Goal: Task Accomplishment & Management: Manage account settings

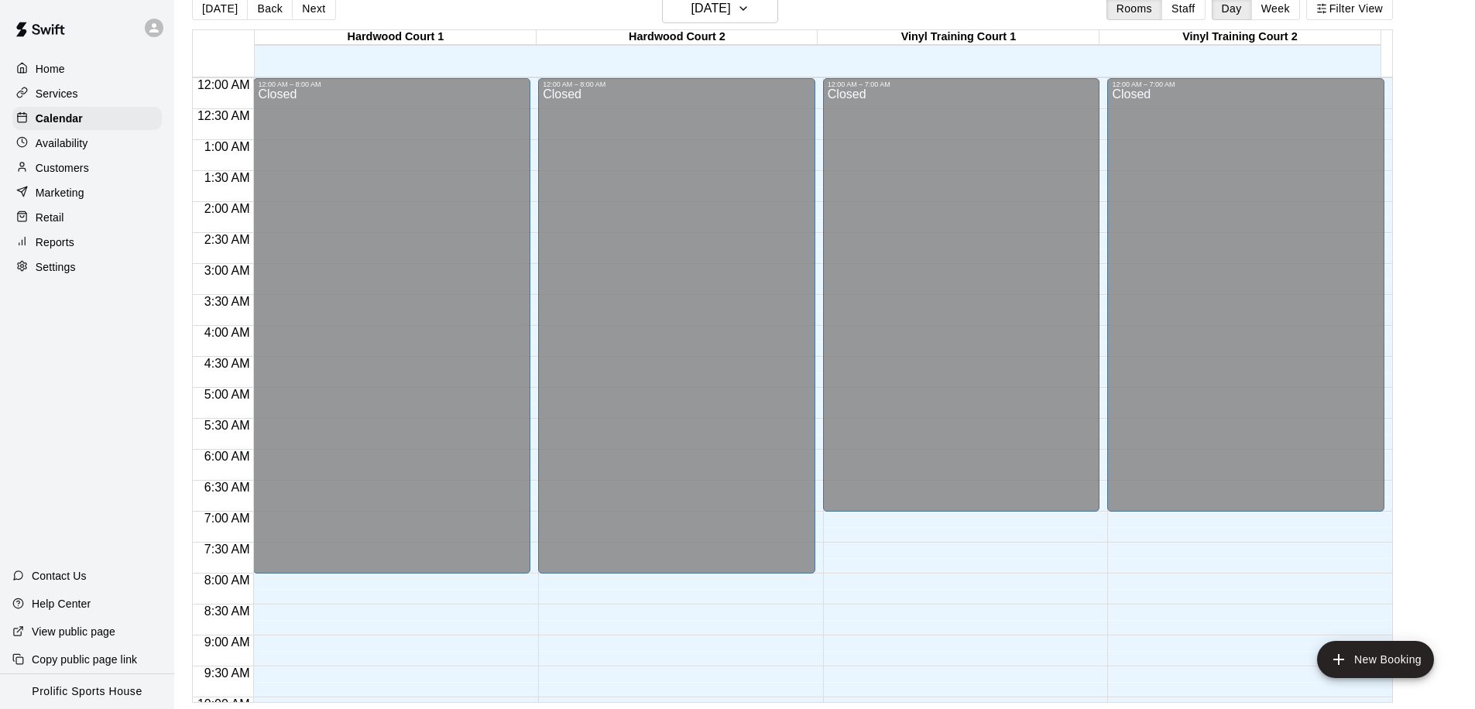
scroll to position [862, 0]
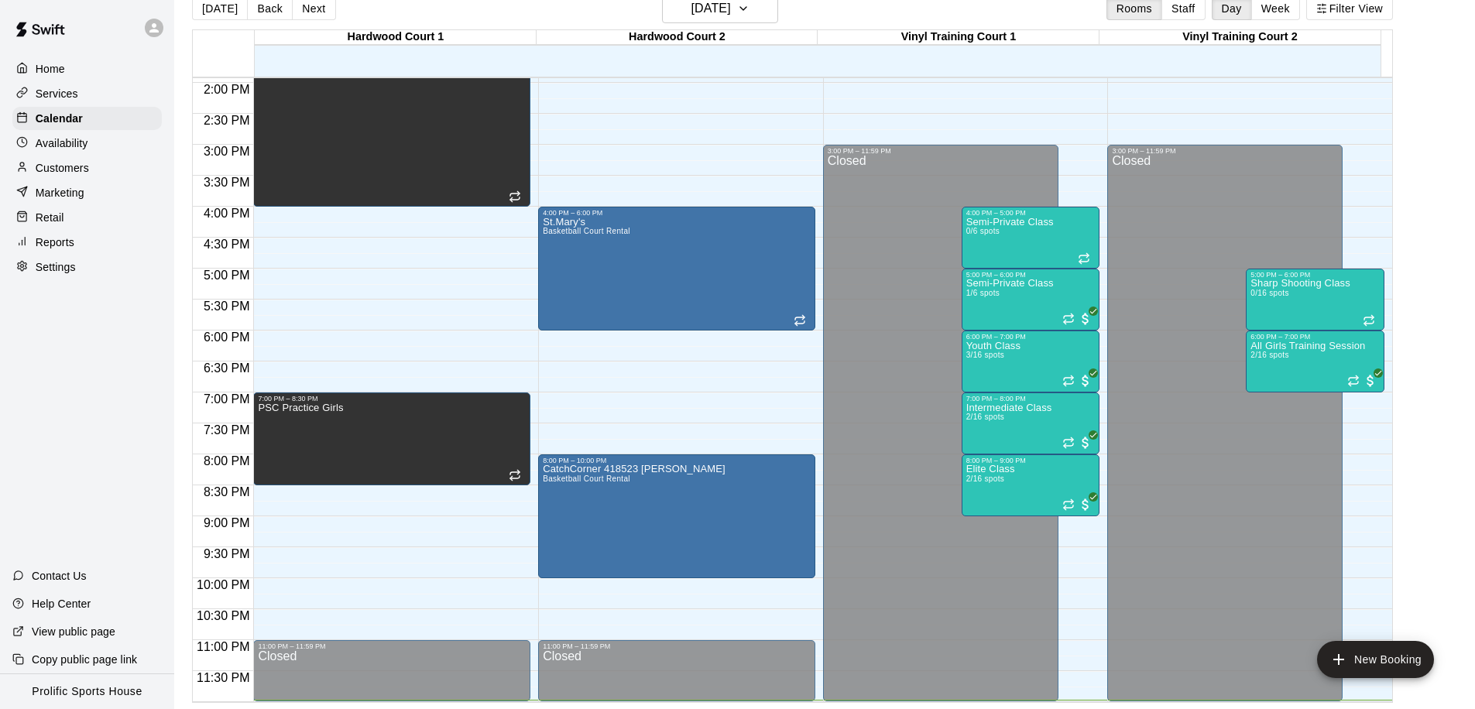
click at [107, 98] on div "Services" at bounding box center [86, 93] width 149 height 23
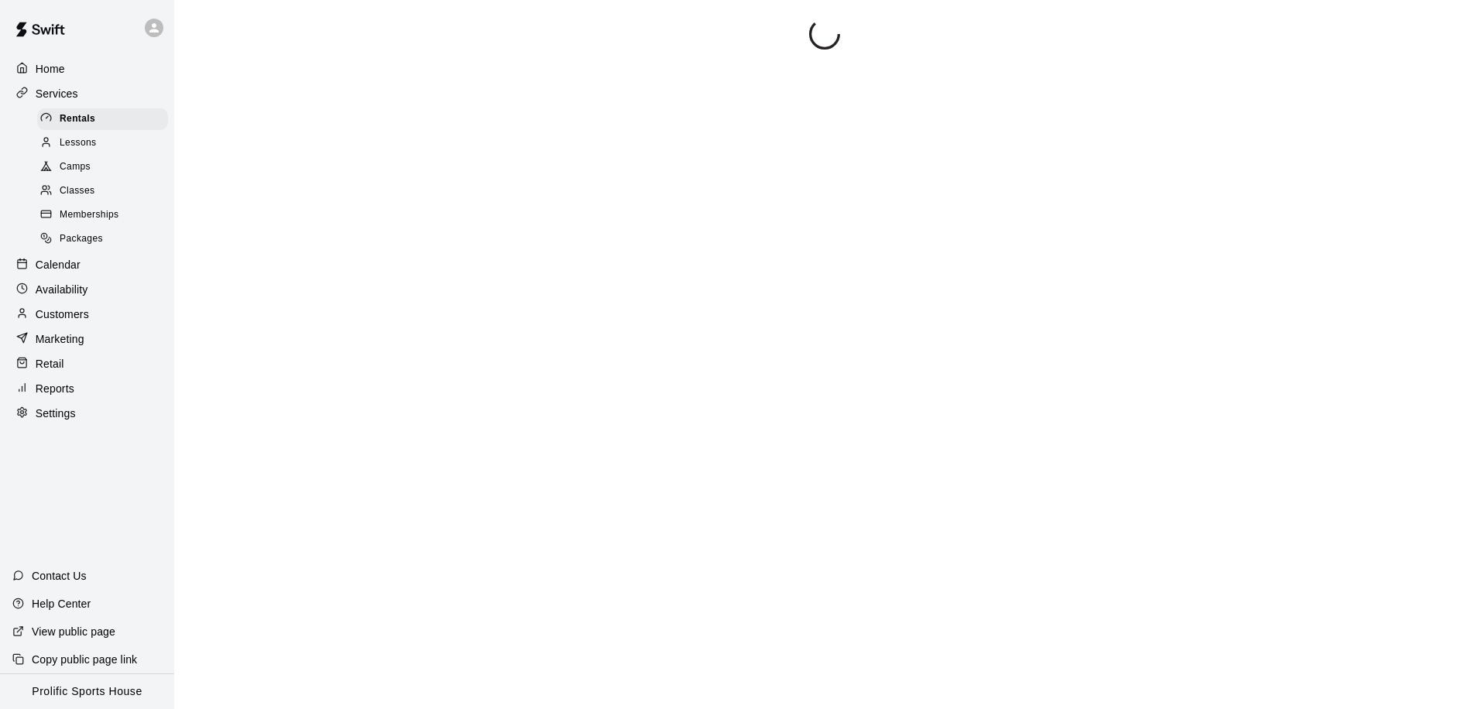
click at [118, 218] on div "Memberships" at bounding box center [102, 215] width 131 height 22
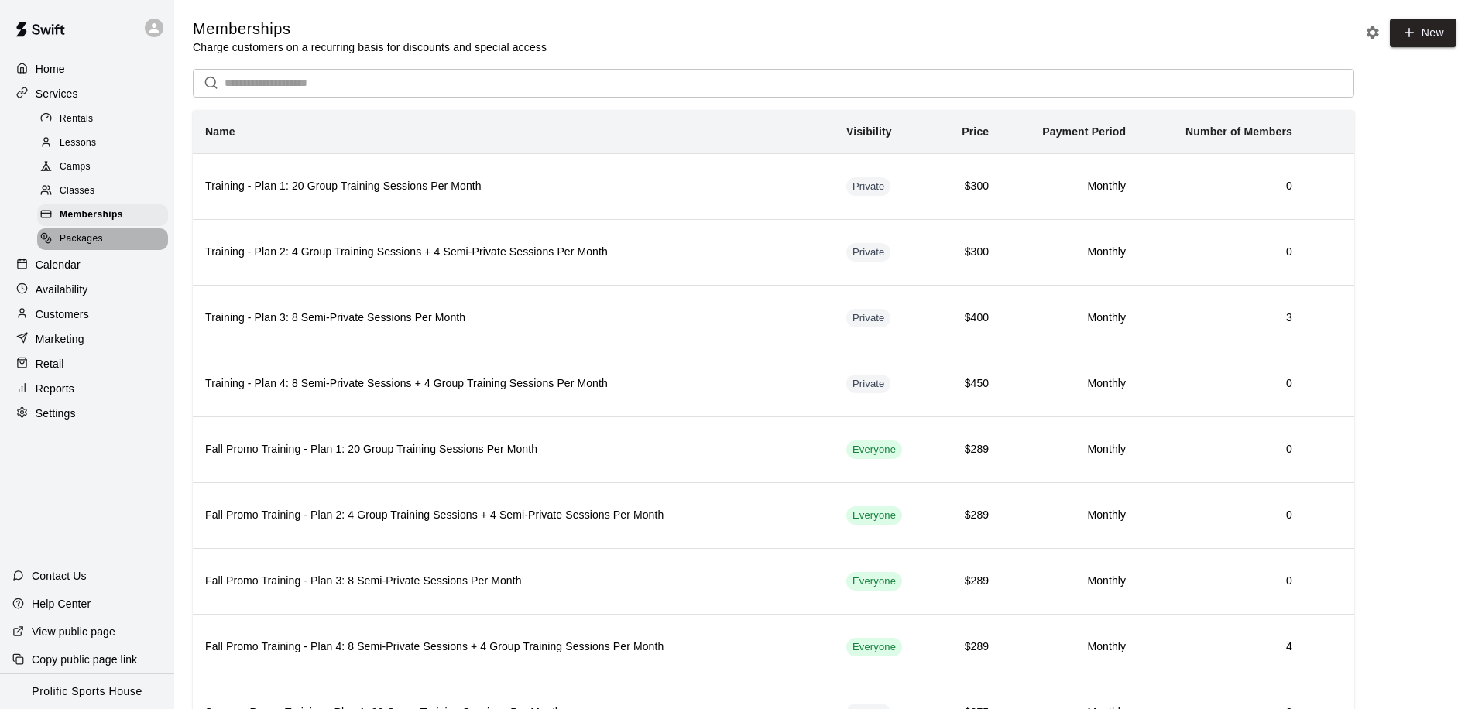
click at [86, 242] on span "Packages" at bounding box center [81, 238] width 43 height 15
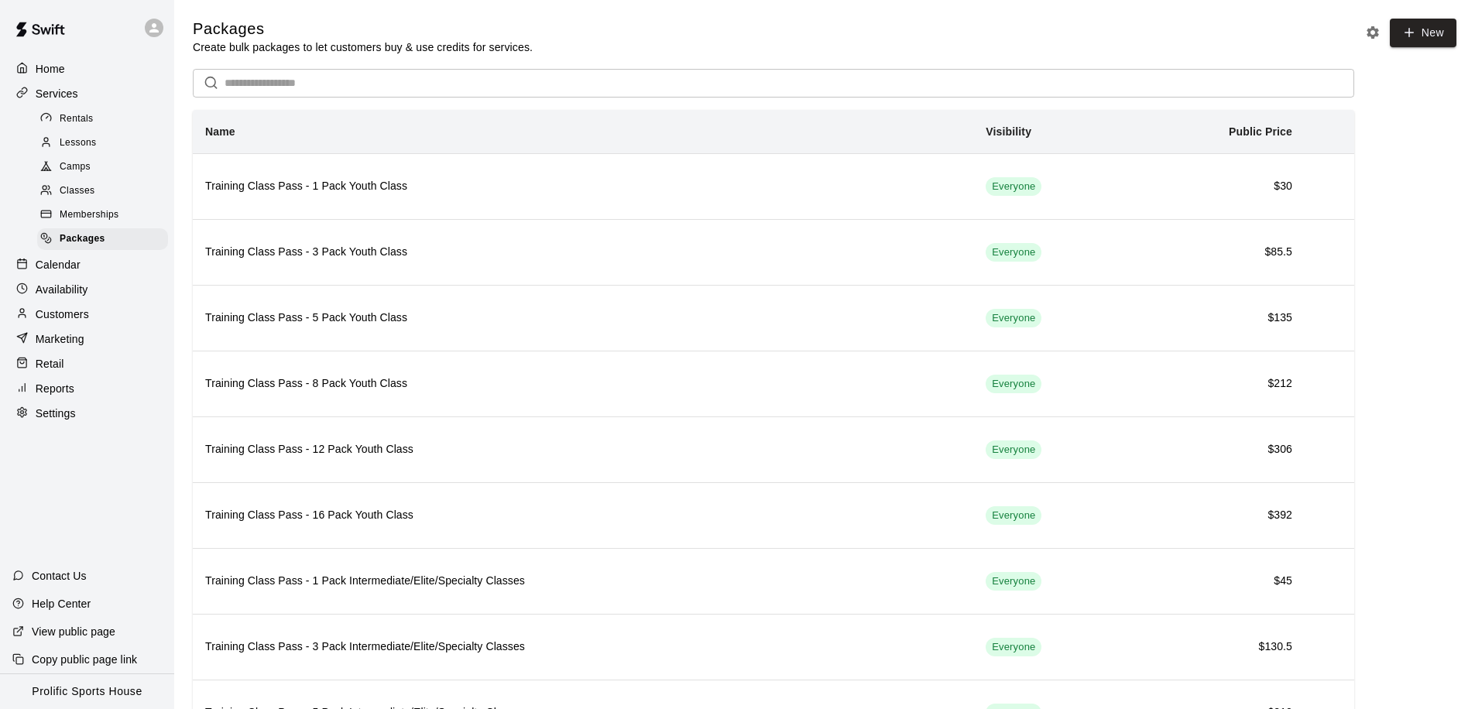
click at [87, 118] on span "Rentals" at bounding box center [77, 118] width 34 height 15
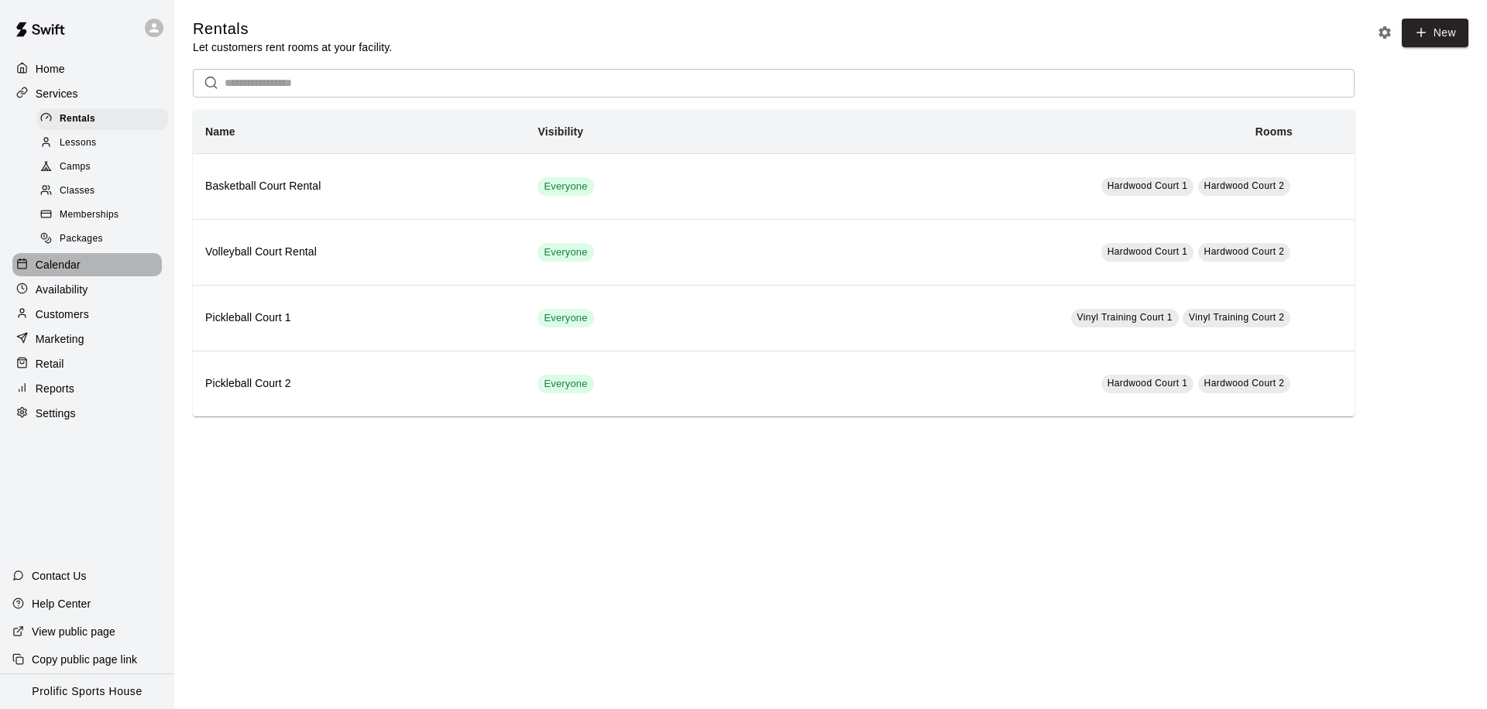
click at [96, 275] on div "Calendar" at bounding box center [86, 264] width 149 height 23
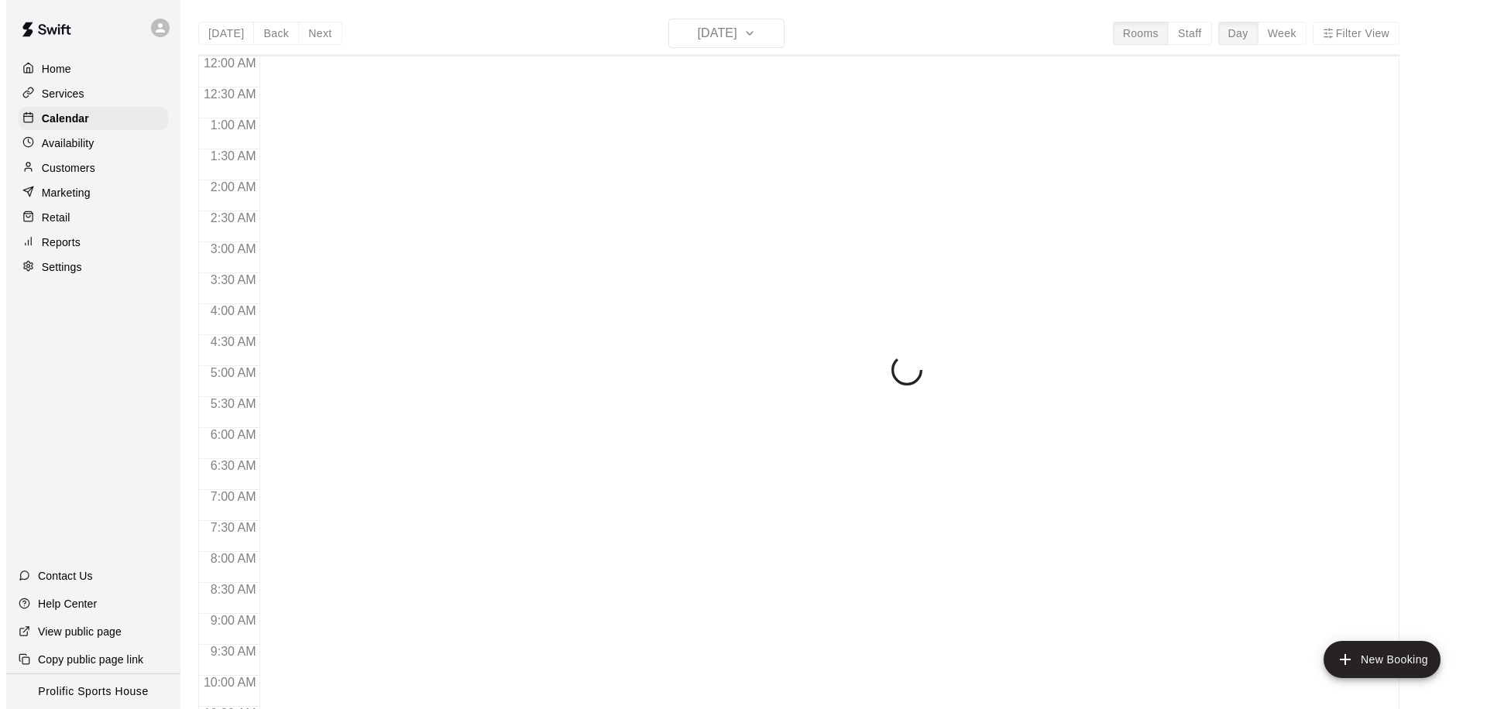
scroll to position [773, 0]
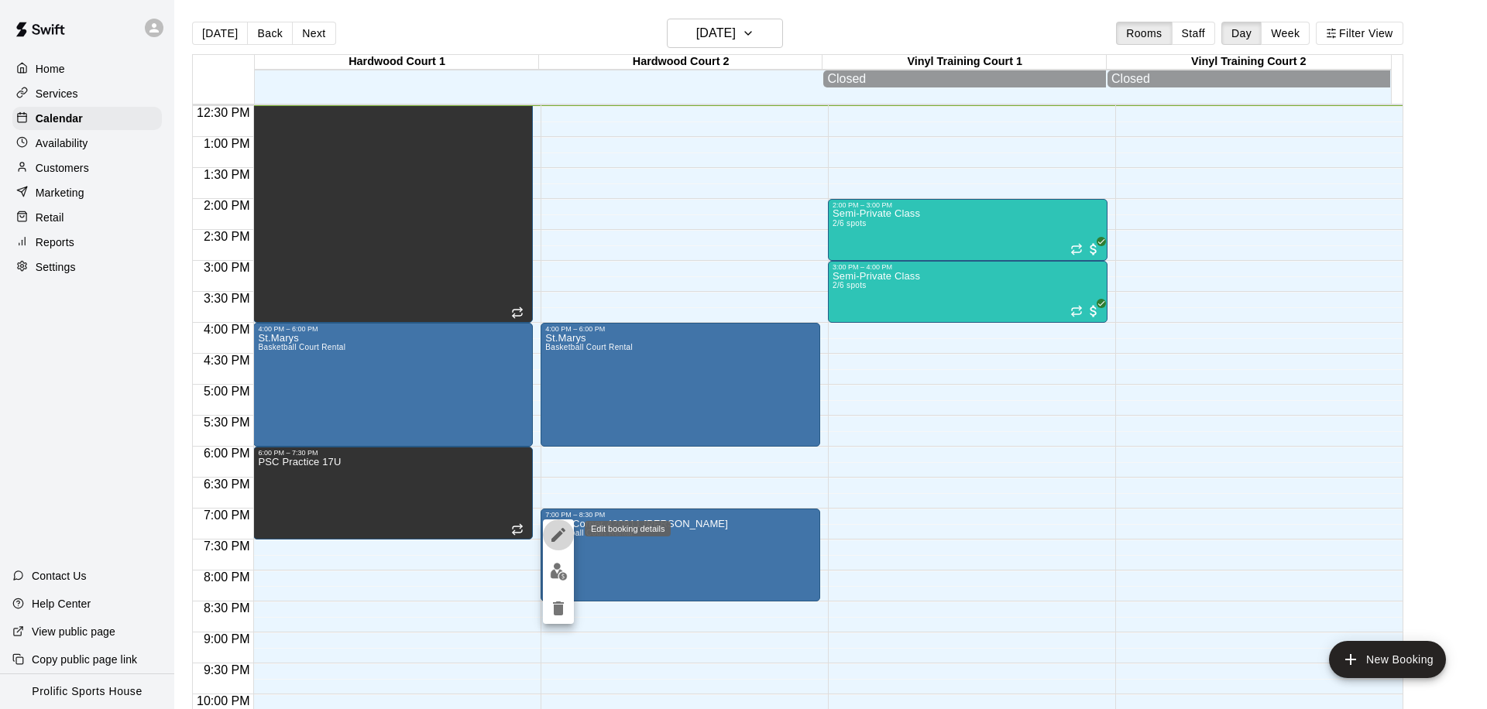
click at [559, 537] on icon "edit" at bounding box center [558, 535] width 19 height 19
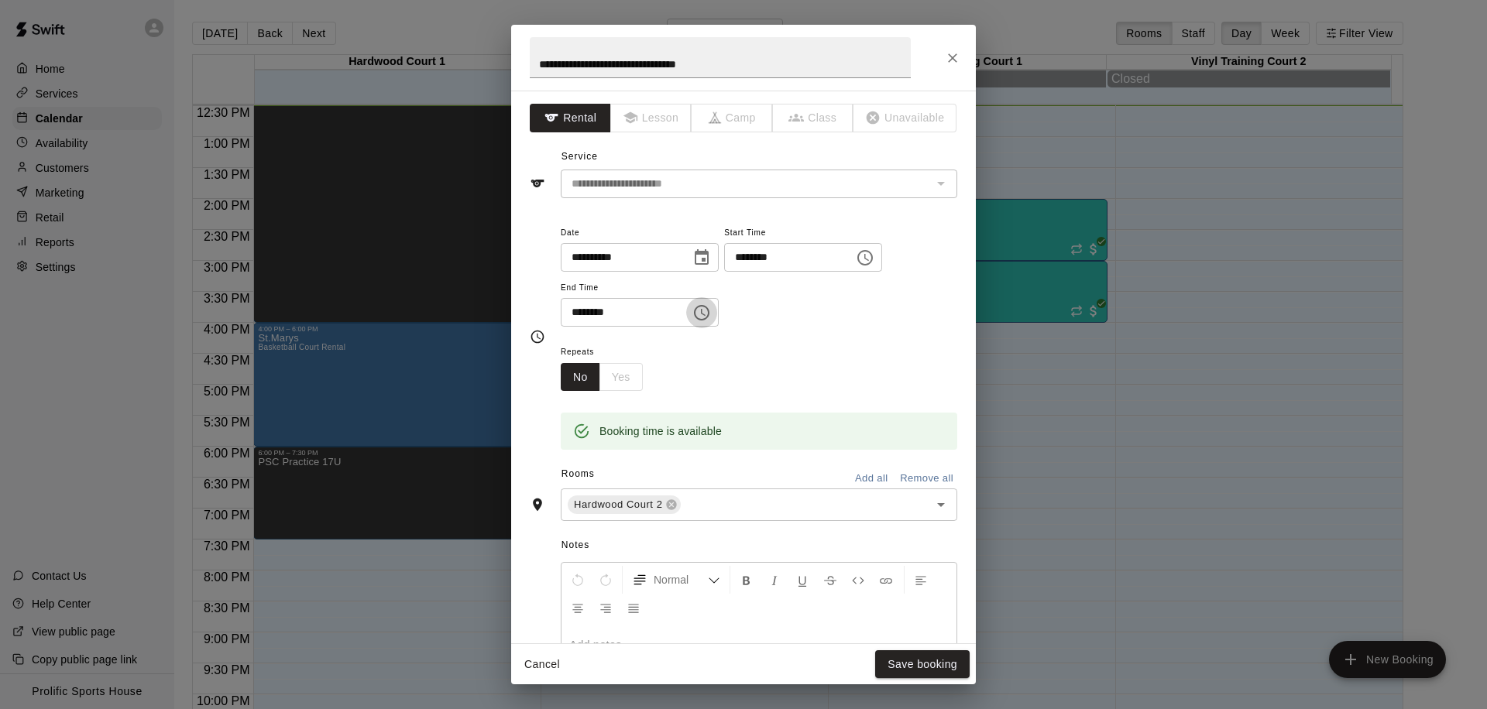
click at [709, 317] on icon "Choose time, selected time is 8:30 PM" at bounding box center [701, 312] width 15 height 15
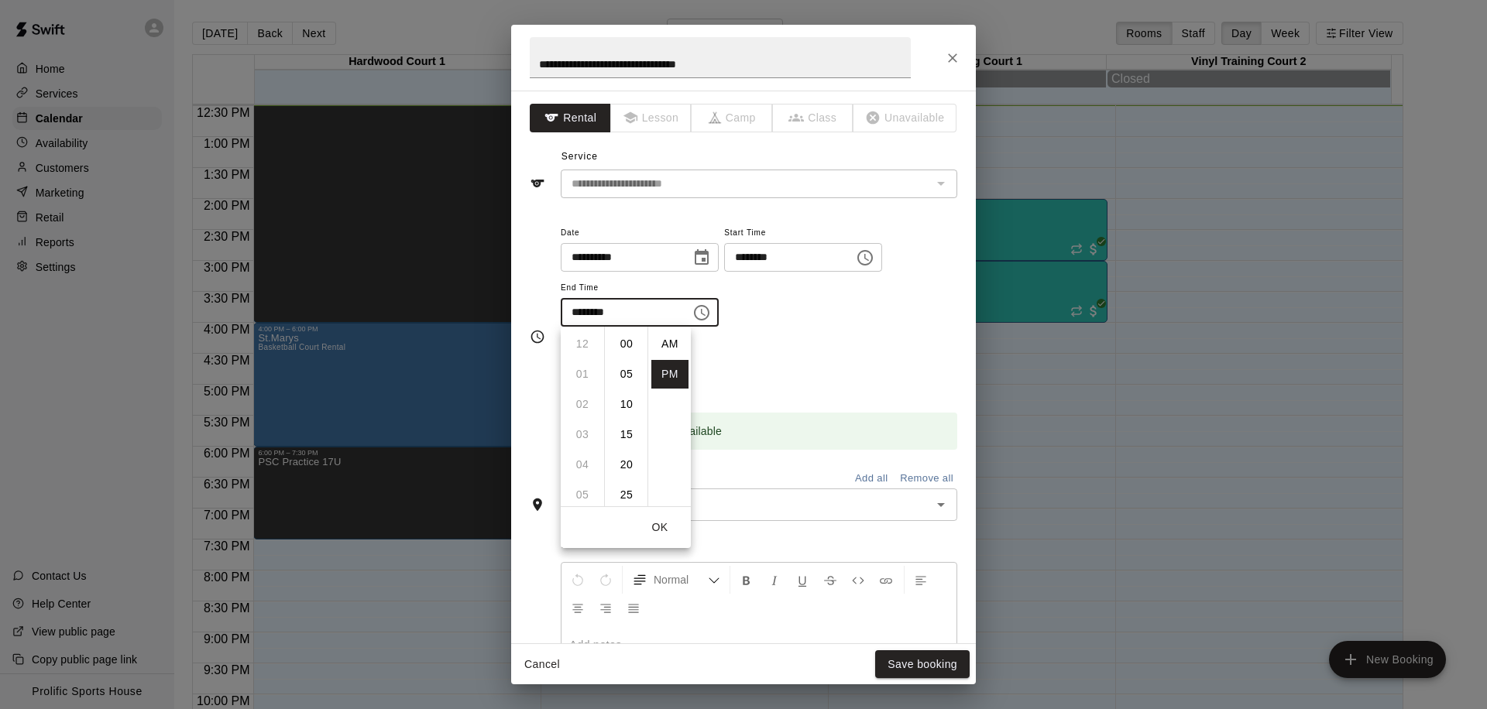
scroll to position [28, 0]
click at [586, 372] on li "09" at bounding box center [582, 374] width 37 height 29
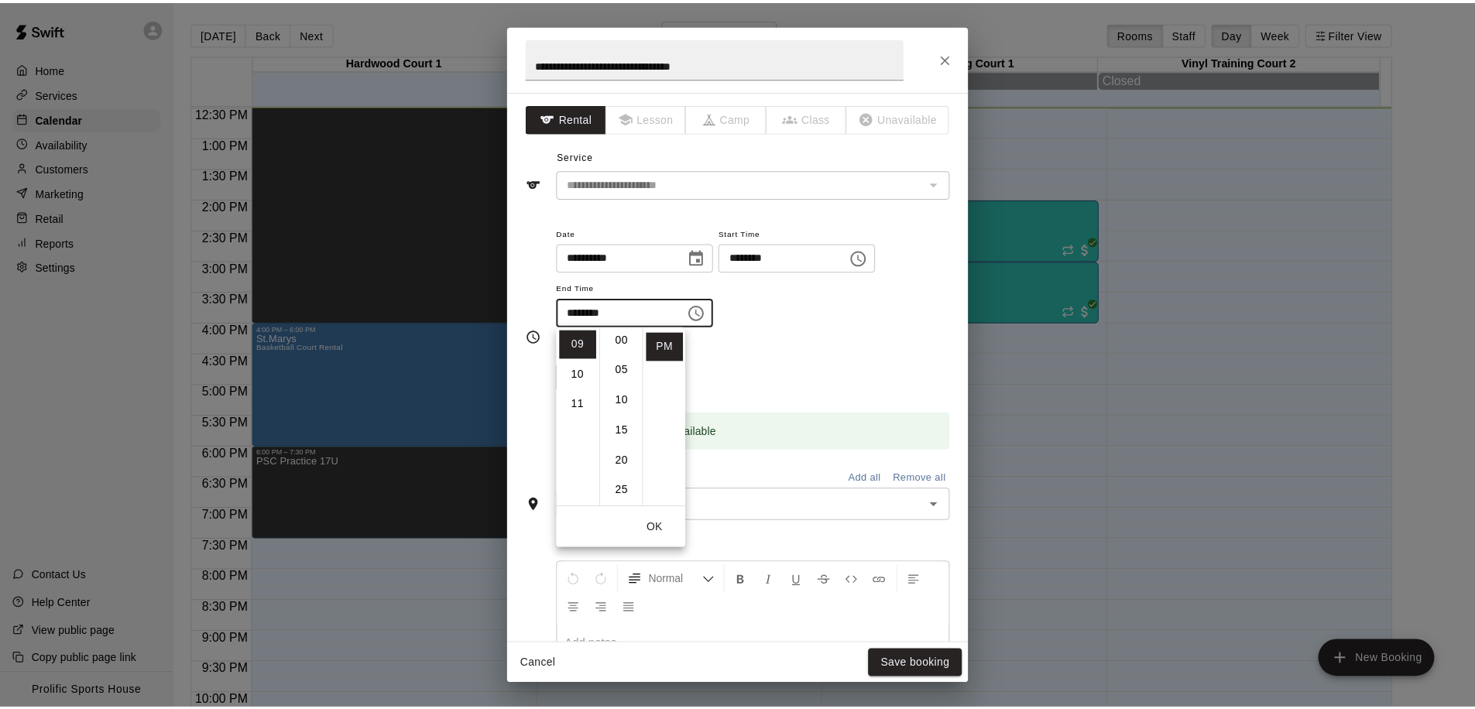
scroll to position [0, 0]
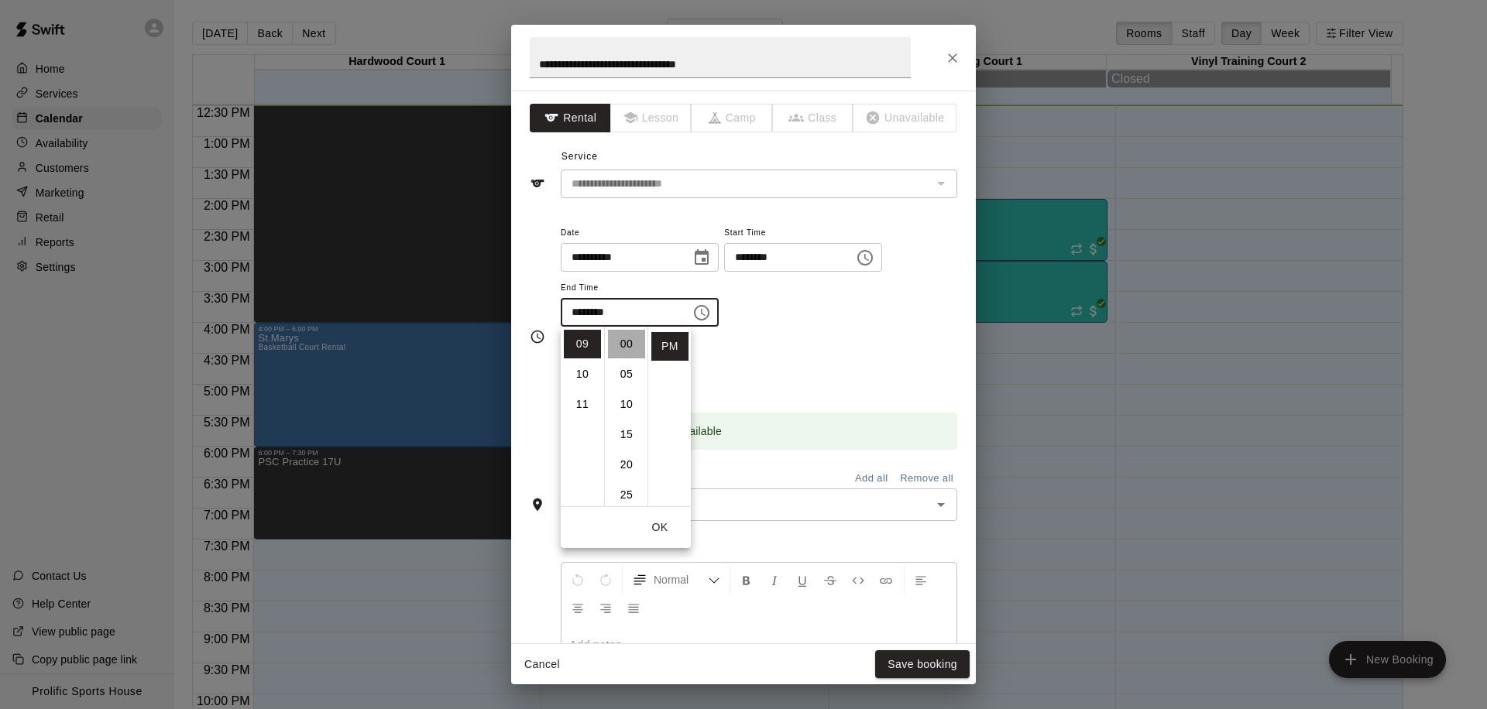
click at [619, 345] on li "00" at bounding box center [626, 344] width 37 height 29
type input "********"
click at [657, 531] on button "OK" at bounding box center [660, 527] width 50 height 29
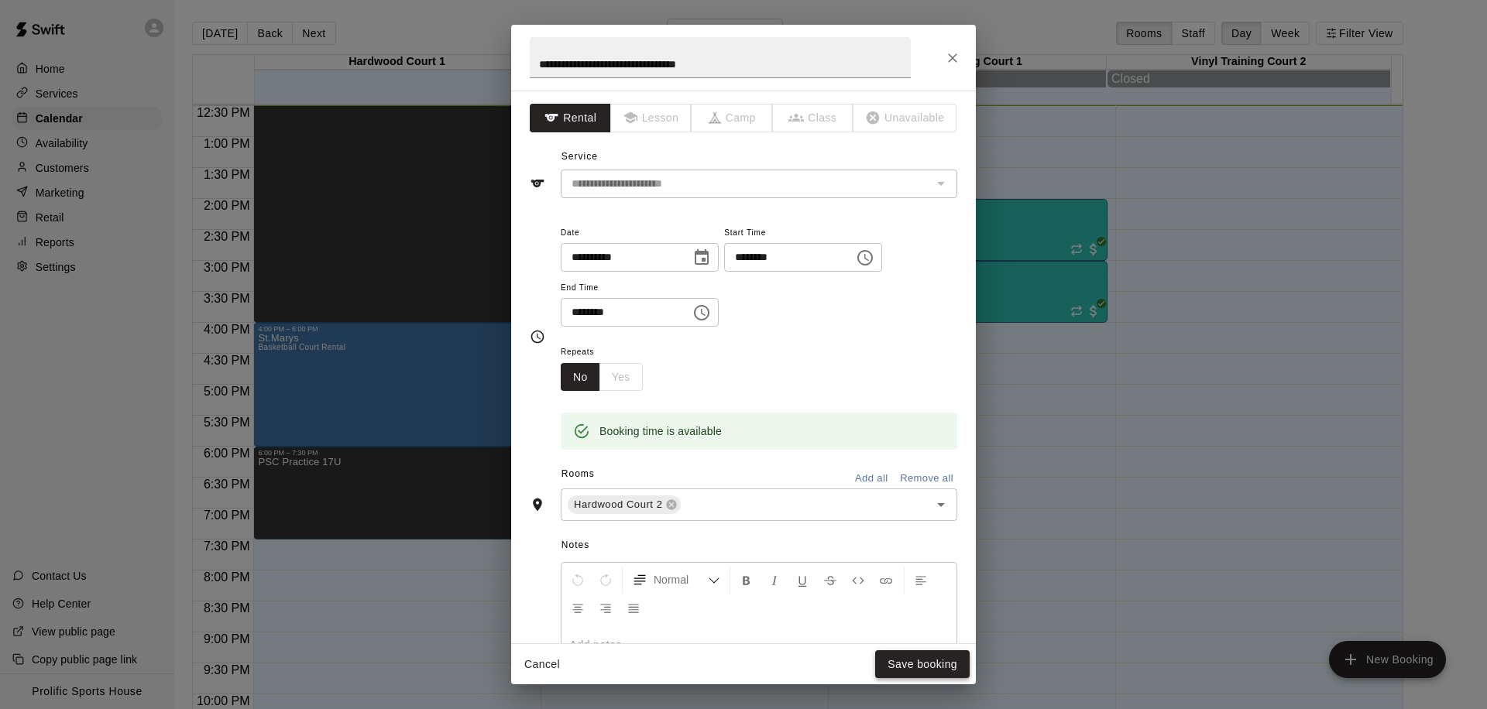
click at [911, 671] on button "Save booking" at bounding box center [922, 664] width 94 height 29
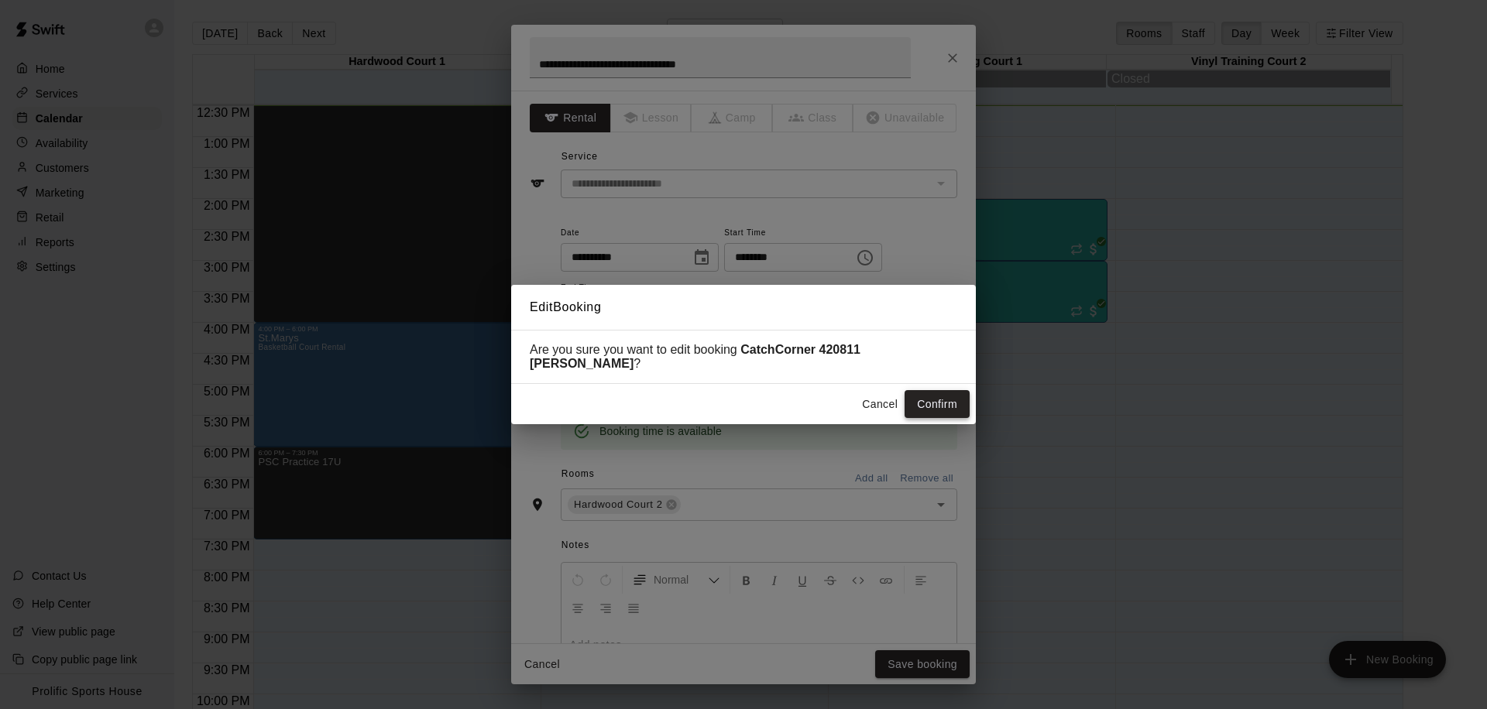
click at [932, 399] on button "Confirm" at bounding box center [936, 404] width 65 height 29
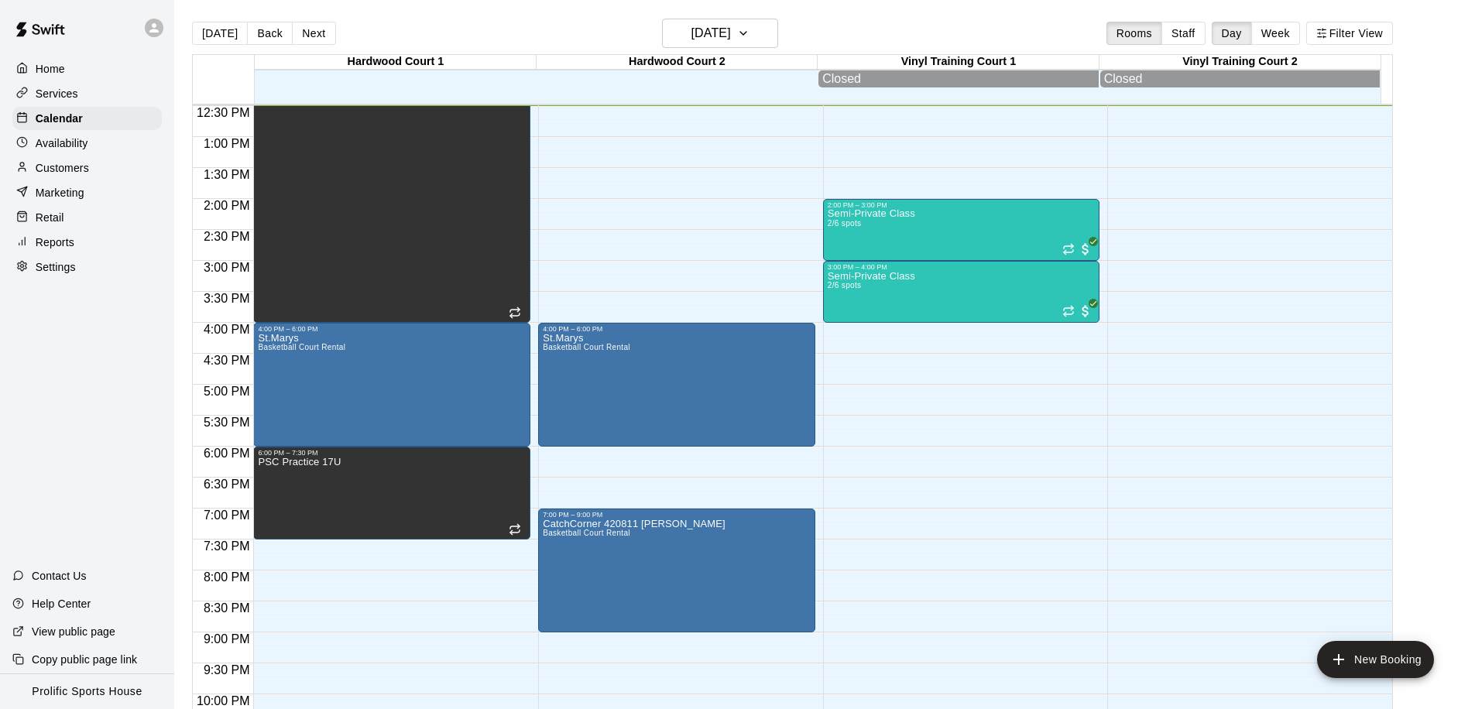
click at [70, 92] on p "Services" at bounding box center [57, 93] width 43 height 15
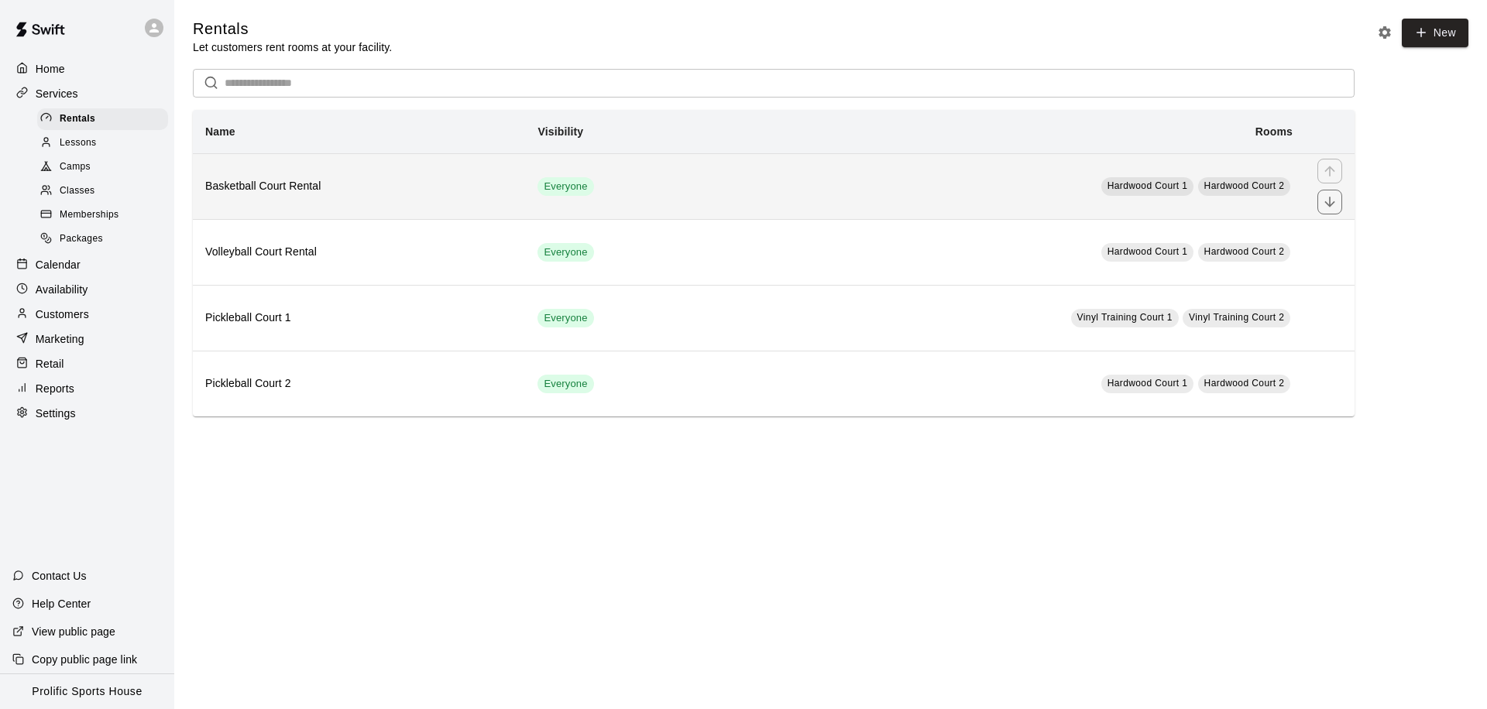
click at [322, 190] on h6 "Basketball Court Rental" at bounding box center [358, 186] width 307 height 17
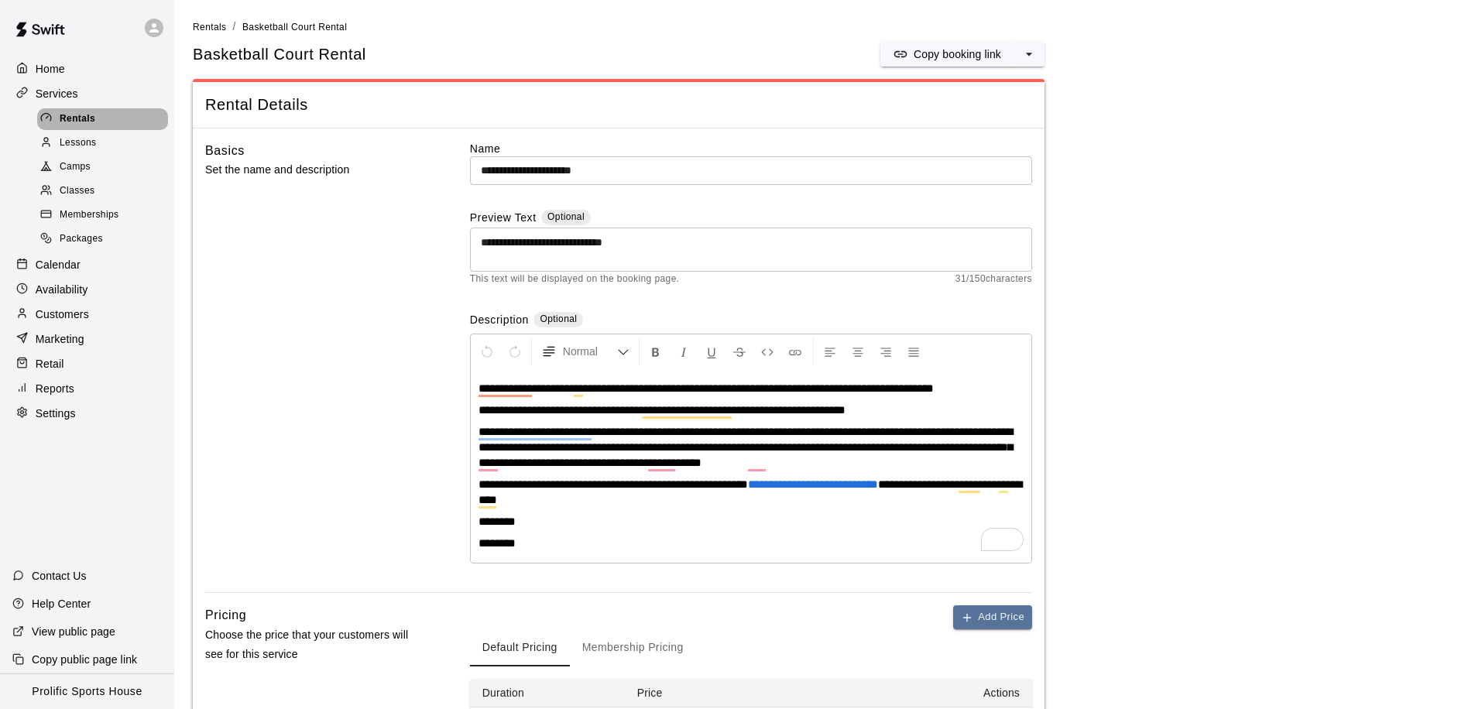
click at [60, 117] on span "Rentals" at bounding box center [78, 118] width 36 height 15
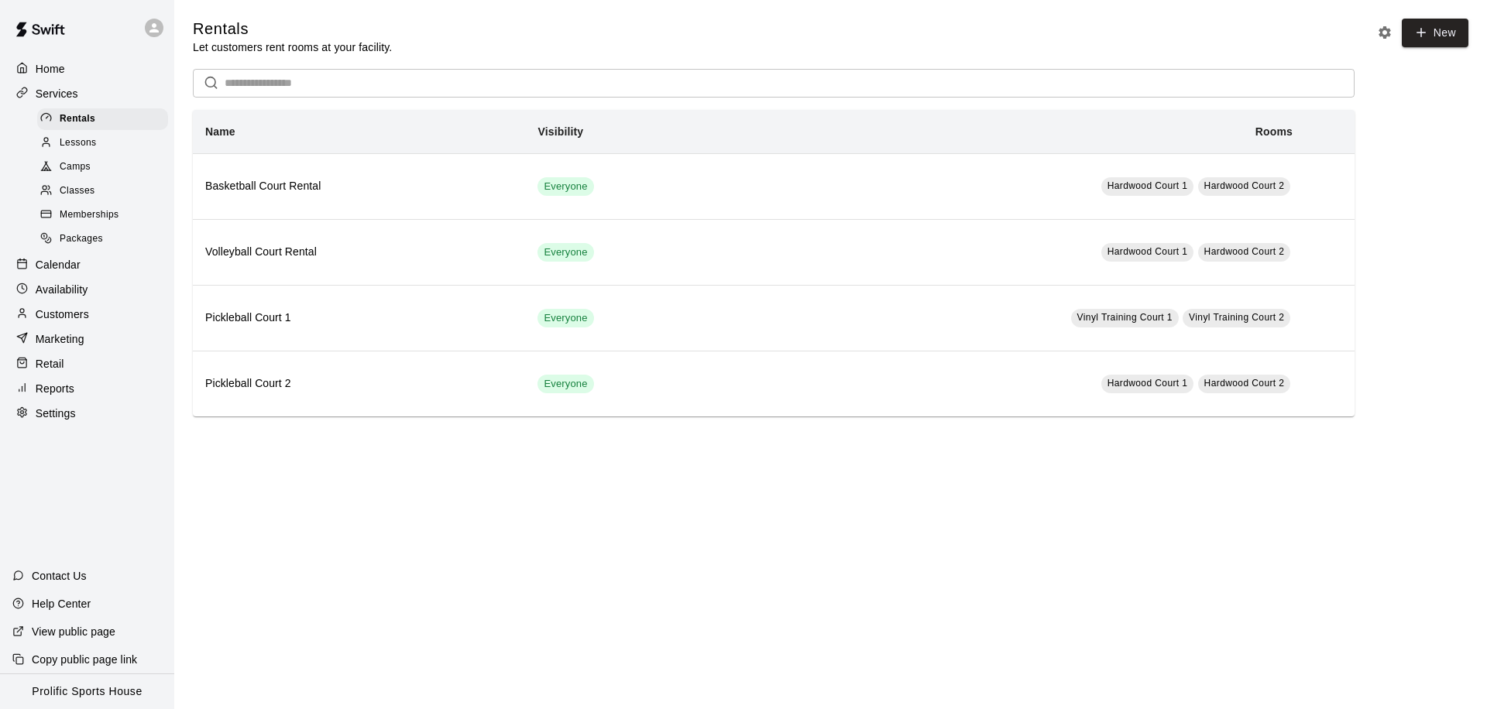
click at [90, 273] on div "Calendar" at bounding box center [86, 264] width 149 height 23
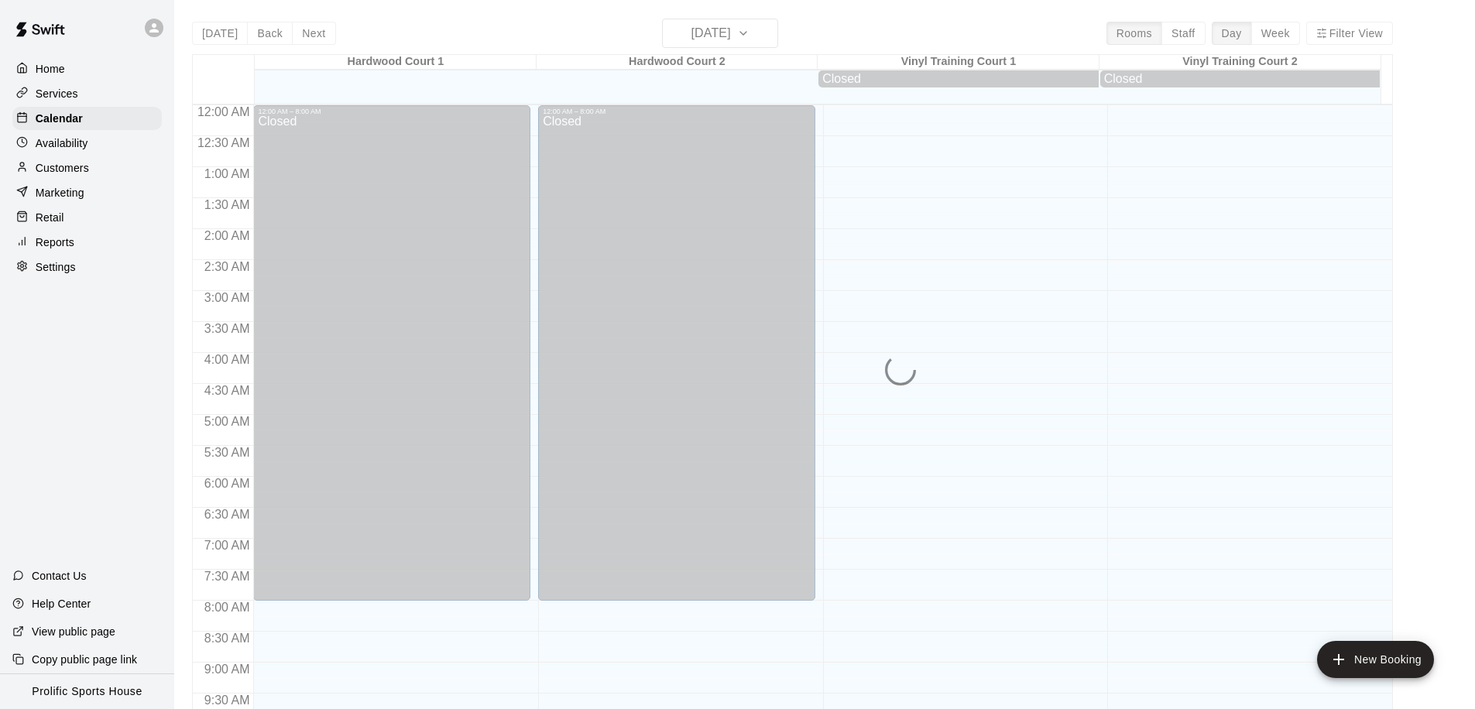
scroll to position [775, 0]
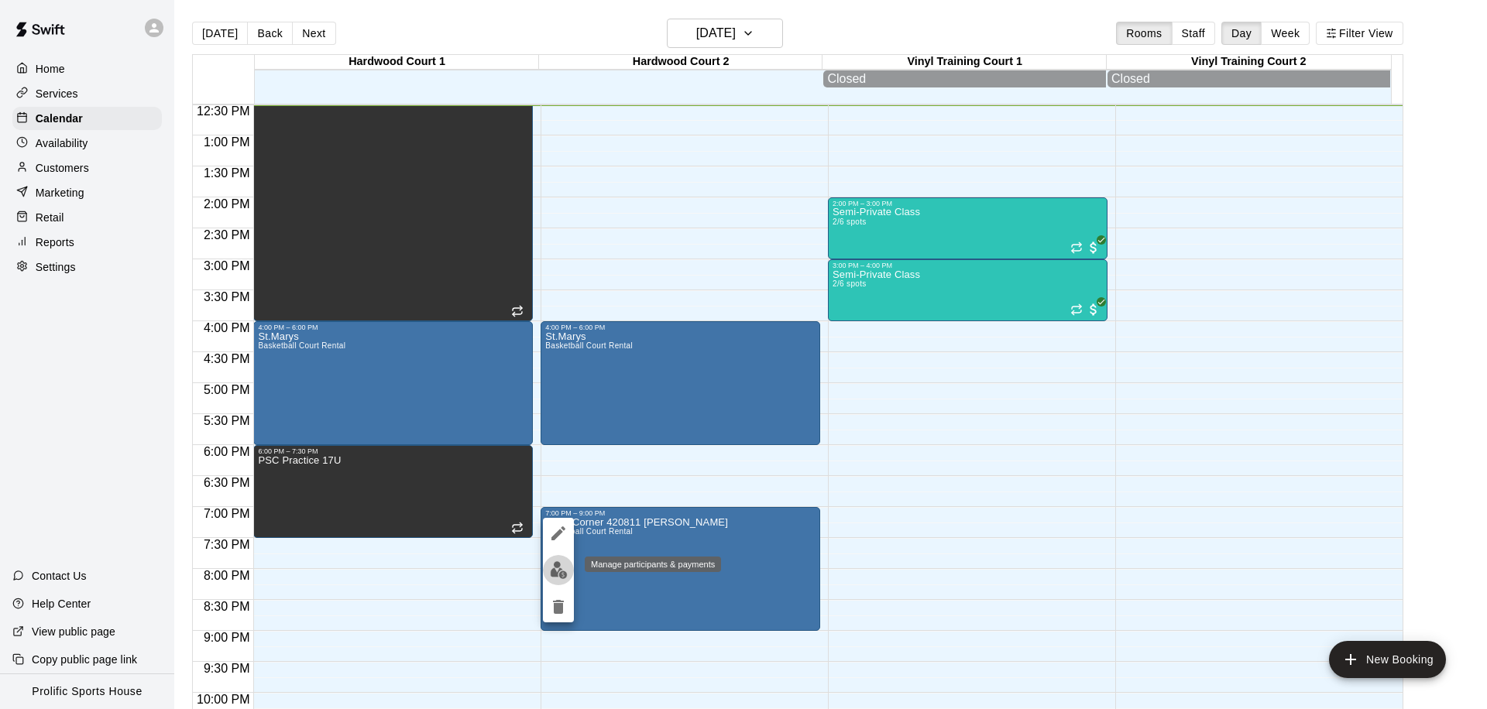
click at [564, 574] on img "edit" at bounding box center [559, 570] width 18 height 18
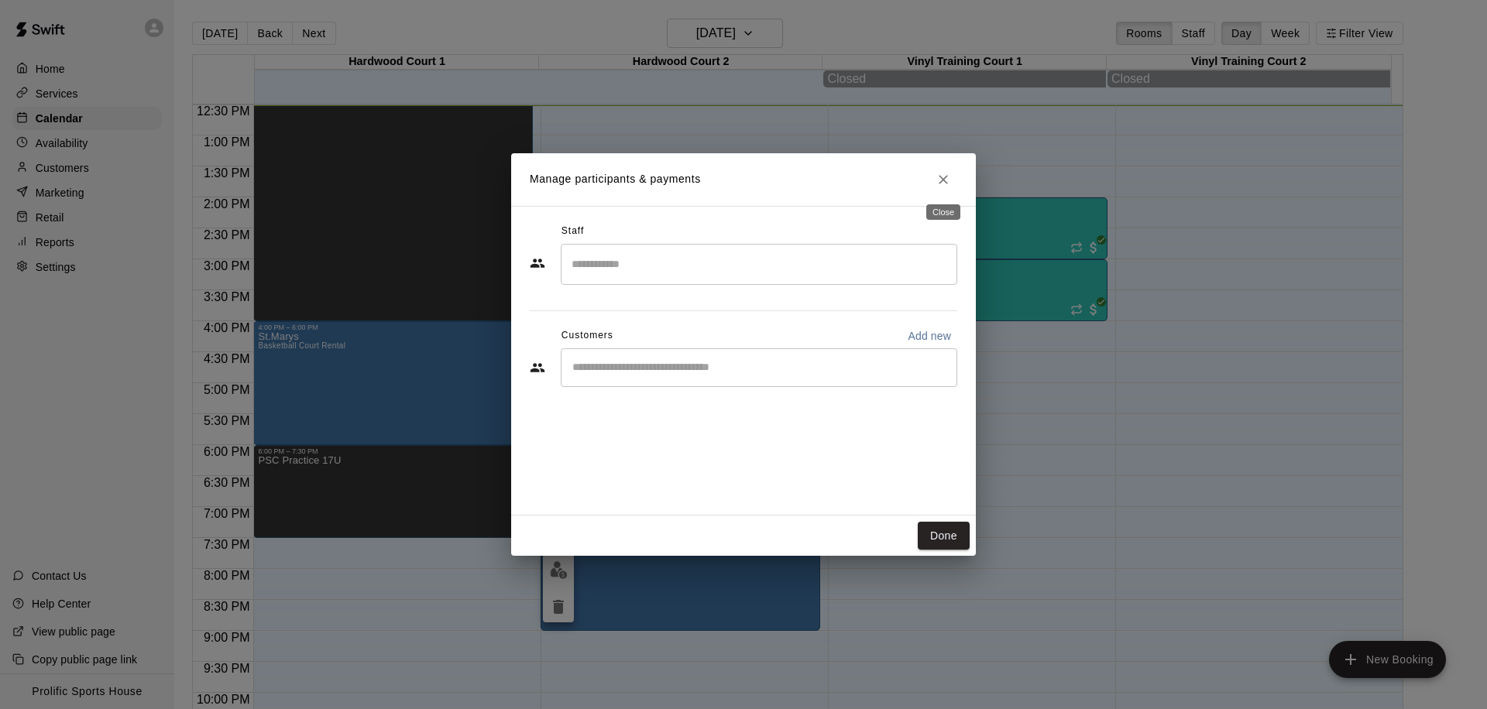
click at [930, 178] on button "Close" at bounding box center [943, 180] width 28 height 28
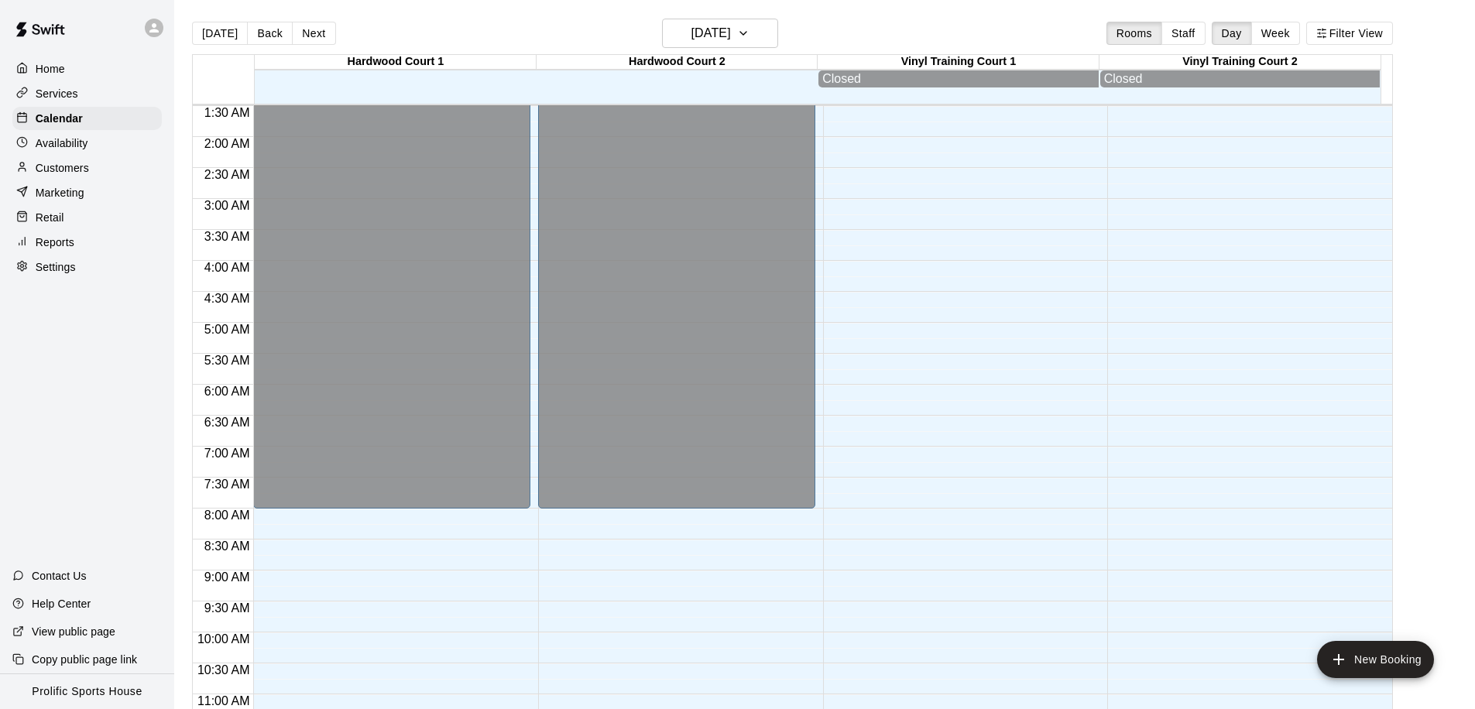
scroll to position [0, 0]
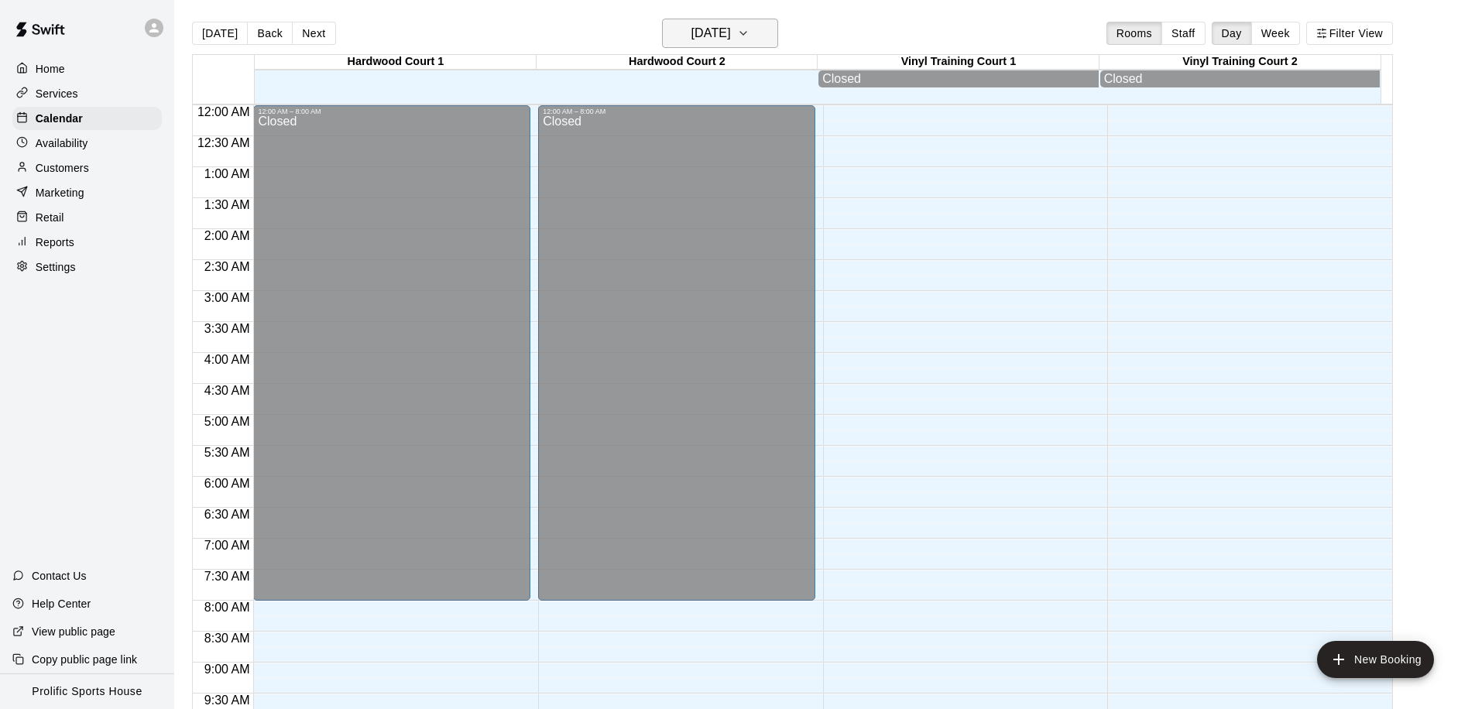
click at [704, 37] on h6 "Friday Sep 12" at bounding box center [710, 33] width 39 height 22
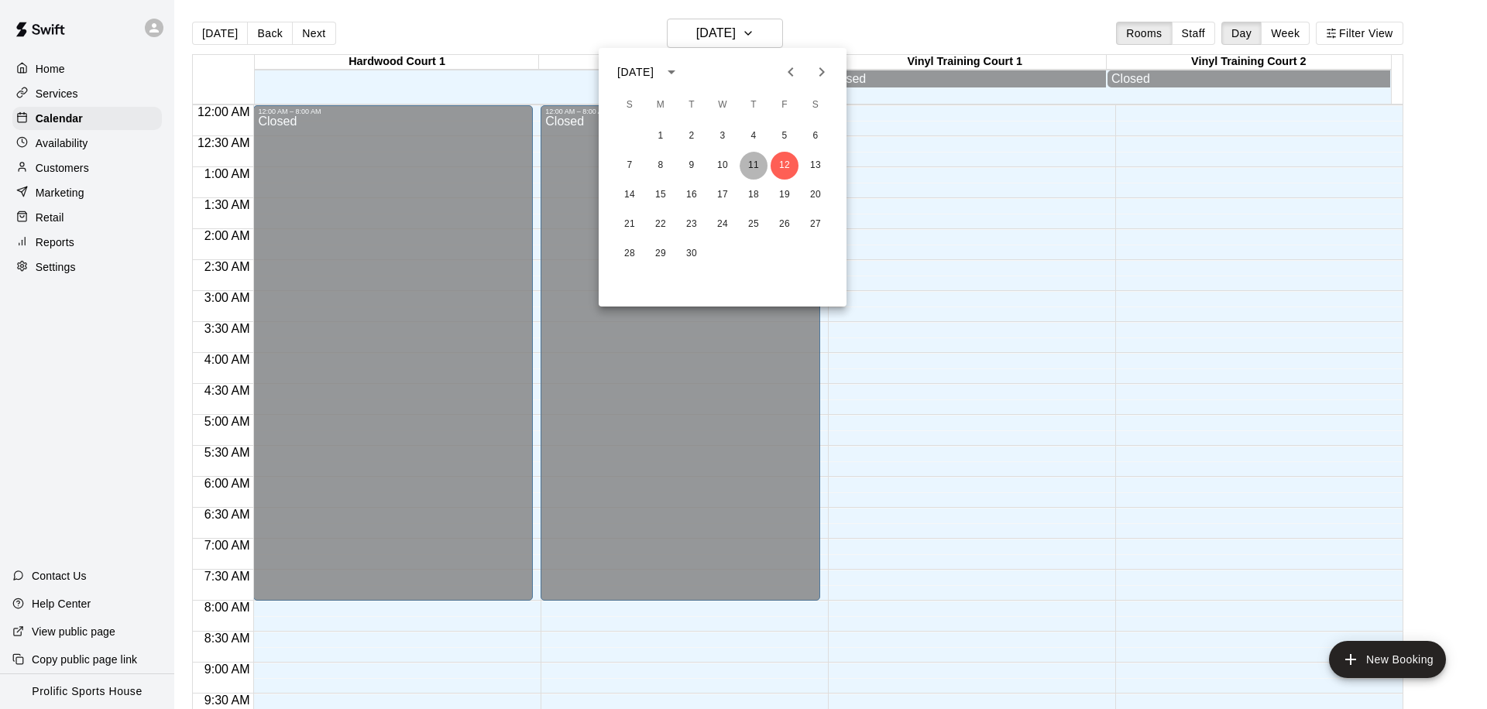
click at [756, 171] on button "11" at bounding box center [753, 166] width 28 height 28
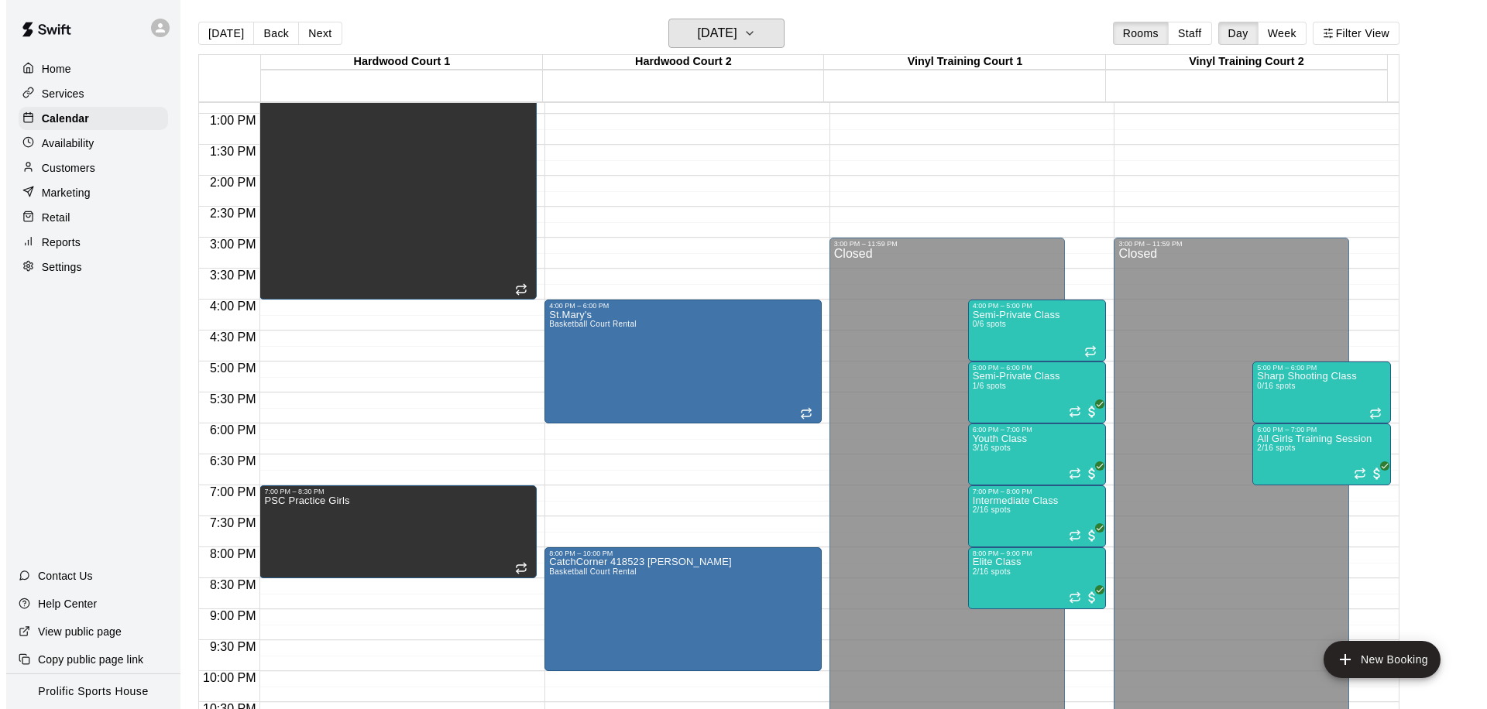
scroll to position [828, 0]
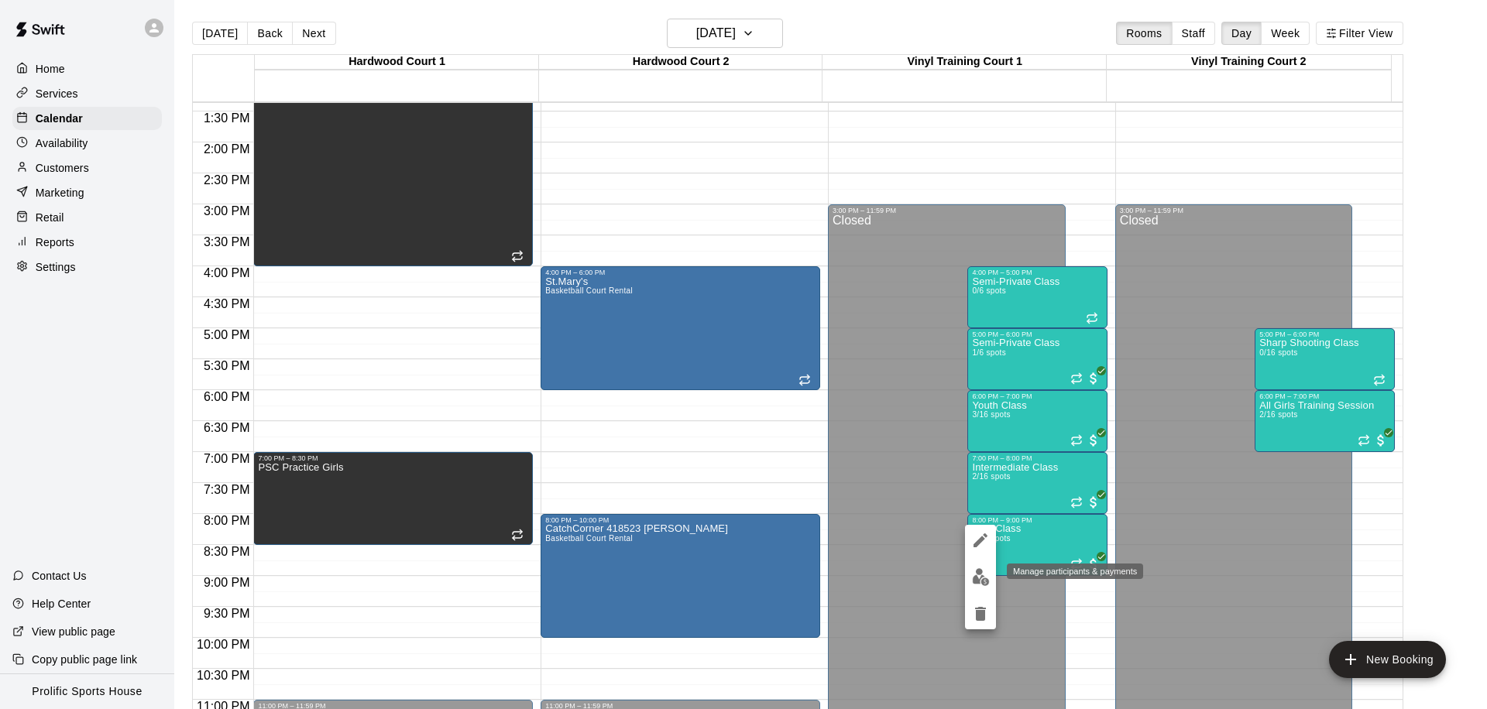
click at [970, 580] on button "edit" at bounding box center [980, 577] width 31 height 30
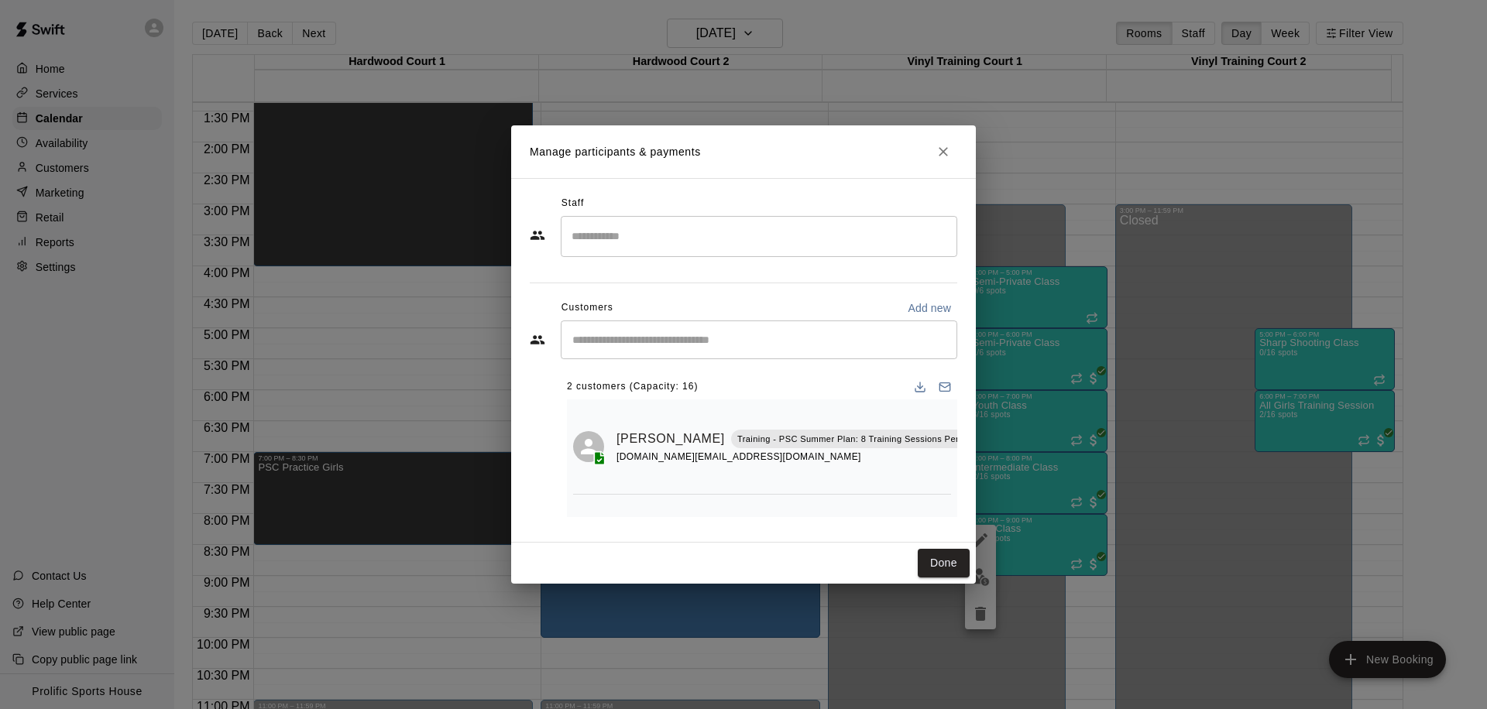
scroll to position [0, 22]
click at [979, 474] on icon "Manage bookings & payment" at bounding box center [985, 473] width 12 height 13
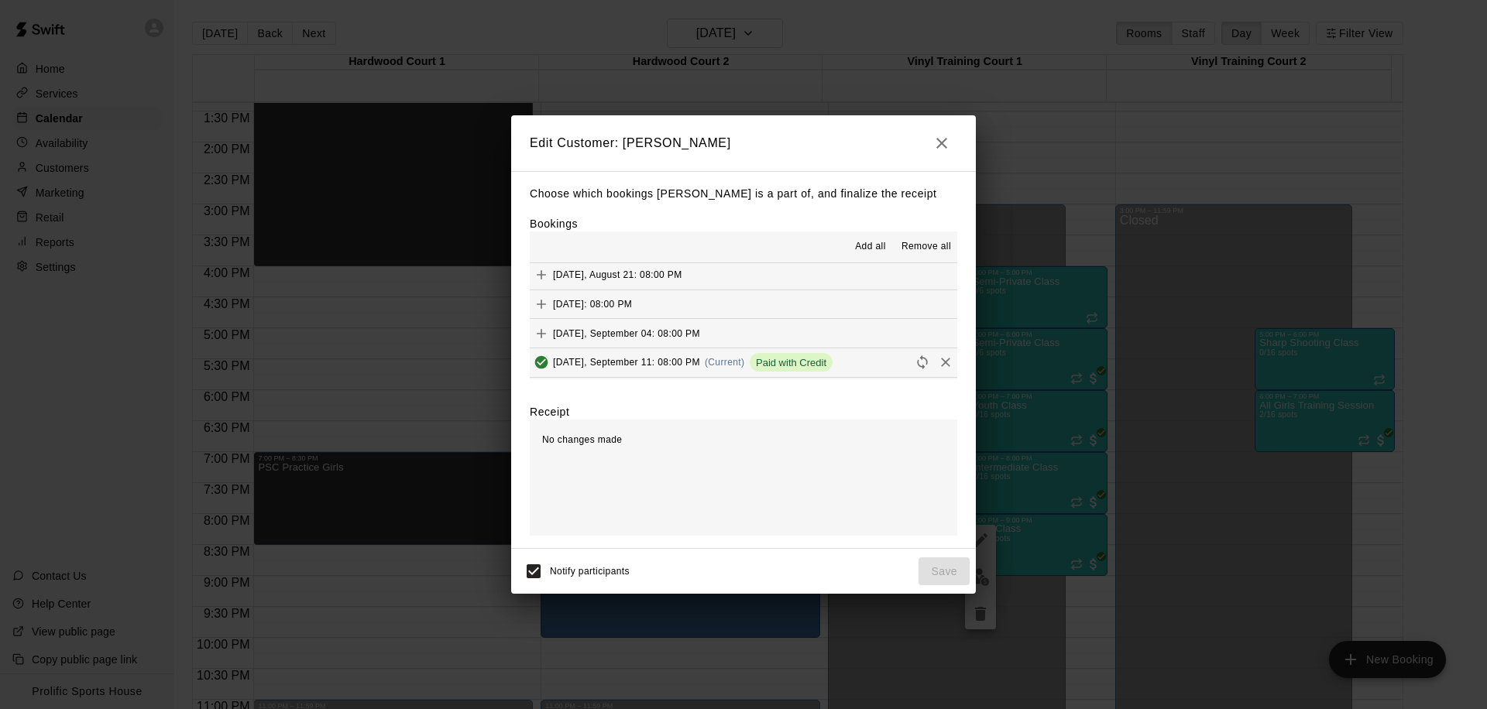
scroll to position [437, 0]
click at [938, 333] on icon "Remove" at bounding box center [945, 334] width 15 height 15
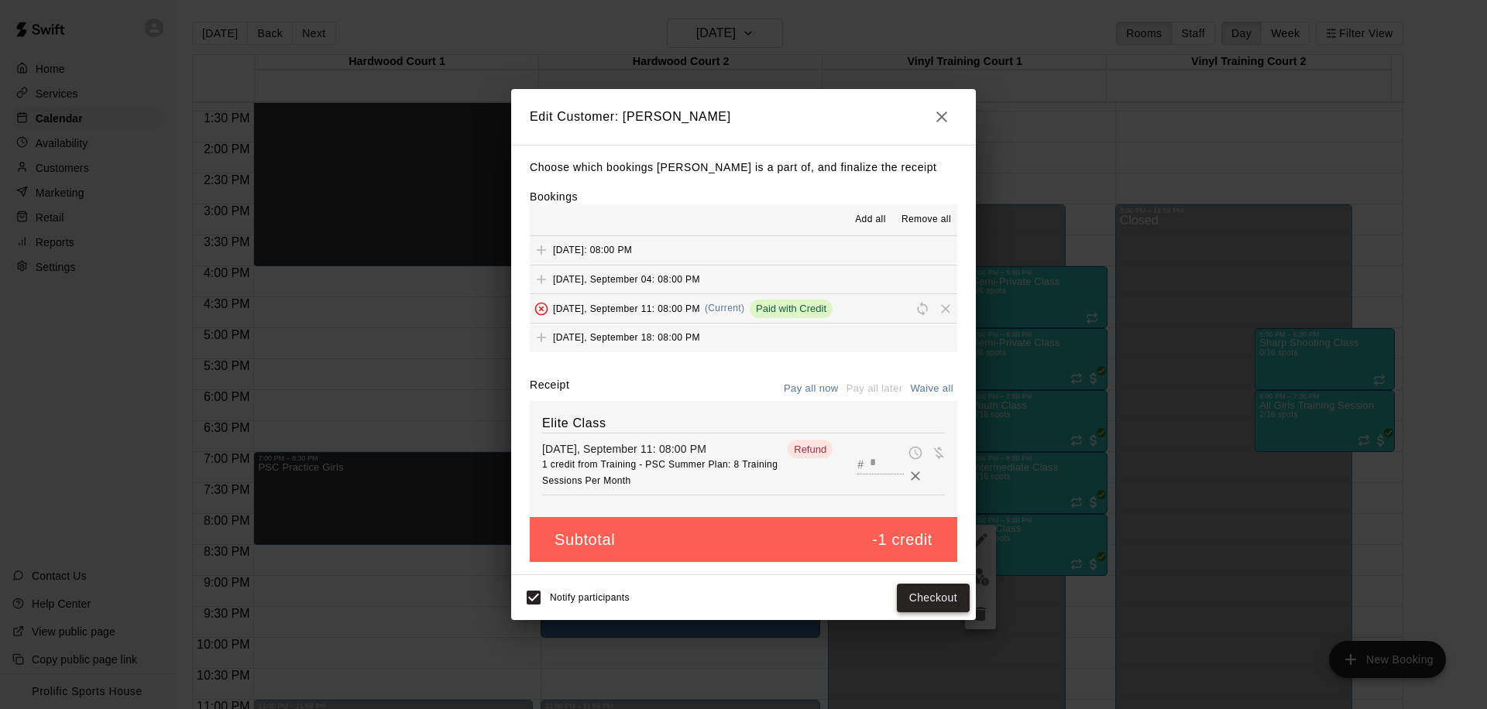
click at [924, 599] on button "Checkout" at bounding box center [933, 598] width 73 height 29
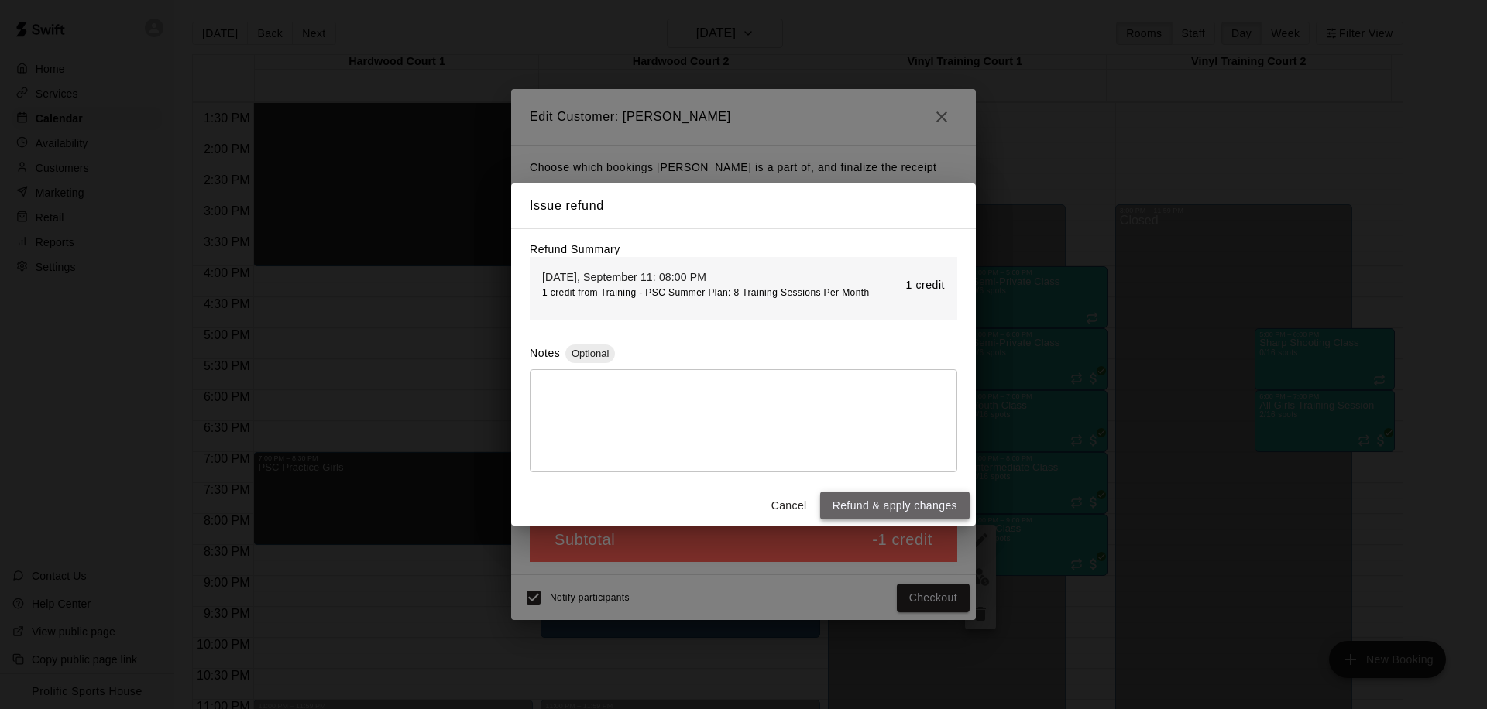
click at [897, 500] on button "Refund & apply changes" at bounding box center [894, 506] width 149 height 29
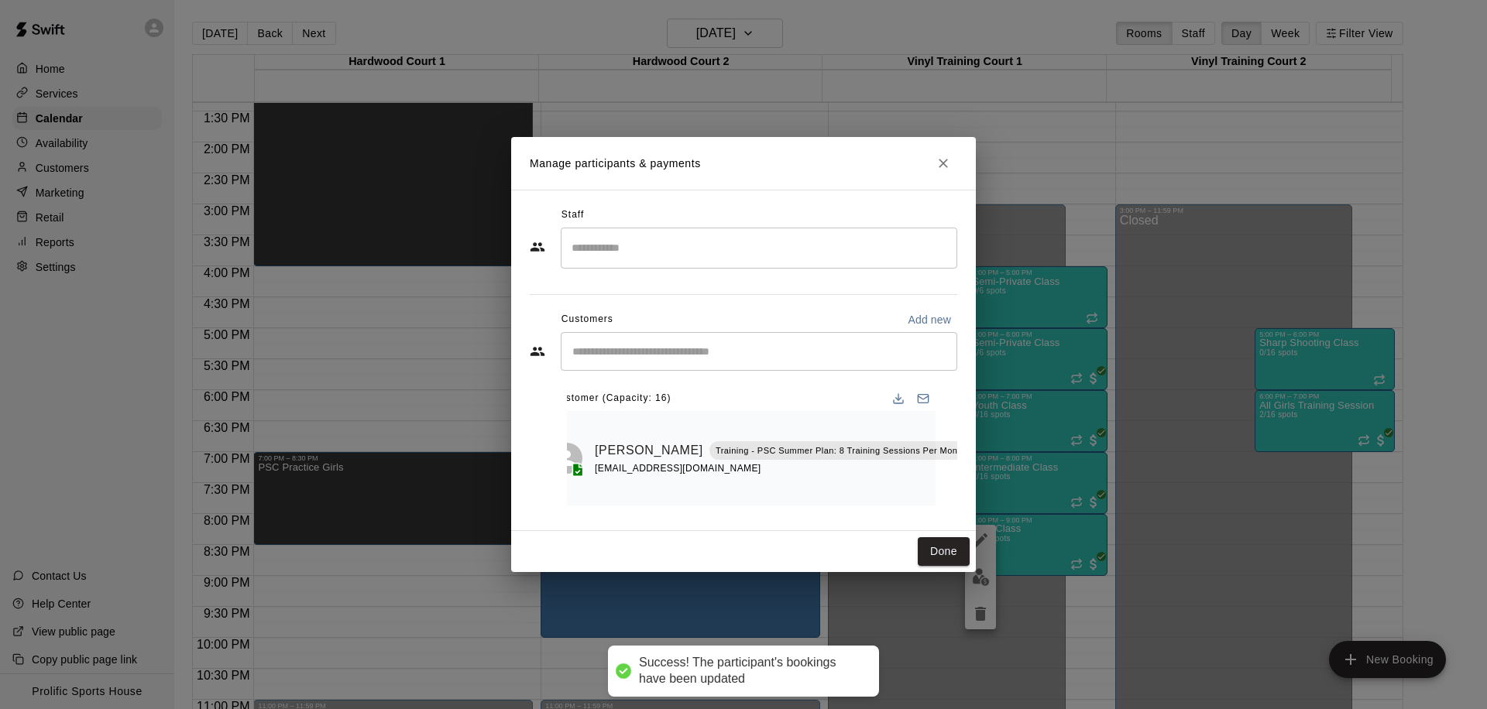
scroll to position [0, 0]
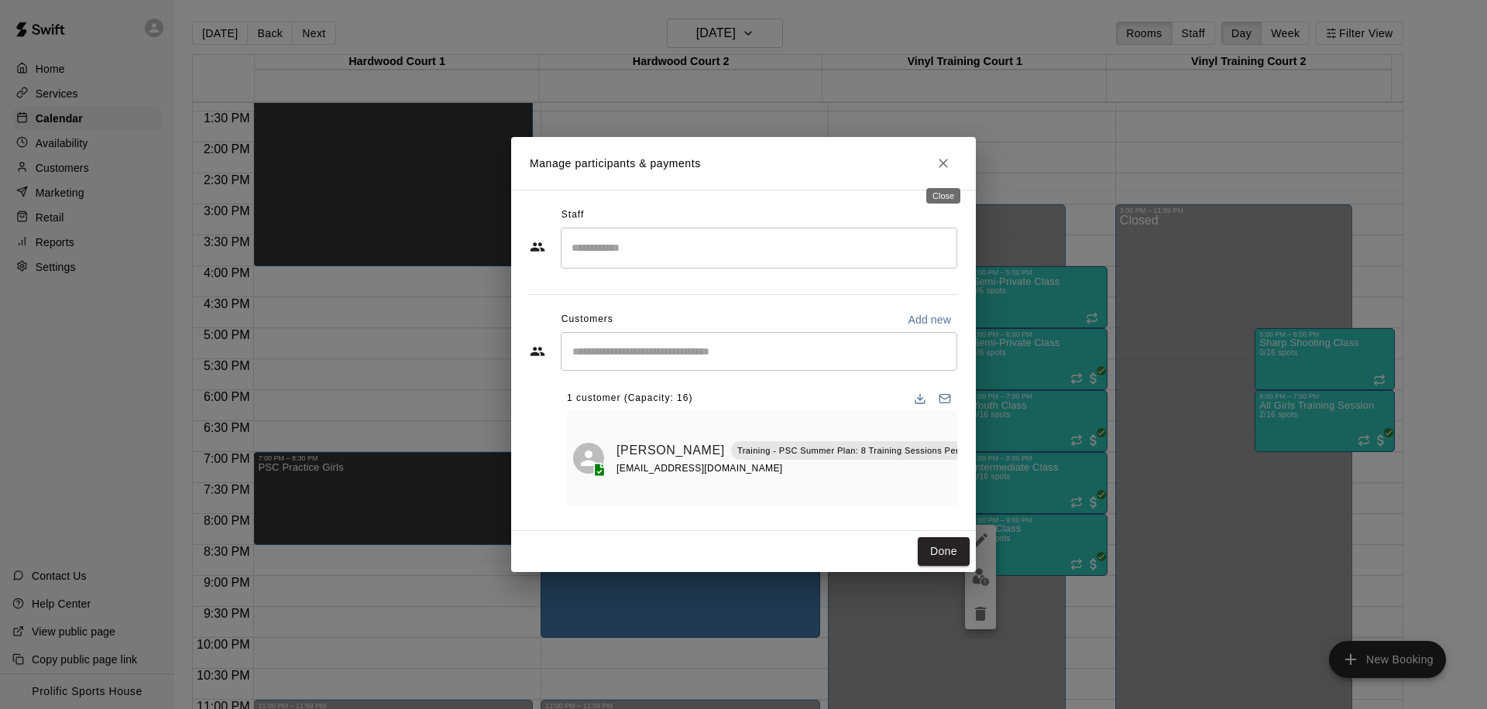
click at [933, 160] on button "Close" at bounding box center [943, 163] width 28 height 28
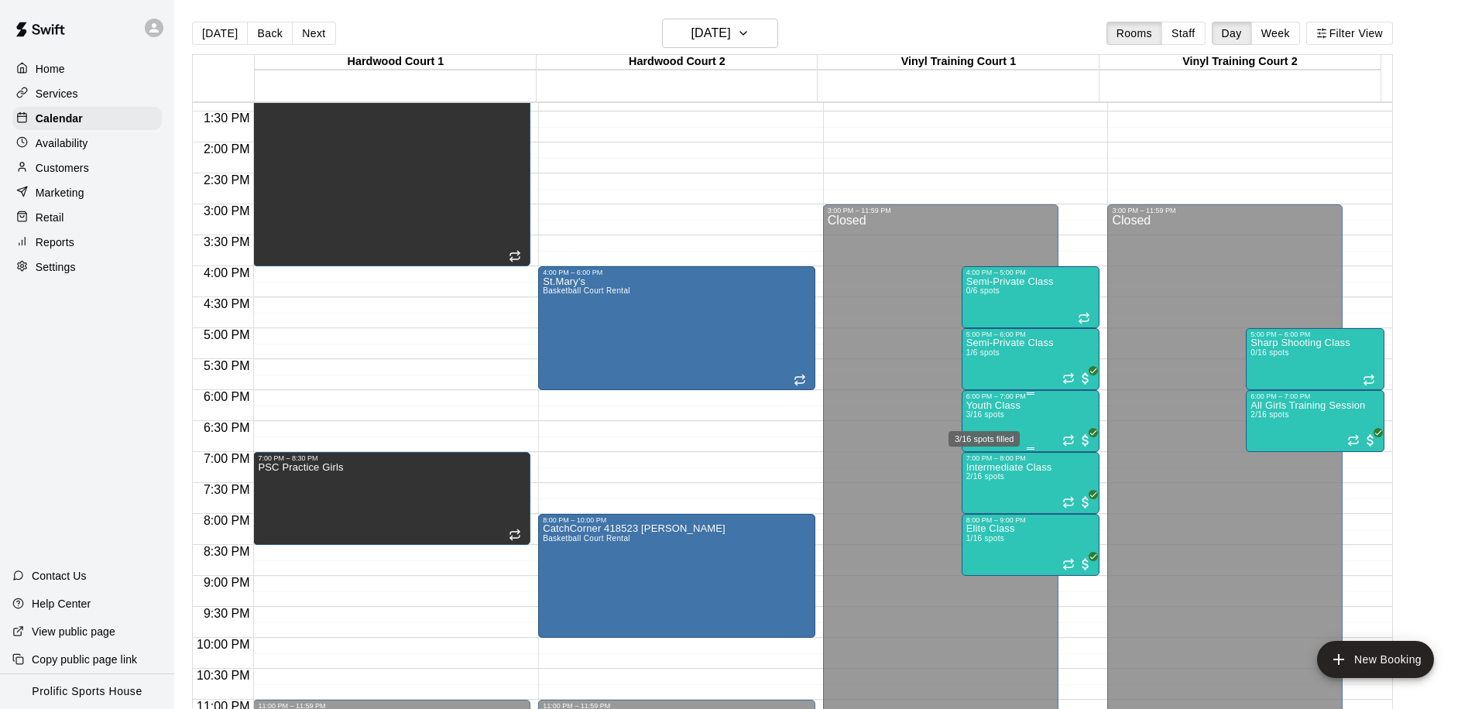
click at [989, 416] on span "3/16 spots" at bounding box center [985, 414] width 38 height 9
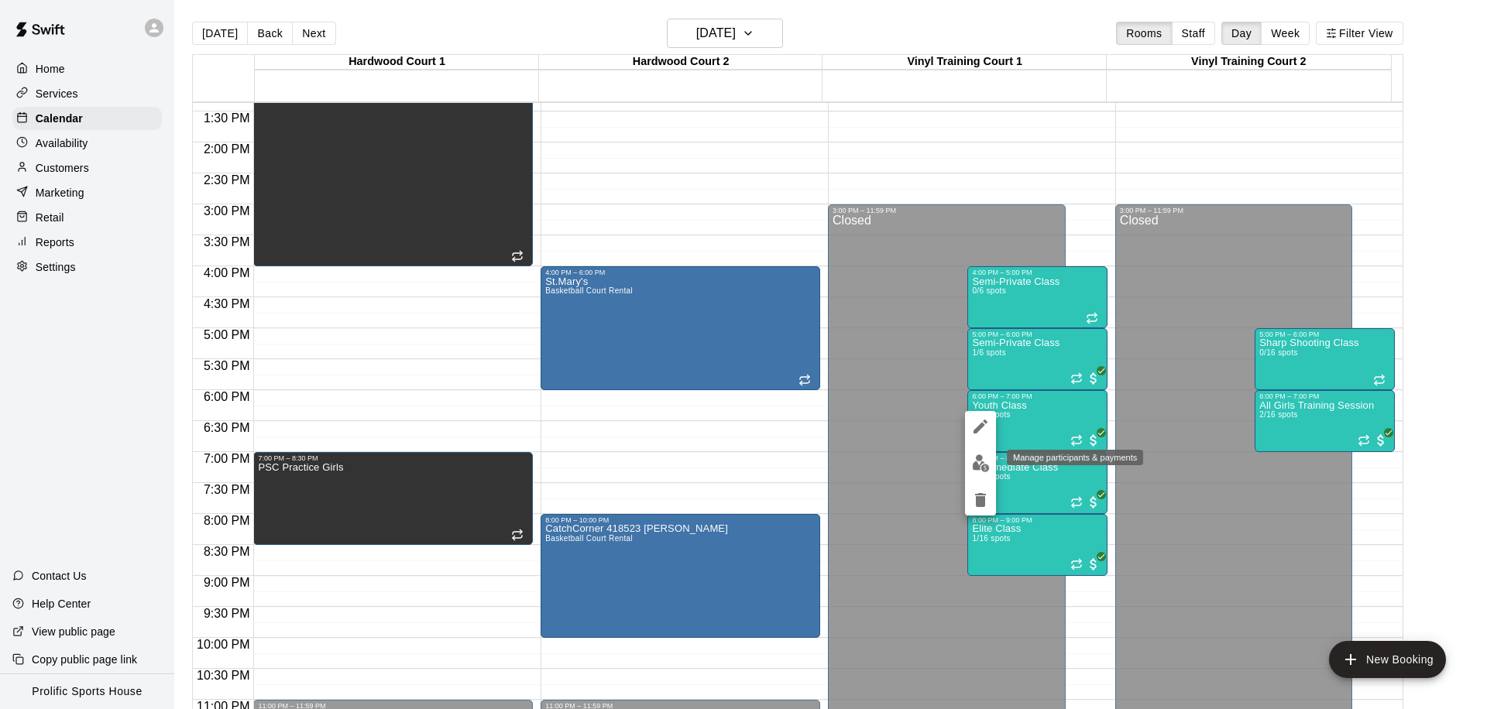
click at [983, 462] on img "edit" at bounding box center [981, 463] width 18 height 18
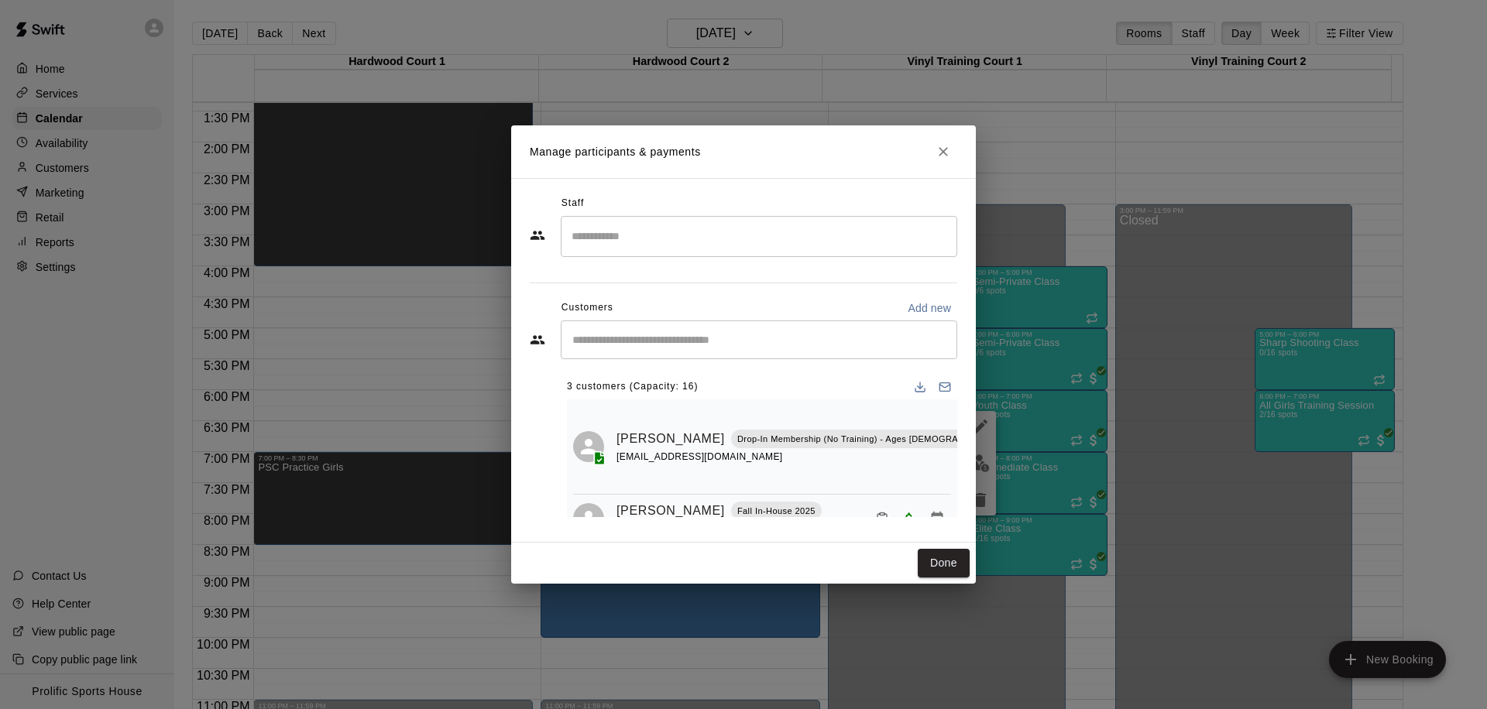
click at [636, 340] on input "Start typing to search customers..." at bounding box center [759, 339] width 382 height 15
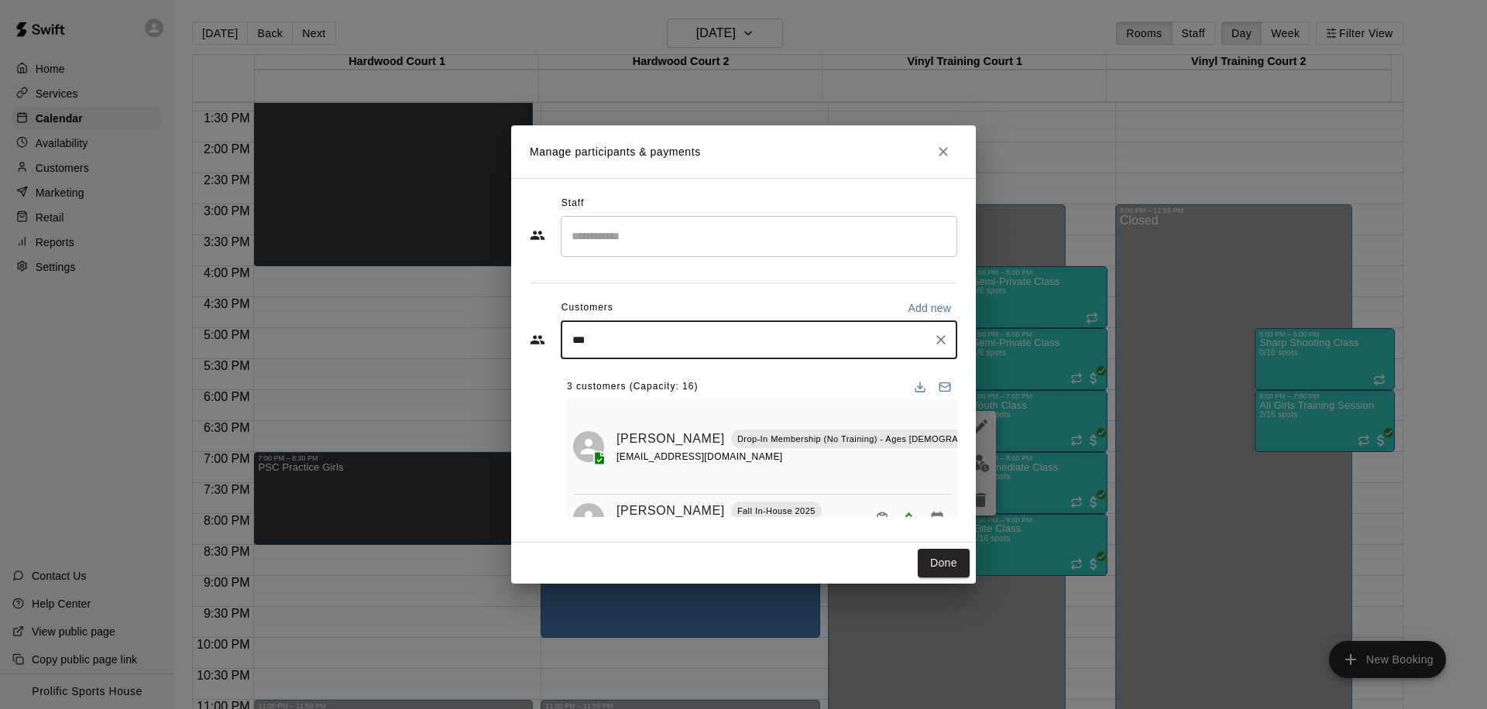
type input "****"
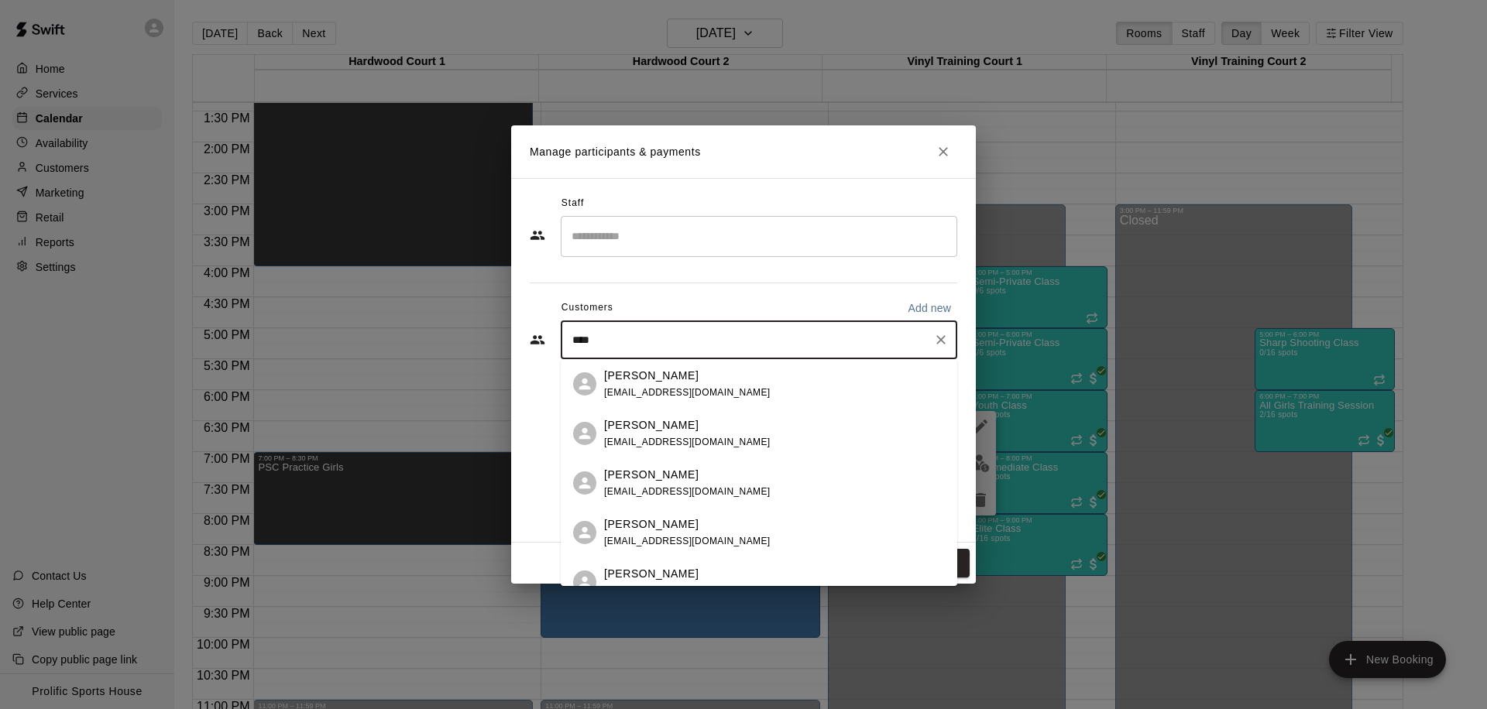
click at [702, 385] on div "Sarabjeet Brar jasbrar17@yahoo.ca" at bounding box center [774, 384] width 341 height 33
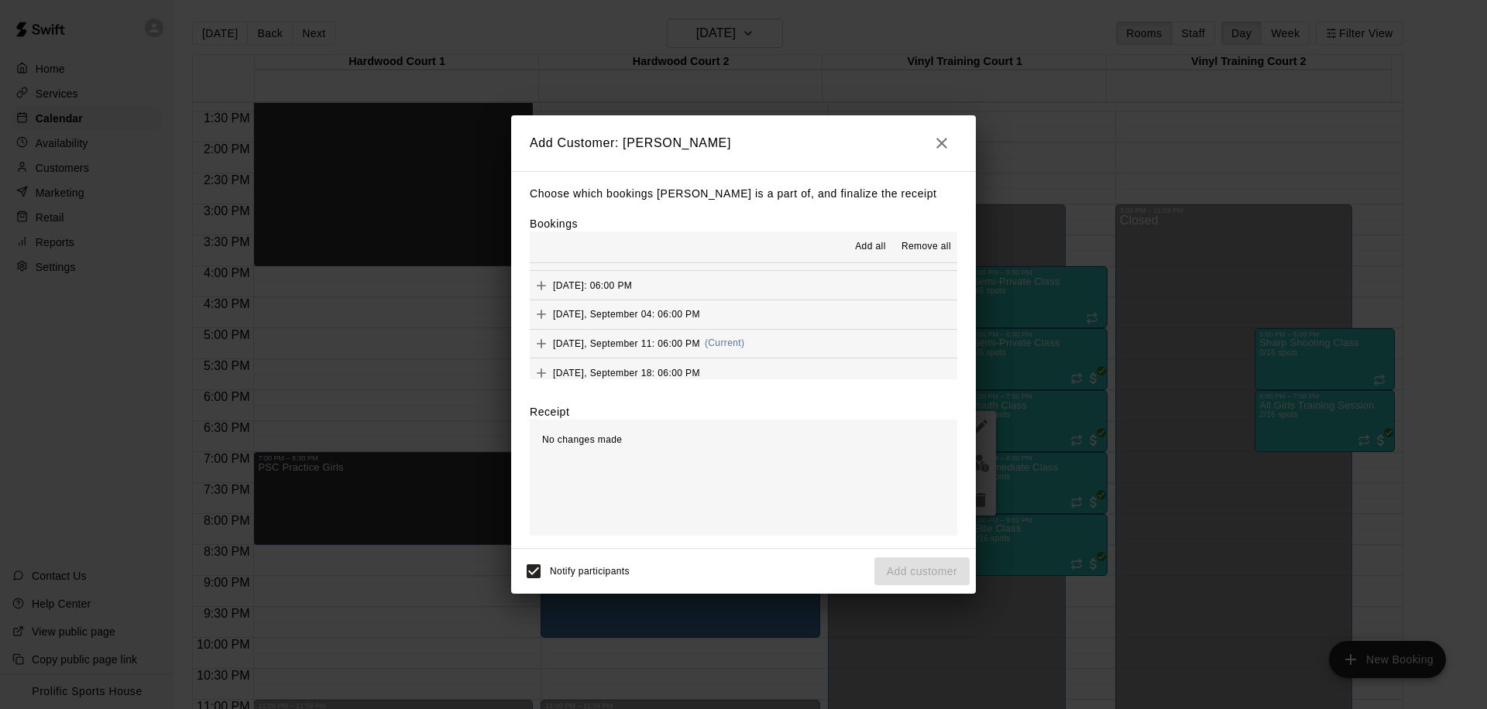
scroll to position [478, 0]
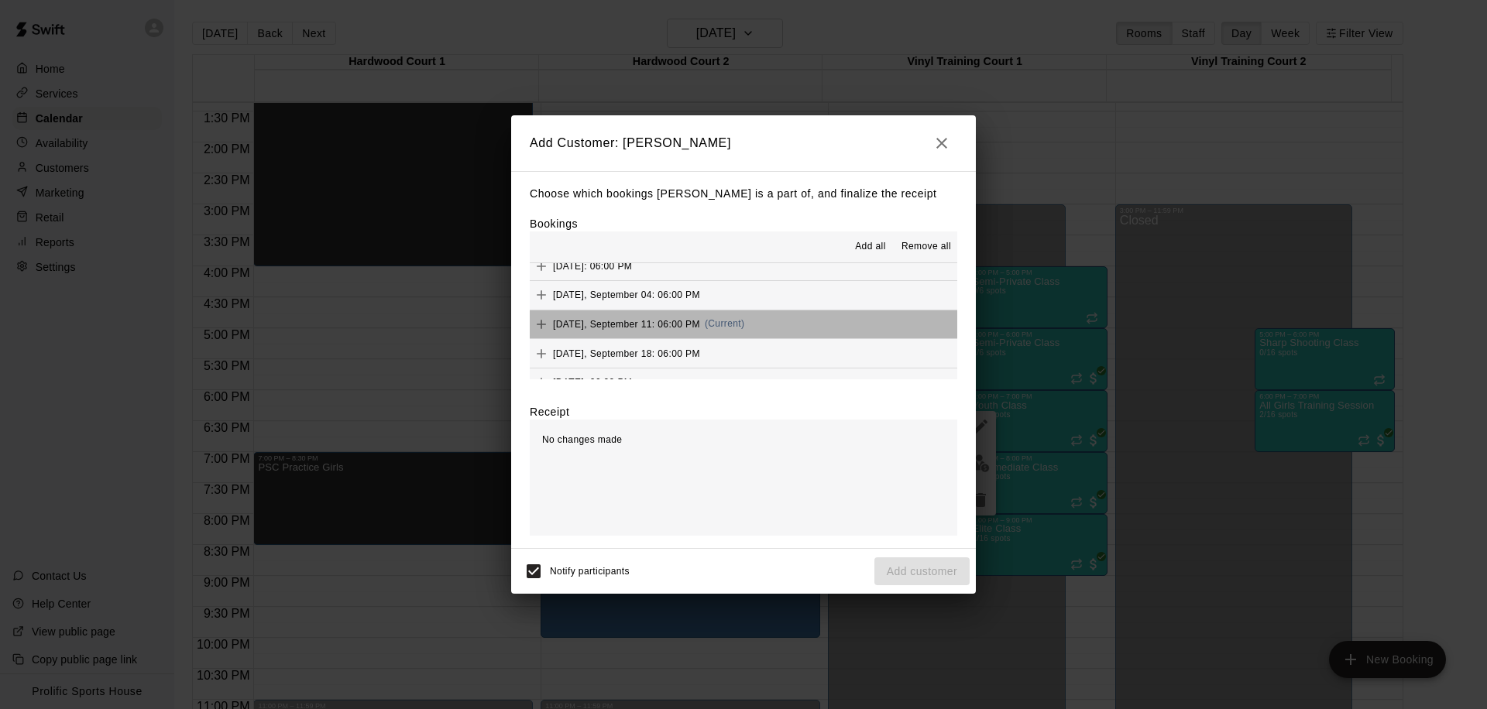
click at [789, 325] on button "Thursday, September 11: 06:00 PM (Current)" at bounding box center [743, 324] width 427 height 29
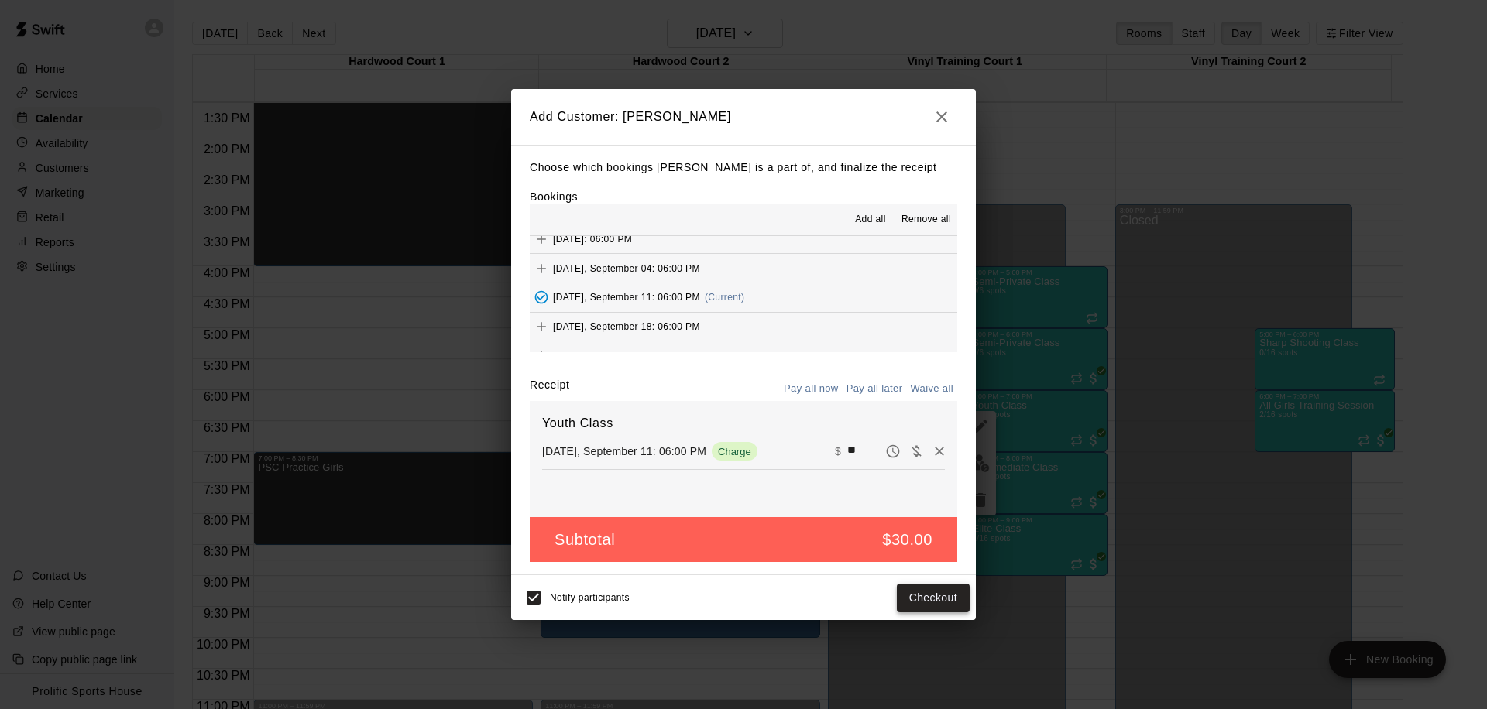
click at [915, 608] on button "Checkout" at bounding box center [933, 598] width 73 height 29
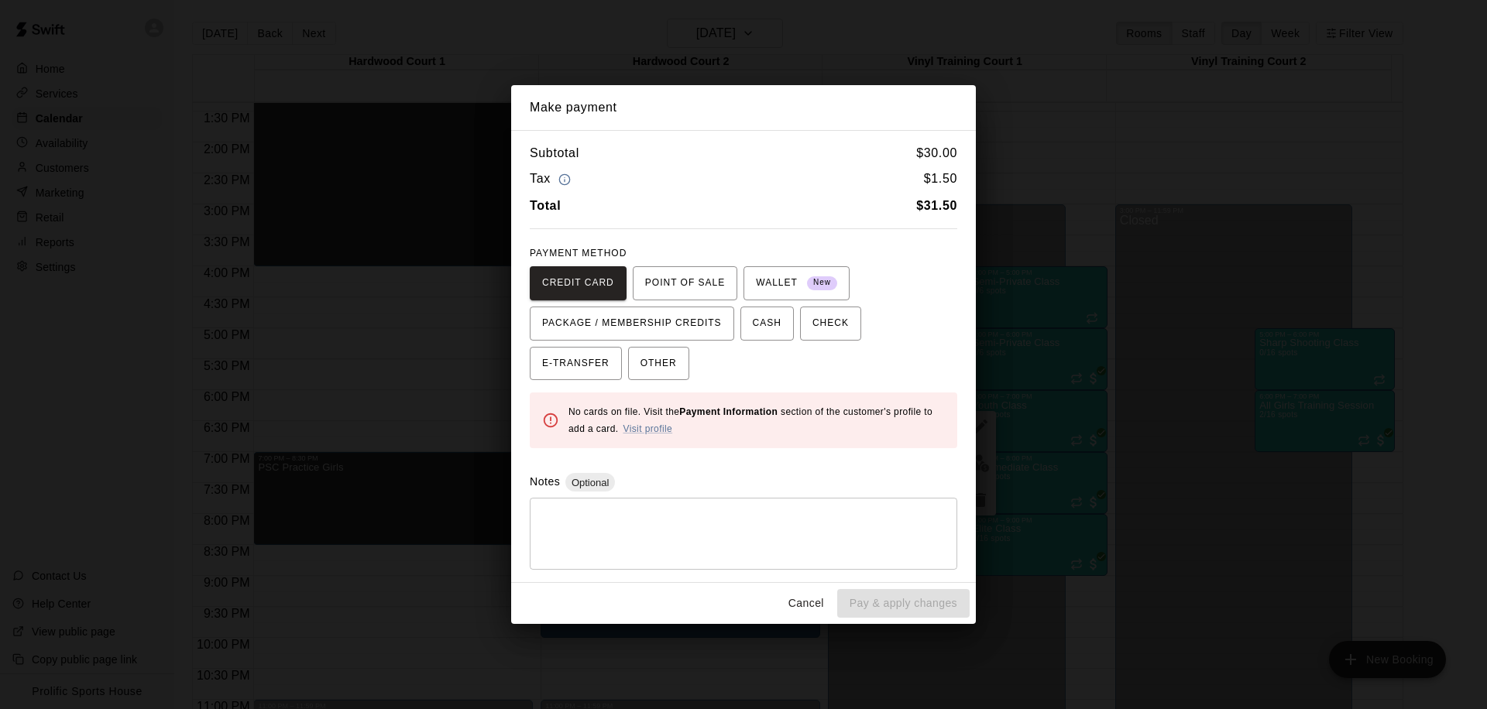
click at [798, 602] on button "Cancel" at bounding box center [806, 603] width 50 height 29
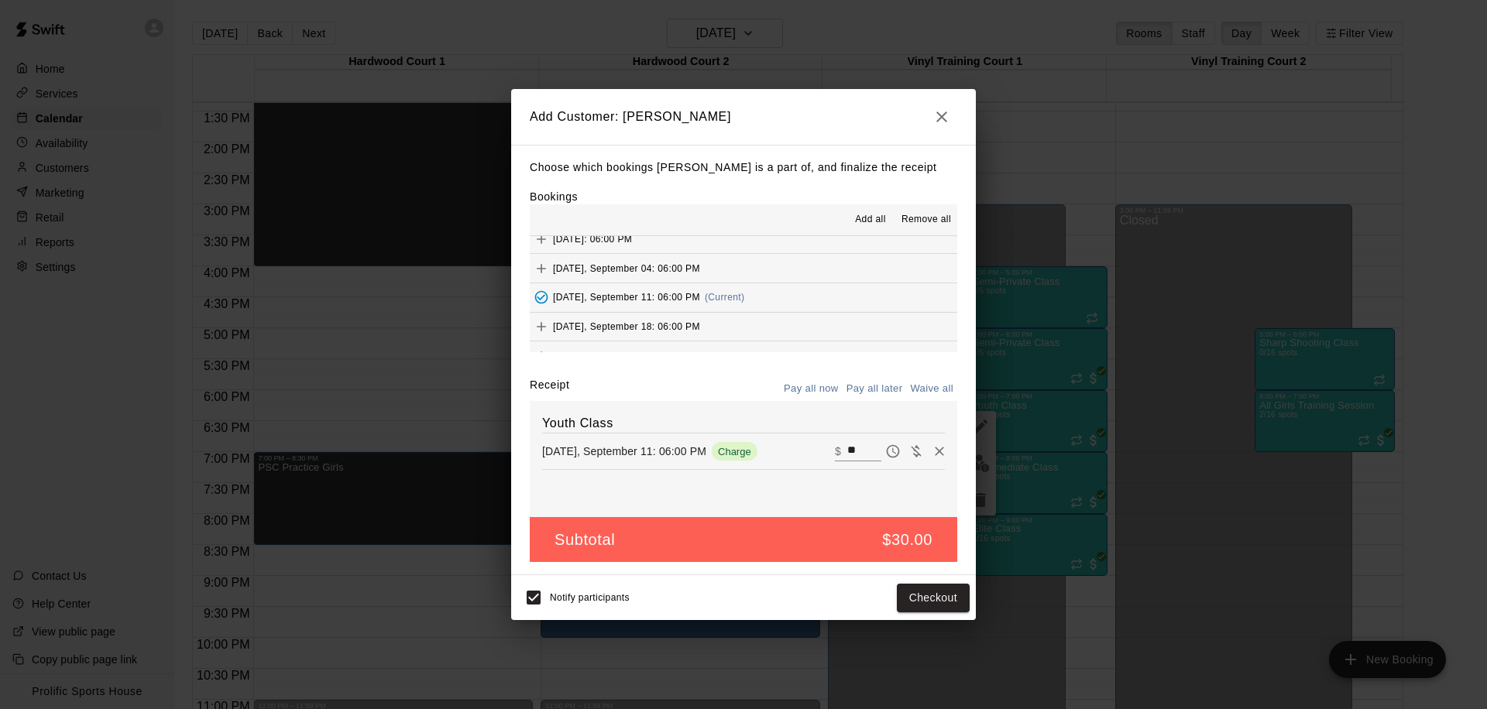
click at [942, 120] on icon "button" at bounding box center [941, 117] width 19 height 19
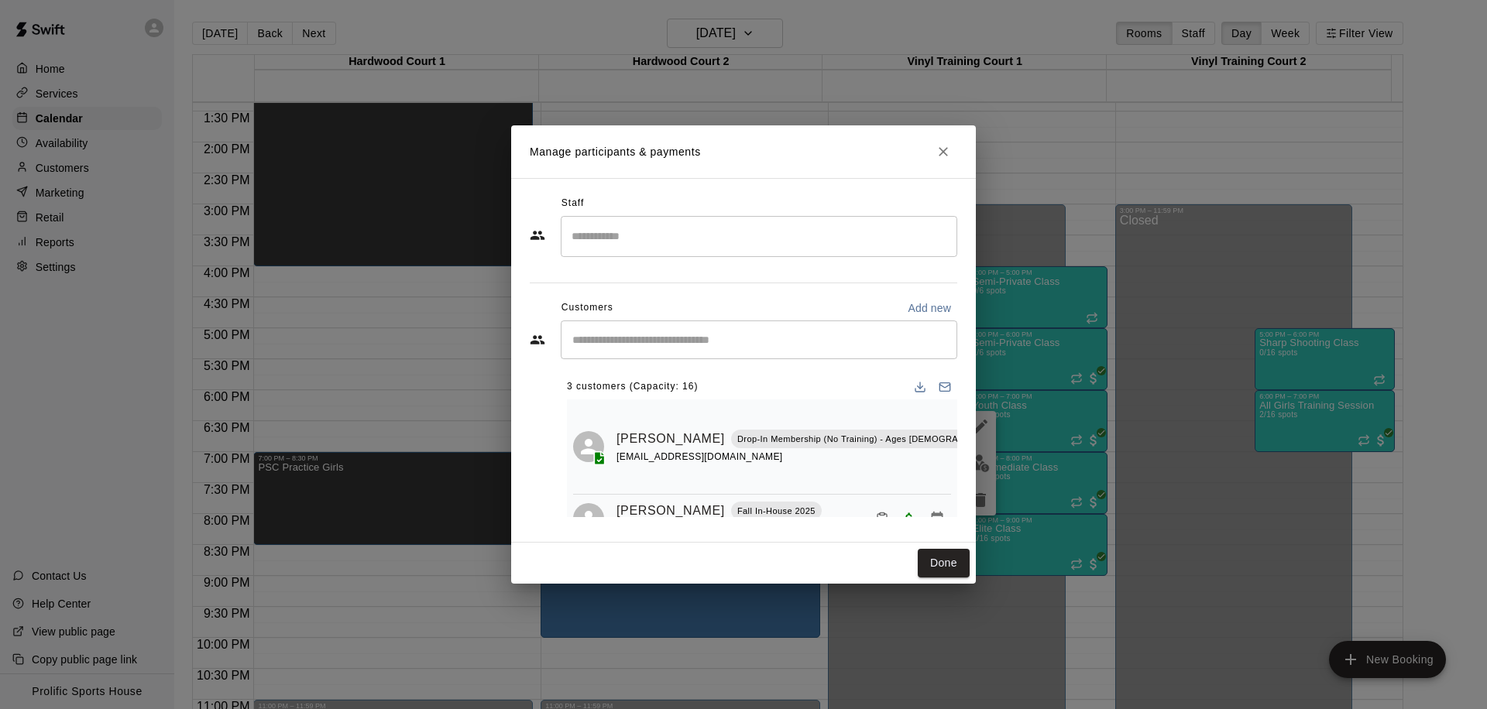
click at [715, 353] on div "​" at bounding box center [759, 340] width 396 height 39
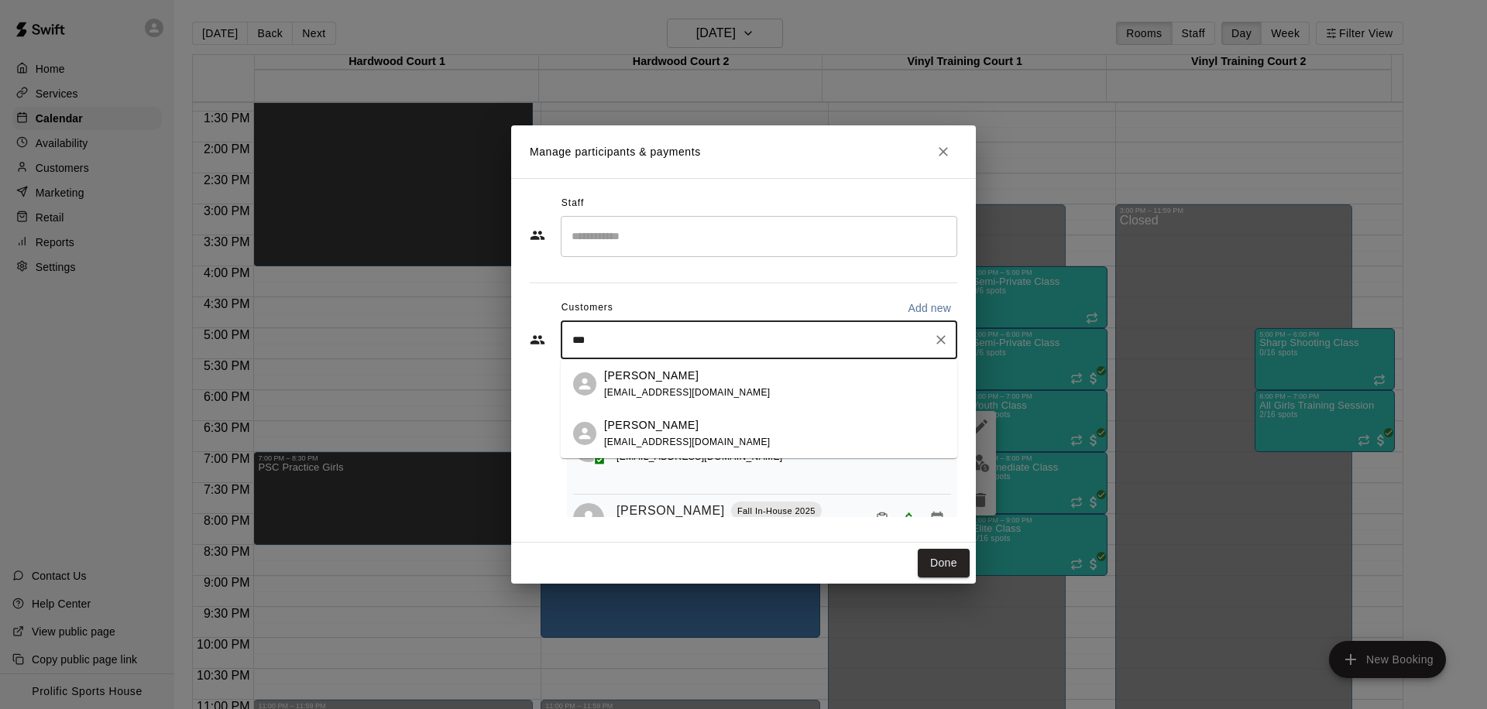
type input "****"
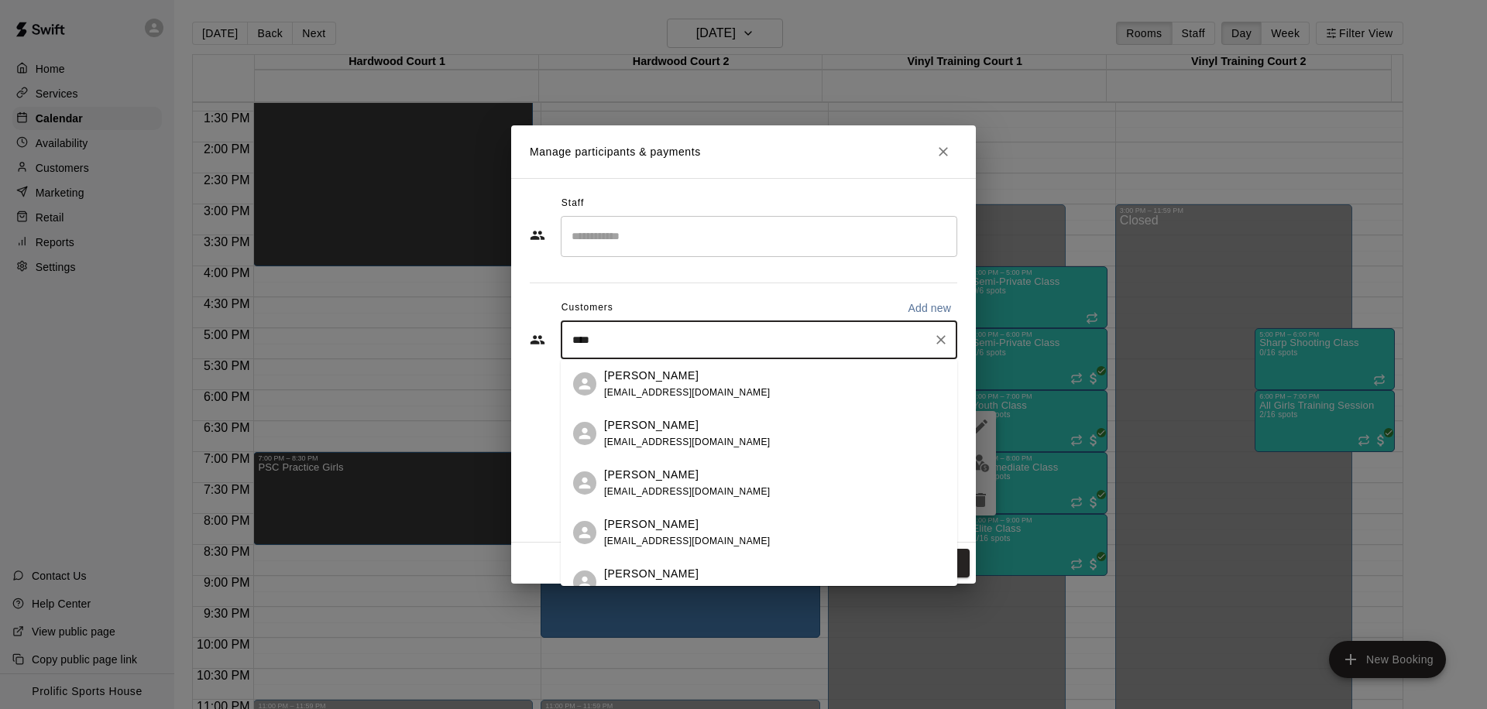
click at [695, 438] on span "mjanda89@gmail.com" at bounding box center [687, 442] width 166 height 11
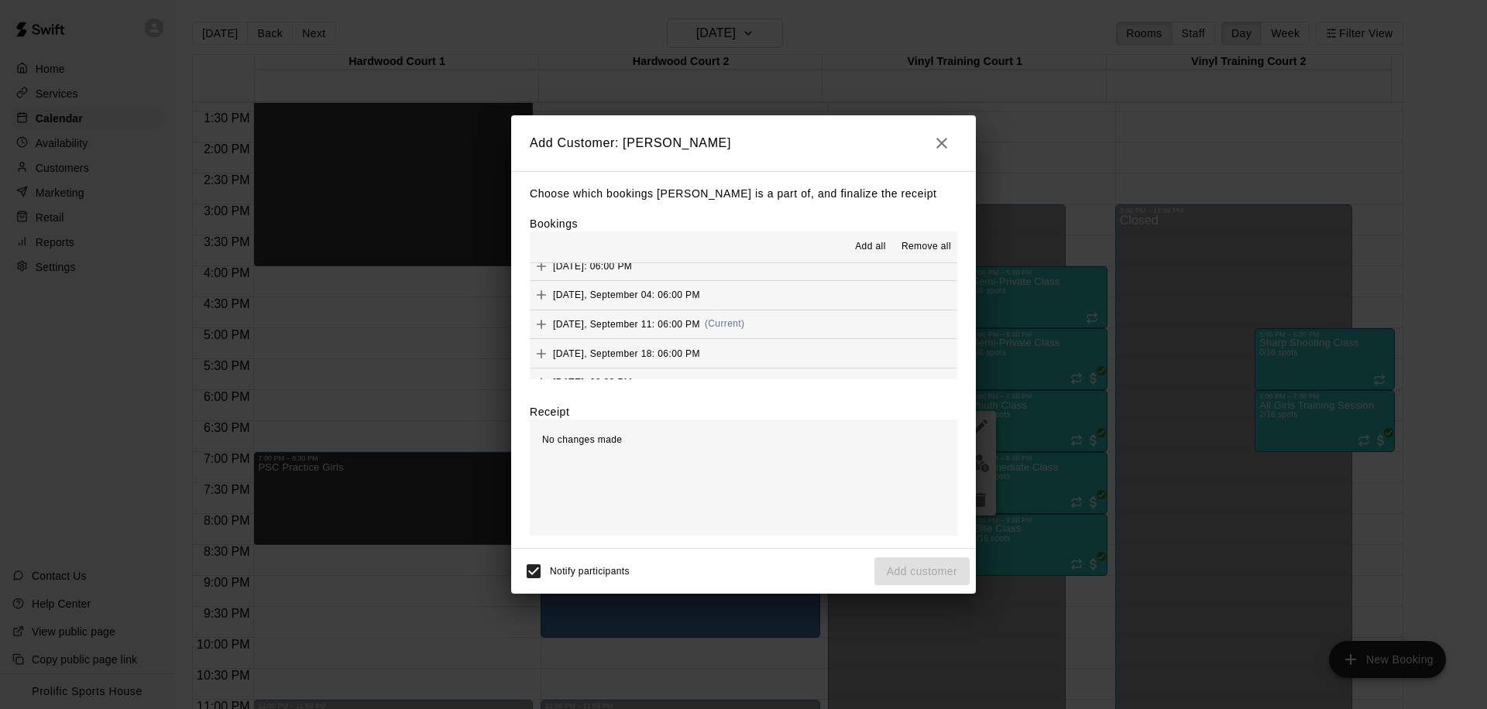
click at [745, 324] on span "(Current)" at bounding box center [725, 323] width 40 height 11
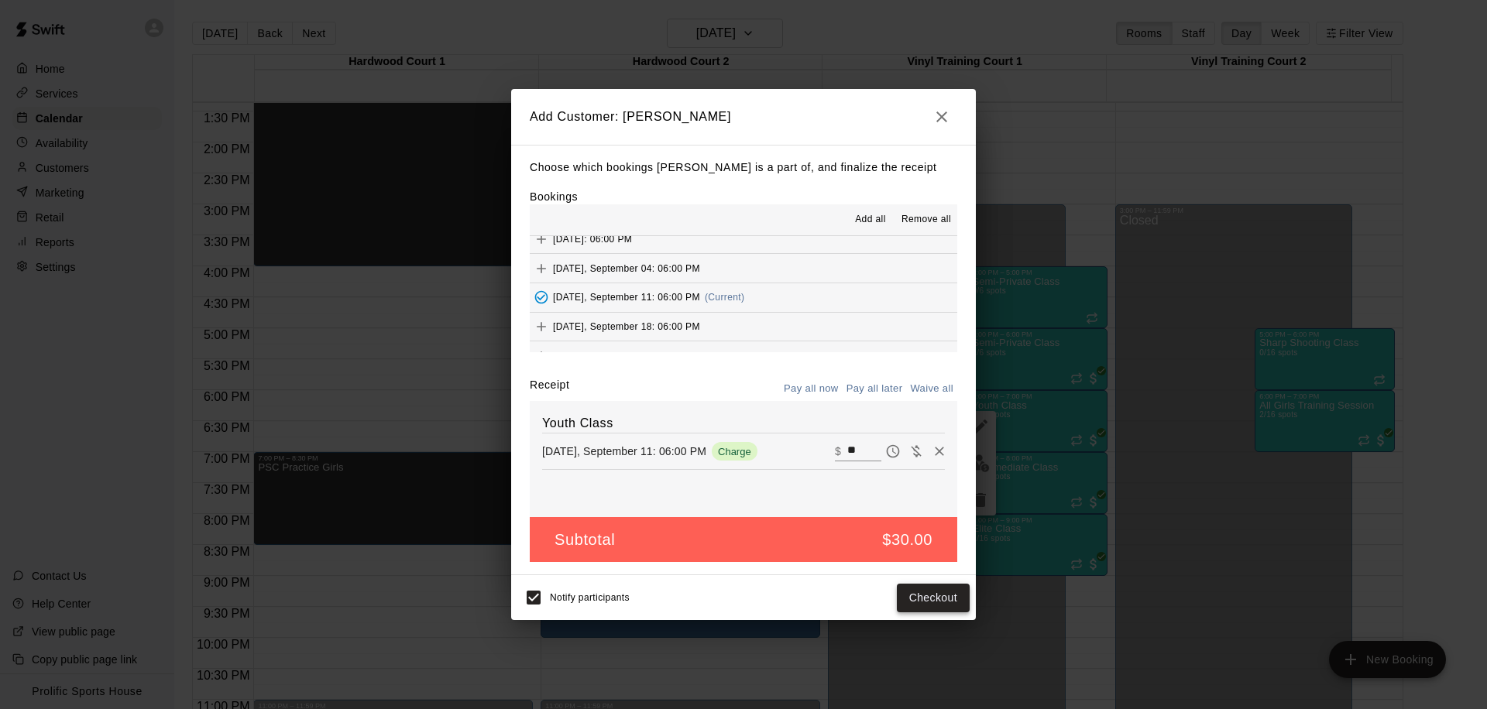
click at [919, 590] on button "Checkout" at bounding box center [933, 598] width 73 height 29
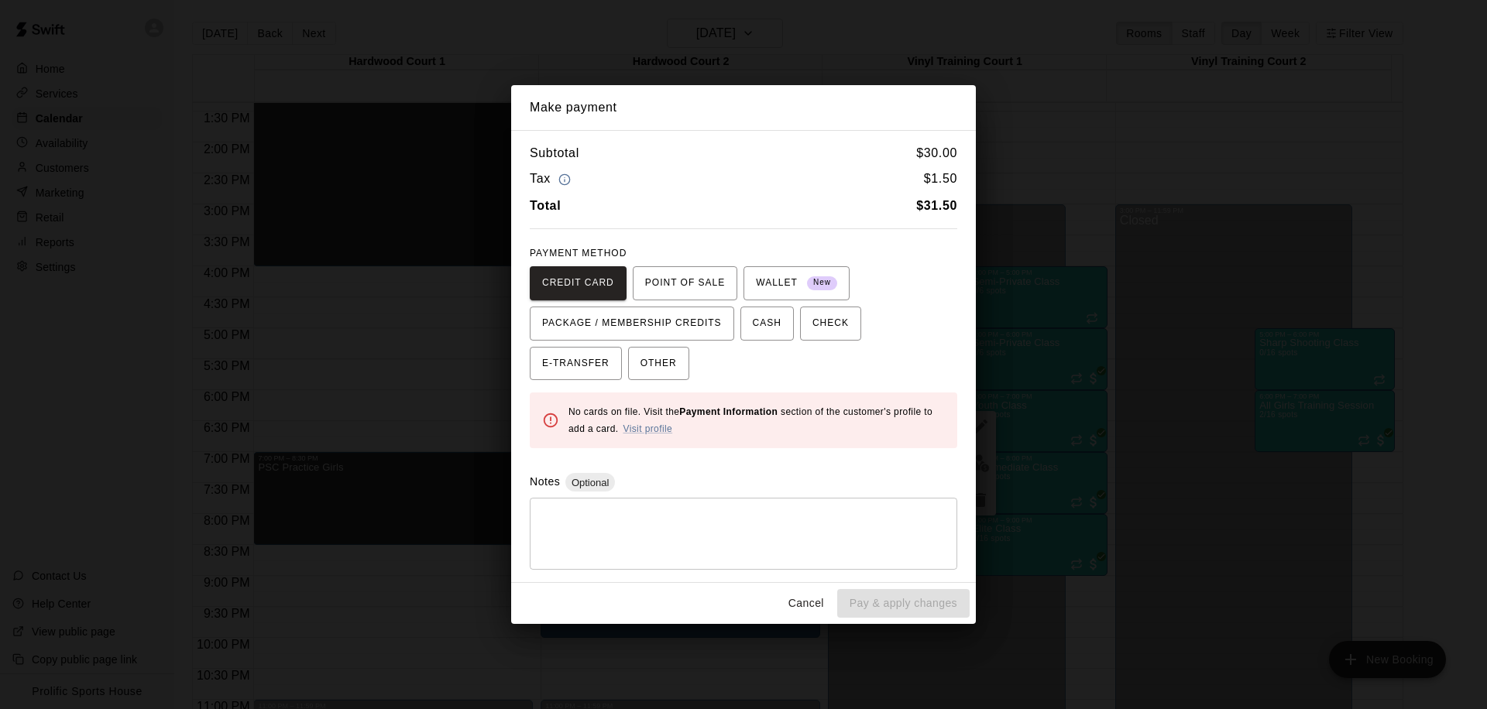
click at [801, 607] on button "Cancel" at bounding box center [806, 603] width 50 height 29
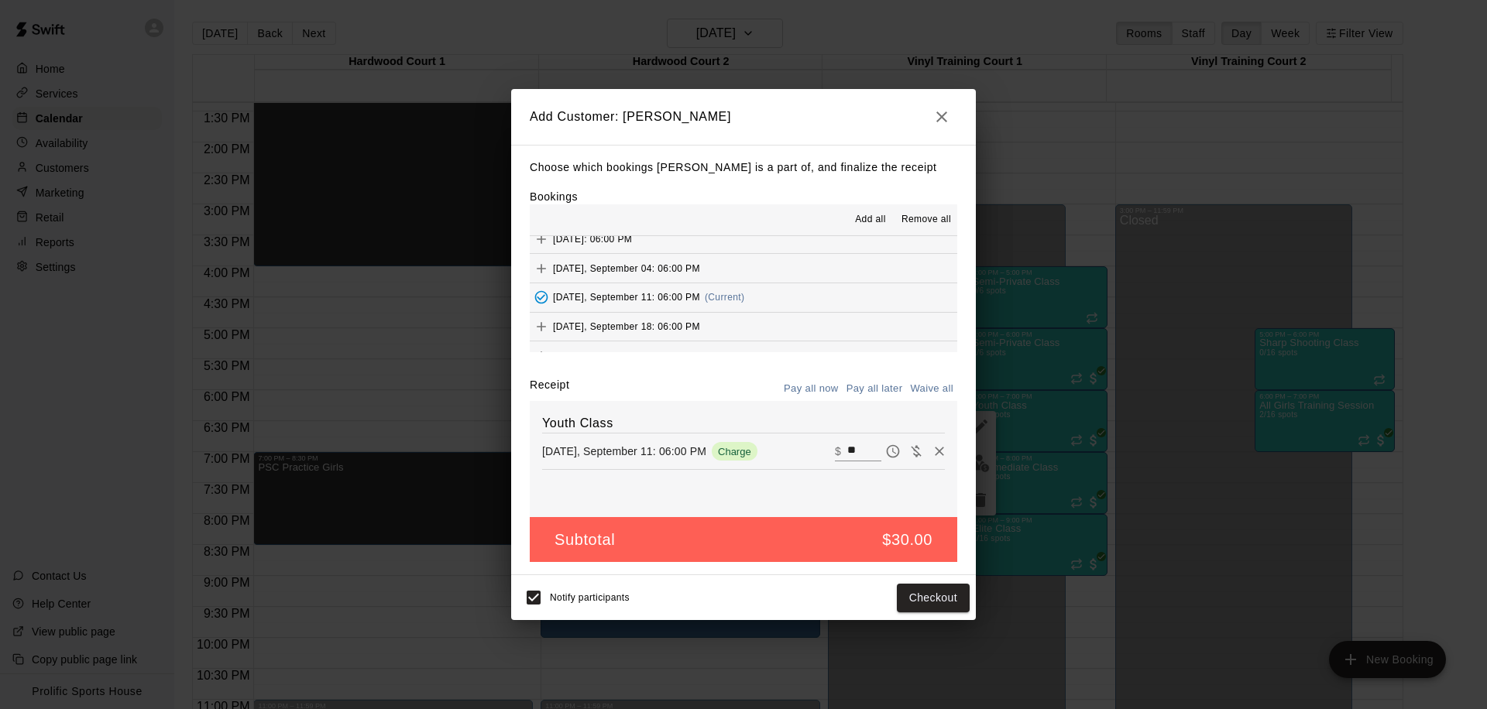
click at [946, 111] on icon "button" at bounding box center [941, 116] width 11 height 11
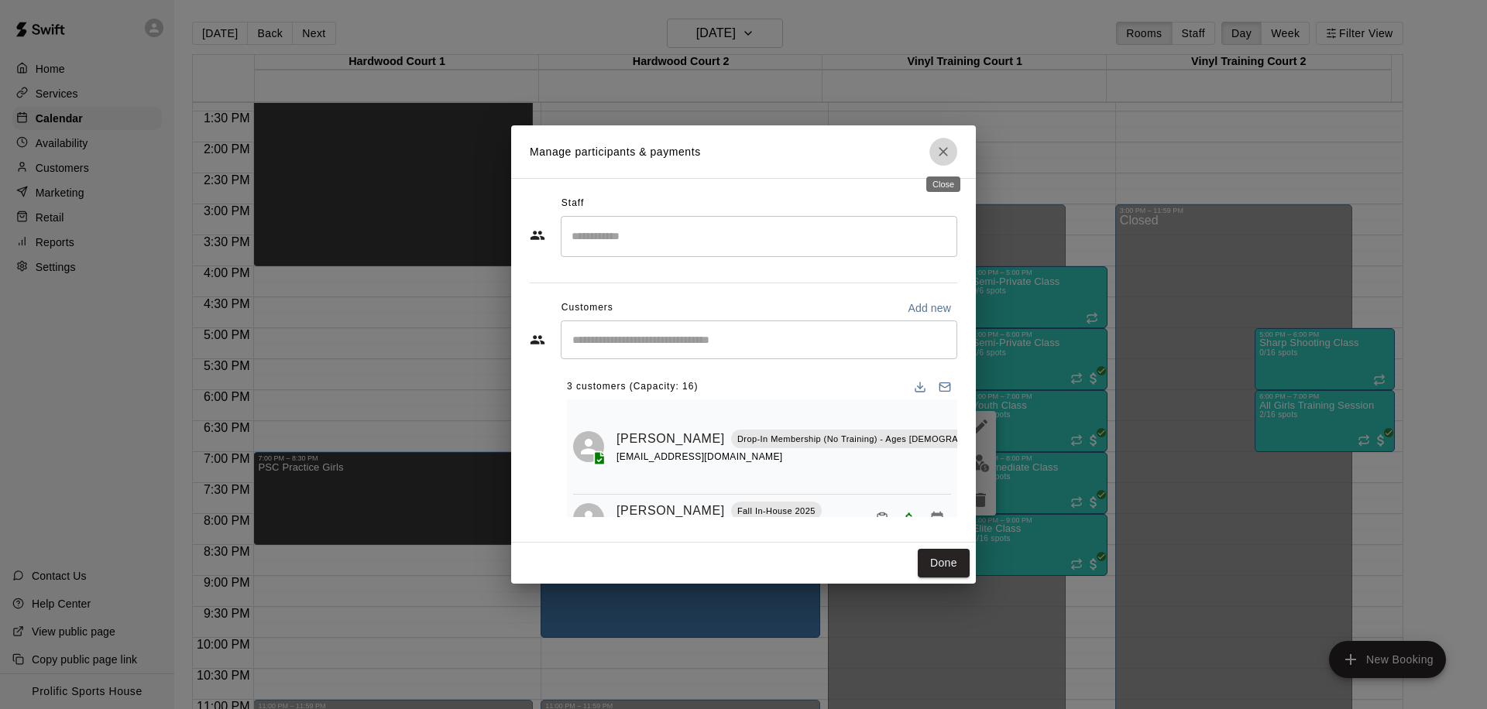
click at [938, 151] on icon "Close" at bounding box center [942, 151] width 15 height 15
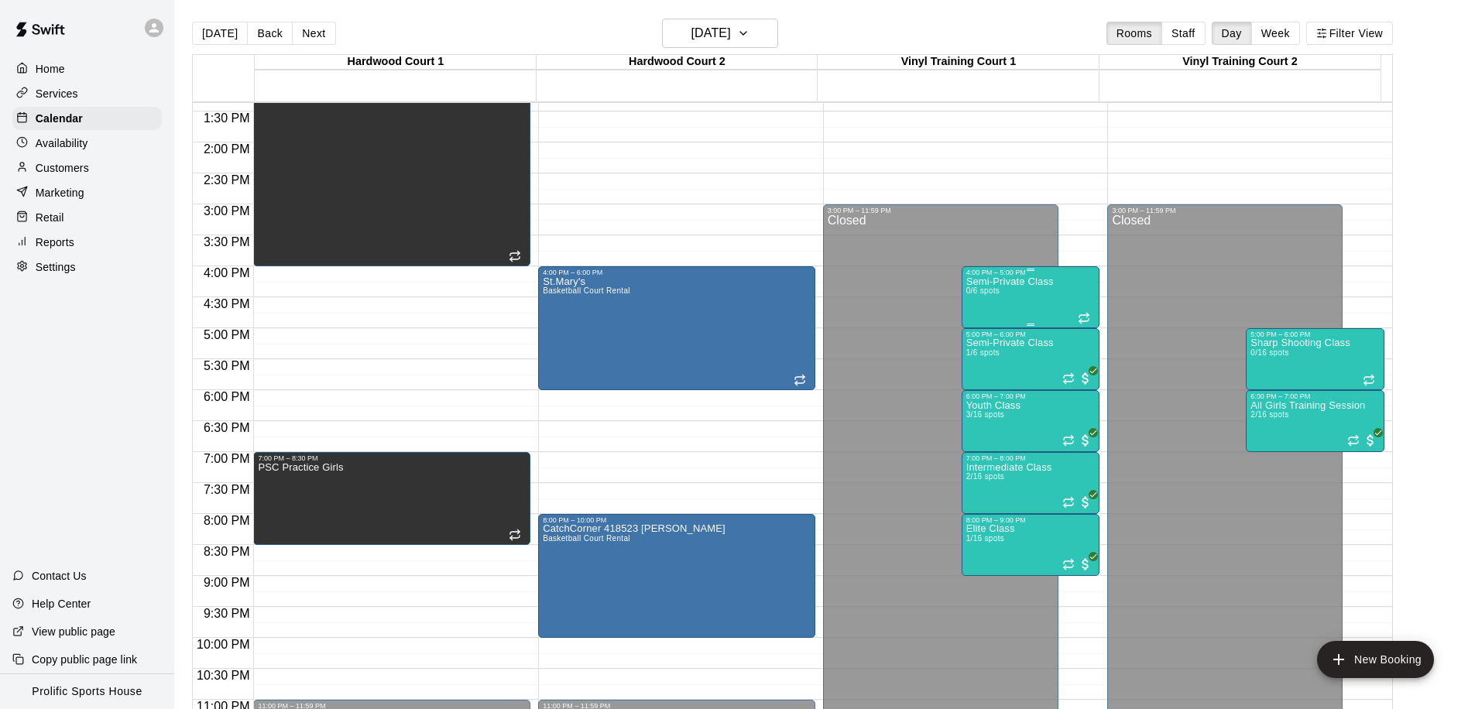
click at [1006, 282] on p "Semi-Private Class" at bounding box center [1009, 282] width 87 height 0
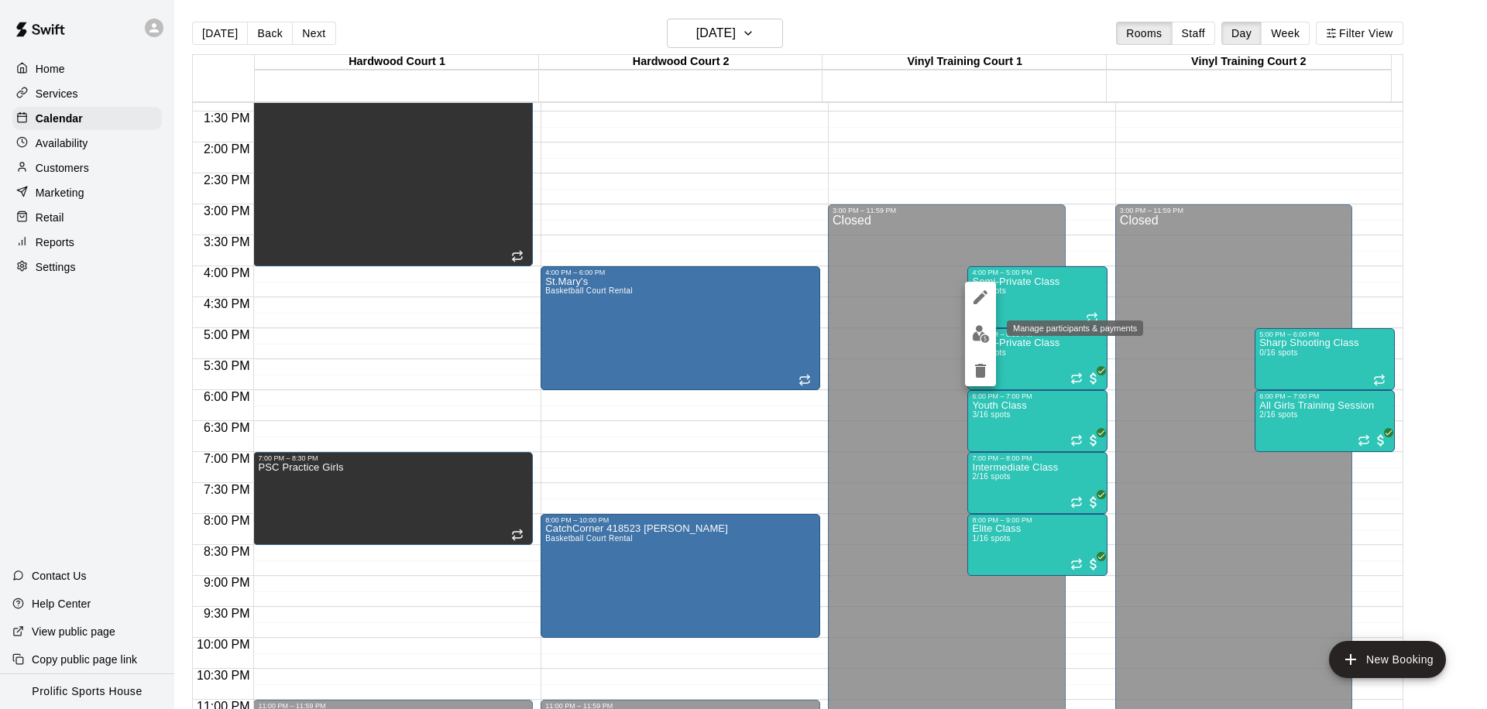
click at [978, 338] on img "edit" at bounding box center [981, 334] width 18 height 18
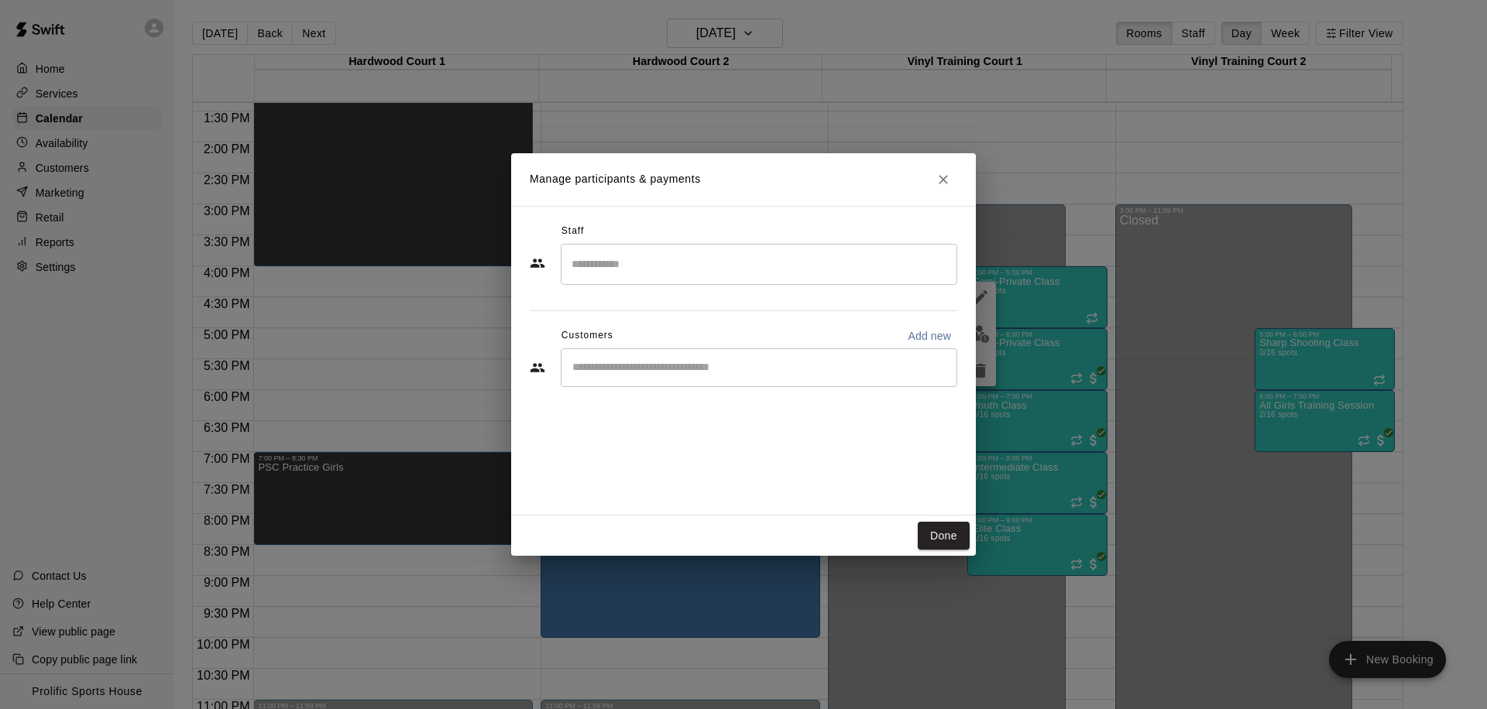
click at [681, 369] on input "Start typing to search customers..." at bounding box center [759, 367] width 382 height 15
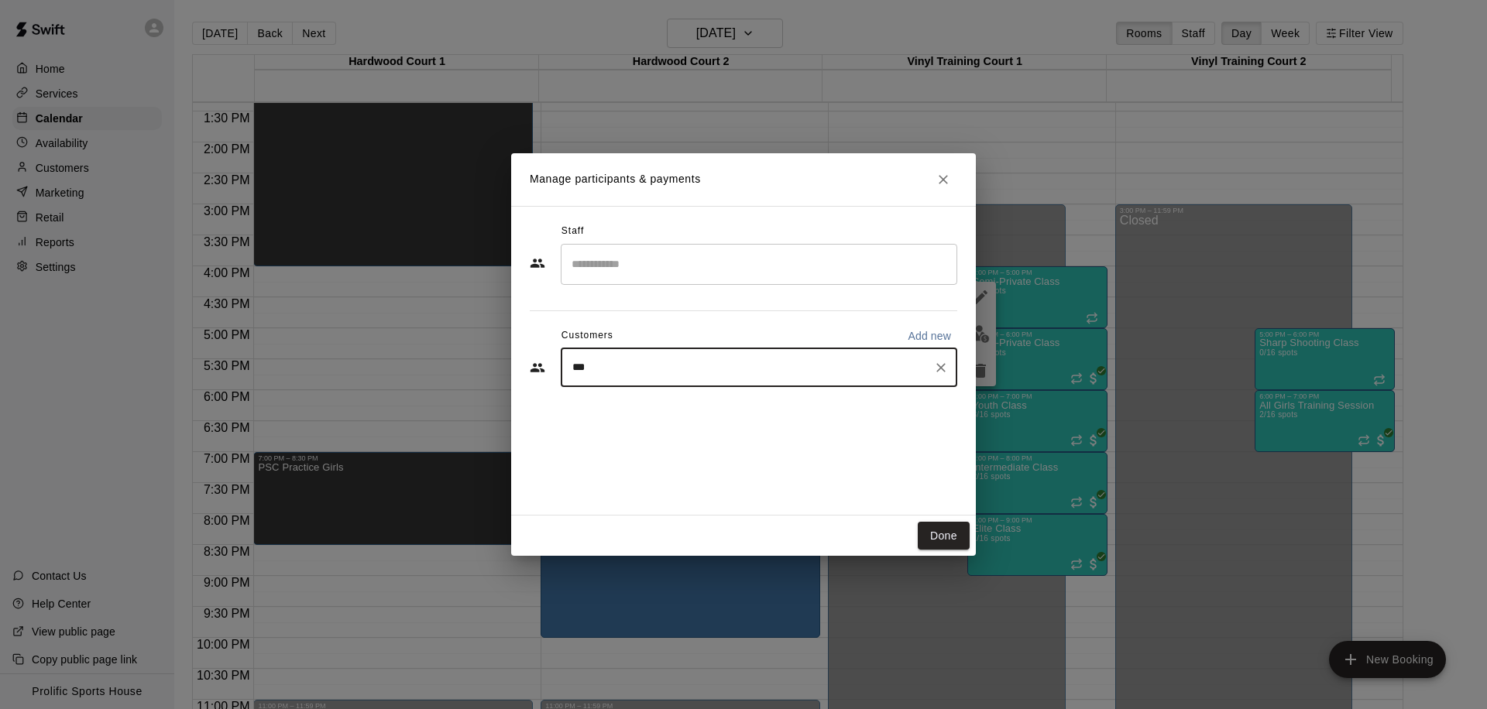
type input "****"
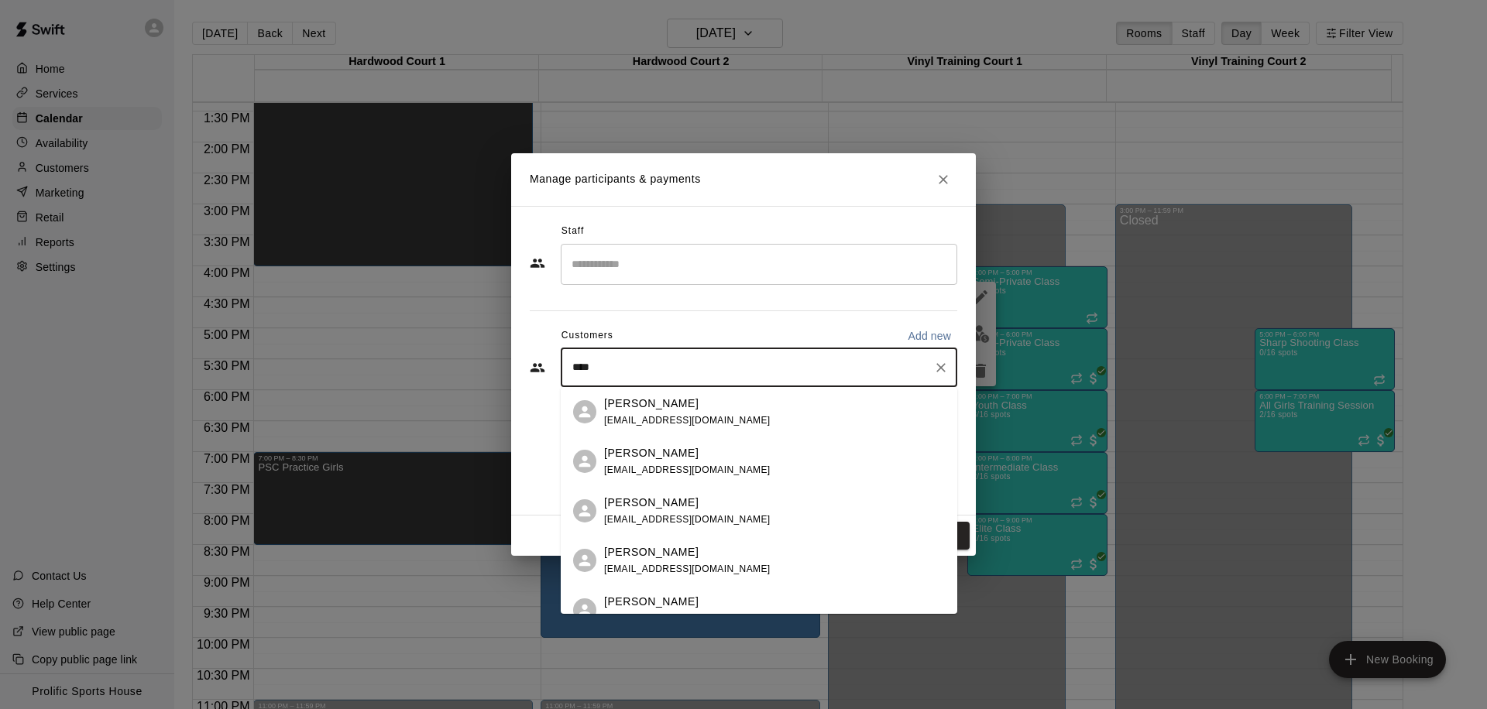
click at [656, 419] on span "[EMAIL_ADDRESS][DOMAIN_NAME]" at bounding box center [687, 420] width 166 height 11
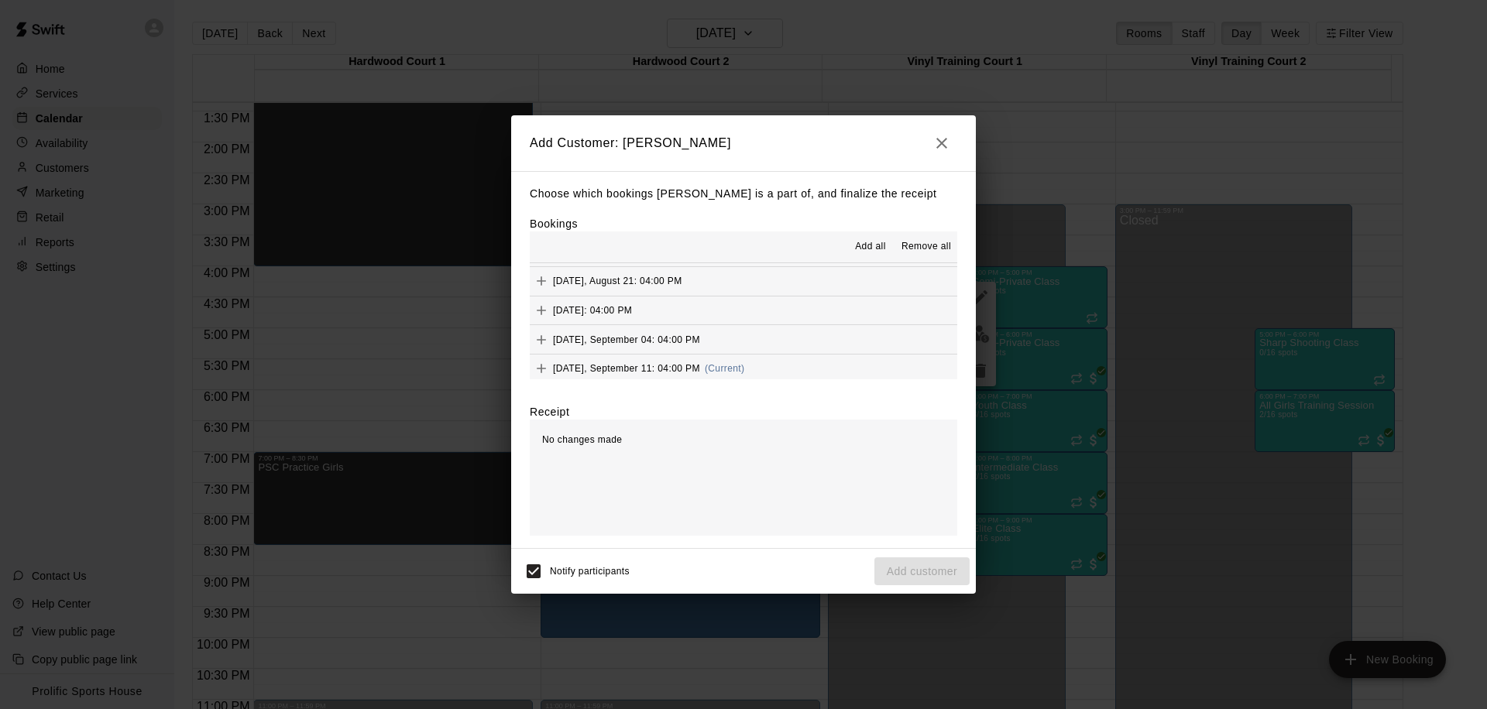
scroll to position [417, 0]
click at [738, 354] on span "(Current)" at bounding box center [725, 355] width 40 height 11
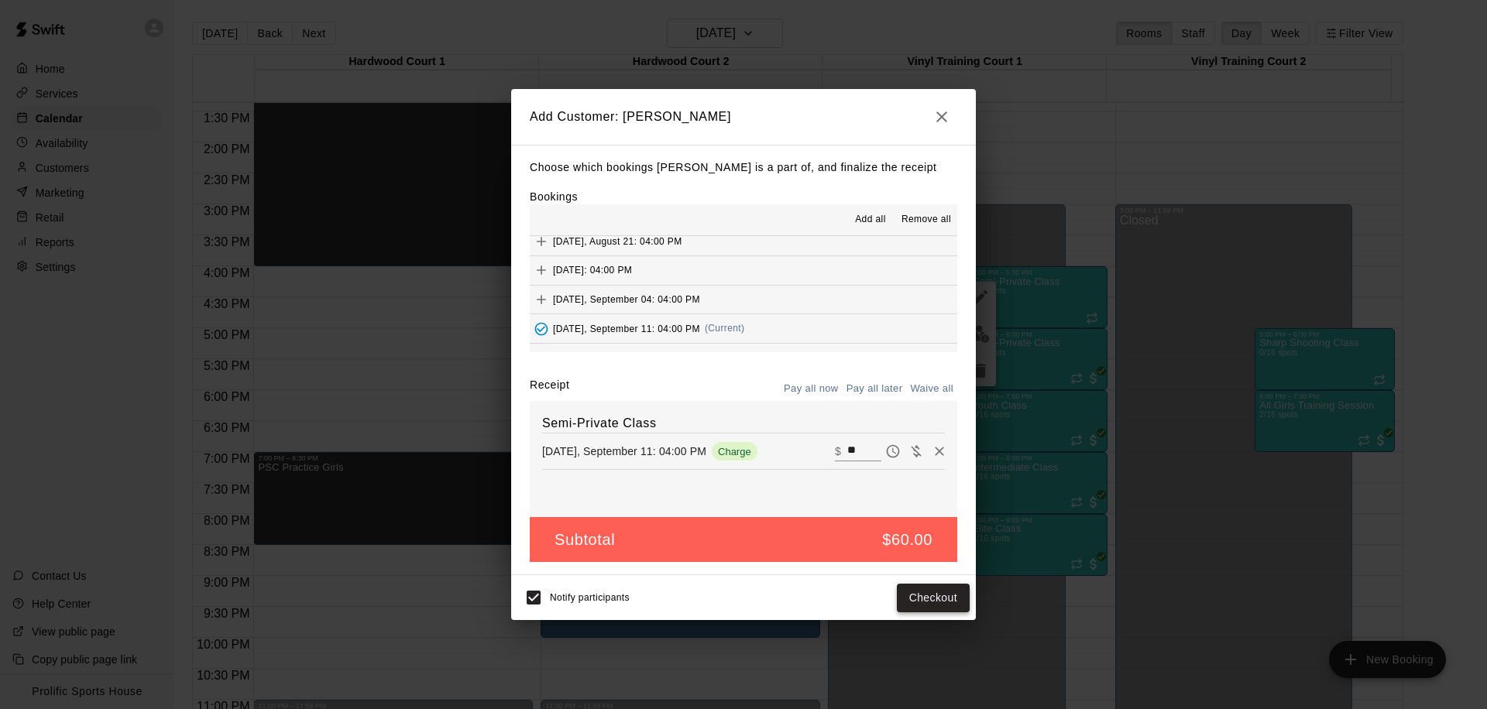
click at [914, 607] on button "Checkout" at bounding box center [933, 598] width 73 height 29
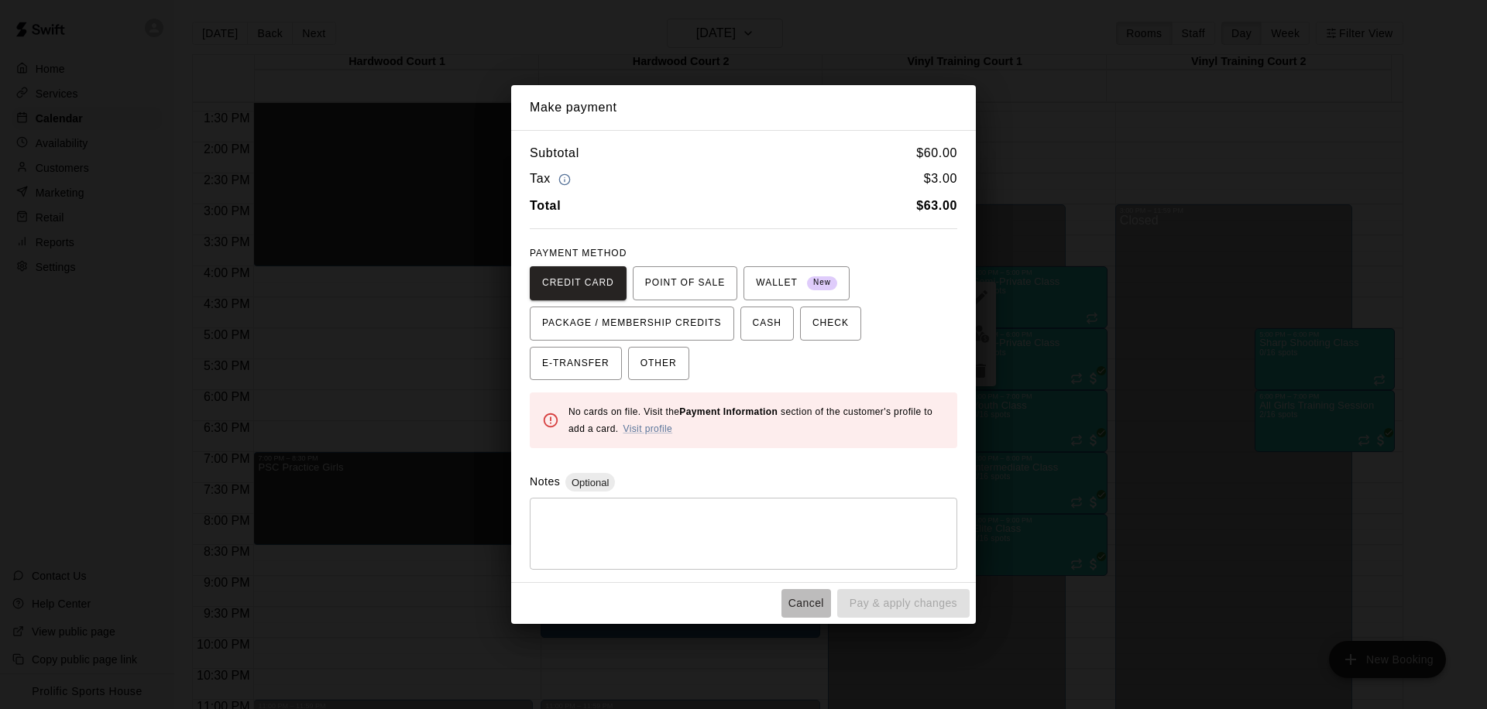
click at [797, 602] on button "Cancel" at bounding box center [806, 603] width 50 height 29
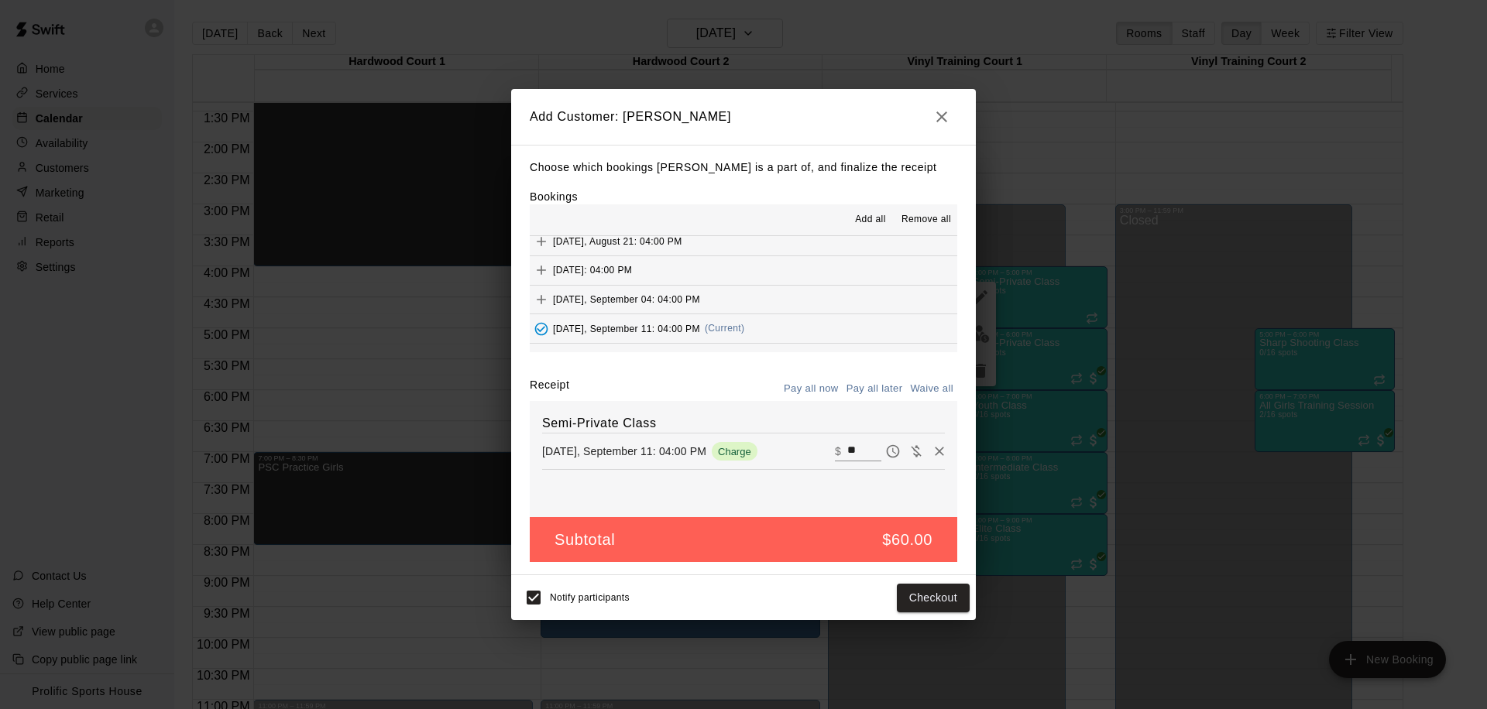
click at [931, 113] on button "button" at bounding box center [941, 116] width 31 height 31
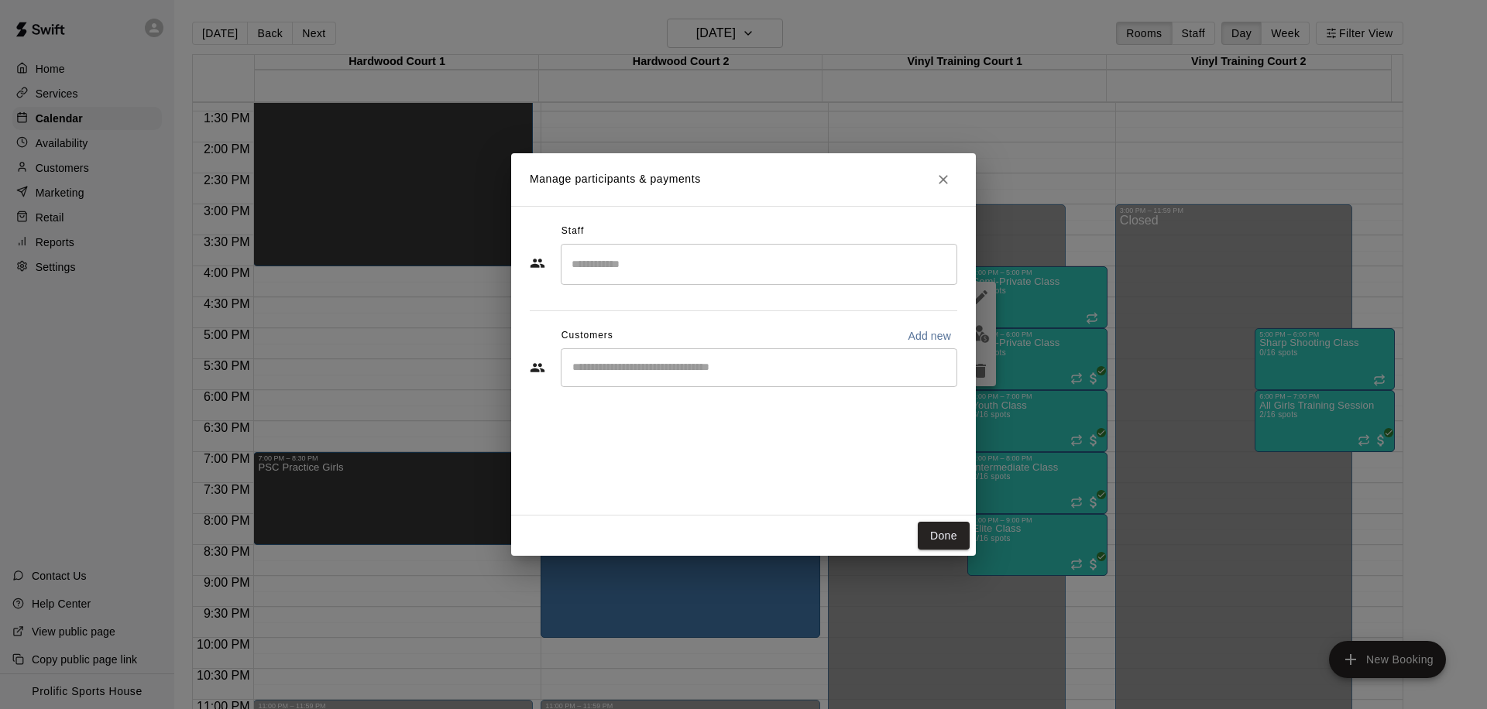
click at [736, 363] on input "Start typing to search customers..." at bounding box center [759, 367] width 382 height 15
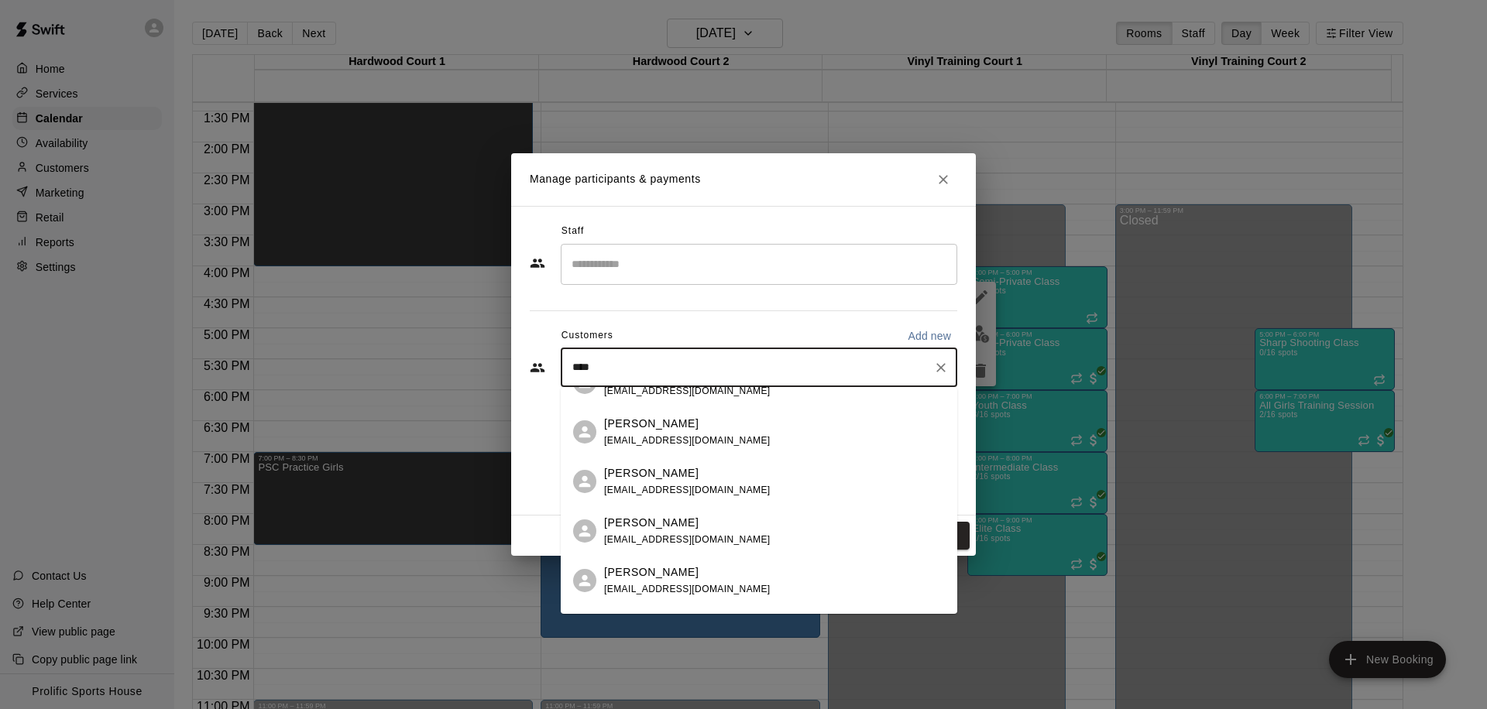
scroll to position [318, 0]
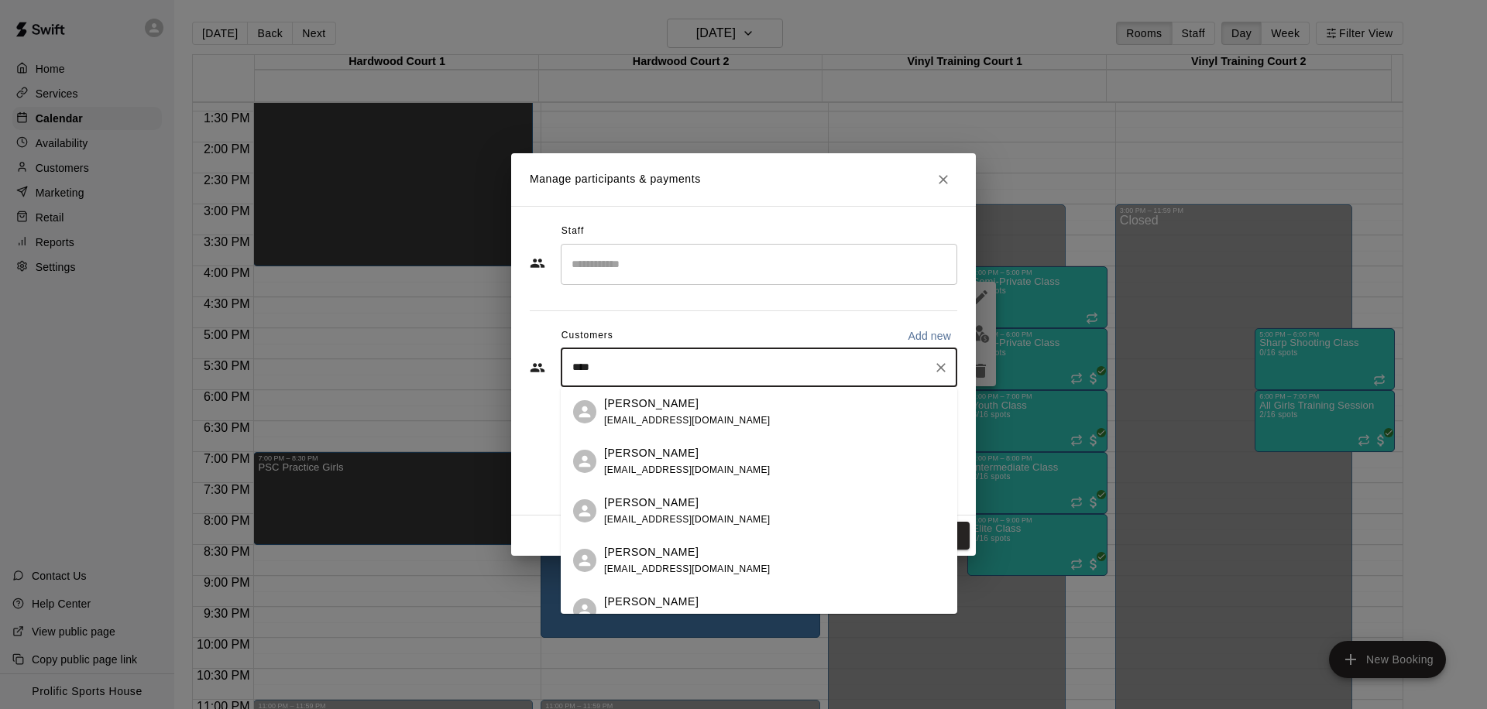
click at [640, 373] on input "****" at bounding box center [747, 367] width 359 height 15
drag, startPoint x: 639, startPoint y: 370, endPoint x: 571, endPoint y: 366, distance: 68.2
click at [571, 366] on input "****" at bounding box center [747, 367] width 359 height 15
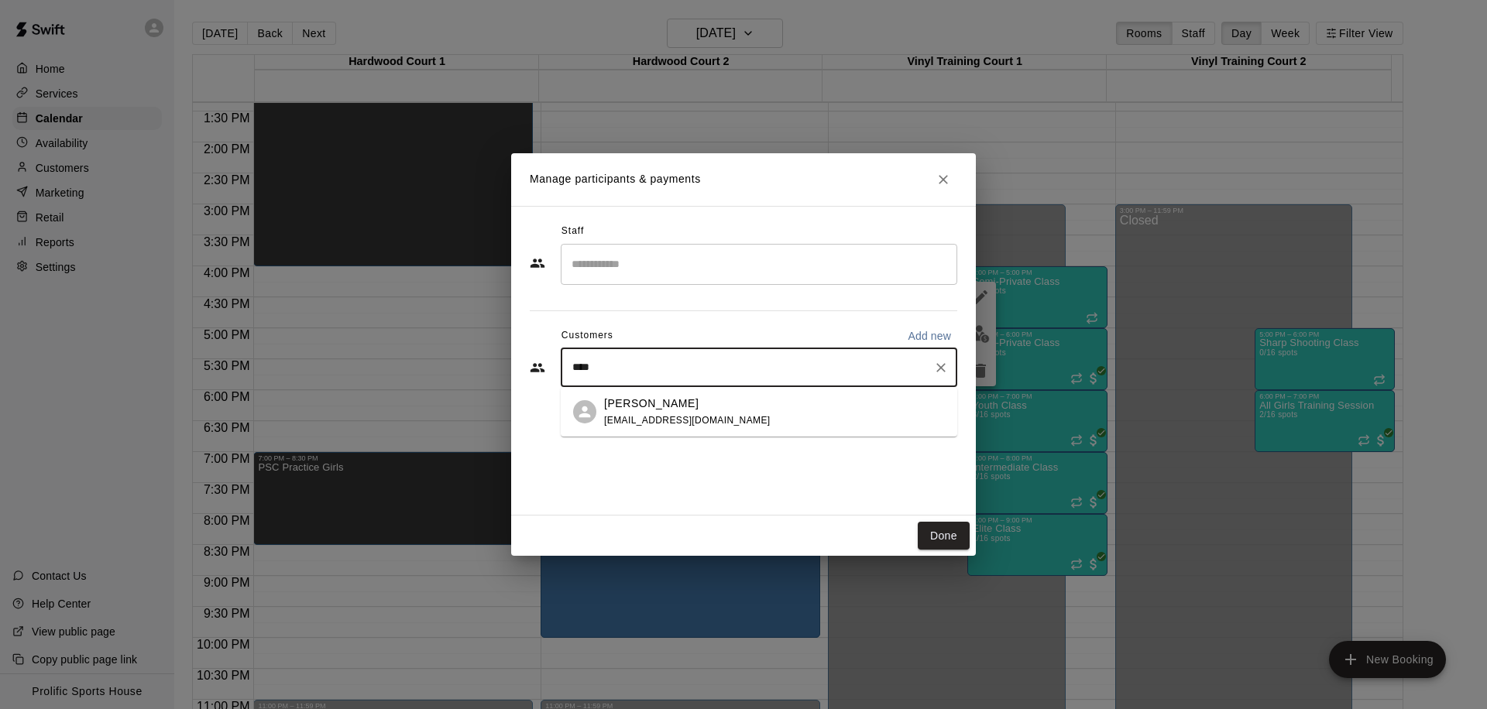
type input "*****"
click at [645, 403] on p "Armeet Brar" at bounding box center [651, 404] width 94 height 16
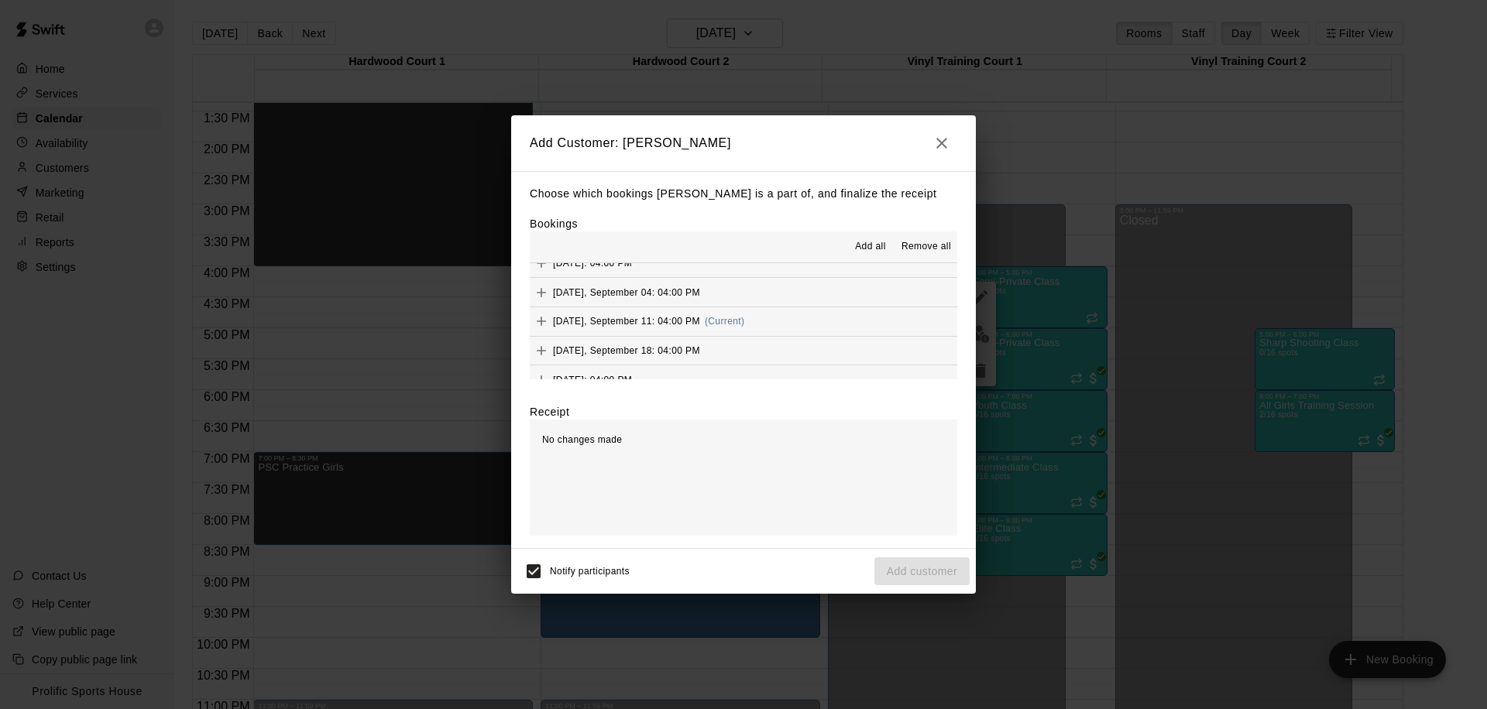
scroll to position [458, 0]
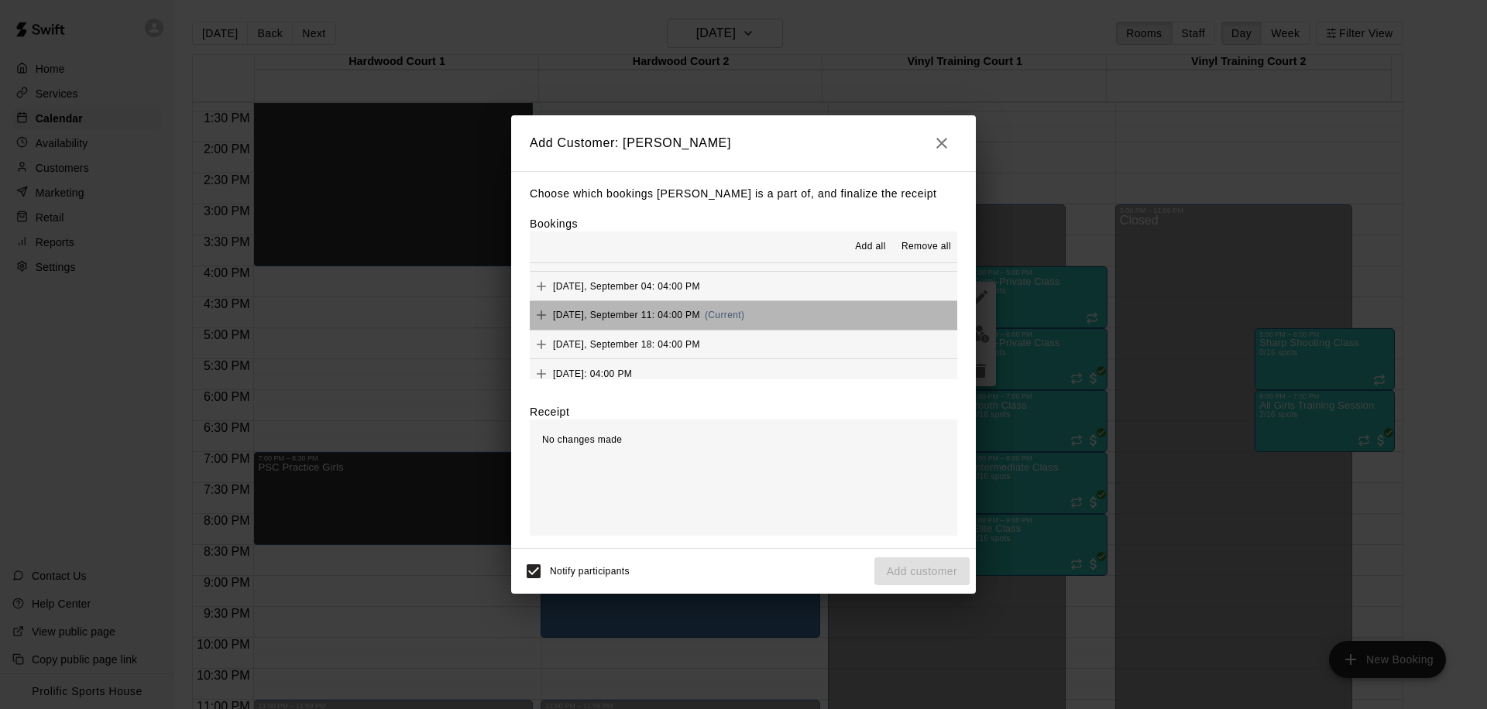
click at [769, 317] on button "Thursday, September 11: 04:00 PM (Current)" at bounding box center [743, 315] width 427 height 29
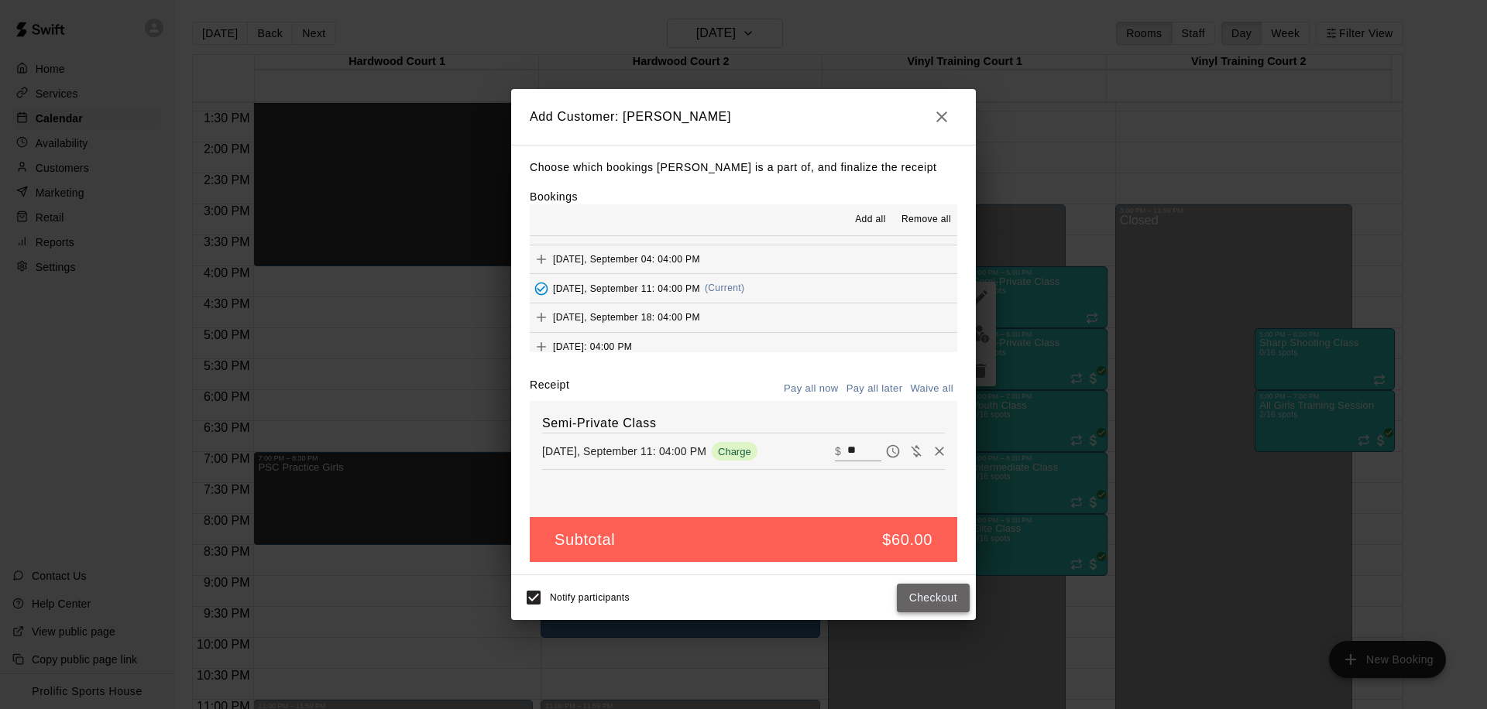
click at [930, 603] on button "Checkout" at bounding box center [933, 598] width 73 height 29
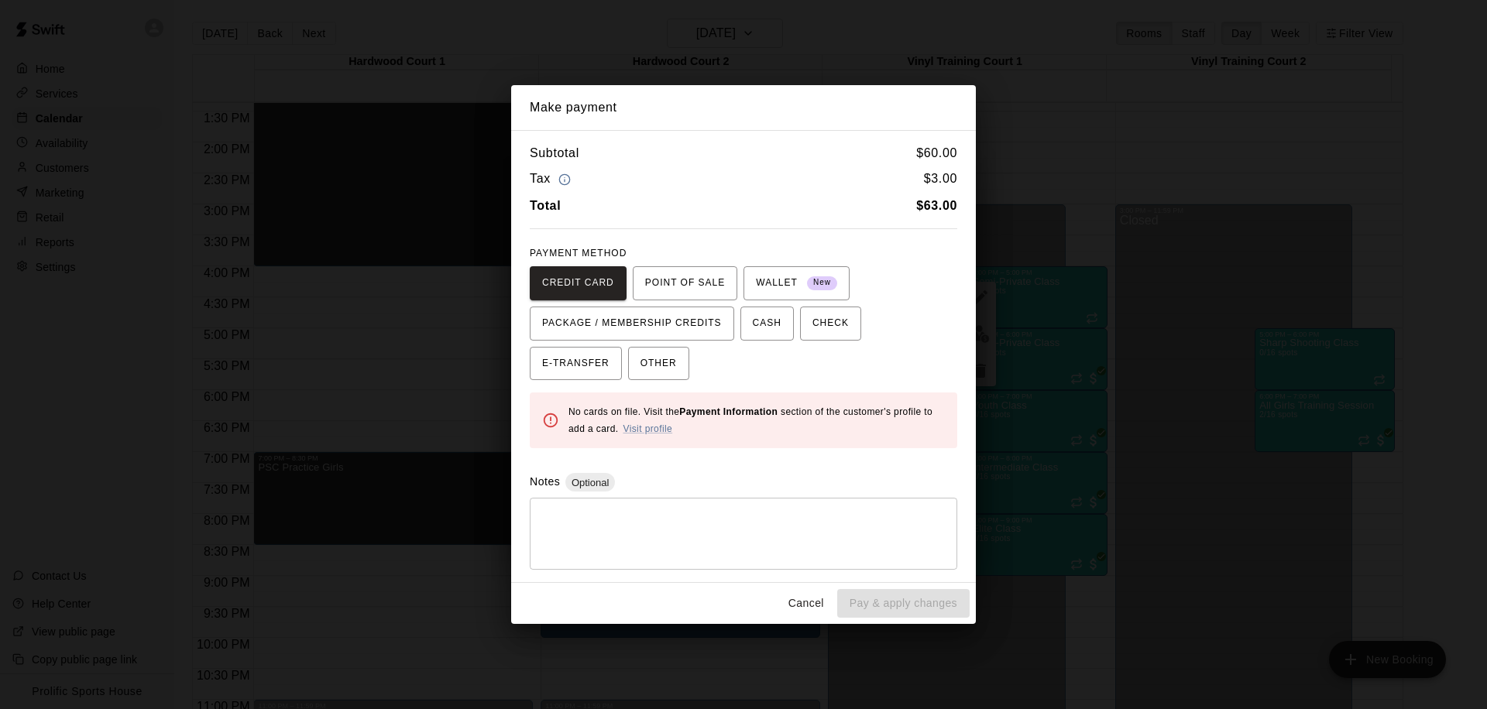
click at [807, 602] on button "Cancel" at bounding box center [806, 603] width 50 height 29
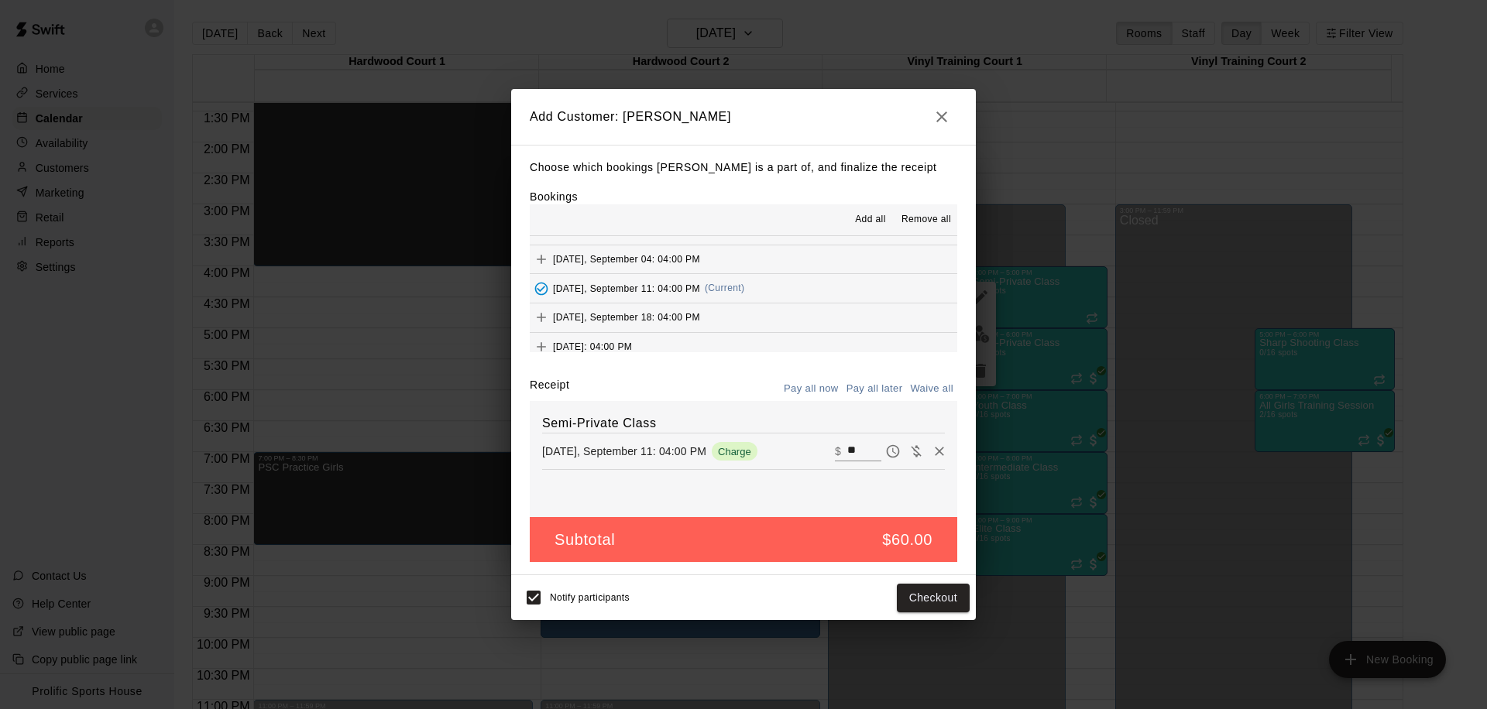
click at [946, 116] on icon "button" at bounding box center [941, 117] width 19 height 19
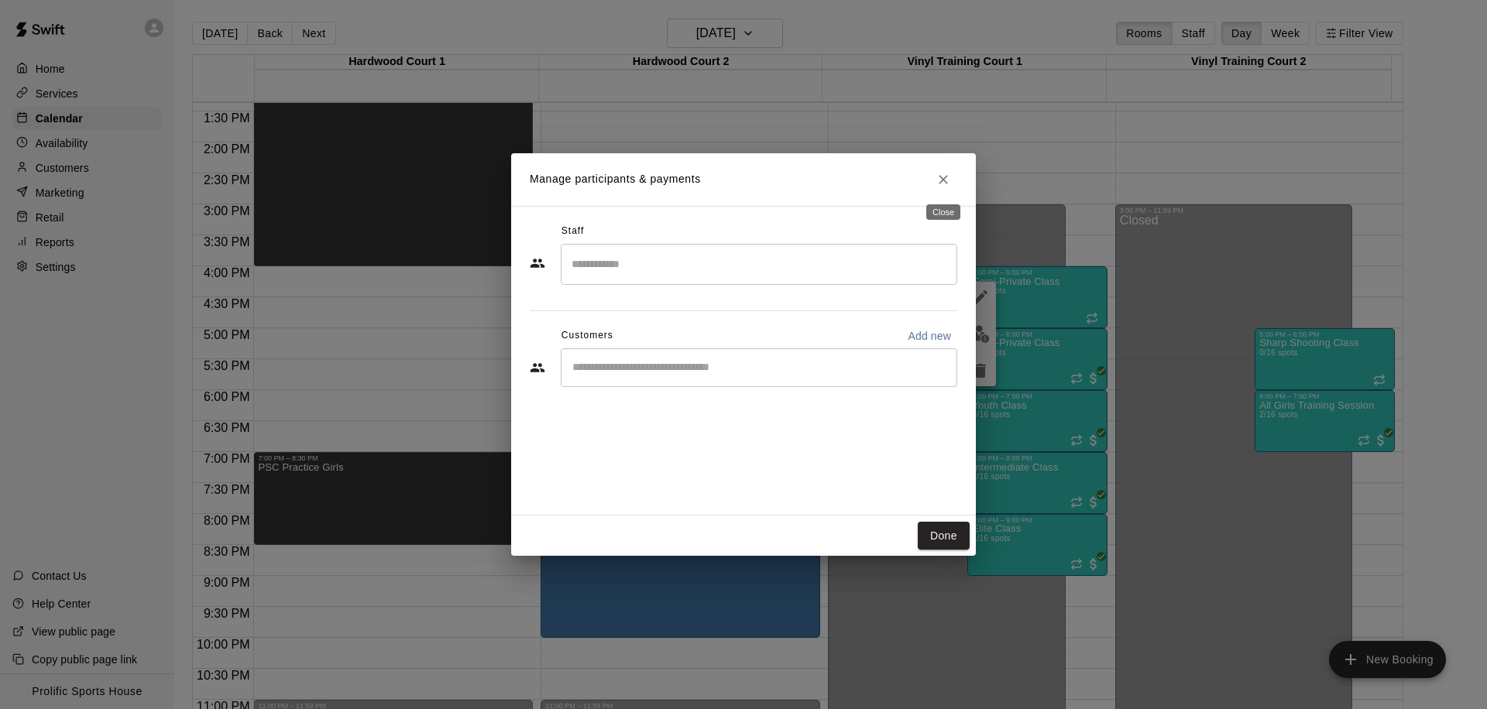
click at [940, 174] on icon "Close" at bounding box center [942, 179] width 15 height 15
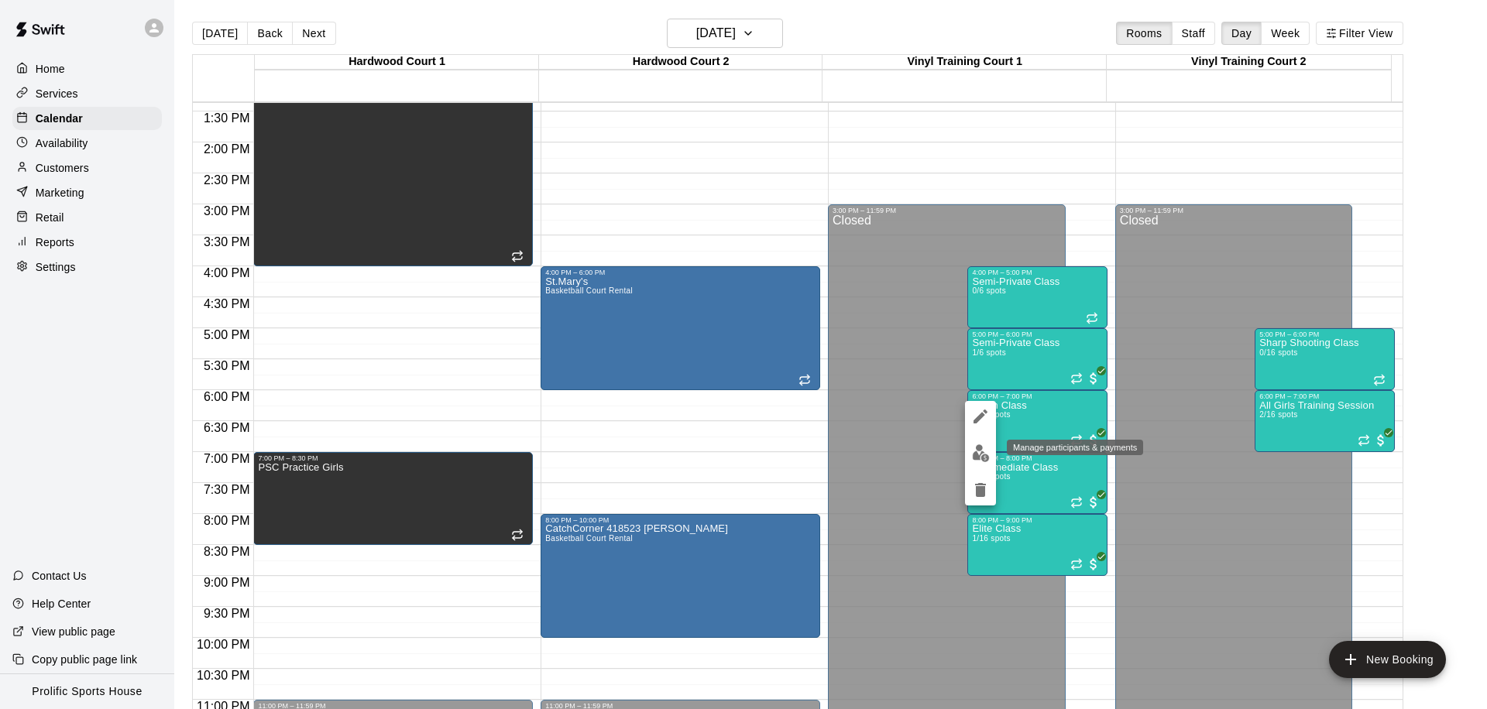
click at [980, 454] on img "edit" at bounding box center [981, 453] width 18 height 18
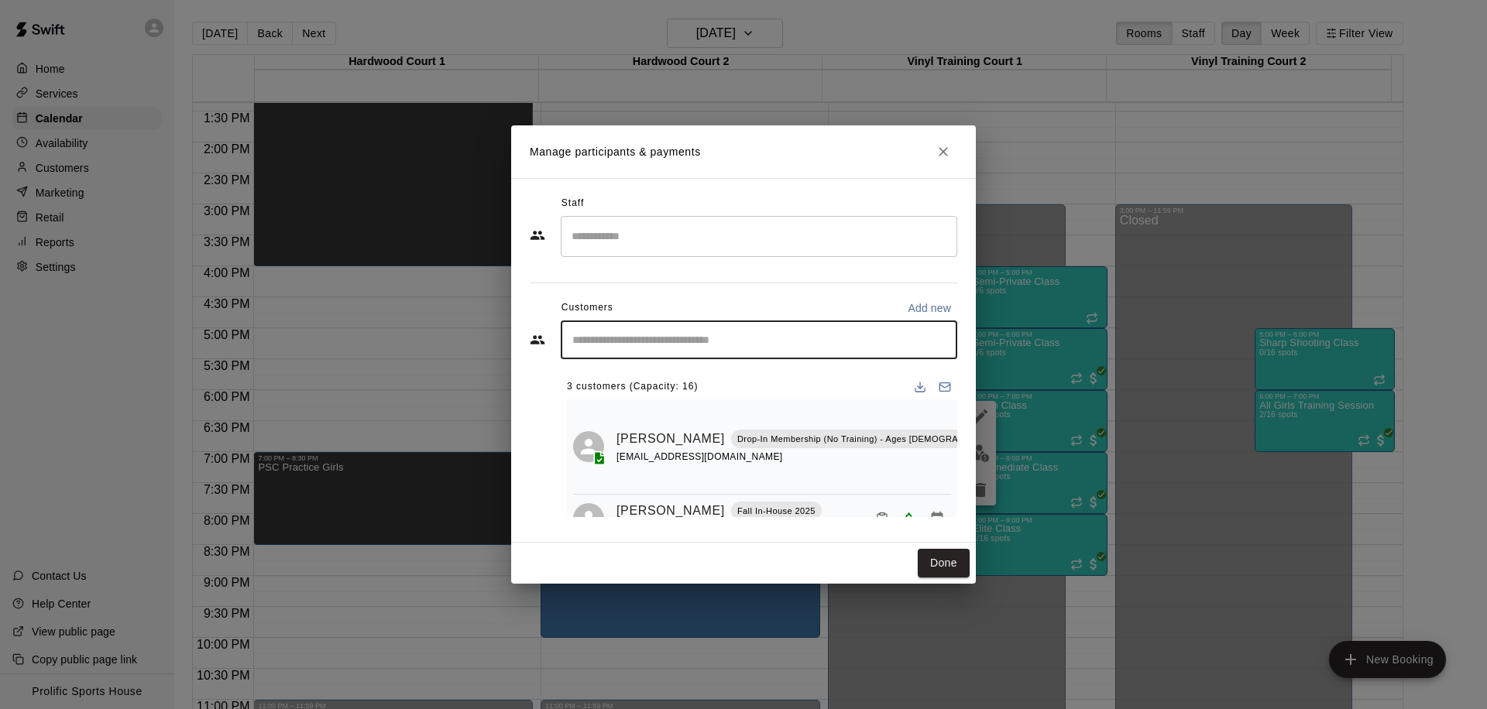
click at [696, 345] on input "Start typing to search customers..." at bounding box center [759, 339] width 382 height 15
type input "**"
click at [705, 389] on div "Armeet Brar jasbrar17@yahoo.ca" at bounding box center [774, 384] width 341 height 33
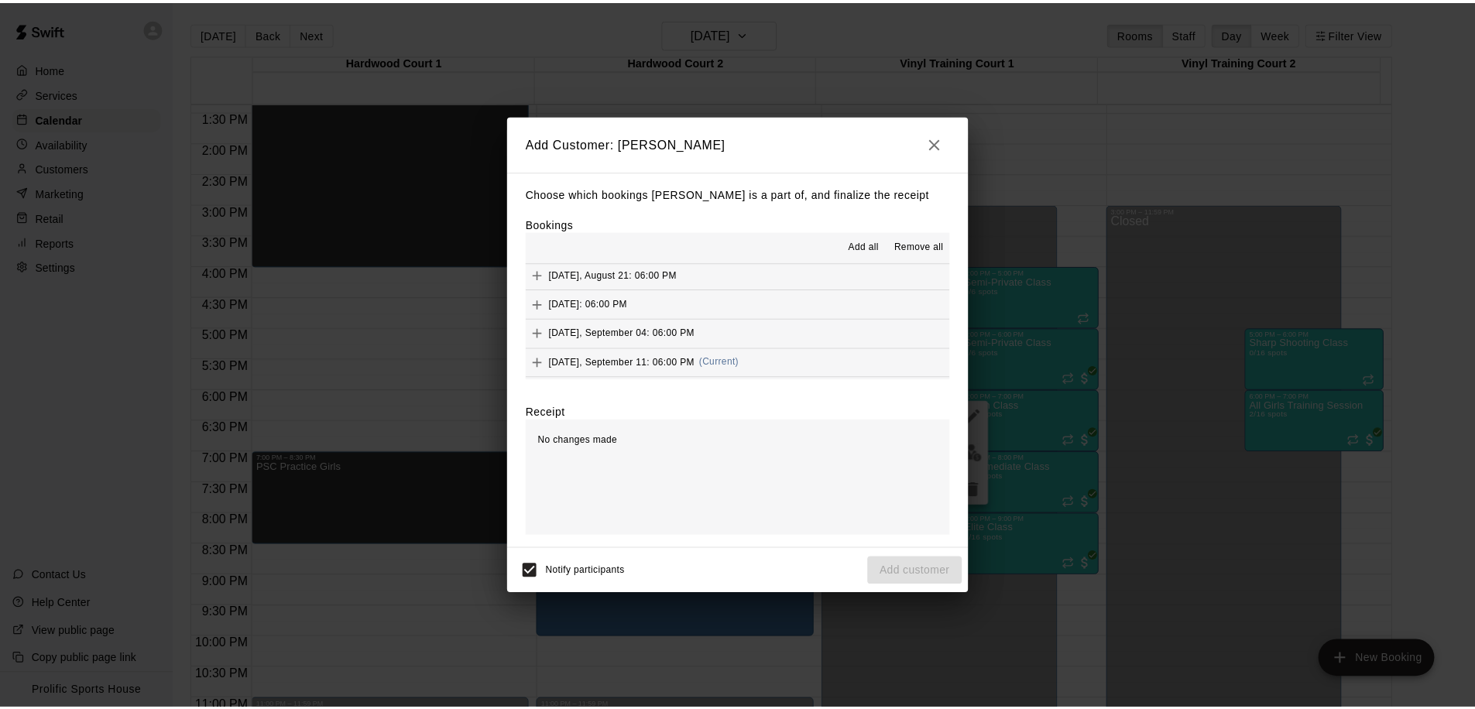
scroll to position [472, 0]
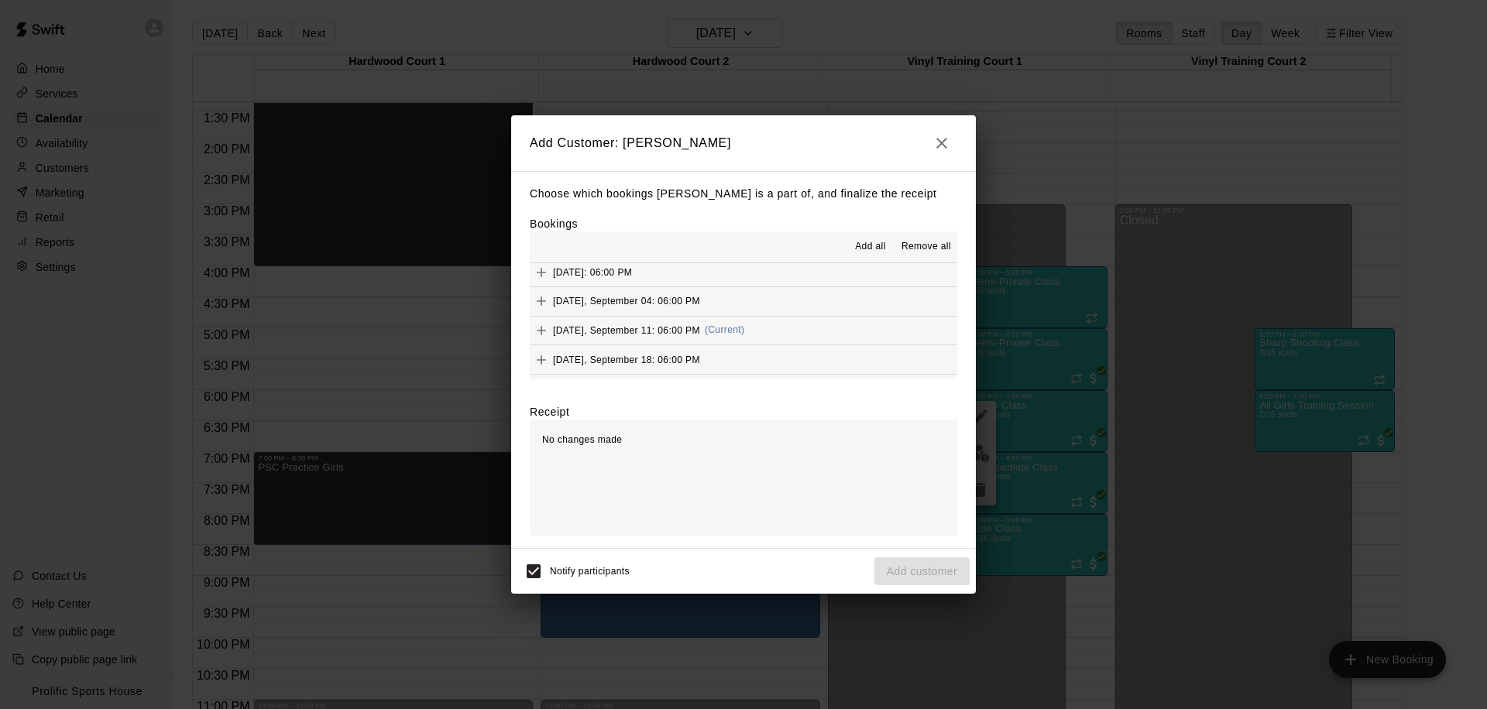
click at [773, 329] on button "Thursday, September 11: 06:00 PM (Current)" at bounding box center [743, 331] width 427 height 29
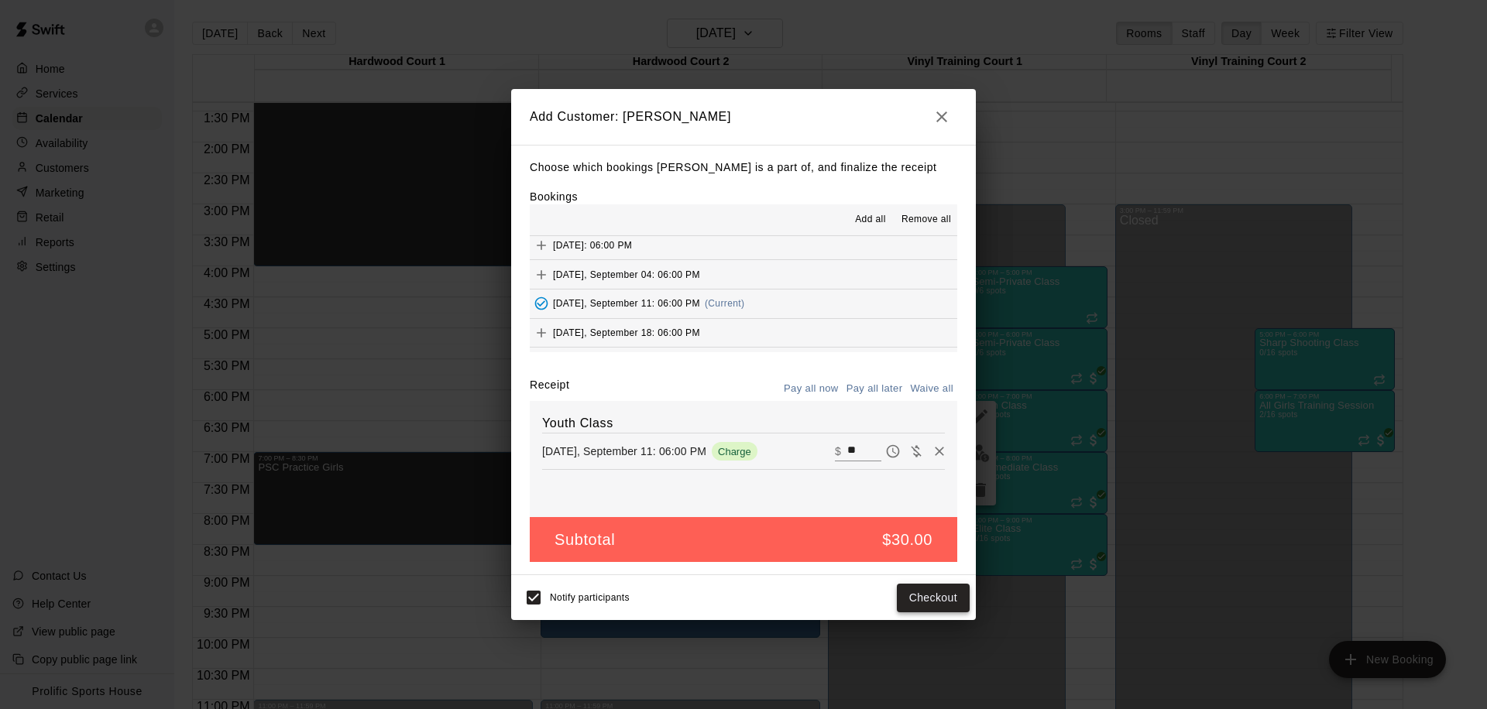
click at [925, 606] on button "Checkout" at bounding box center [933, 598] width 73 height 29
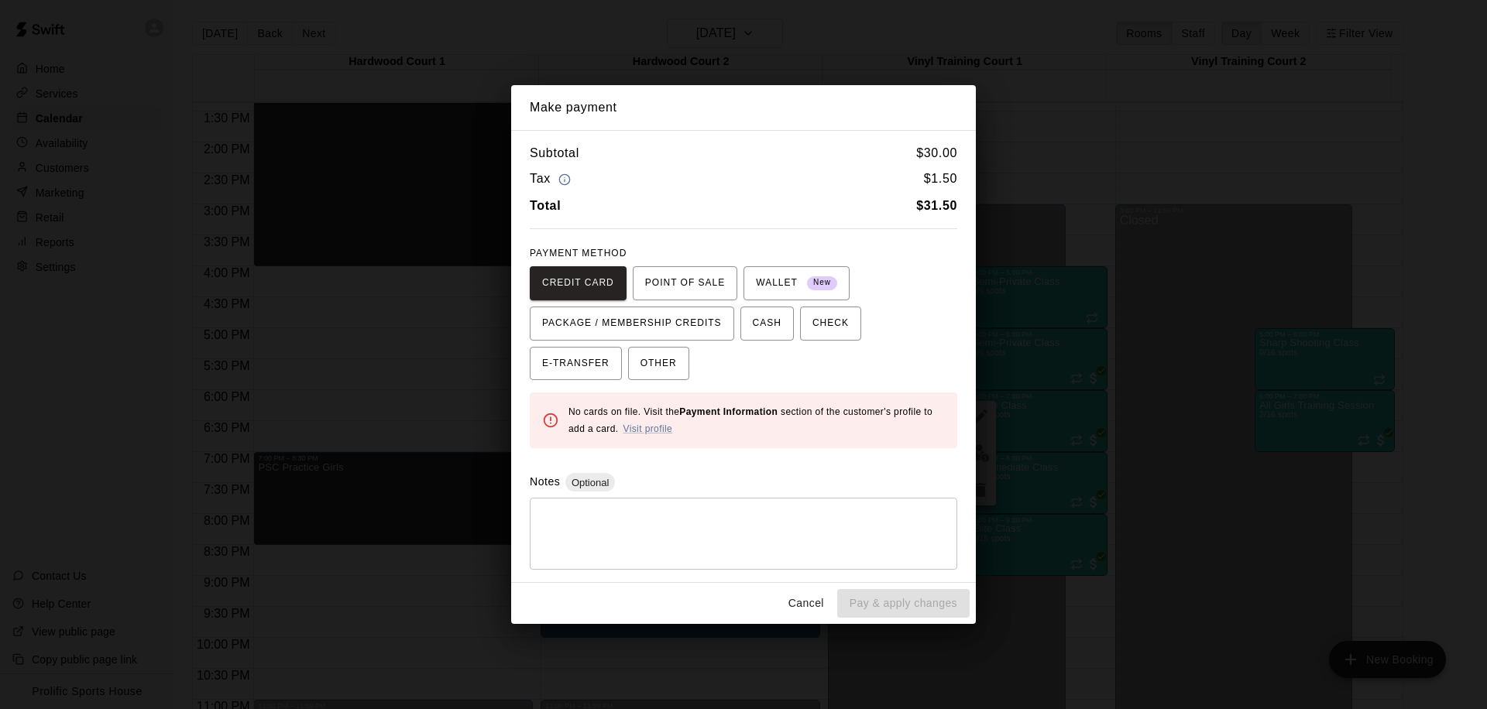
click at [804, 609] on button "Cancel" at bounding box center [806, 603] width 50 height 29
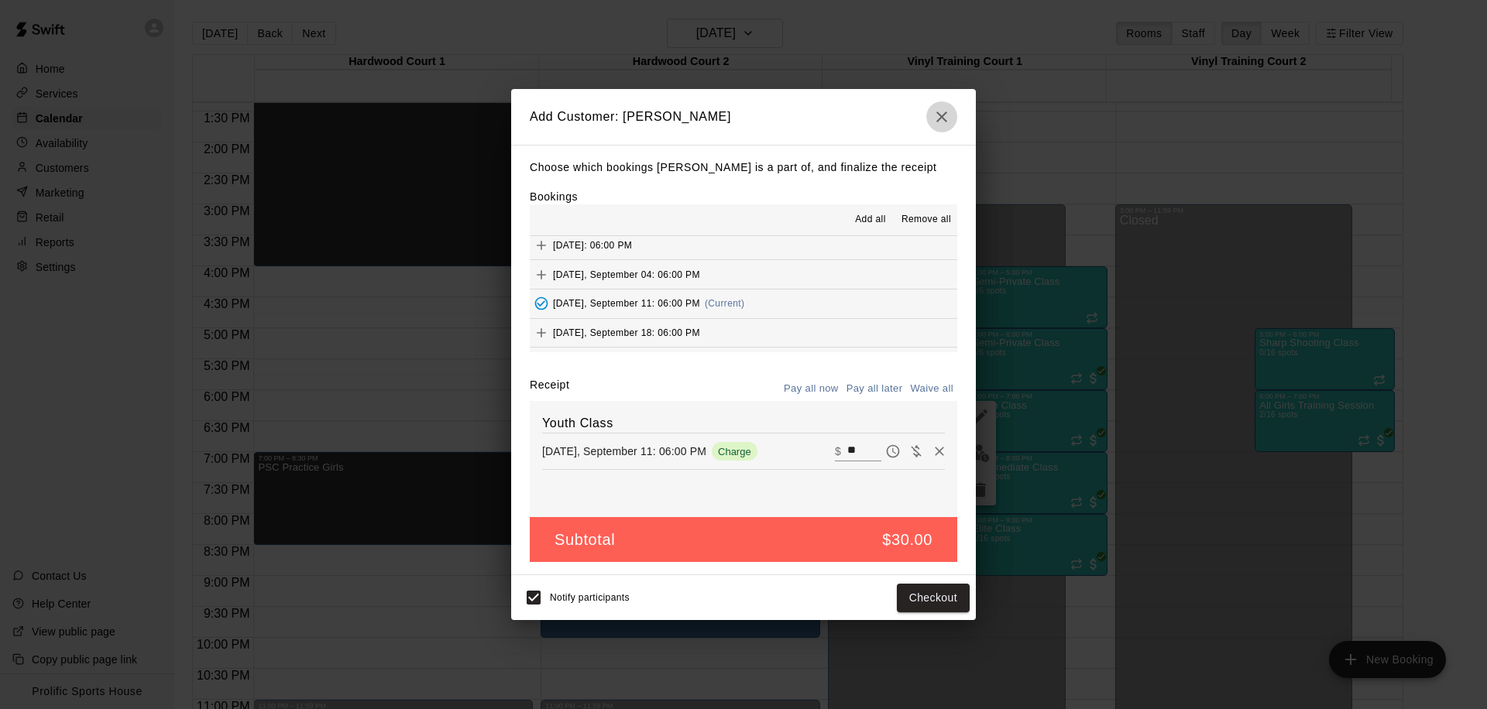
click at [938, 116] on icon "button" at bounding box center [941, 117] width 19 height 19
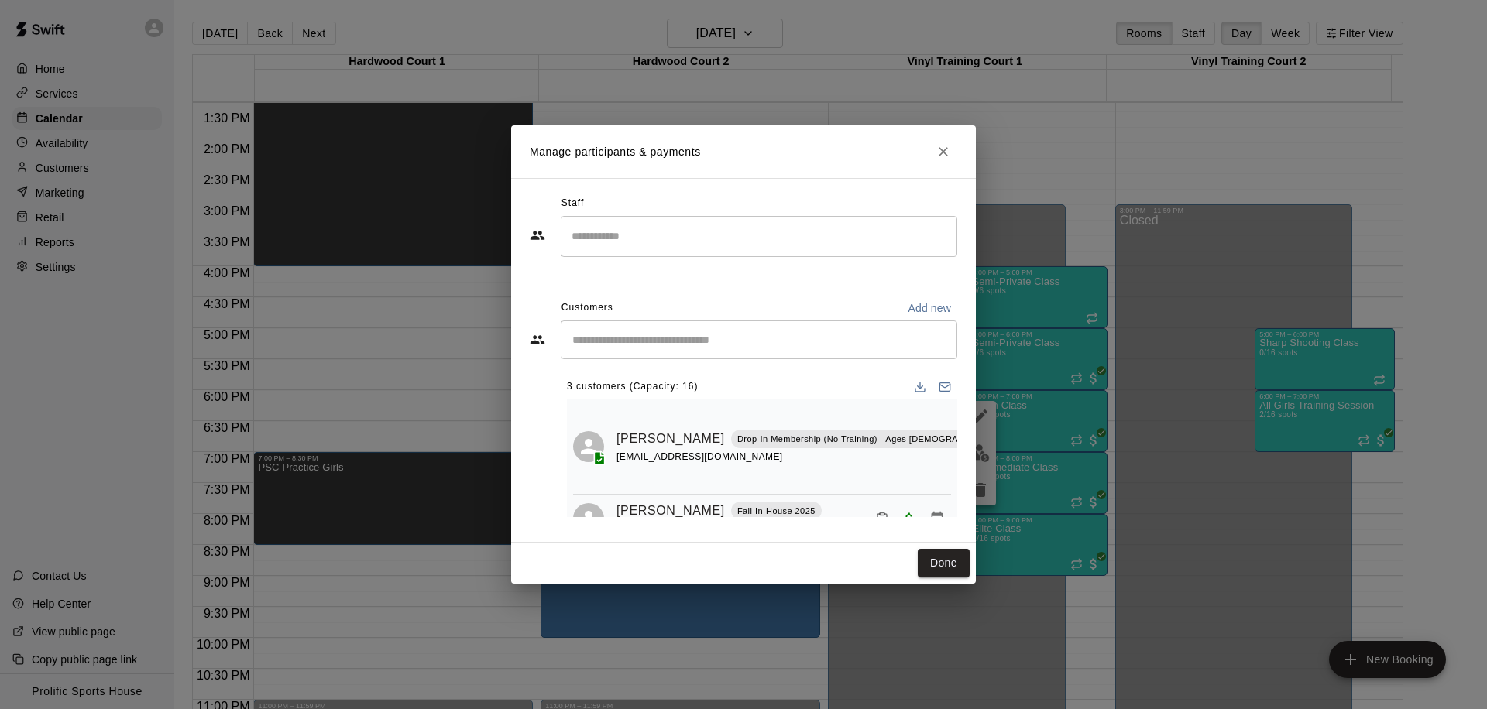
click at [940, 144] on icon "Close" at bounding box center [942, 151] width 15 height 15
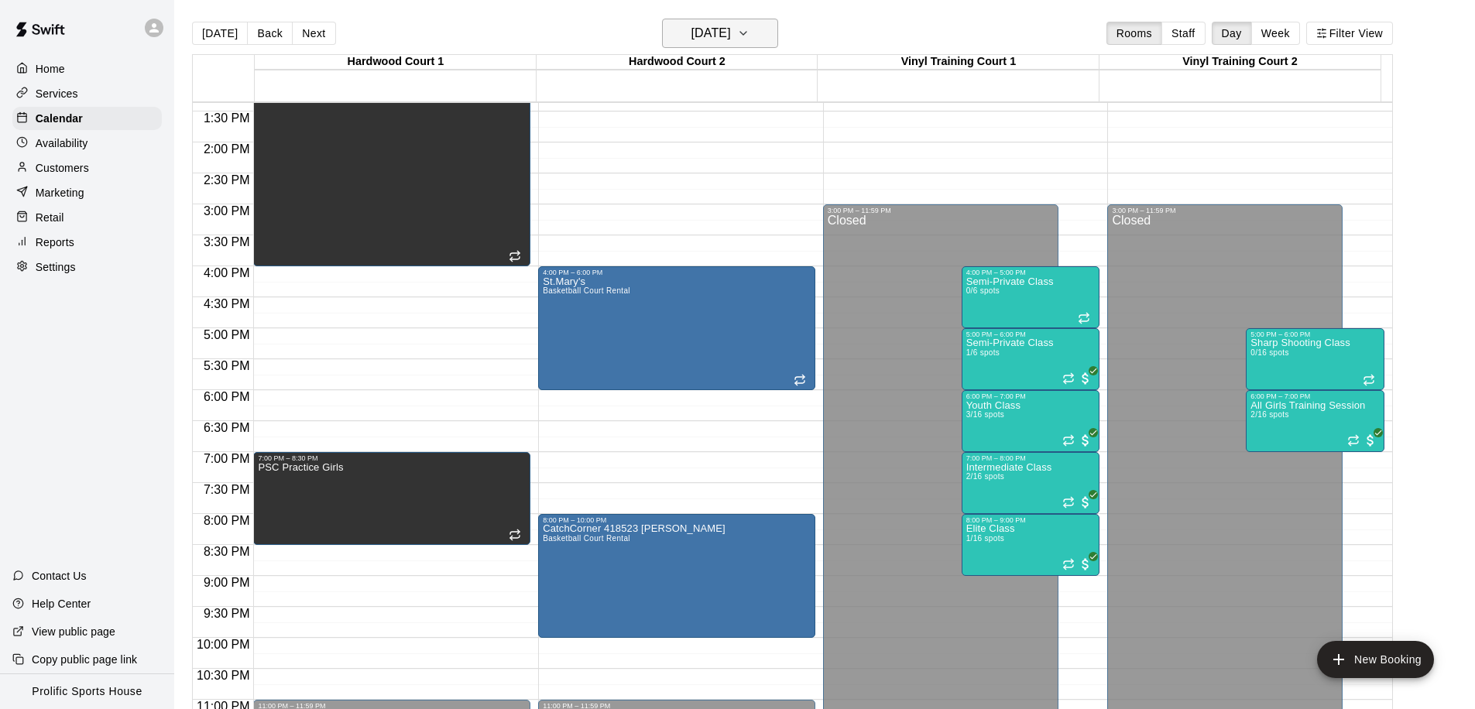
click at [691, 29] on h6 "Thursday Sep 11" at bounding box center [710, 33] width 39 height 22
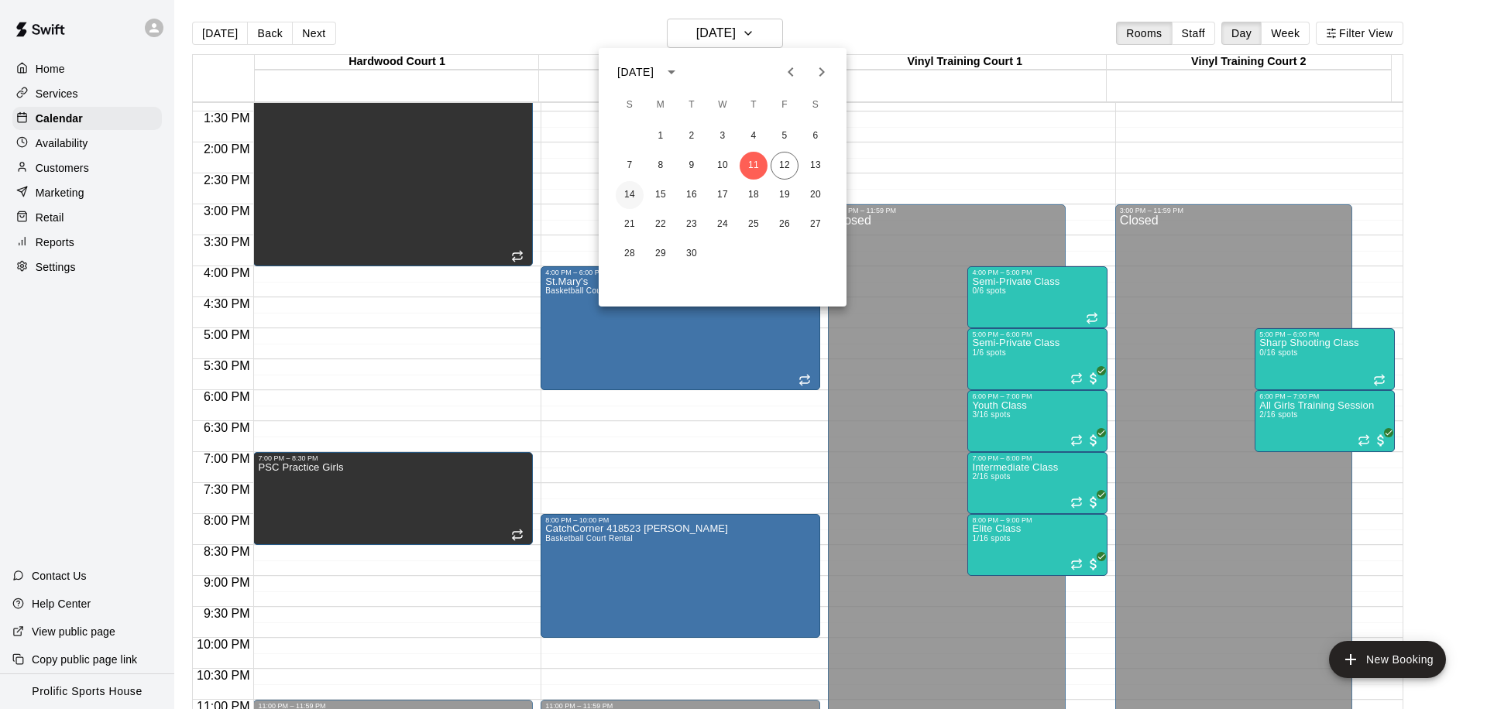
click at [629, 198] on button "14" at bounding box center [630, 195] width 28 height 28
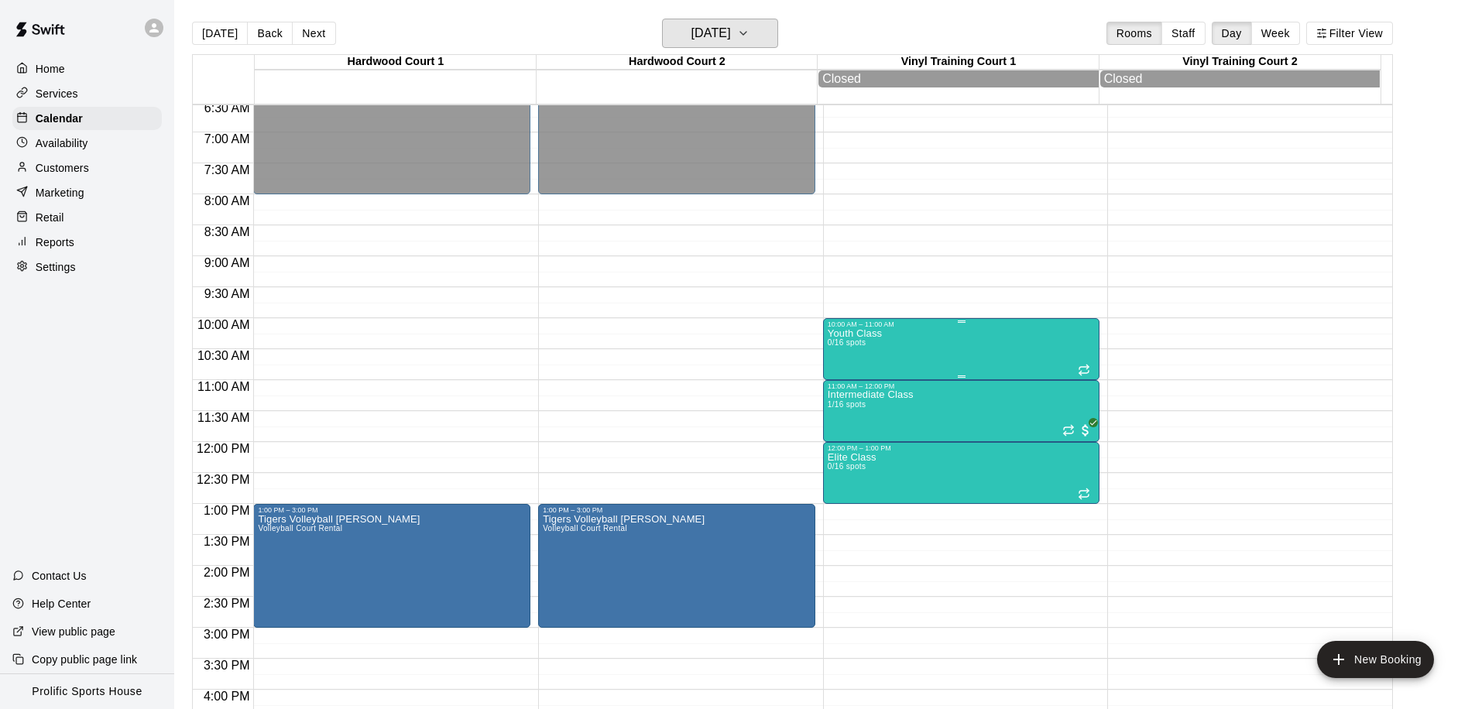
scroll to position [405, 0]
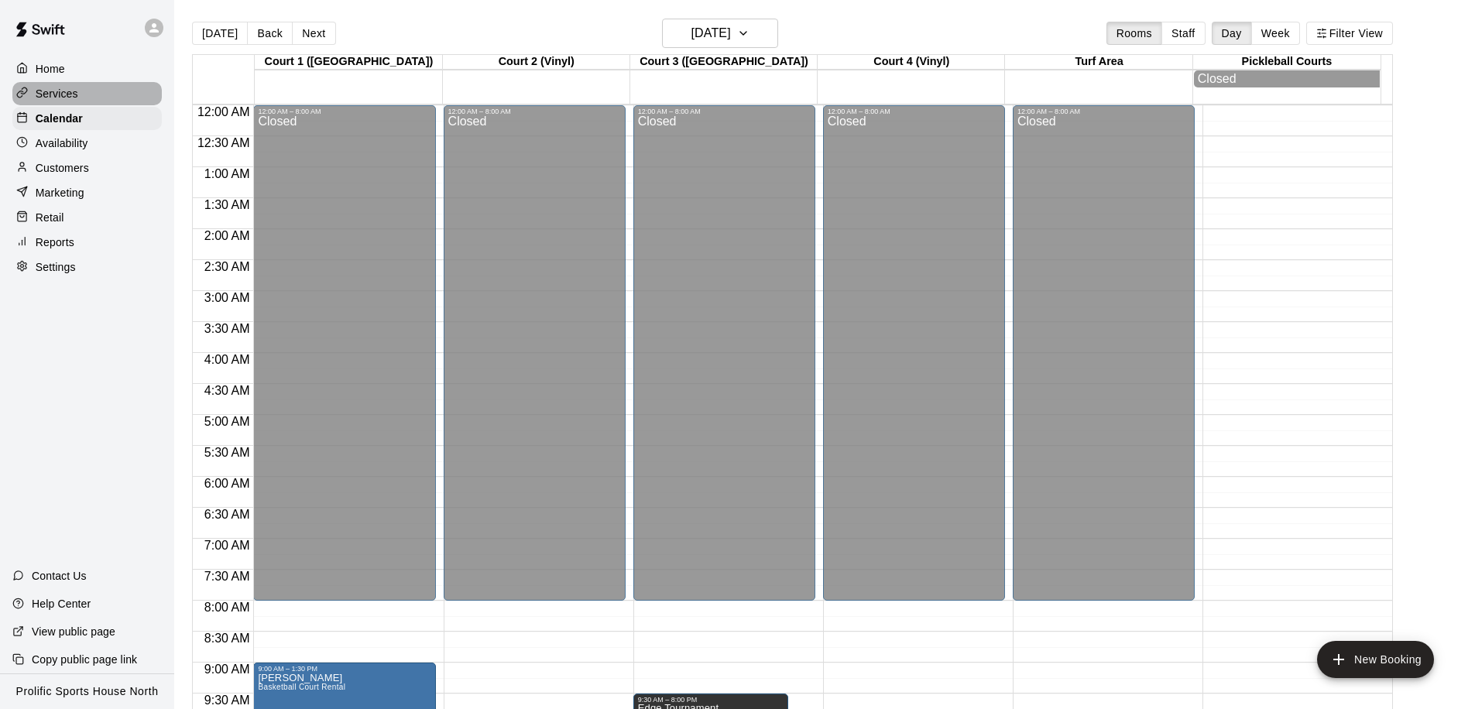
click at [70, 98] on p "Services" at bounding box center [57, 93] width 43 height 15
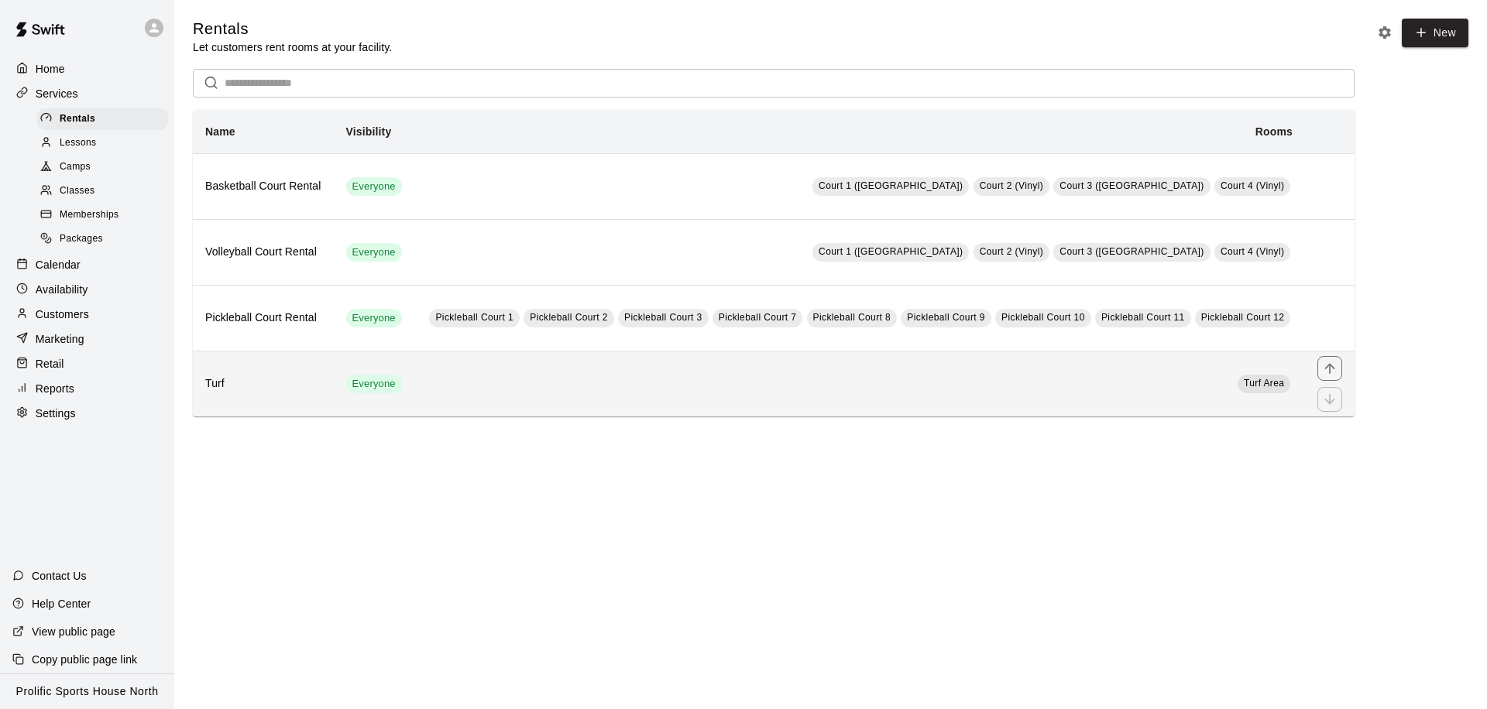
click at [984, 378] on td "Turf Area" at bounding box center [859, 384] width 890 height 66
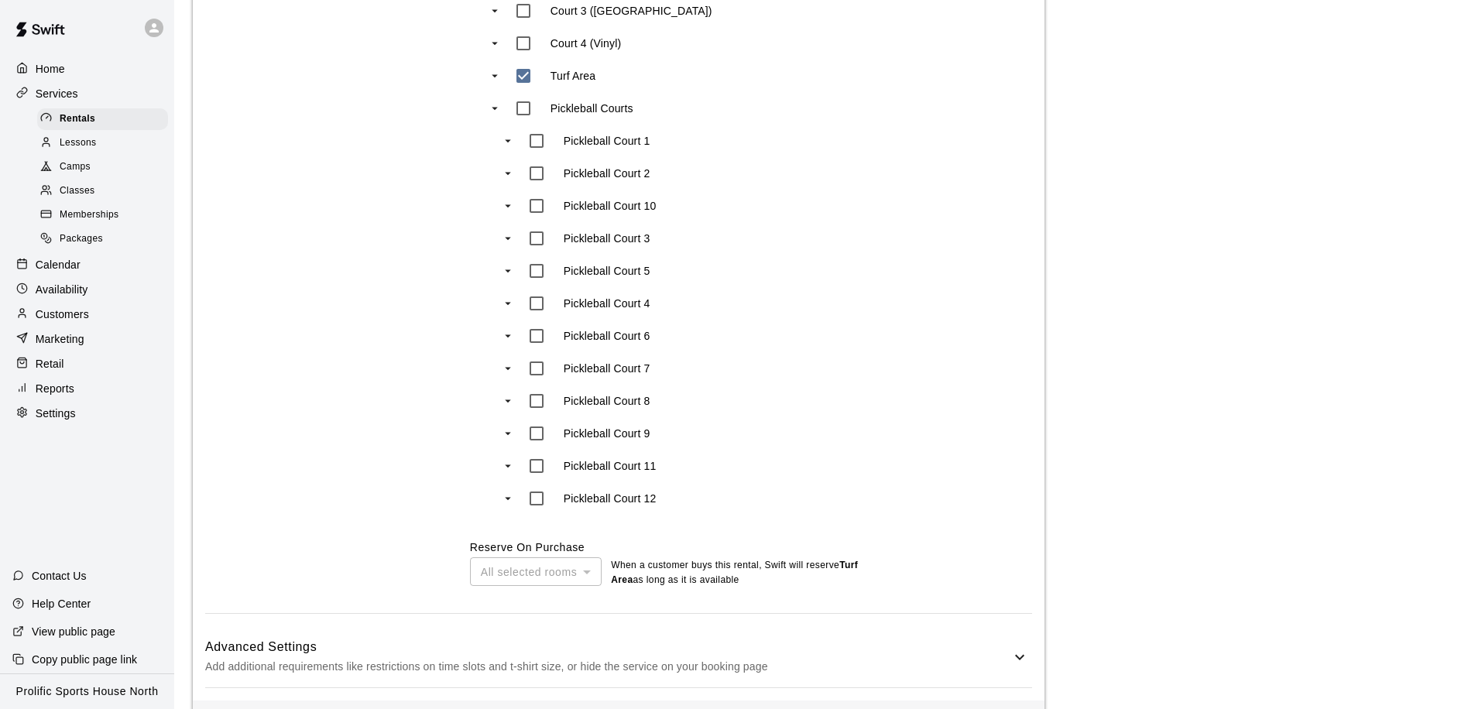
scroll to position [928, 0]
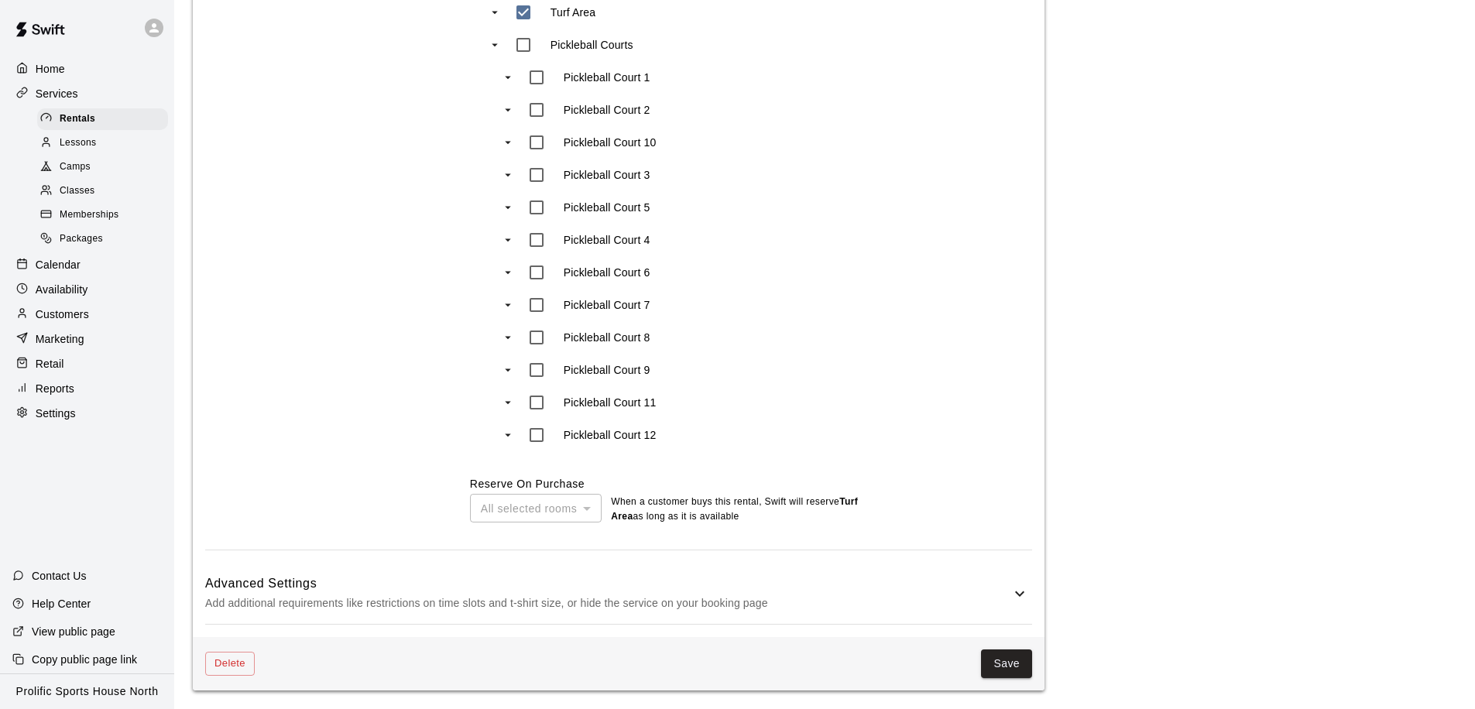
click at [998, 592] on h6 "Advanced Settings" at bounding box center [607, 584] width 805 height 20
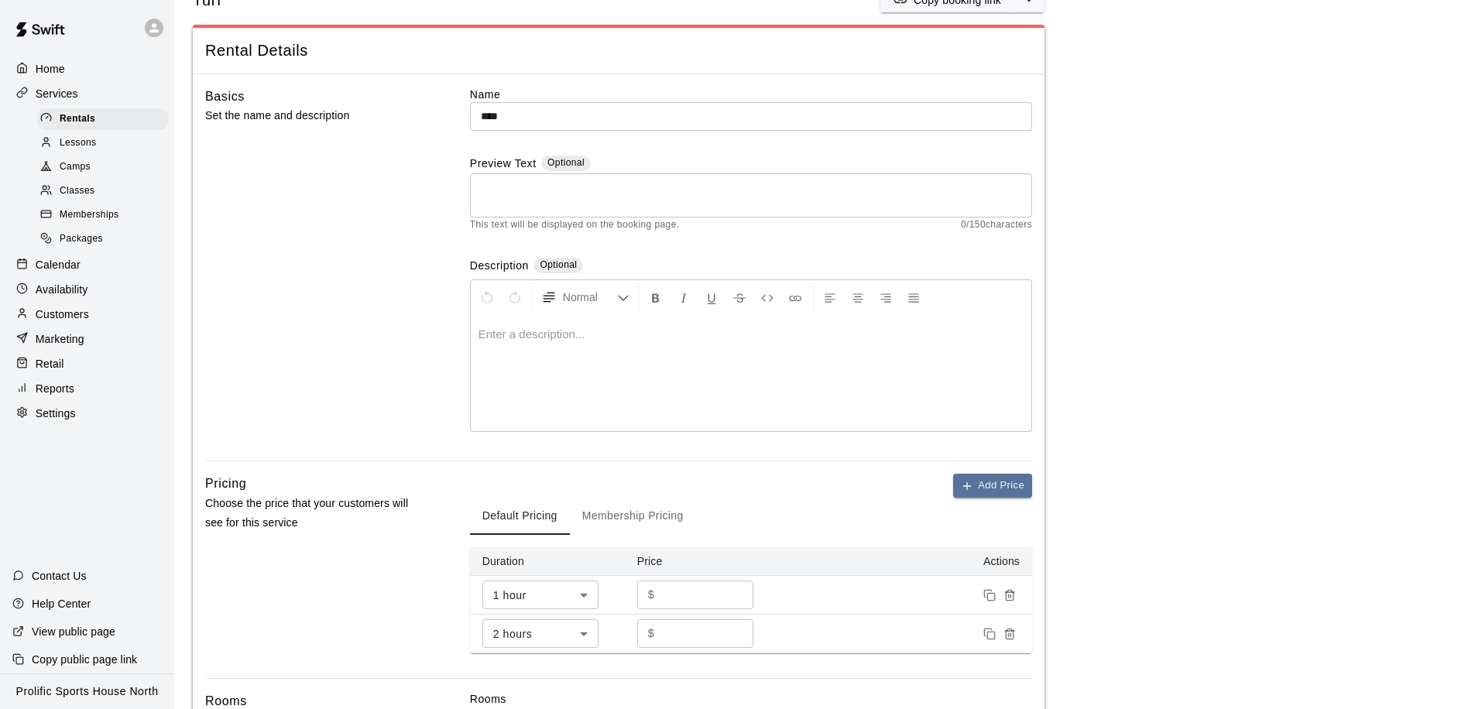
scroll to position [73, 0]
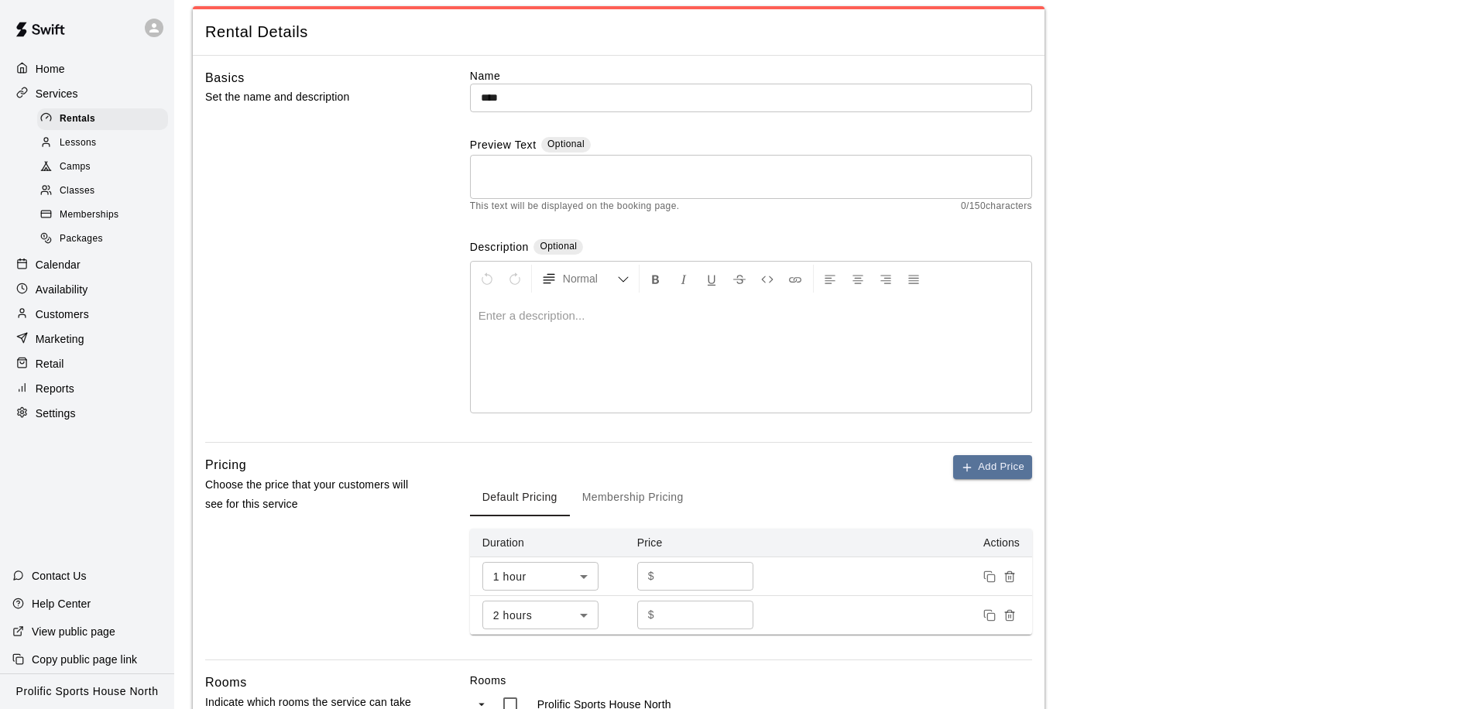
click at [80, 341] on p "Marketing" at bounding box center [60, 338] width 49 height 15
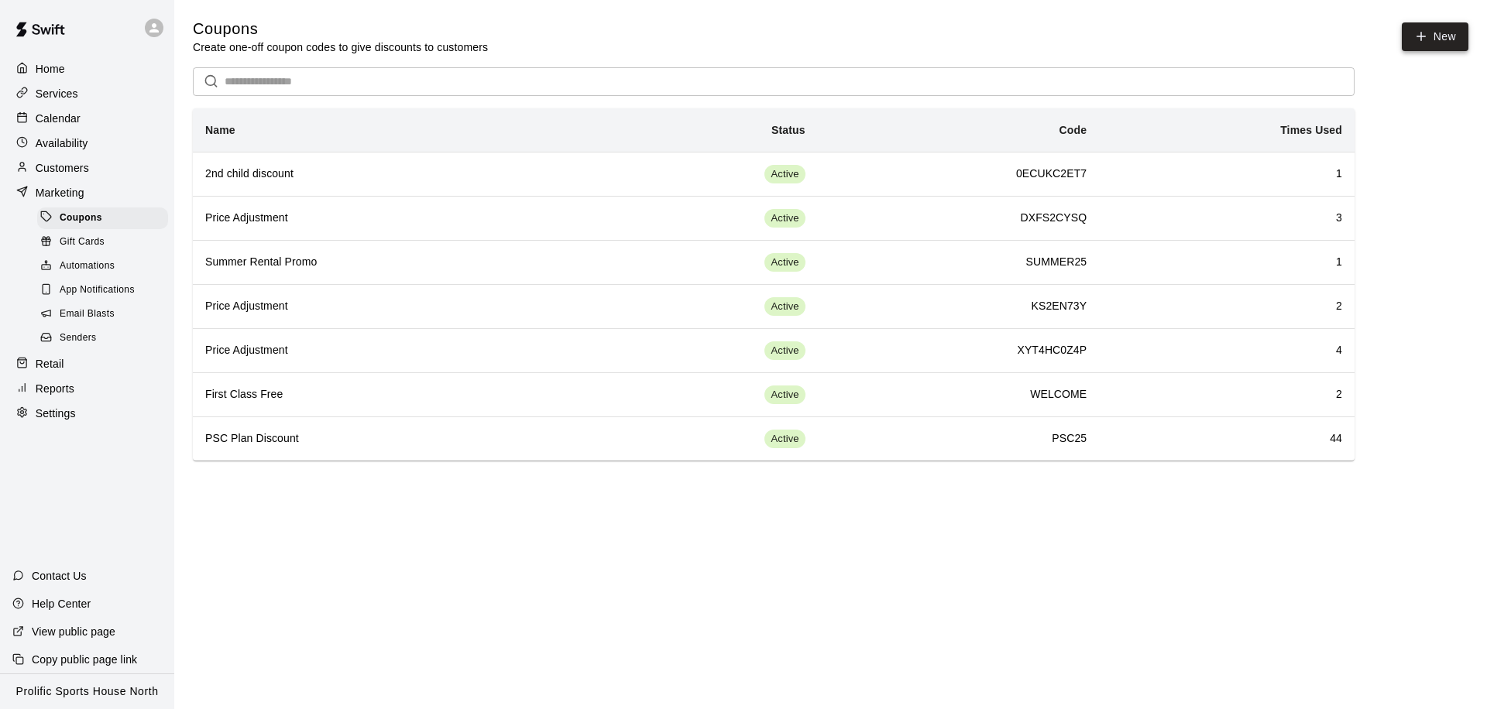
click at [1432, 48] on button "New" at bounding box center [1434, 36] width 67 height 29
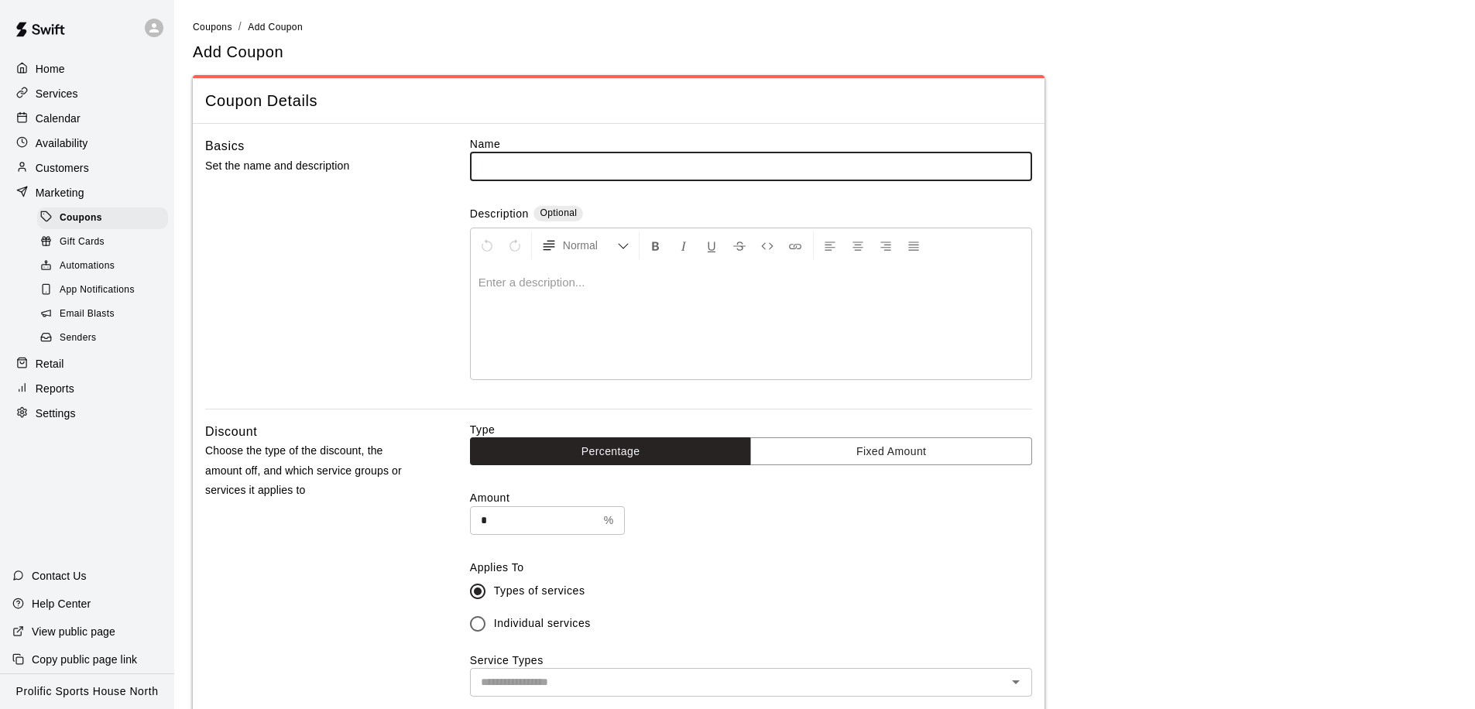
click at [532, 527] on input "*" at bounding box center [534, 520] width 128 height 29
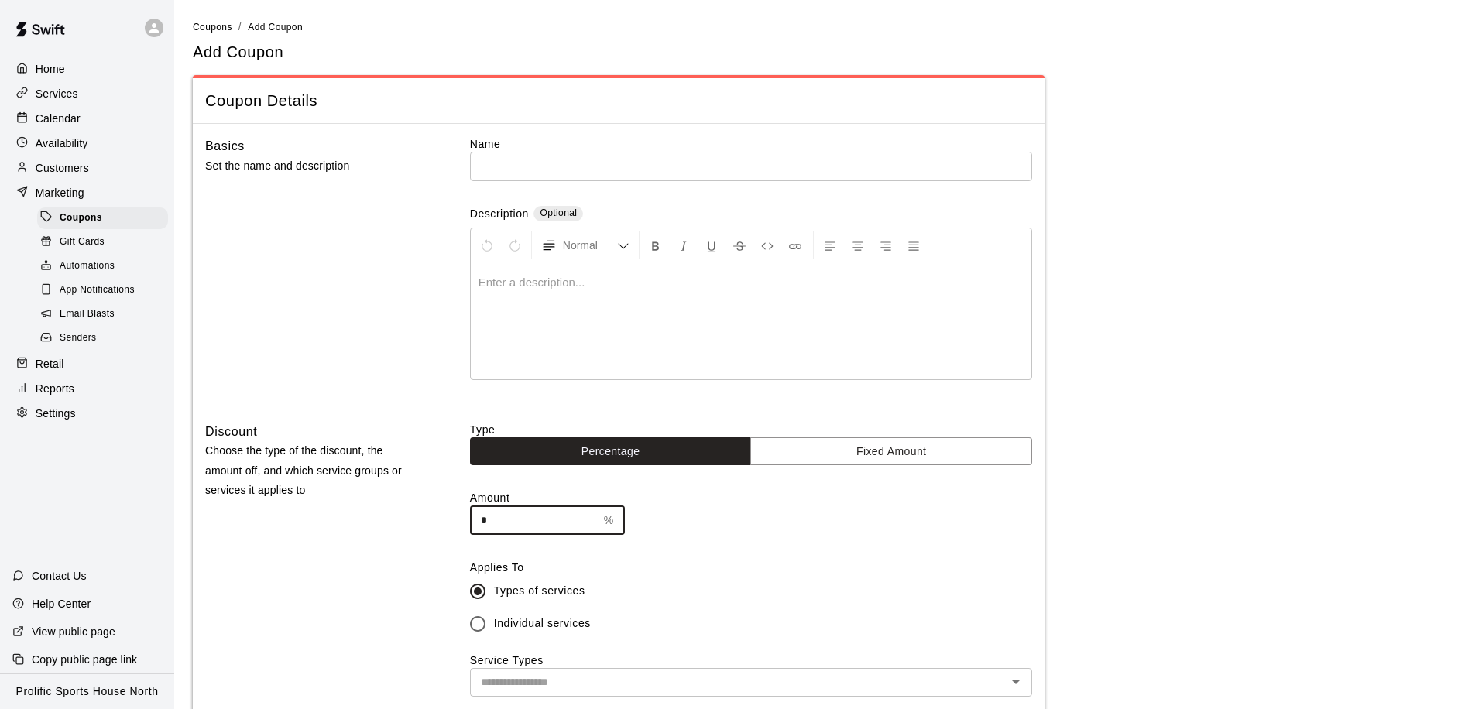
drag, startPoint x: 530, startPoint y: 520, endPoint x: 447, endPoint y: 520, distance: 83.6
click at [447, 520] on div "Discount Choose the type of the discount, the amount off, and which service gro…" at bounding box center [618, 630] width 827 height 417
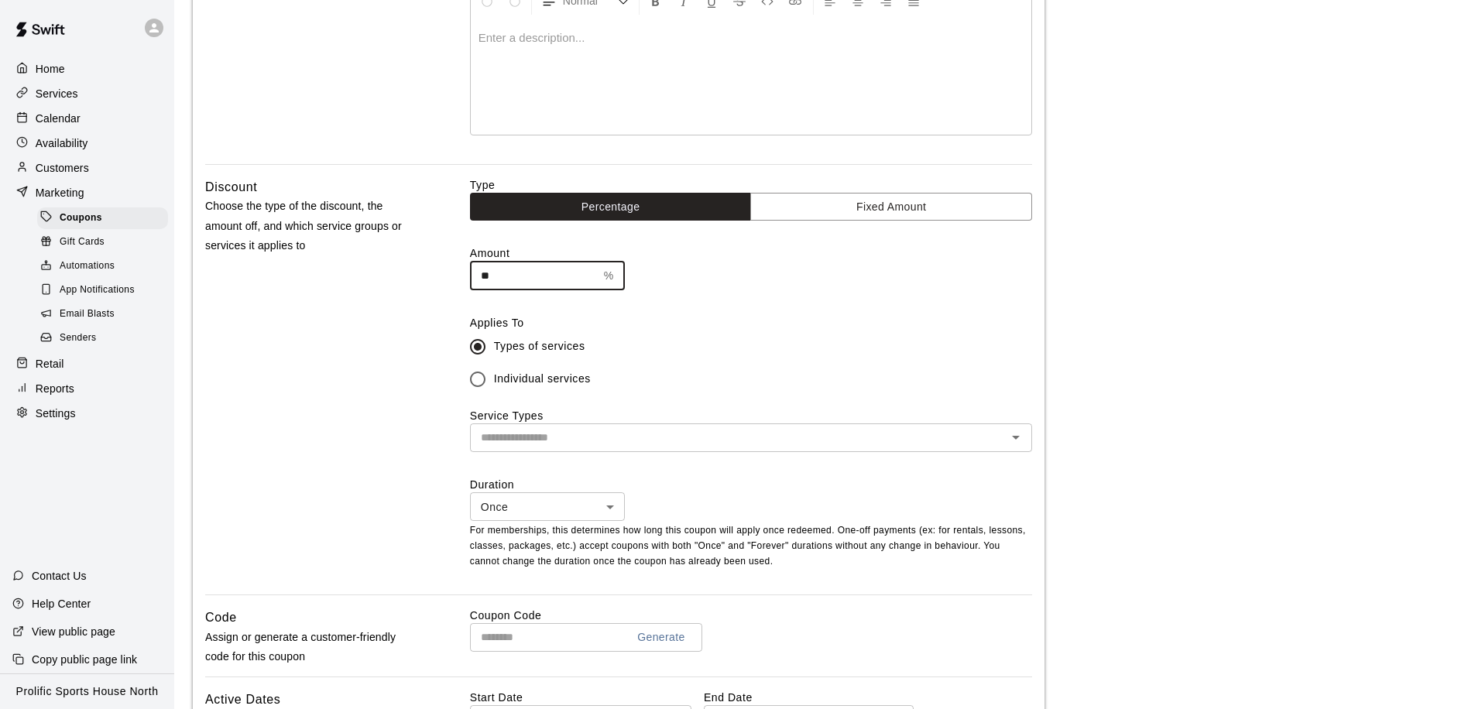
scroll to position [245, 0]
type input "**"
click at [637, 443] on input "text" at bounding box center [738, 436] width 527 height 19
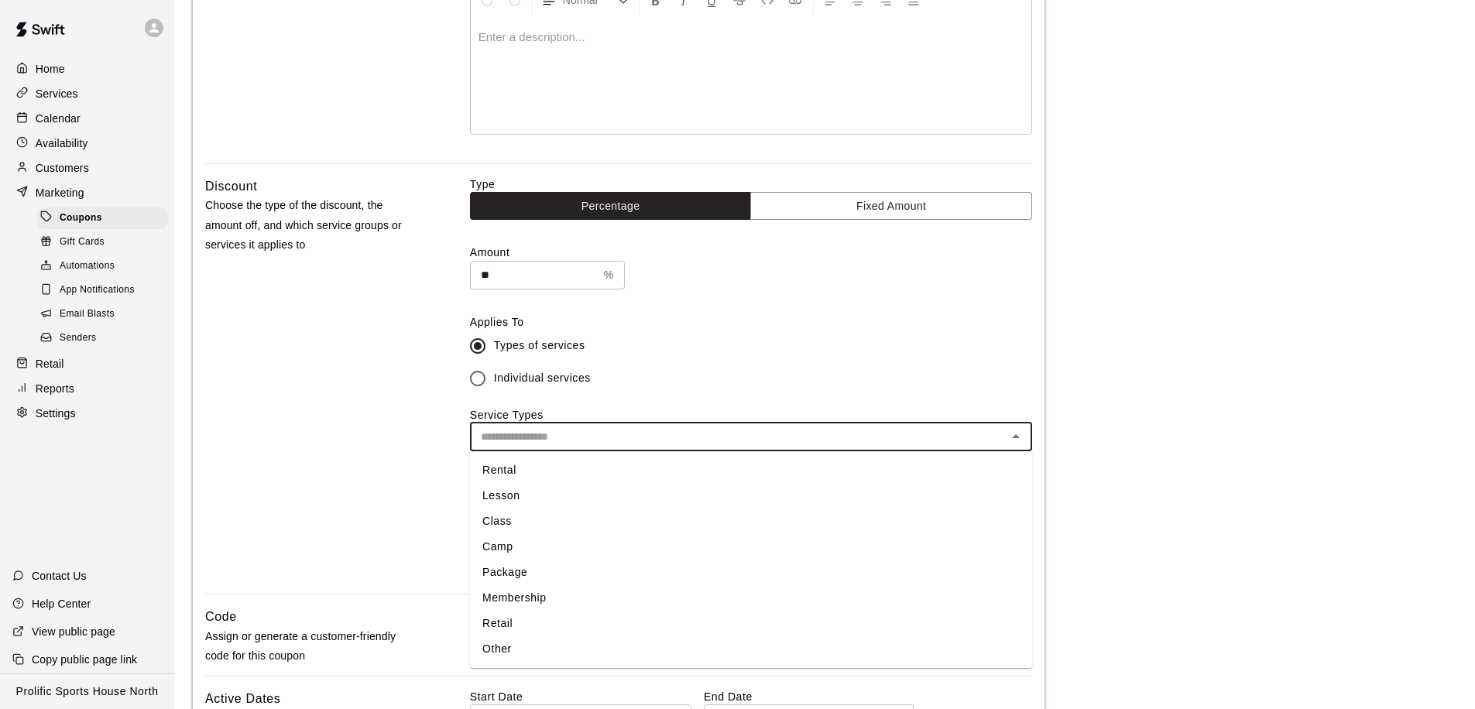
click at [574, 471] on li "Rental" at bounding box center [751, 471] width 562 height 26
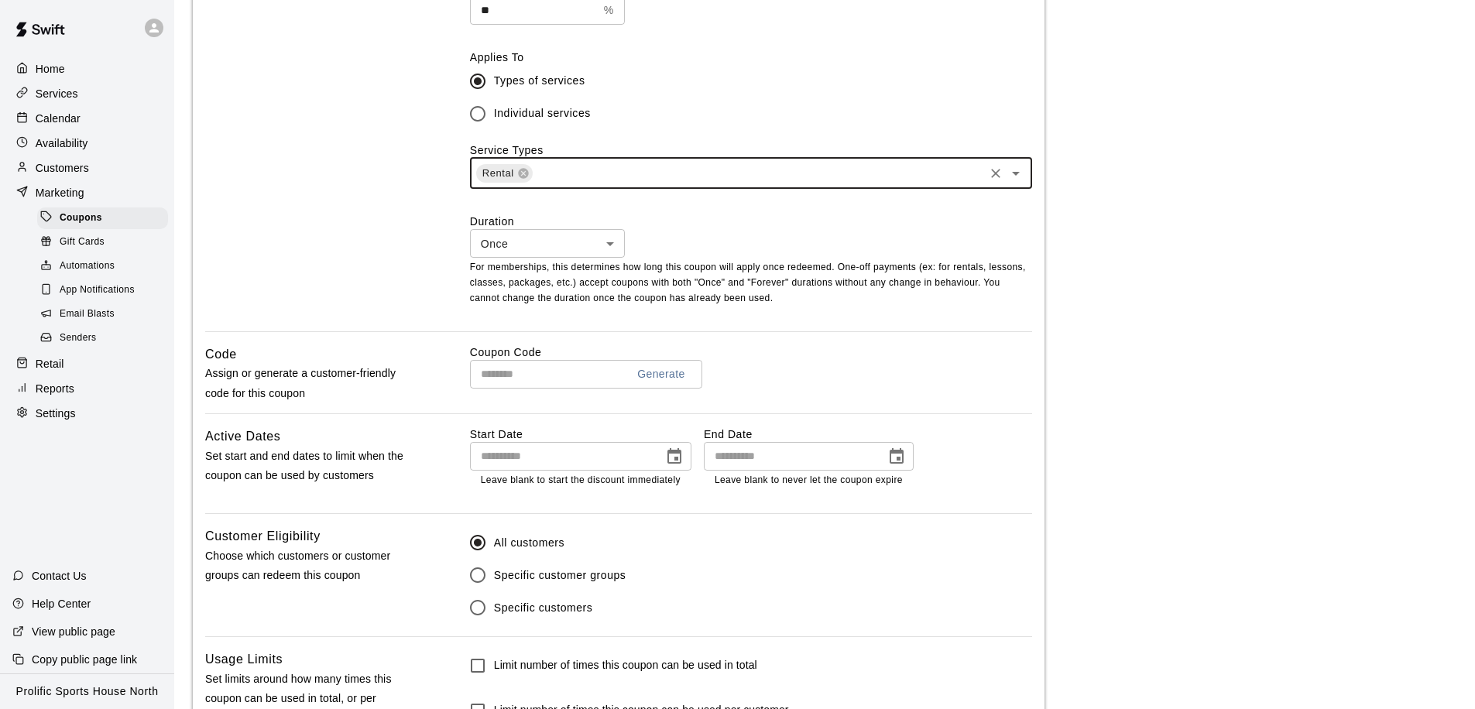
scroll to position [637, 0]
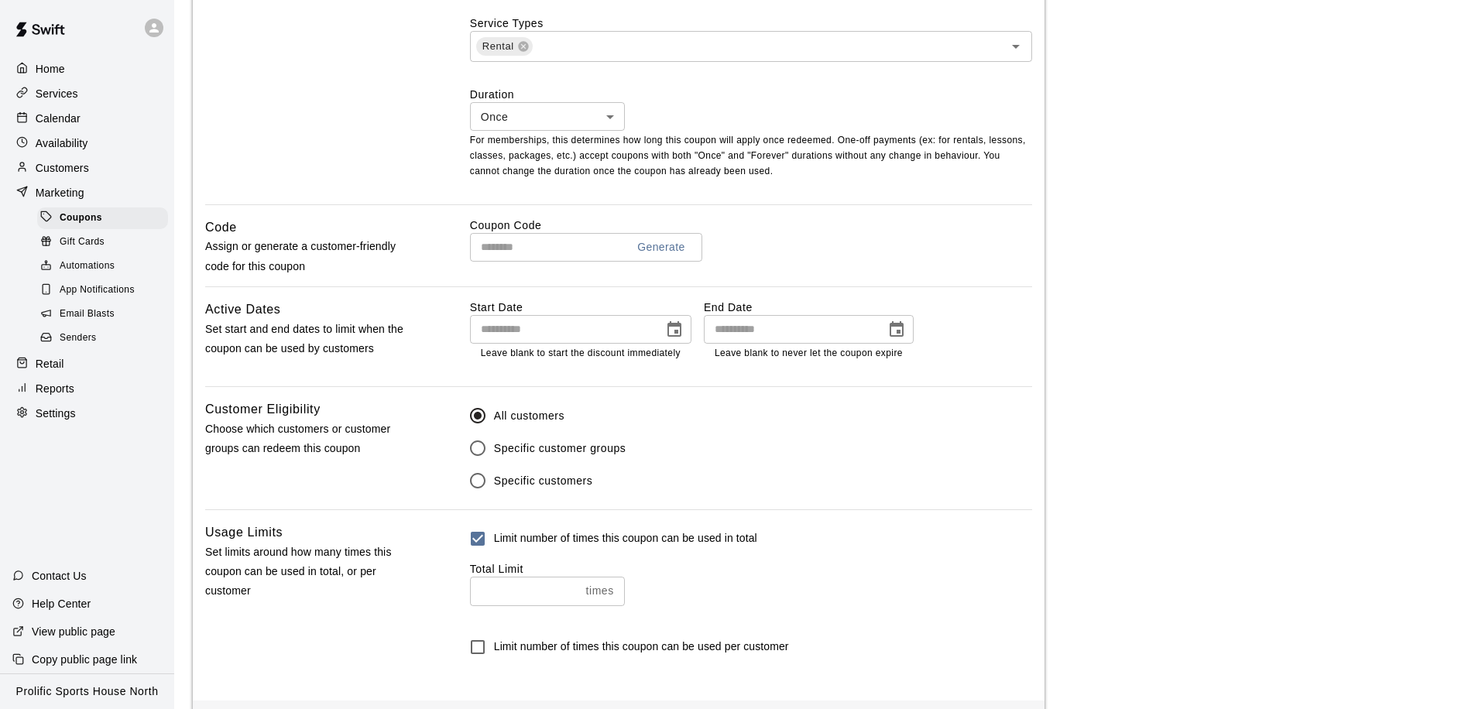
click at [527, 584] on input "number" at bounding box center [525, 591] width 110 height 29
type input "*"
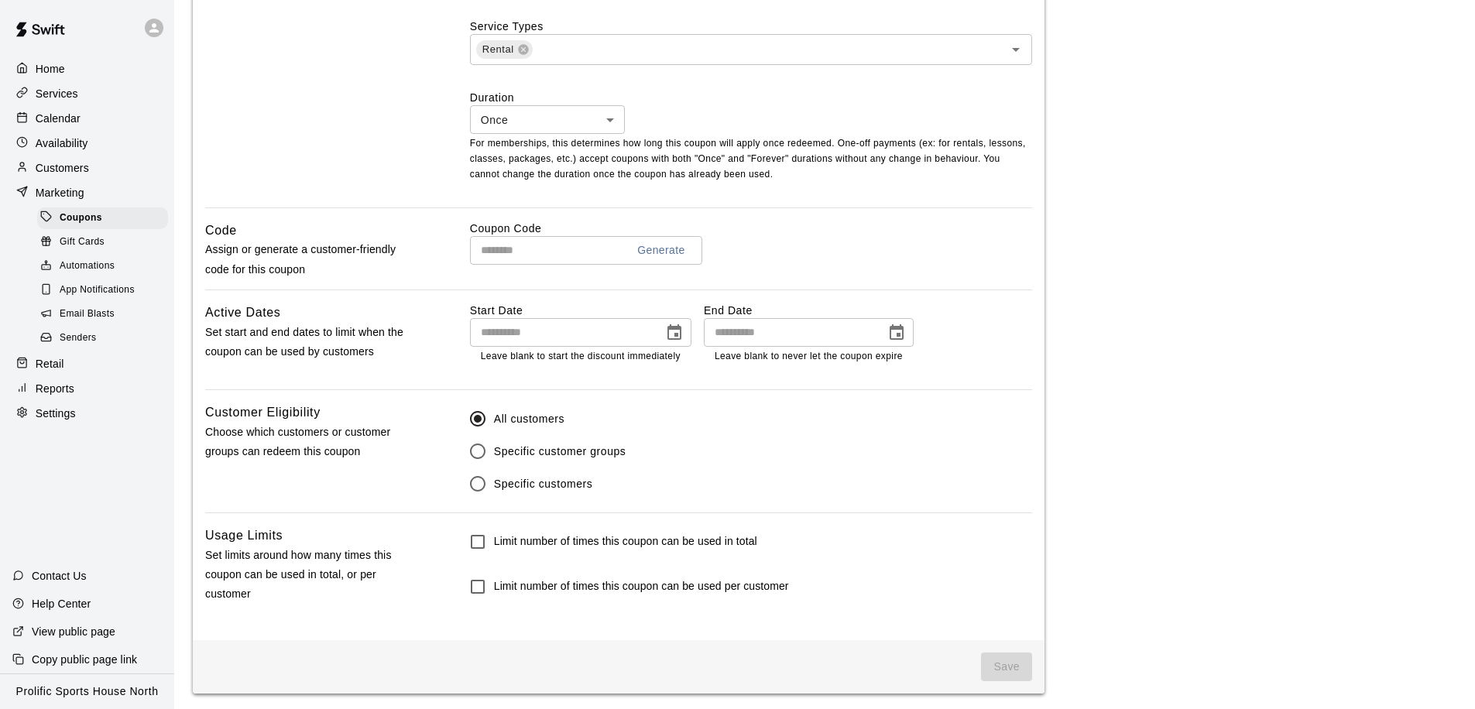
scroll to position [0, 0]
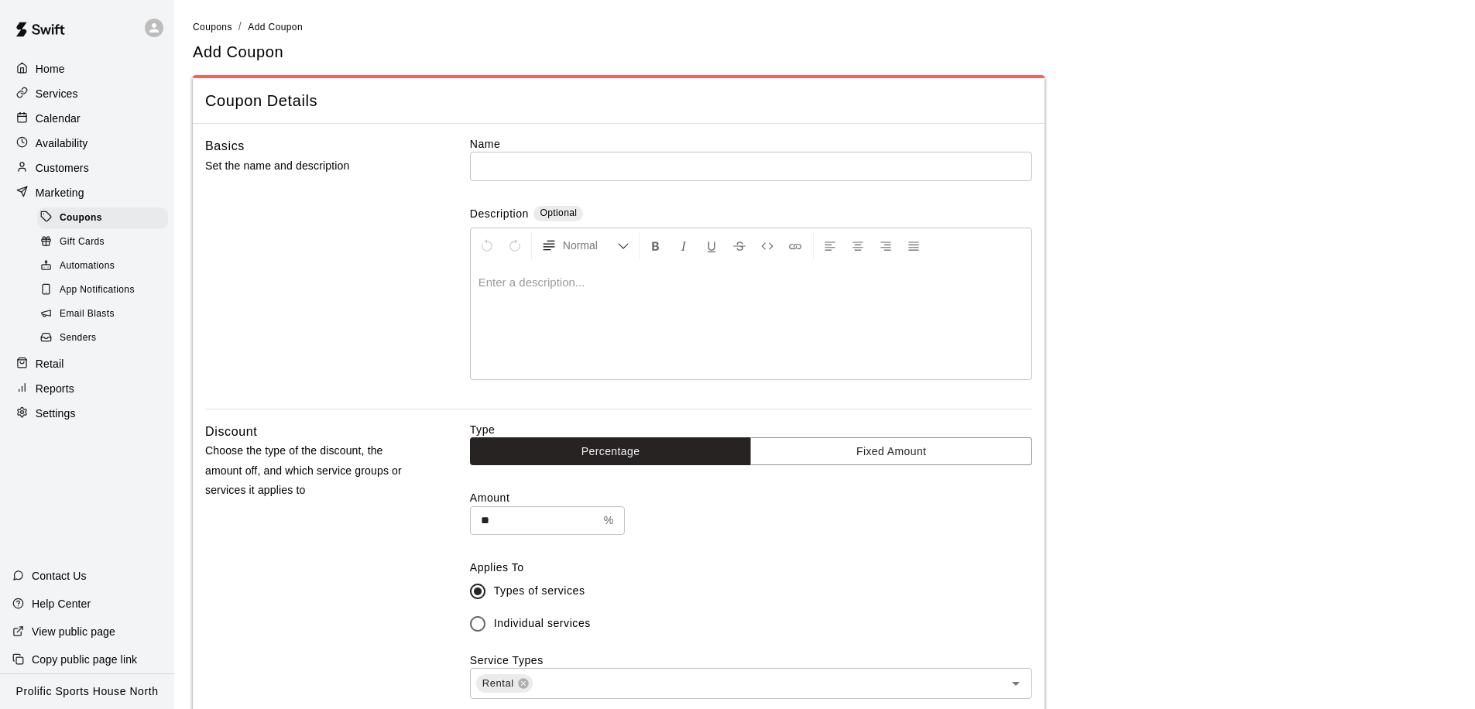
click at [526, 167] on input "text" at bounding box center [751, 166] width 562 height 29
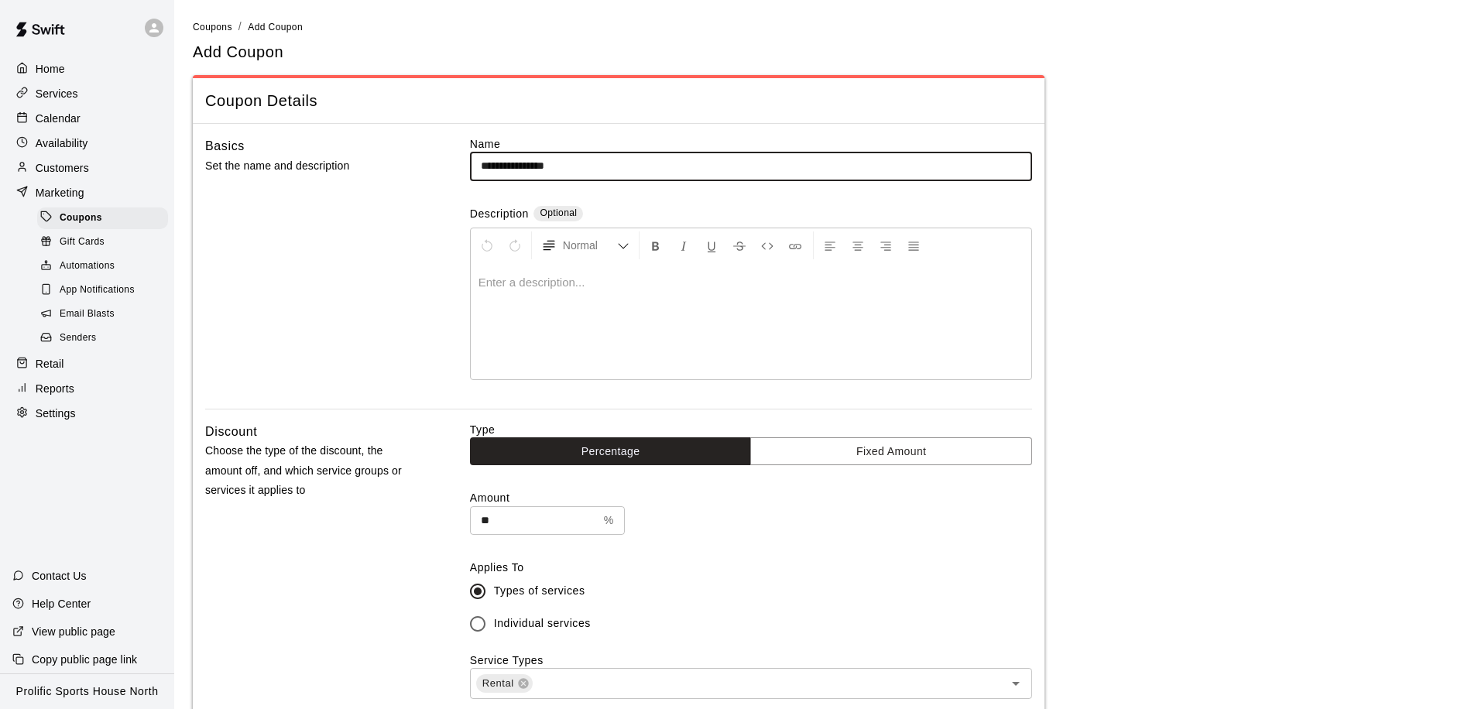
drag, startPoint x: 593, startPoint y: 166, endPoint x: 536, endPoint y: 167, distance: 57.3
click at [536, 167] on input "**********" at bounding box center [751, 166] width 562 height 29
click at [560, 168] on input "**********" at bounding box center [751, 166] width 562 height 29
type input "*********"
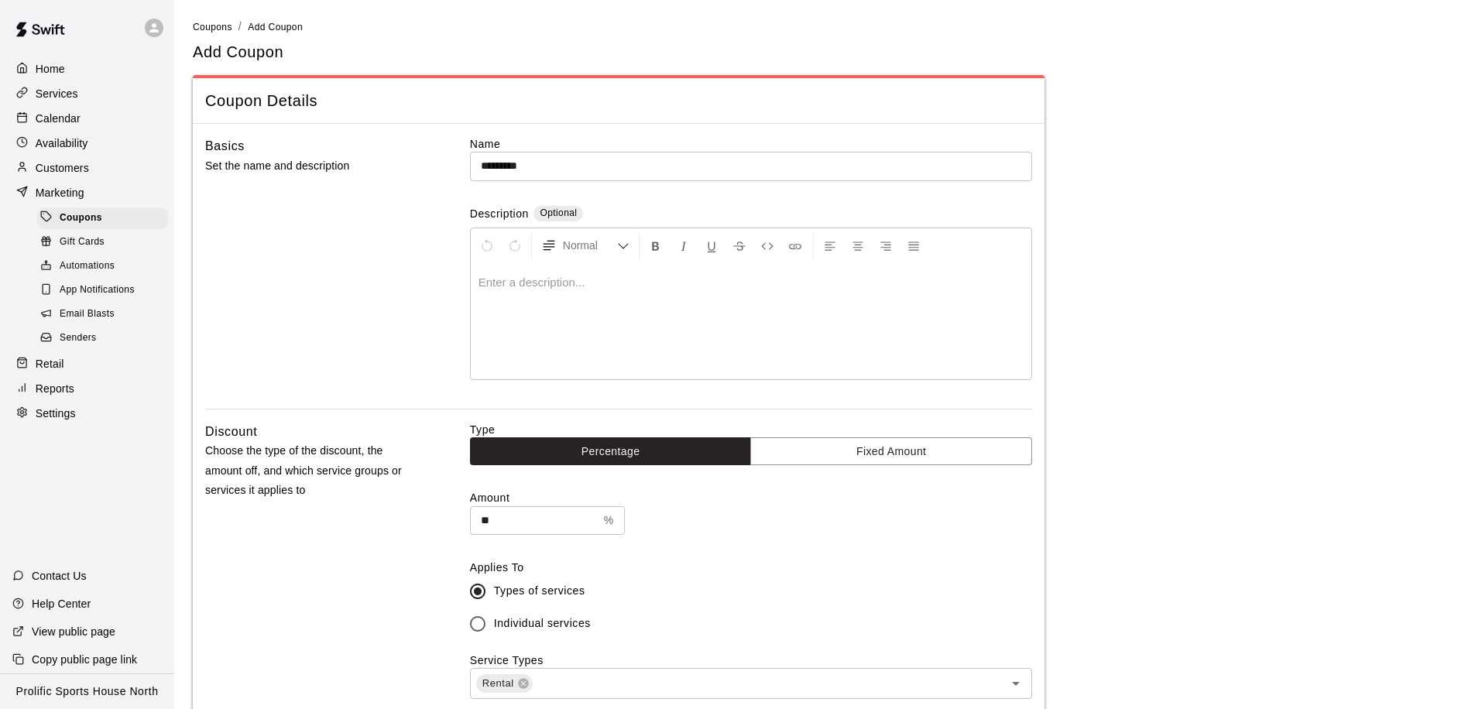
click at [547, 305] on div at bounding box center [751, 321] width 561 height 116
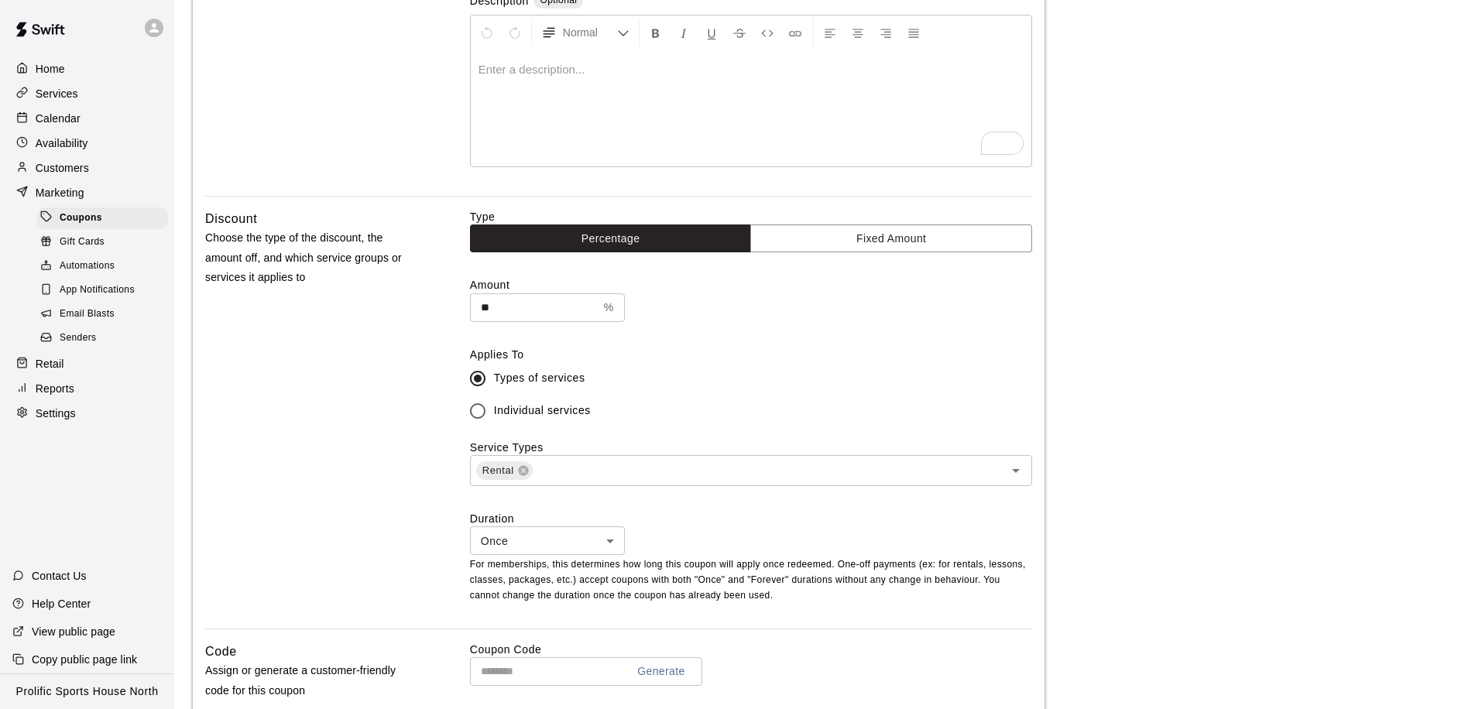
scroll to position [369, 0]
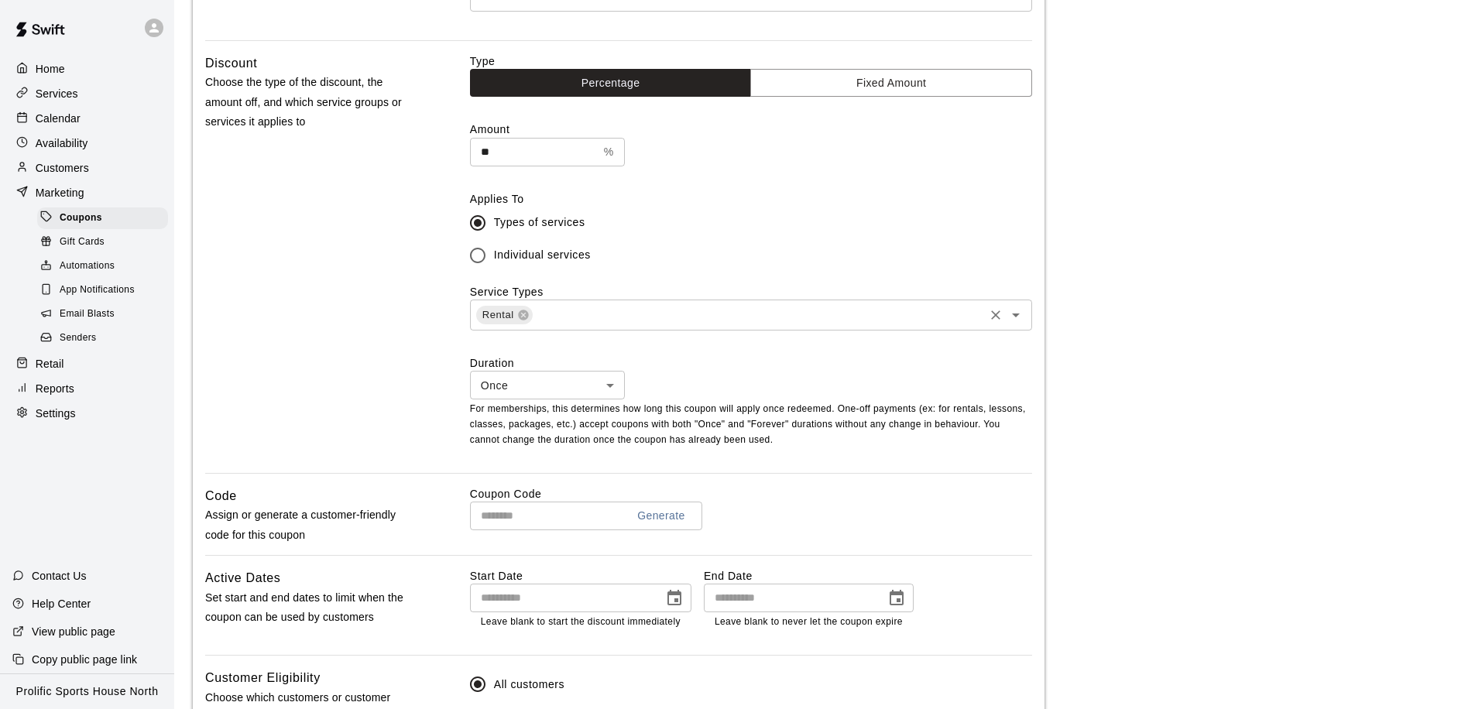
click at [674, 327] on div "Rental ​" at bounding box center [751, 315] width 562 height 31
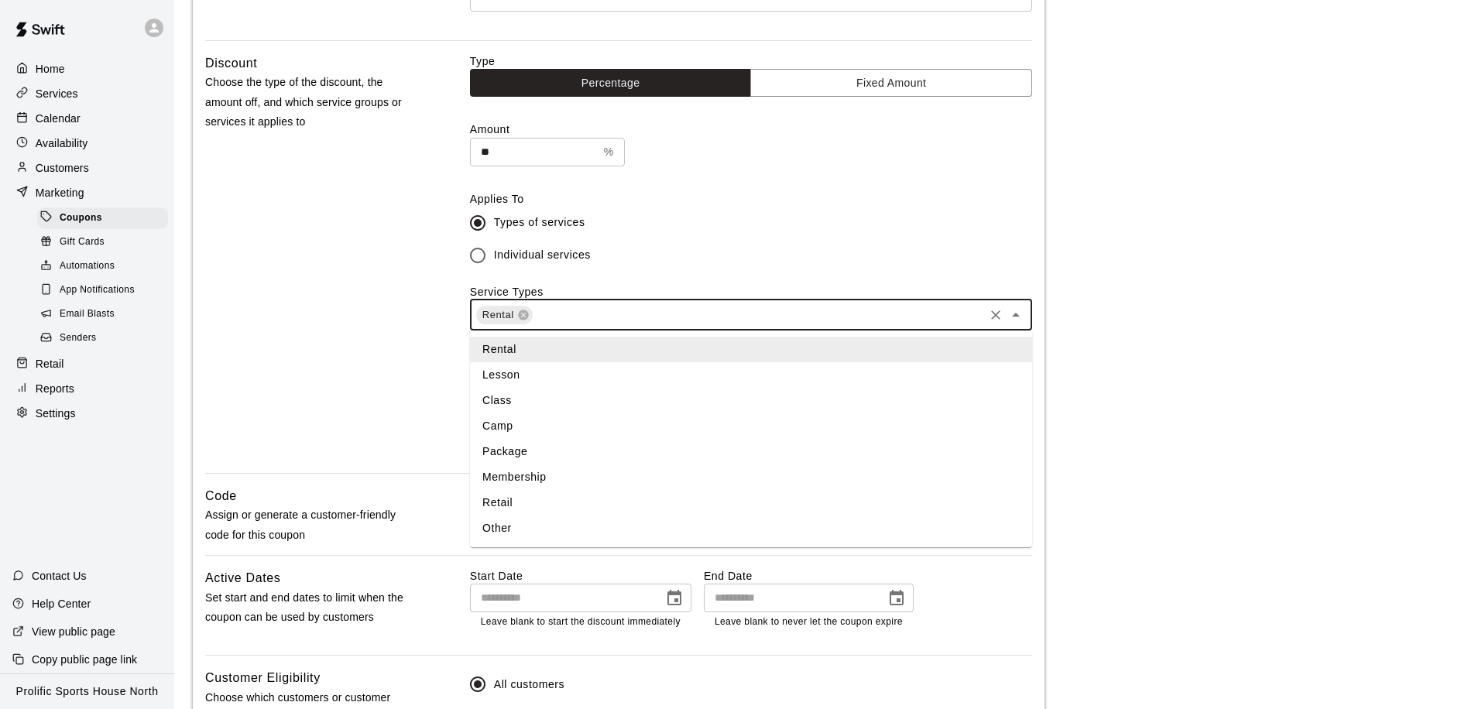
click at [789, 324] on div "Rental ​" at bounding box center [751, 315] width 562 height 31
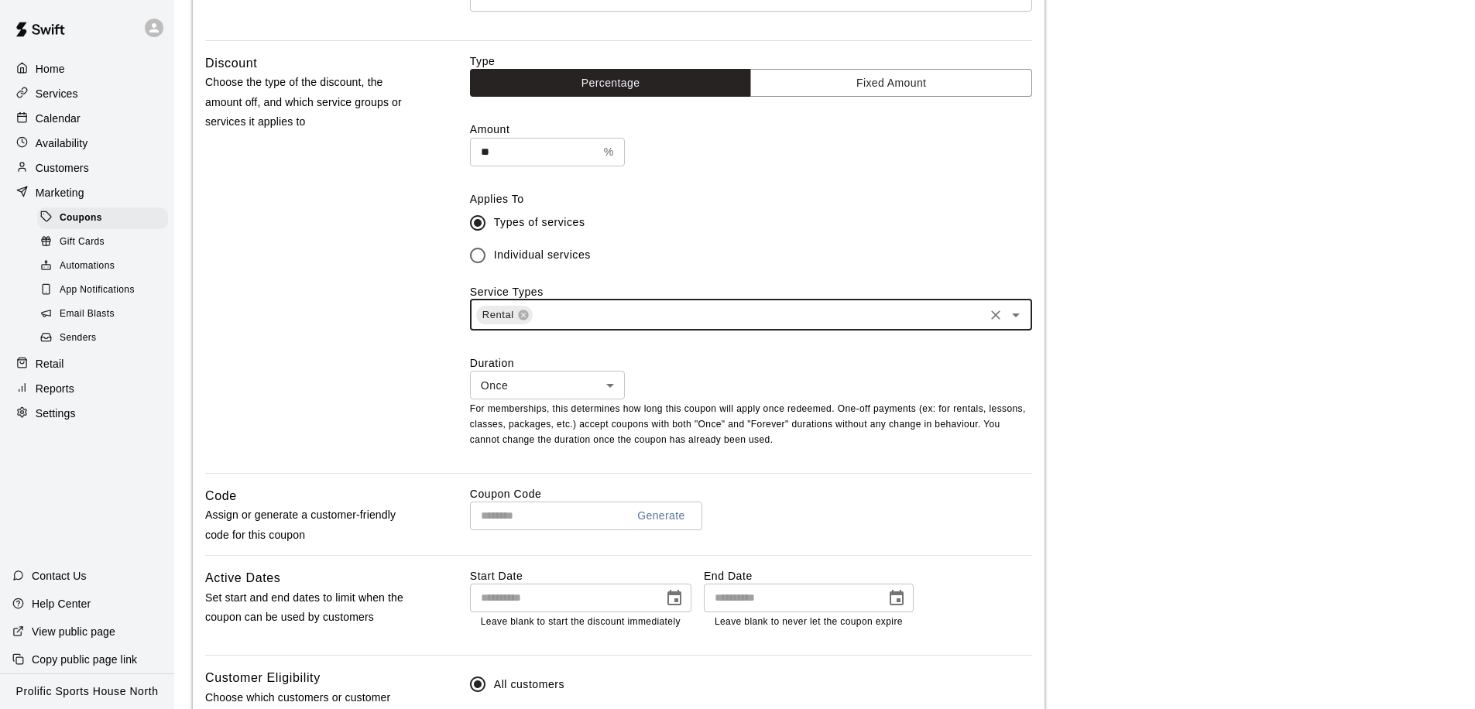
click at [562, 513] on input "text" at bounding box center [542, 516] width 144 height 29
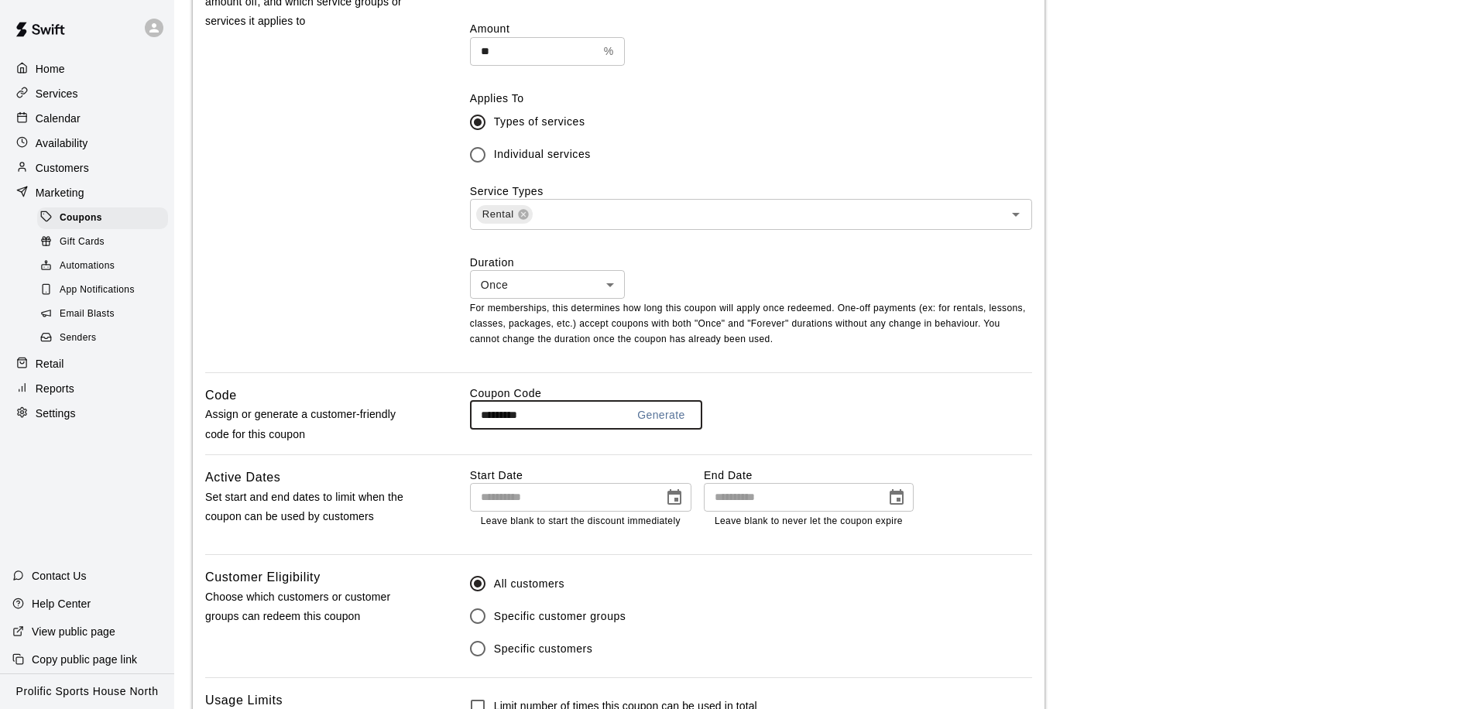
scroll to position [637, 0]
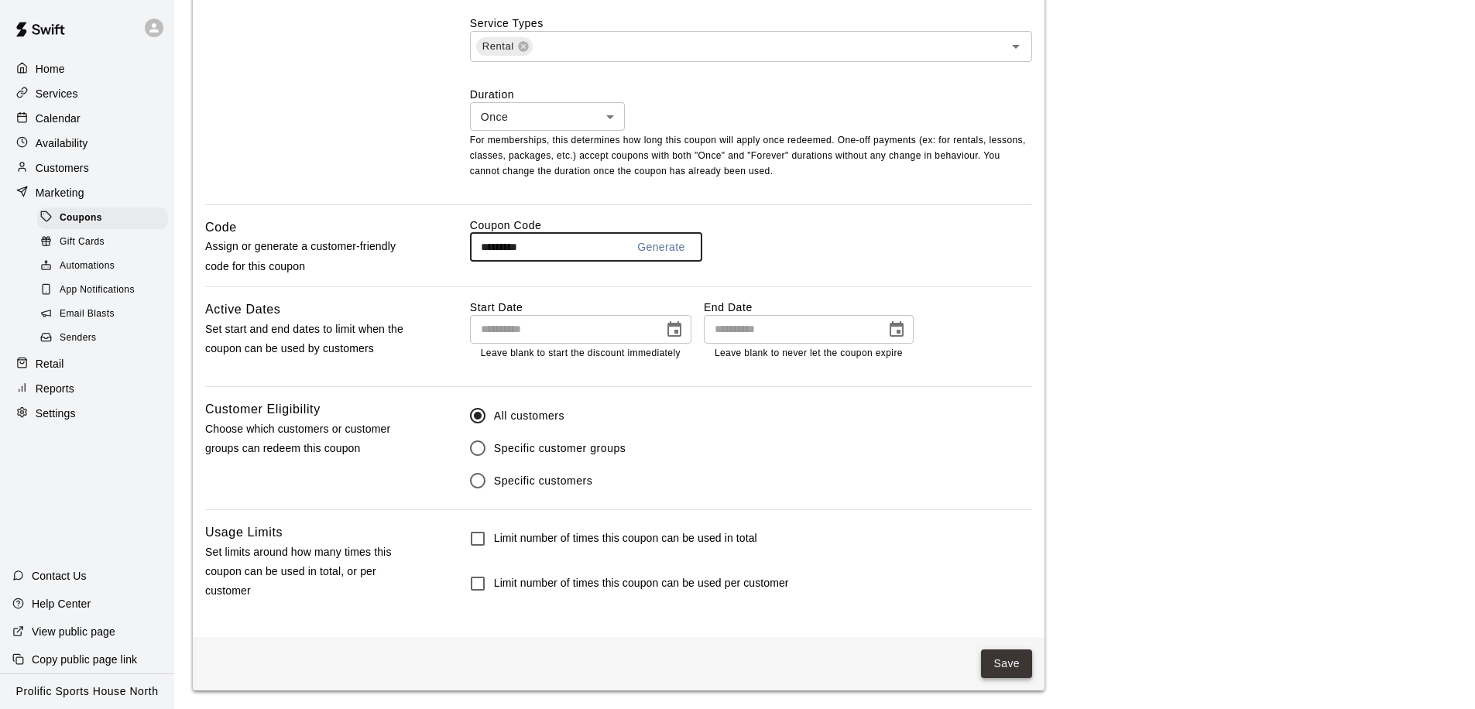
type input "*********"
click at [1008, 655] on button "Save" at bounding box center [1006, 664] width 51 height 29
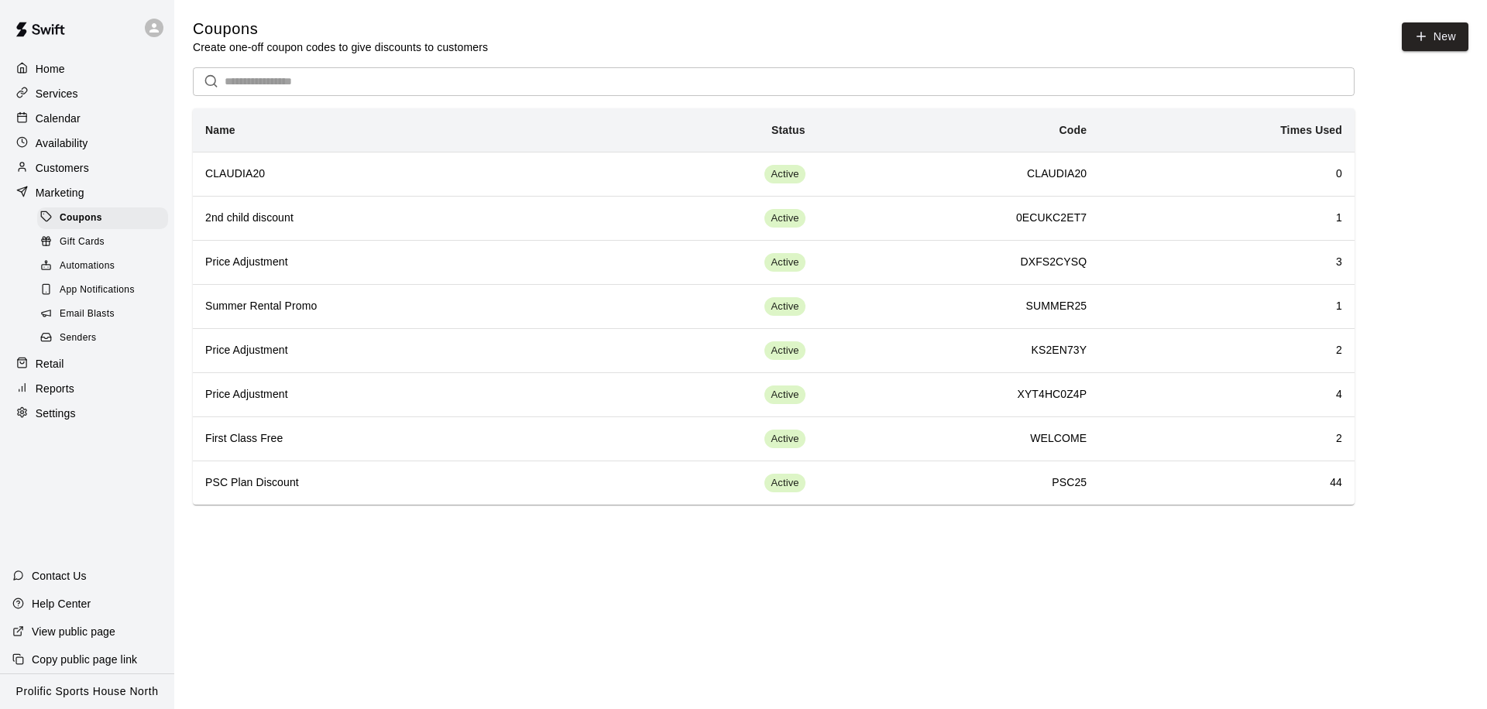
click at [145, 27] on div at bounding box center [154, 28] width 19 height 19
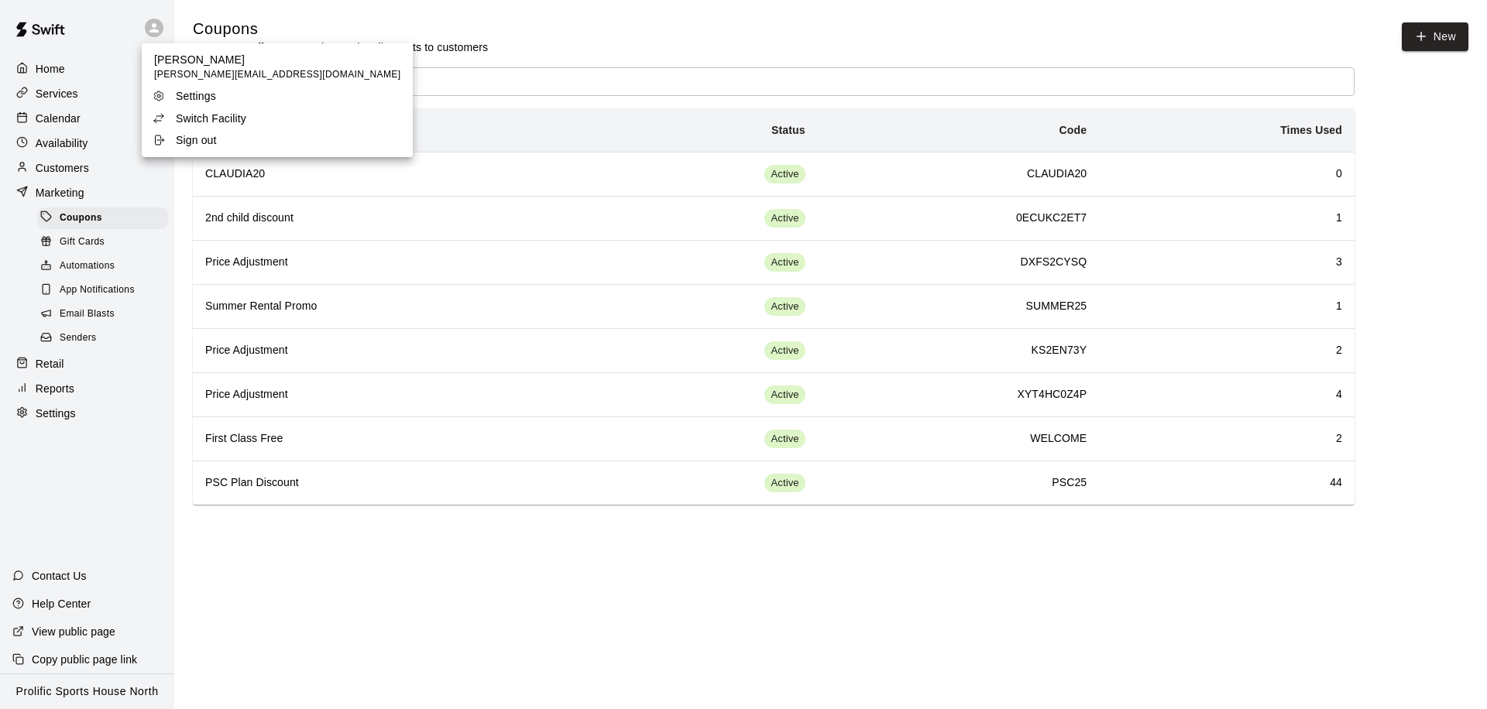
click at [216, 116] on p "Switch Facility" at bounding box center [211, 118] width 70 height 15
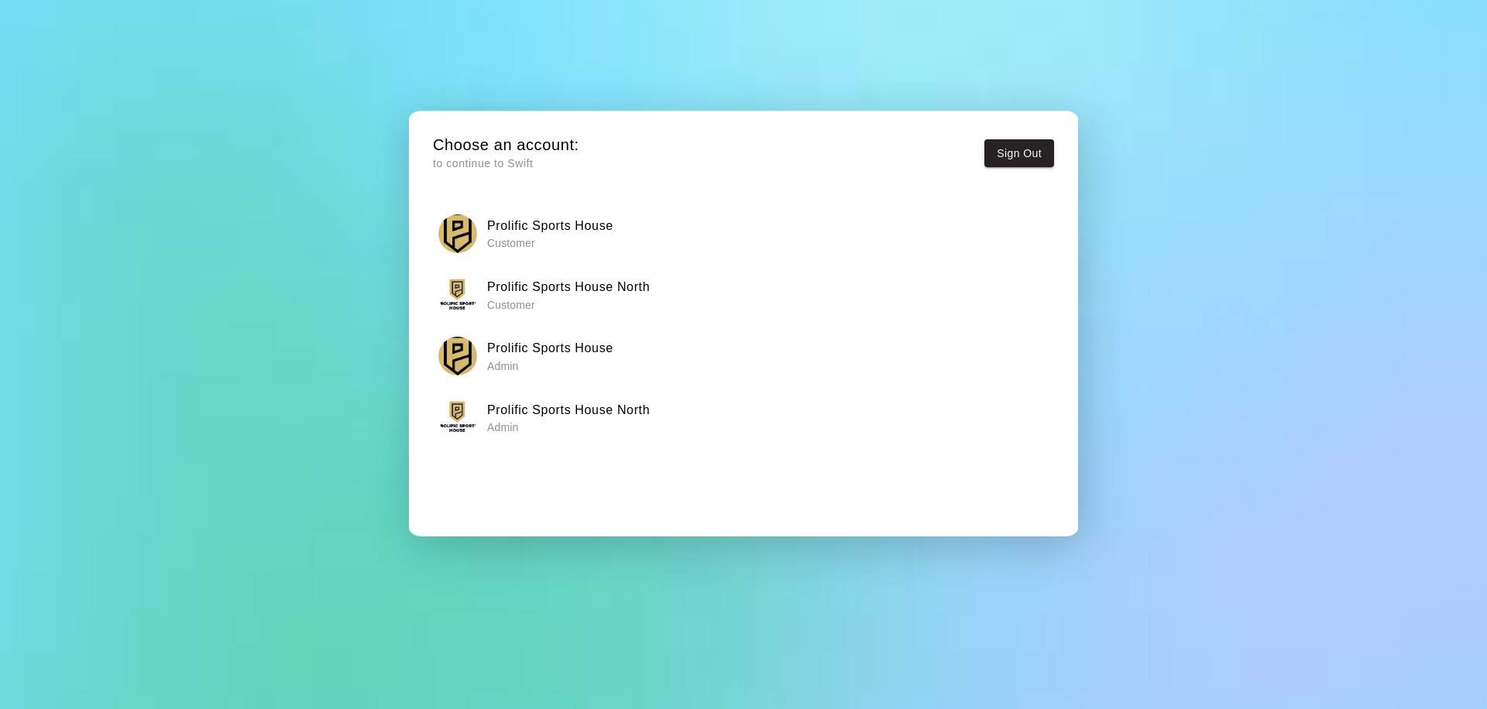
click at [577, 297] on p "Customer" at bounding box center [568, 304] width 163 height 15
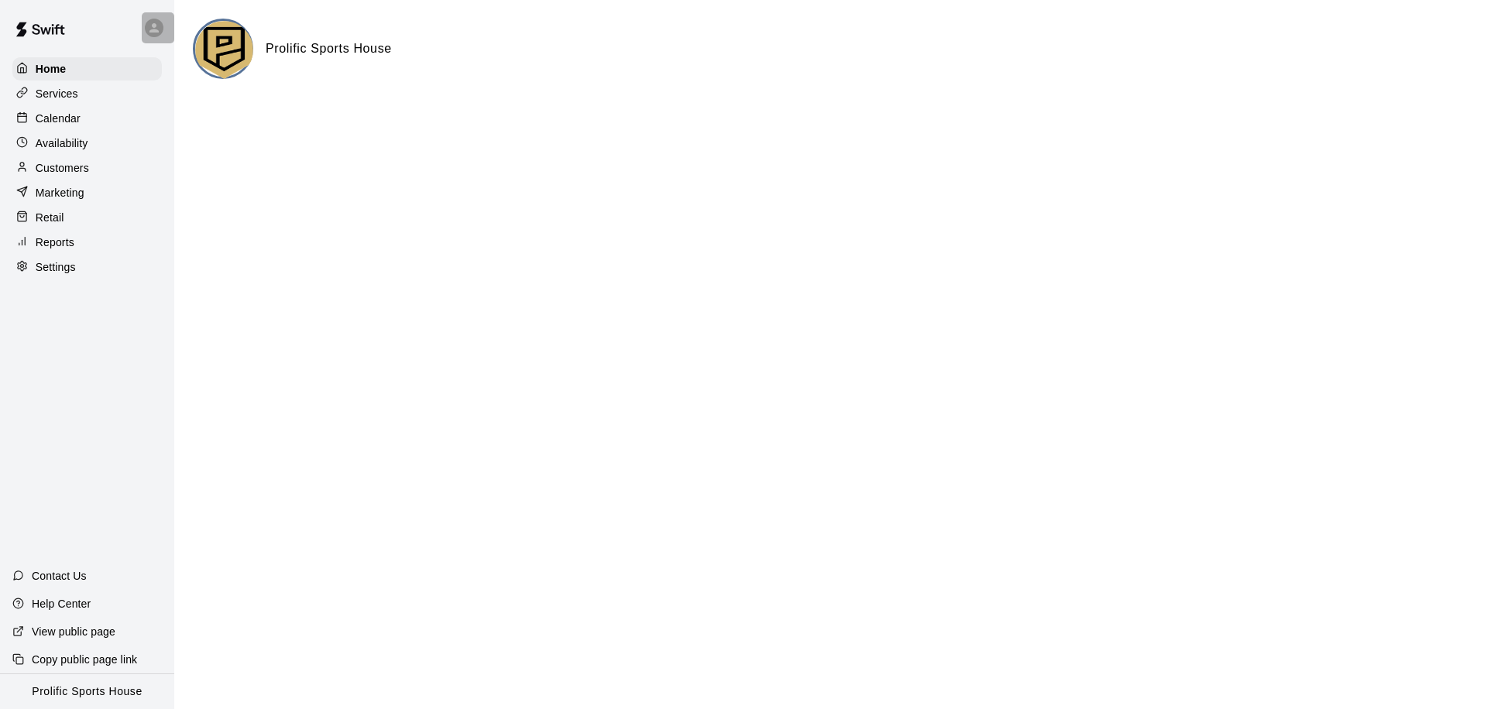
click at [147, 25] on icon at bounding box center [154, 28] width 14 height 14
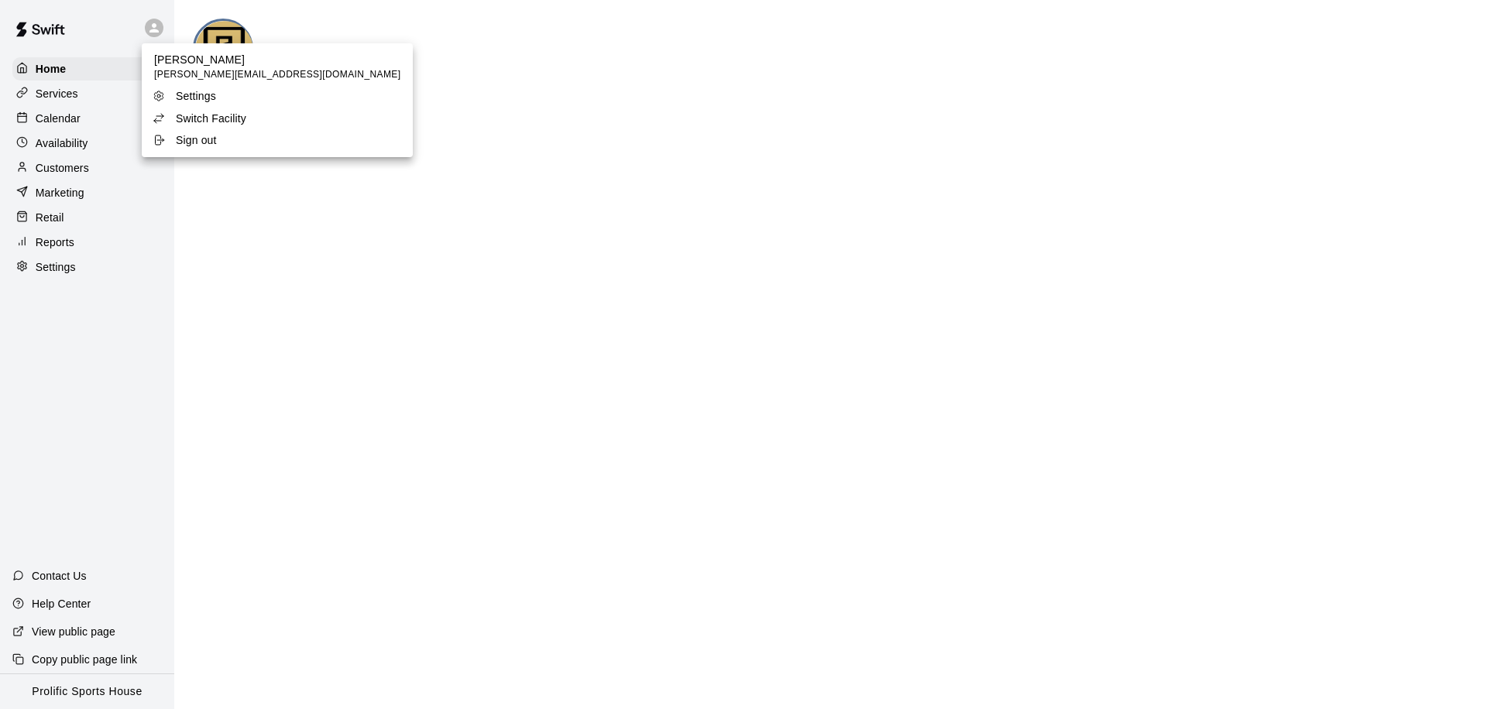
click at [214, 117] on p "Switch Facility" at bounding box center [211, 118] width 70 height 15
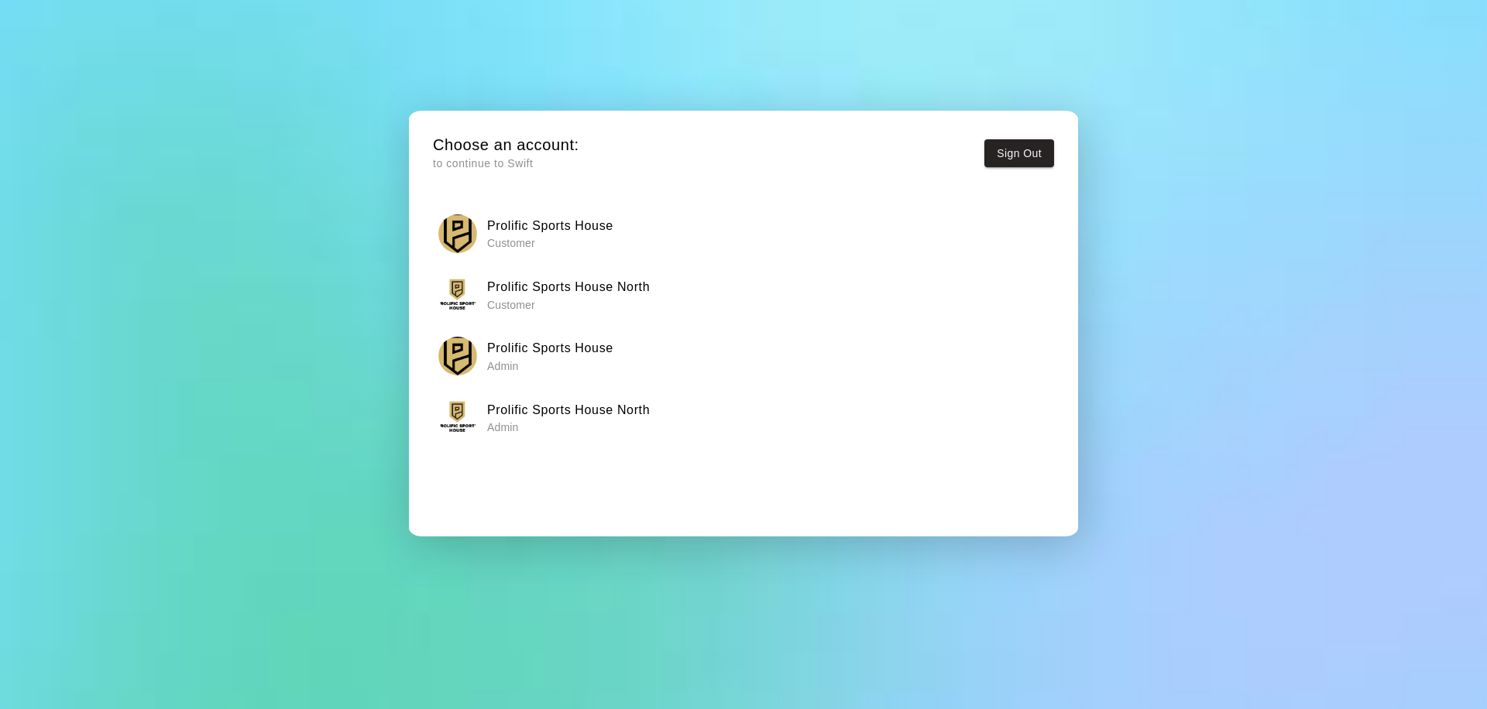
click at [571, 418] on h6 "Prolific Sports House North" at bounding box center [568, 410] width 163 height 20
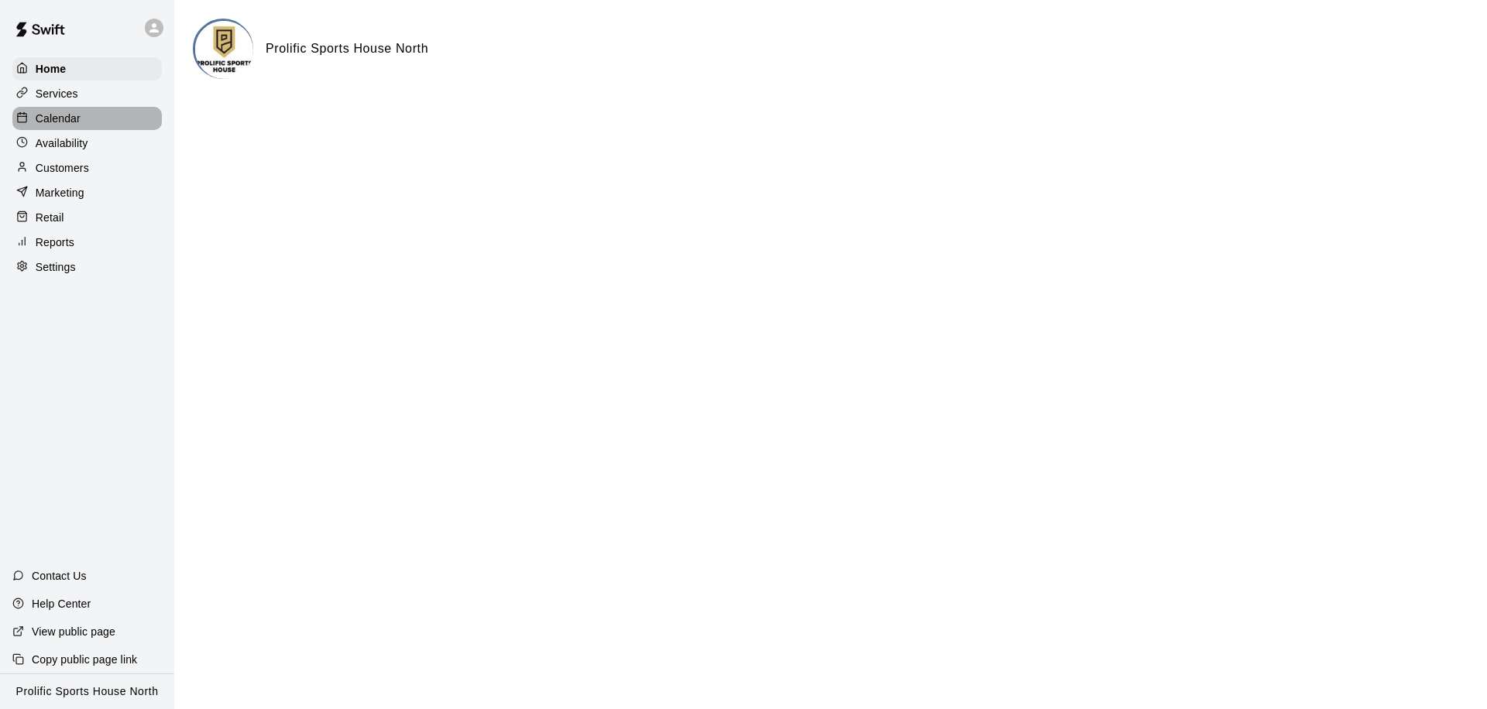
click at [77, 118] on p "Calendar" at bounding box center [58, 118] width 45 height 15
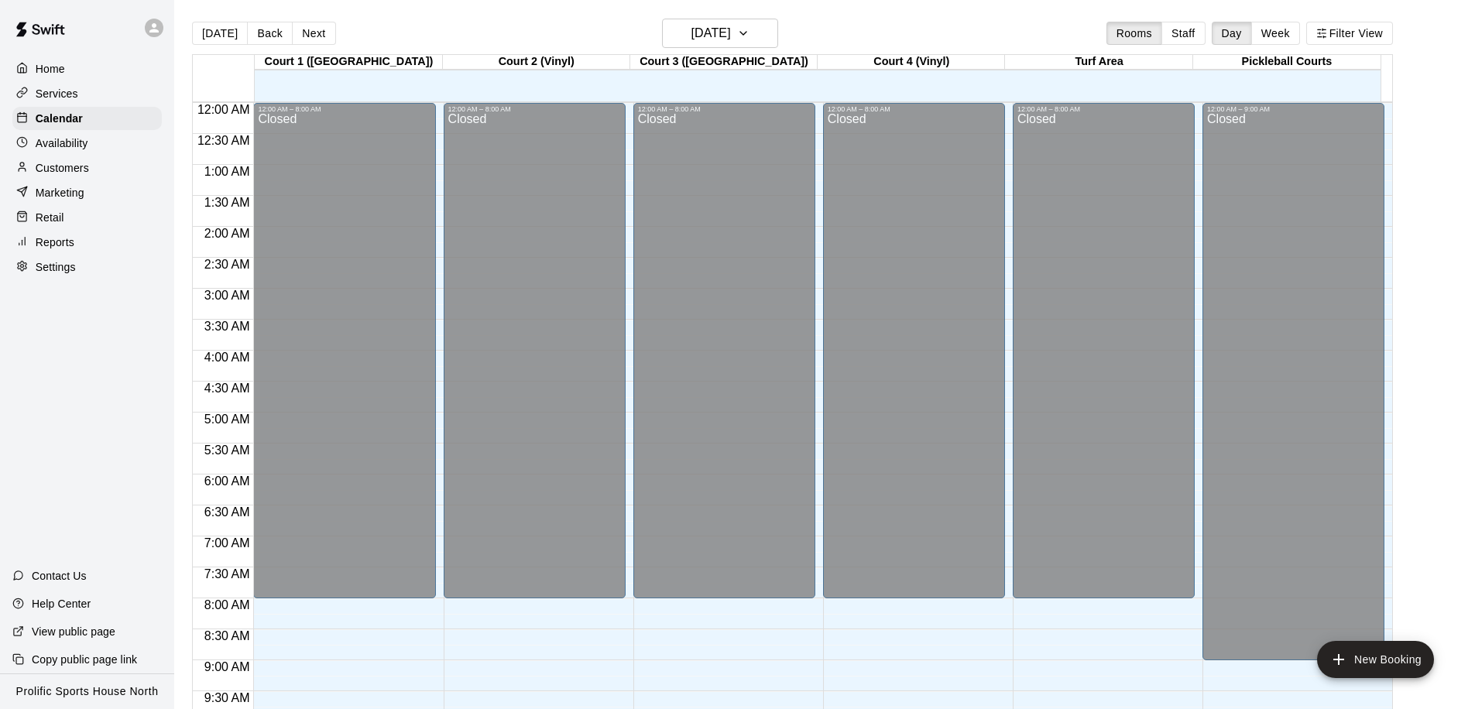
scroll to position [766, 0]
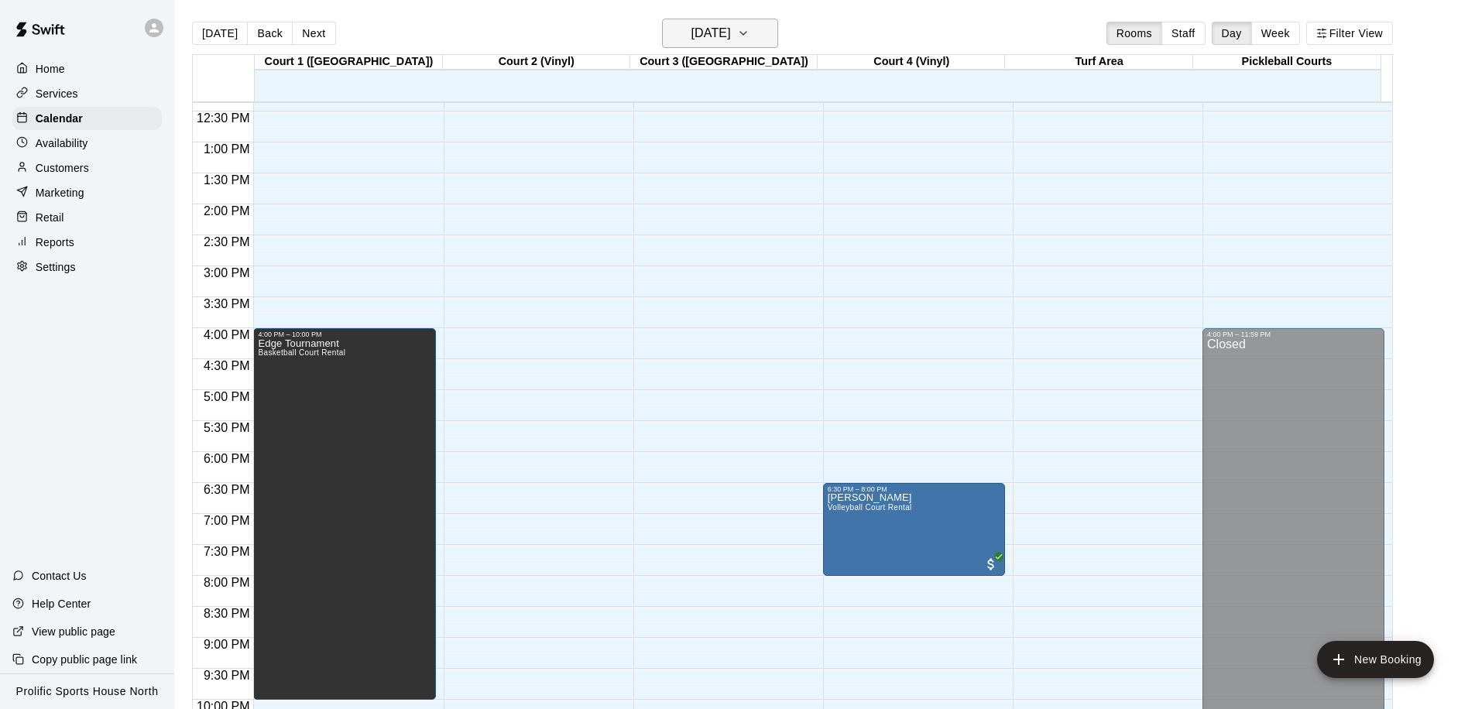
click at [727, 42] on h6 "[DATE]" at bounding box center [710, 33] width 39 height 22
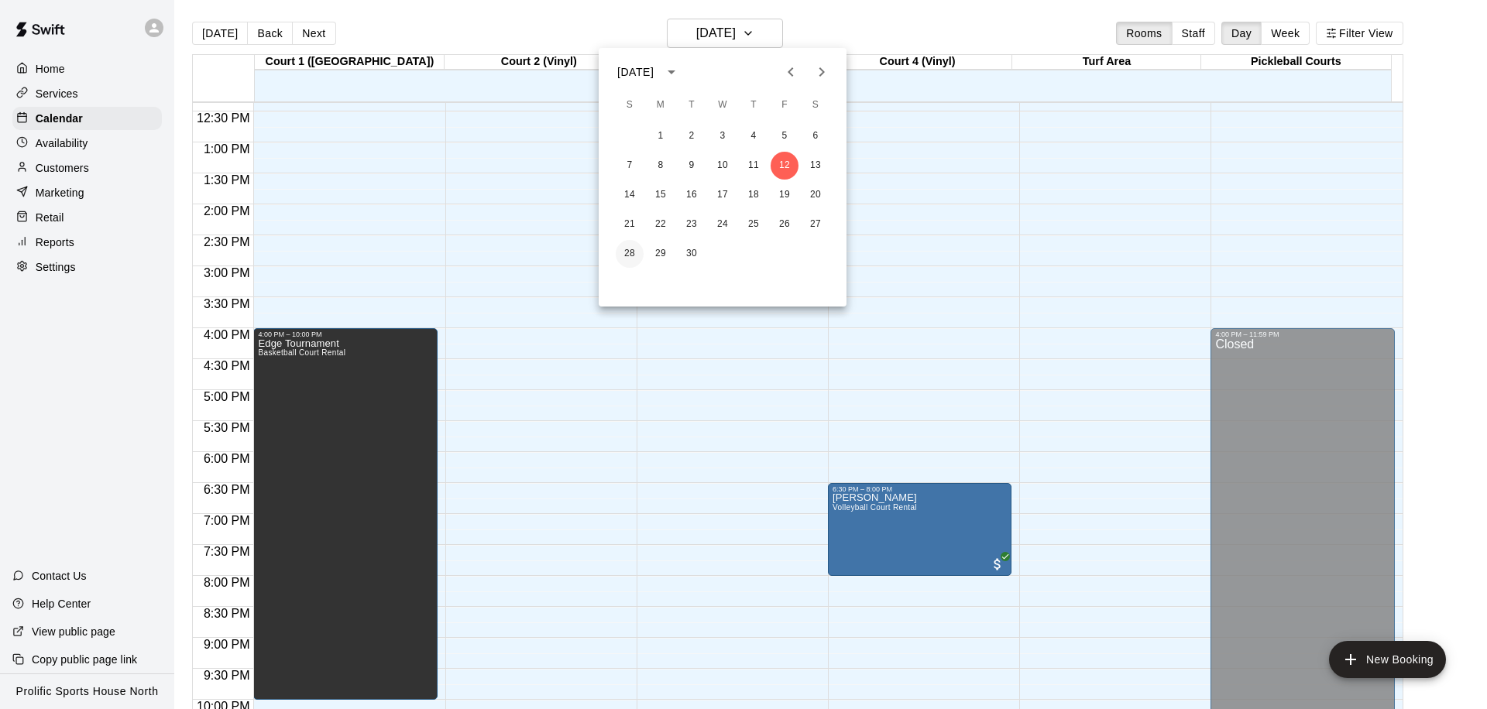
click at [624, 247] on button "28" at bounding box center [630, 254] width 28 height 28
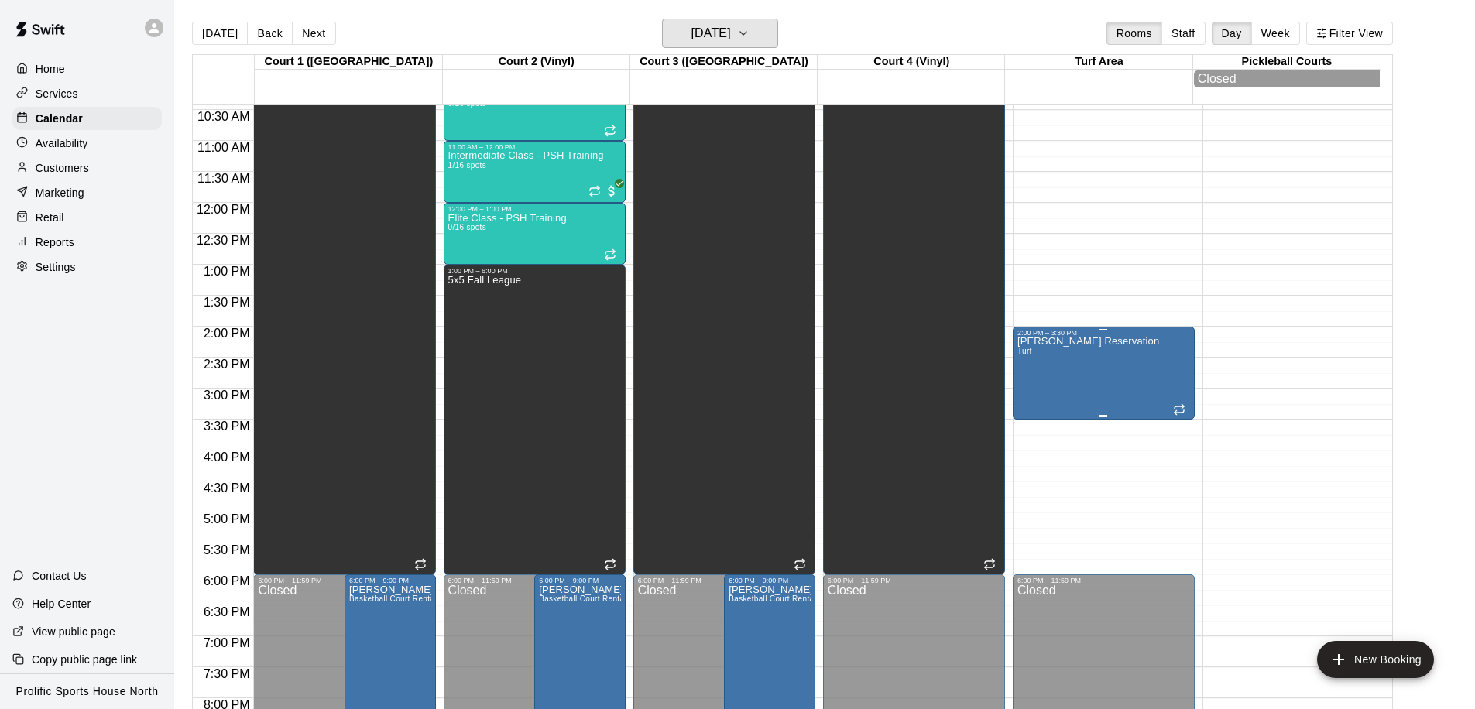
scroll to position [627, 0]
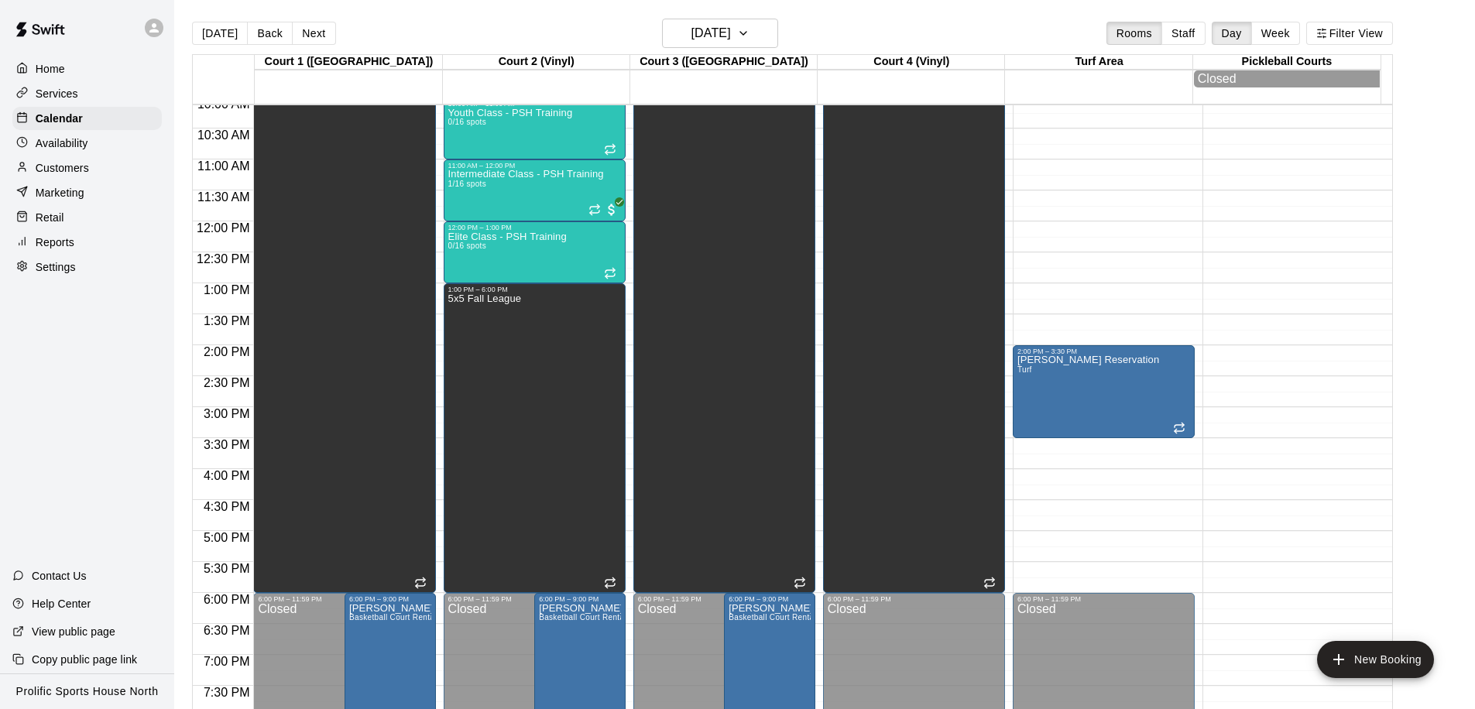
click at [62, 188] on p "Marketing" at bounding box center [60, 192] width 49 height 15
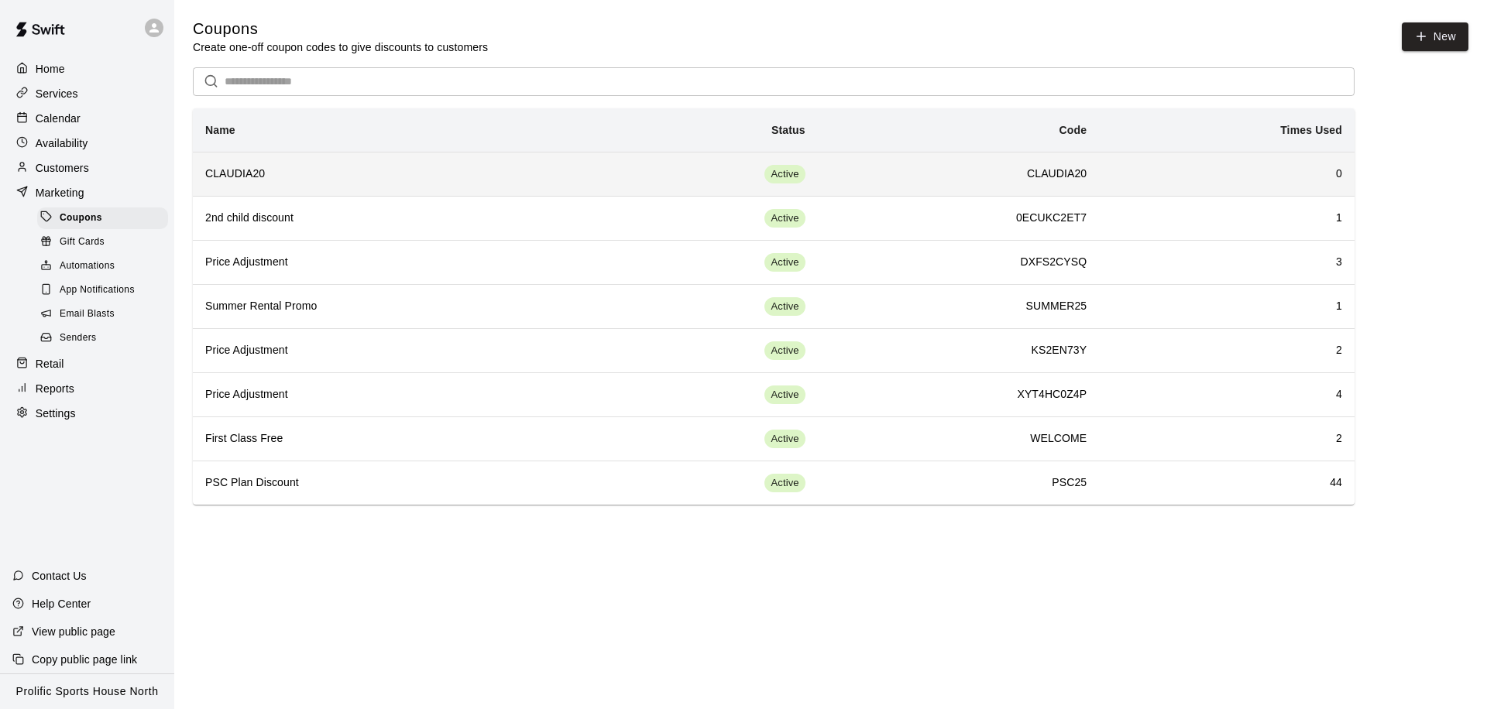
click at [626, 170] on td "Active" at bounding box center [706, 174] width 222 height 44
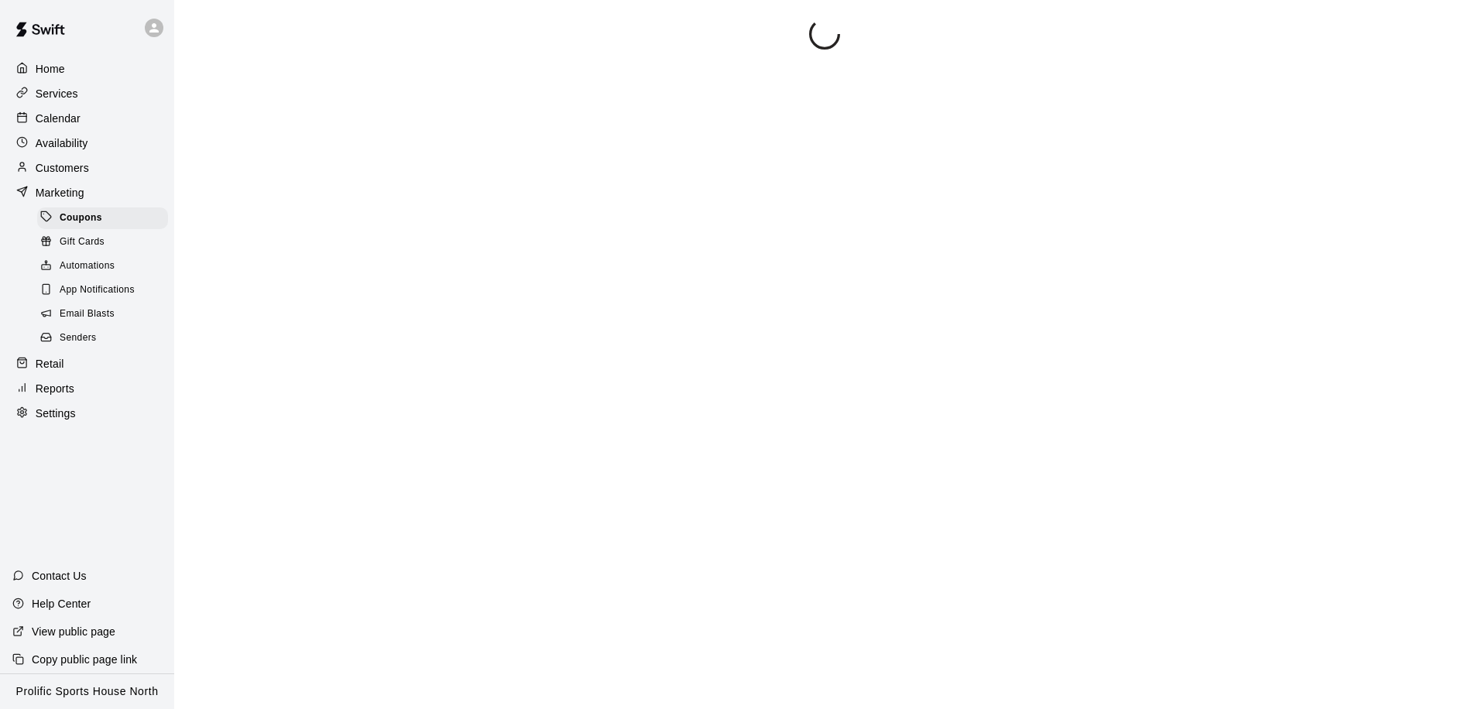
click at [626, 170] on div at bounding box center [825, 373] width 1264 height 709
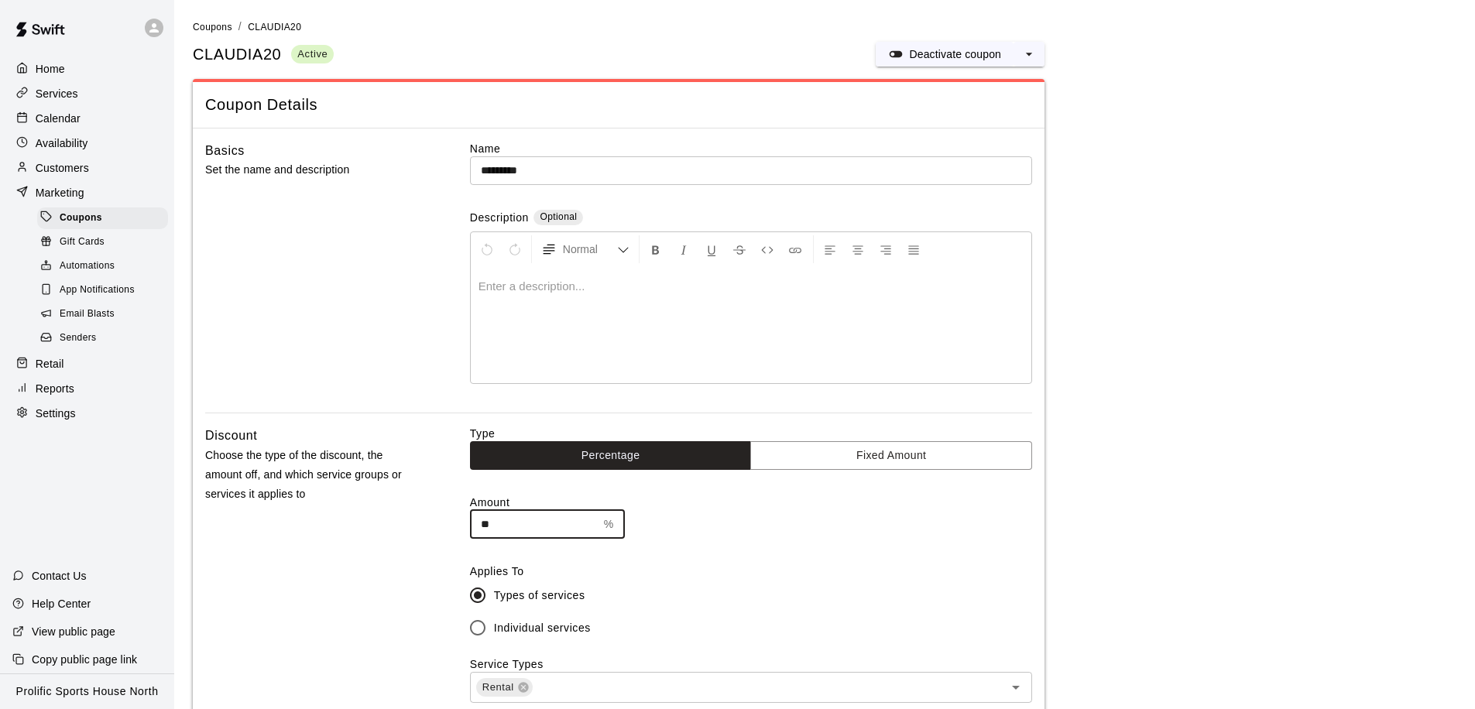
drag, startPoint x: 495, startPoint y: 524, endPoint x: 447, endPoint y: 524, distance: 48.0
click at [447, 524] on div "Discount Choose the type of the discount, the amount off, and which service gro…" at bounding box center [618, 636] width 827 height 420
type input "**"
click at [572, 179] on input "*********" at bounding box center [751, 170] width 562 height 29
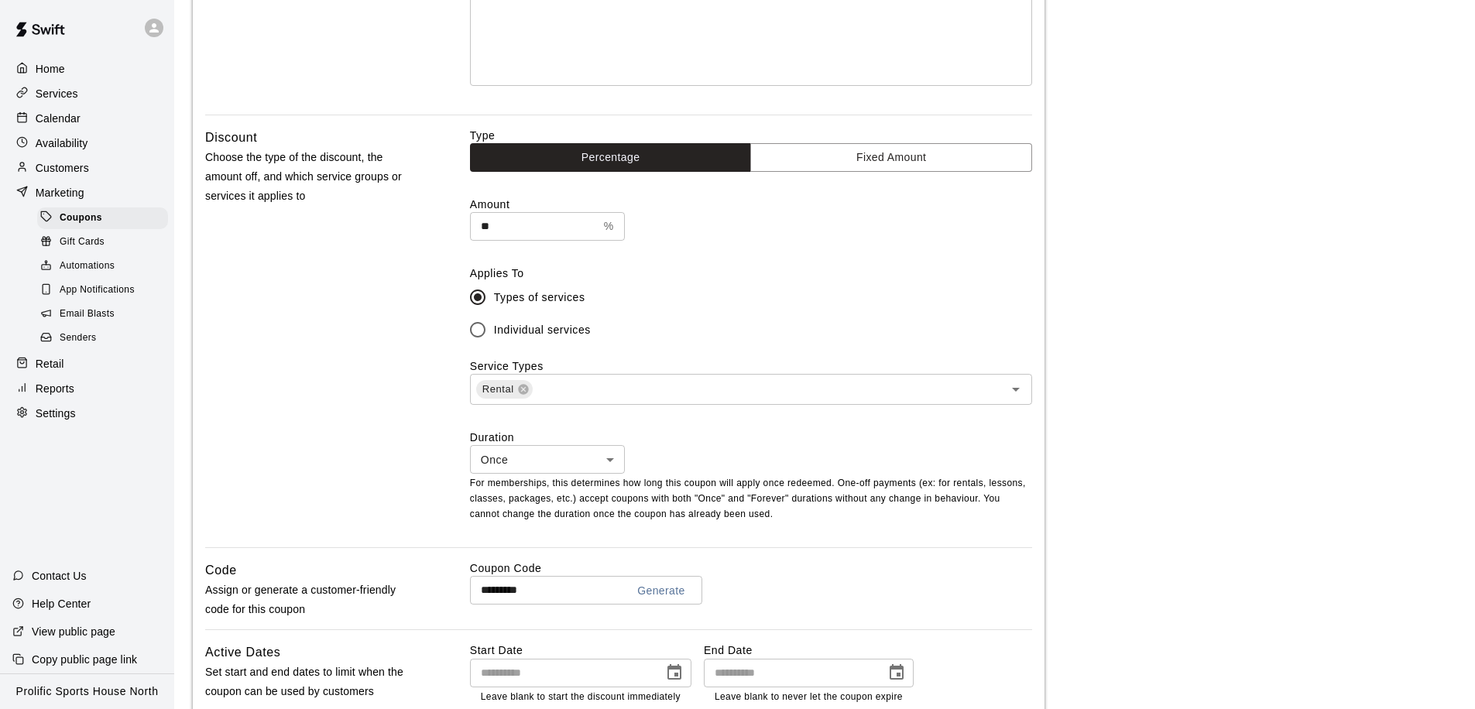
scroll to position [390, 0]
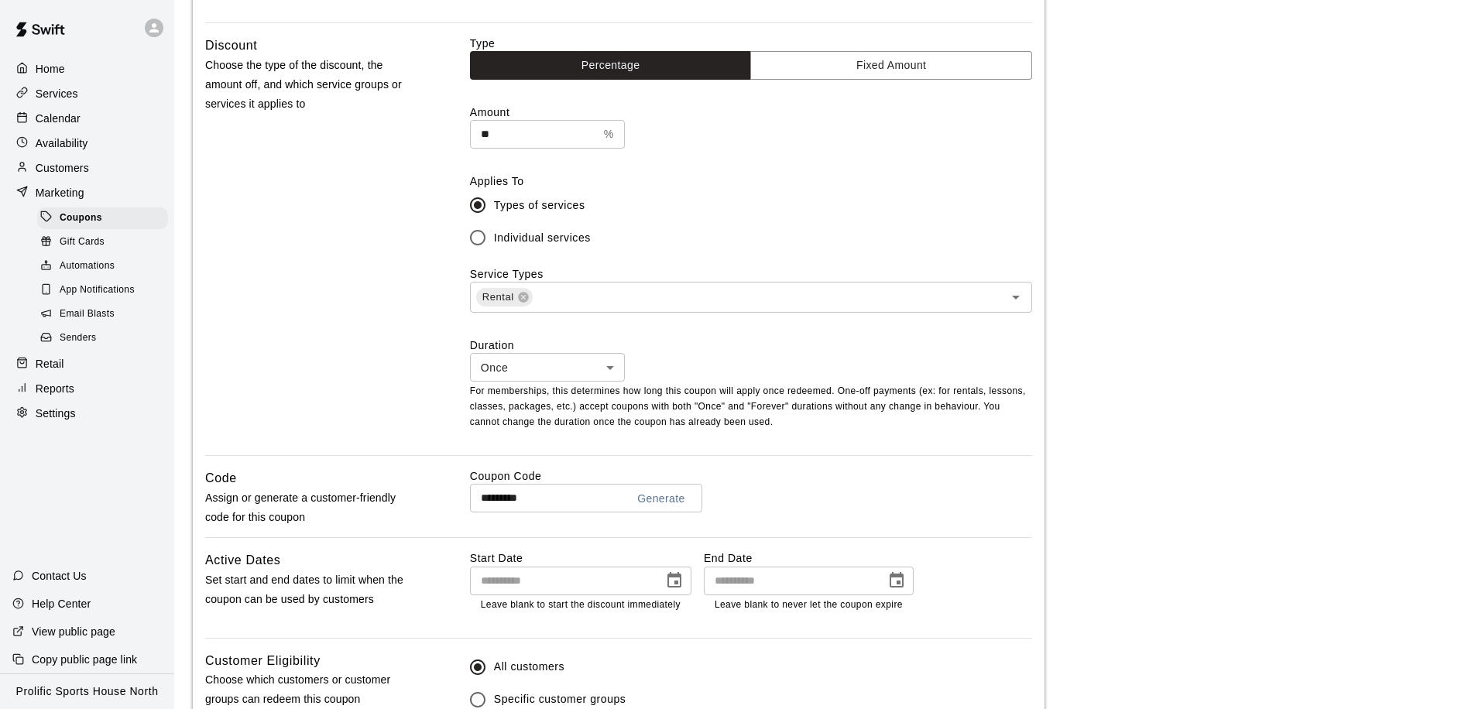
type input "*********"
click at [552, 502] on input "*********" at bounding box center [542, 498] width 144 height 29
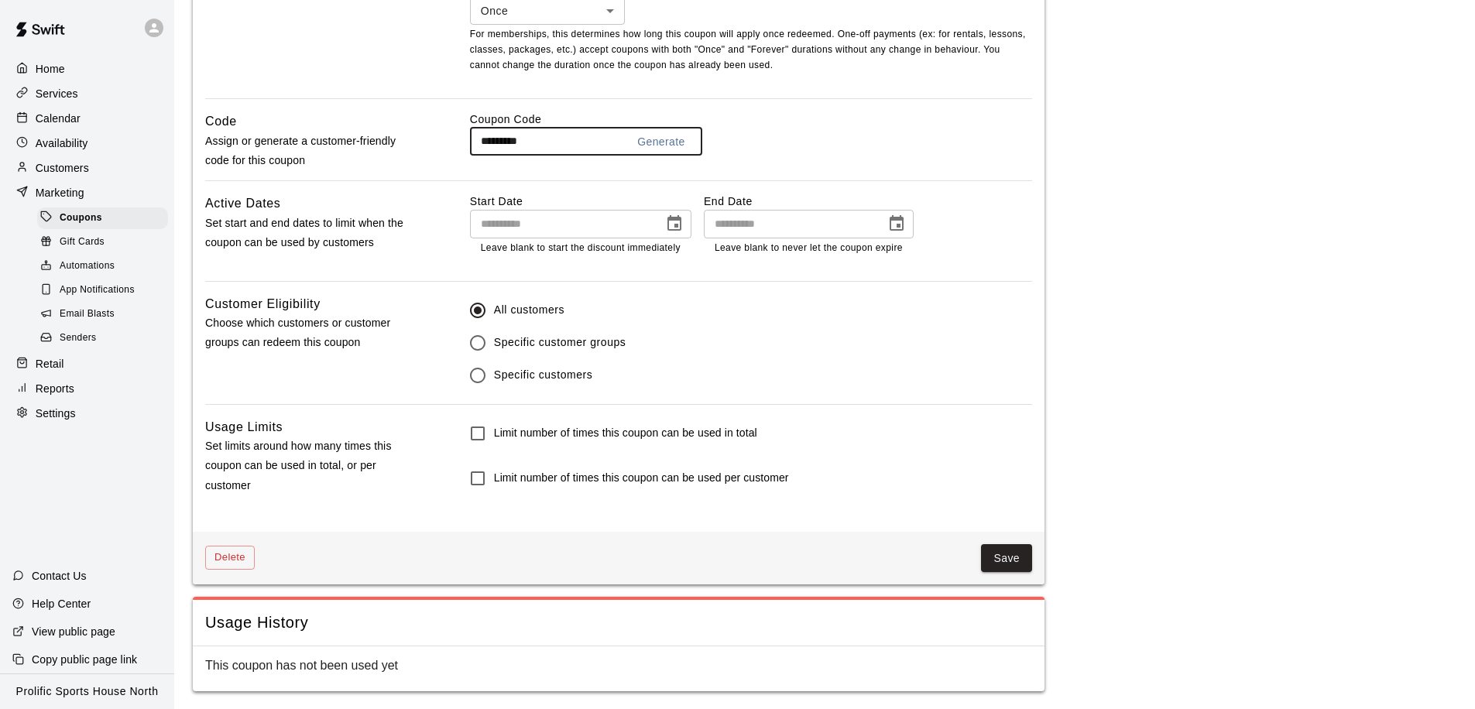
scroll to position [748, 0]
type input "*********"
click at [1004, 550] on button "Save" at bounding box center [1006, 558] width 51 height 29
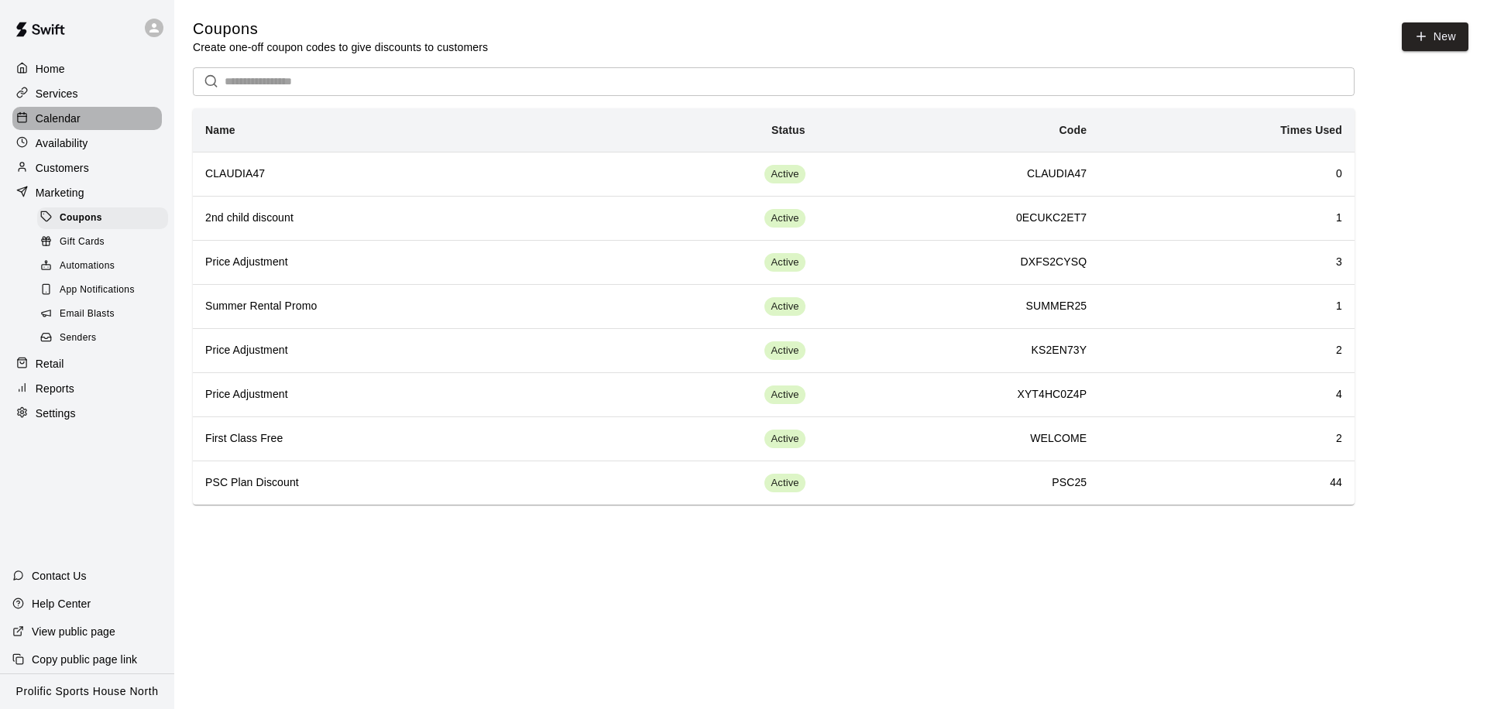
click at [98, 116] on div "Calendar" at bounding box center [86, 118] width 149 height 23
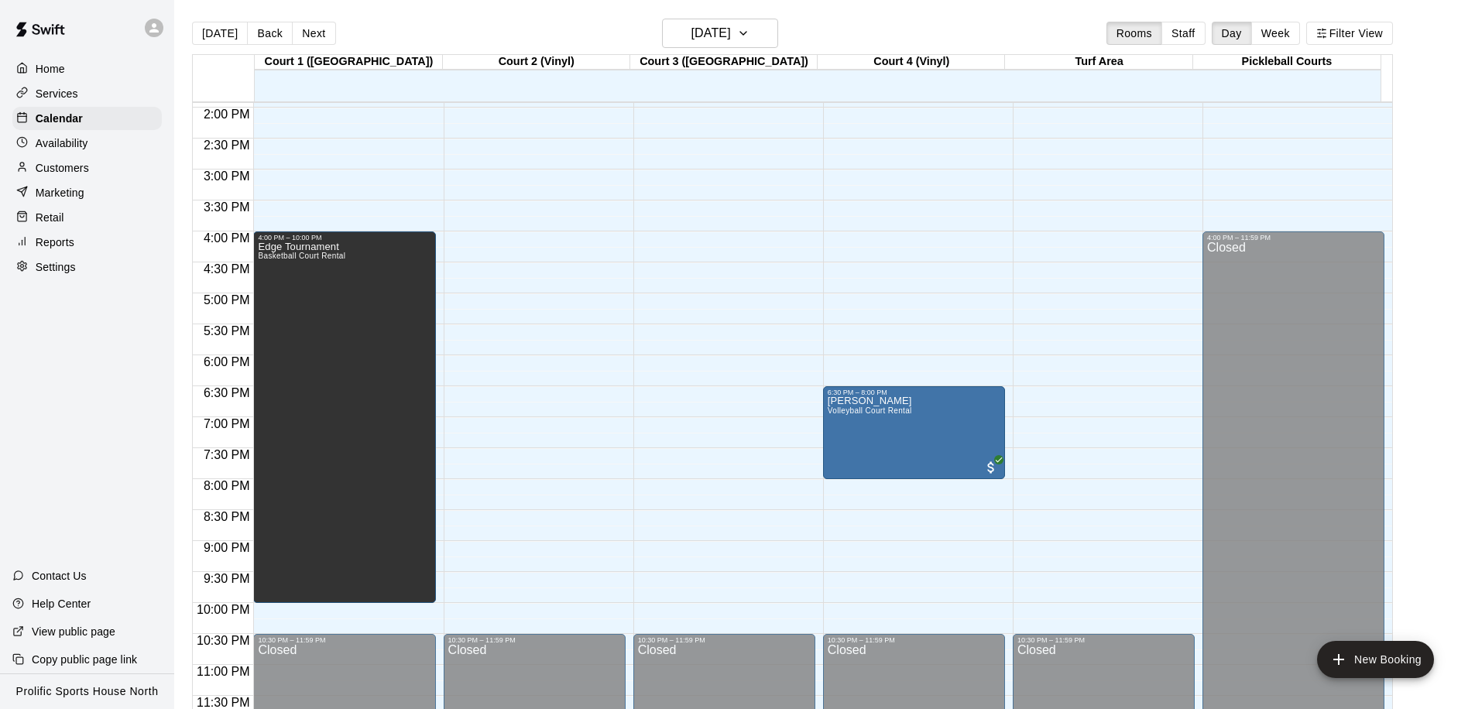
click at [110, 164] on div "Customers" at bounding box center [86, 167] width 149 height 23
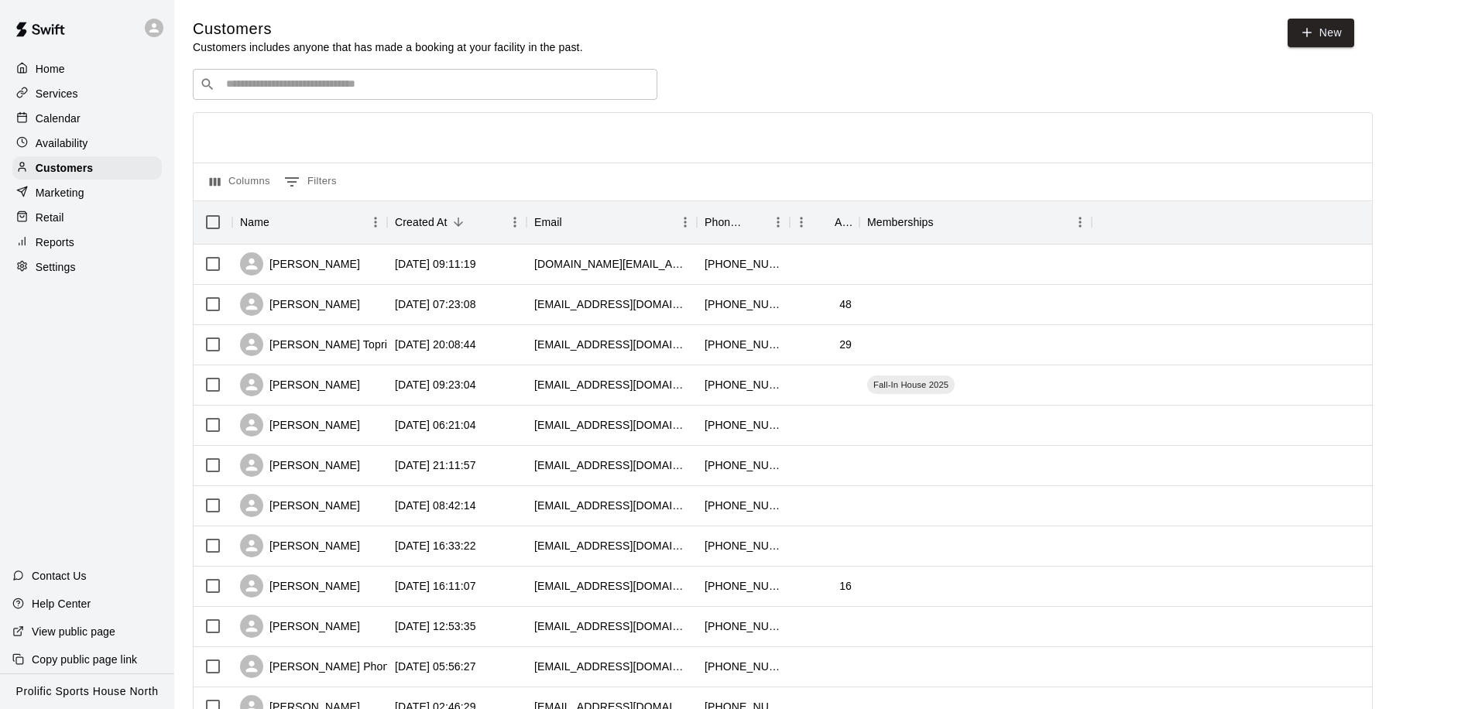
click at [312, 86] on input "Search customers by name or email" at bounding box center [435, 84] width 429 height 15
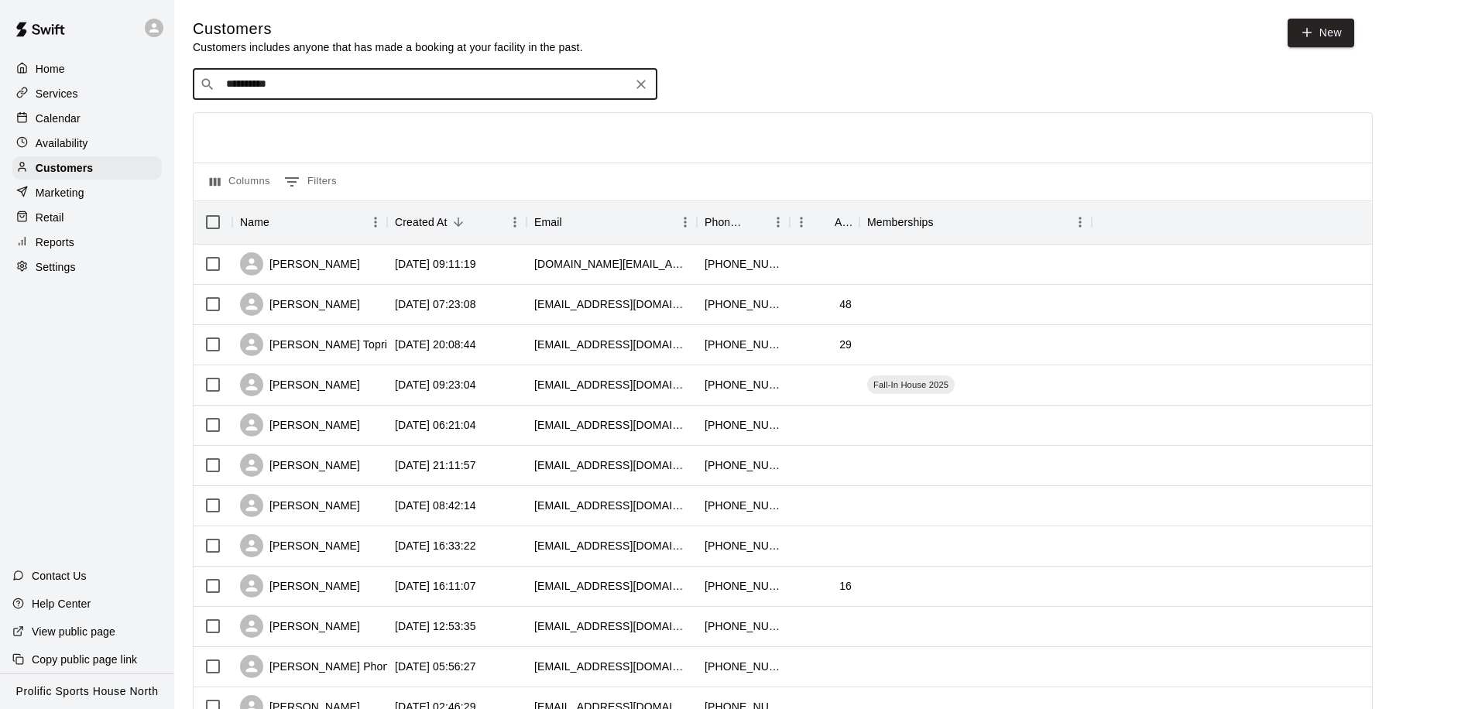
drag, startPoint x: 322, startPoint y: 84, endPoint x: 224, endPoint y: 84, distance: 98.3
click at [224, 84] on input "**********" at bounding box center [424, 84] width 406 height 15
type input "****"
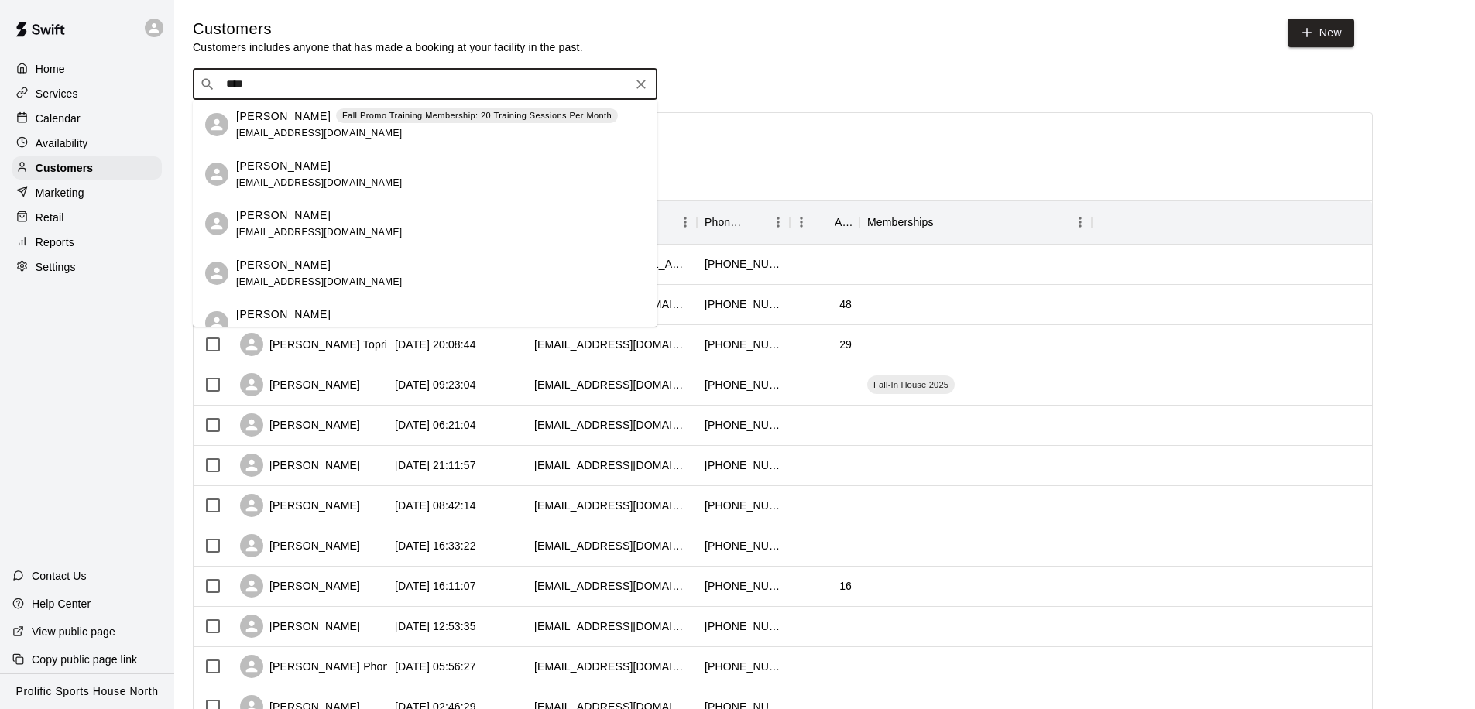
click at [284, 124] on div "Sarabjeet Brar Fall Promo Training Membership: 20 Training Sessions Per Month j…" at bounding box center [427, 124] width 382 height 33
click at [284, 124] on div at bounding box center [783, 138] width 1178 height 50
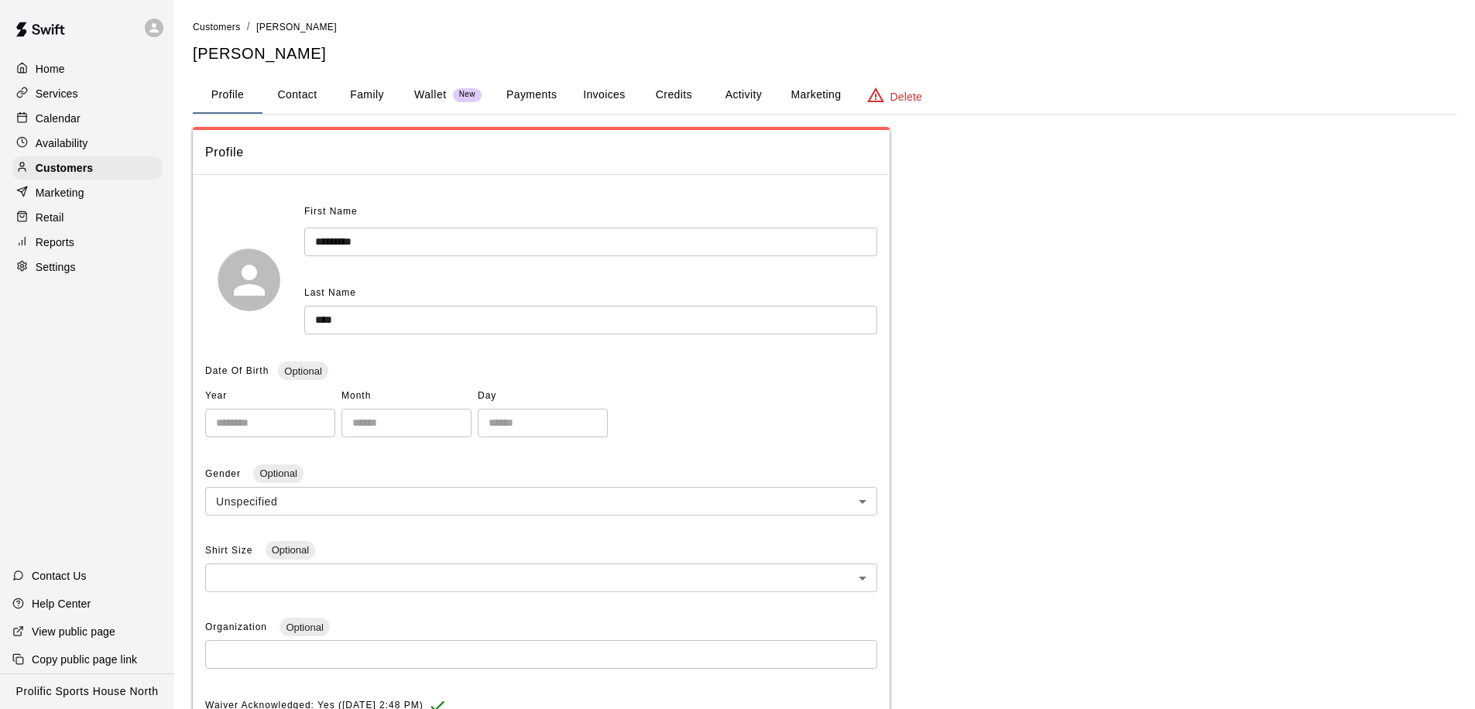
click at [736, 98] on button "Activity" at bounding box center [743, 95] width 70 height 37
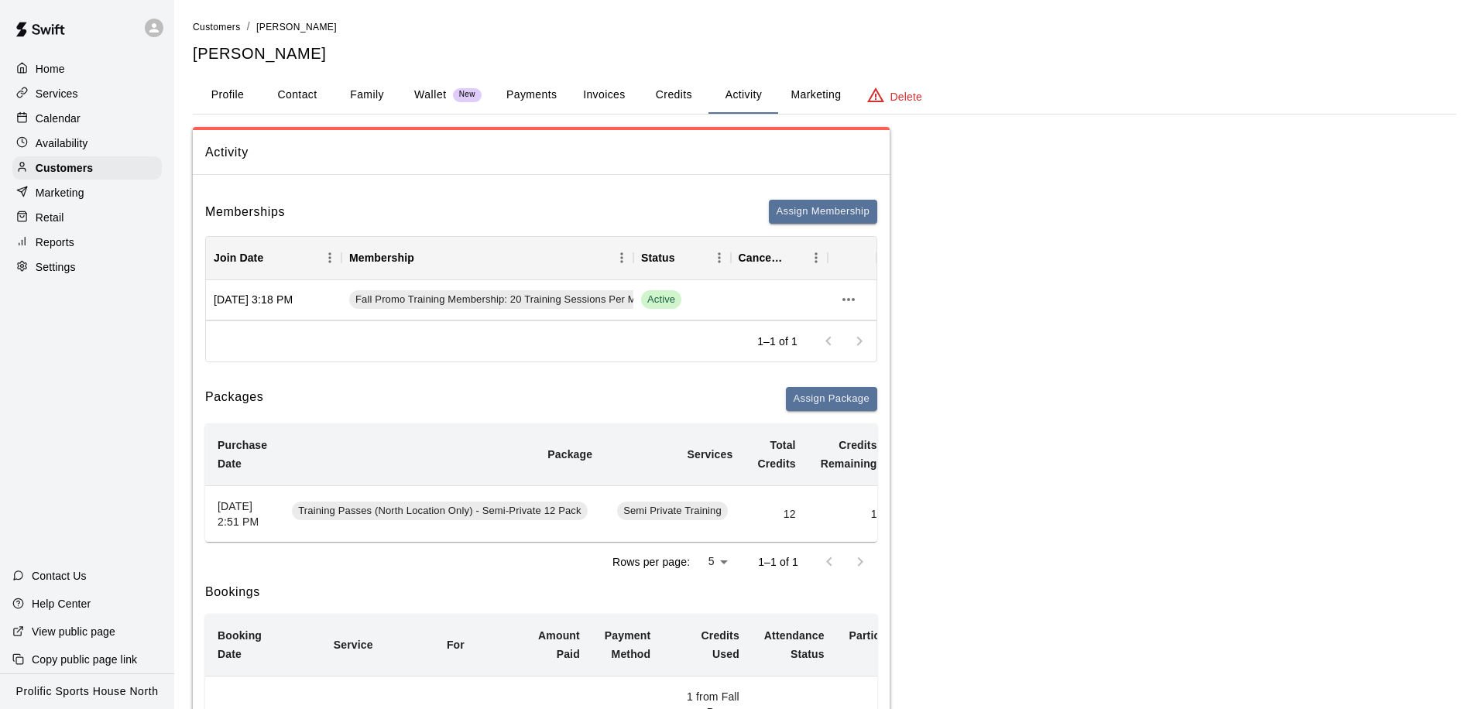
click at [370, 94] on button "Family" at bounding box center [367, 95] width 70 height 37
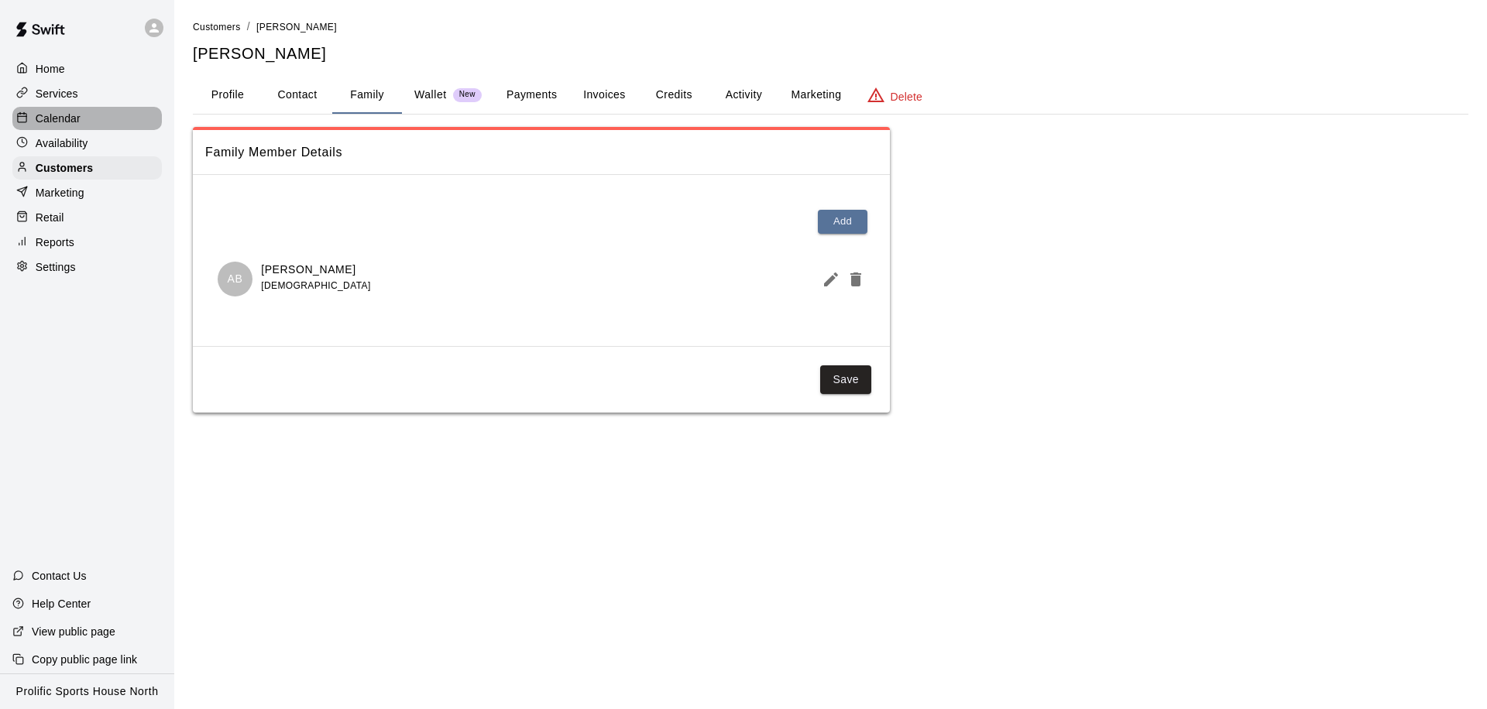
click at [39, 125] on p "Calendar" at bounding box center [58, 118] width 45 height 15
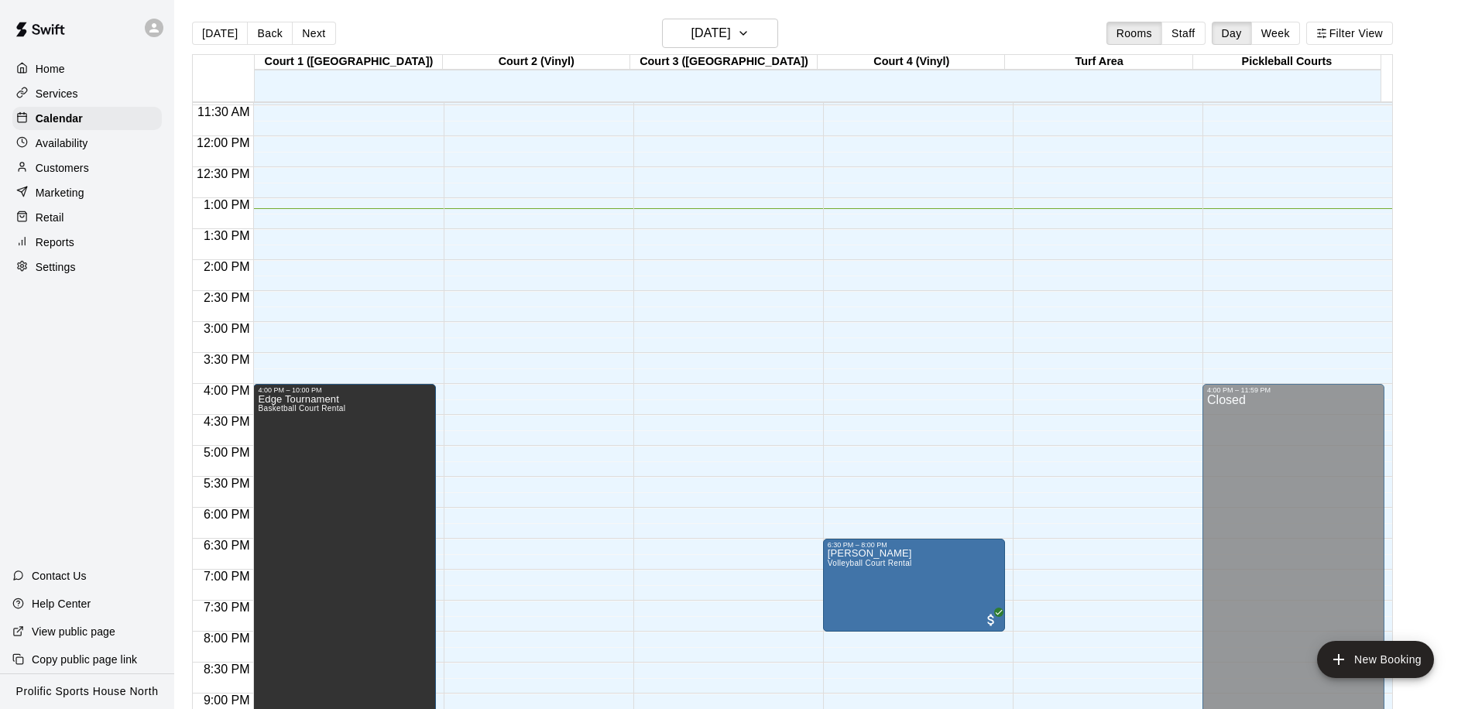
scroll to position [637, 0]
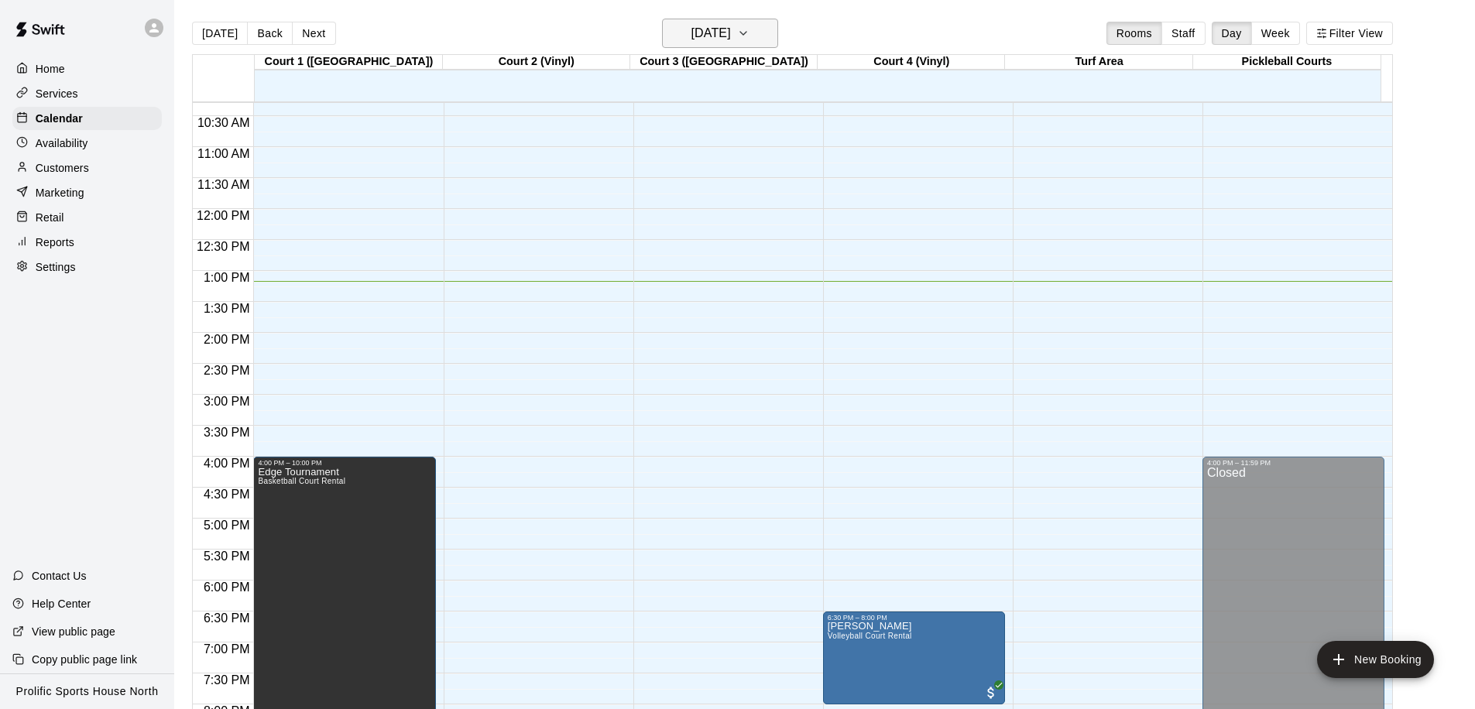
click at [718, 39] on h6 "[DATE]" at bounding box center [710, 33] width 39 height 22
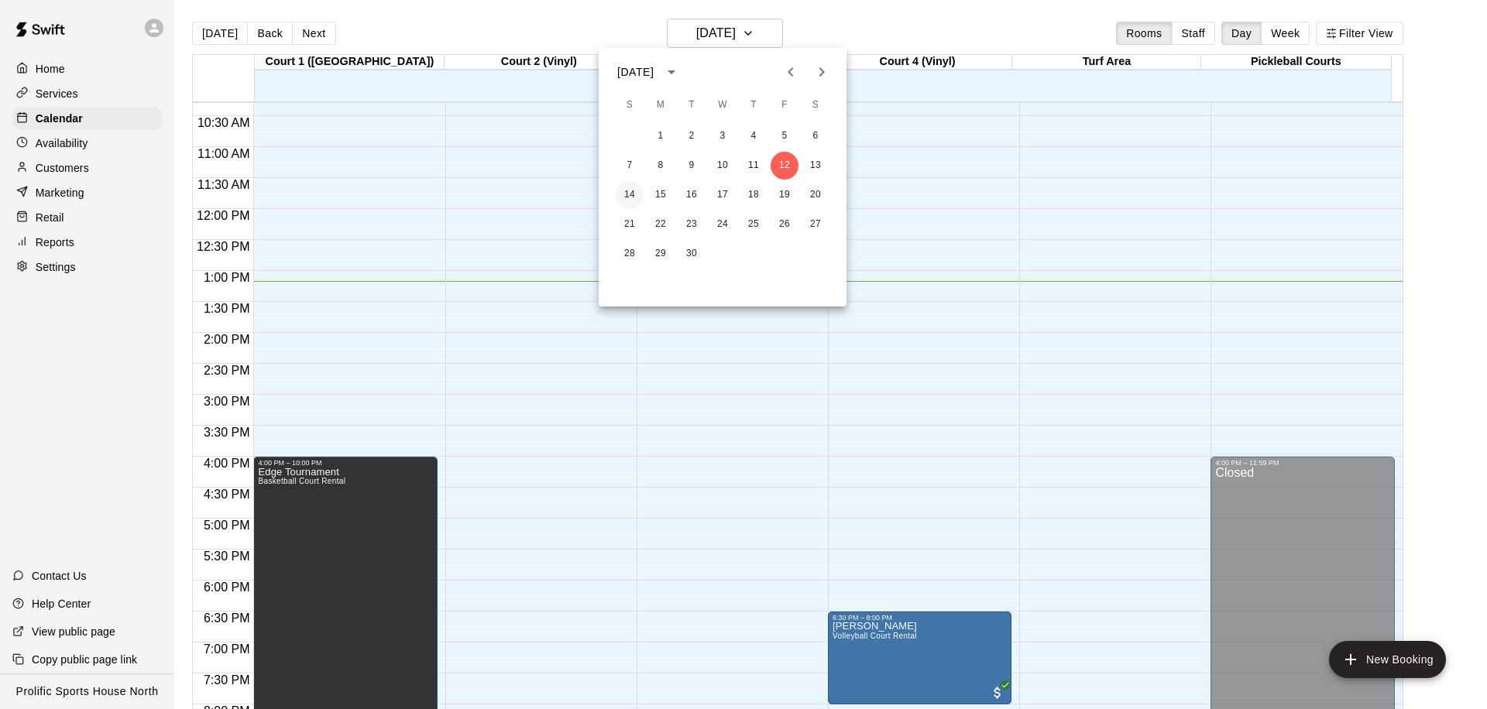
click at [627, 194] on button "14" at bounding box center [630, 195] width 28 height 28
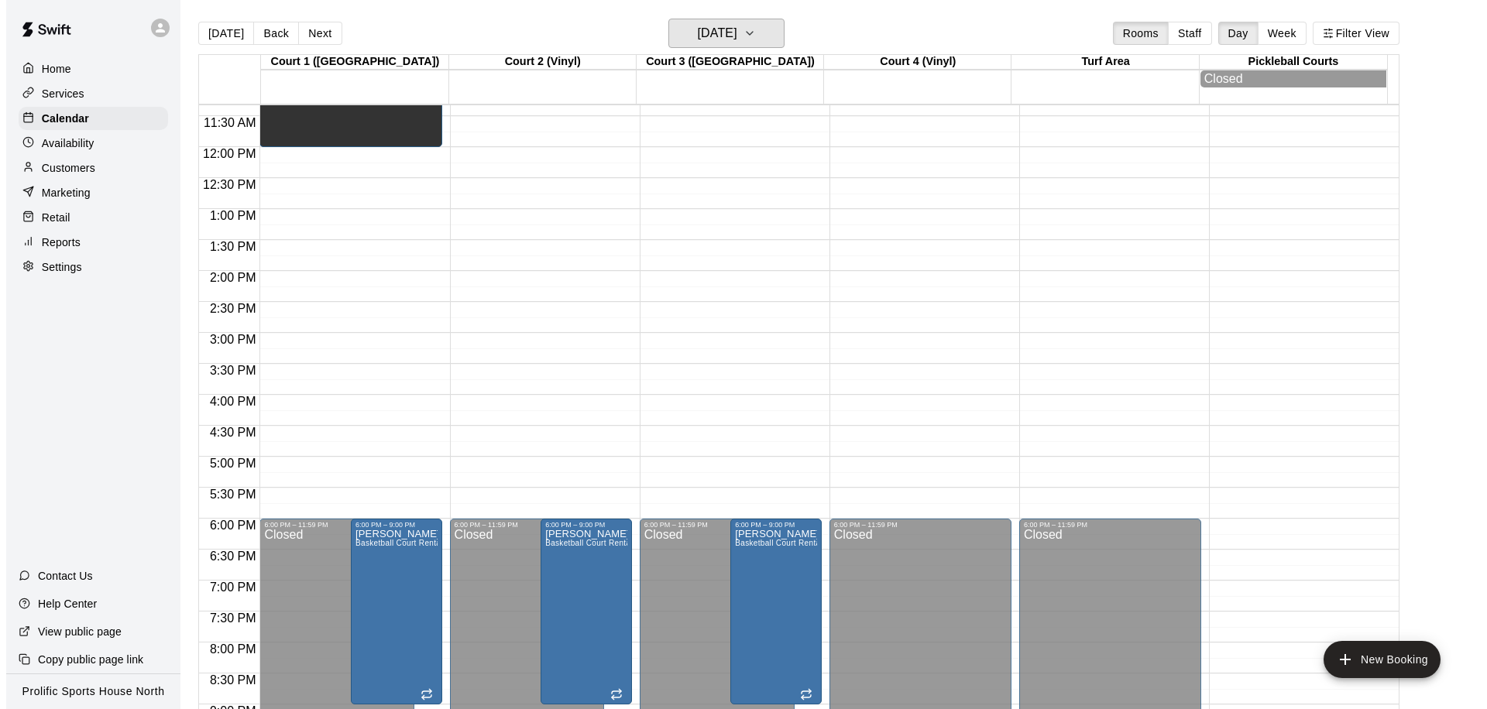
scroll to position [762, 0]
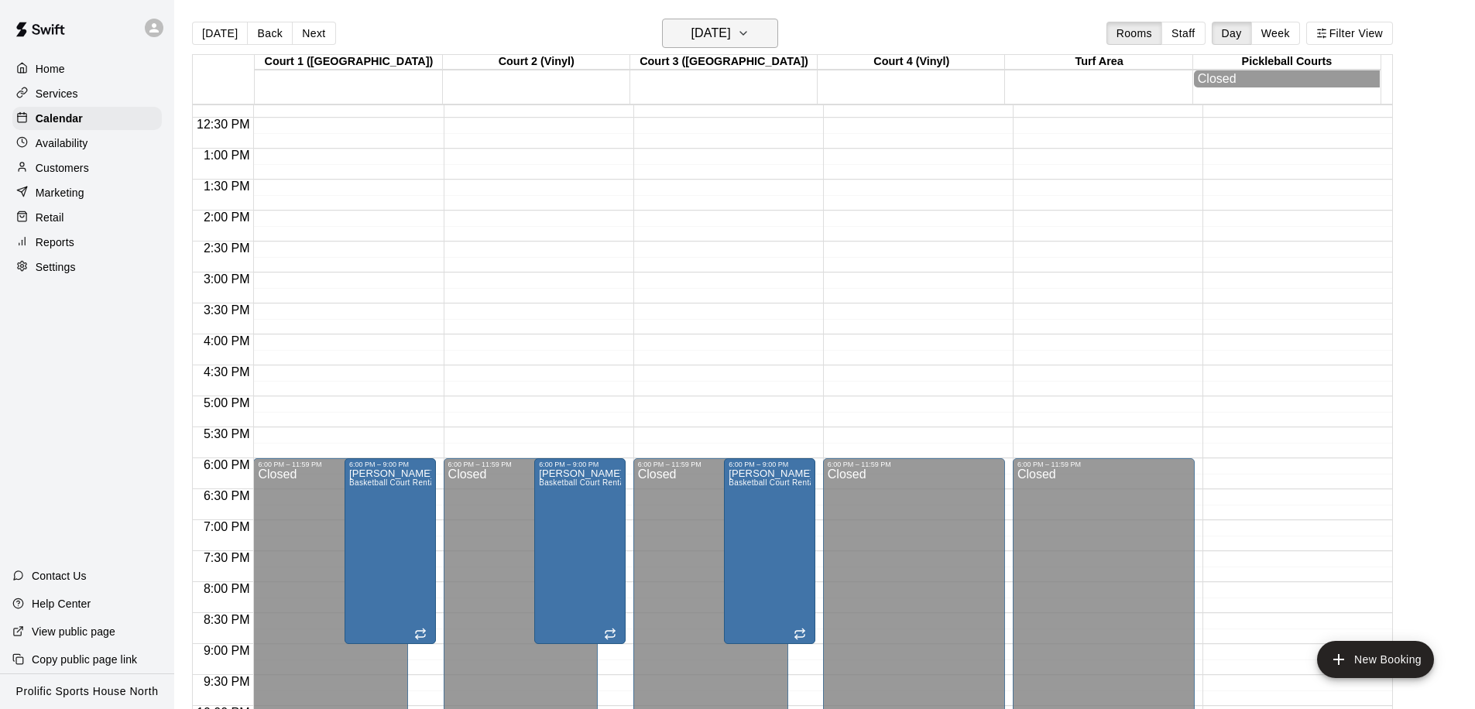
click at [694, 31] on h6 "Sunday Sep 14" at bounding box center [710, 33] width 39 height 22
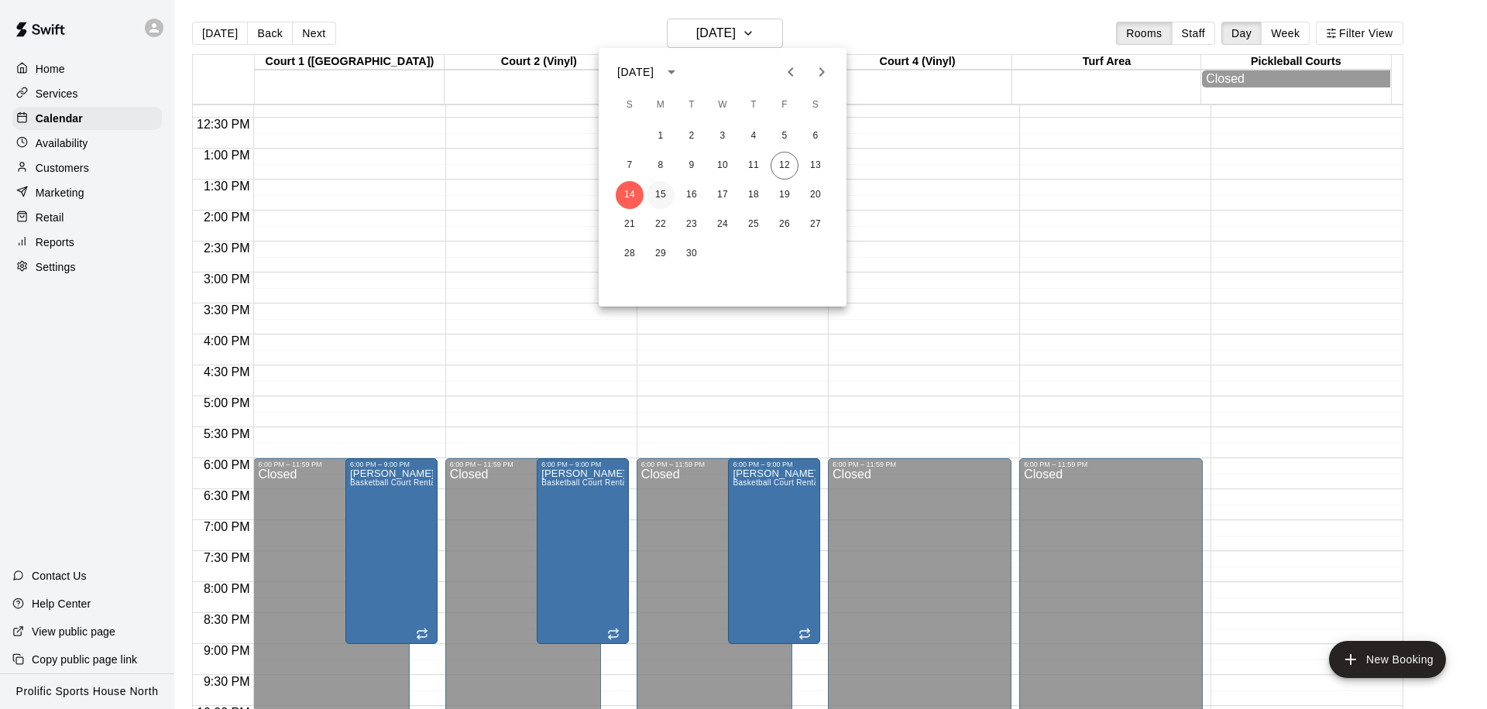
click at [661, 193] on button "15" at bounding box center [660, 195] width 28 height 28
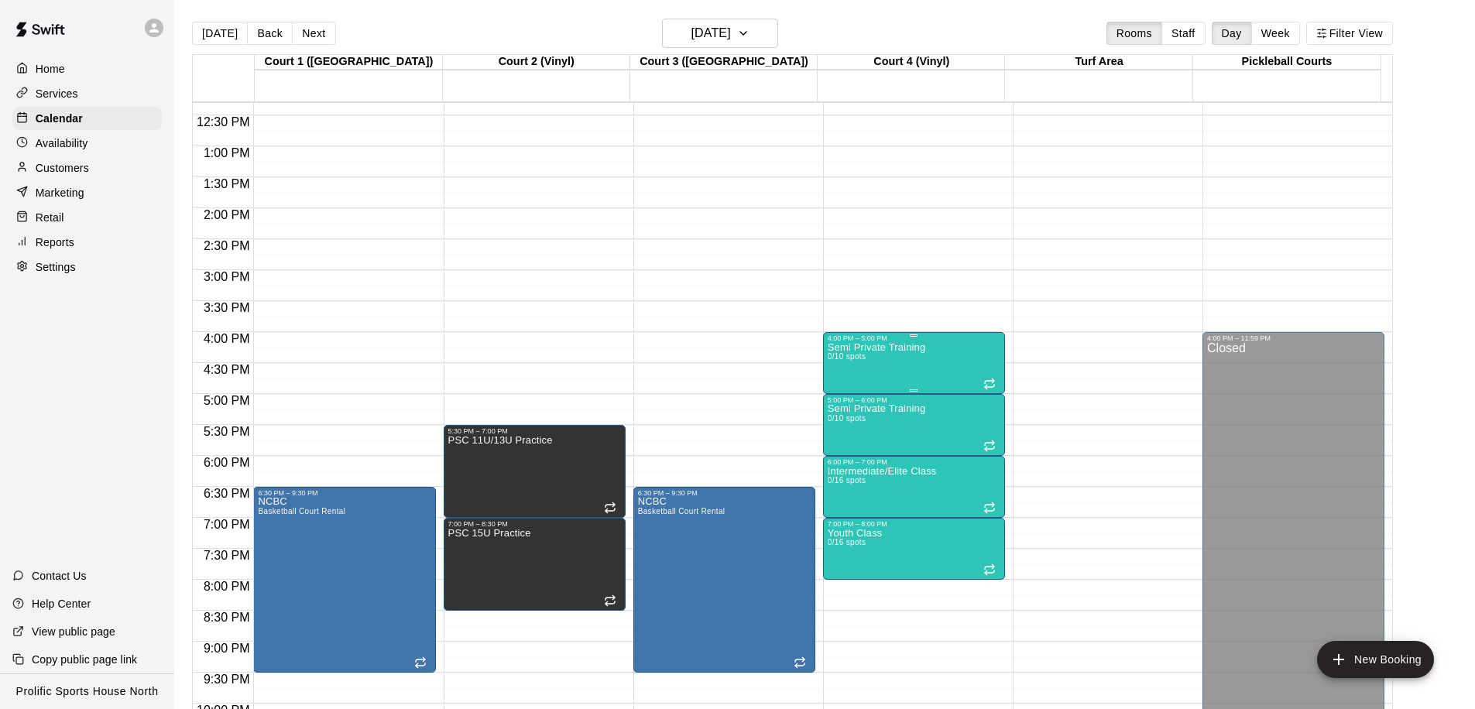
click at [887, 370] on div "Semi Private Training 0/10 spots" at bounding box center [877, 696] width 98 height 709
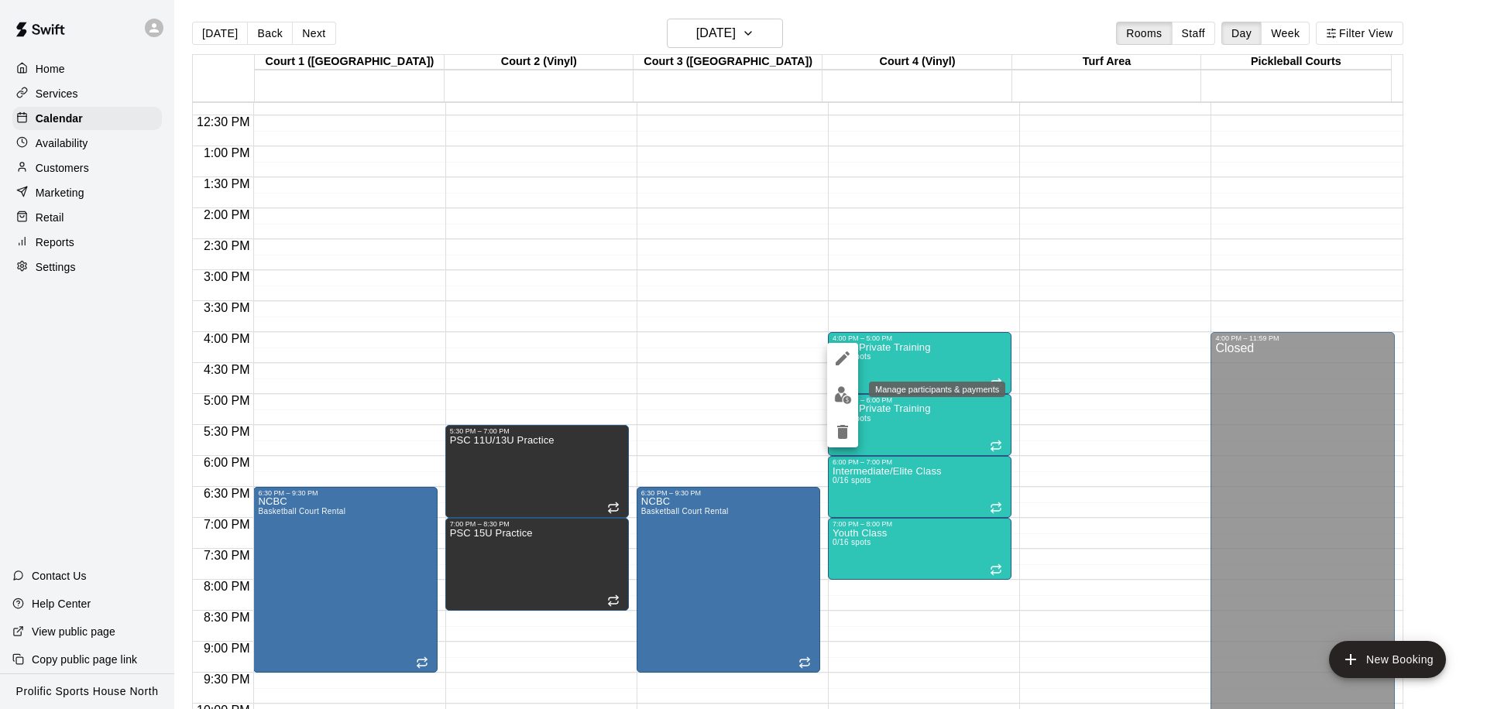
click at [843, 395] on img "edit" at bounding box center [843, 395] width 18 height 18
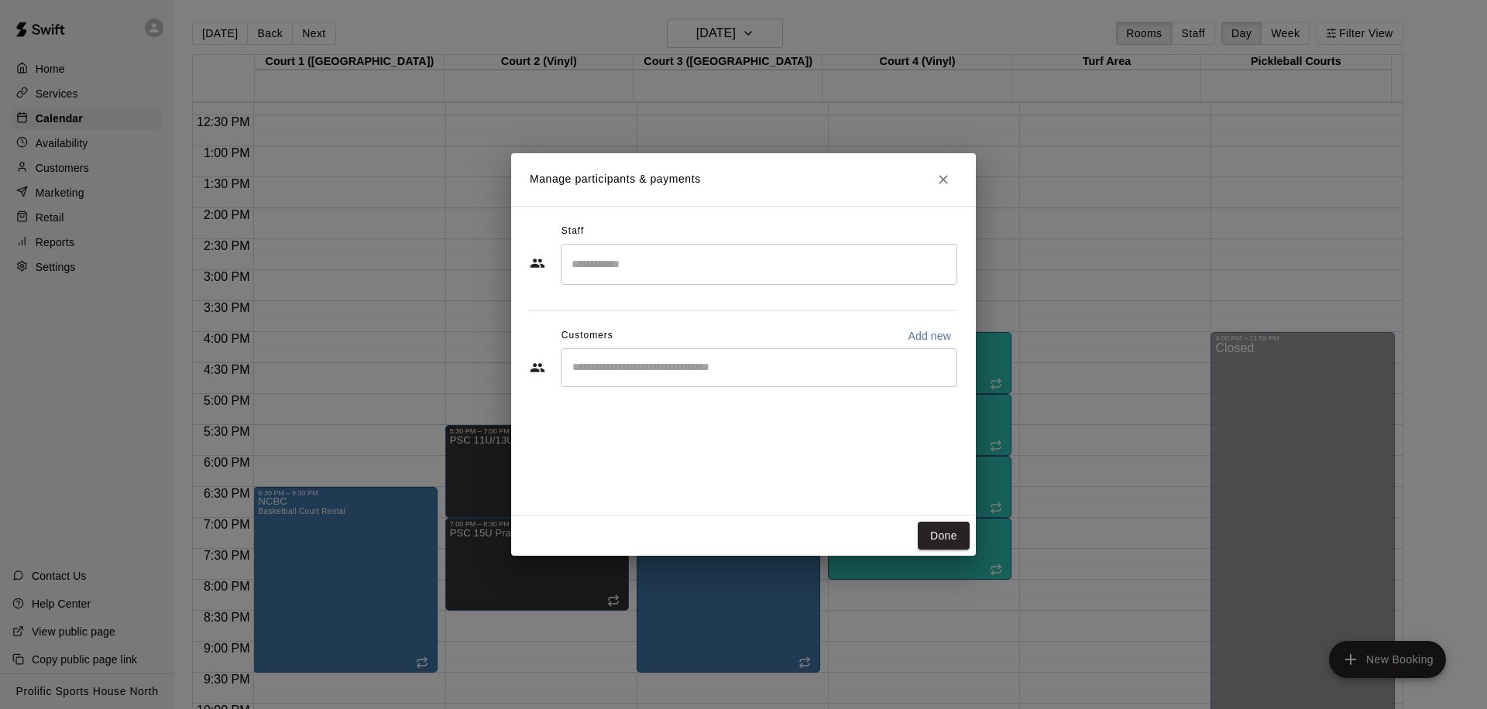
click at [656, 375] on div "​" at bounding box center [759, 367] width 396 height 39
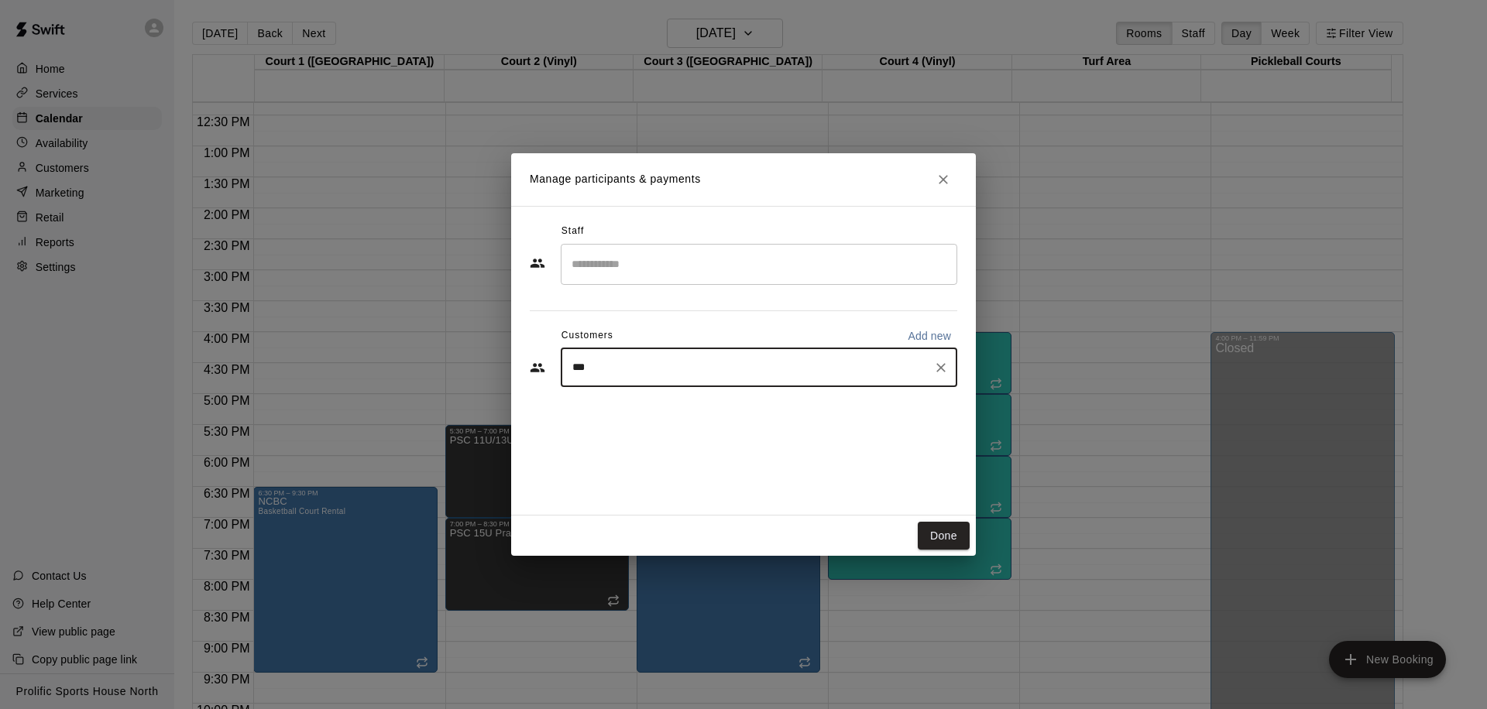
type input "****"
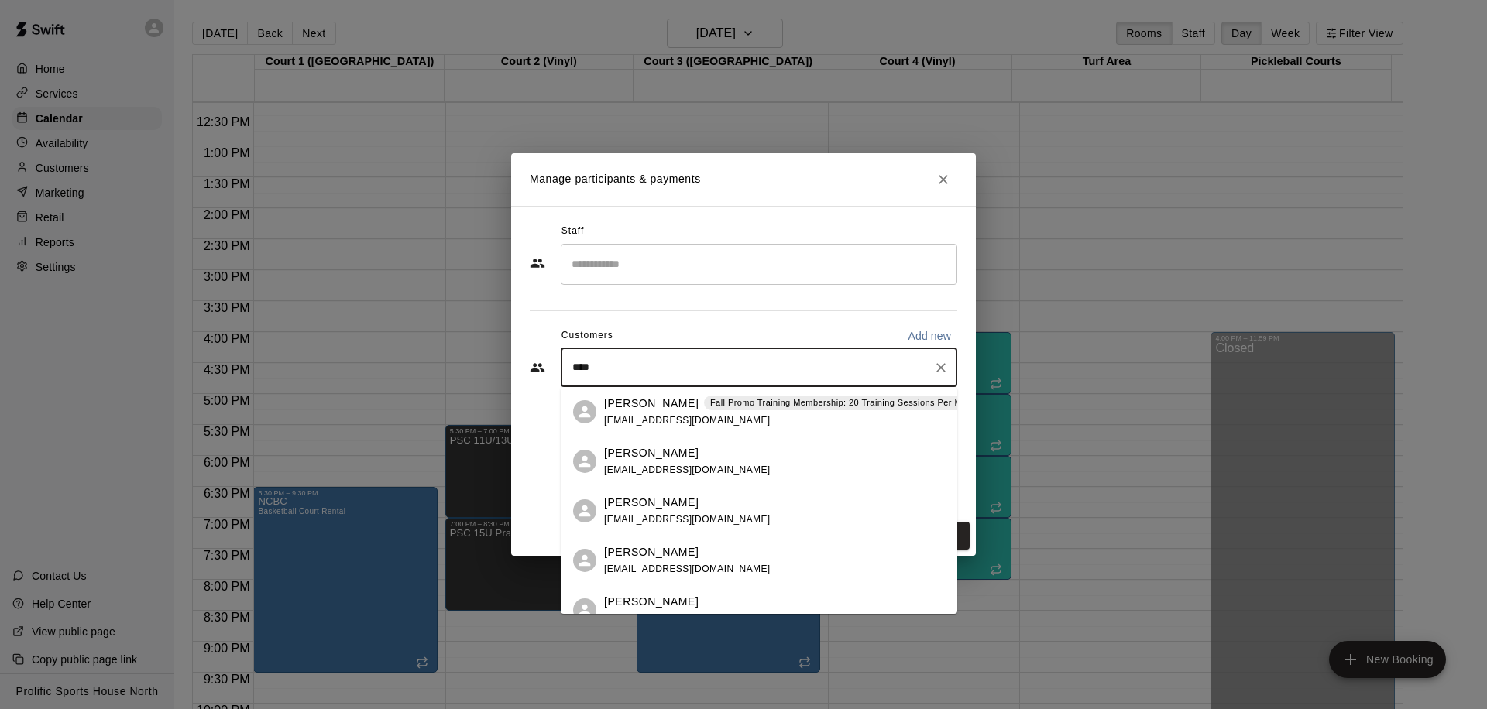
click at [651, 410] on p "Sarabjeet Brar" at bounding box center [651, 404] width 94 height 16
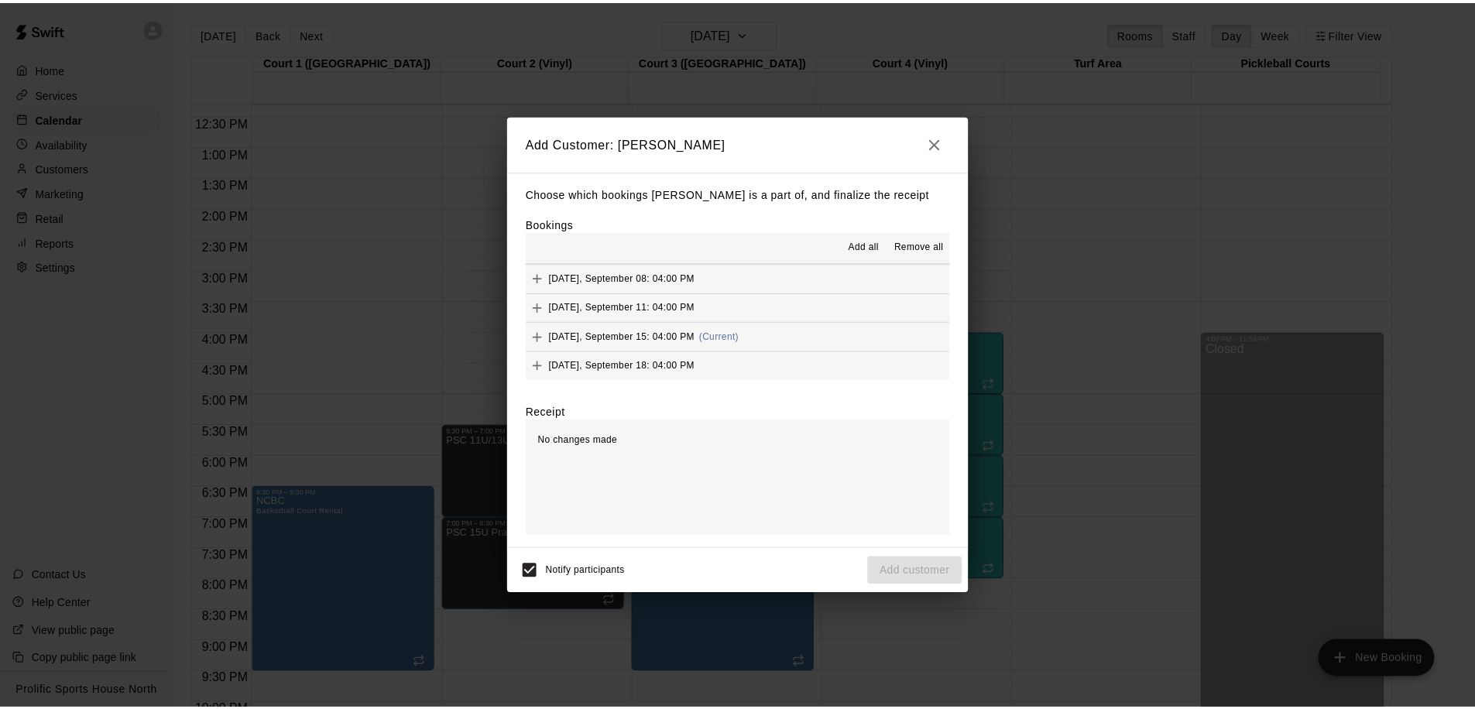
scroll to position [147, 0]
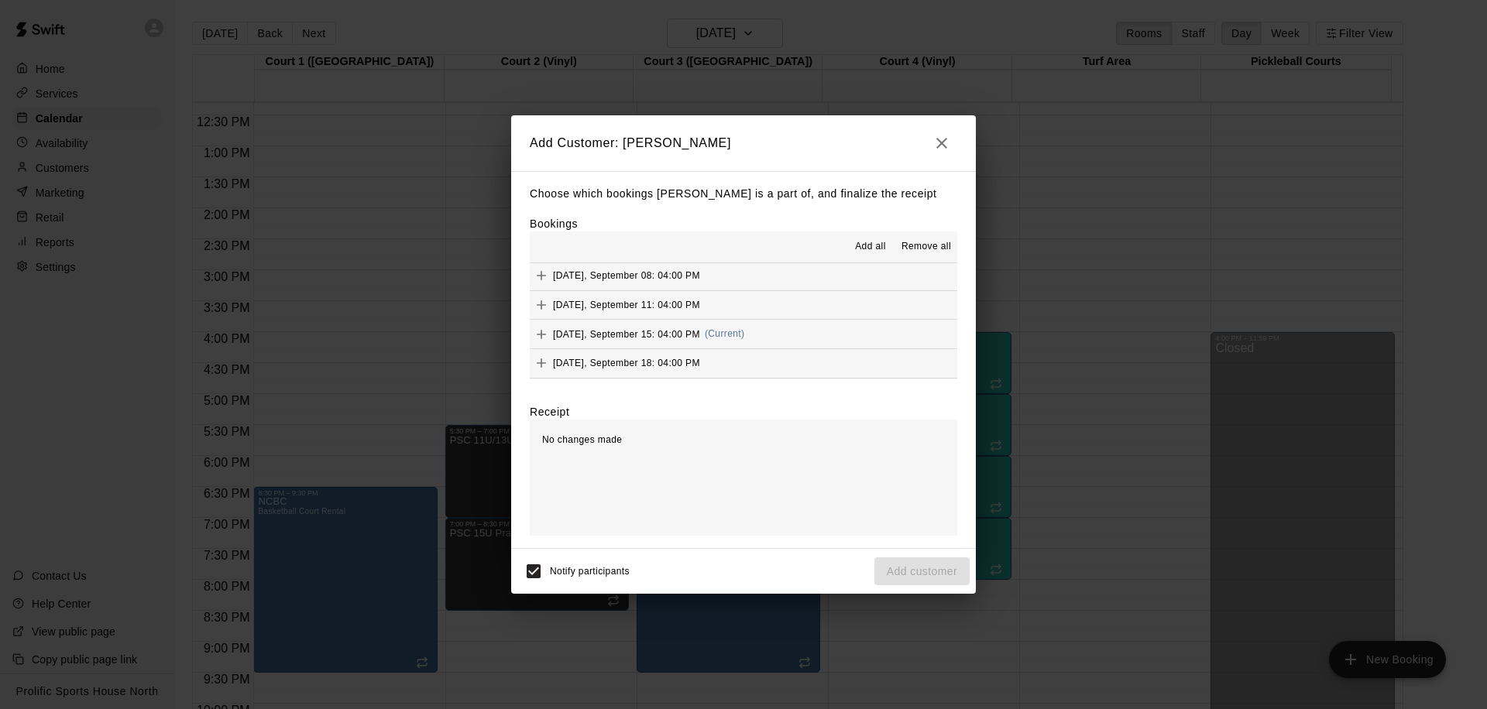
click at [789, 327] on button "Monday, September 15: 04:00 PM (Current)" at bounding box center [743, 334] width 427 height 29
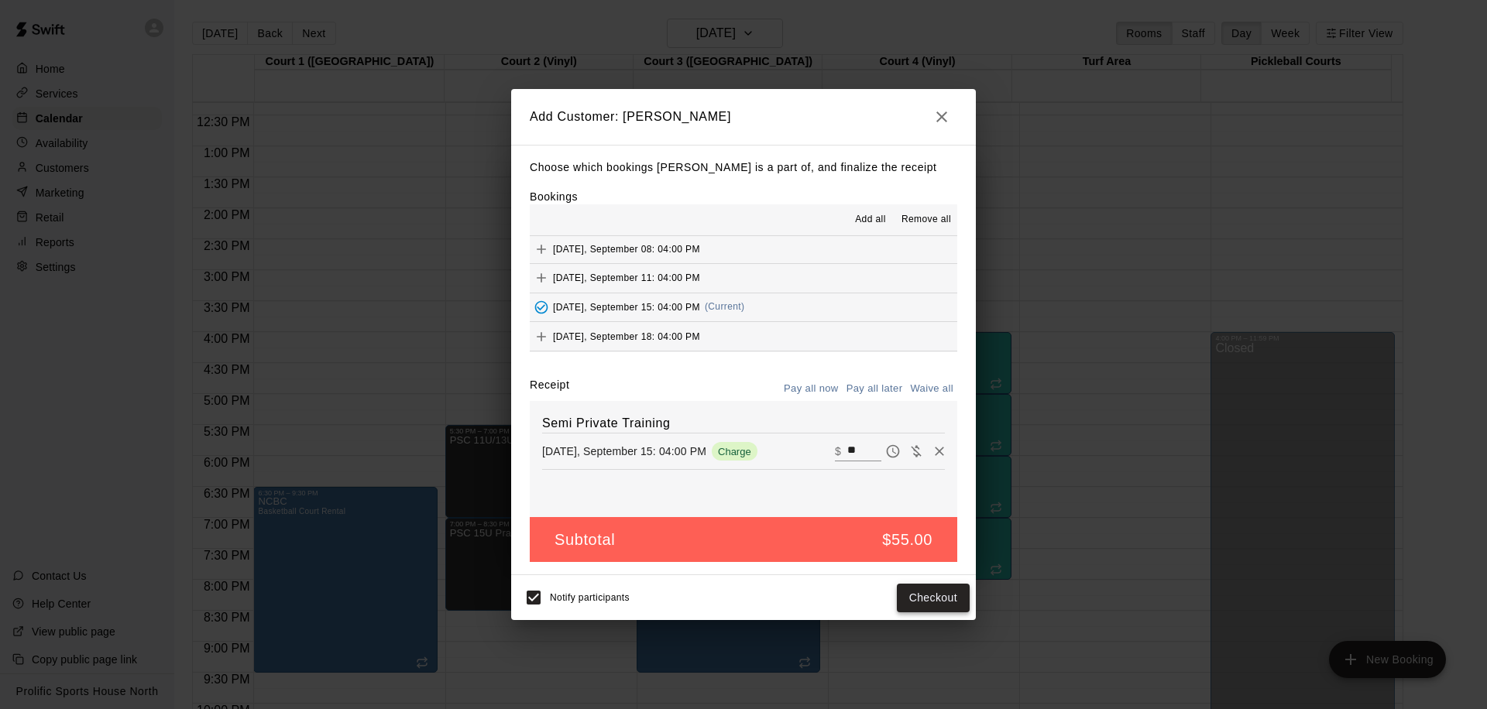
click at [907, 603] on button "Checkout" at bounding box center [933, 598] width 73 height 29
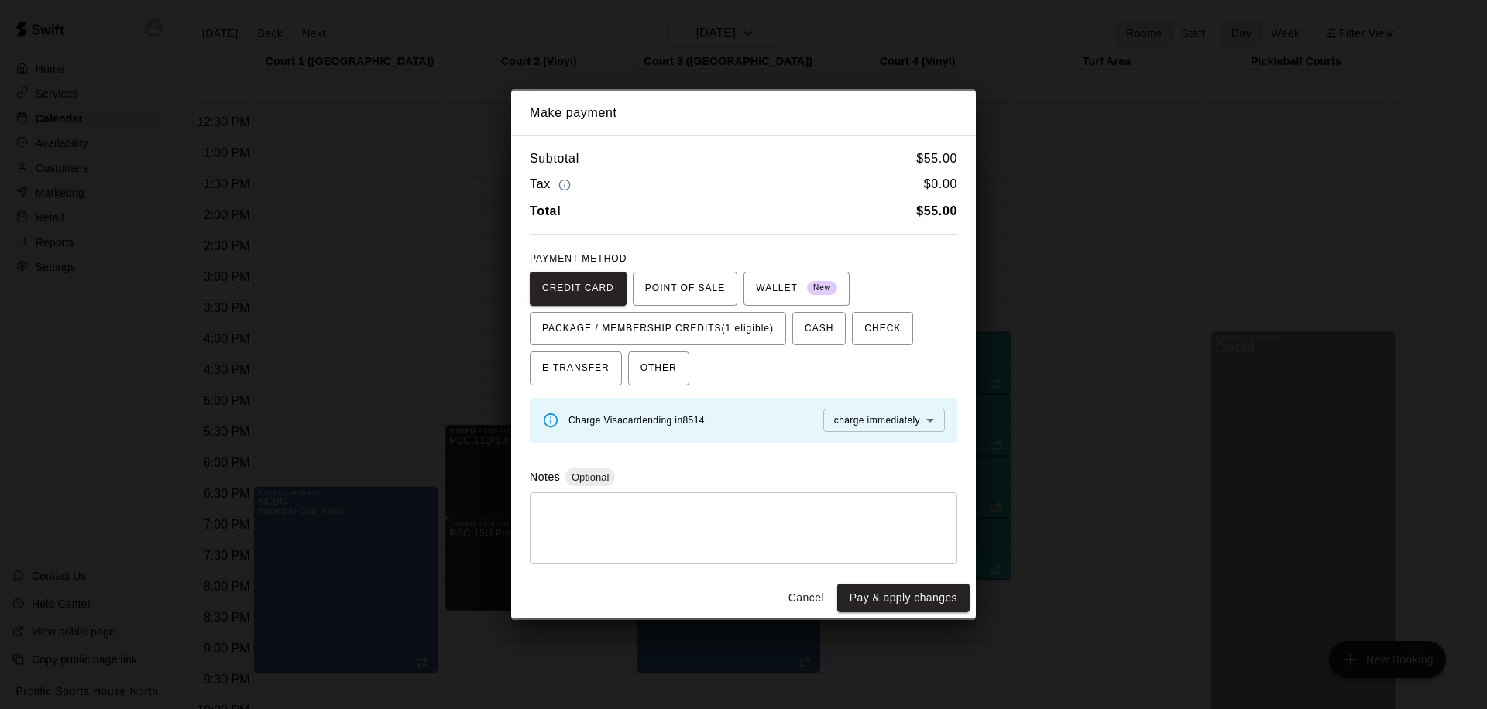
click at [814, 597] on button "Cancel" at bounding box center [806, 598] width 50 height 29
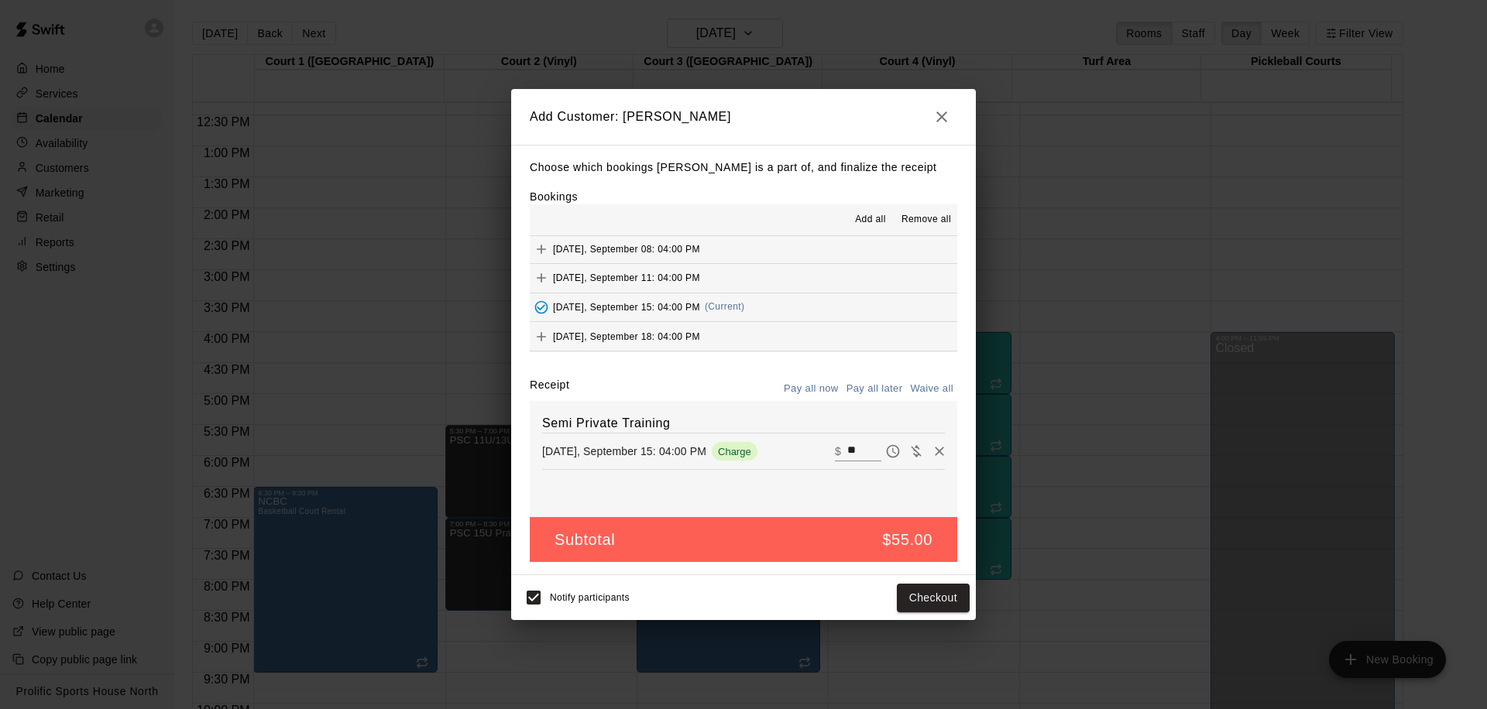
click at [934, 110] on icon "button" at bounding box center [941, 117] width 19 height 19
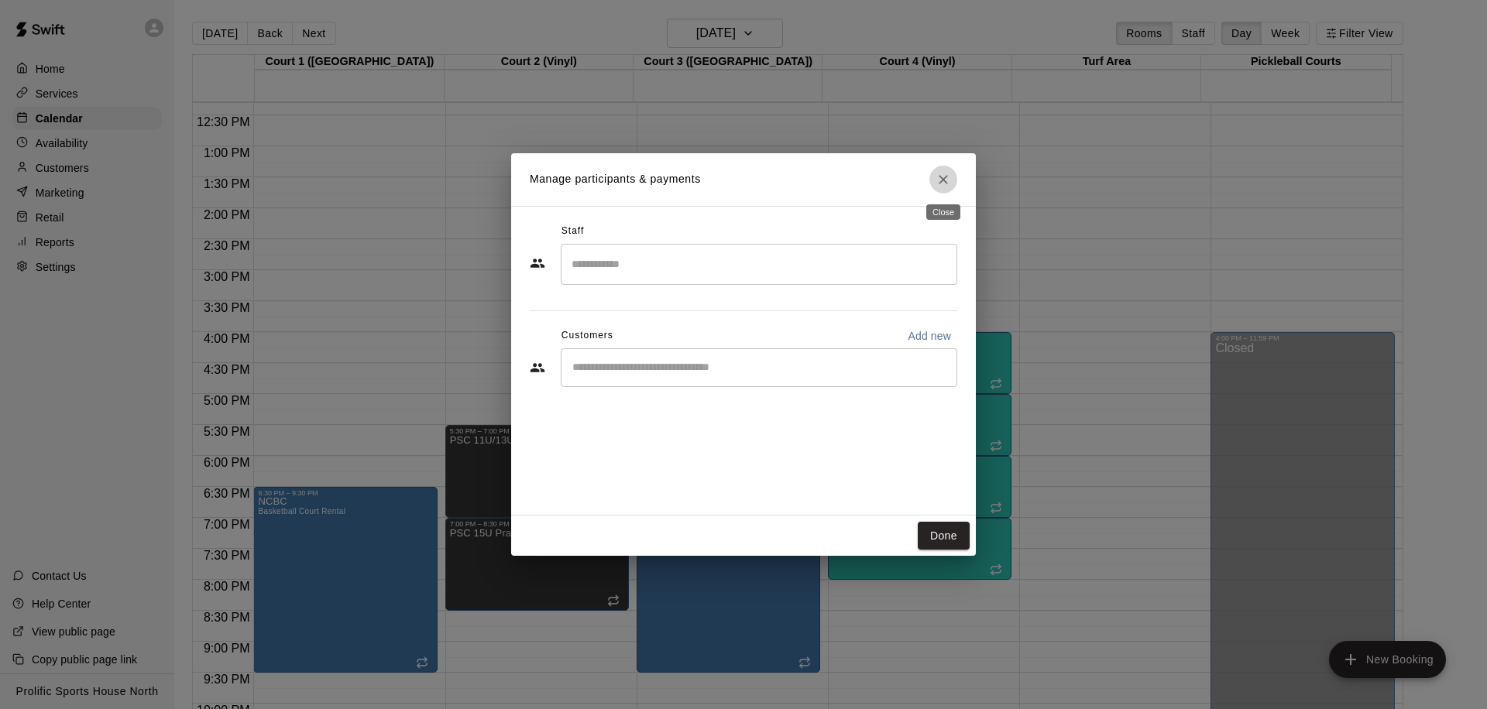
click at [949, 188] on button "Close" at bounding box center [943, 180] width 28 height 28
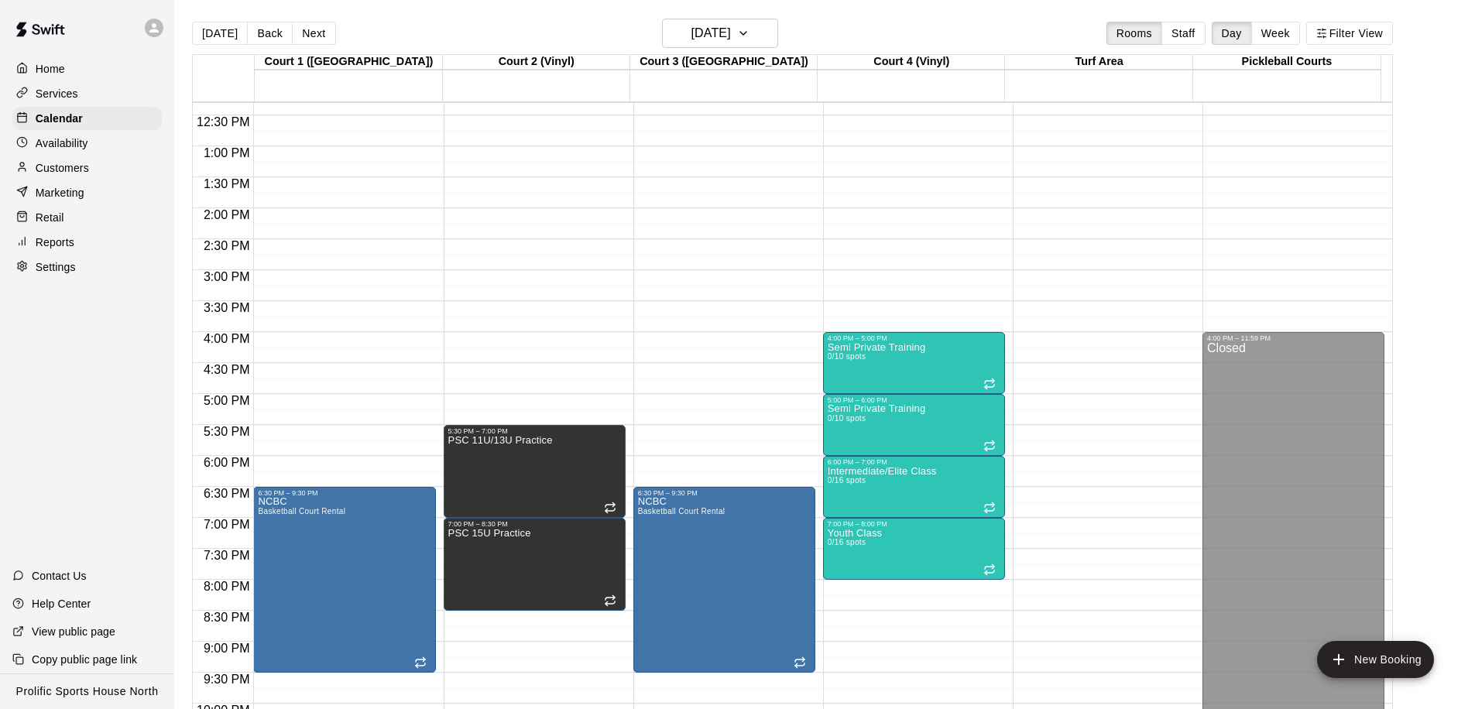
click at [91, 167] on div "Customers" at bounding box center [86, 167] width 149 height 23
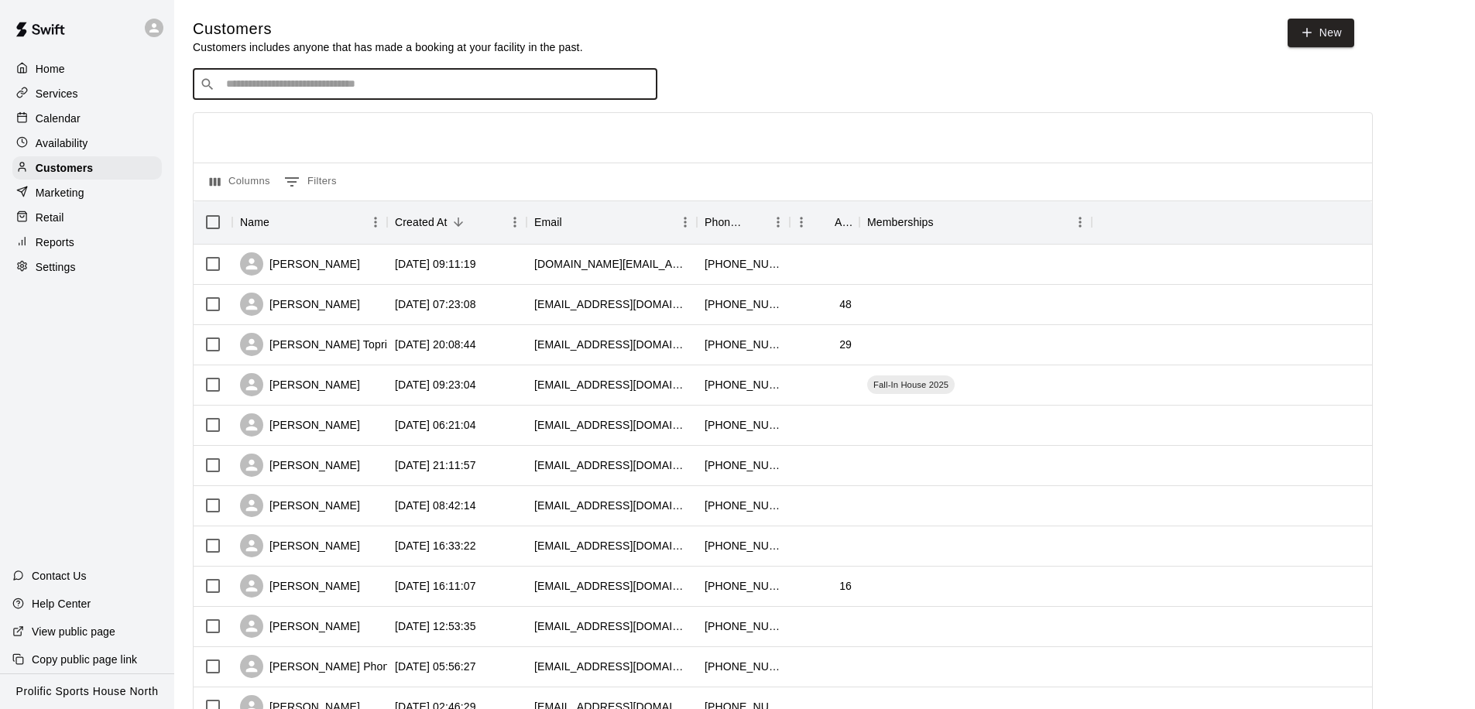
click at [307, 81] on input "Search customers by name or email" at bounding box center [435, 84] width 429 height 15
type input "*********"
click at [299, 123] on p "Sarabjeet Brar" at bounding box center [283, 116] width 94 height 16
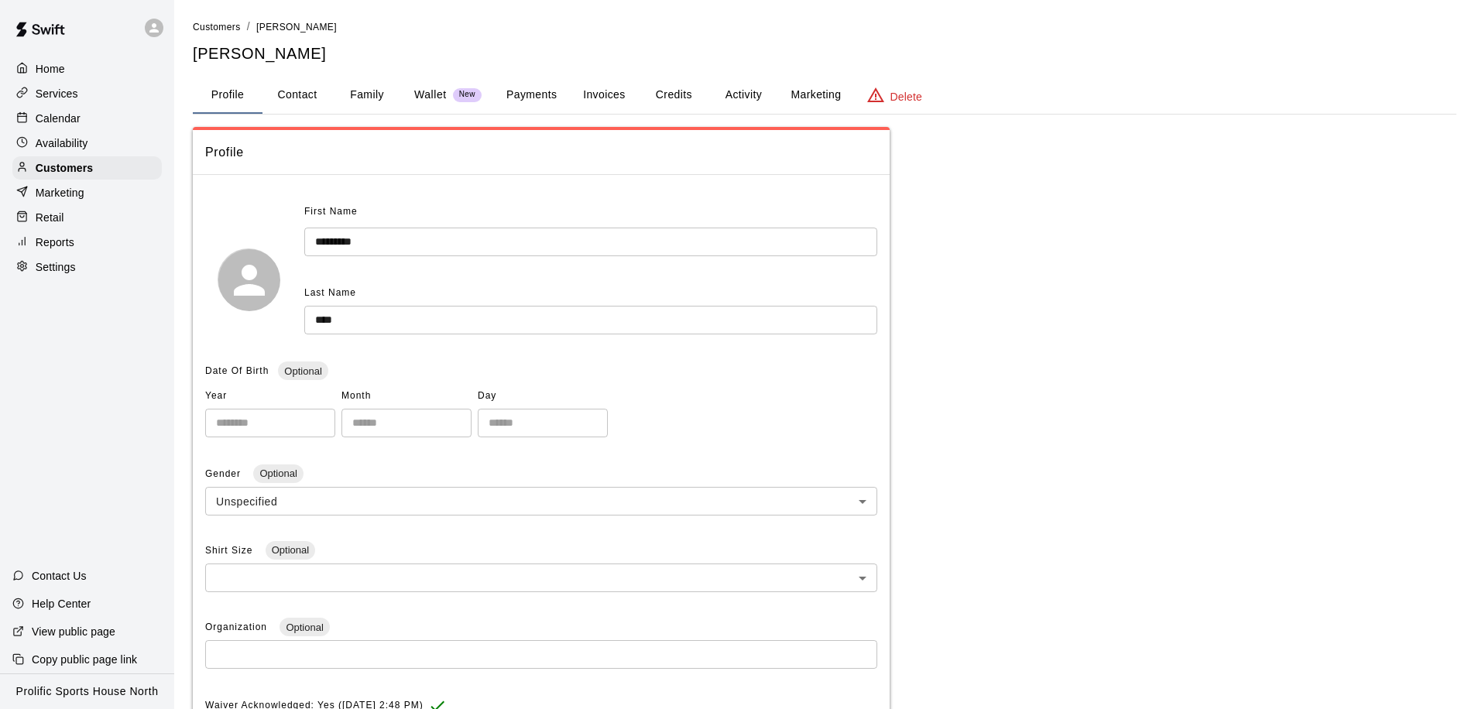
click at [730, 91] on button "Activity" at bounding box center [743, 95] width 70 height 37
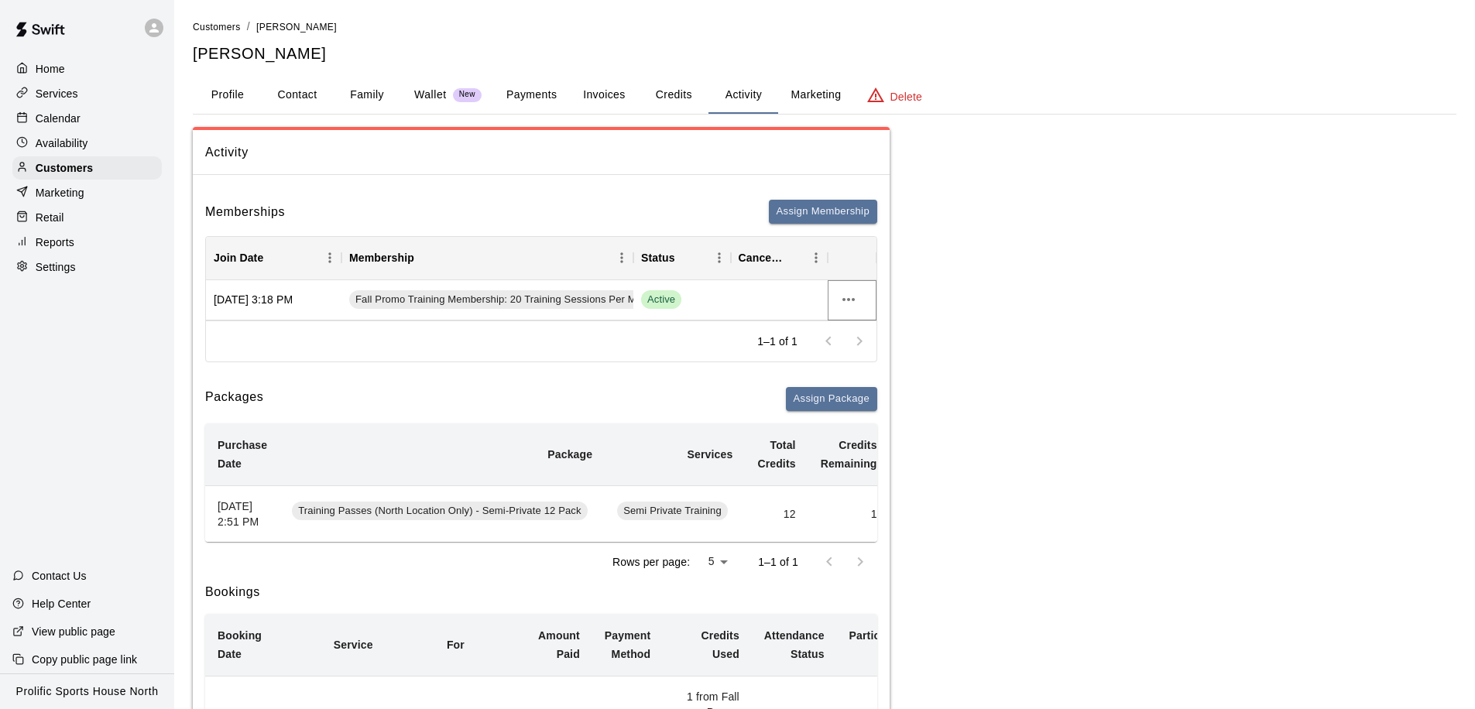
click at [851, 295] on icon "more actions" at bounding box center [848, 299] width 19 height 19
click at [861, 326] on li "View details" at bounding box center [878, 332] width 87 height 26
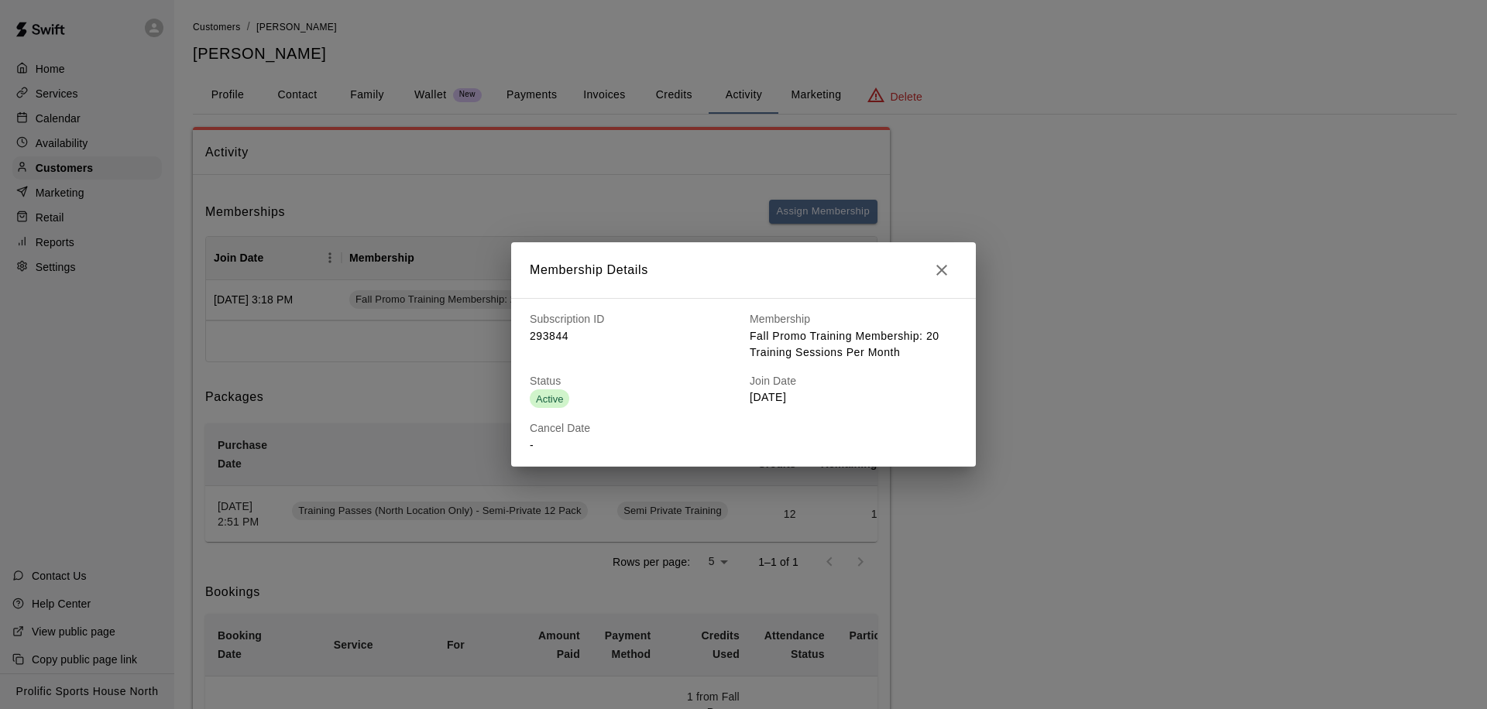
click at [944, 272] on icon "button" at bounding box center [941, 270] width 11 height 11
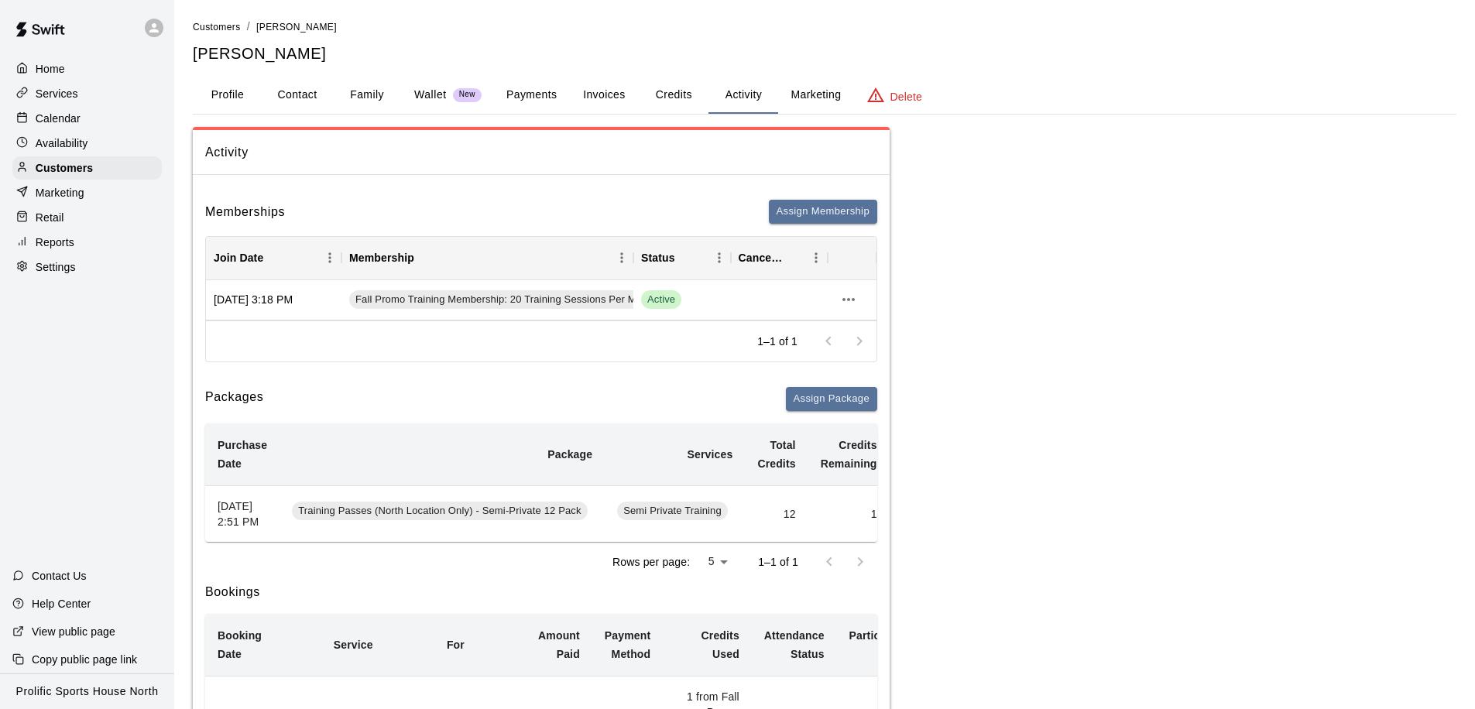
click at [70, 117] on p "Calendar" at bounding box center [58, 118] width 45 height 15
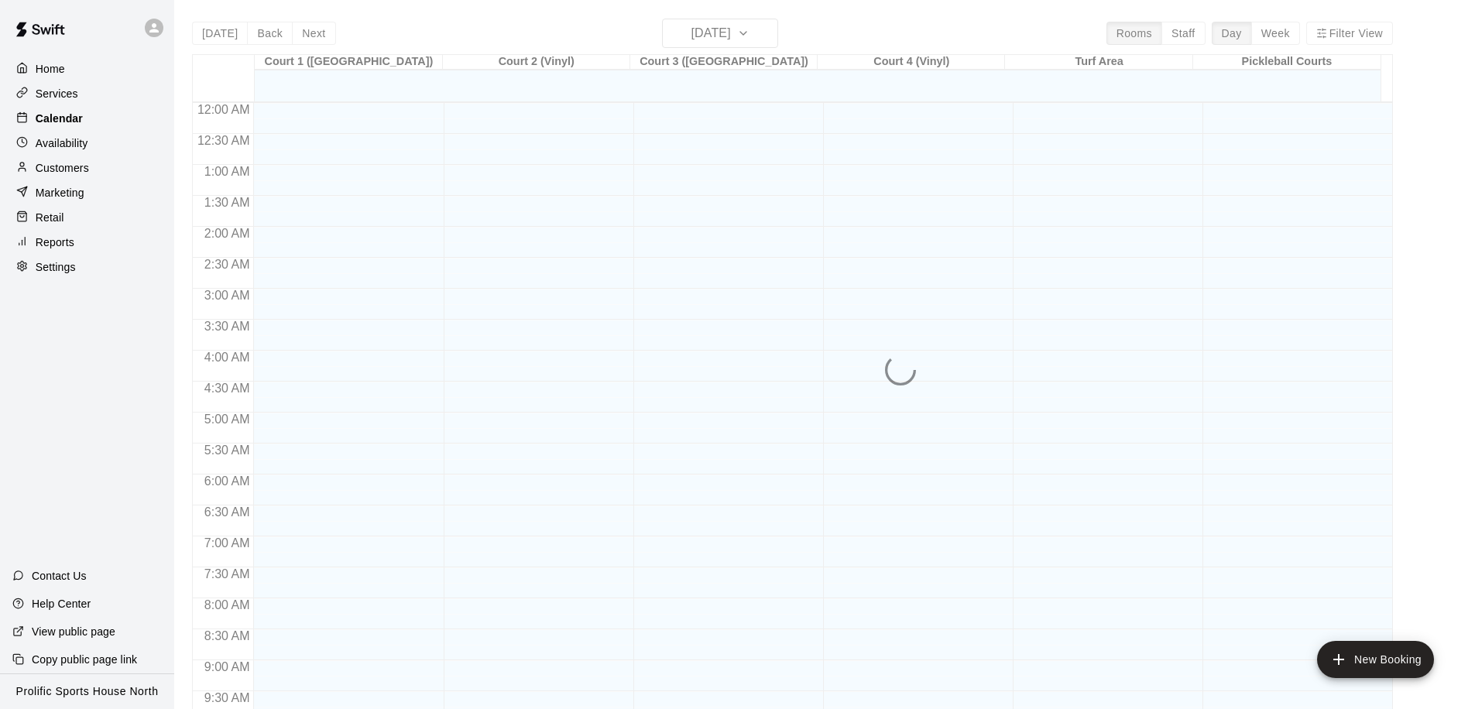
scroll to position [816, 0]
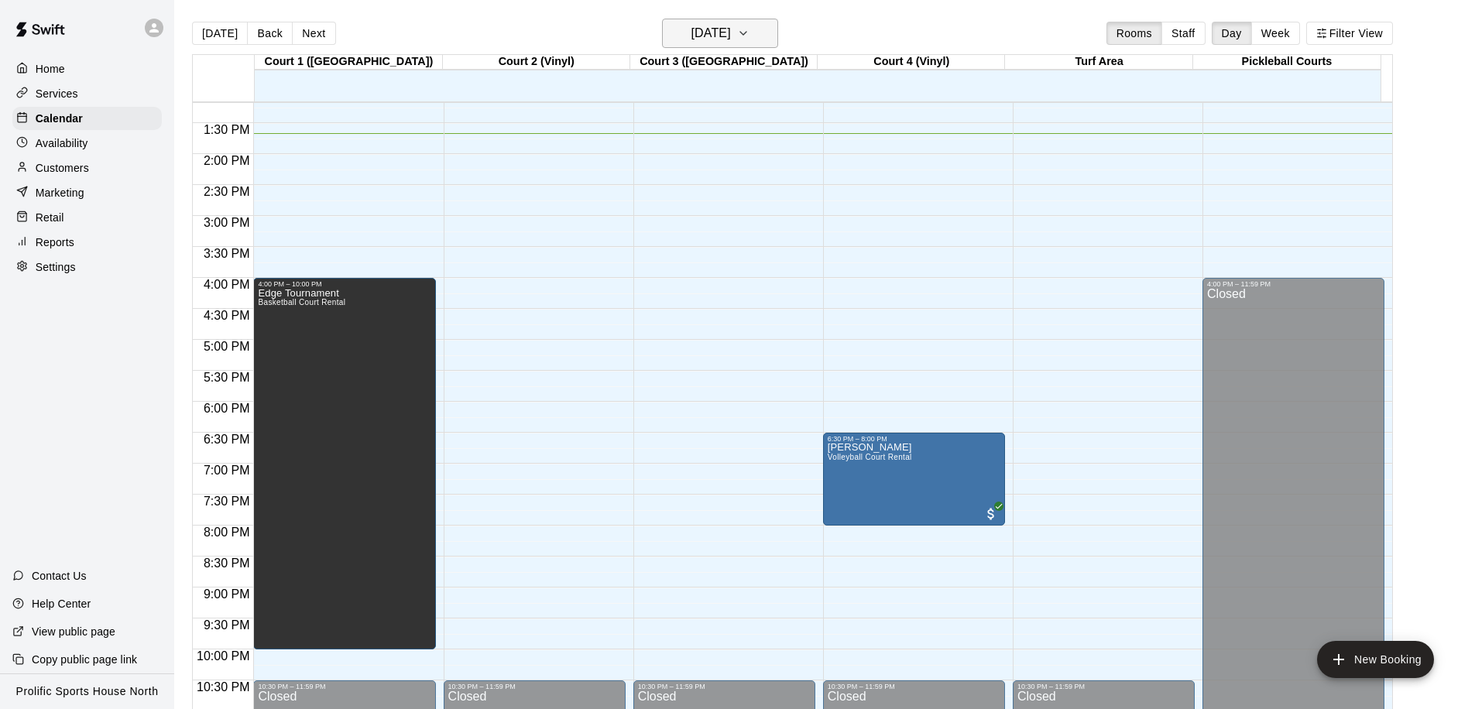
click at [721, 28] on h6 "[DATE]" at bounding box center [710, 33] width 39 height 22
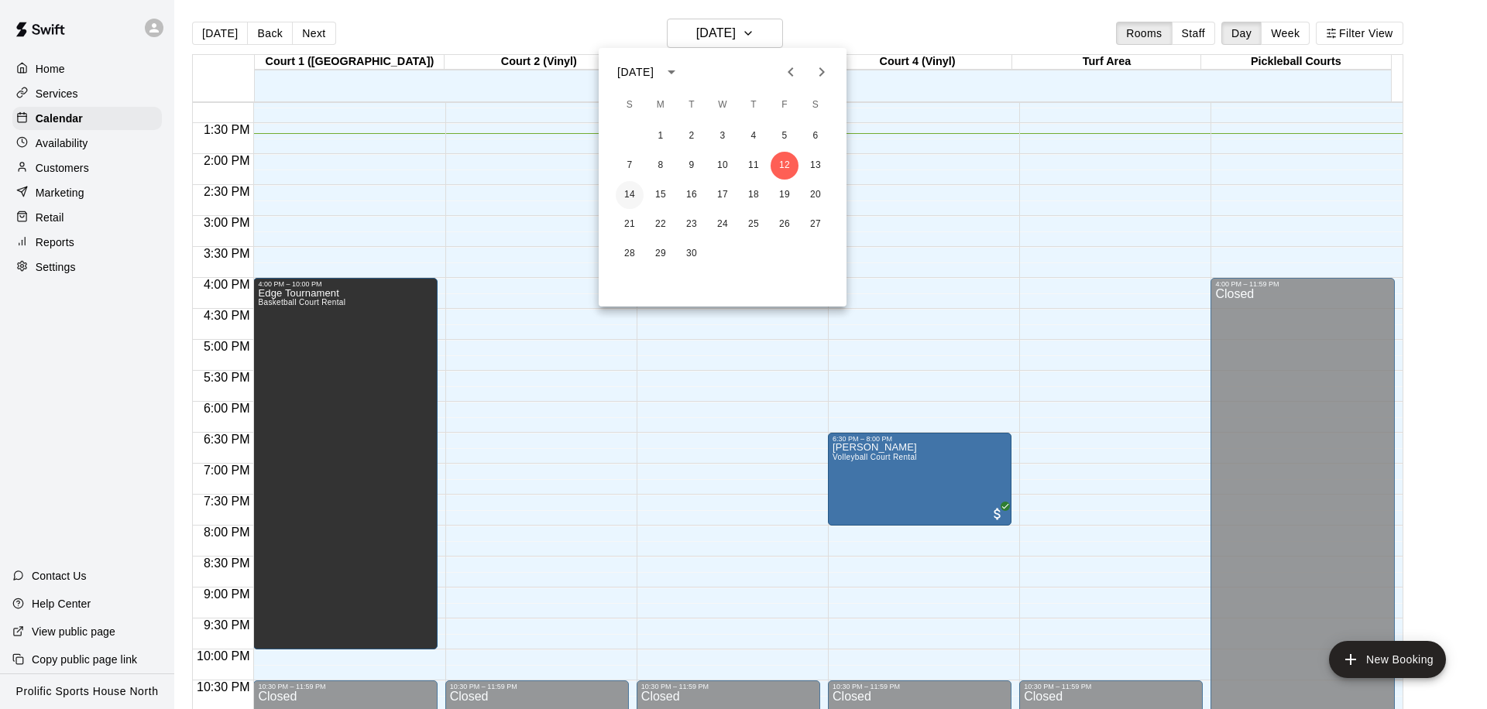
click at [622, 201] on button "14" at bounding box center [630, 195] width 28 height 28
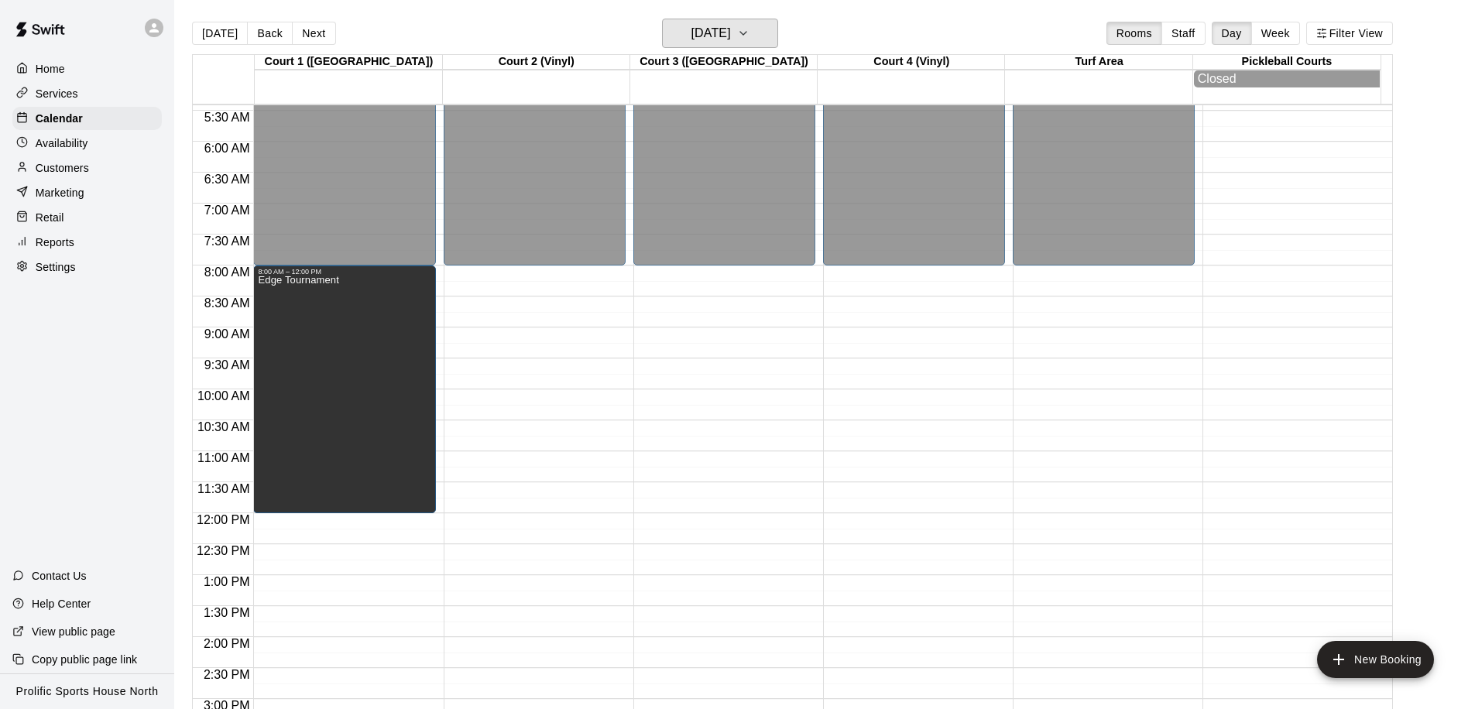
scroll to position [420, 0]
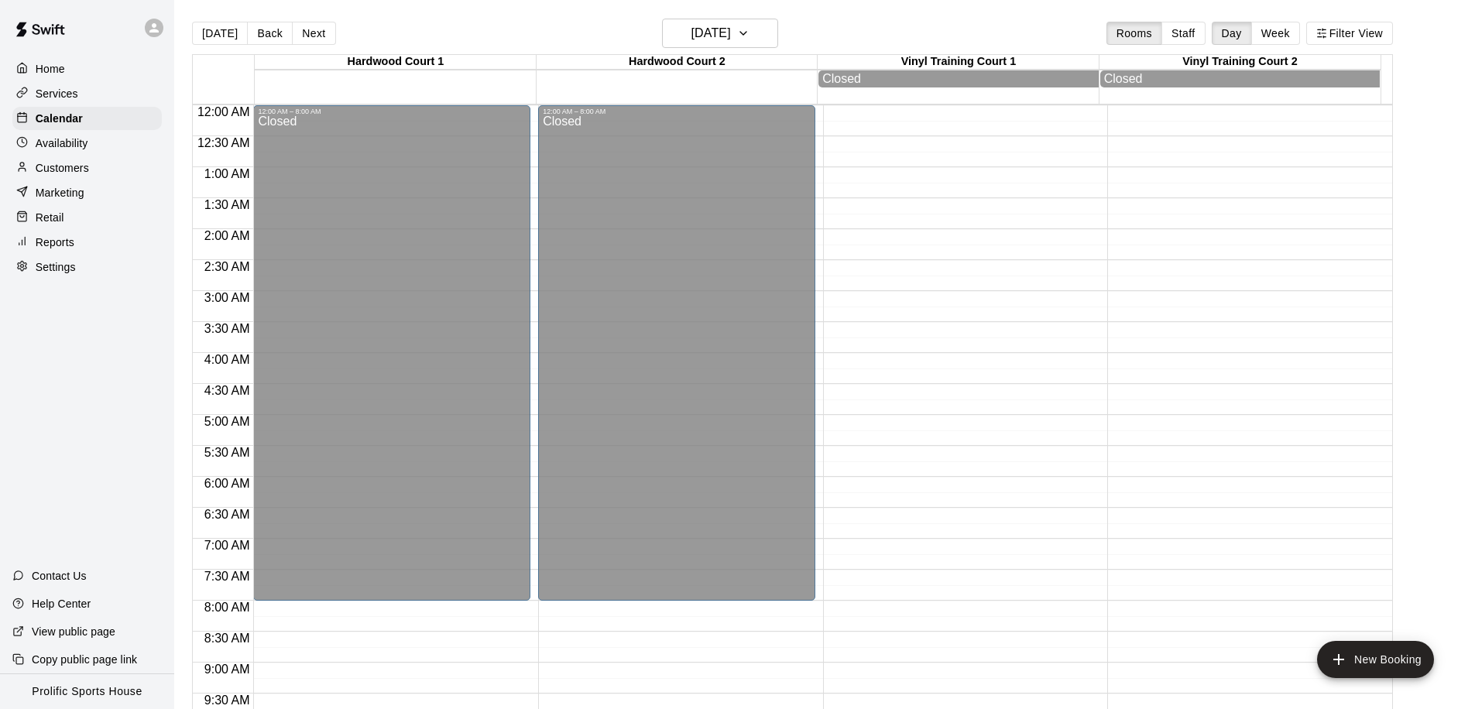
scroll to position [405, 0]
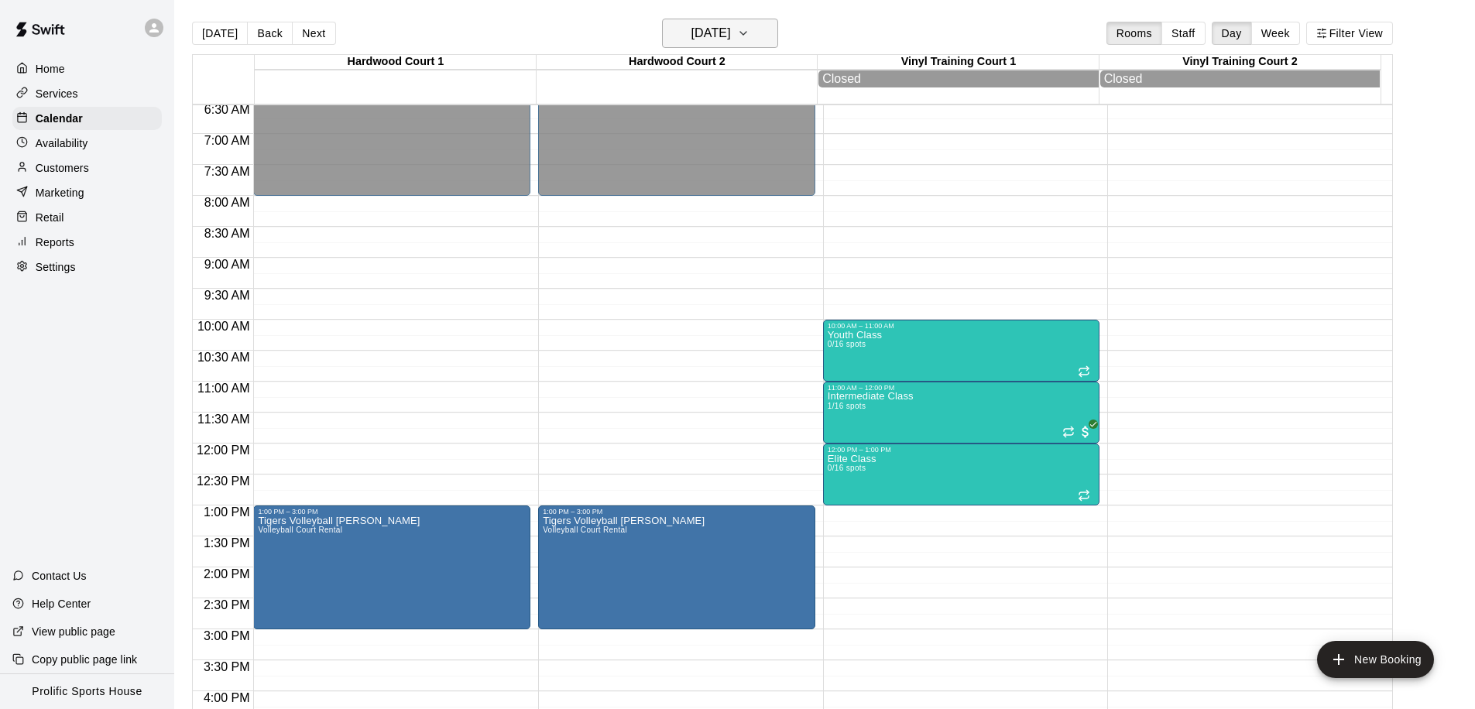
click at [718, 33] on h6 "[DATE]" at bounding box center [710, 33] width 39 height 22
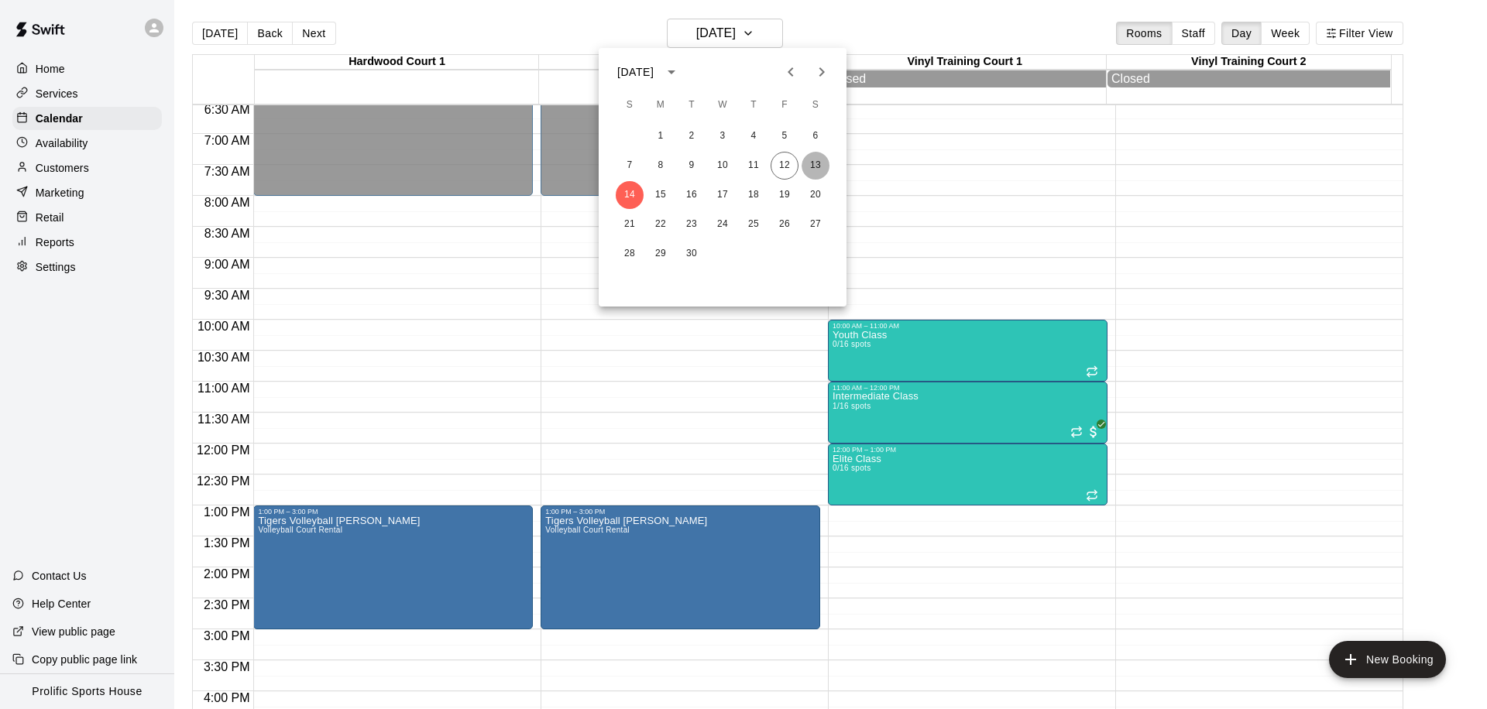
click at [823, 166] on button "13" at bounding box center [815, 166] width 28 height 28
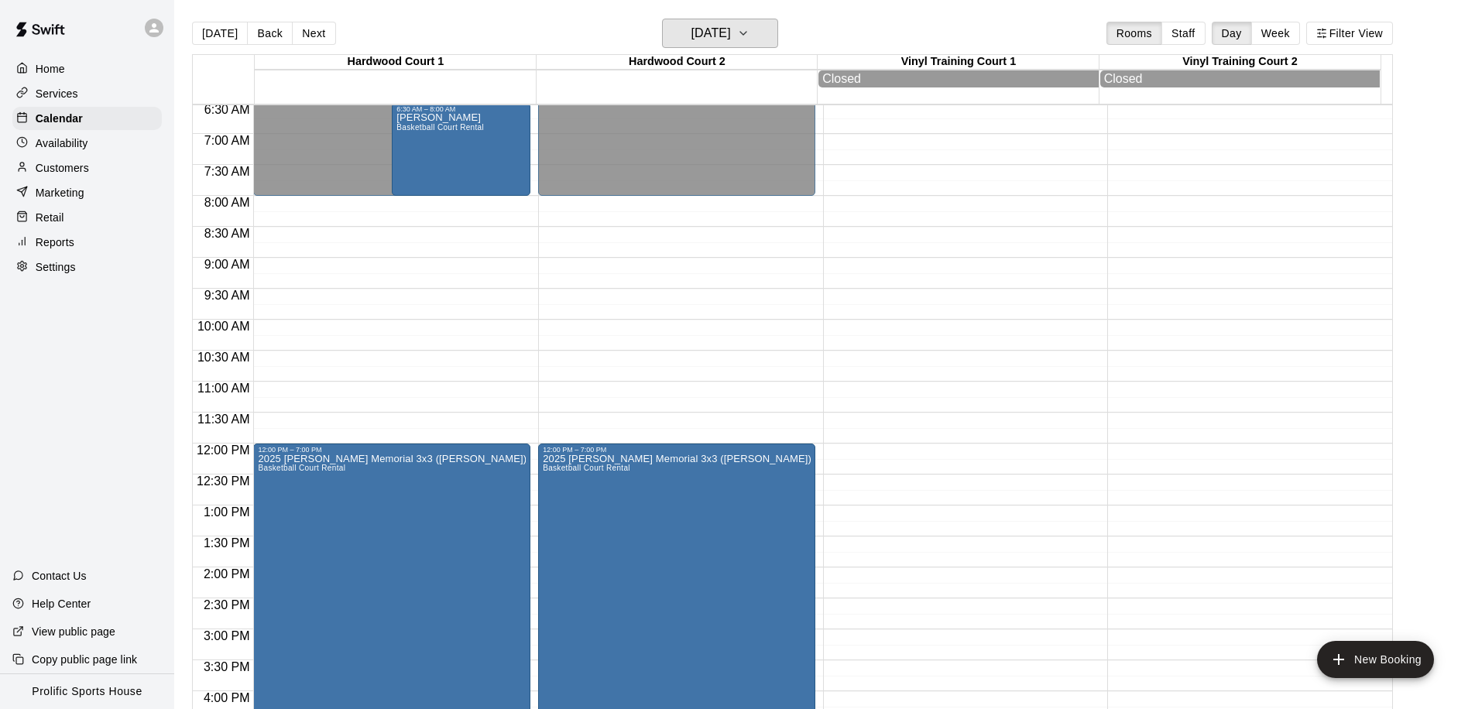
scroll to position [365, 0]
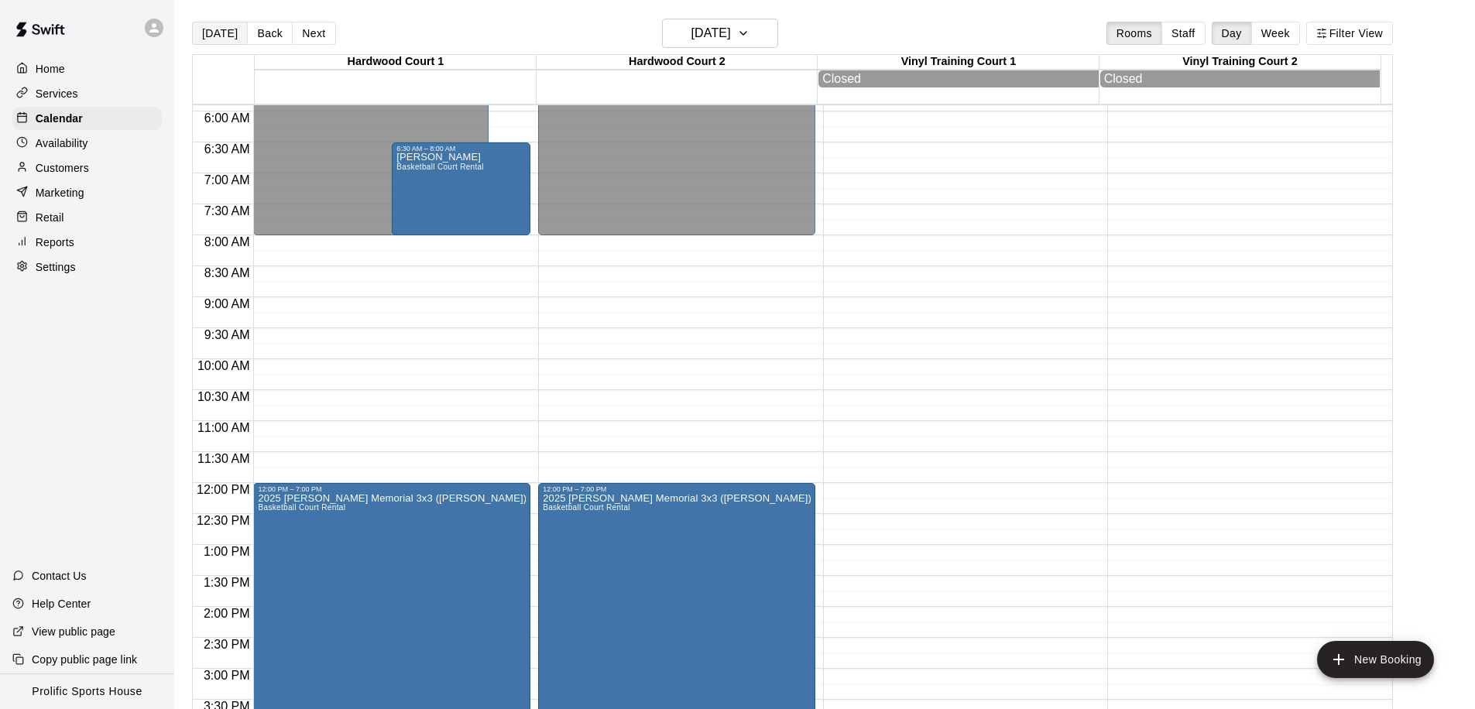
click at [211, 37] on button "[DATE]" at bounding box center [220, 33] width 56 height 23
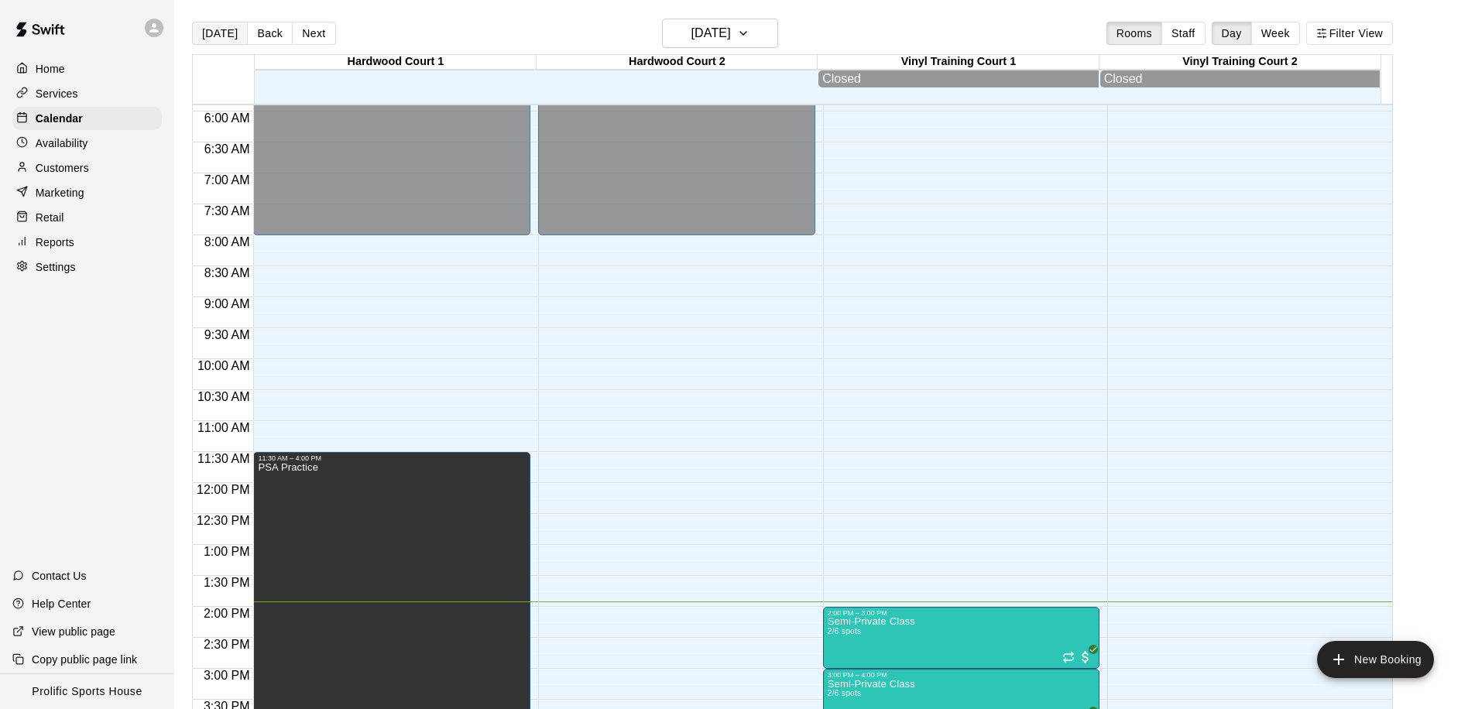
click at [228, 28] on button "[DATE]" at bounding box center [220, 33] width 56 height 23
click at [228, 29] on button "[DATE]" at bounding box center [220, 33] width 56 height 23
click at [227, 36] on button "[DATE]" at bounding box center [220, 33] width 56 height 23
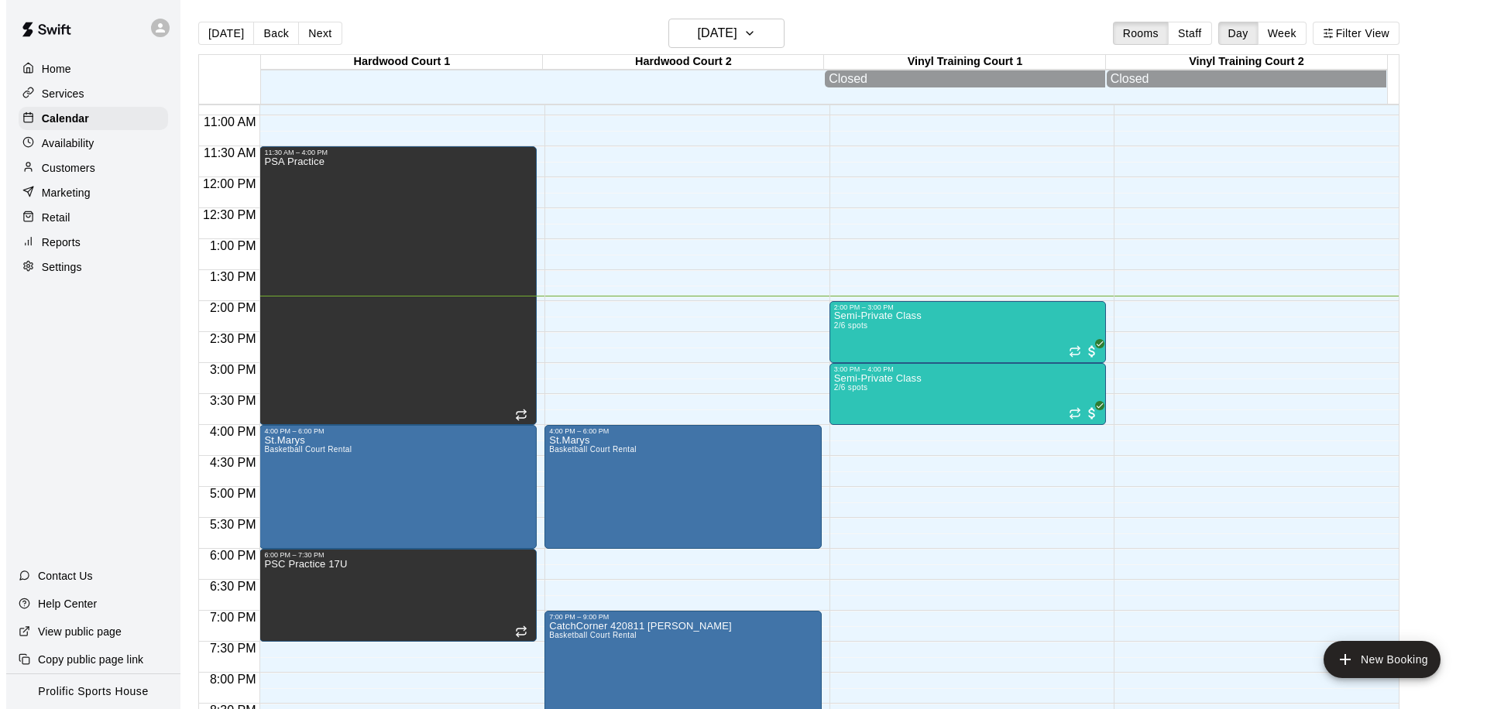
scroll to position [794, 0]
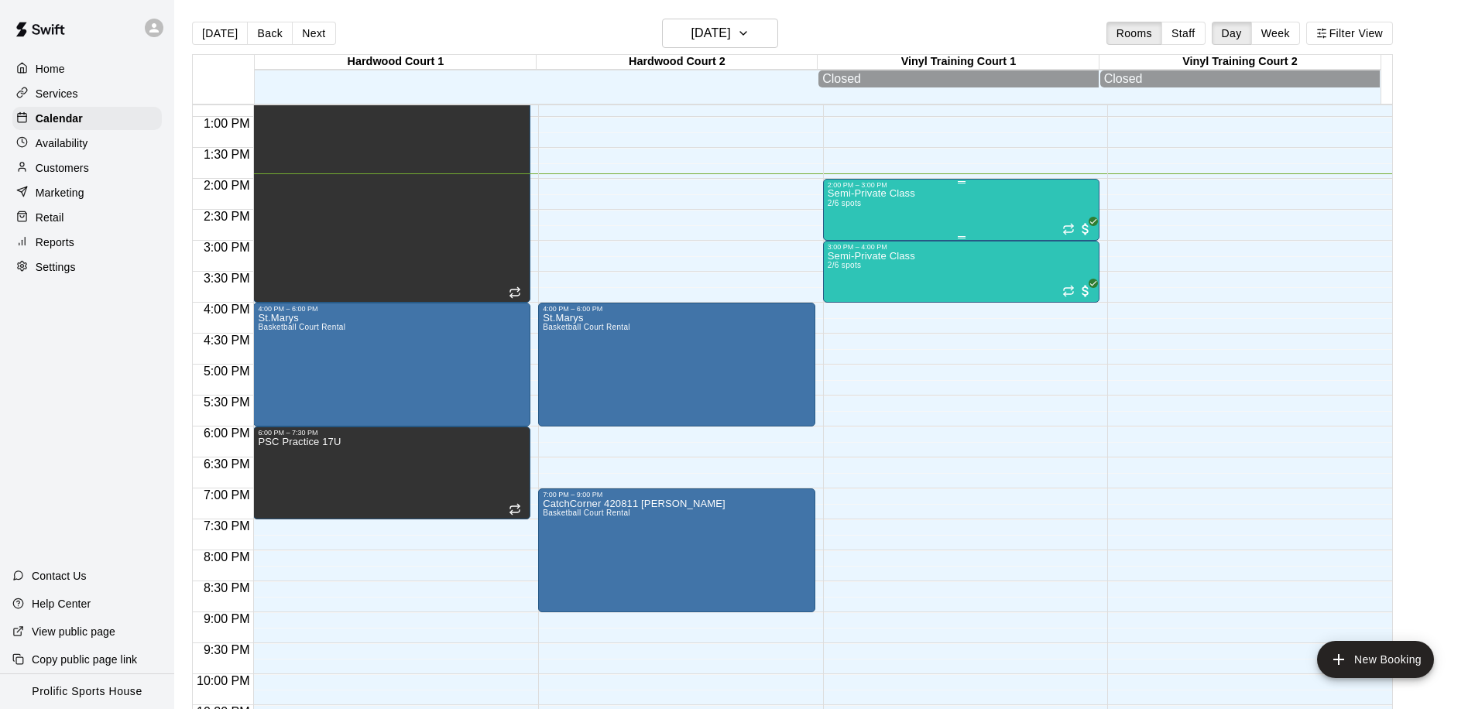
click at [879, 210] on div "Semi-Private Class 2/6 spots" at bounding box center [871, 543] width 87 height 709
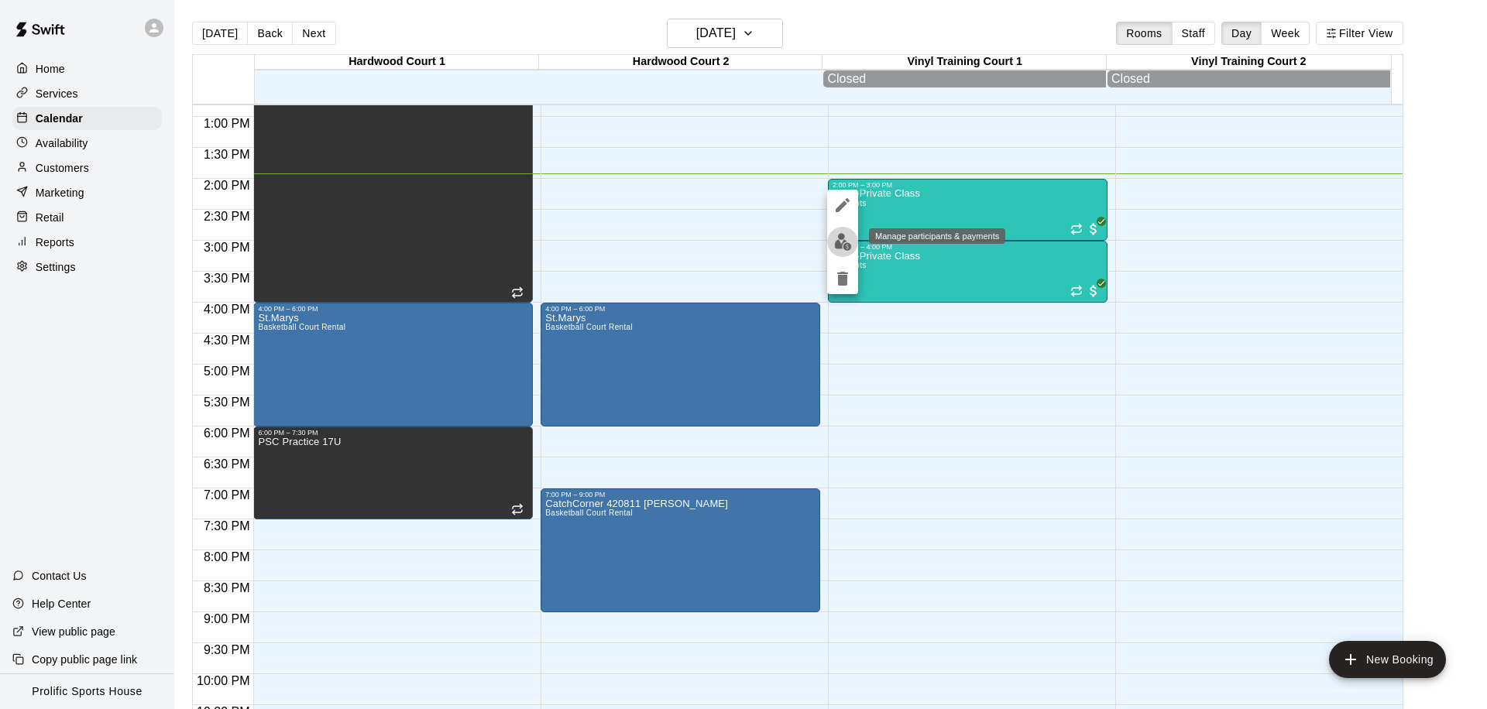
click at [838, 248] on img "edit" at bounding box center [843, 242] width 18 height 18
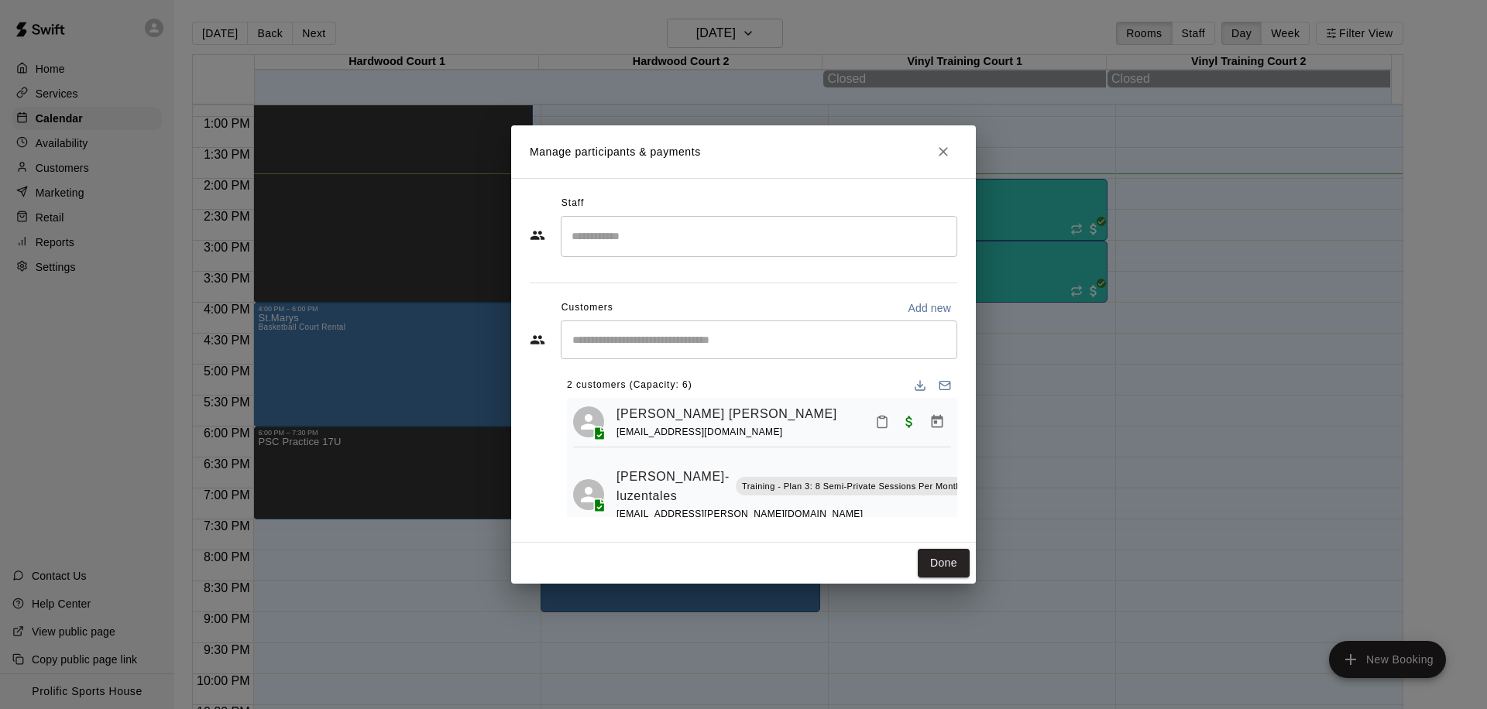
scroll to position [0, 0]
click at [647, 347] on input "Start typing to search customers..." at bounding box center [759, 339] width 382 height 15
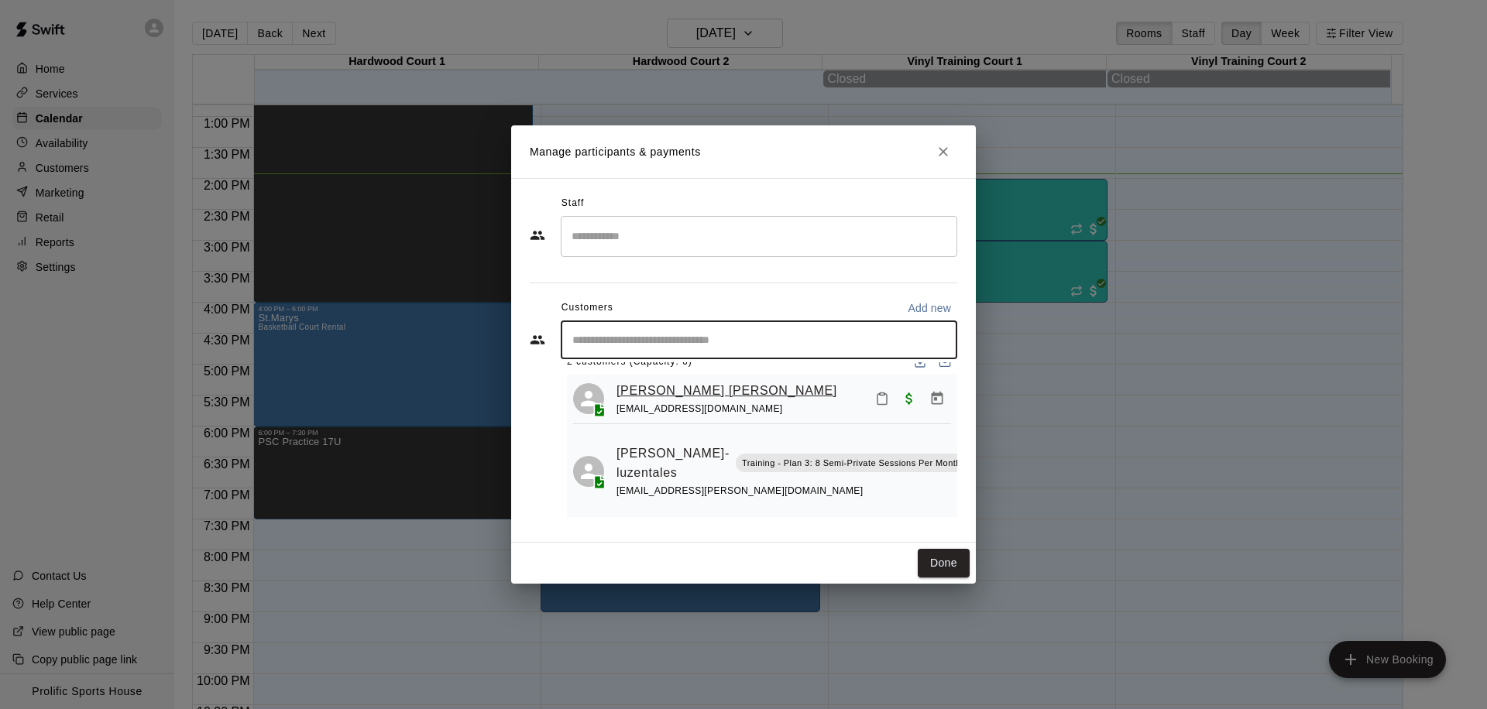
scroll to position [46, 0]
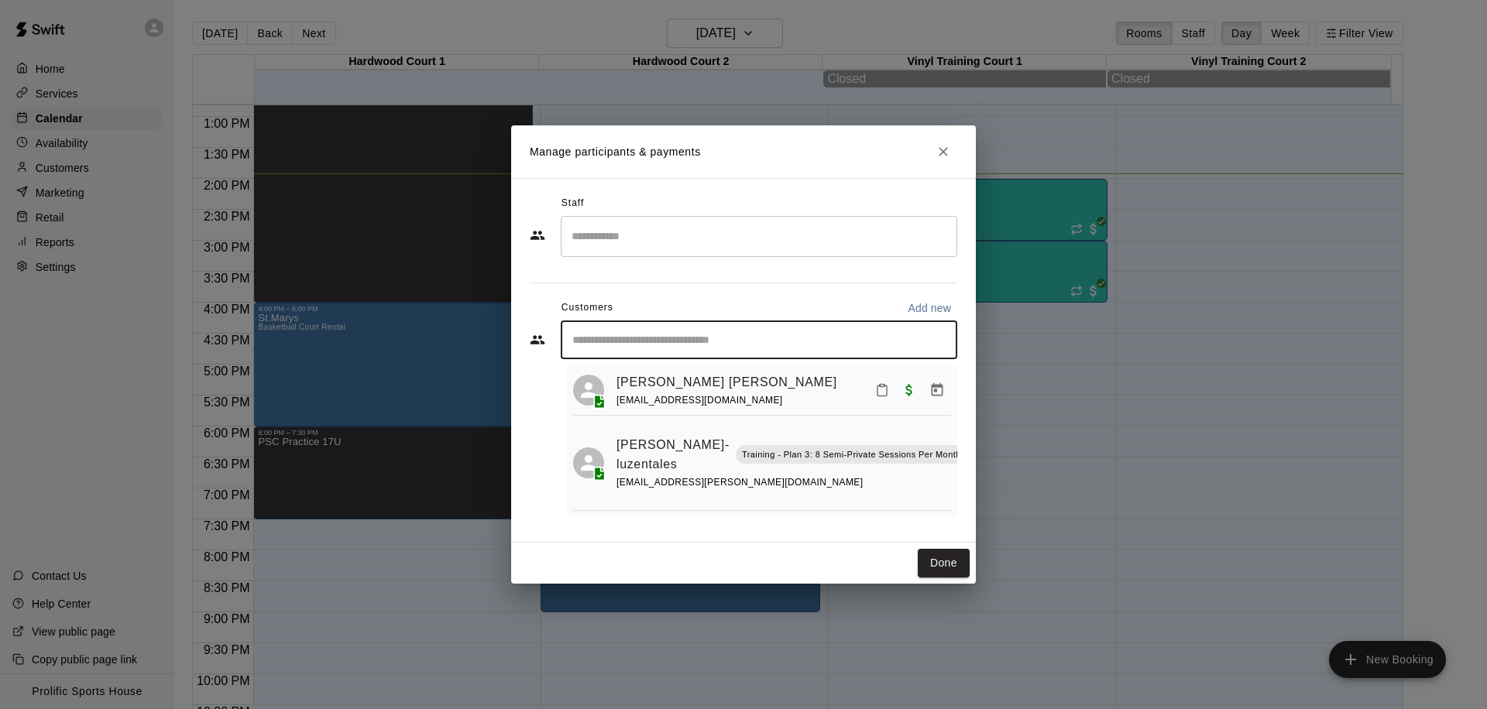
click at [1082, 324] on div "Manage participants & payments Staff ​ Customers Add new ​ 2 customers (Capacit…" at bounding box center [743, 354] width 1487 height 709
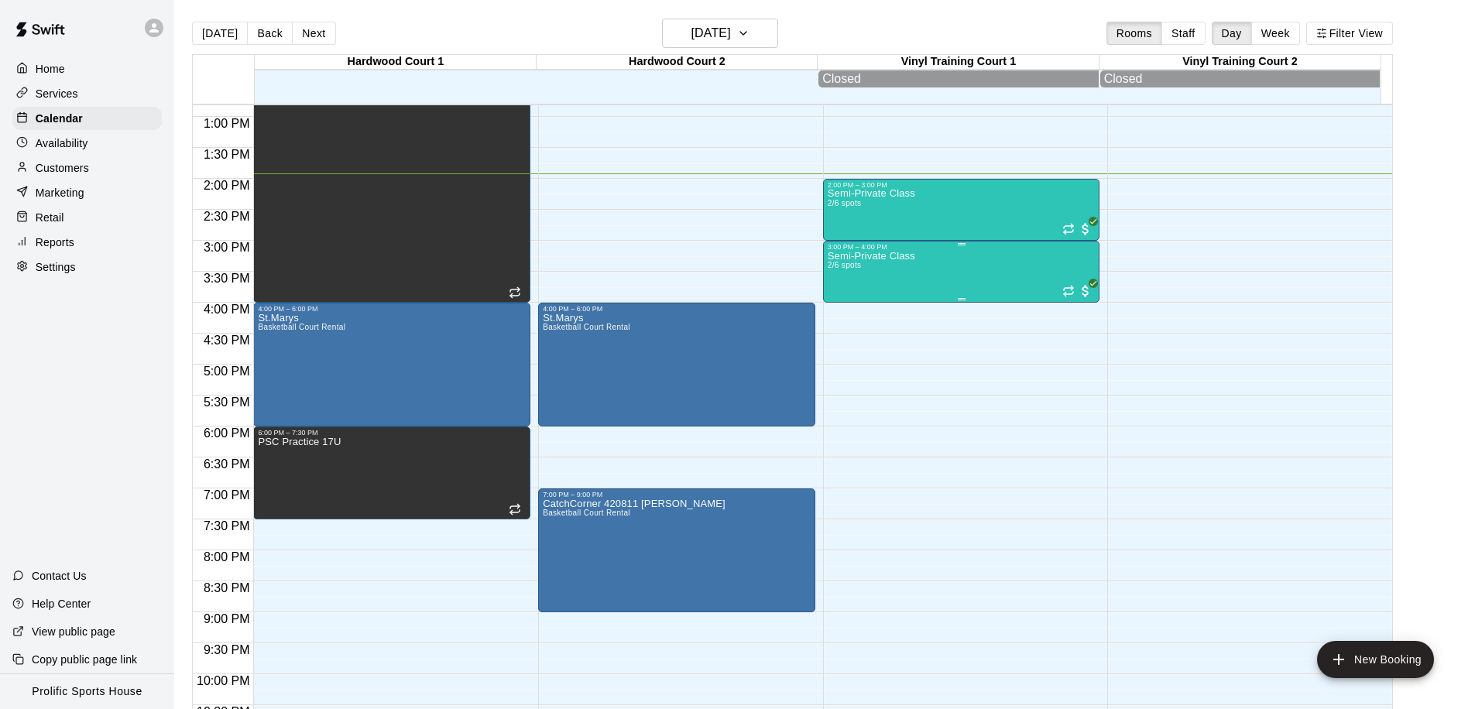
click at [1018, 283] on div "Semi-Private Class 2/6 spots" at bounding box center [962, 605] width 268 height 709
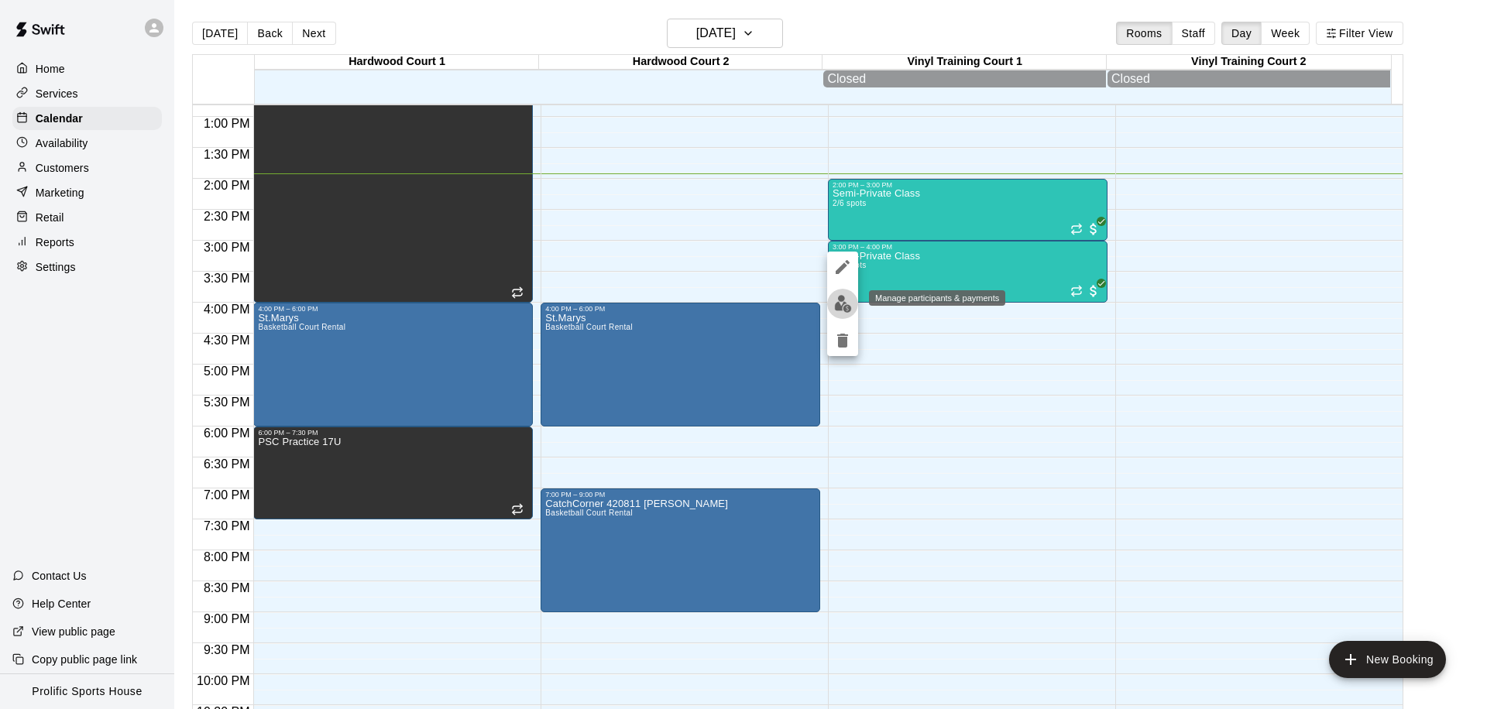
click at [843, 301] on img "edit" at bounding box center [843, 304] width 18 height 18
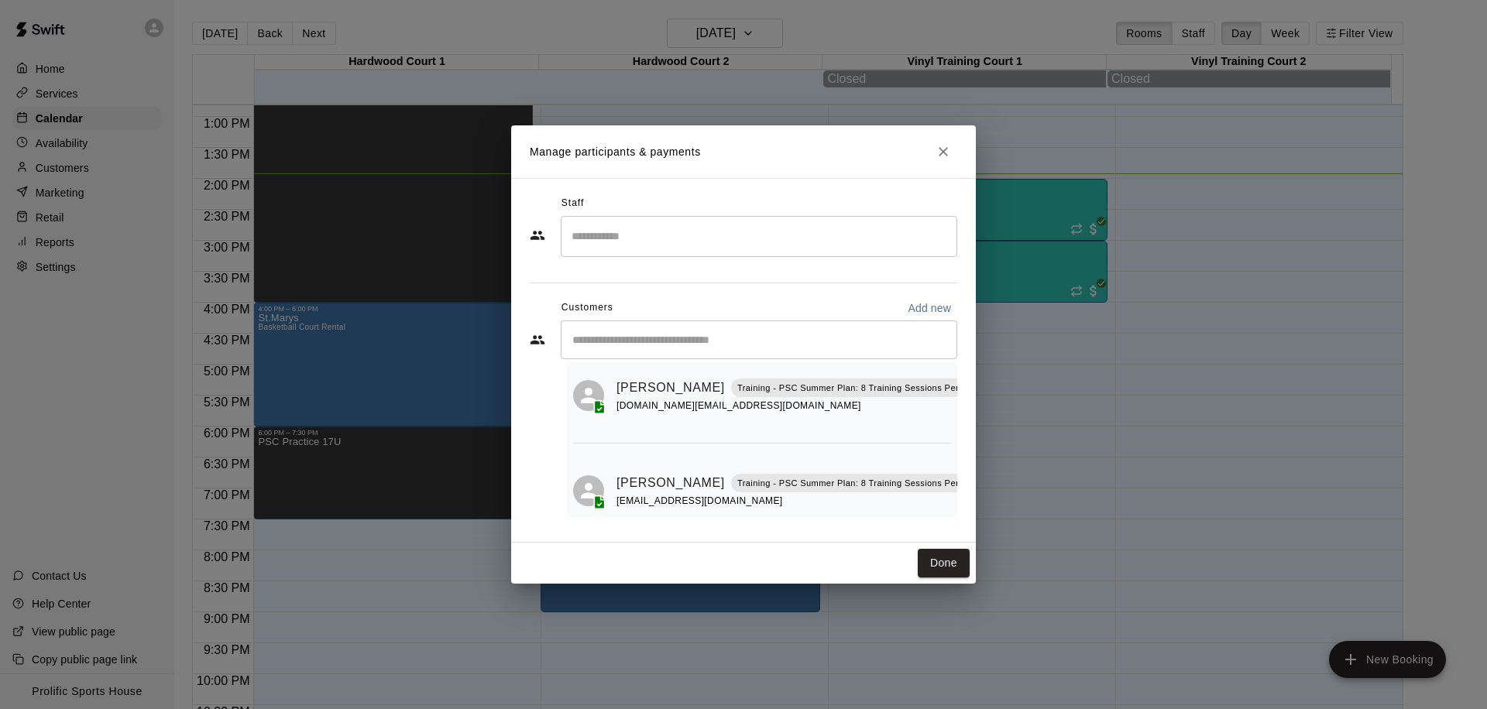
scroll to position [0, 0]
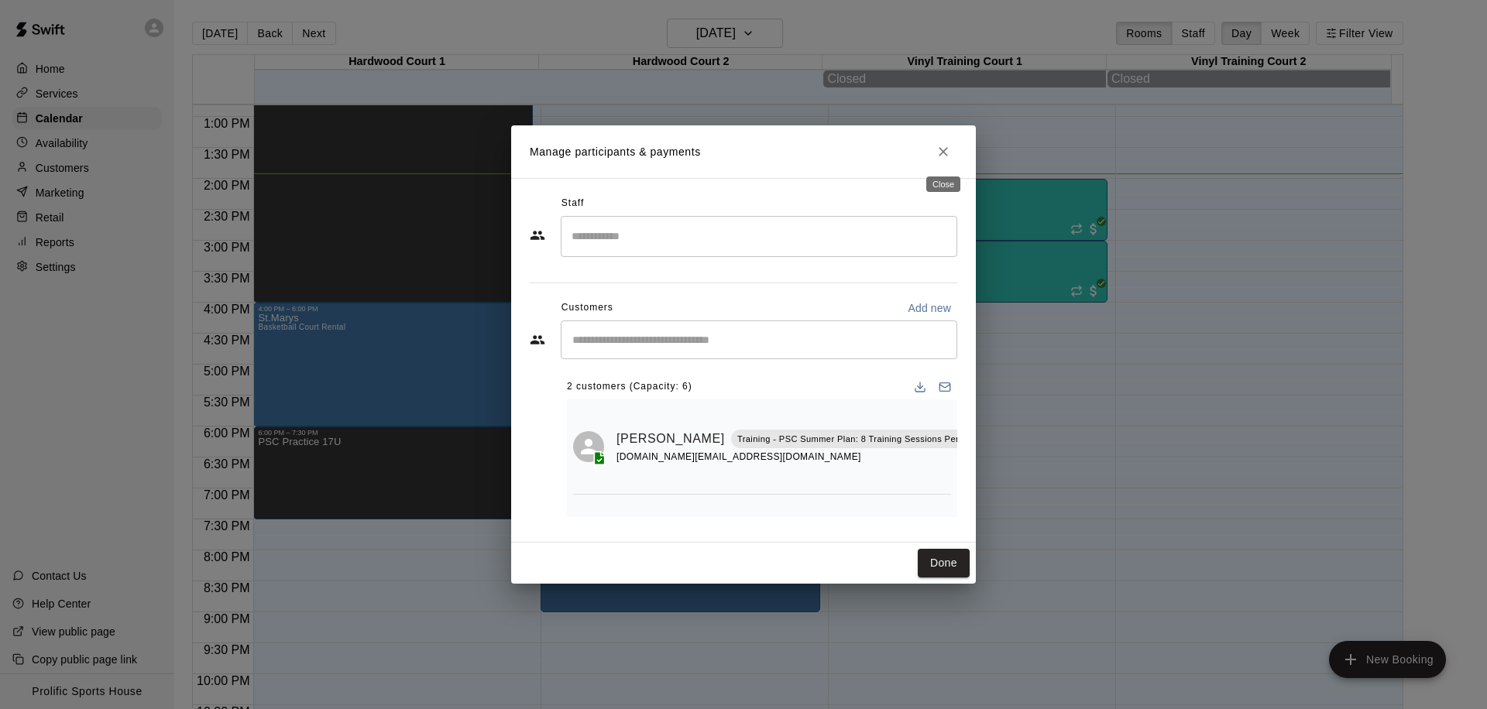
click at [939, 146] on icon "Close" at bounding box center [942, 151] width 15 height 15
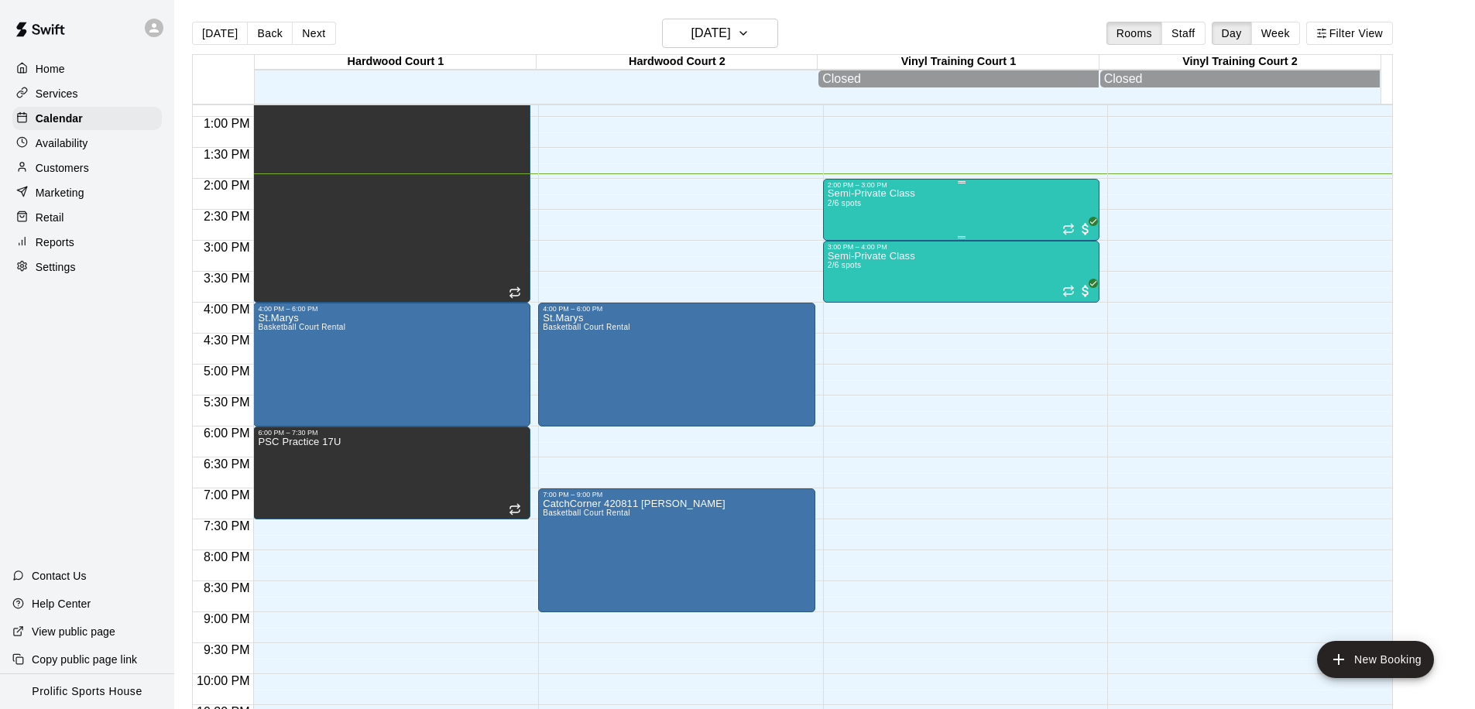
click at [938, 206] on div "Semi-Private Class 2/6 spots" at bounding box center [962, 543] width 268 height 709
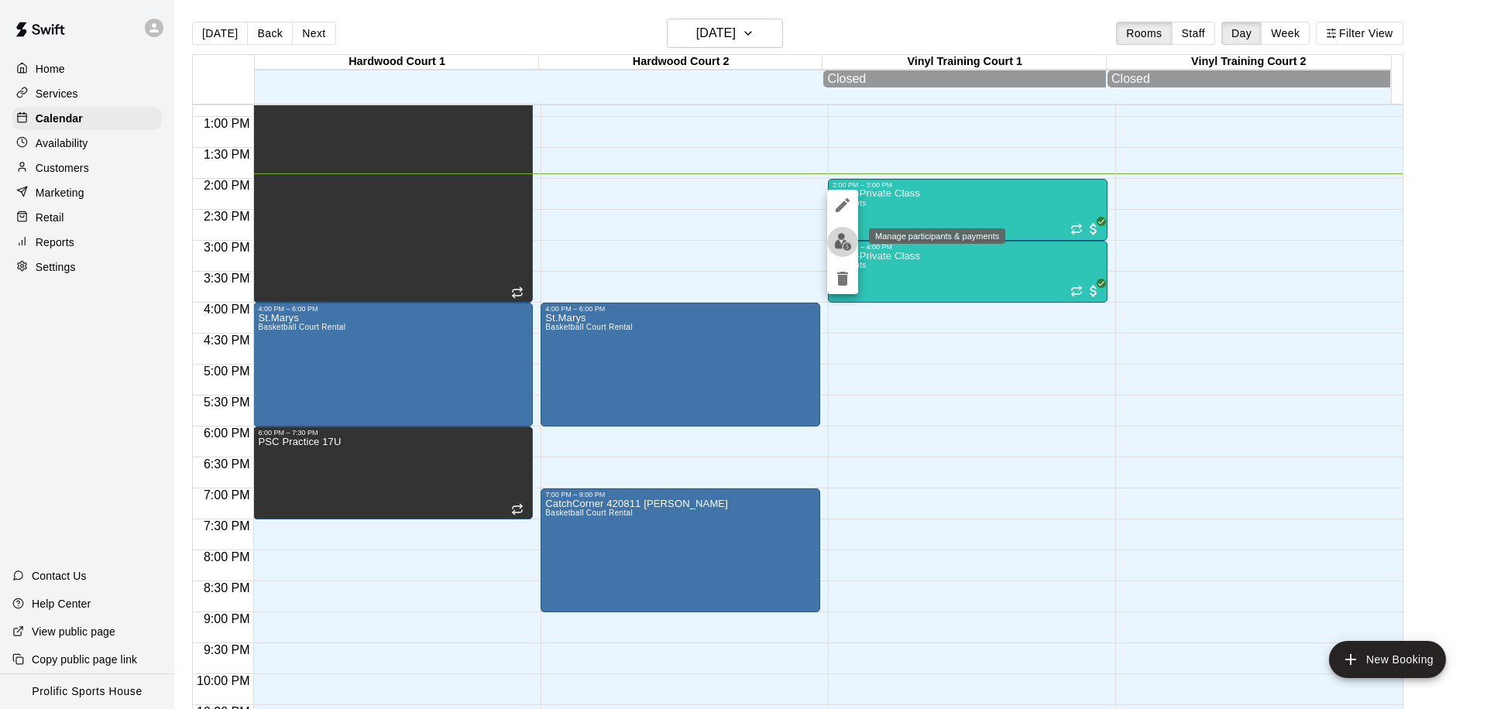
click at [844, 229] on button "edit" at bounding box center [842, 242] width 31 height 30
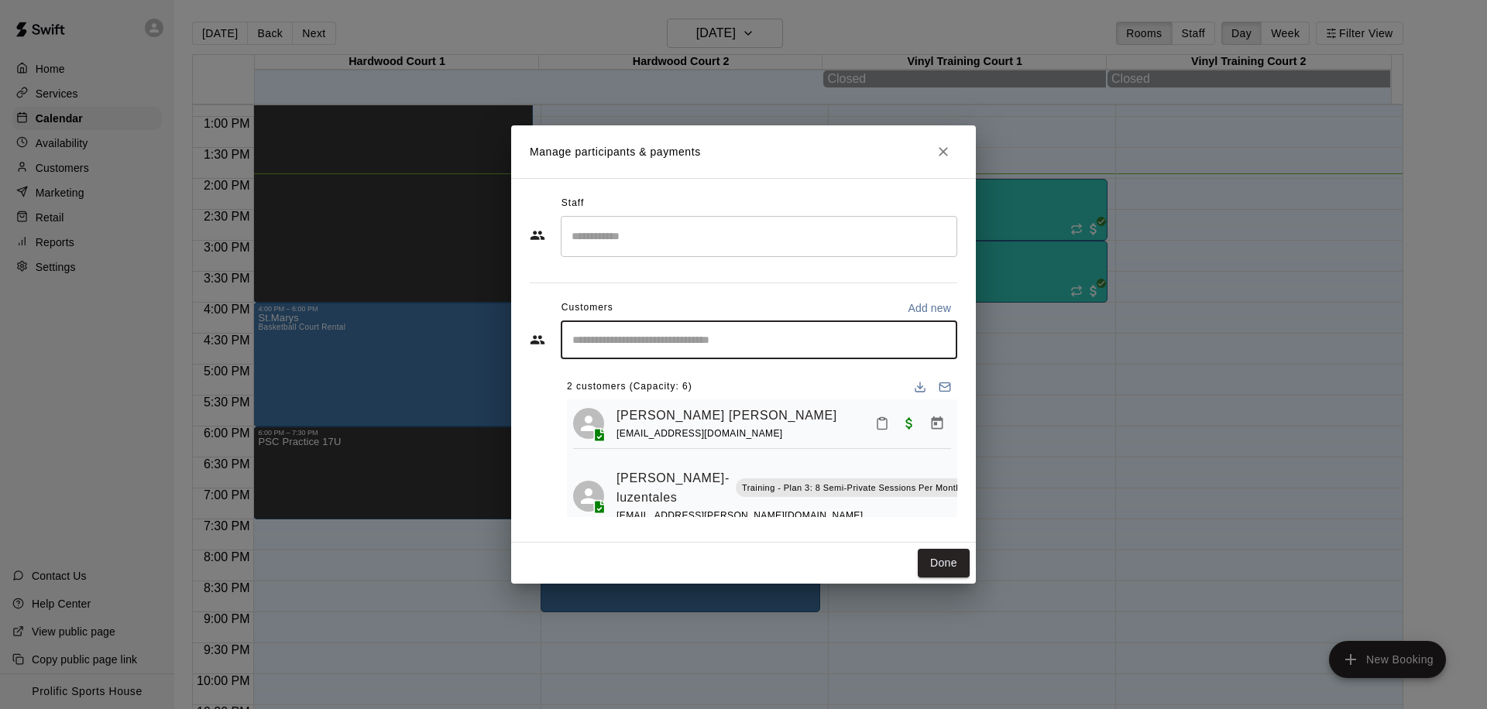
click at [730, 332] on input "Start typing to search customers..." at bounding box center [759, 339] width 382 height 15
type input "****"
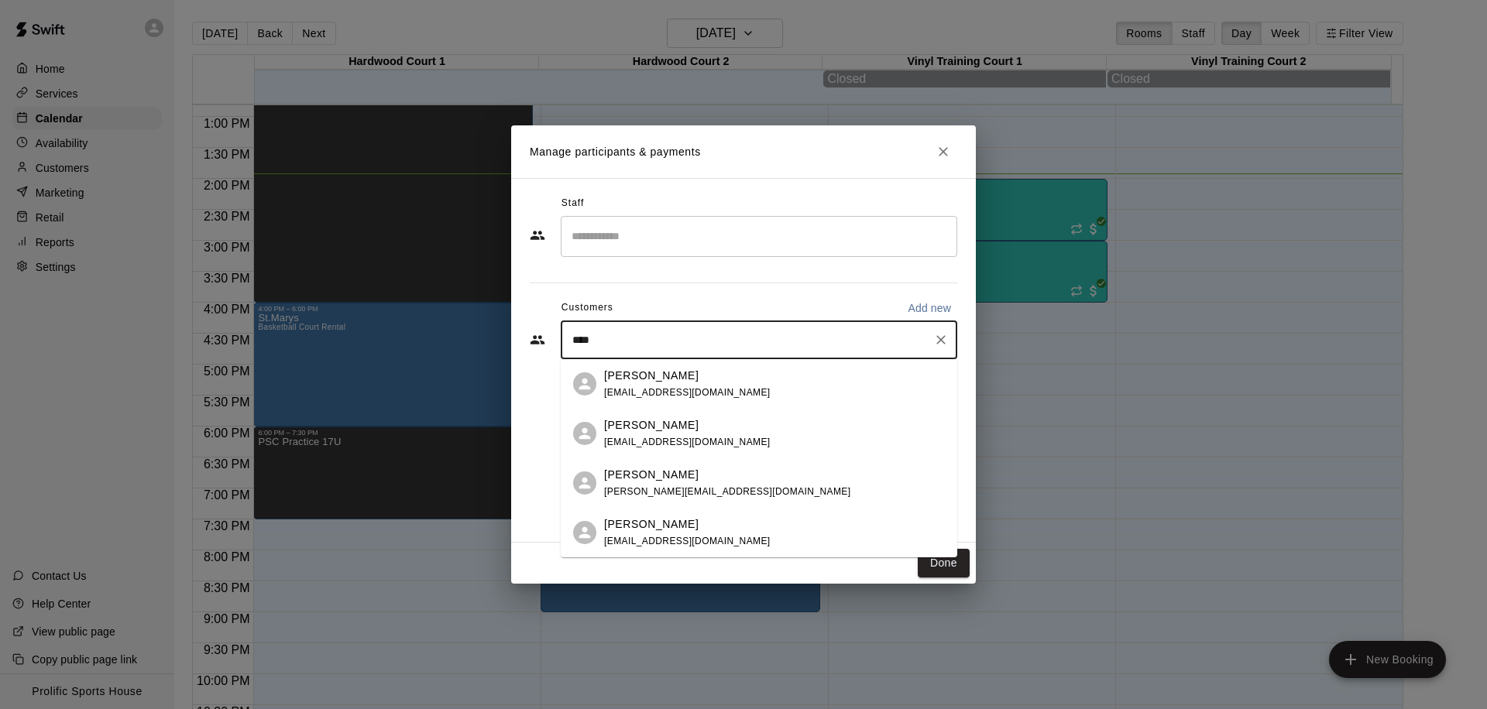
click at [683, 536] on span "mandadedward+child67c5cd2d7bdc42.50531891@gmail.com" at bounding box center [687, 541] width 166 height 11
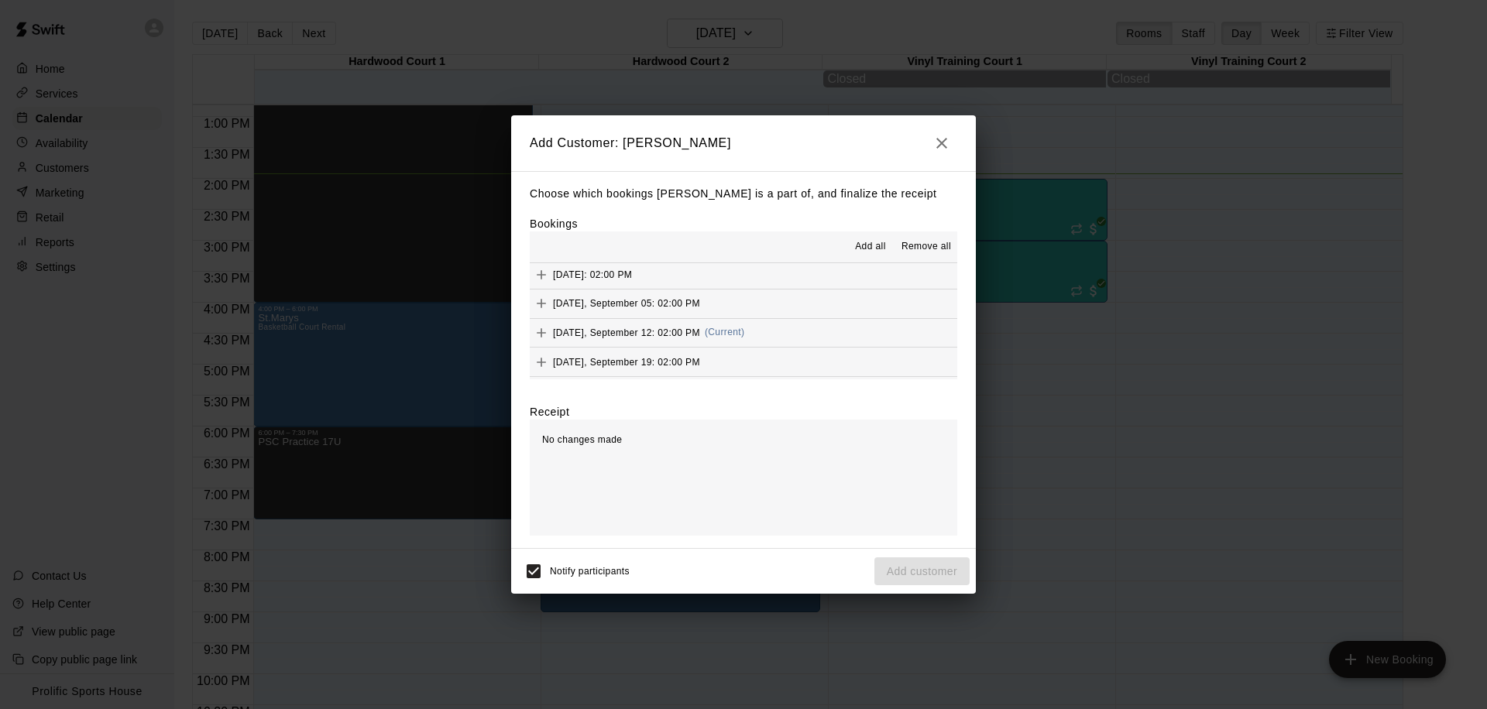
scroll to position [394, 0]
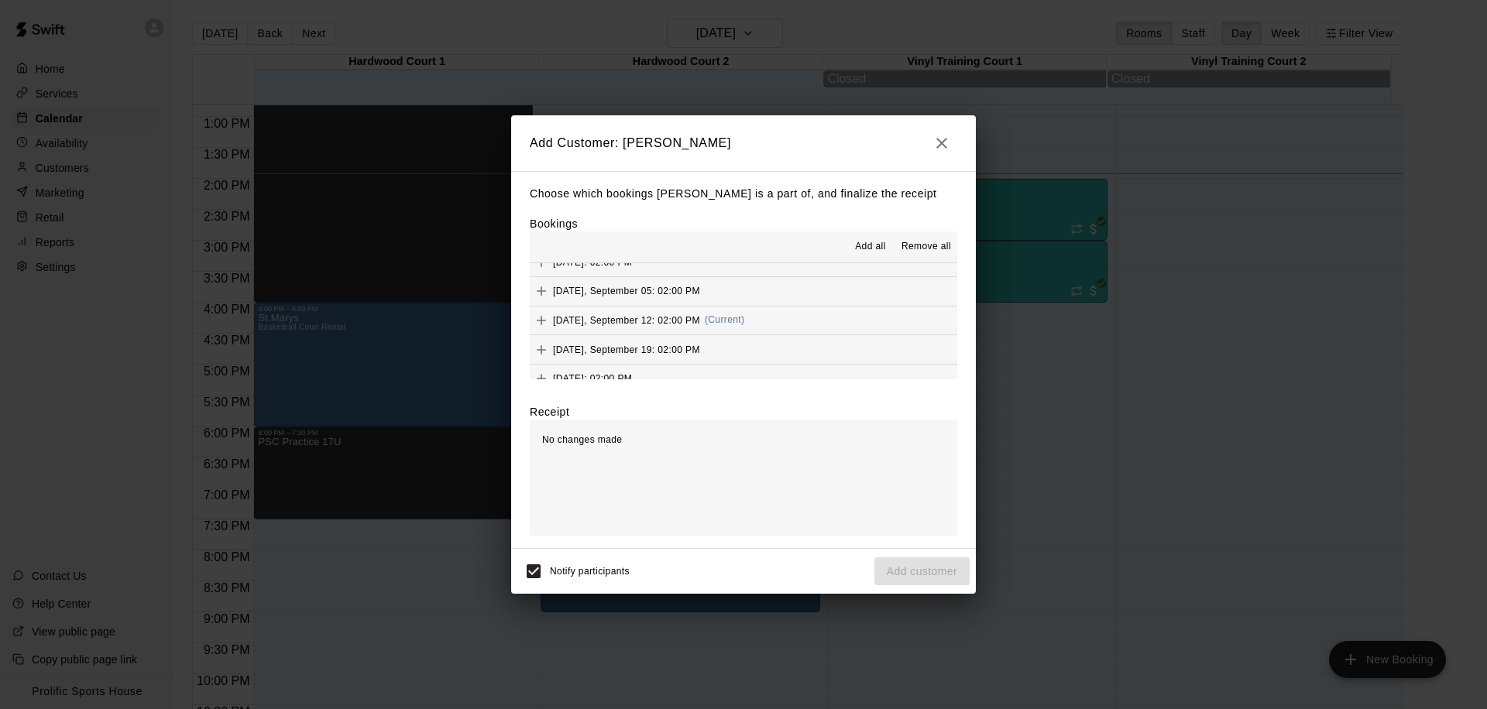
click at [775, 327] on button "Friday, September 12: 02:00 PM (Current)" at bounding box center [743, 321] width 427 height 29
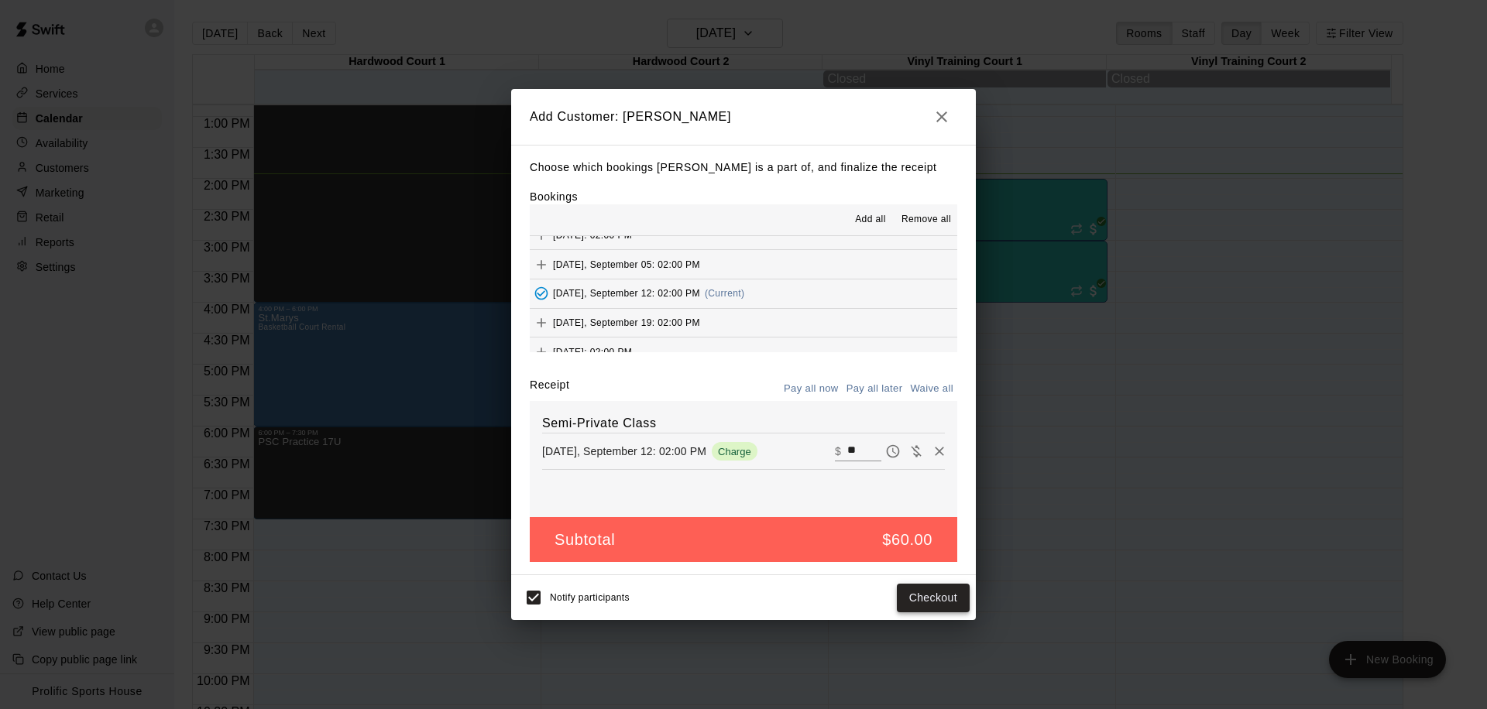
click at [921, 598] on button "Checkout" at bounding box center [933, 598] width 73 height 29
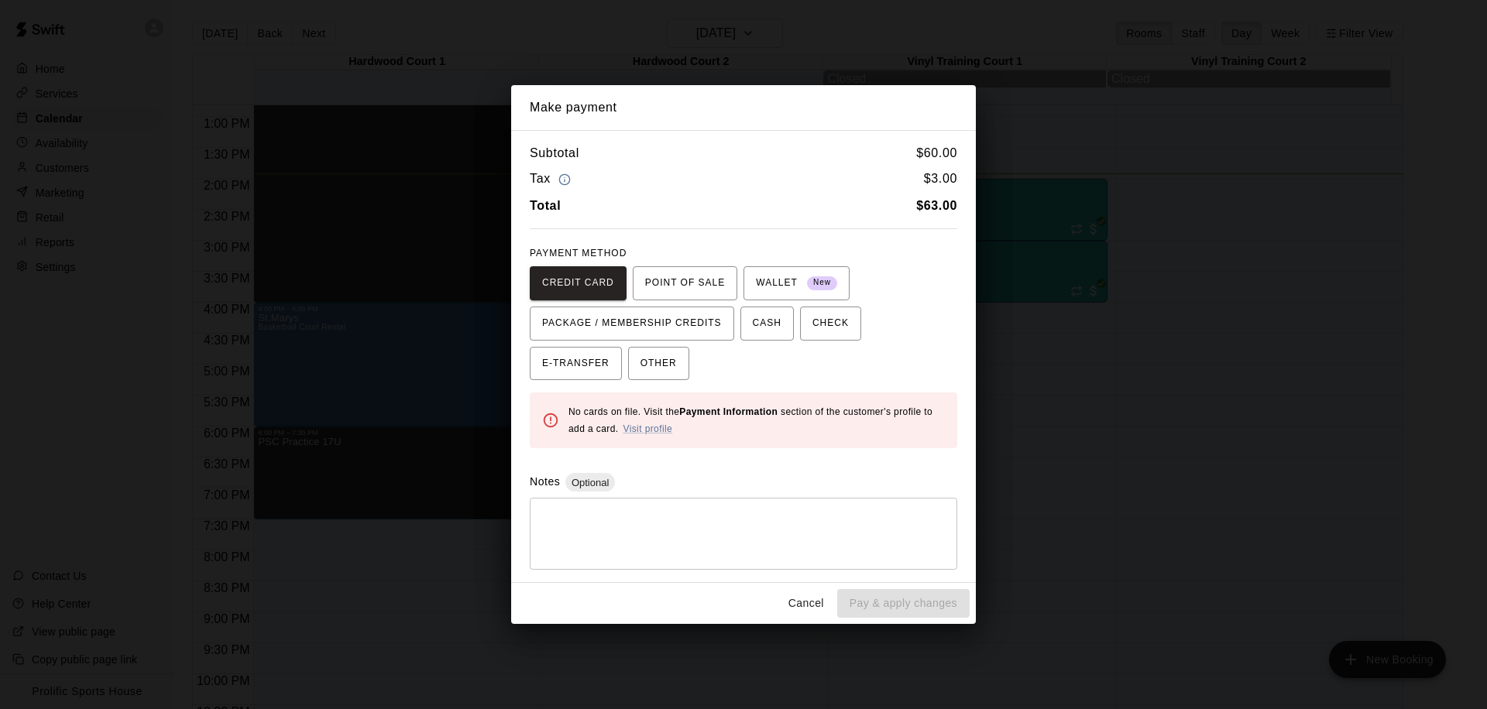
click at [809, 592] on button "Cancel" at bounding box center [806, 603] width 50 height 29
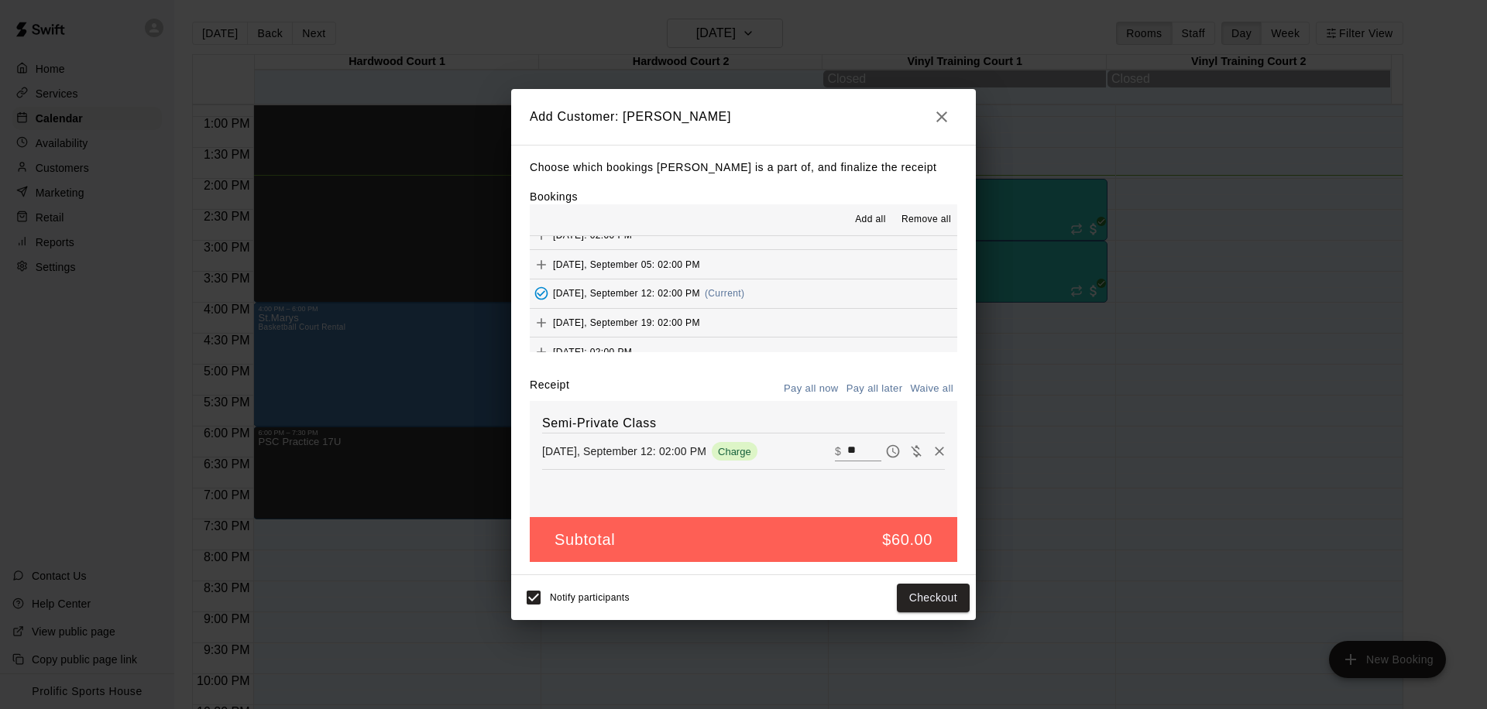
click at [938, 132] on button "button" at bounding box center [941, 116] width 31 height 31
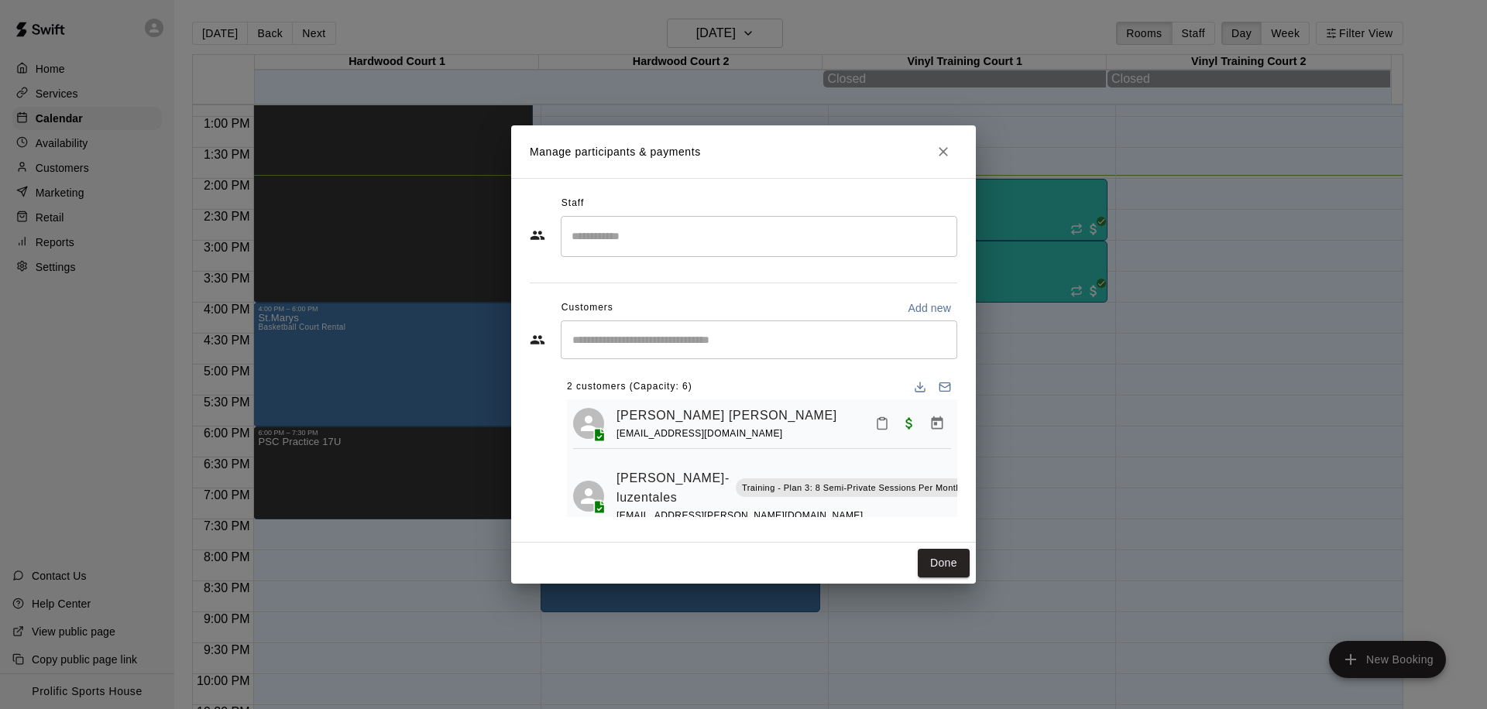
click at [941, 158] on icon "Close" at bounding box center [942, 151] width 15 height 15
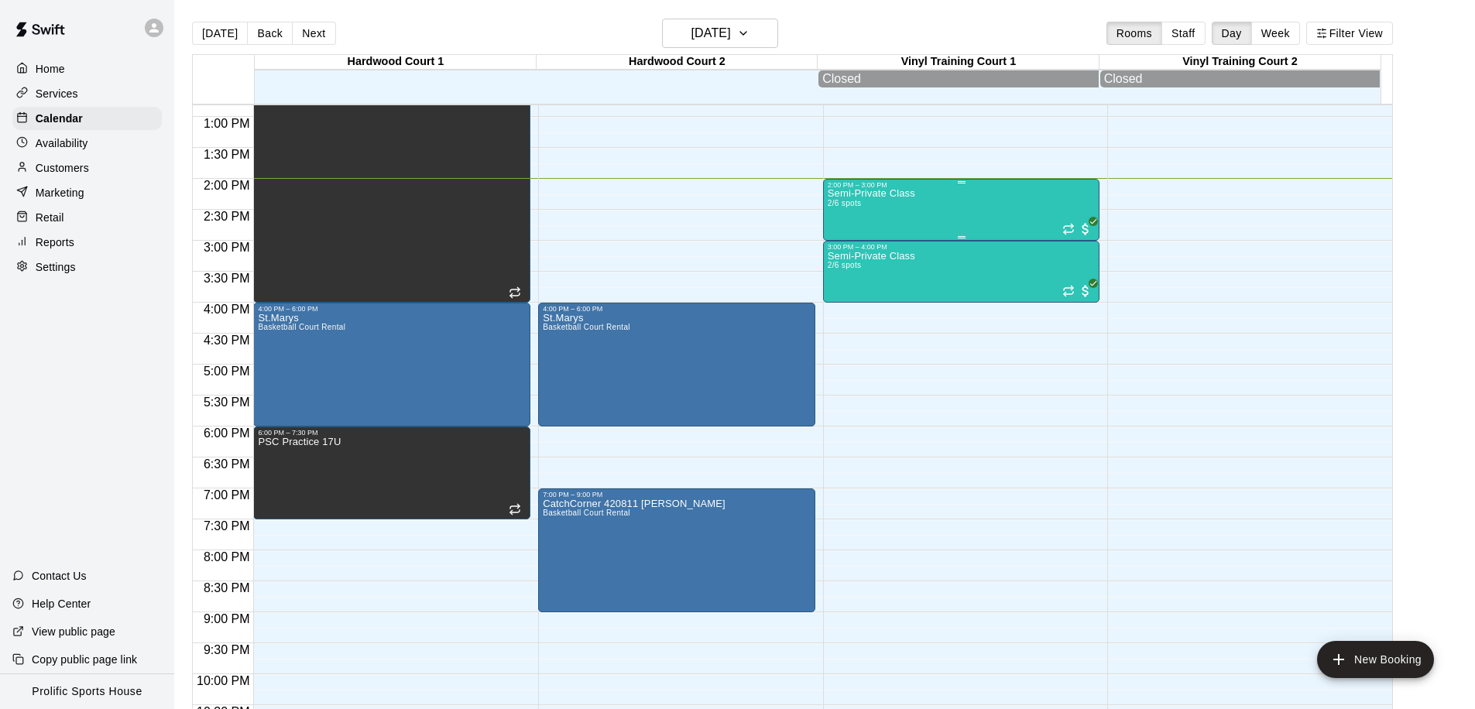
click at [862, 184] on div "2:00 PM – 3:00 PM" at bounding box center [962, 185] width 268 height 8
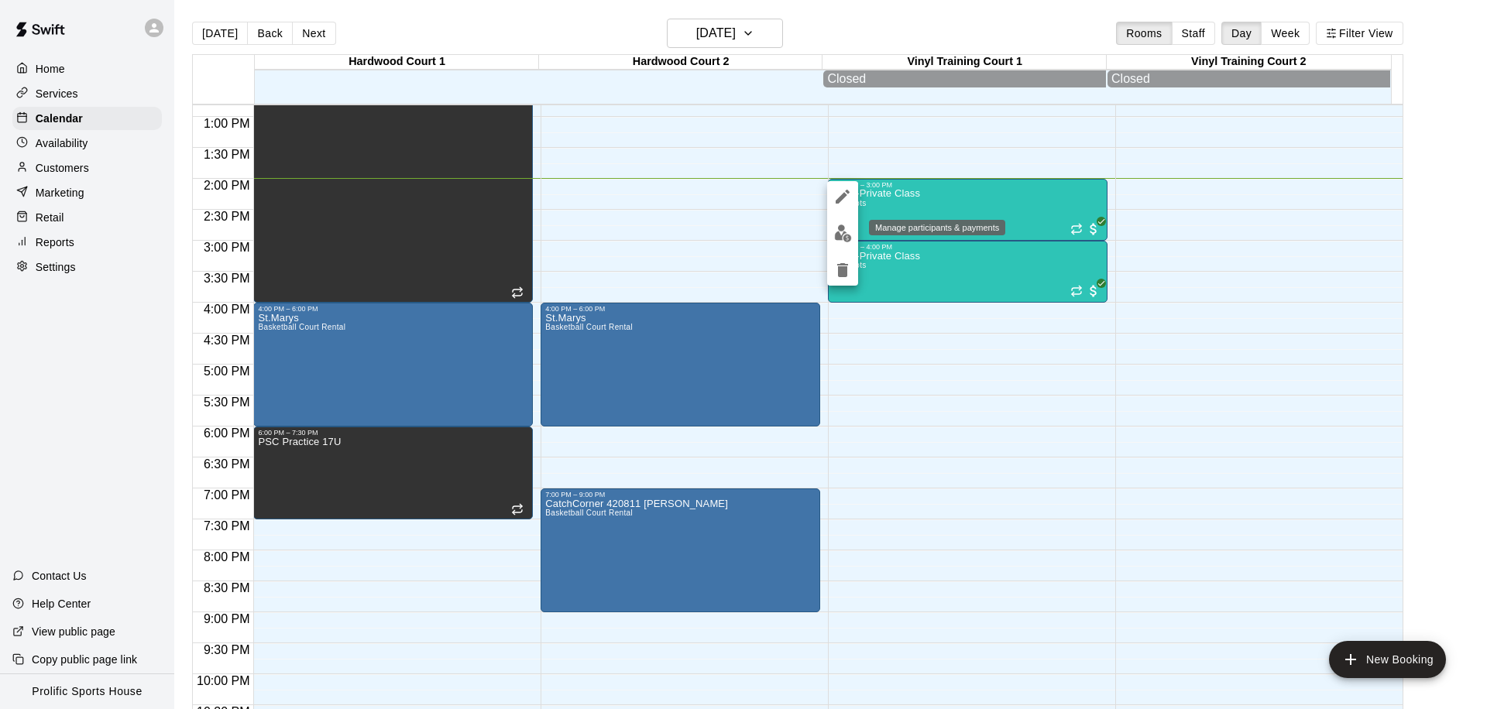
click at [845, 231] on img "edit" at bounding box center [843, 234] width 18 height 18
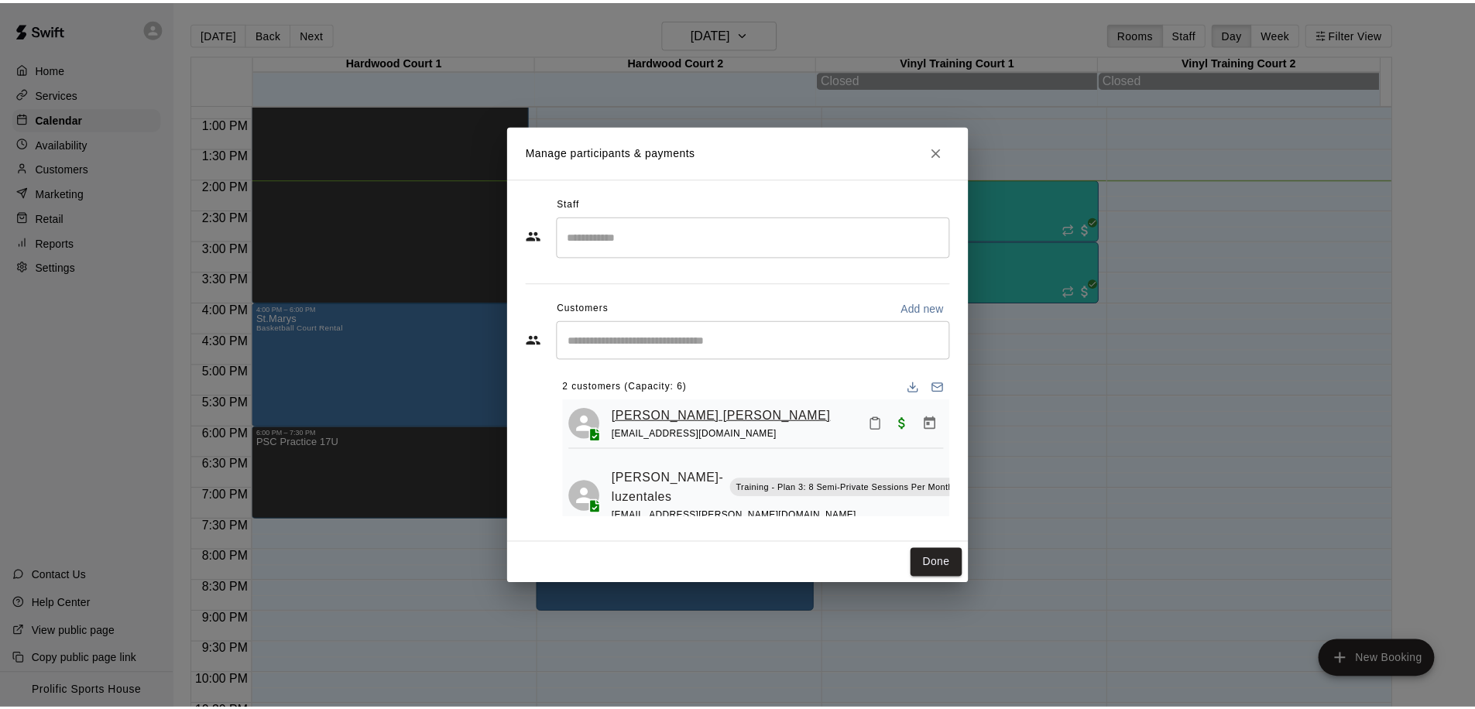
scroll to position [46, 0]
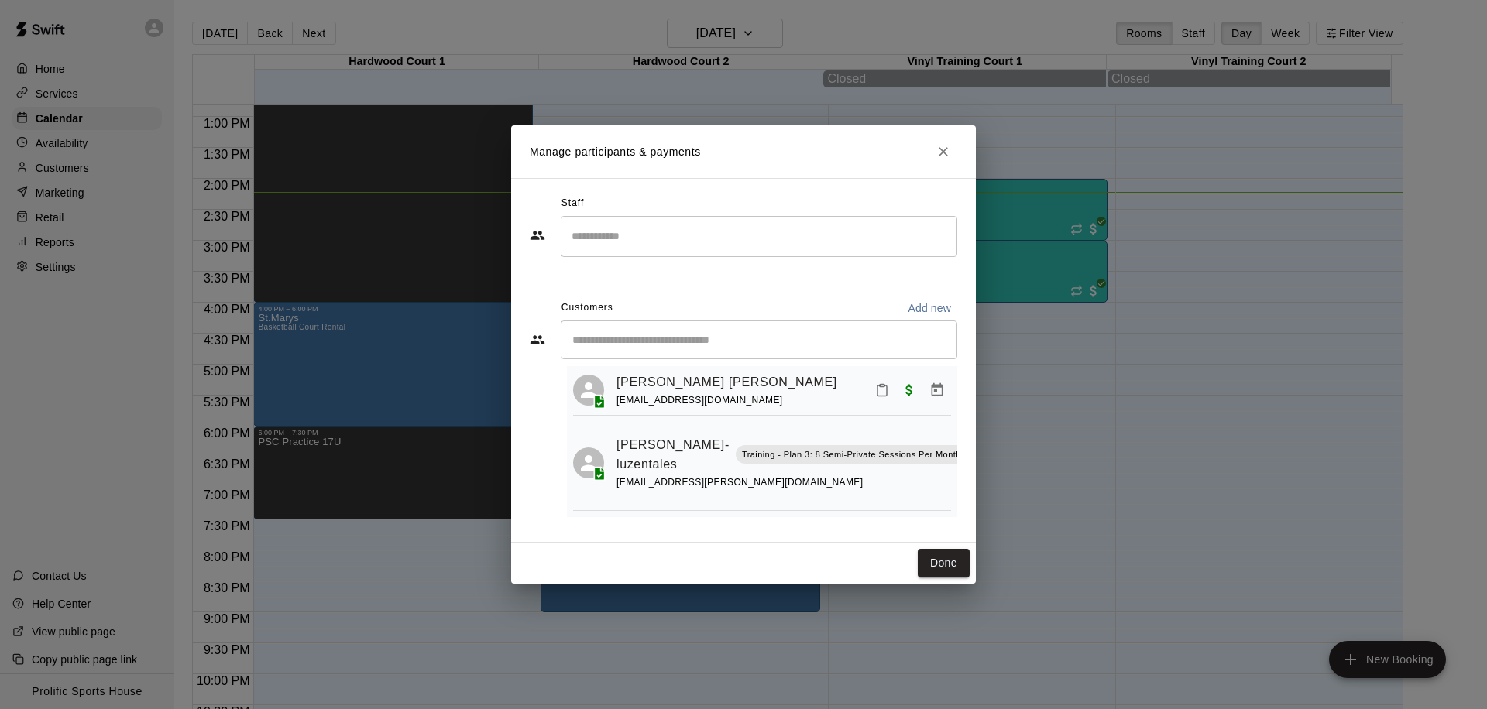
click at [1036, 133] on div "Manage participants & payments Staff ​ Customers Add new ​ 2 customers (Capacit…" at bounding box center [743, 354] width 1487 height 709
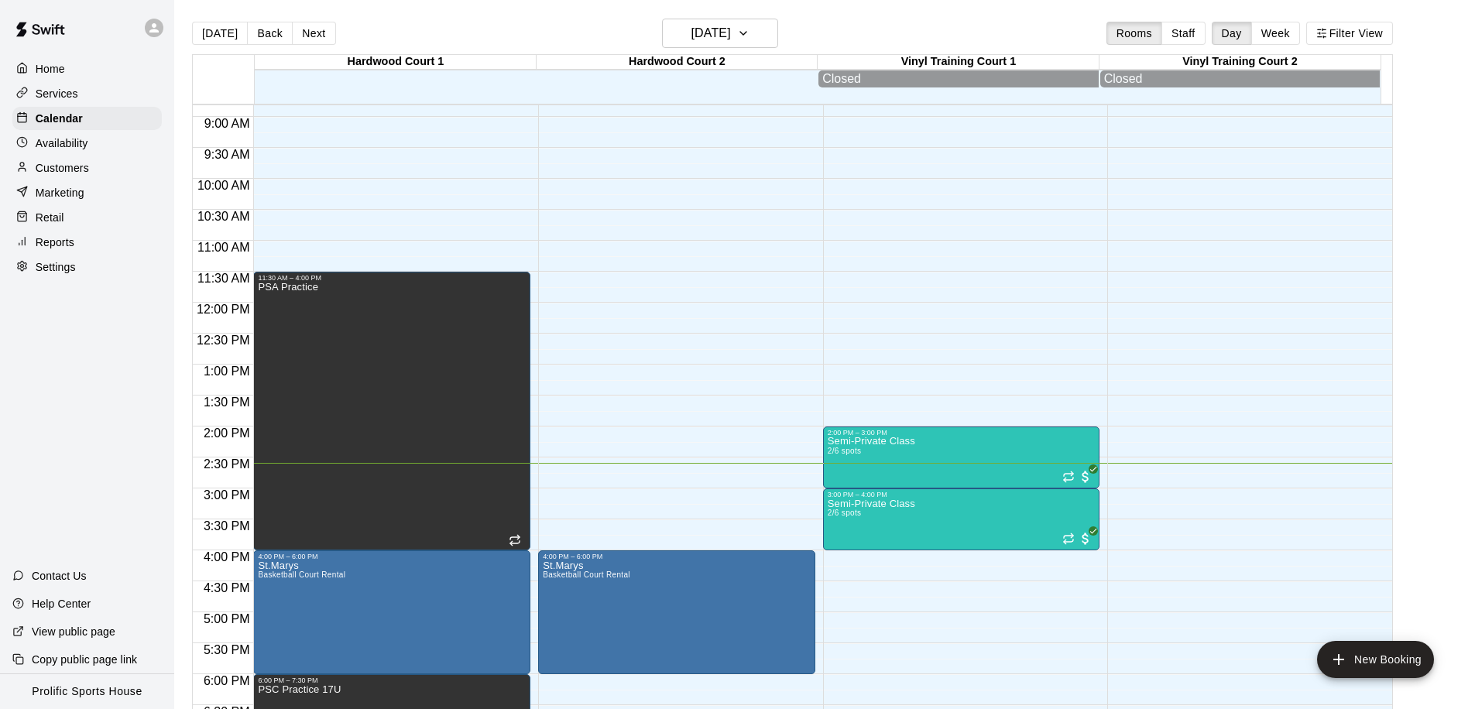
scroll to position [620, 0]
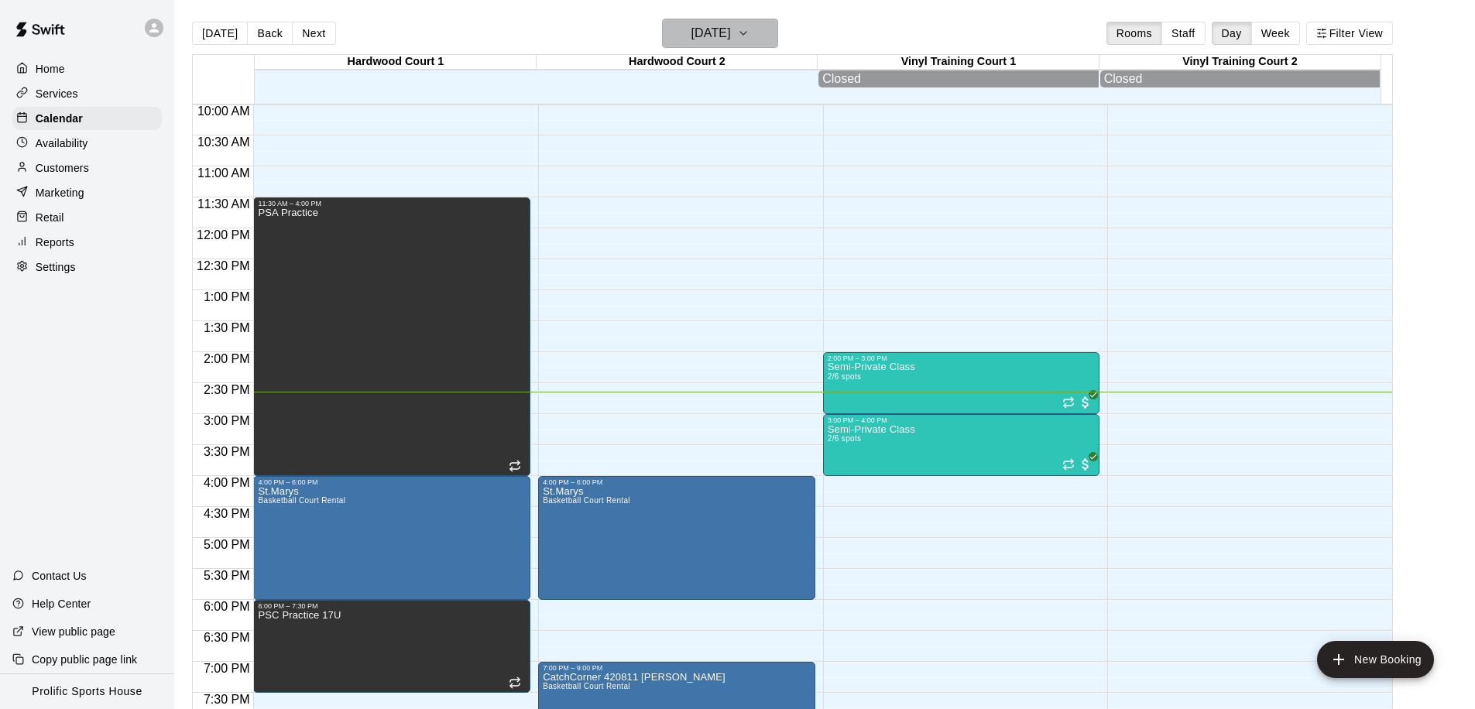
click at [697, 36] on h6 "[DATE]" at bounding box center [710, 33] width 39 height 22
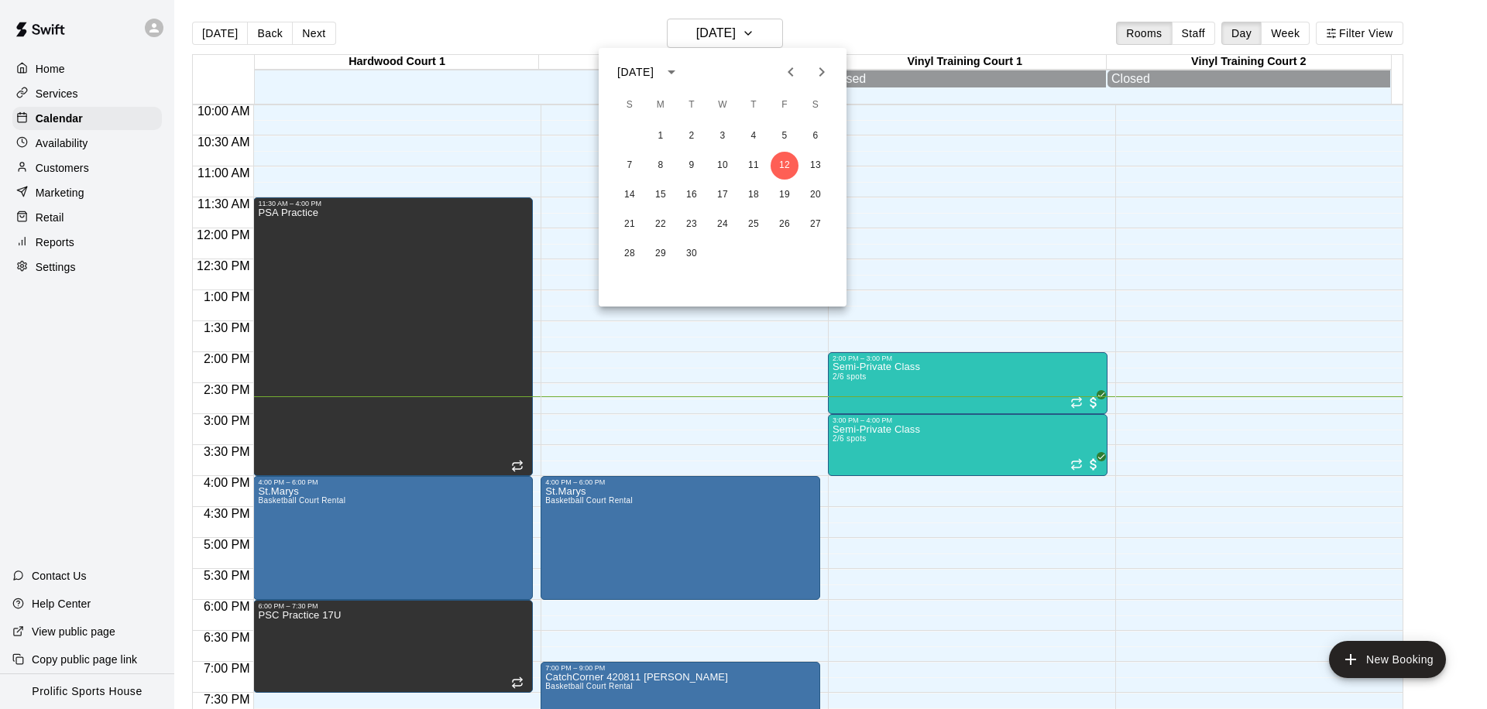
click at [958, 228] on div at bounding box center [743, 354] width 1487 height 709
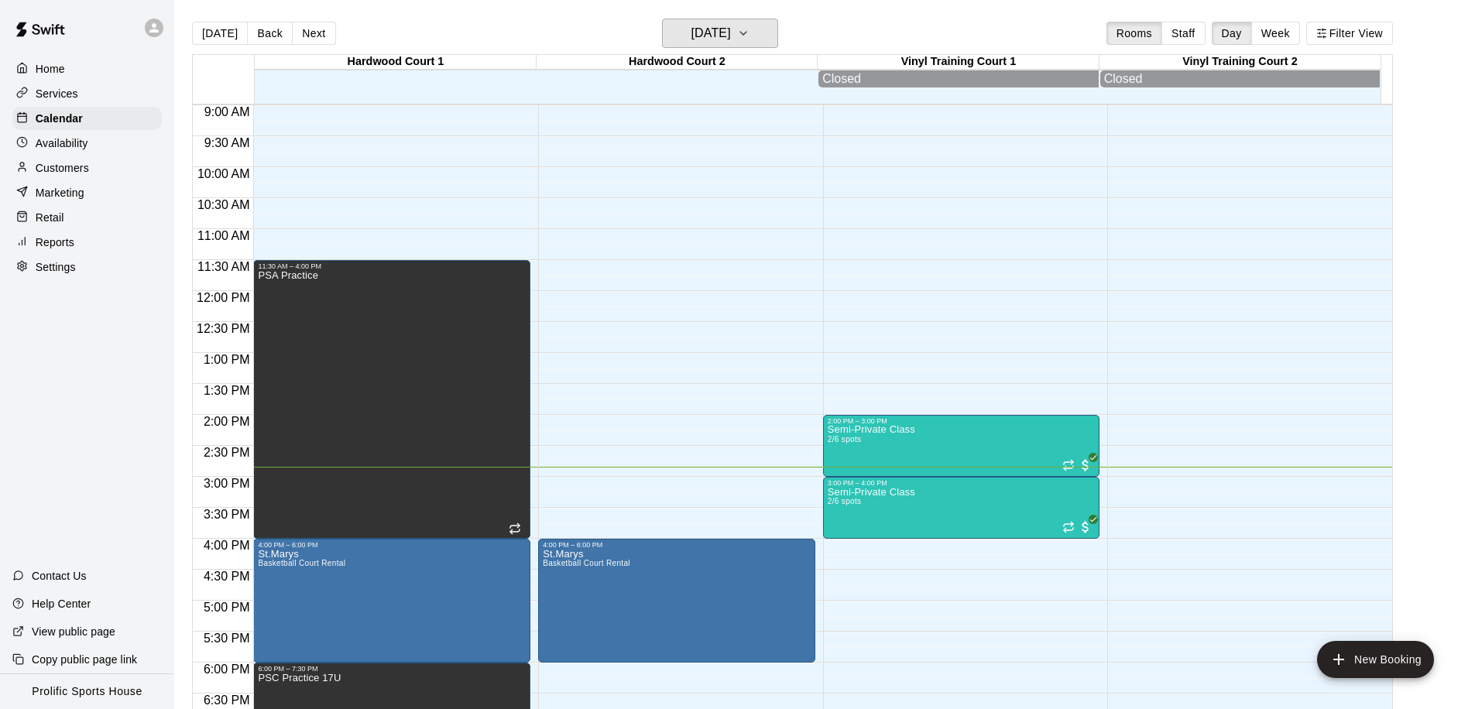
scroll to position [739, 0]
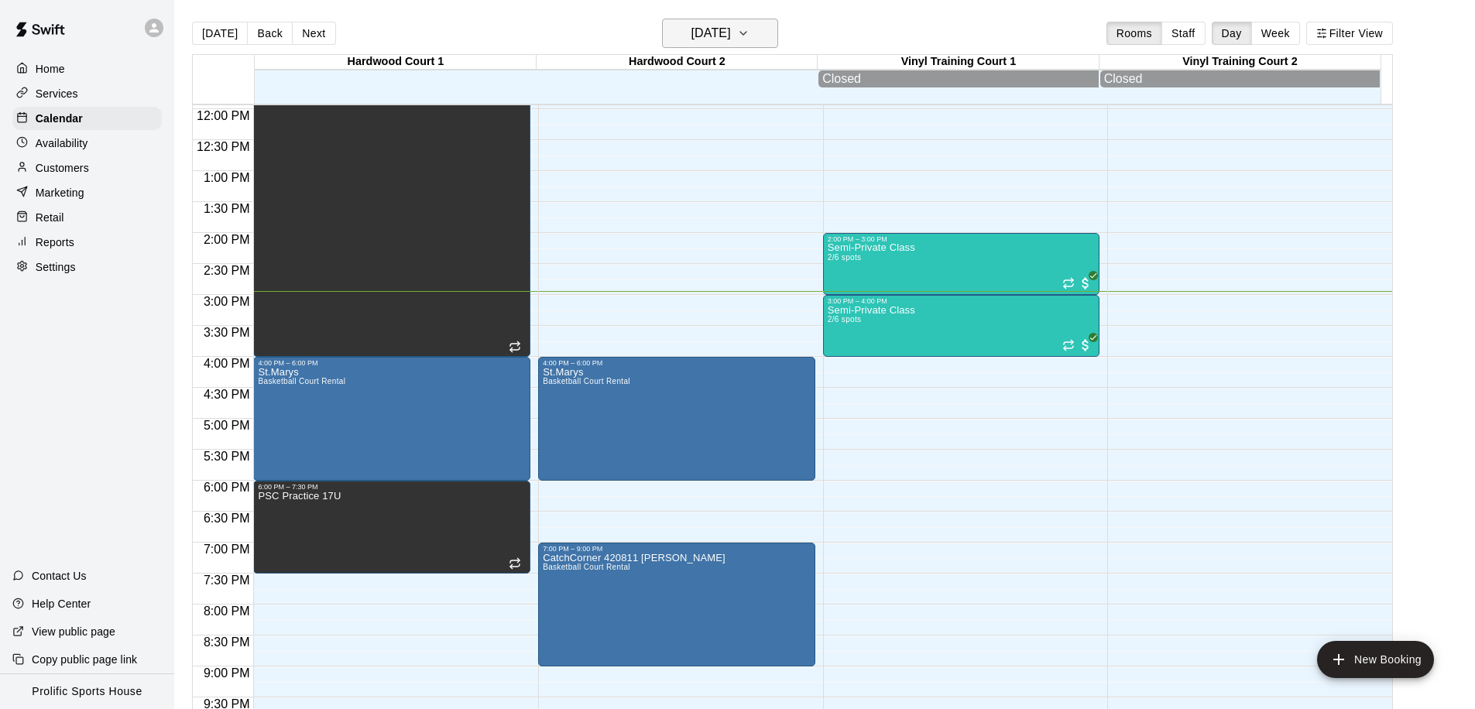
click at [705, 36] on h6 "[DATE]" at bounding box center [710, 33] width 39 height 22
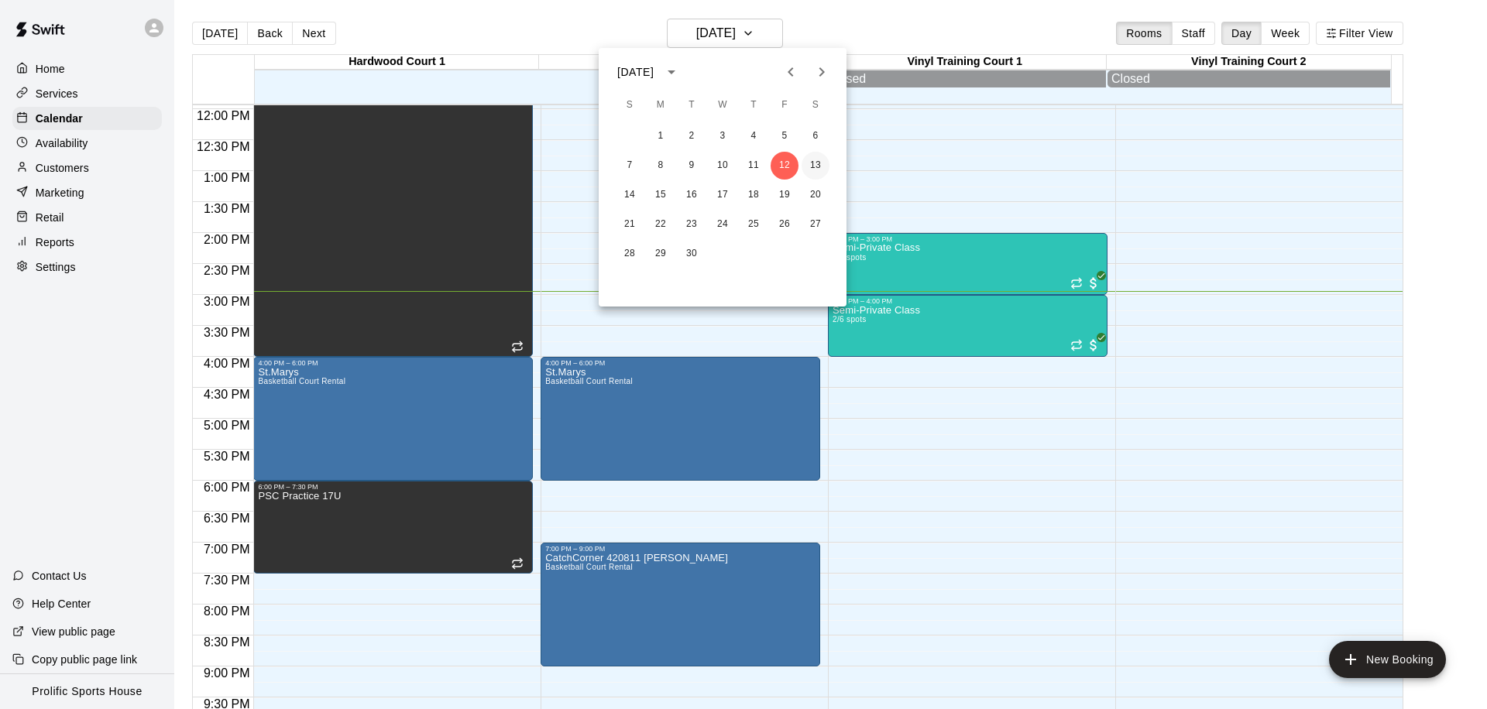
click at [809, 163] on button "13" at bounding box center [815, 166] width 28 height 28
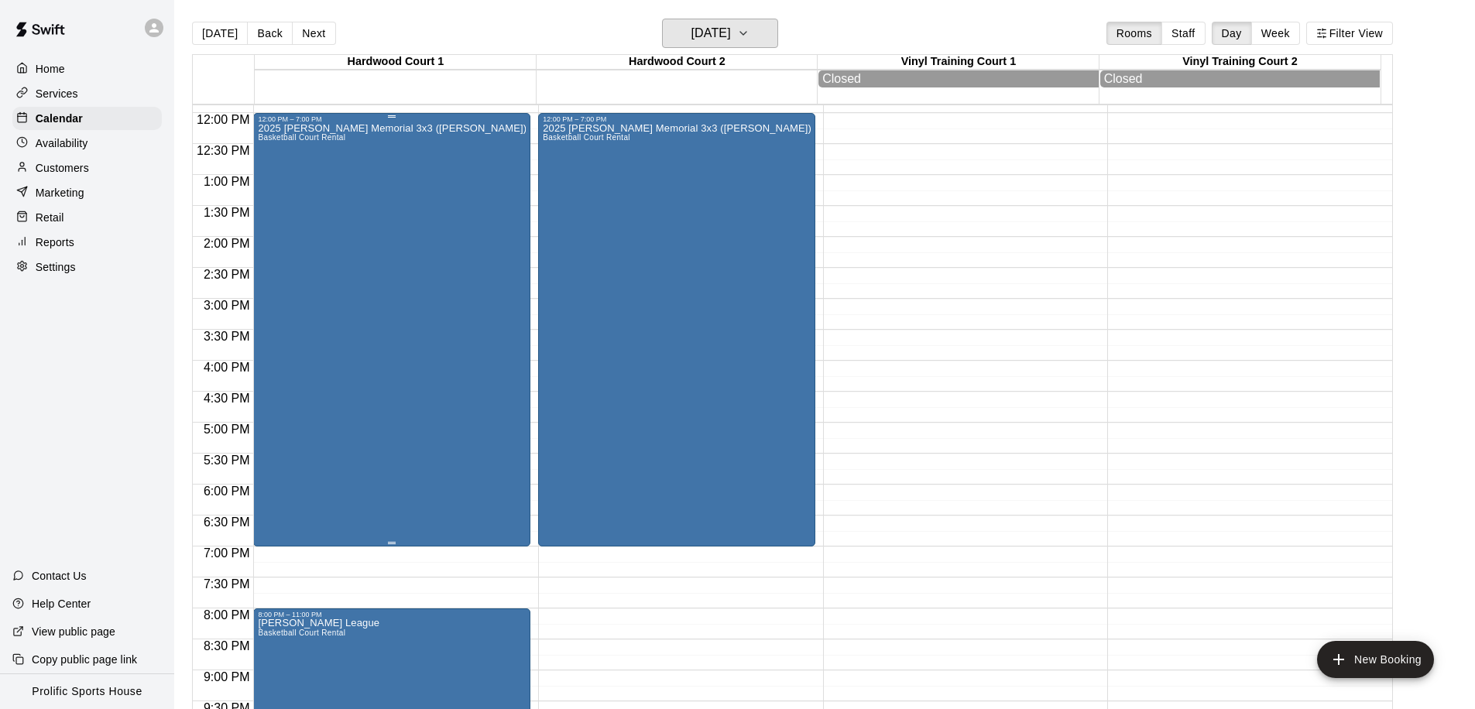
scroll to position [627, 0]
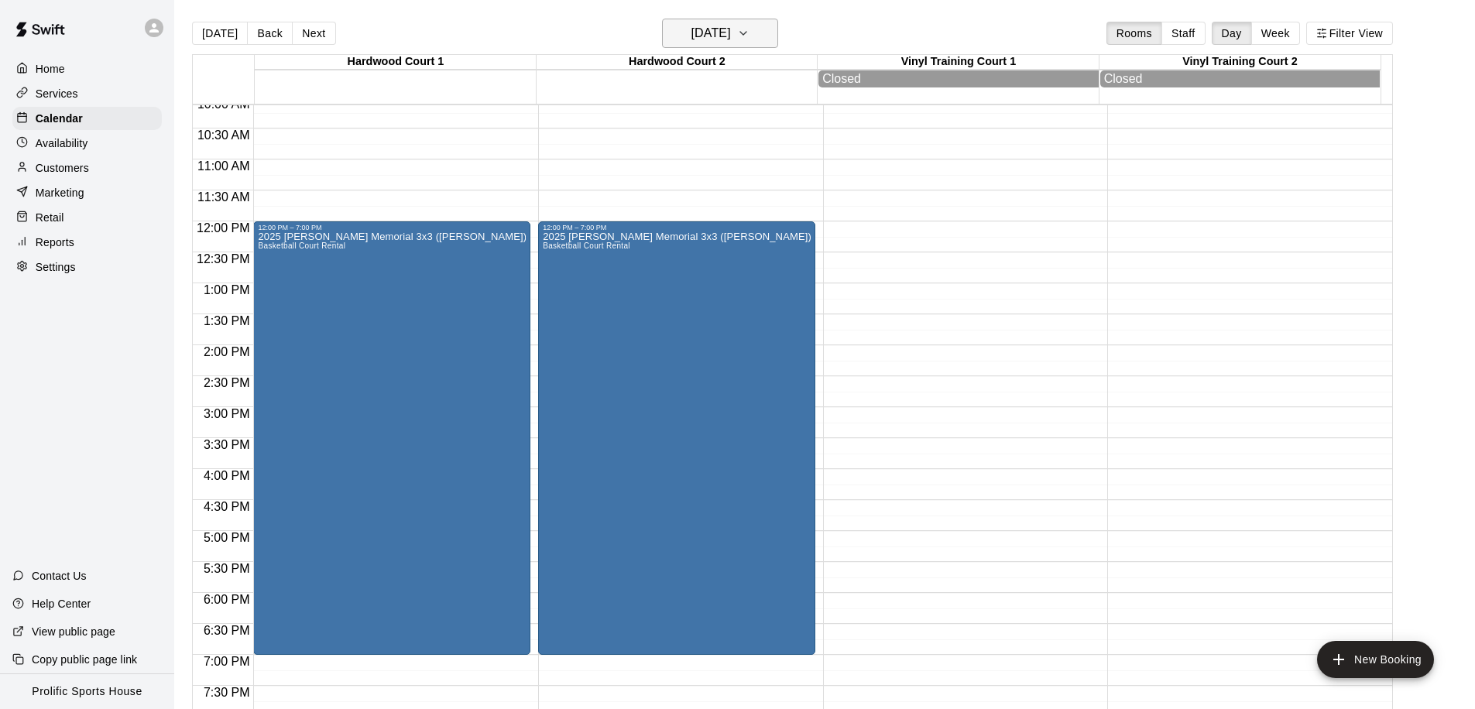
click at [709, 37] on h6 "Saturday Sep 13" at bounding box center [710, 33] width 39 height 22
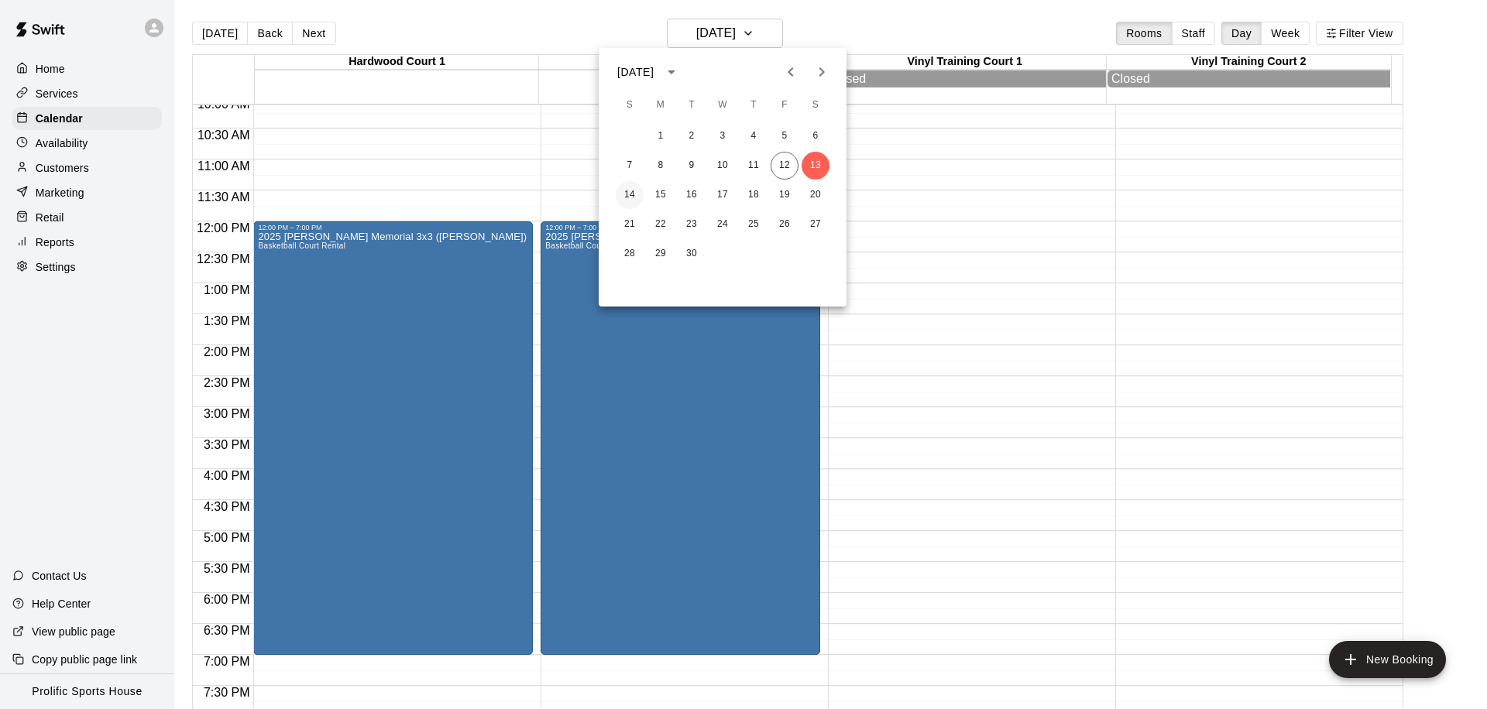
click at [624, 192] on button "14" at bounding box center [630, 195] width 28 height 28
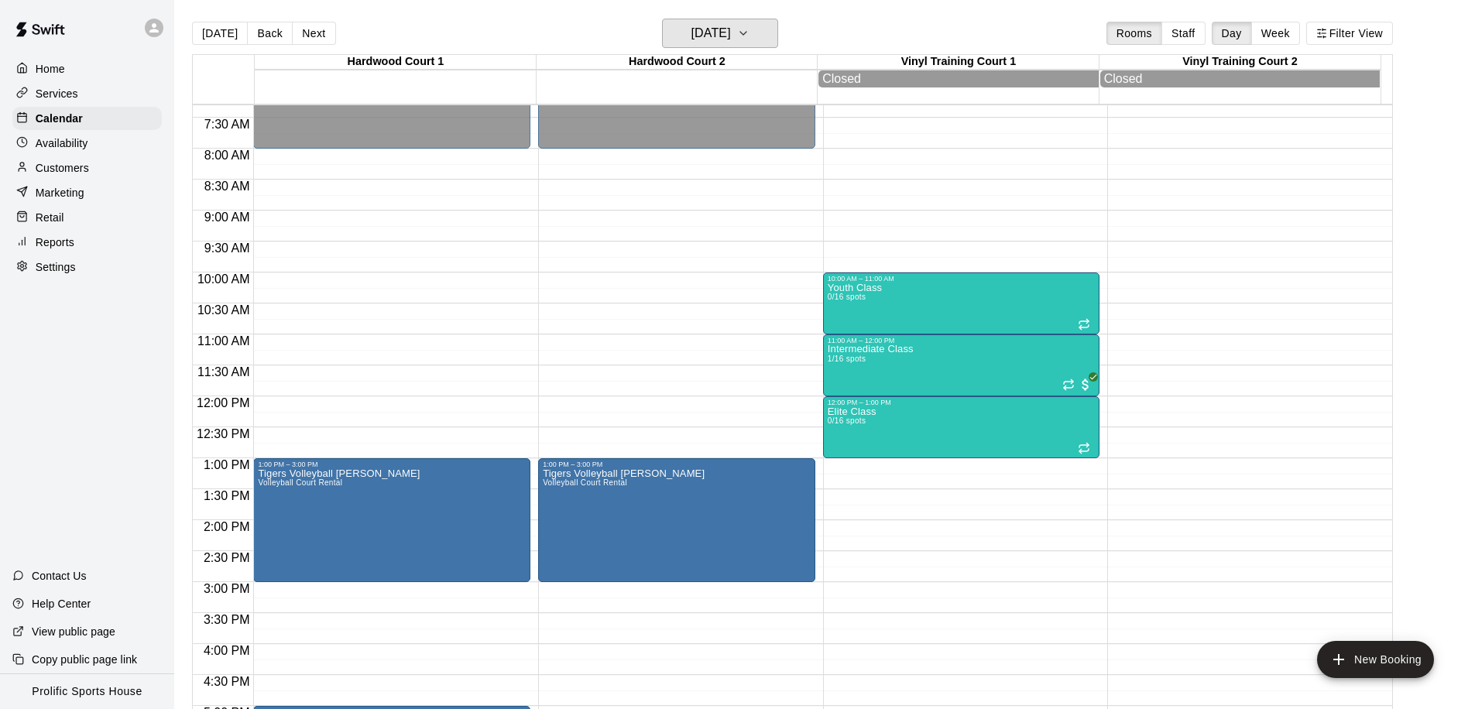
scroll to position [413, 0]
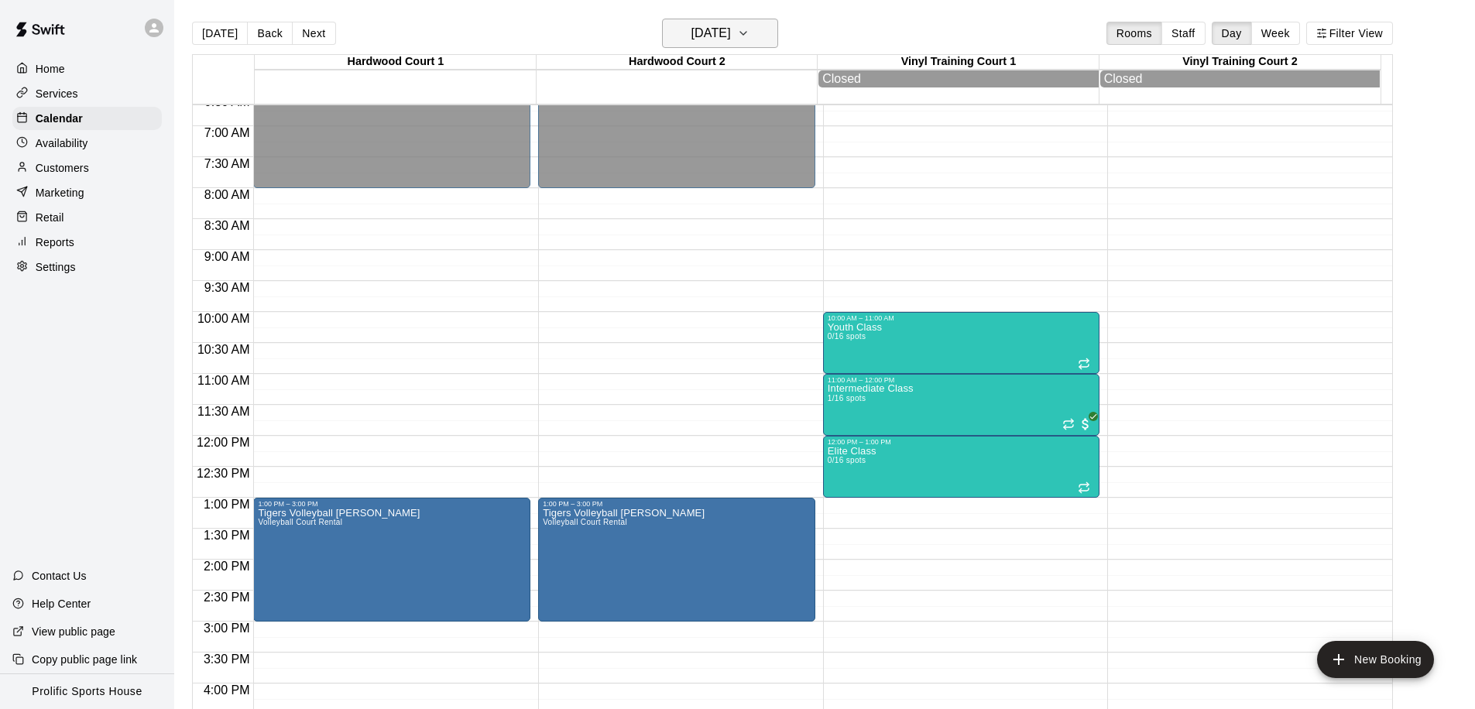
click at [715, 34] on h6 "[DATE]" at bounding box center [710, 33] width 39 height 22
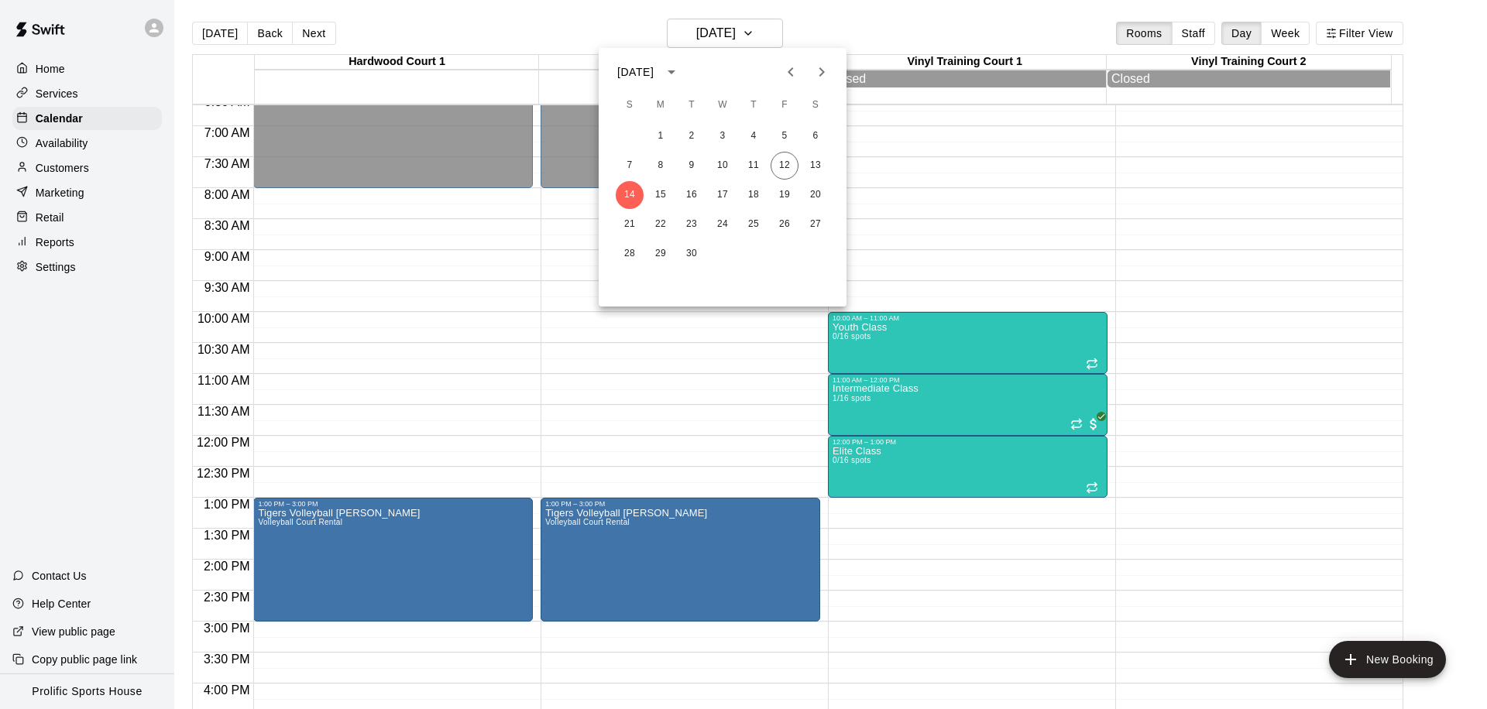
click at [671, 39] on div at bounding box center [743, 354] width 1487 height 709
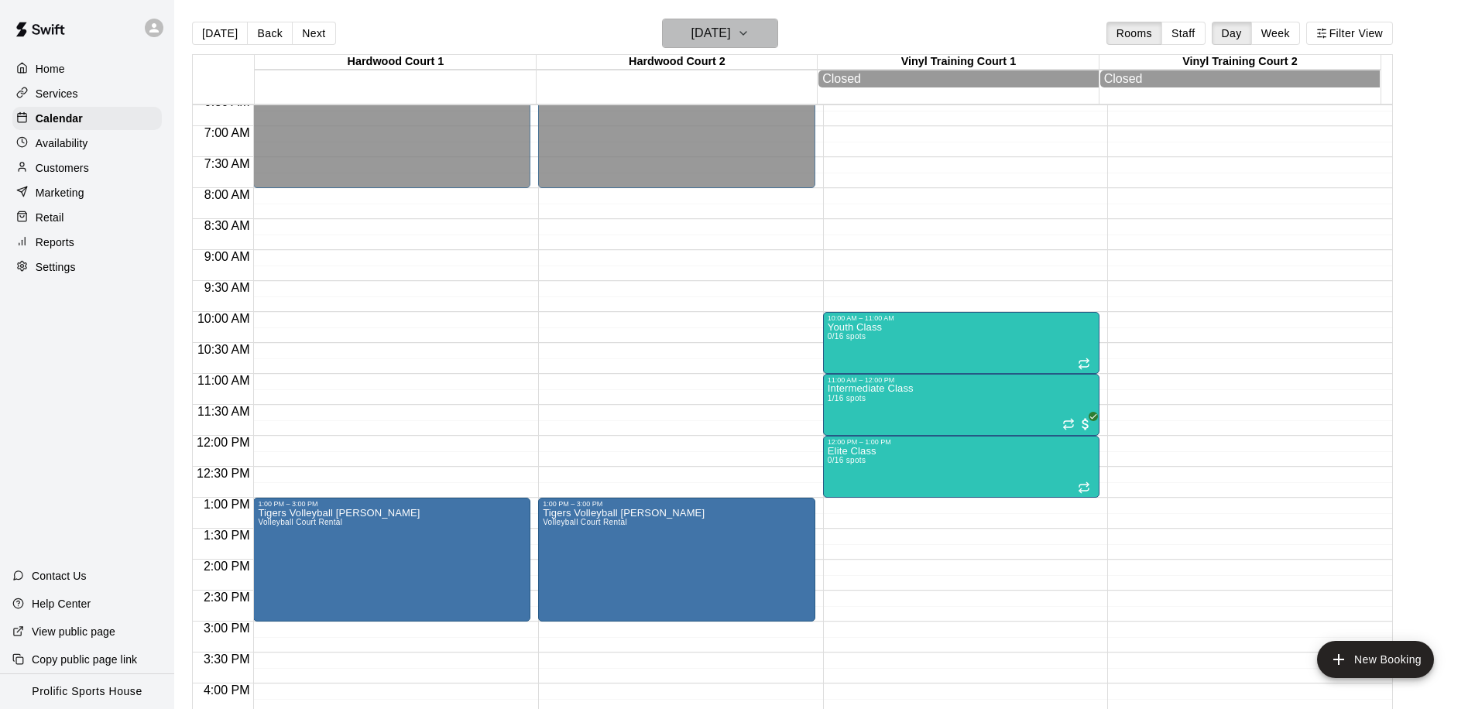
click at [729, 39] on h6 "[DATE]" at bounding box center [710, 33] width 39 height 22
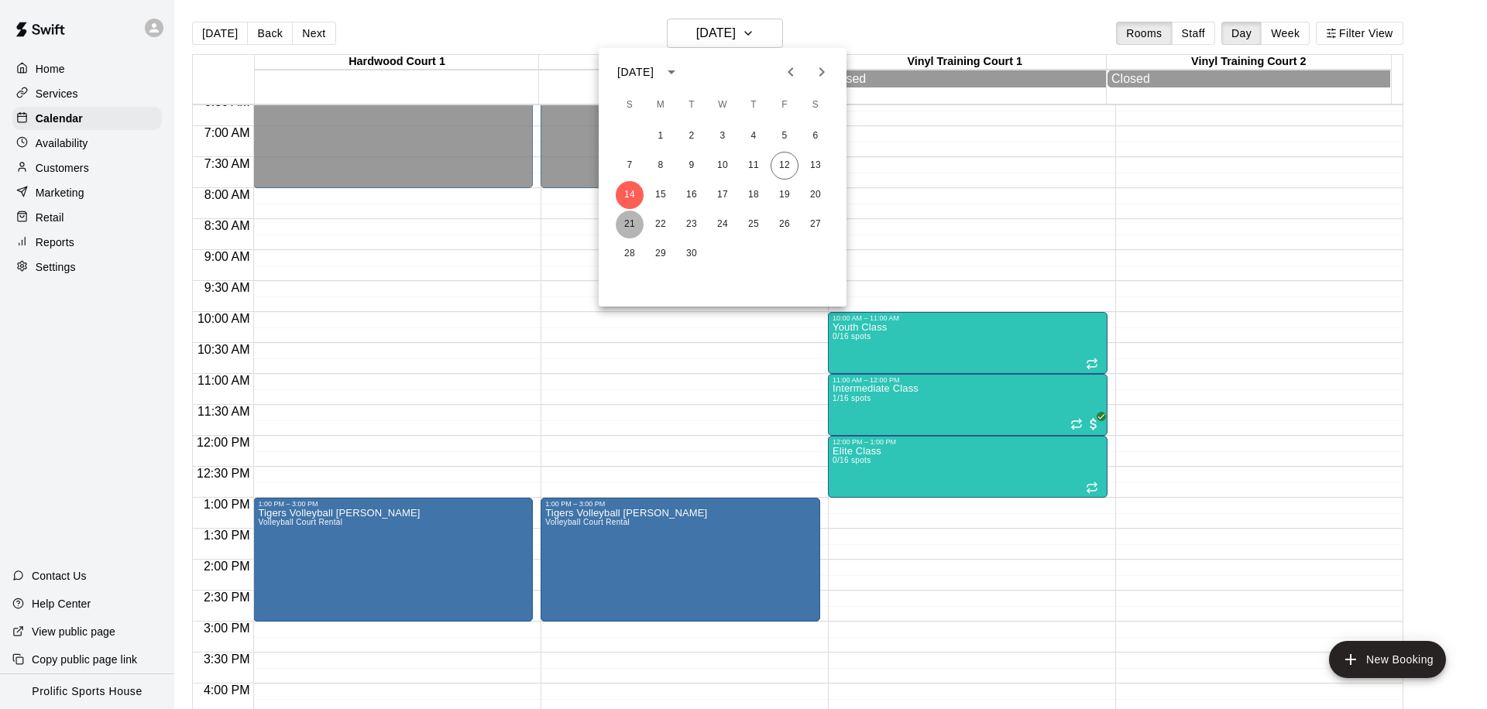
click at [631, 218] on button "21" at bounding box center [630, 225] width 28 height 28
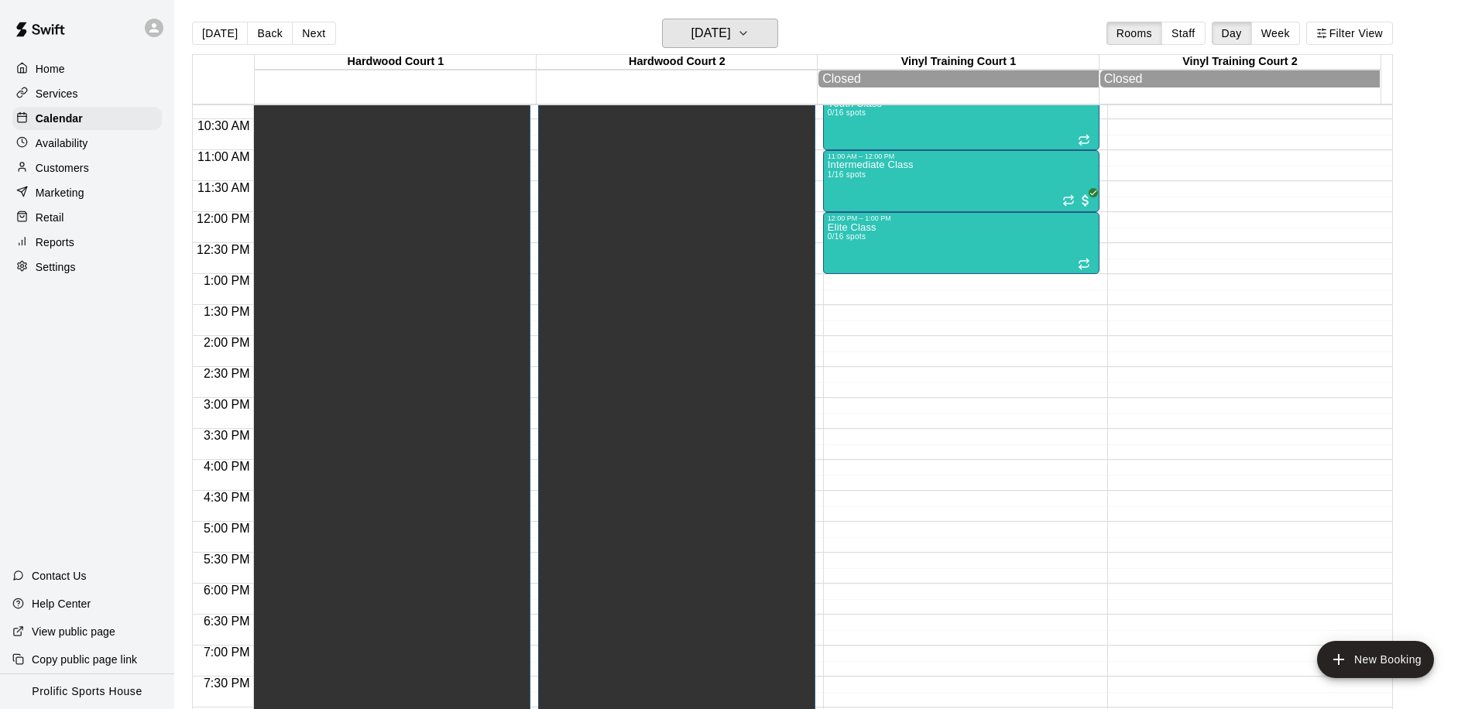
scroll to position [176, 0]
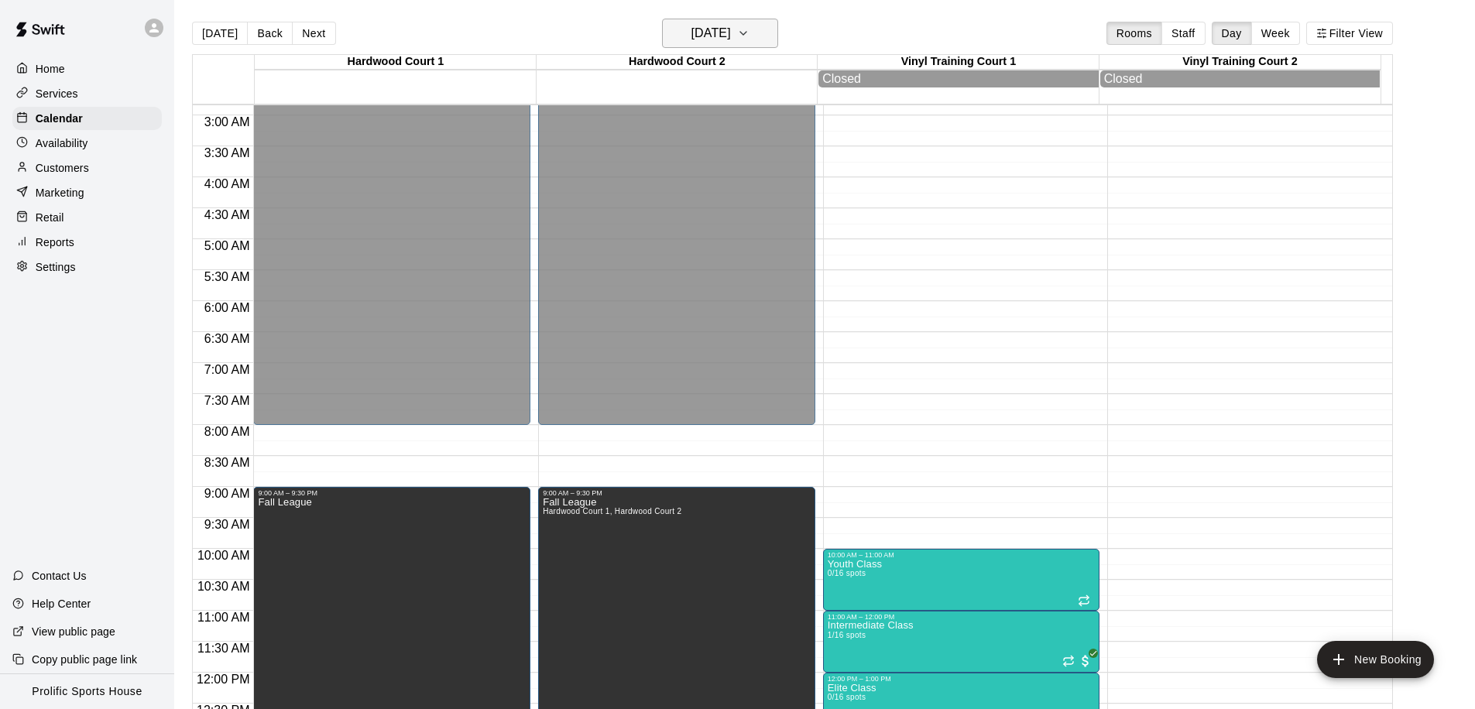
click at [729, 30] on h6 "Sunday Sep 21" at bounding box center [710, 33] width 39 height 22
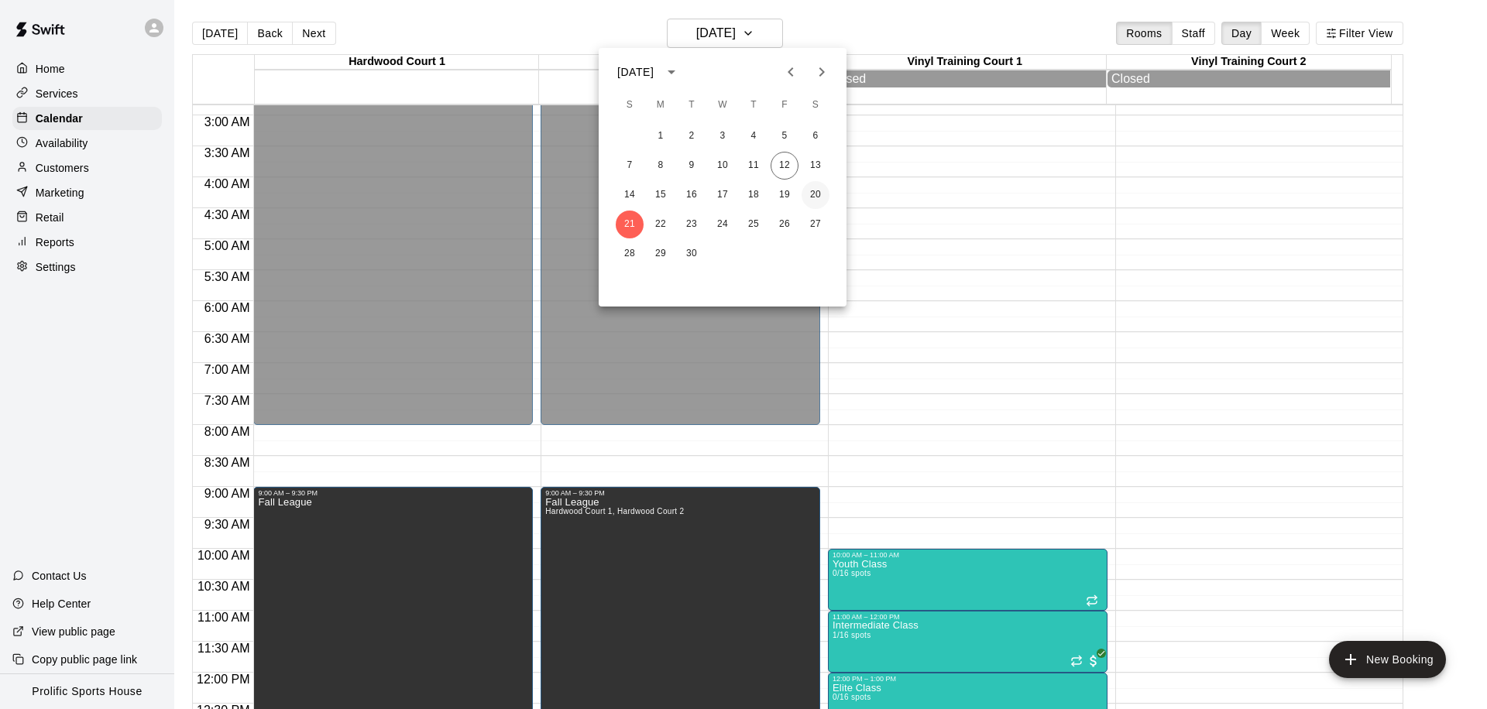
click at [816, 194] on button "20" at bounding box center [815, 195] width 28 height 28
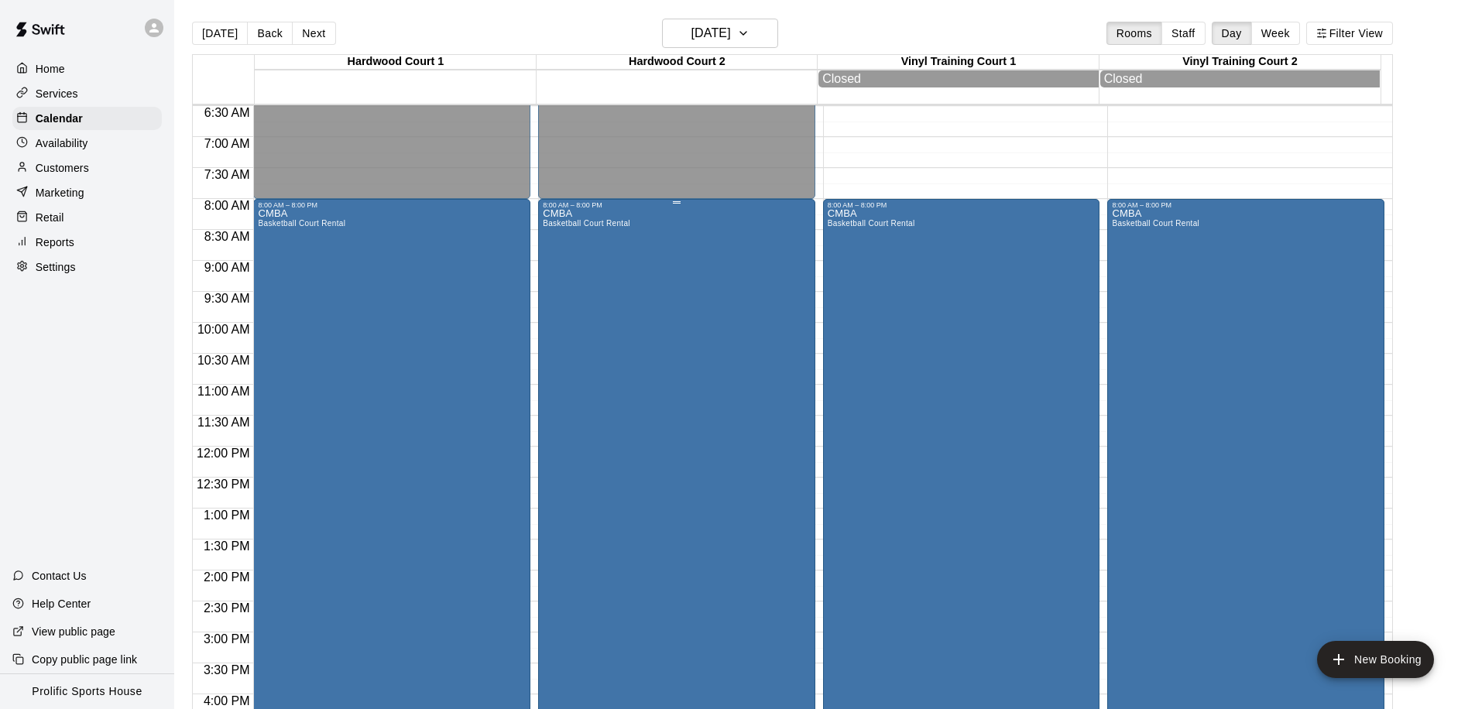
scroll to position [199, 0]
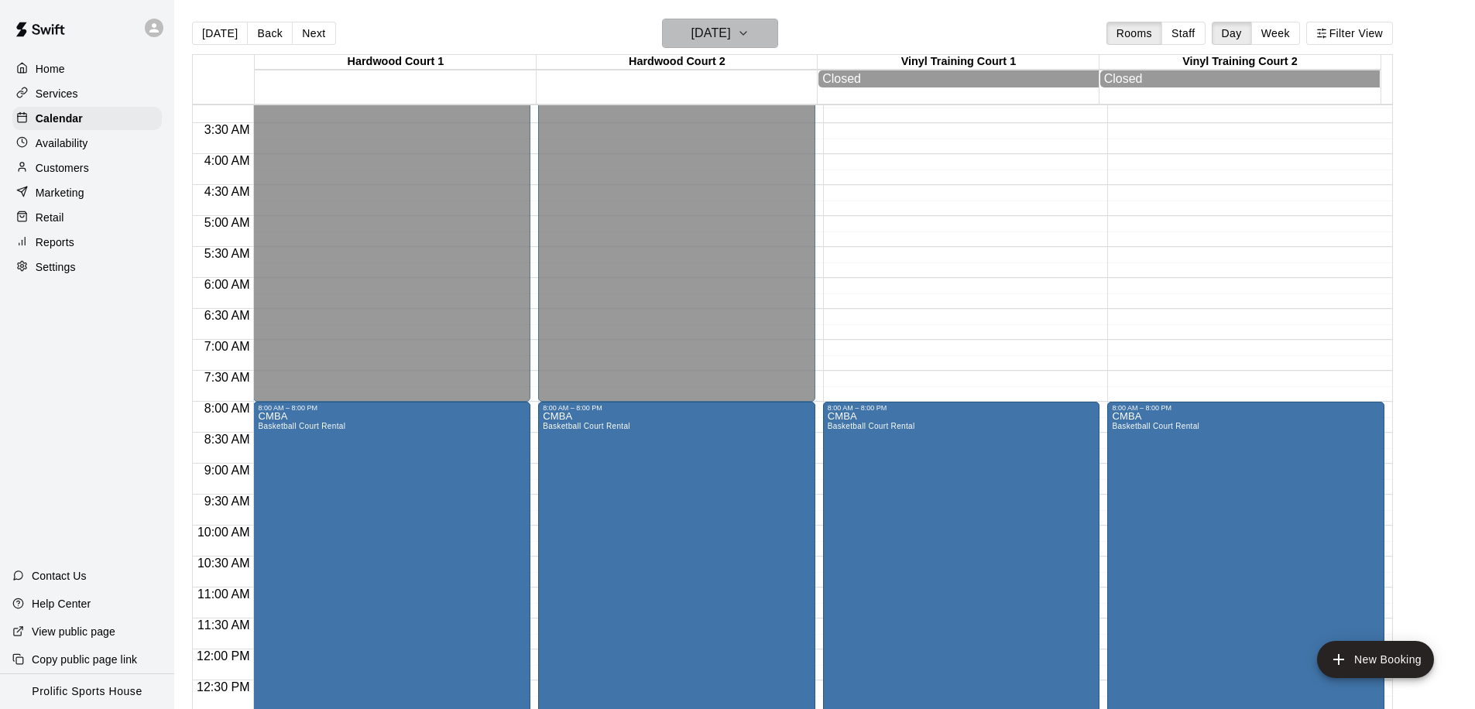
click at [701, 37] on h6 "Saturday Sep 20" at bounding box center [710, 33] width 39 height 22
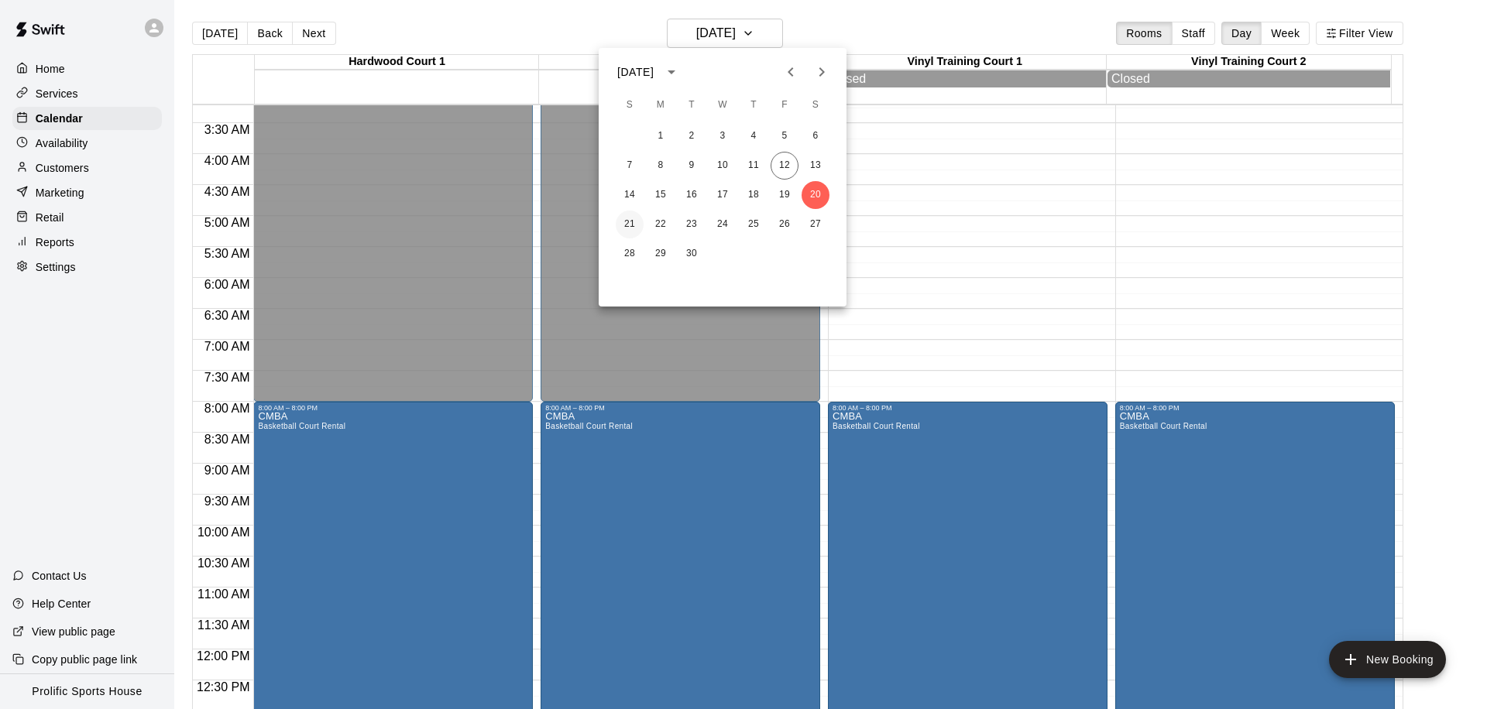
click at [622, 214] on button "21" at bounding box center [630, 225] width 28 height 28
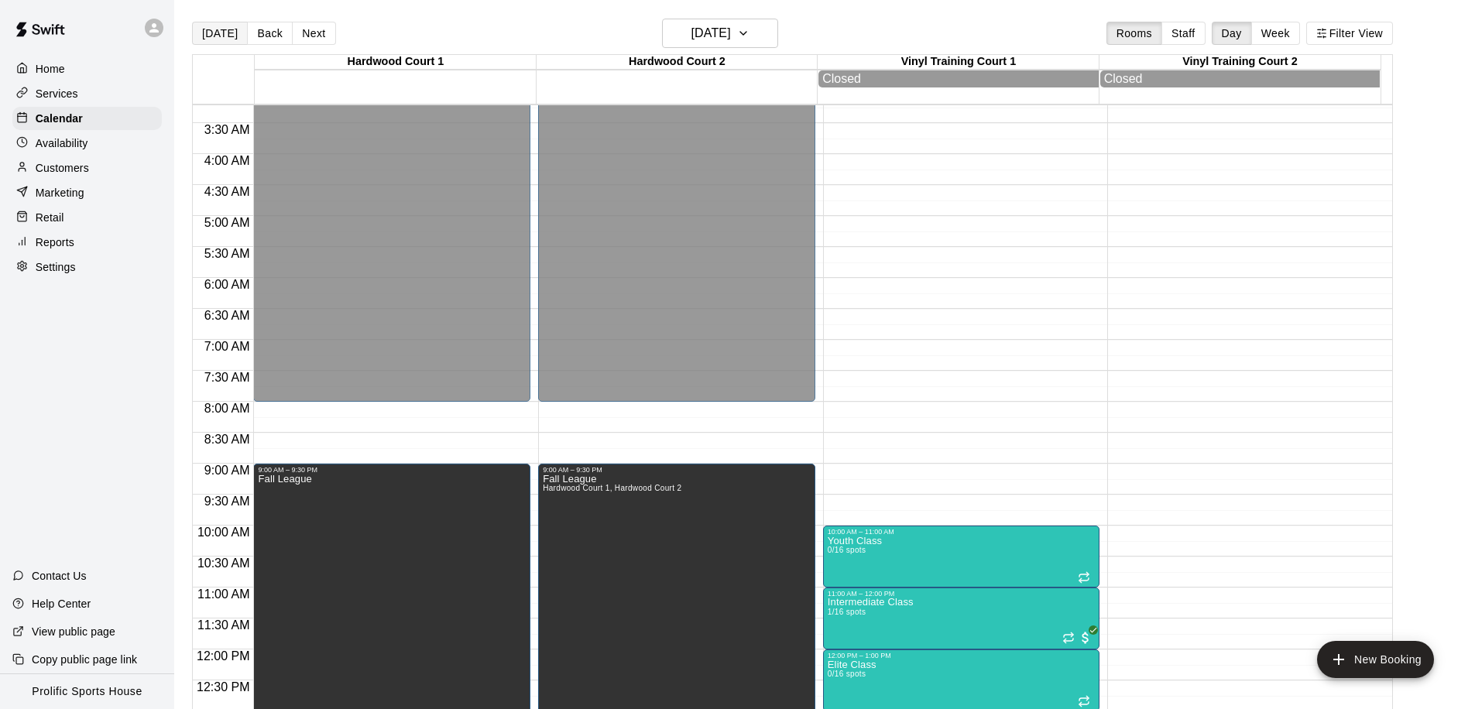
click at [223, 25] on button "[DATE]" at bounding box center [220, 33] width 56 height 23
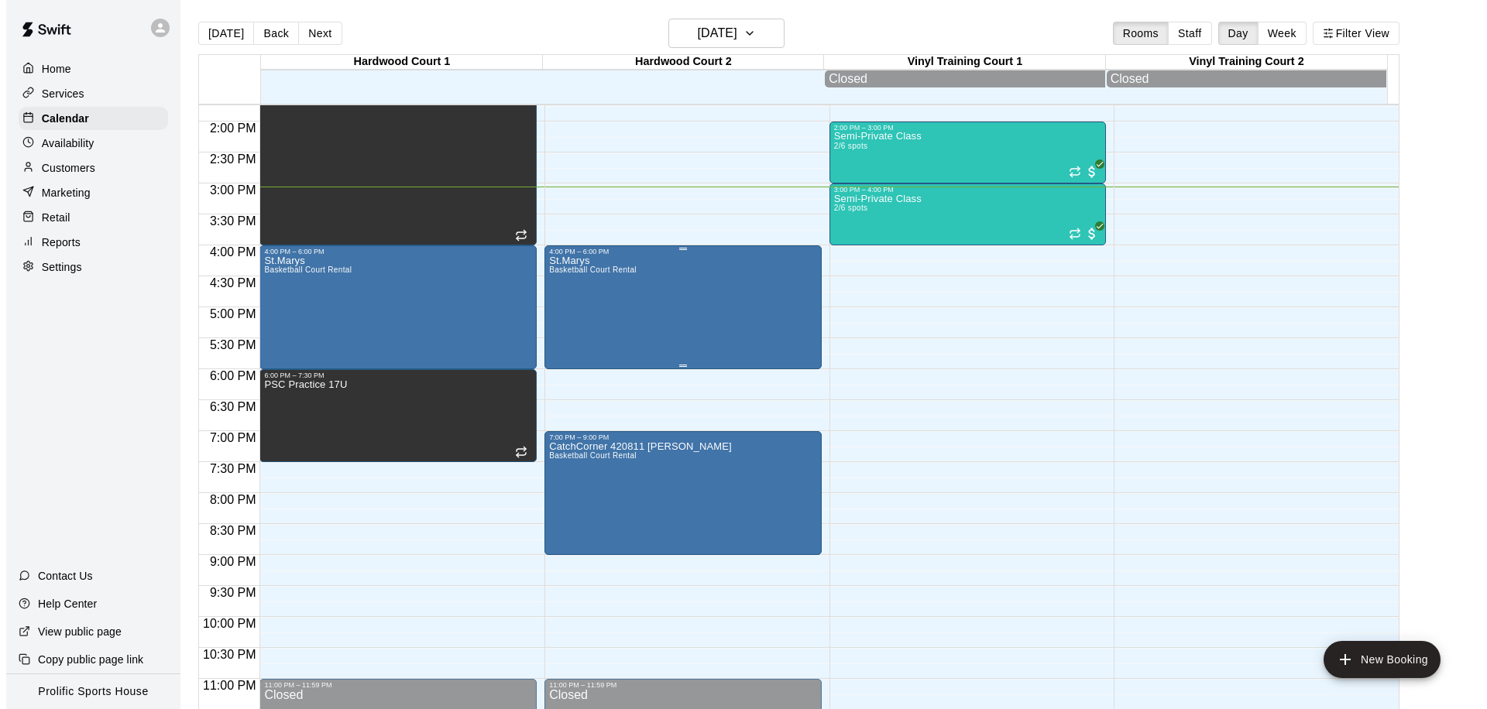
scroll to position [832, 0]
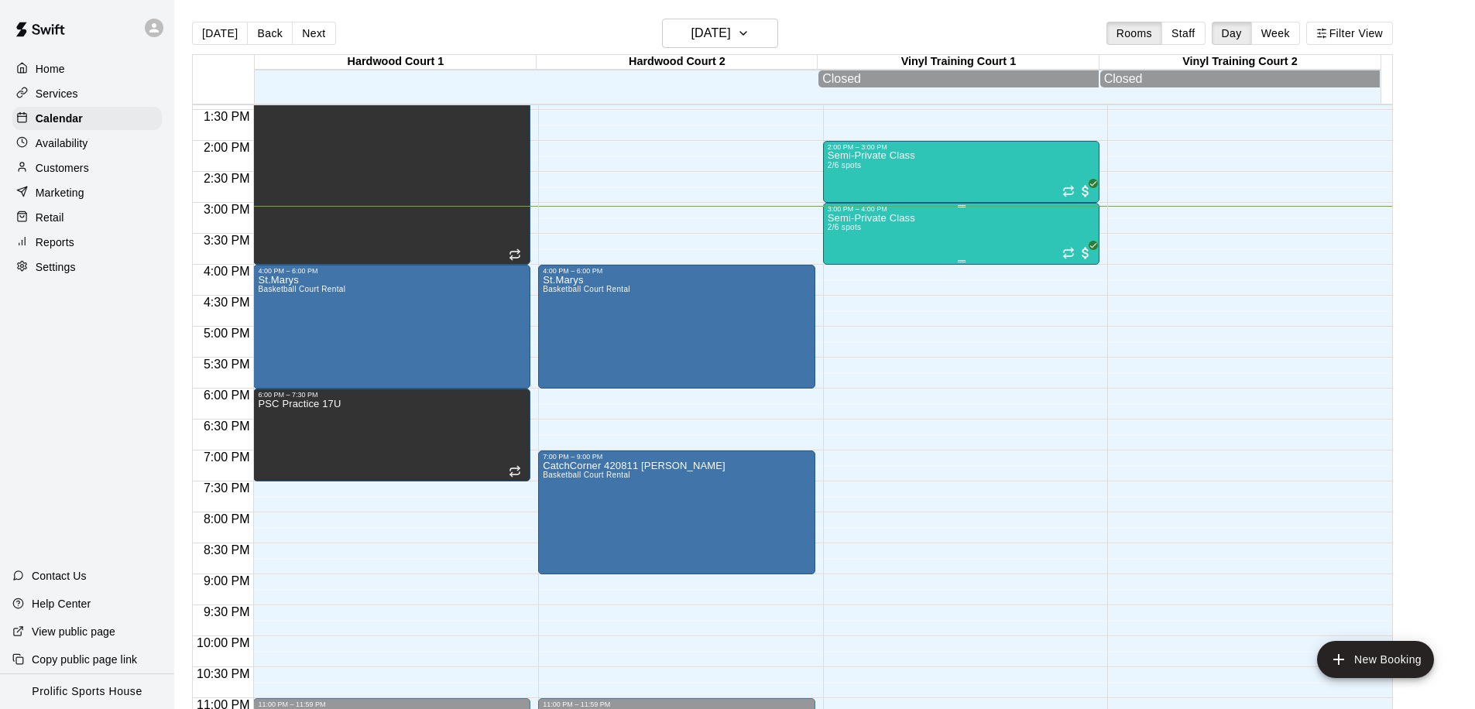
click at [893, 235] on div "Semi-Private Class 2/6 spots" at bounding box center [871, 567] width 87 height 709
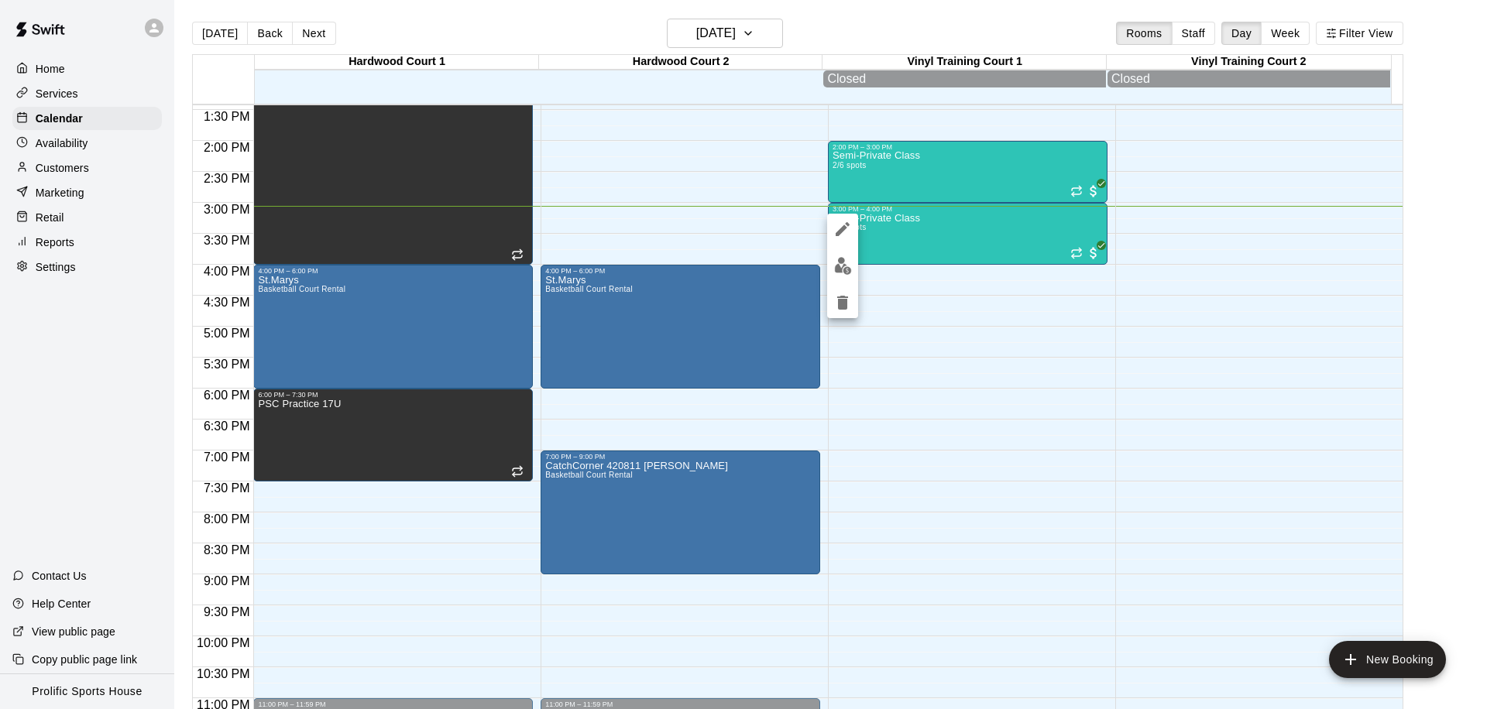
click at [838, 274] on img "edit" at bounding box center [843, 266] width 18 height 18
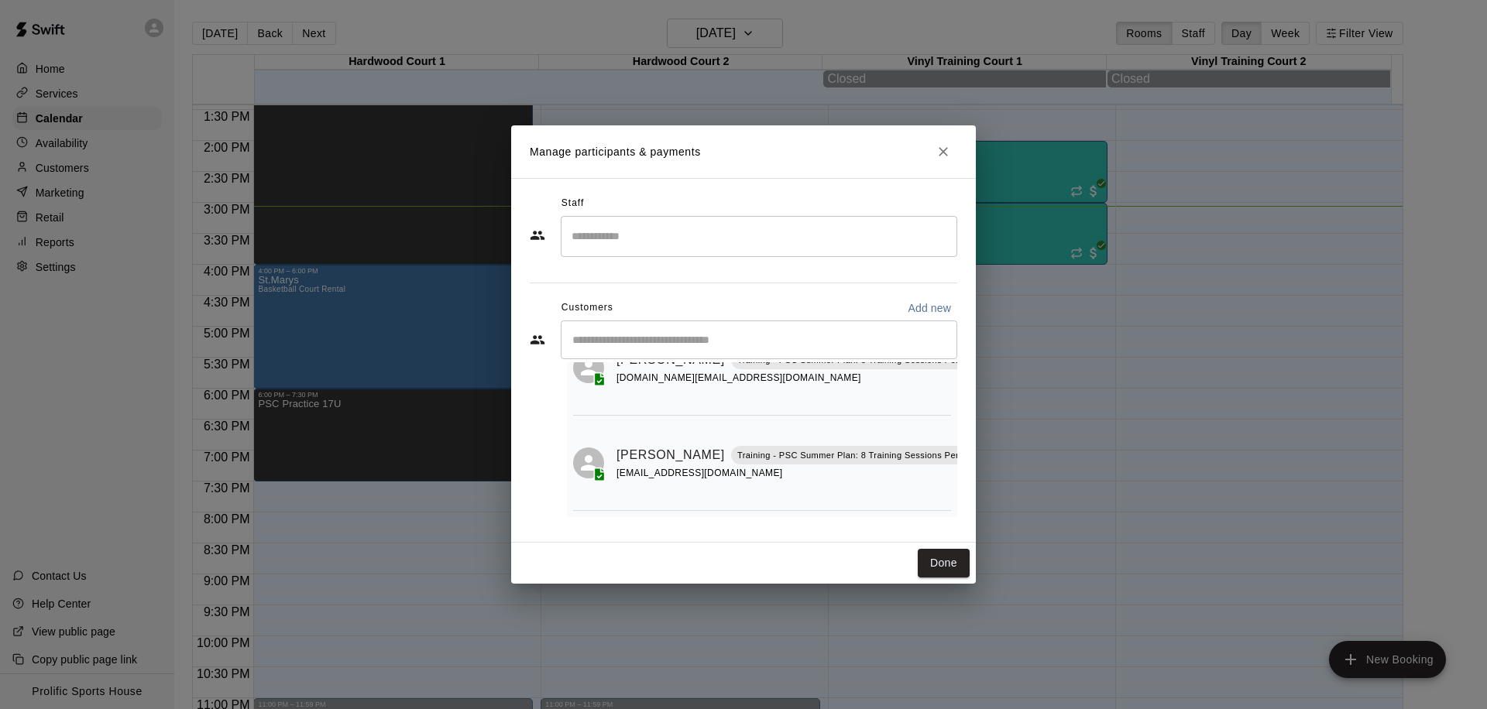
scroll to position [91, 0]
click at [941, 142] on button "Close" at bounding box center [943, 152] width 28 height 28
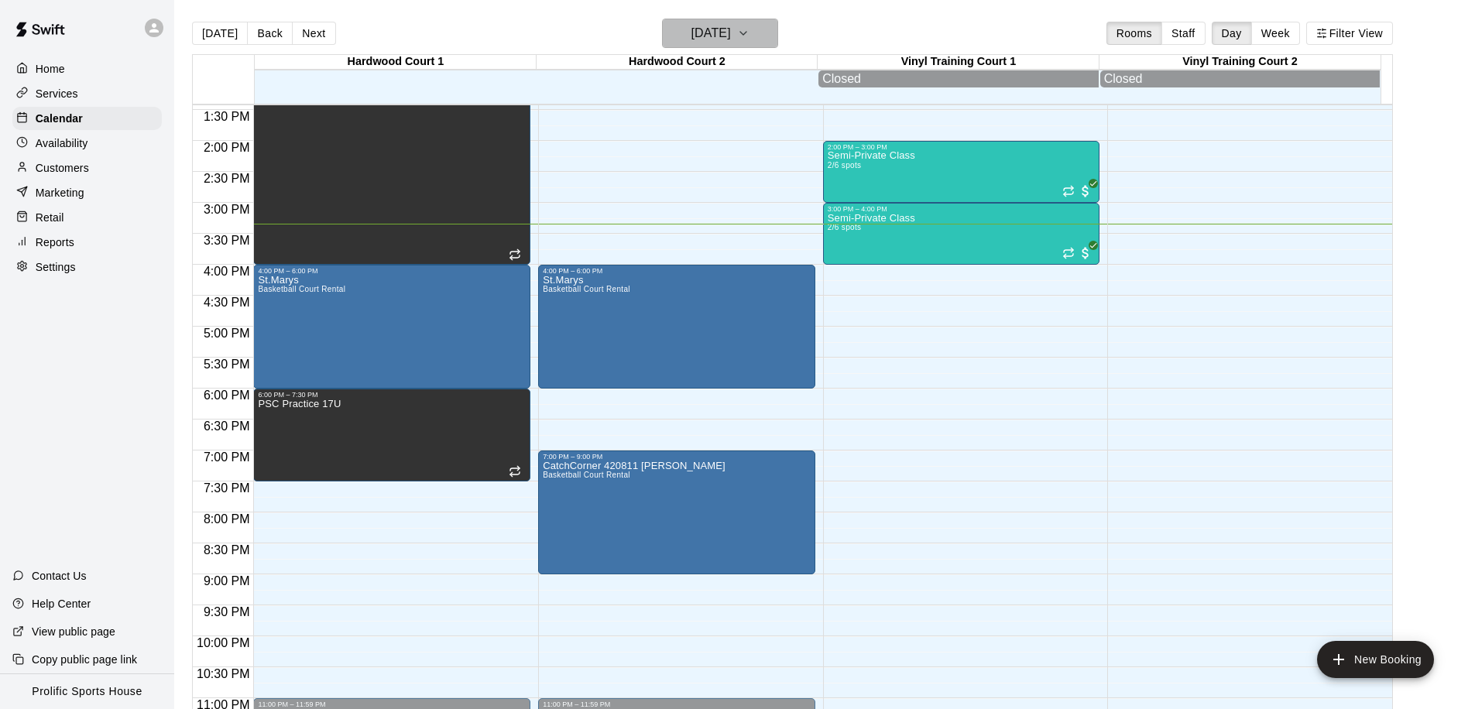
click at [743, 43] on button "[DATE]" at bounding box center [720, 33] width 116 height 29
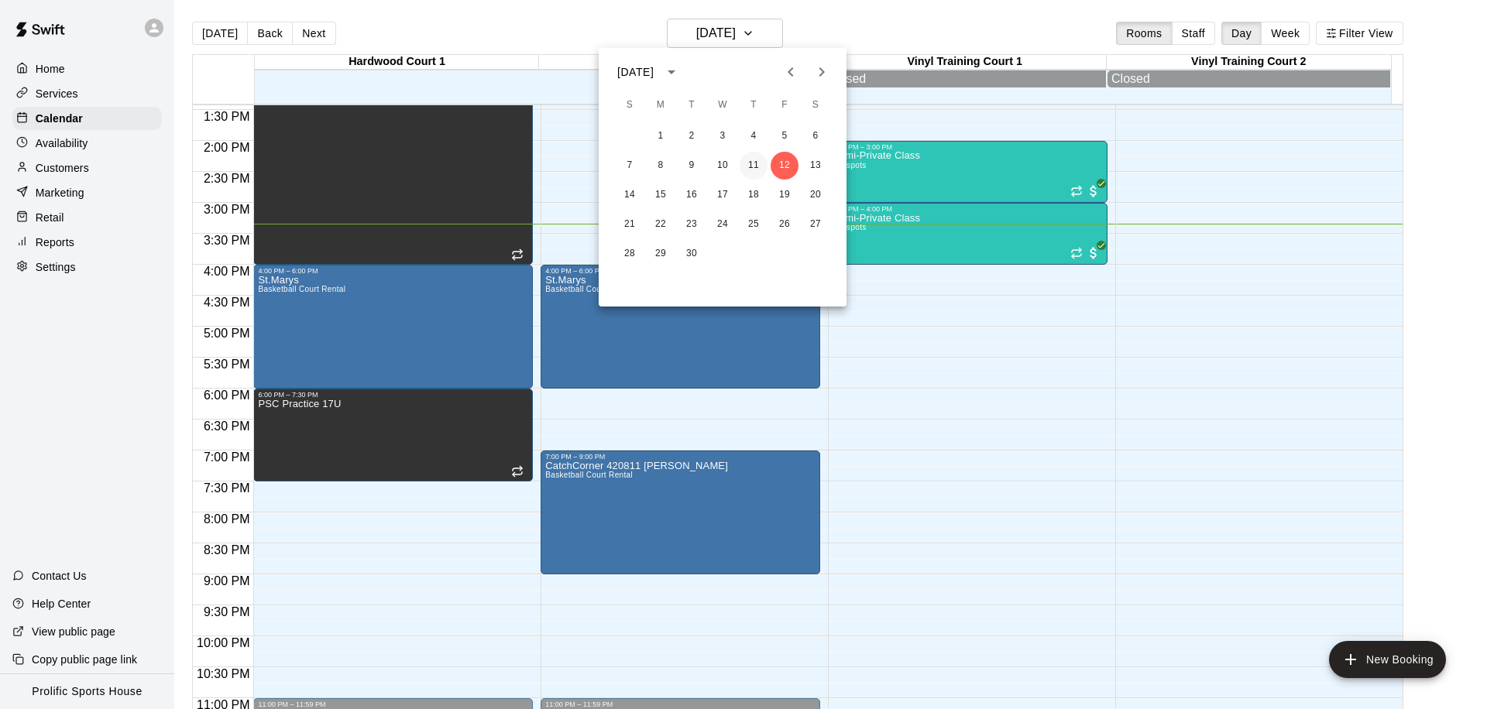
click at [748, 166] on button "11" at bounding box center [753, 166] width 28 height 28
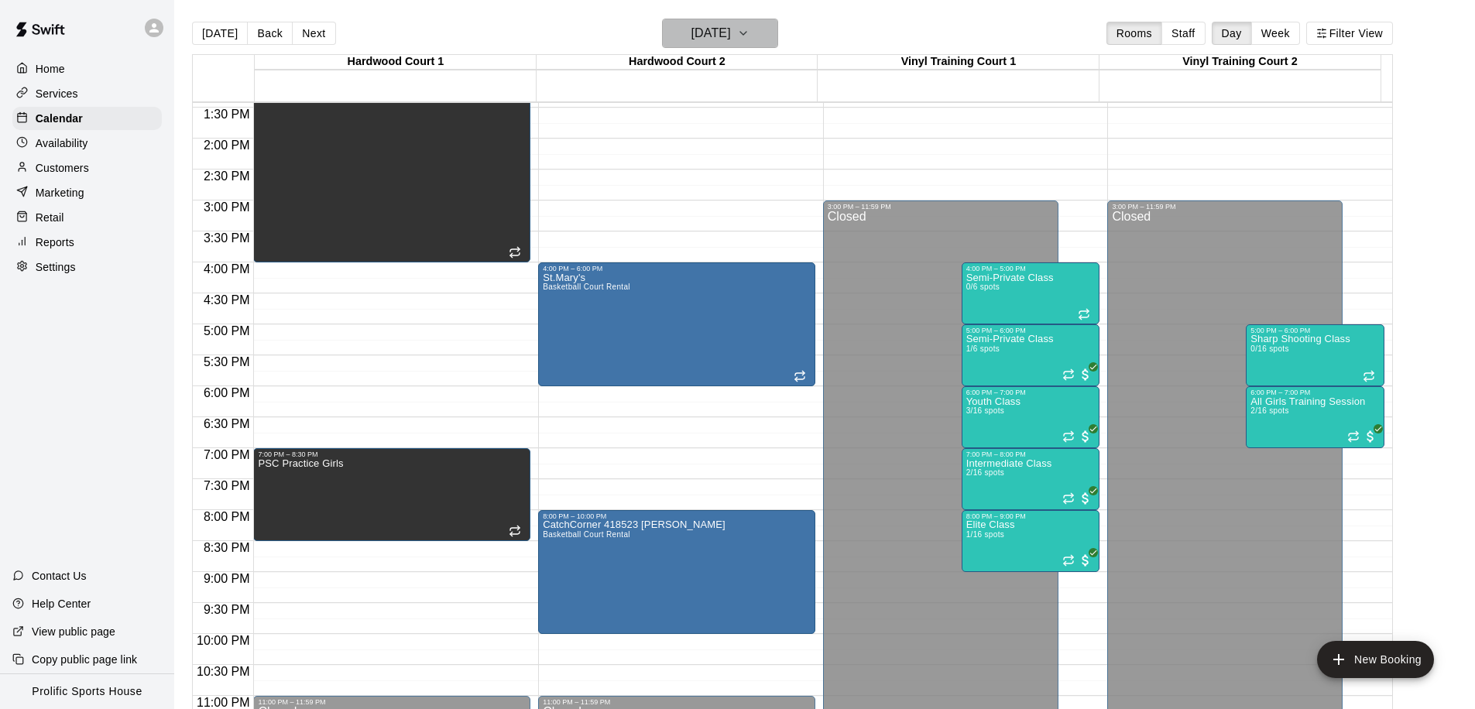
click at [691, 37] on h6 "Thursday Sep 11" at bounding box center [710, 33] width 39 height 22
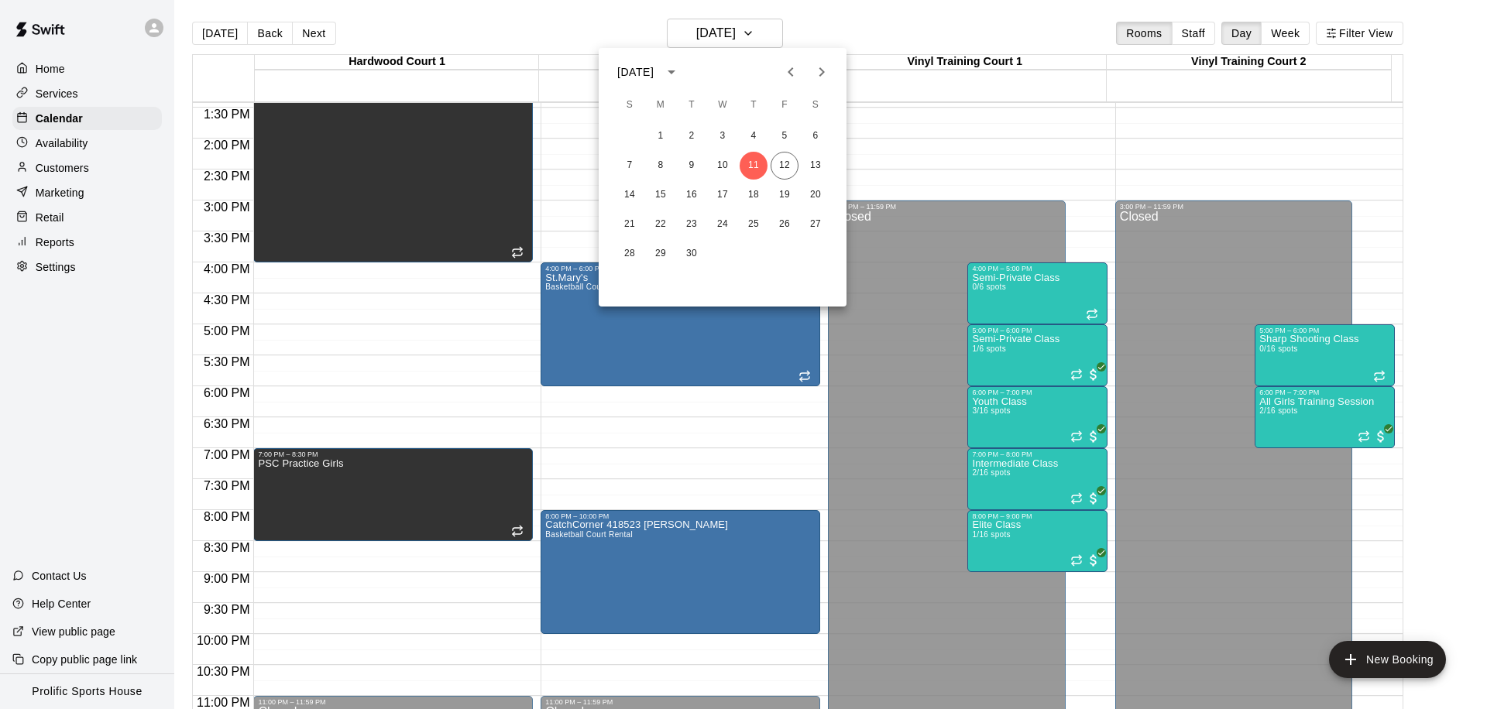
click at [821, 77] on icon "Next month" at bounding box center [821, 72] width 19 height 19
click at [781, 71] on icon "Previous month" at bounding box center [790, 72] width 19 height 19
click at [694, 198] on button "14" at bounding box center [691, 195] width 28 height 28
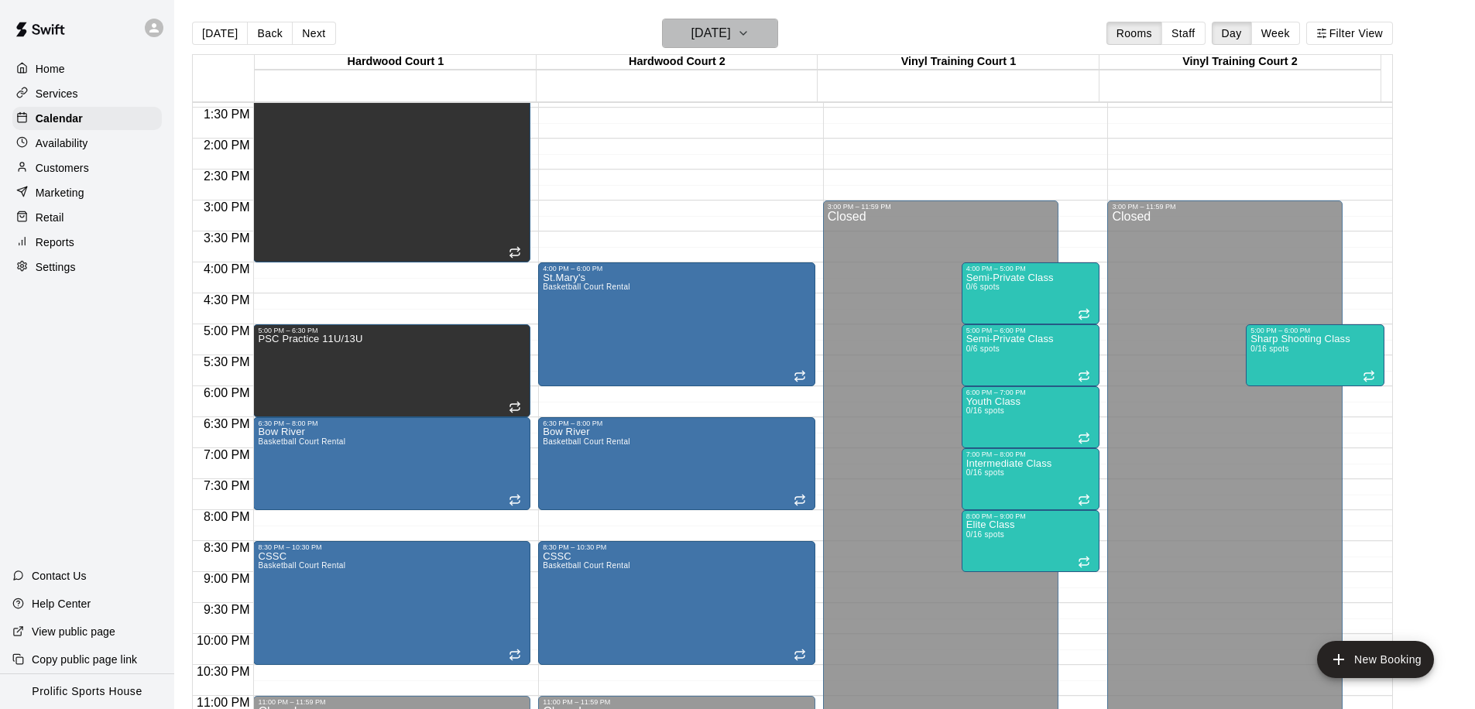
click at [731, 33] on h6 "Tuesday Oct 14" at bounding box center [710, 33] width 39 height 22
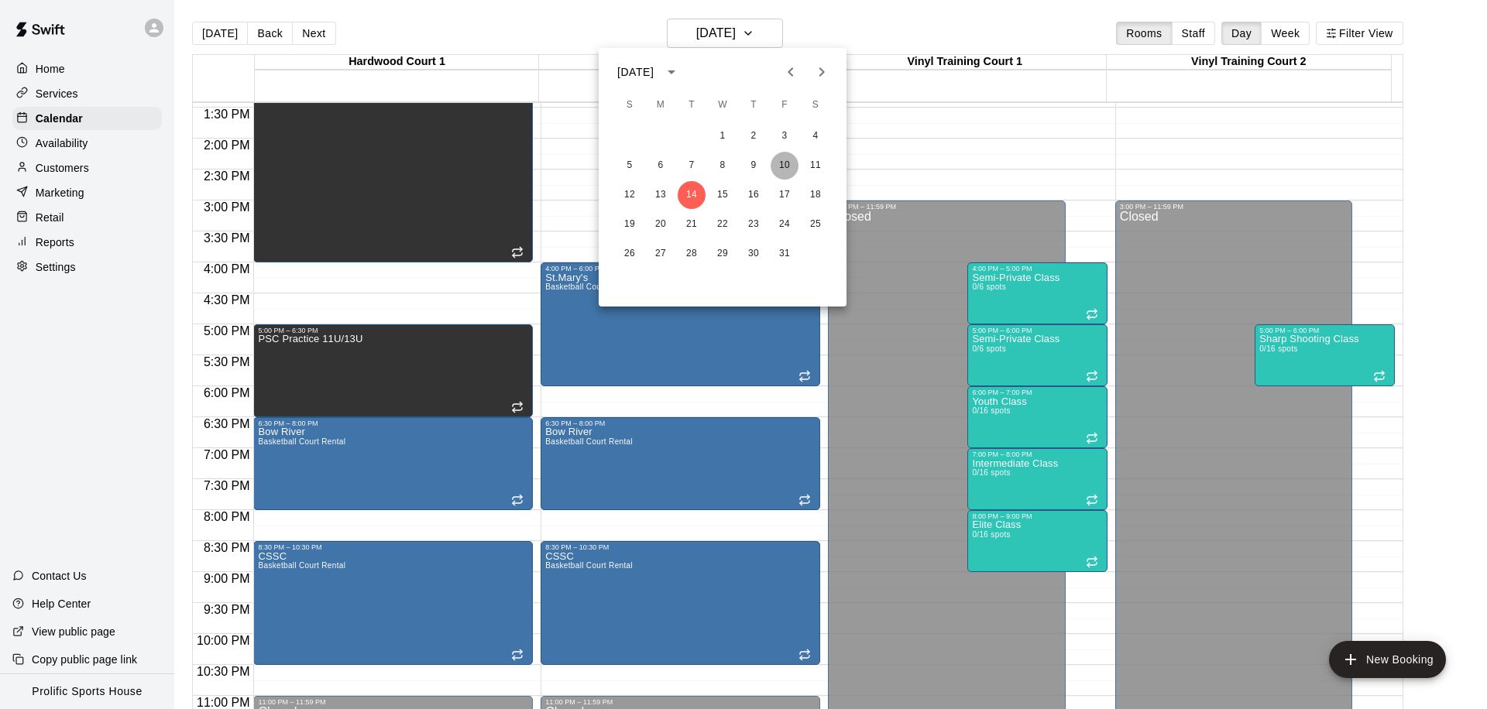
click at [788, 167] on button "10" at bounding box center [784, 166] width 28 height 28
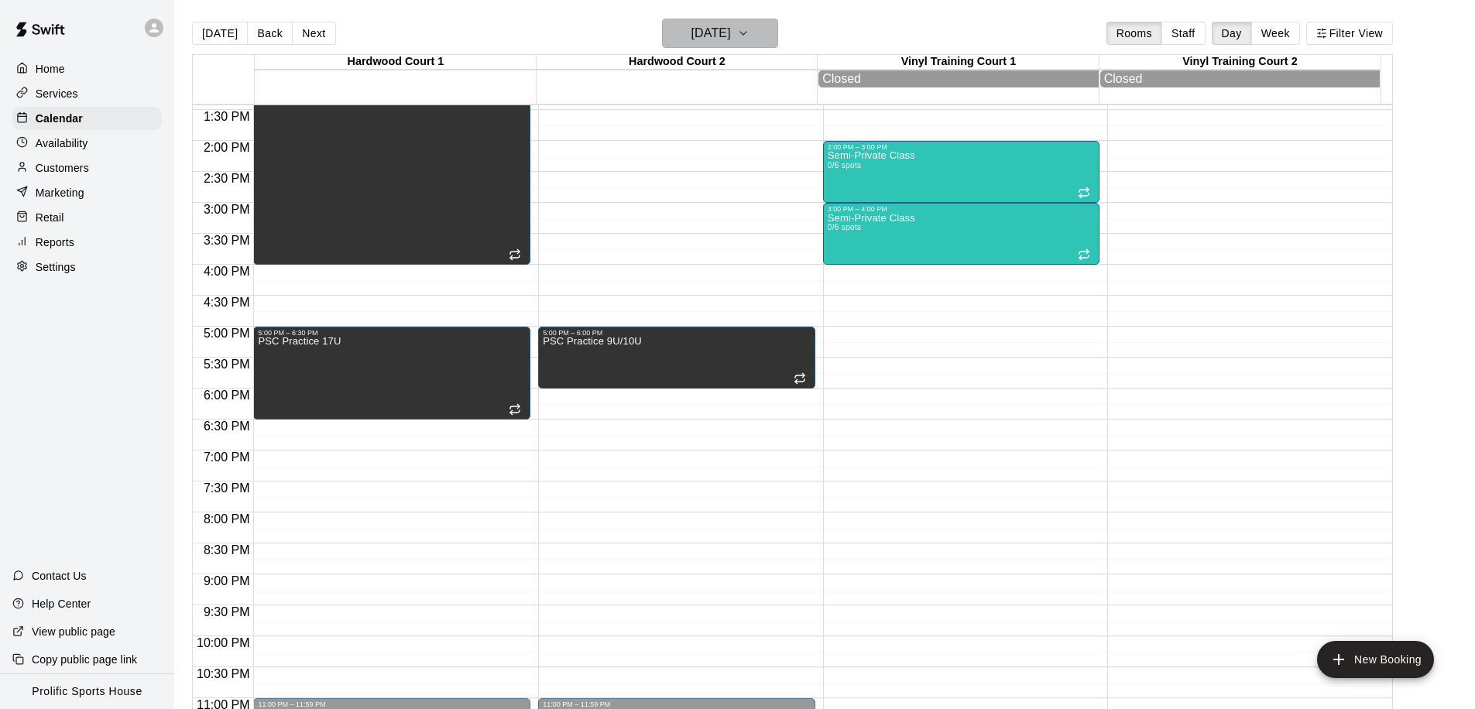
click at [731, 28] on h6 "Friday Oct 10" at bounding box center [710, 33] width 39 height 22
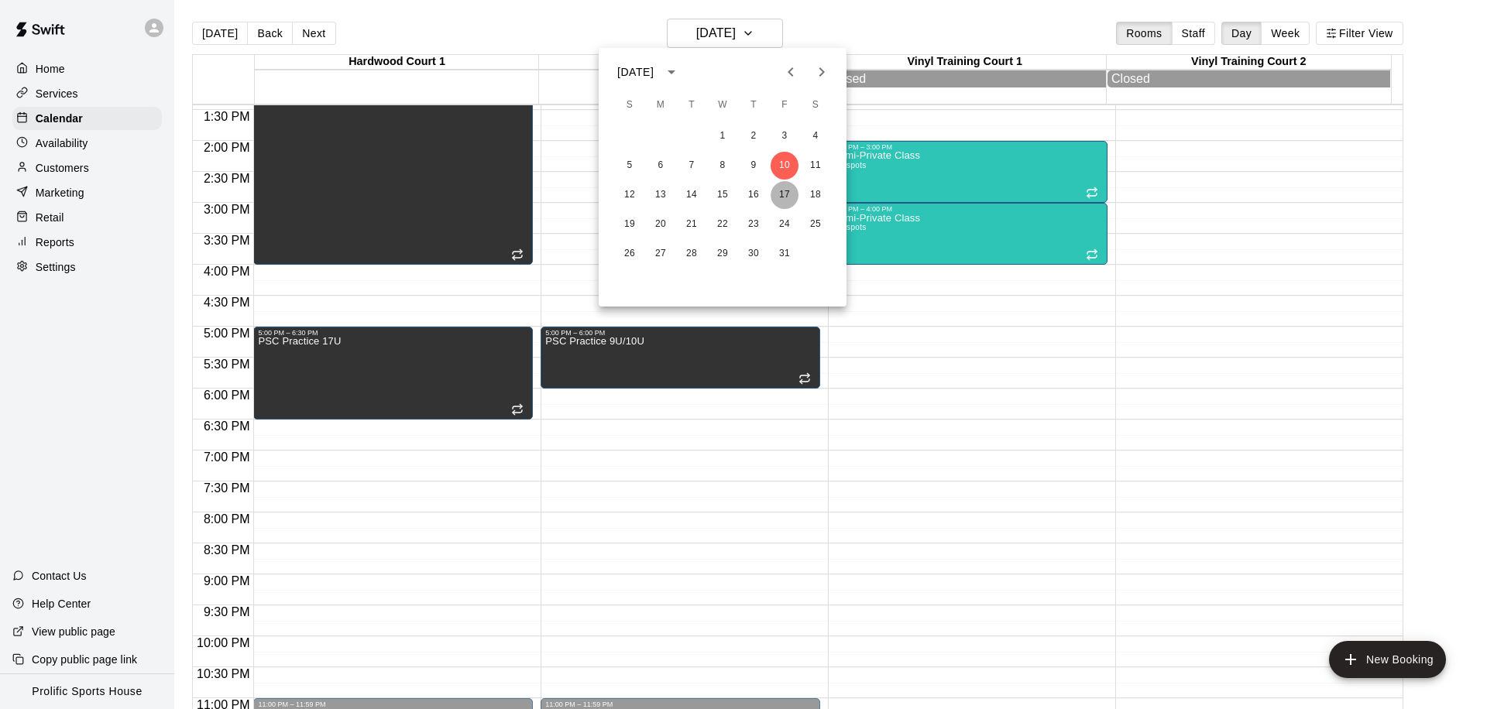
click at [777, 188] on button "17" at bounding box center [784, 195] width 28 height 28
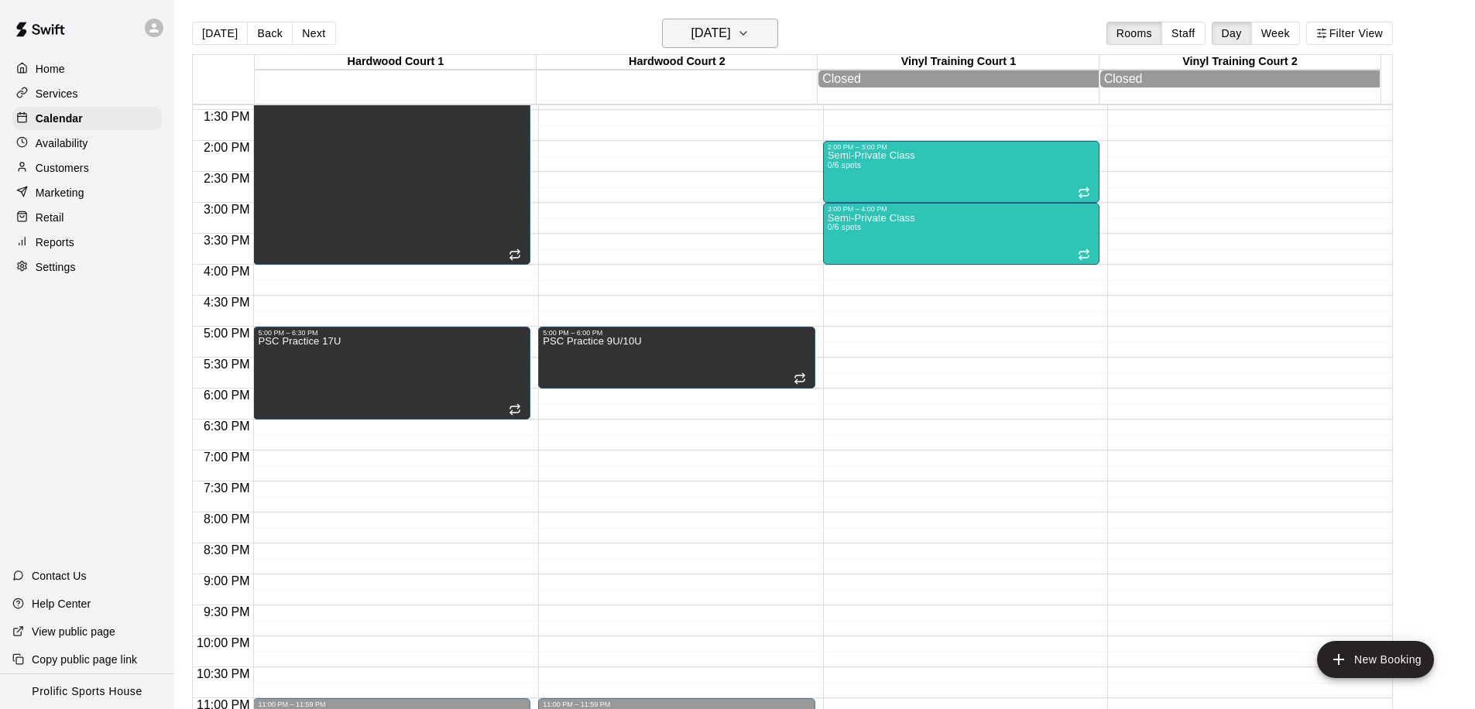
click at [726, 36] on h6 "Friday Oct 17" at bounding box center [710, 33] width 39 height 22
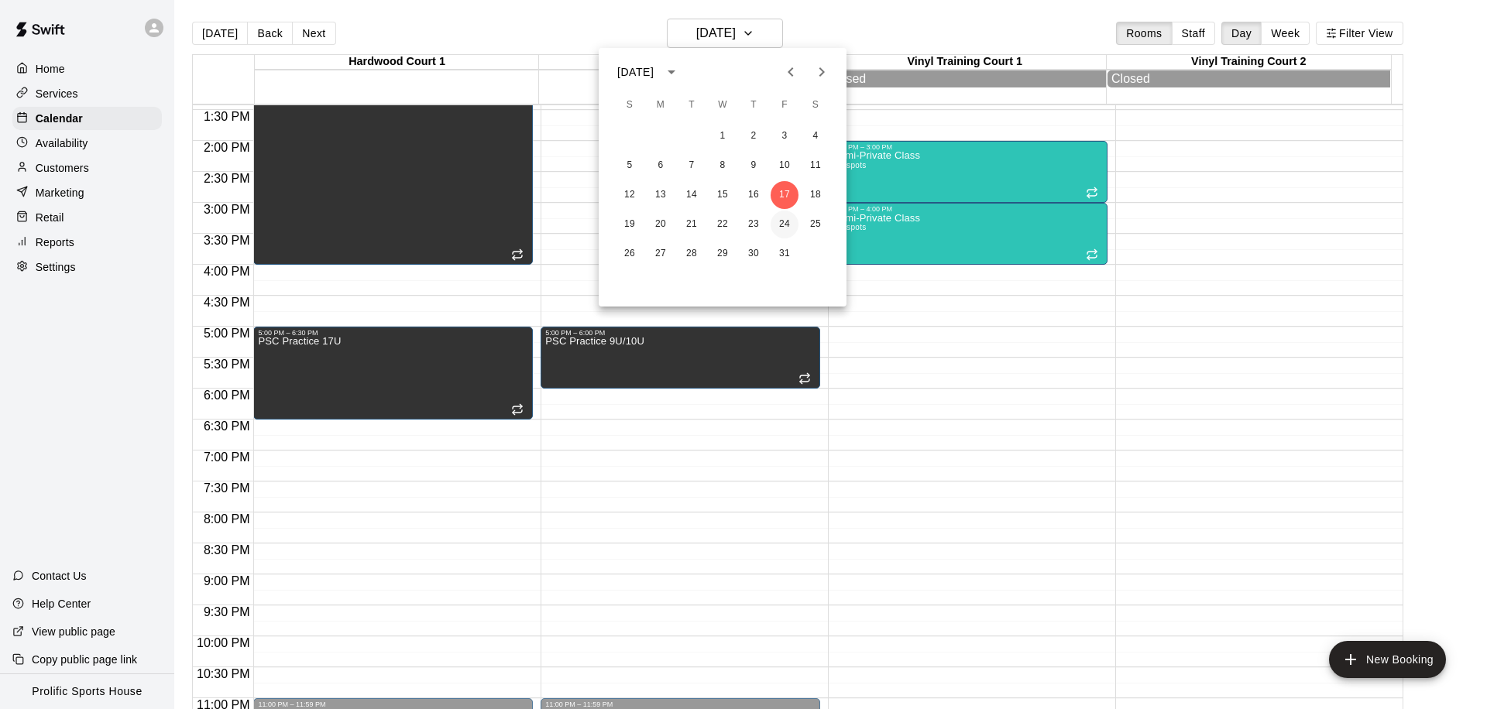
click at [776, 221] on button "24" at bounding box center [784, 225] width 28 height 28
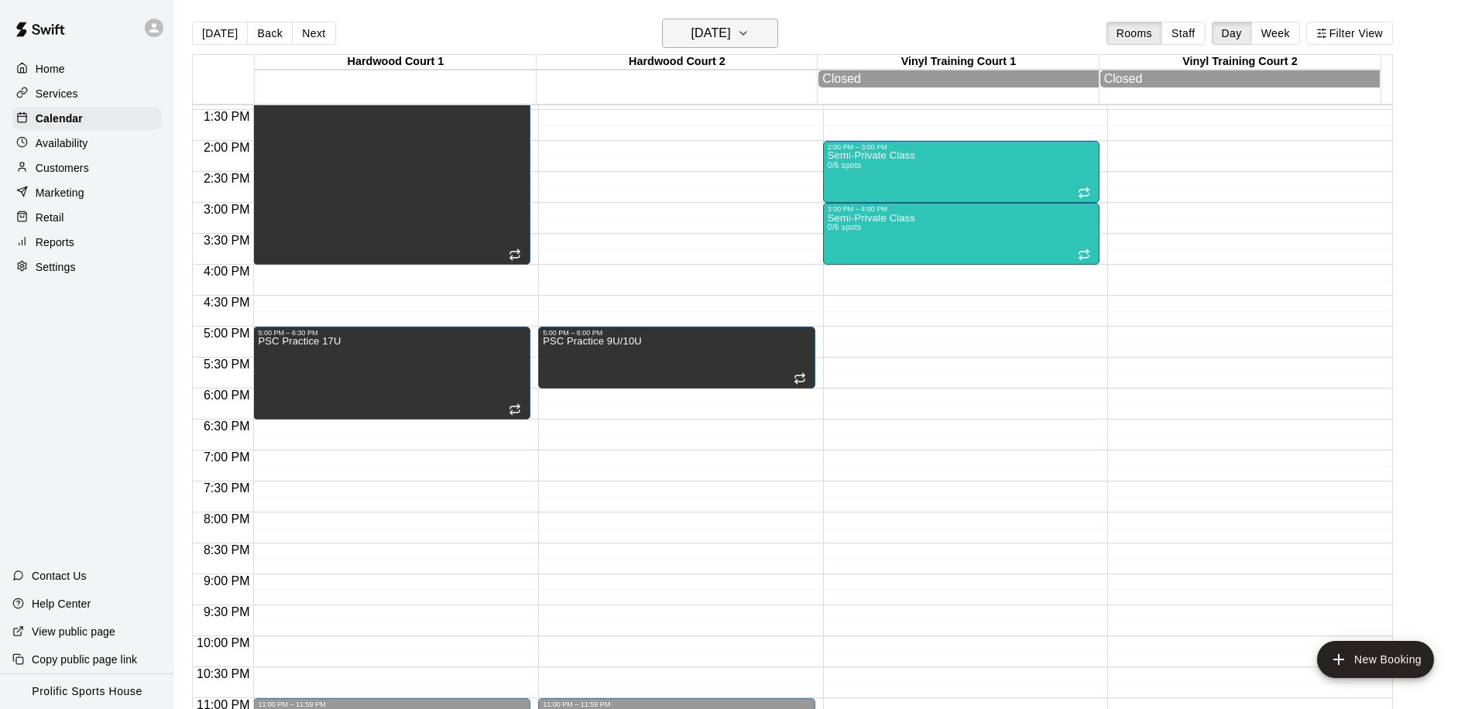
click at [731, 29] on h6 "Friday Oct 24" at bounding box center [710, 33] width 39 height 22
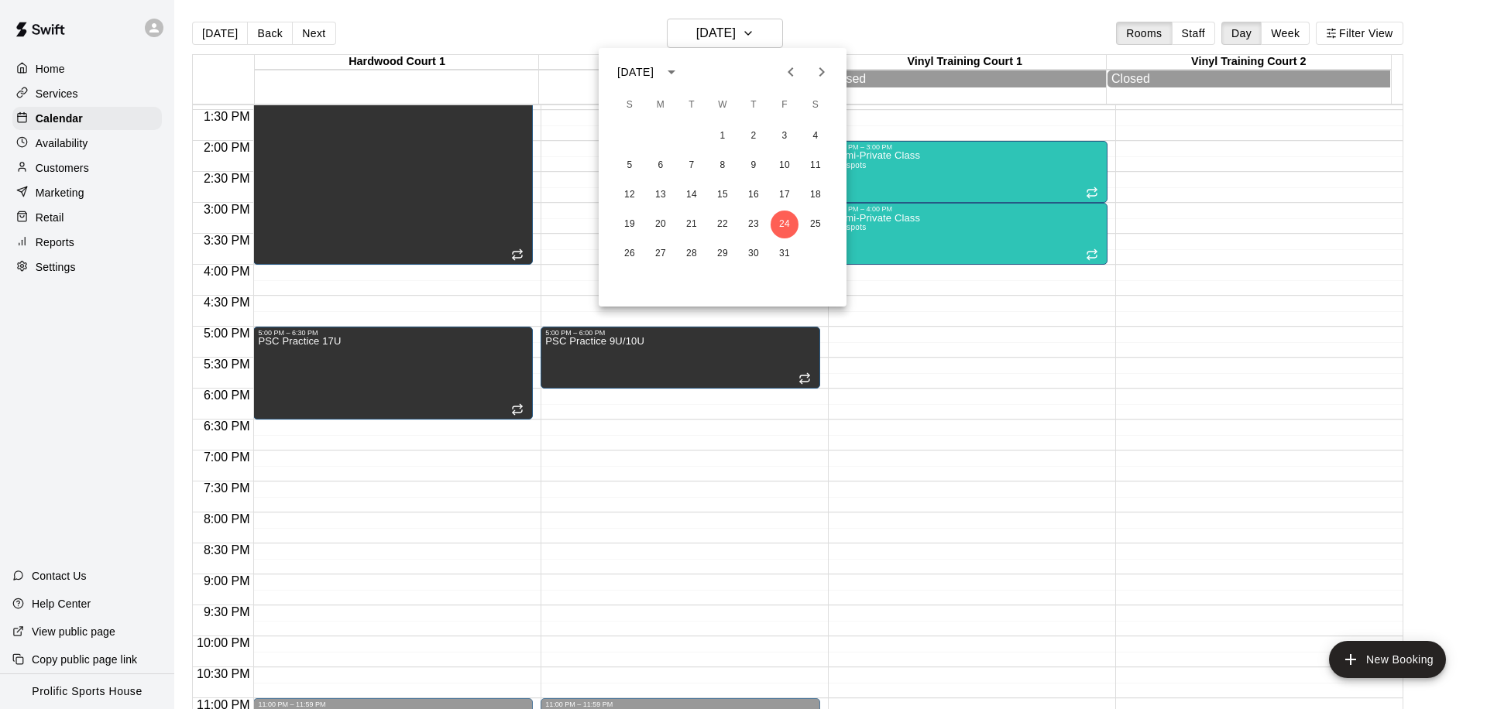
click at [822, 64] on icon "Next month" at bounding box center [821, 72] width 19 height 19
click at [777, 167] on button "7" at bounding box center [784, 166] width 28 height 28
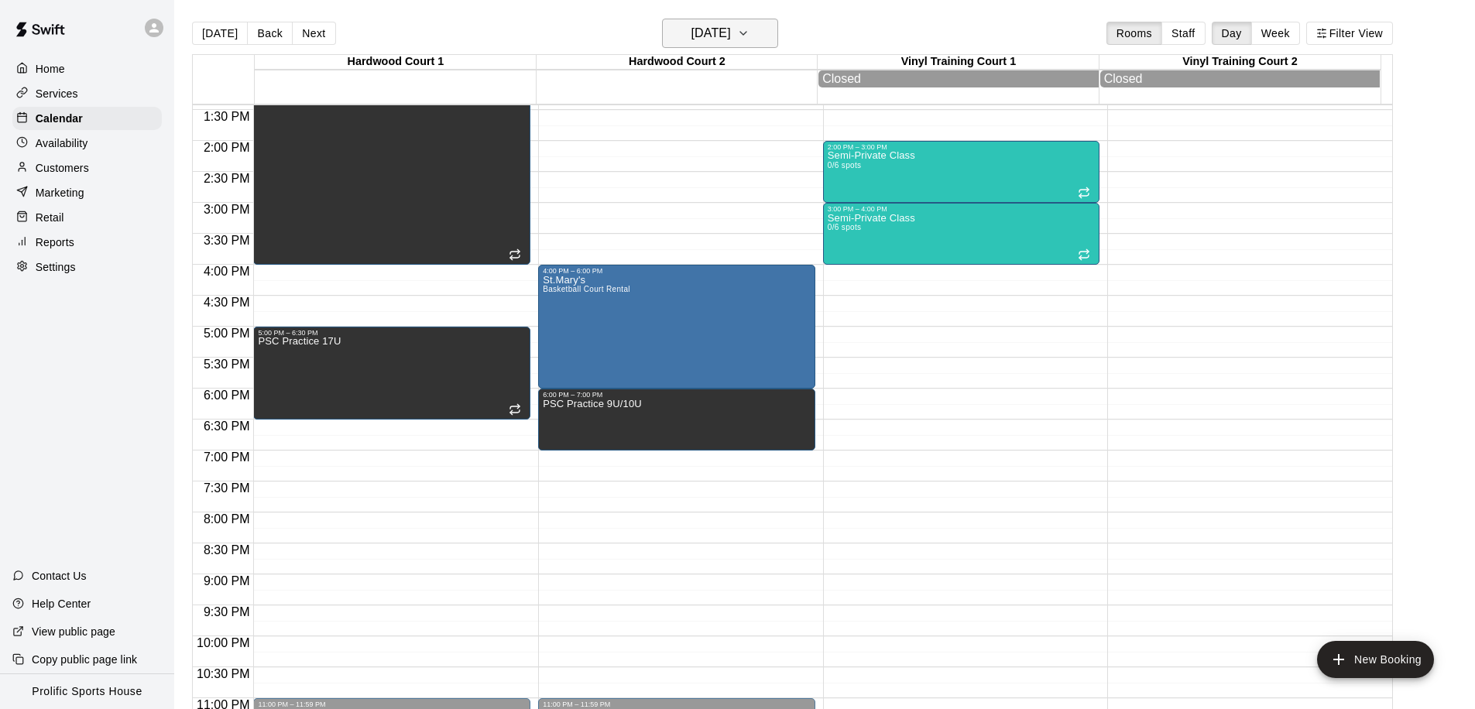
click at [731, 33] on h6 "Friday Nov 07" at bounding box center [710, 33] width 39 height 22
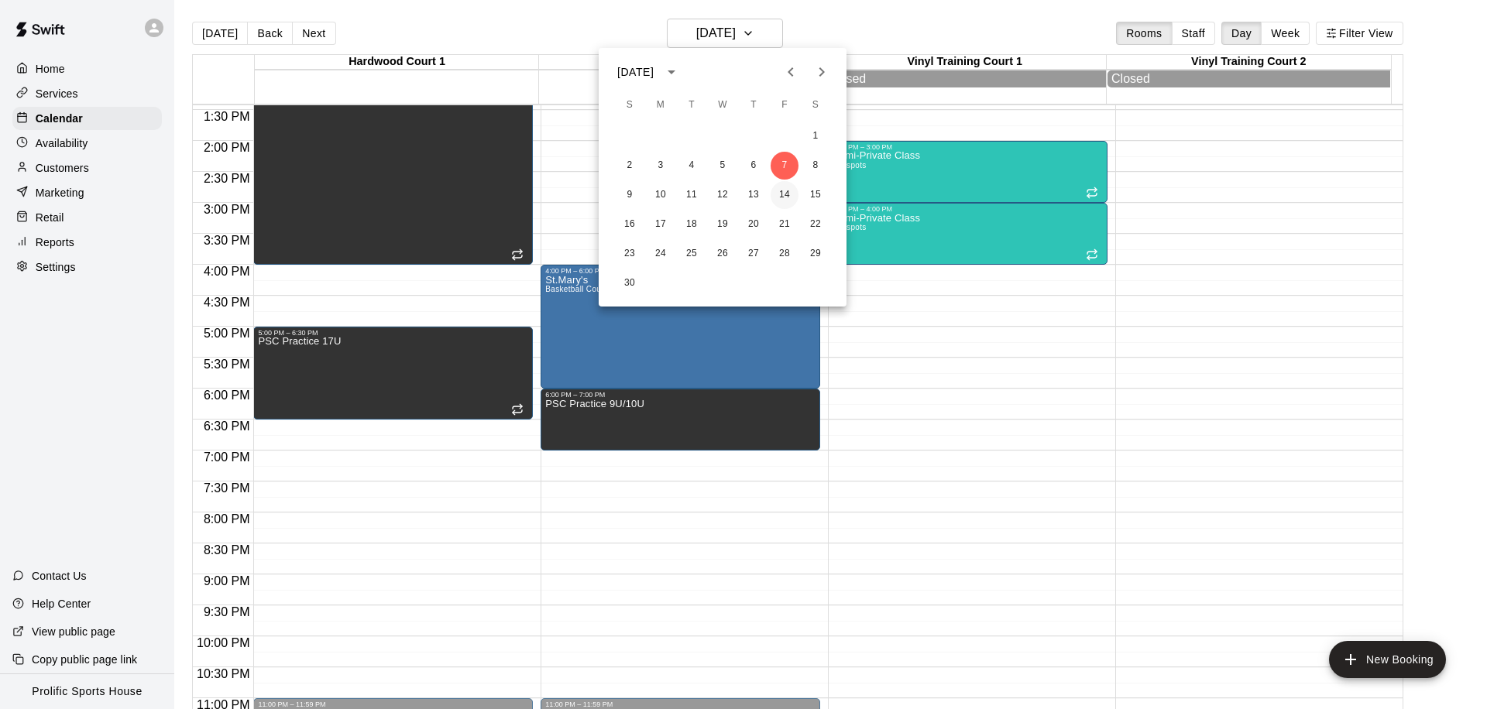
click at [780, 192] on button "14" at bounding box center [784, 195] width 28 height 28
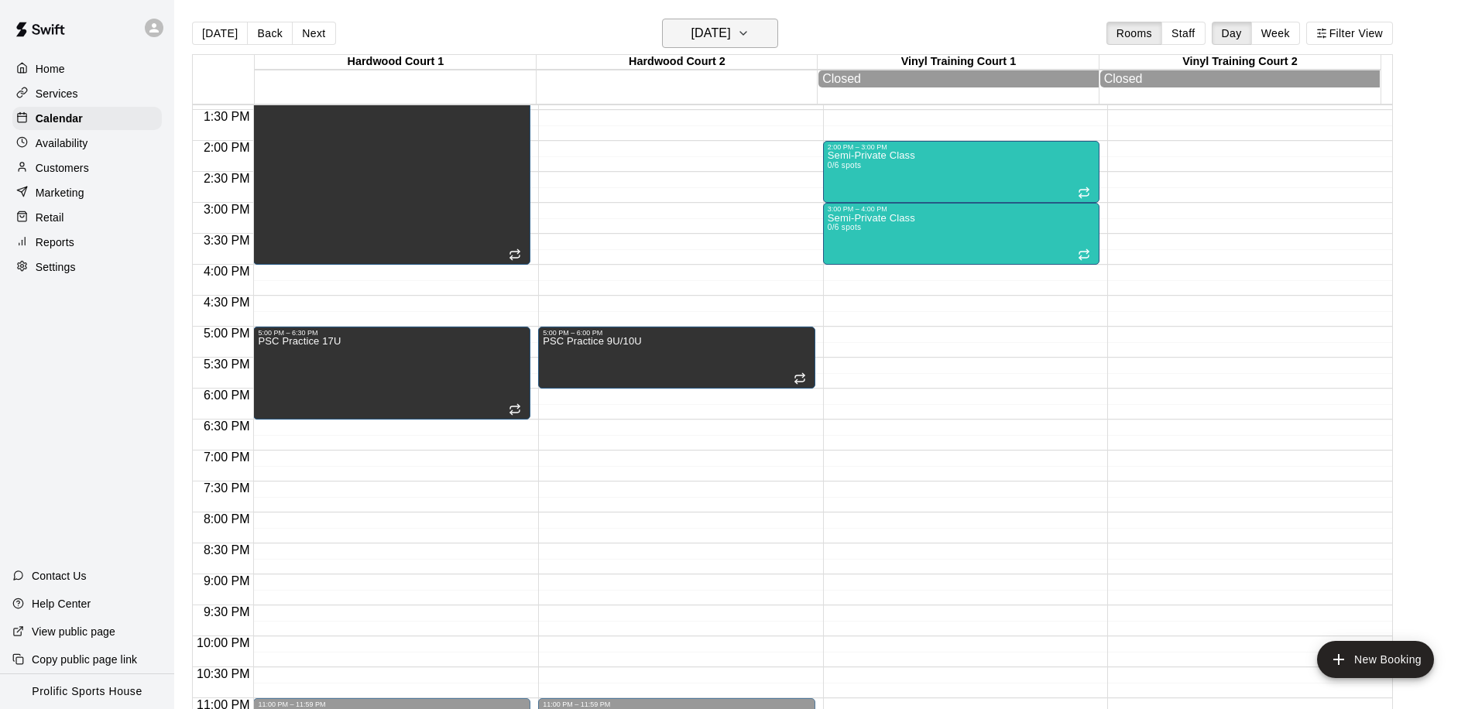
click at [727, 37] on h6 "Friday Nov 14" at bounding box center [710, 33] width 39 height 22
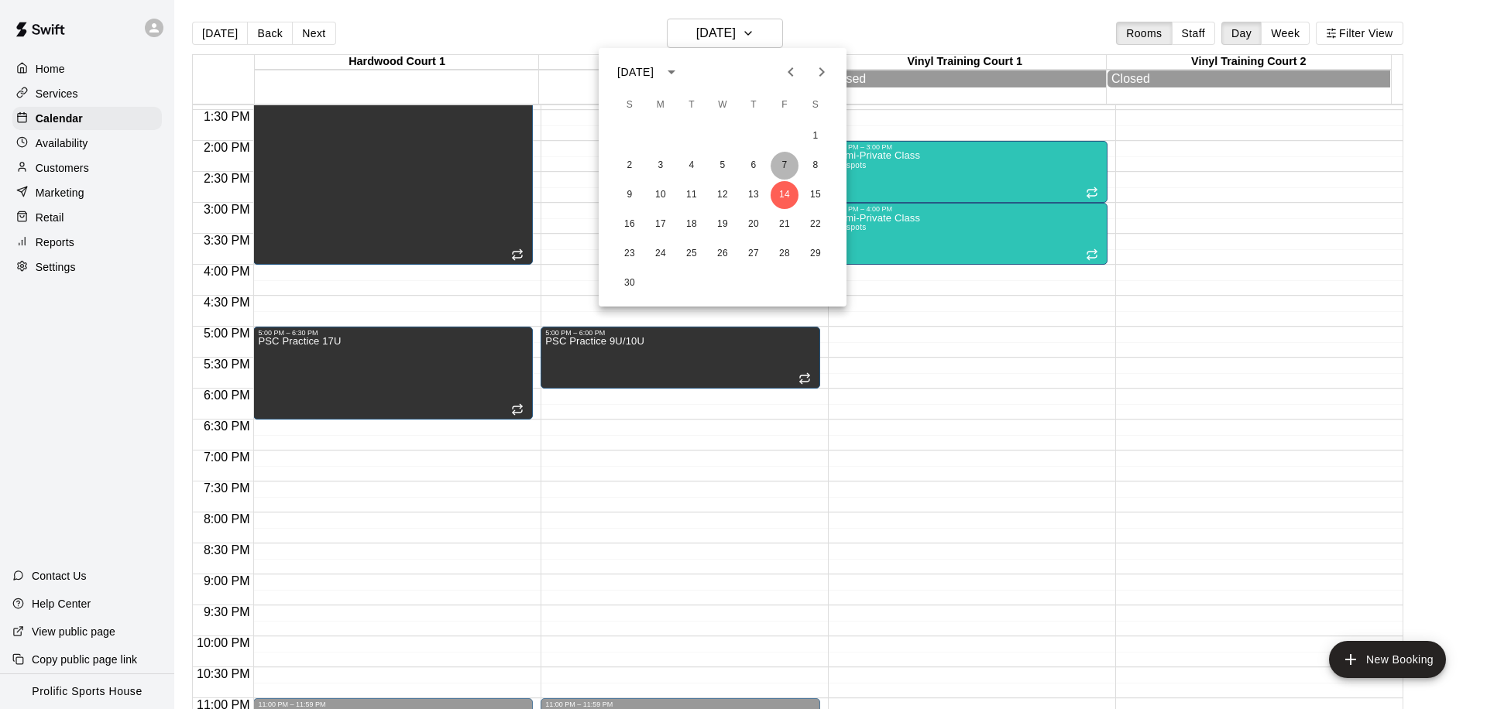
click at [781, 171] on button "7" at bounding box center [784, 166] width 28 height 28
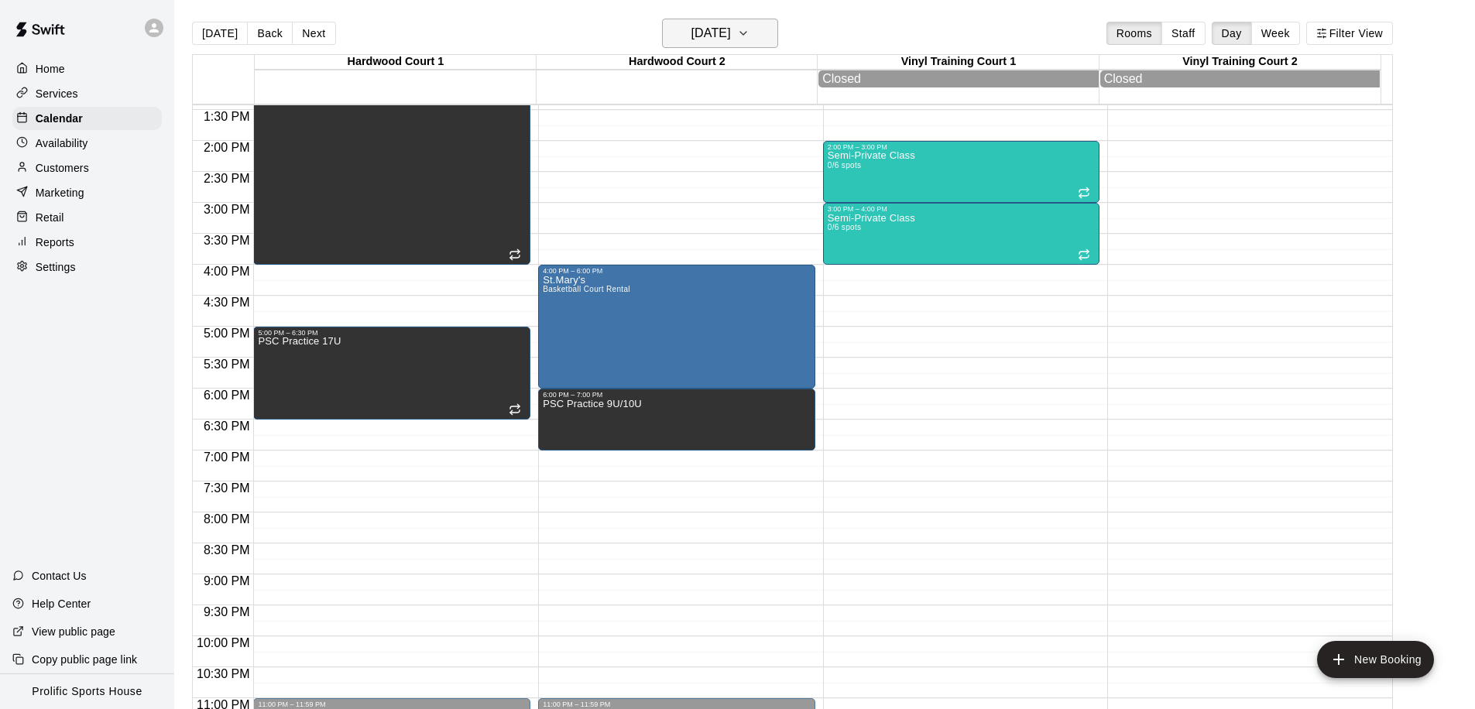
click at [731, 43] on h6 "Friday Nov 07" at bounding box center [710, 33] width 39 height 22
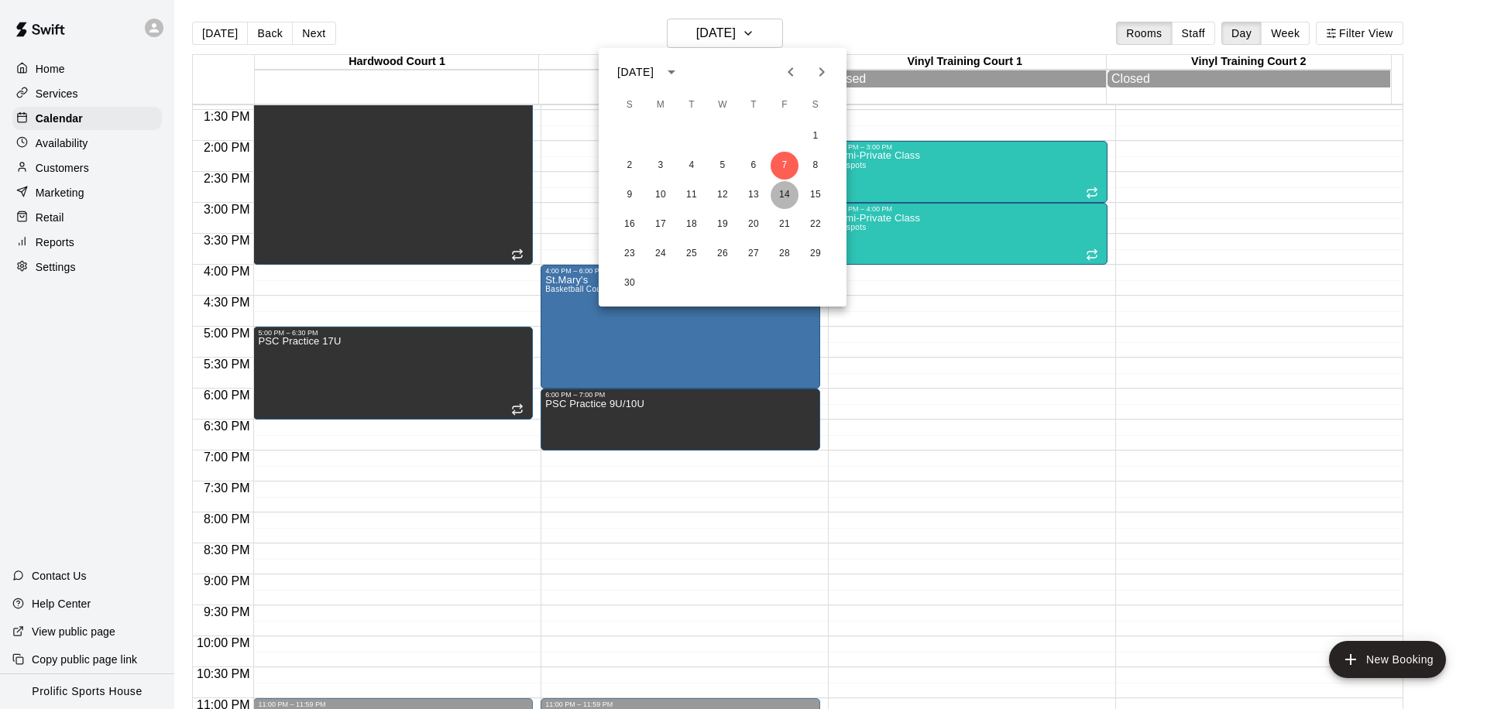
click at [782, 194] on button "14" at bounding box center [784, 195] width 28 height 28
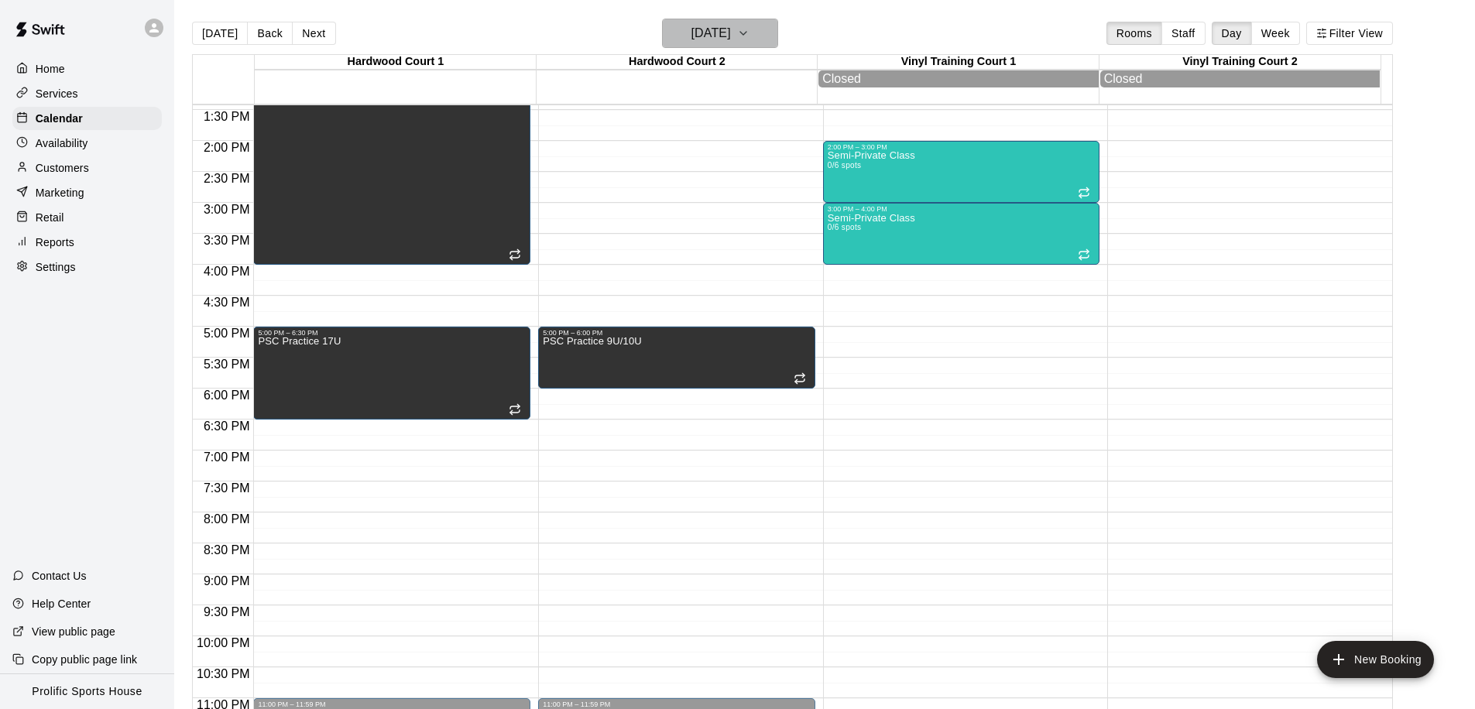
click at [698, 42] on h6 "Friday Nov 14" at bounding box center [710, 33] width 39 height 22
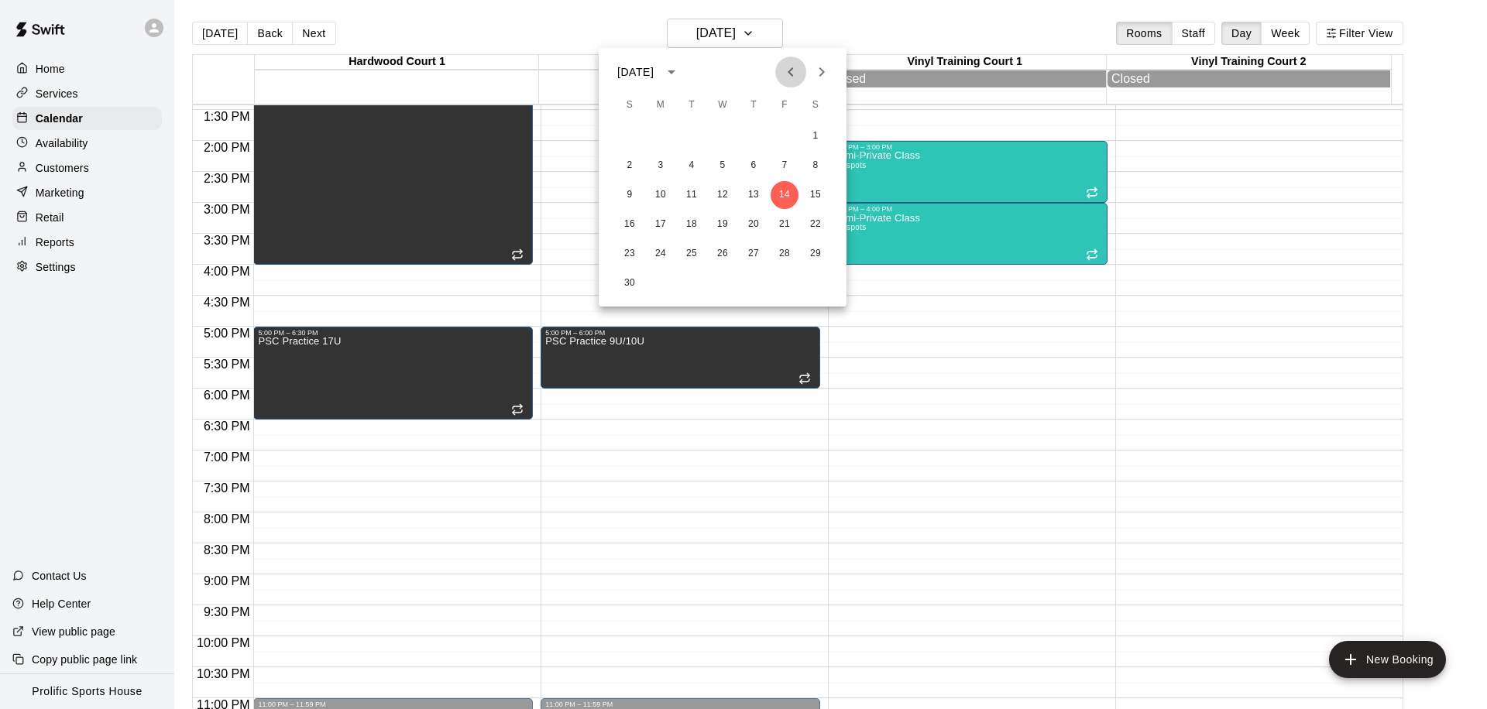
click at [790, 72] on icon "Previous month" at bounding box center [790, 72] width 19 height 19
click at [783, 171] on button "10" at bounding box center [784, 166] width 28 height 28
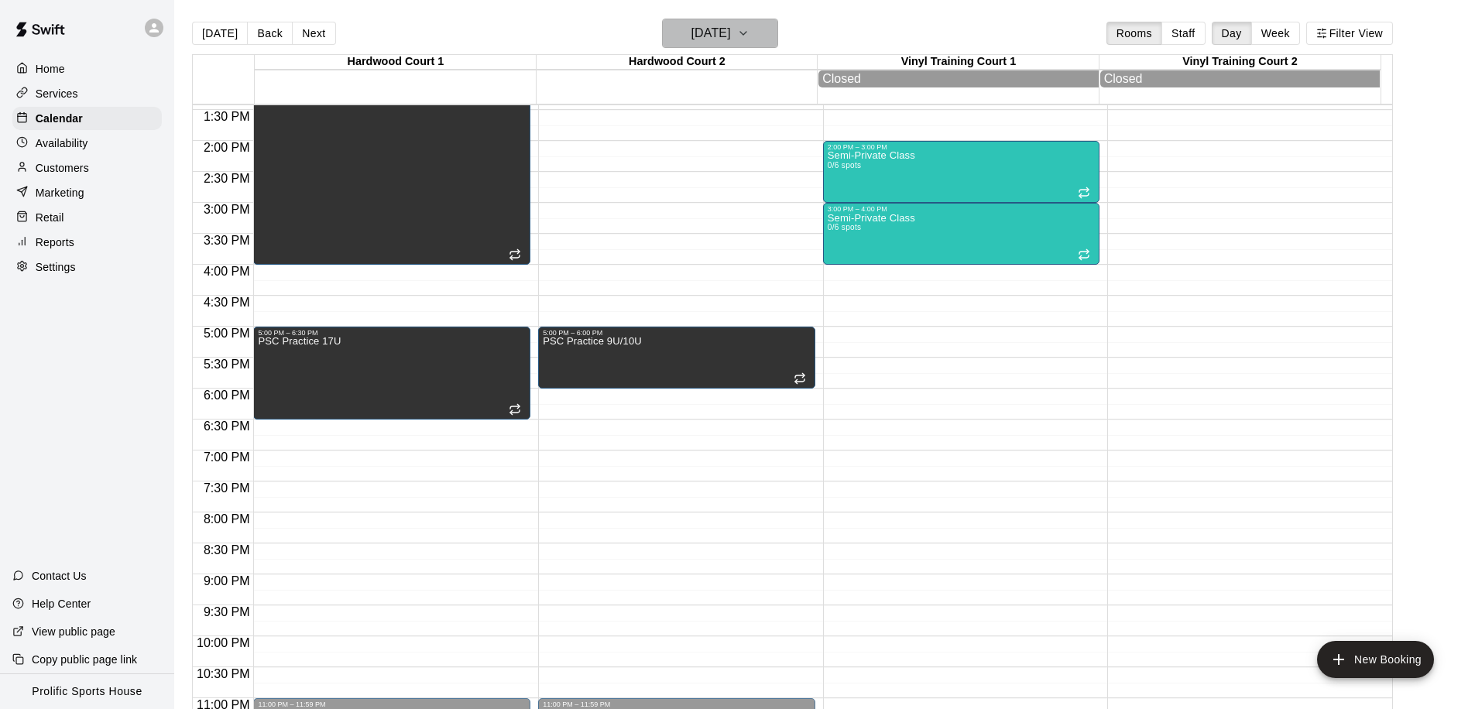
click at [731, 43] on h6 "Friday Oct 10" at bounding box center [710, 33] width 39 height 22
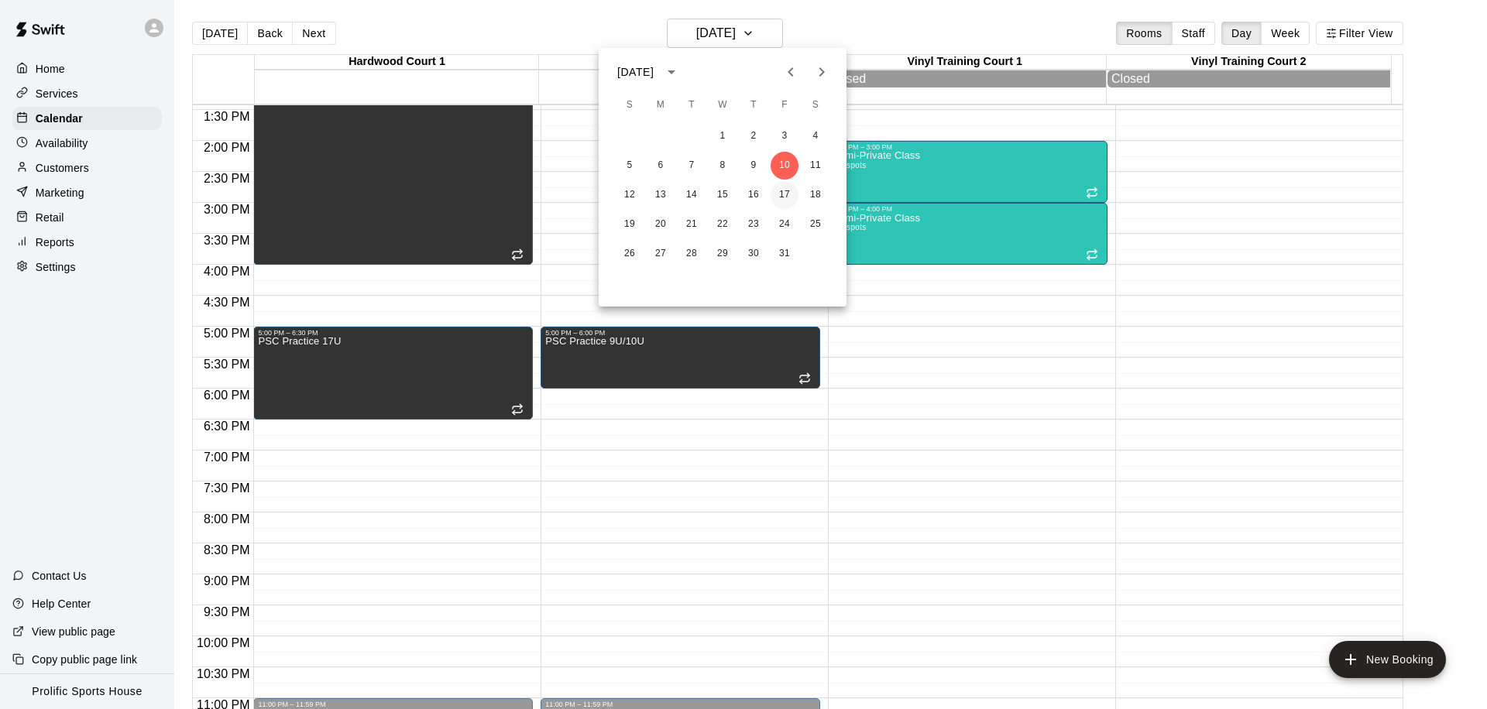
click at [788, 194] on button "17" at bounding box center [784, 195] width 28 height 28
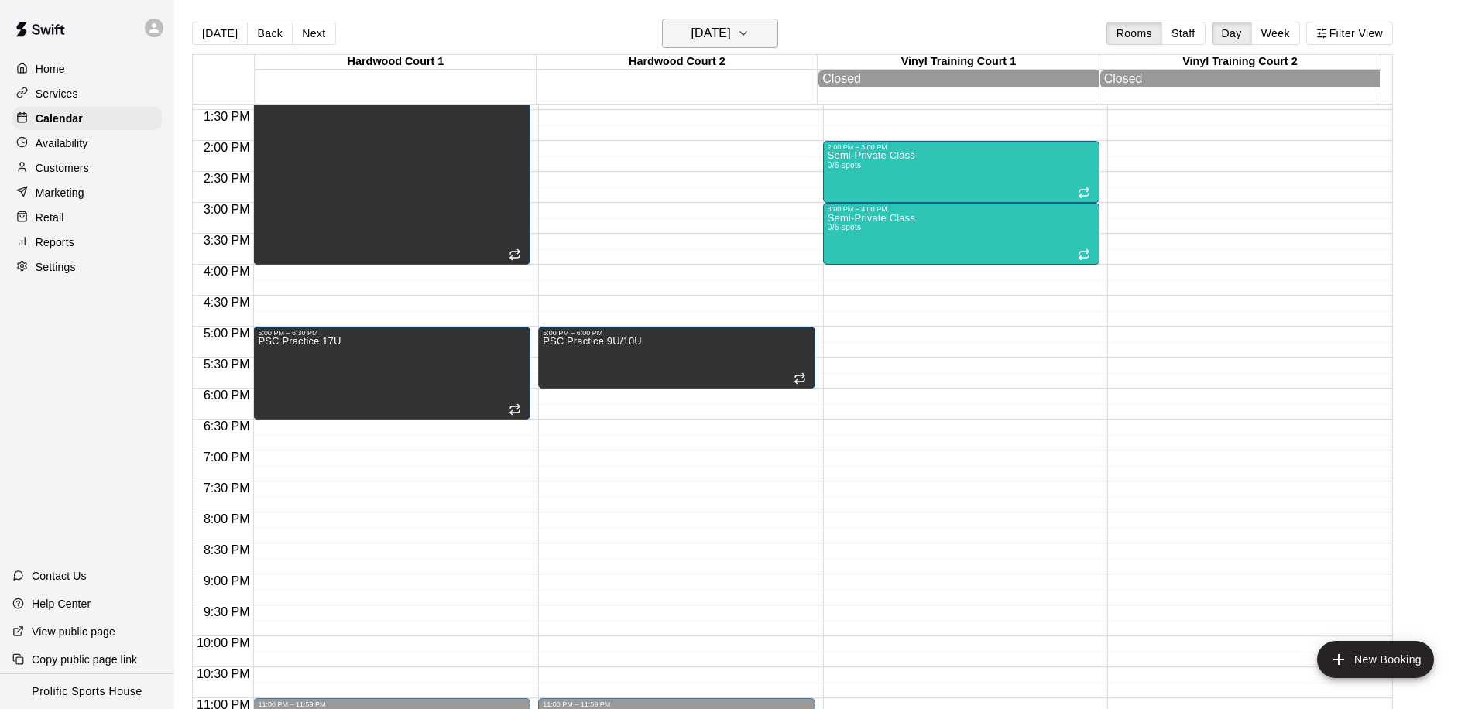
click at [712, 39] on h6 "Friday Oct 17" at bounding box center [710, 33] width 39 height 22
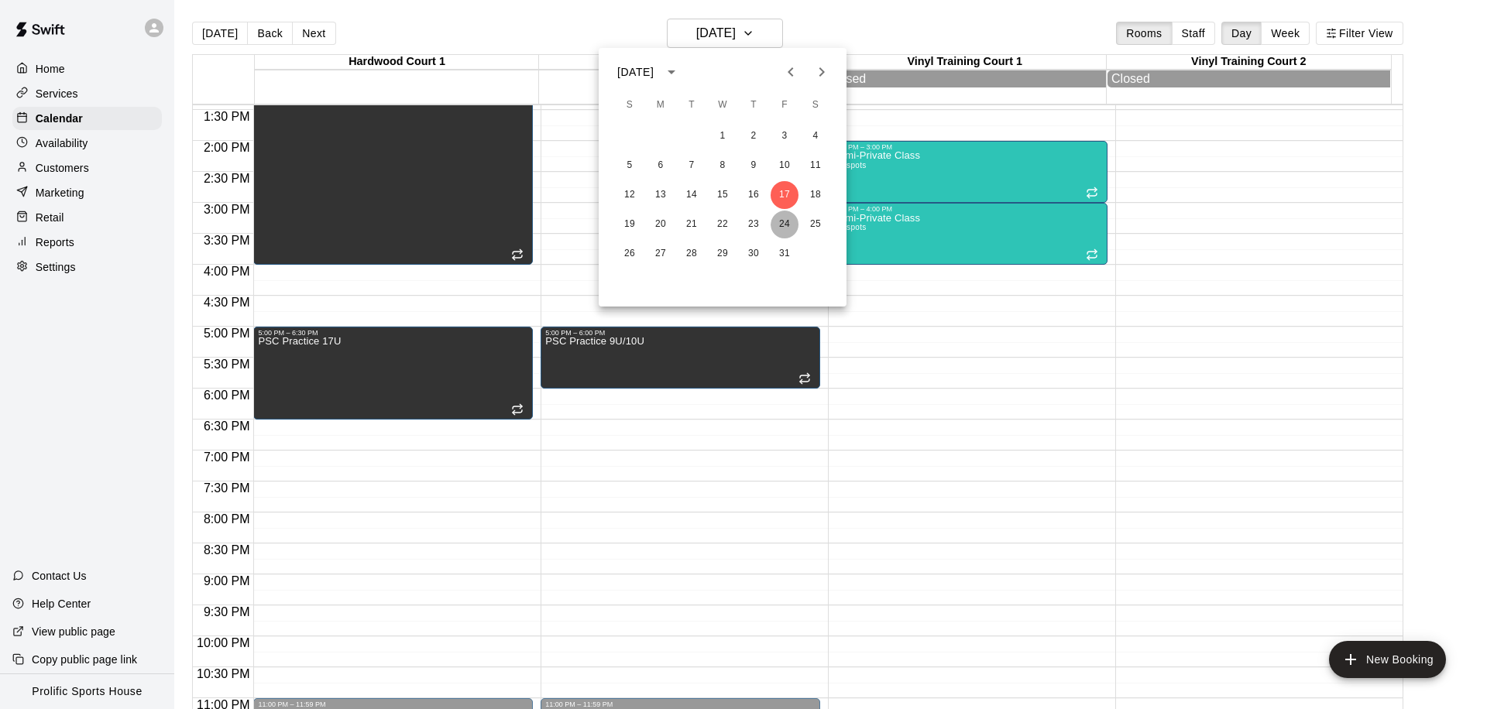
click at [780, 221] on button "24" at bounding box center [784, 225] width 28 height 28
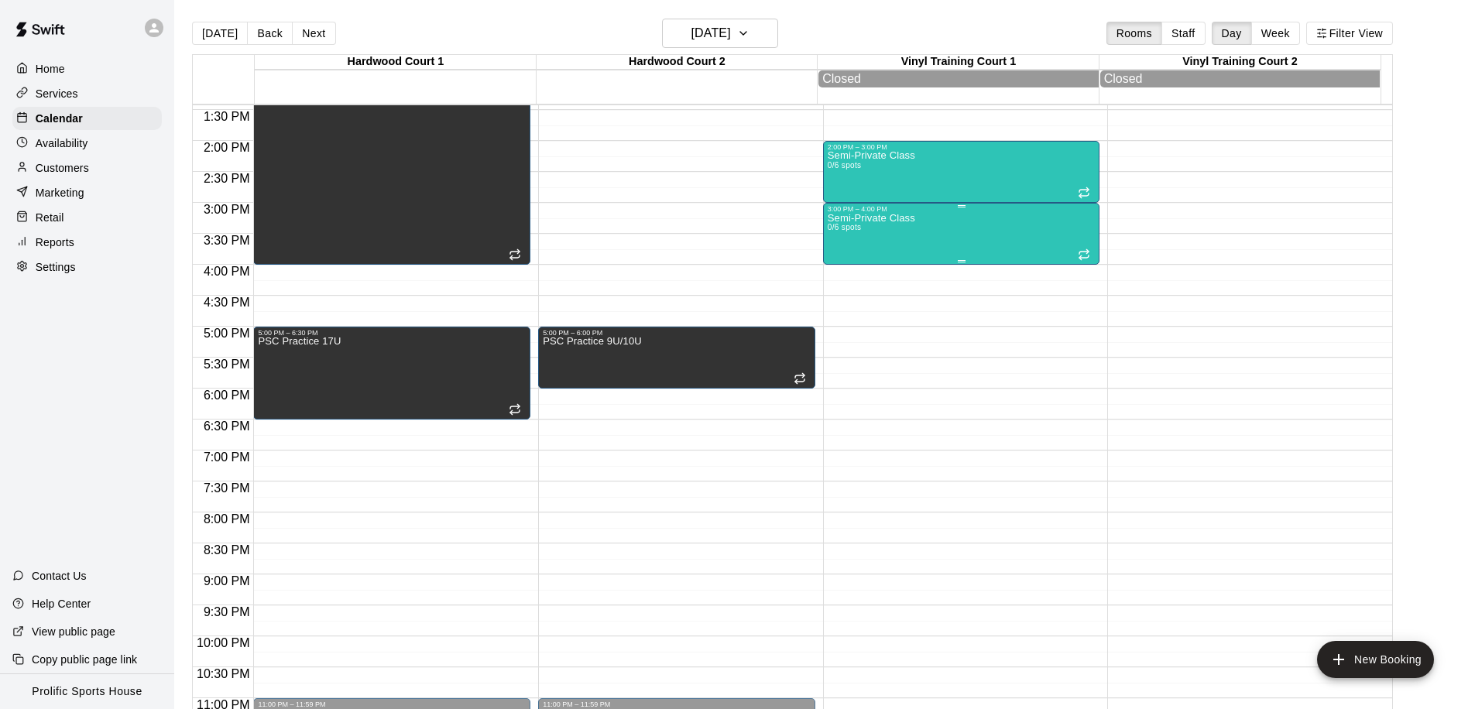
click at [885, 237] on div "Semi-Private Class 0/6 spots" at bounding box center [871, 567] width 87 height 709
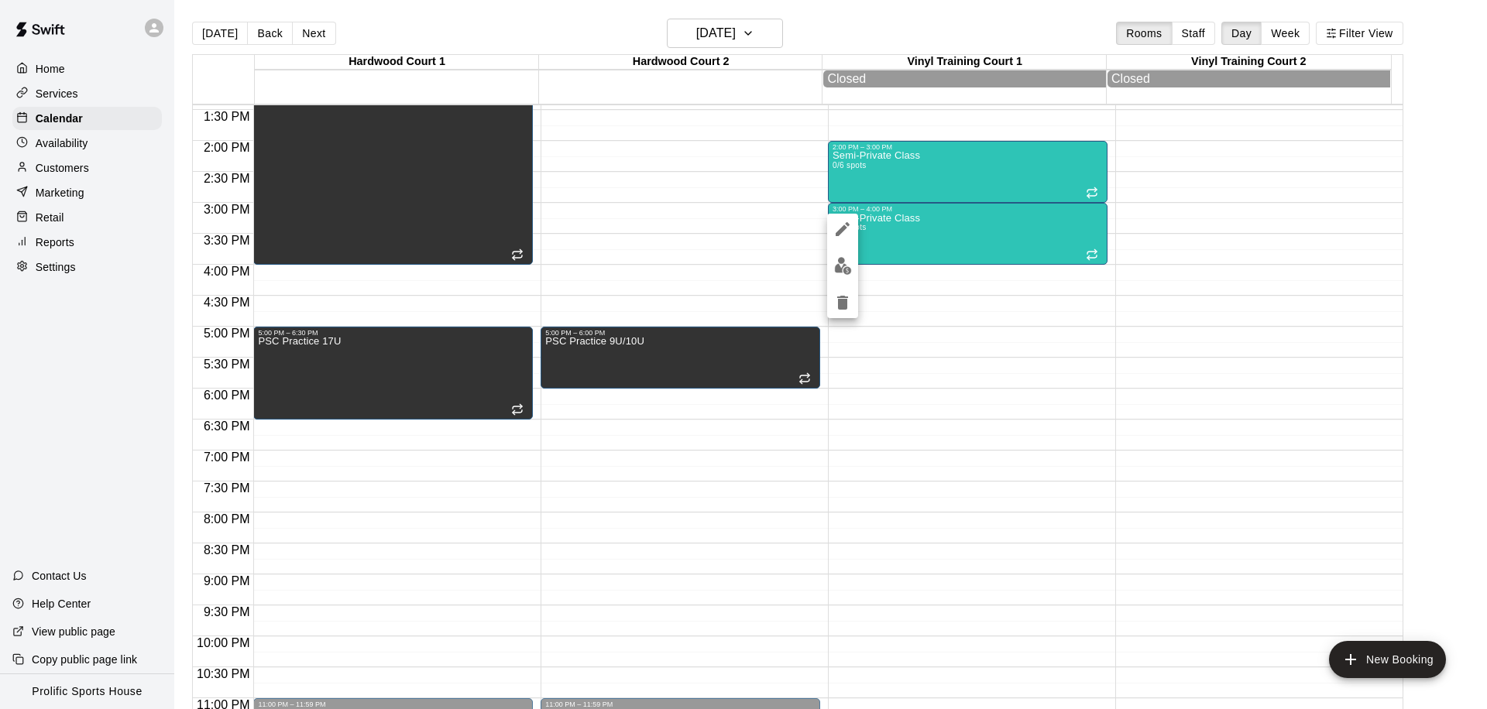
click at [688, 38] on div at bounding box center [743, 354] width 1487 height 709
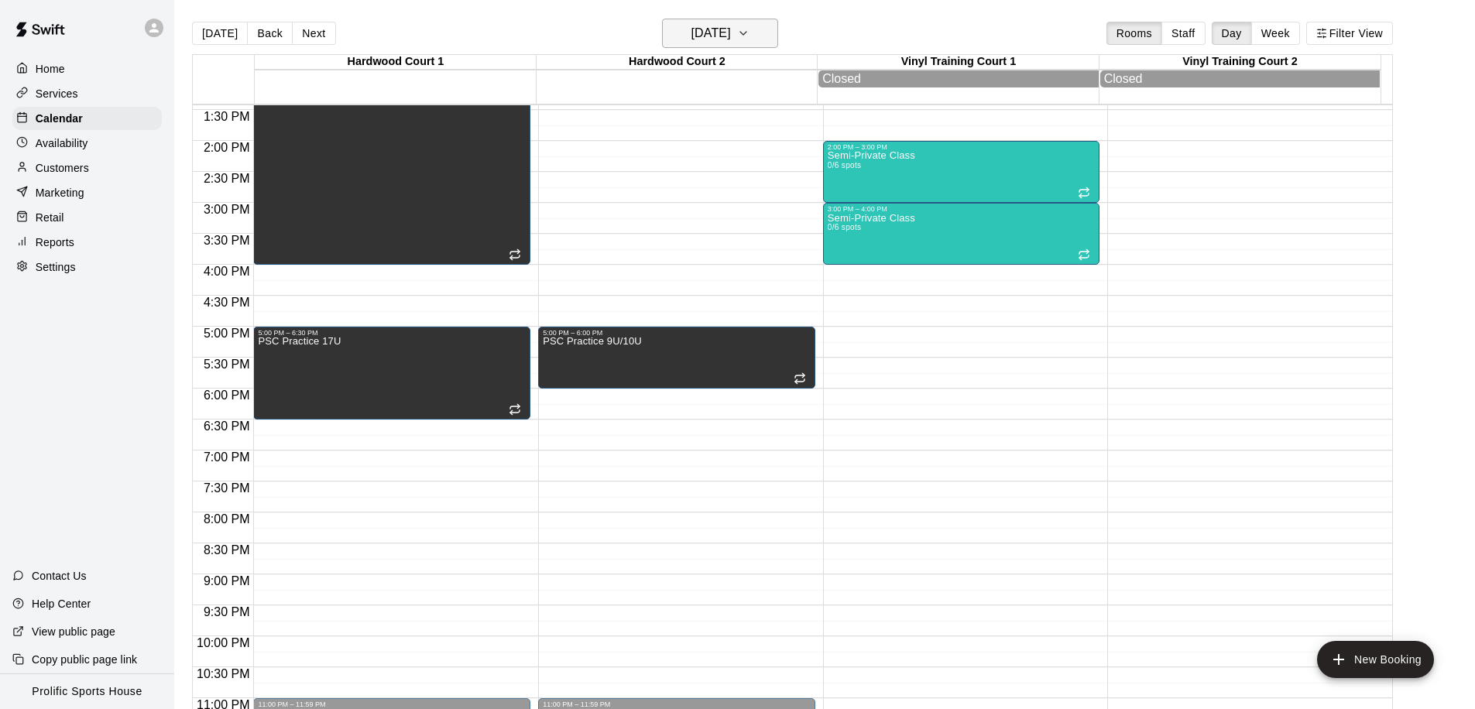
click at [691, 36] on h6 "Friday Oct 24" at bounding box center [710, 33] width 39 height 22
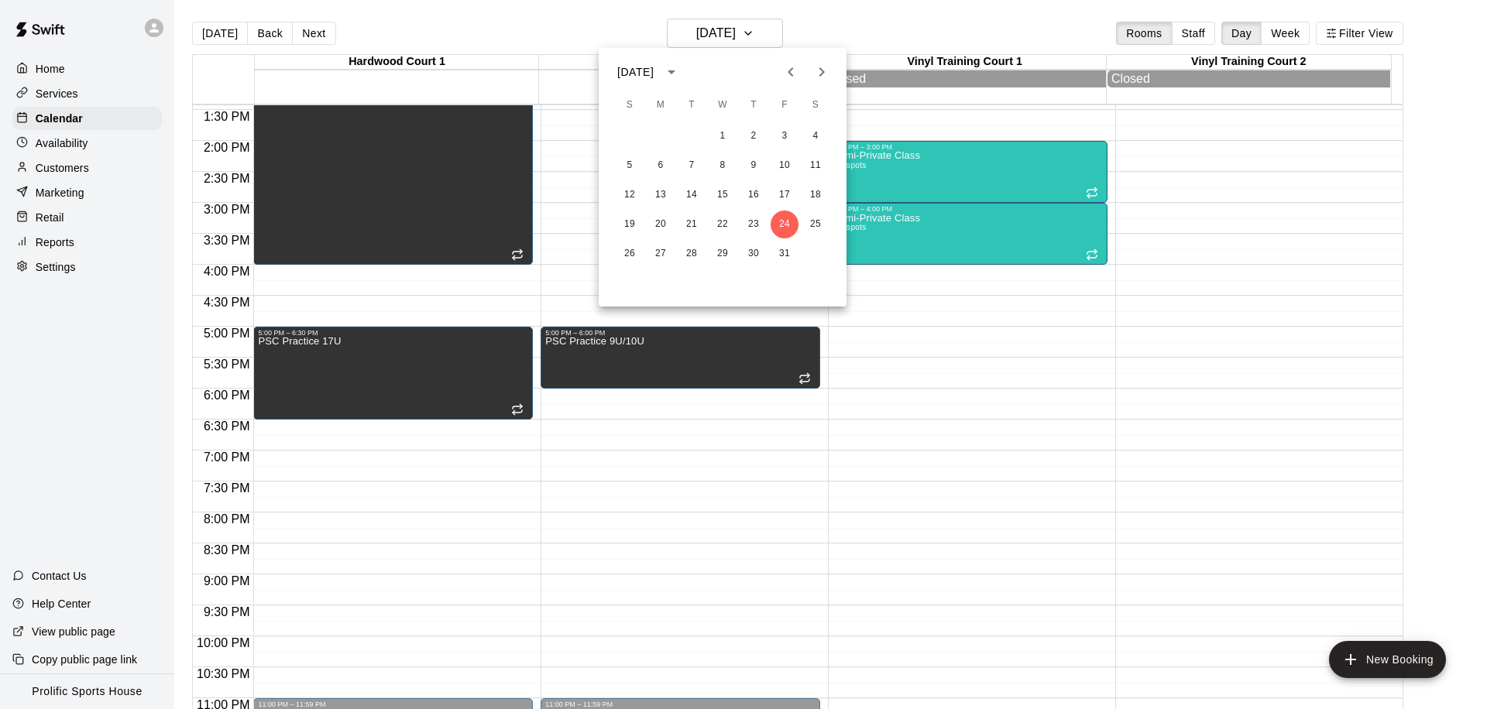
click at [708, 28] on div at bounding box center [743, 354] width 1487 height 709
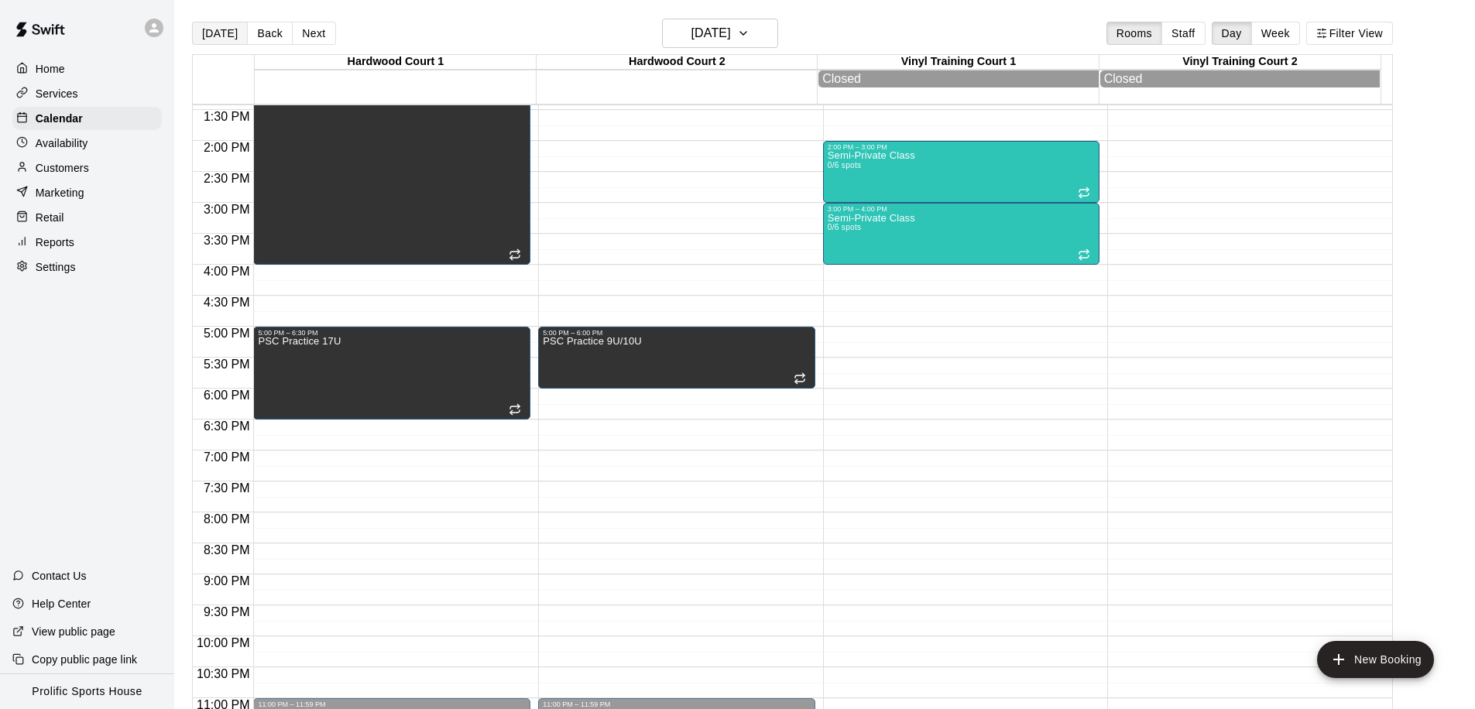
click at [224, 29] on button "Today" at bounding box center [220, 33] width 56 height 23
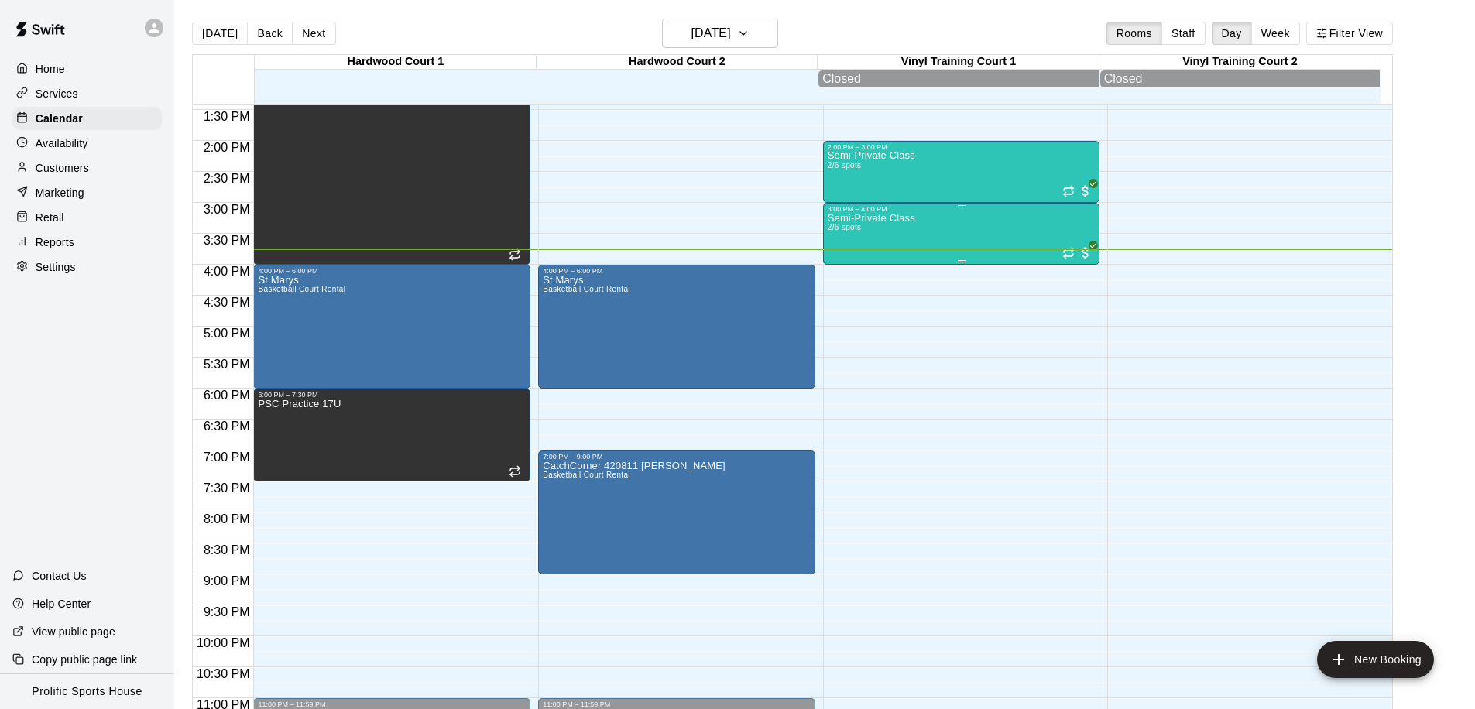
click at [899, 225] on div "Semi-Private Class 2/6 spots" at bounding box center [871, 567] width 87 height 709
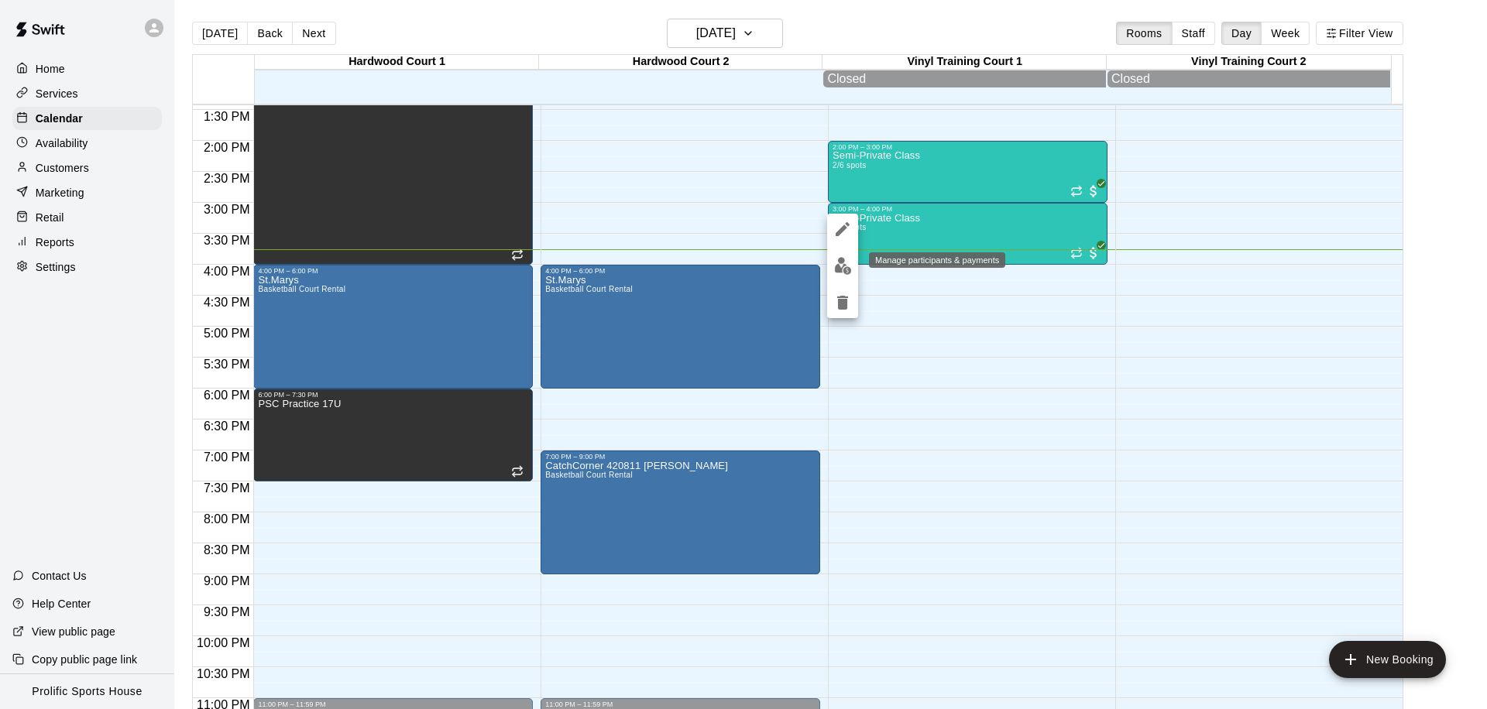
click at [848, 269] on img "edit" at bounding box center [843, 266] width 18 height 18
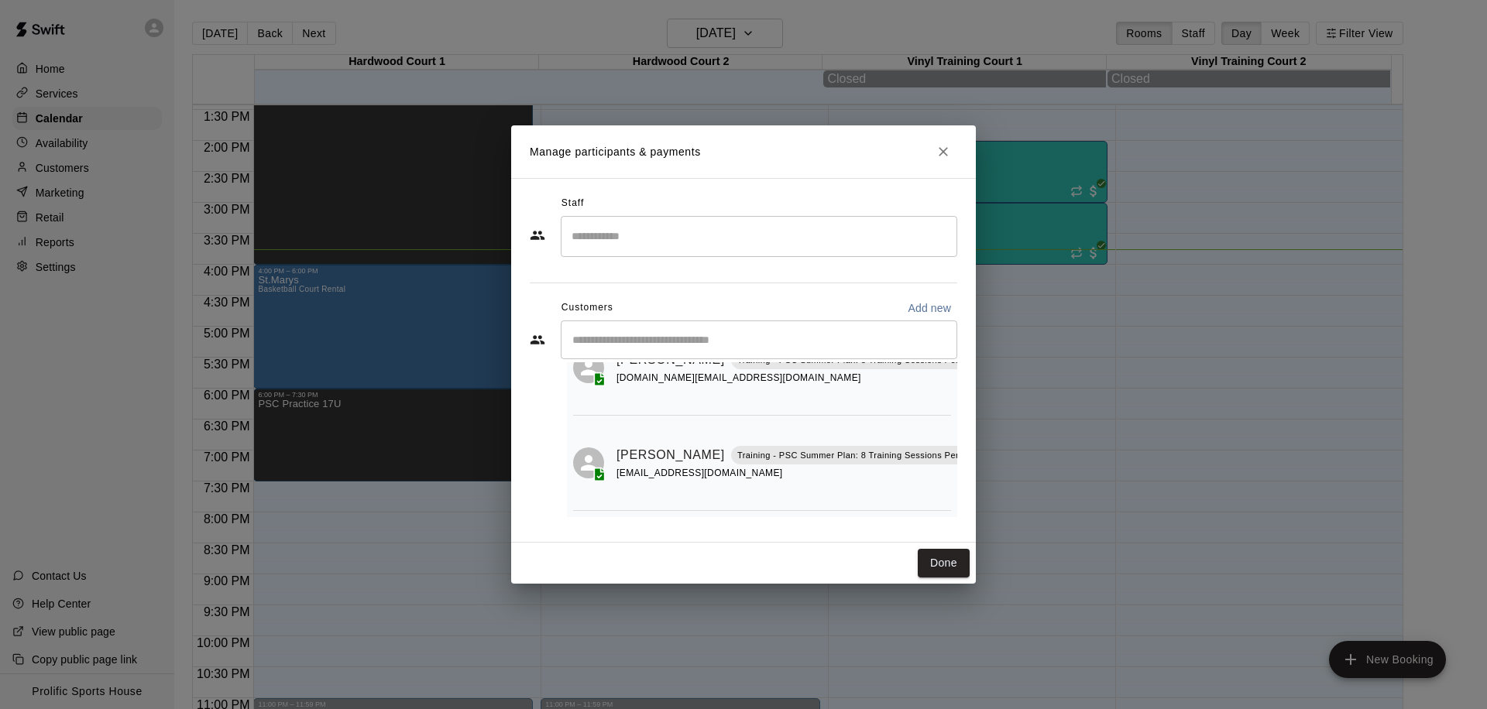
scroll to position [91, 22]
click at [977, 428] on icon "Mark attendance" at bounding box center [984, 435] width 14 height 14
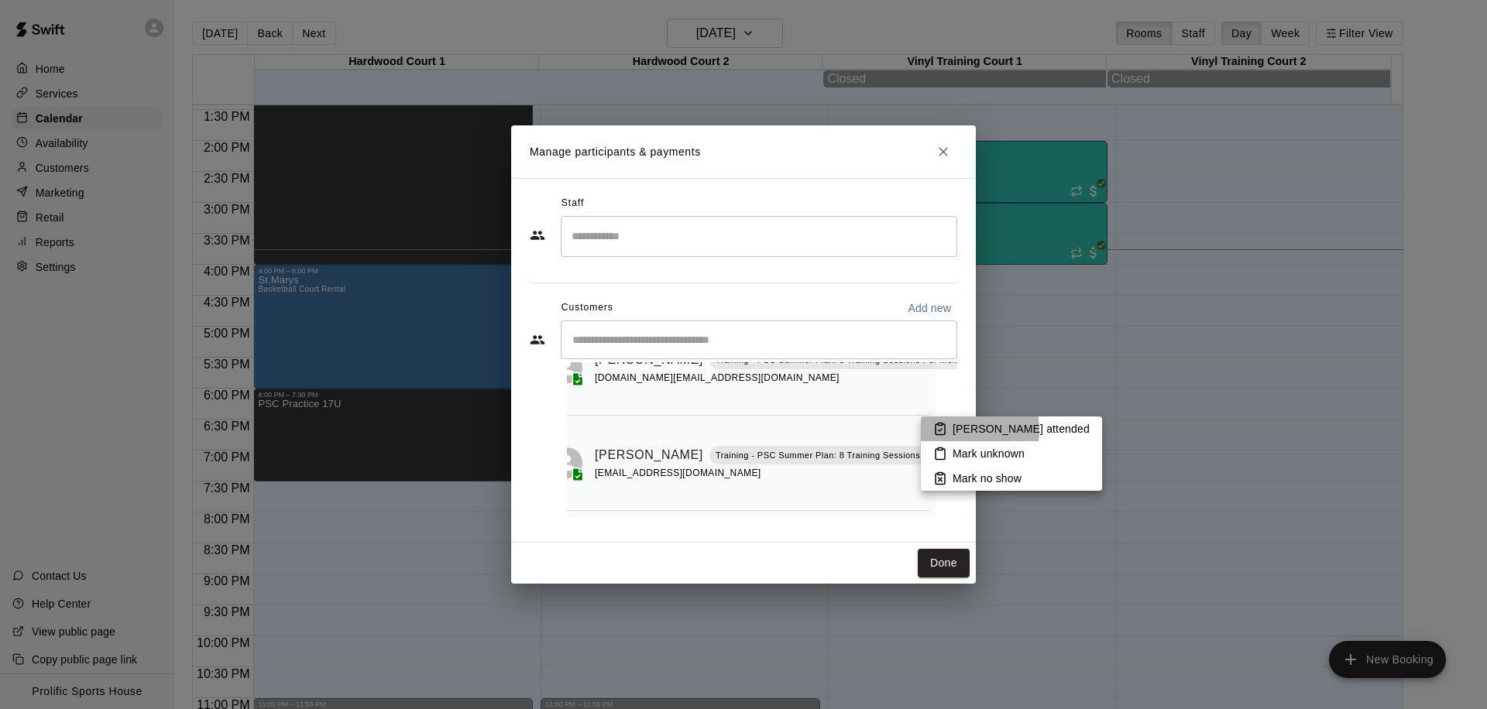
click at [957, 430] on p "Mark attended" at bounding box center [1020, 428] width 137 height 15
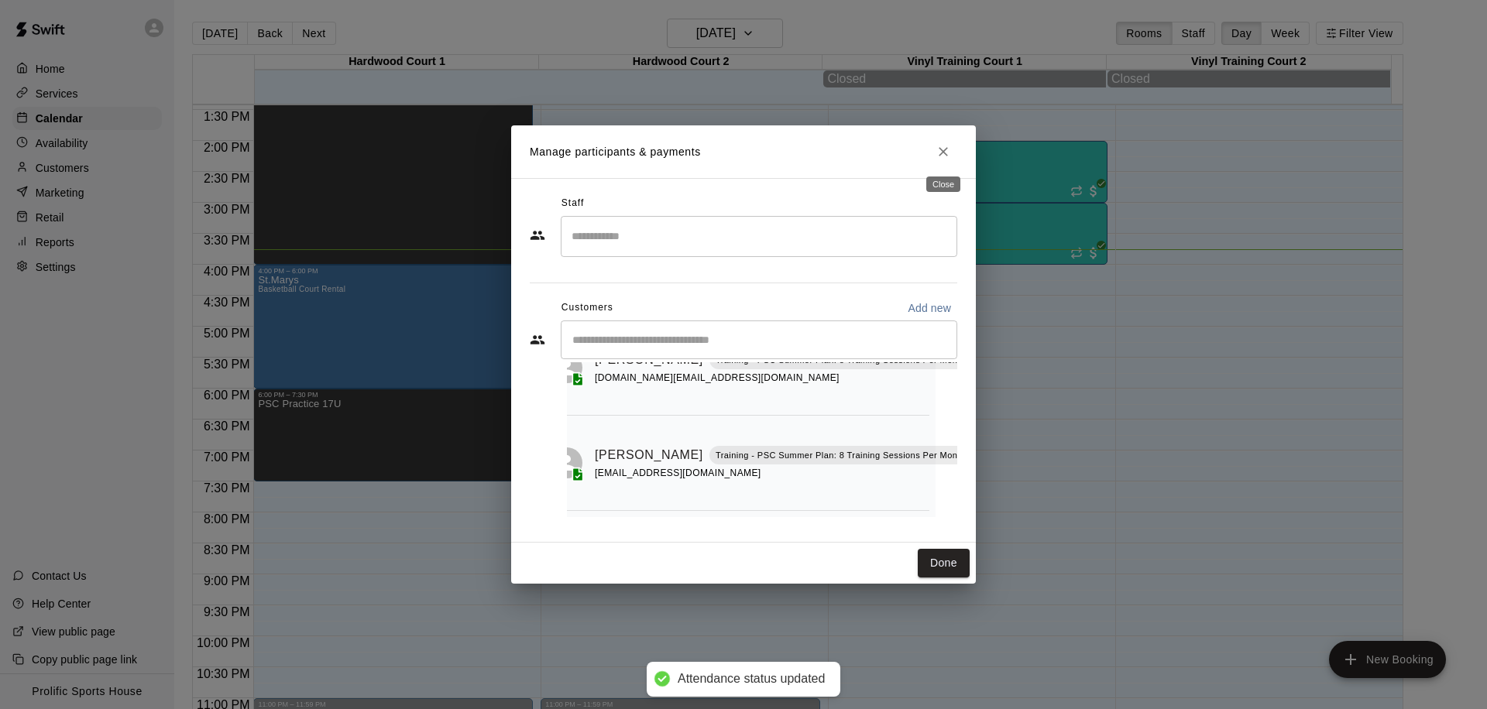
click at [949, 156] on icon "Close" at bounding box center [942, 151] width 15 height 15
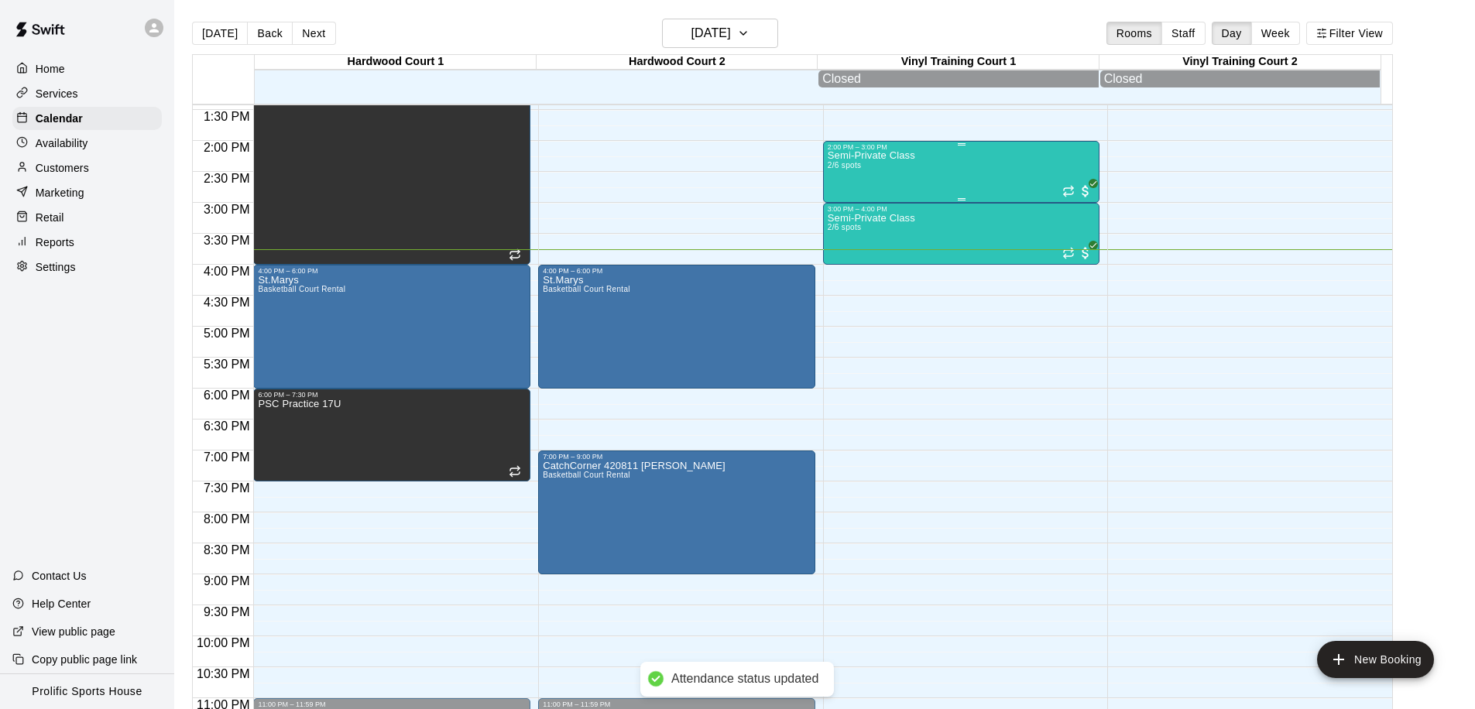
click at [975, 161] on div "Semi-Private Class 2/6 spots" at bounding box center [962, 505] width 268 height 709
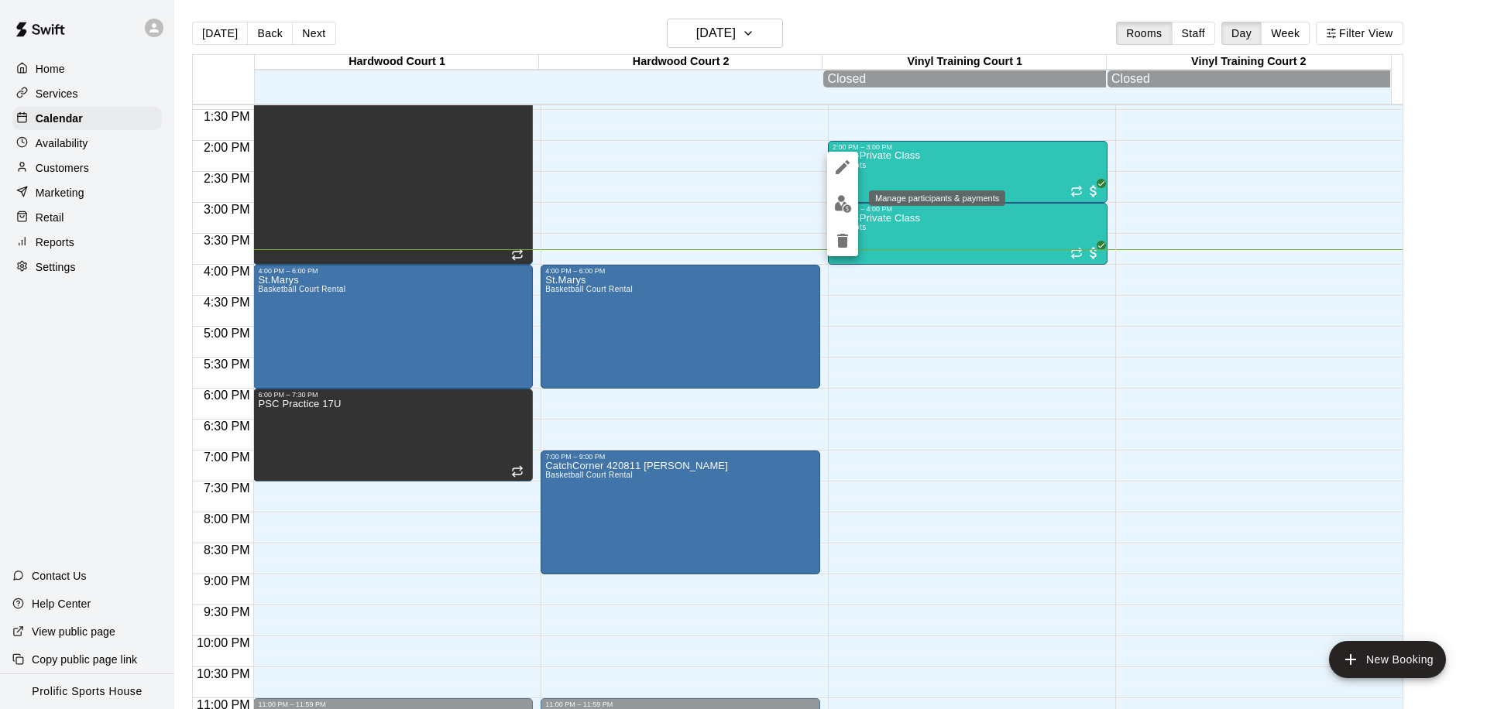
click at [837, 201] on img "edit" at bounding box center [843, 204] width 18 height 18
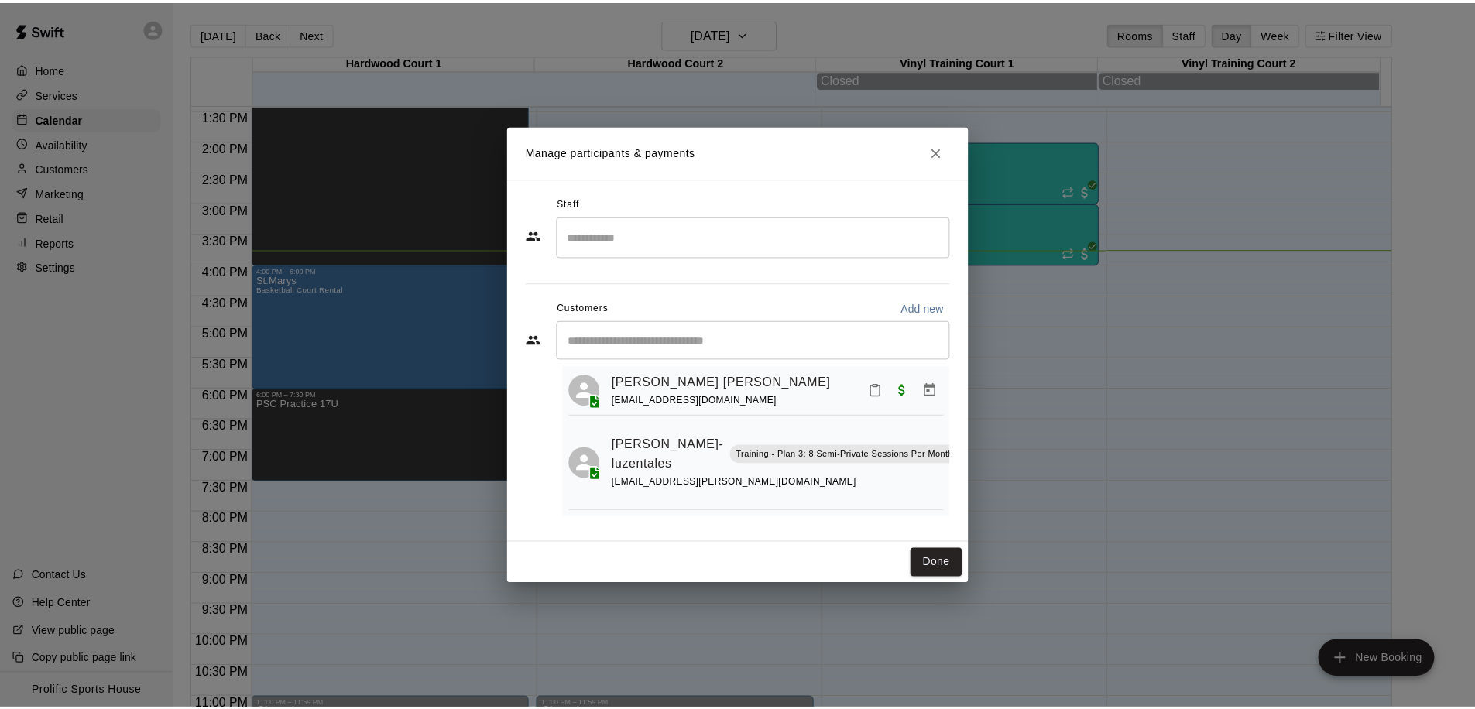
scroll to position [46, 0]
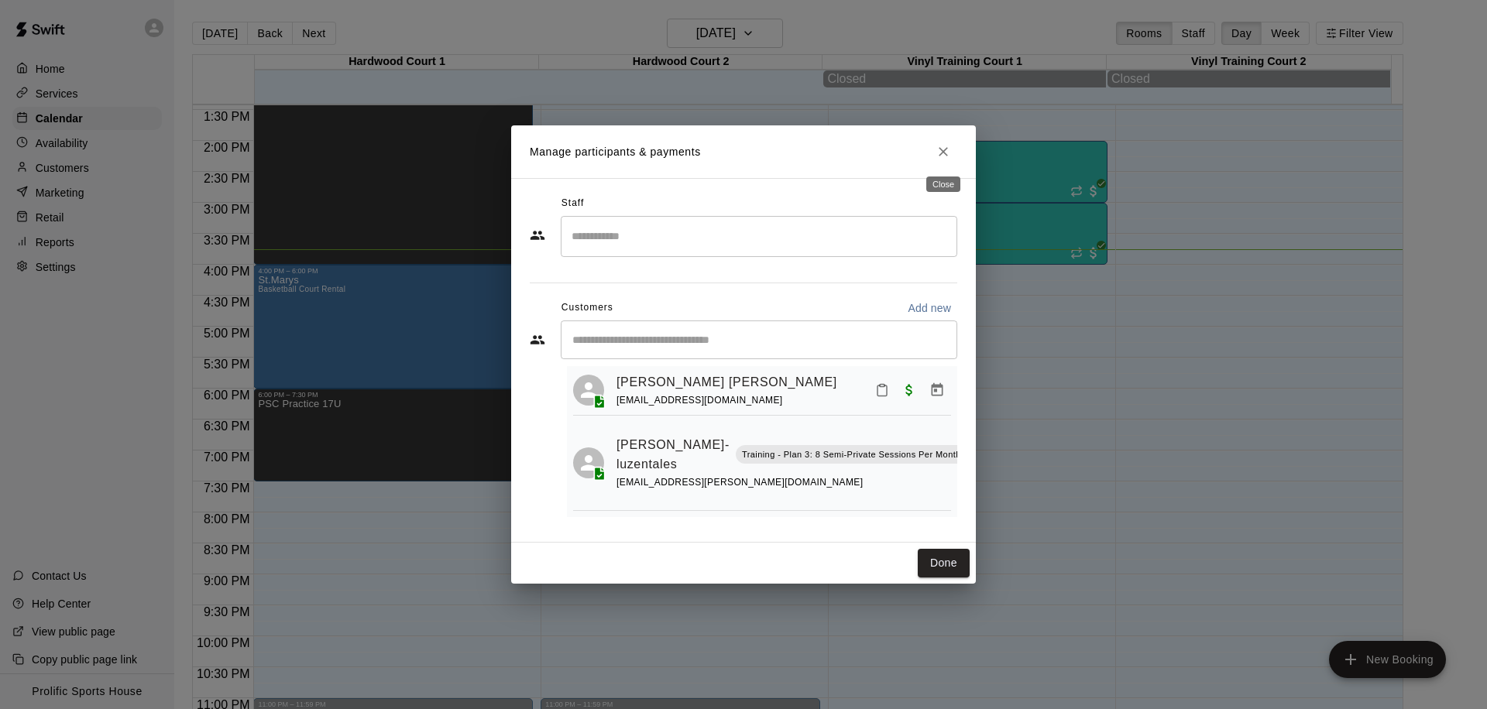
click at [938, 150] on icon "Close" at bounding box center [942, 151] width 15 height 15
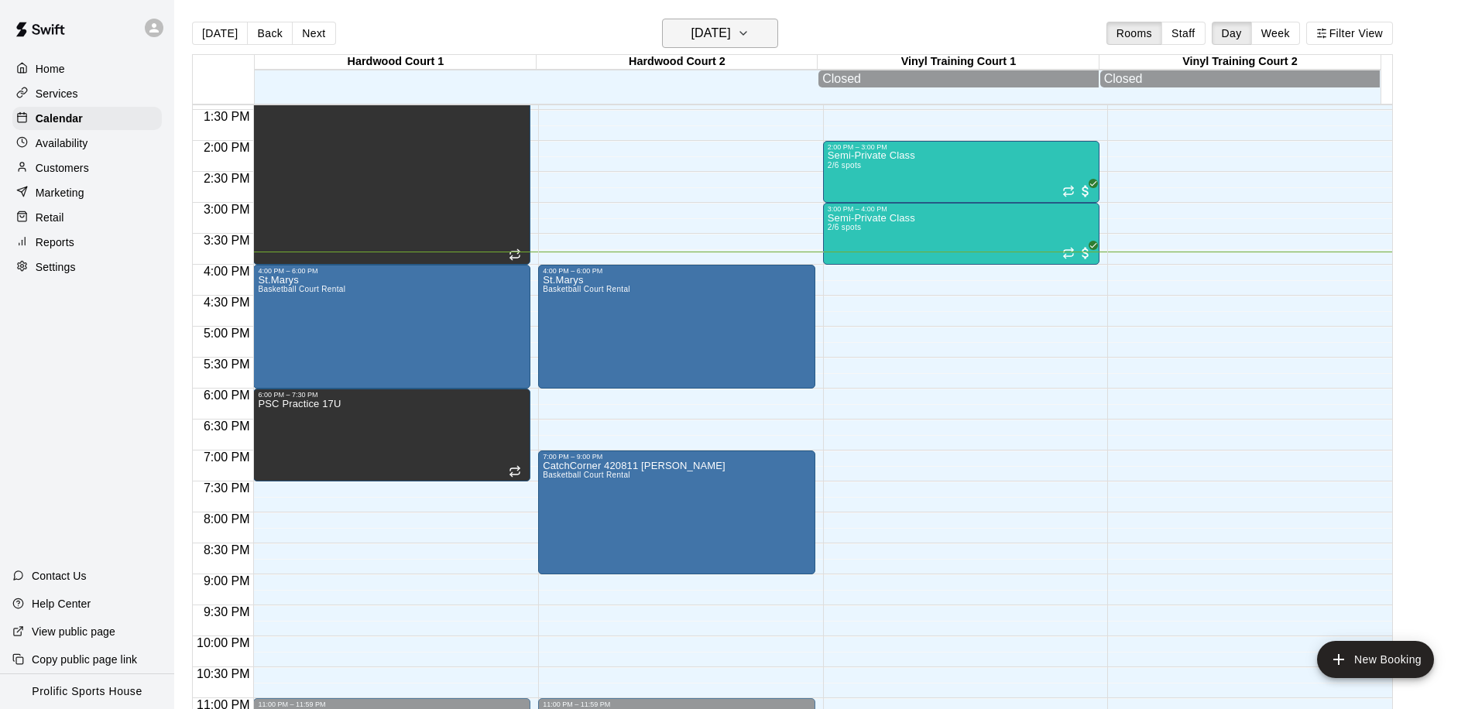
click at [731, 42] on h6 "[DATE]" at bounding box center [710, 33] width 39 height 22
click at [724, 33] on h6 "[DATE]" at bounding box center [710, 33] width 39 height 22
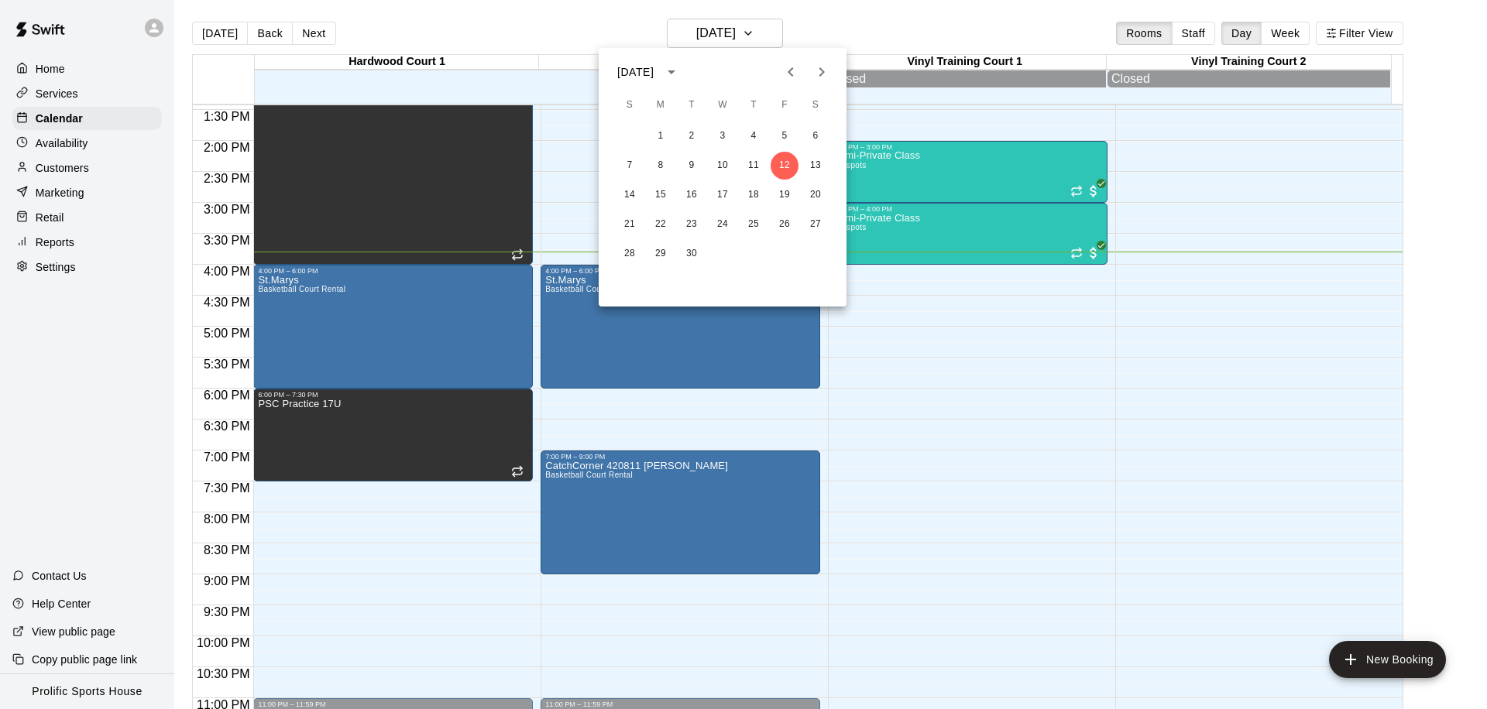
click at [821, 76] on icon "Next month" at bounding box center [821, 72] width 19 height 19
click at [787, 173] on button "10" at bounding box center [784, 166] width 28 height 28
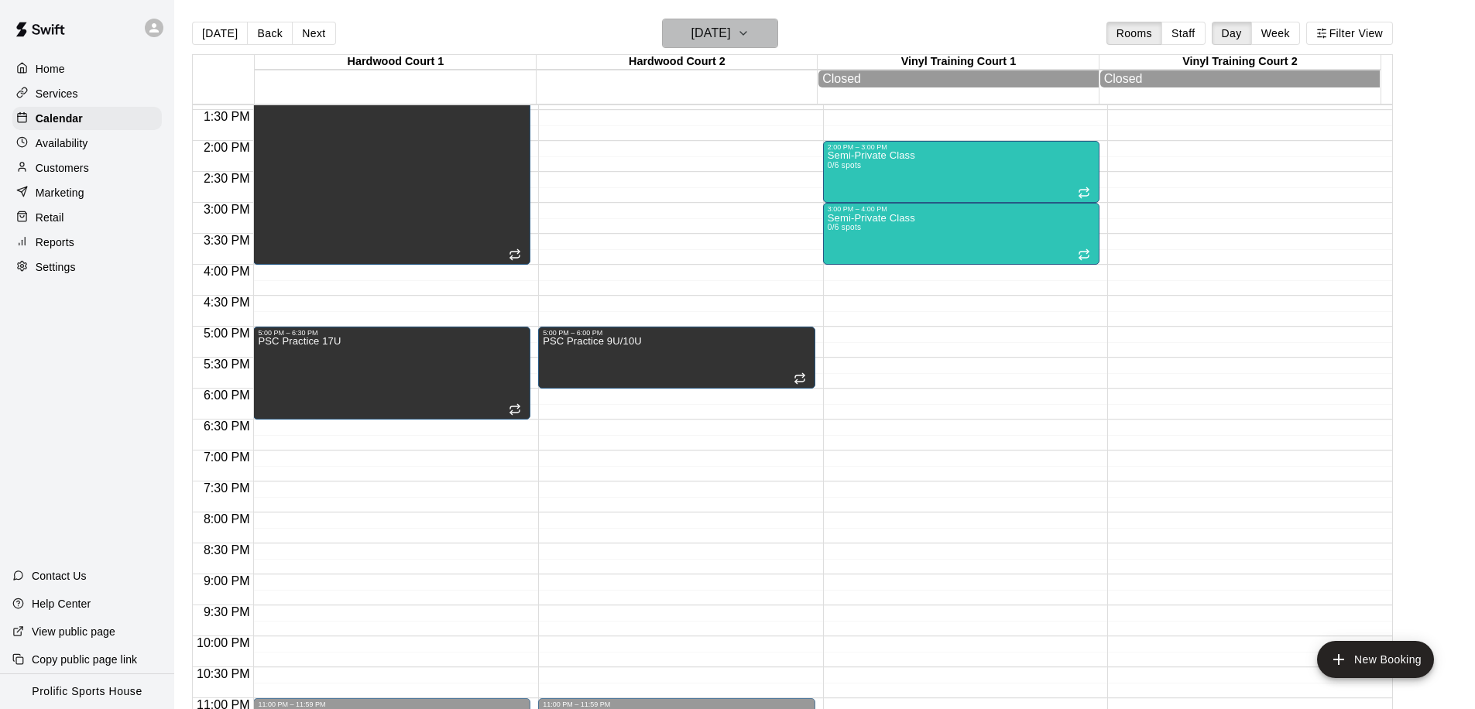
click at [712, 29] on h6 "Friday Oct 10" at bounding box center [710, 33] width 39 height 22
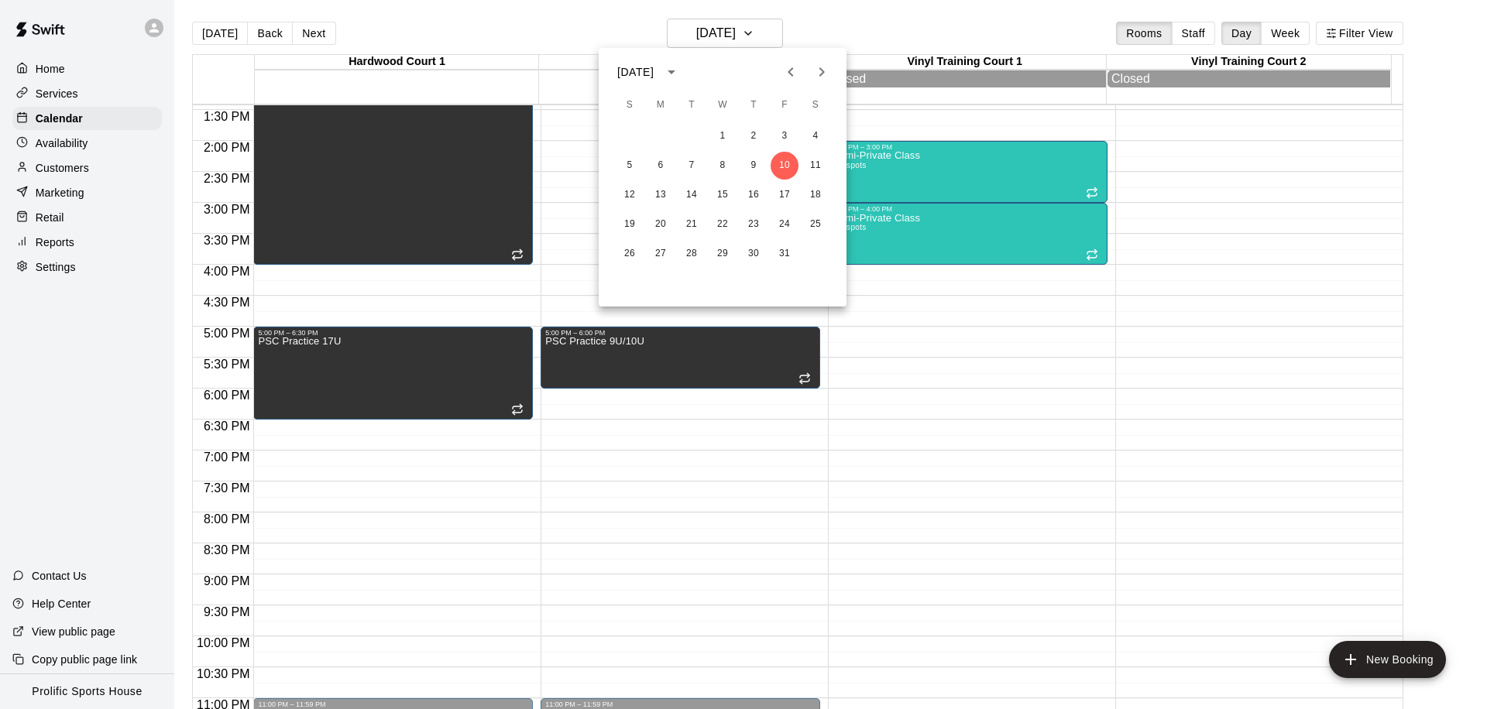
click at [817, 79] on icon "Next month" at bounding box center [821, 72] width 19 height 19
click at [785, 168] on button "7" at bounding box center [784, 166] width 28 height 28
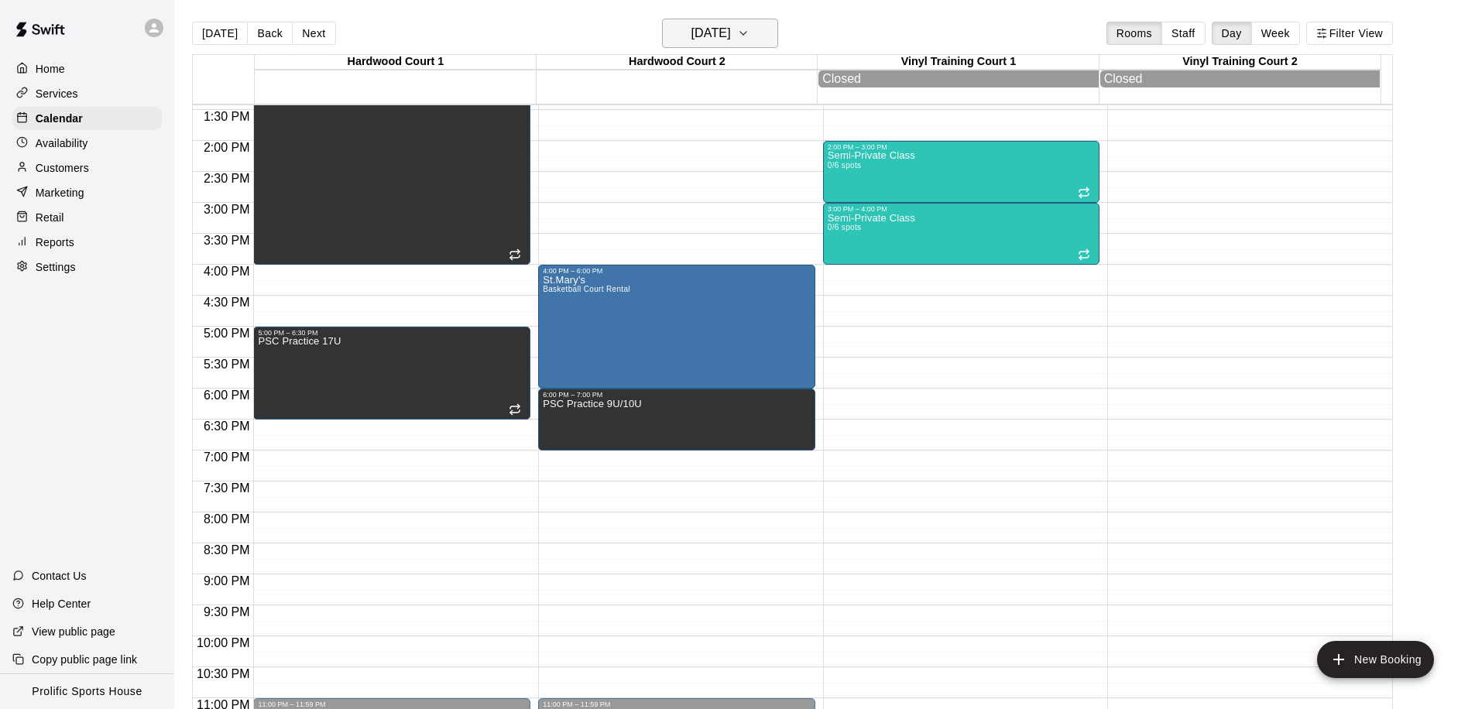
click at [749, 37] on icon "button" at bounding box center [743, 33] width 12 height 19
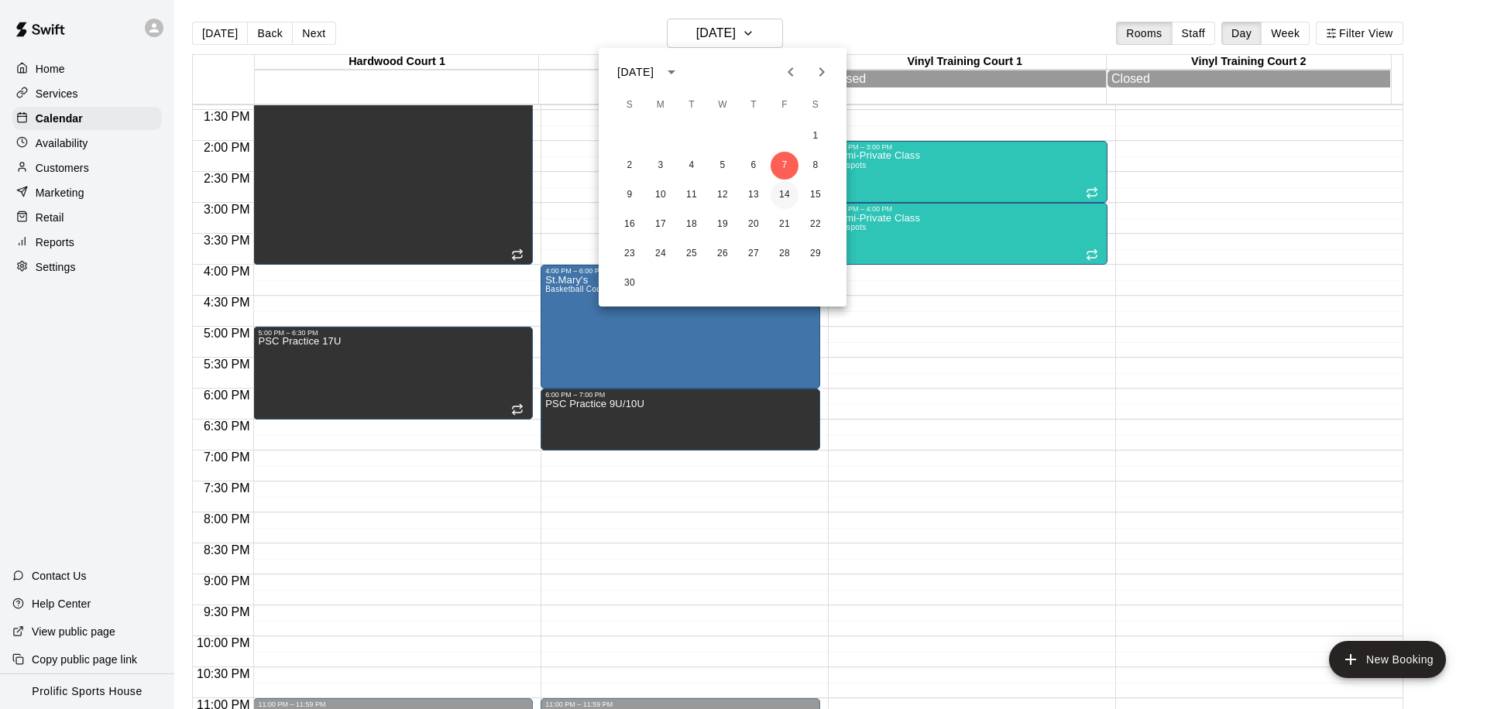
click at [783, 201] on button "14" at bounding box center [784, 195] width 28 height 28
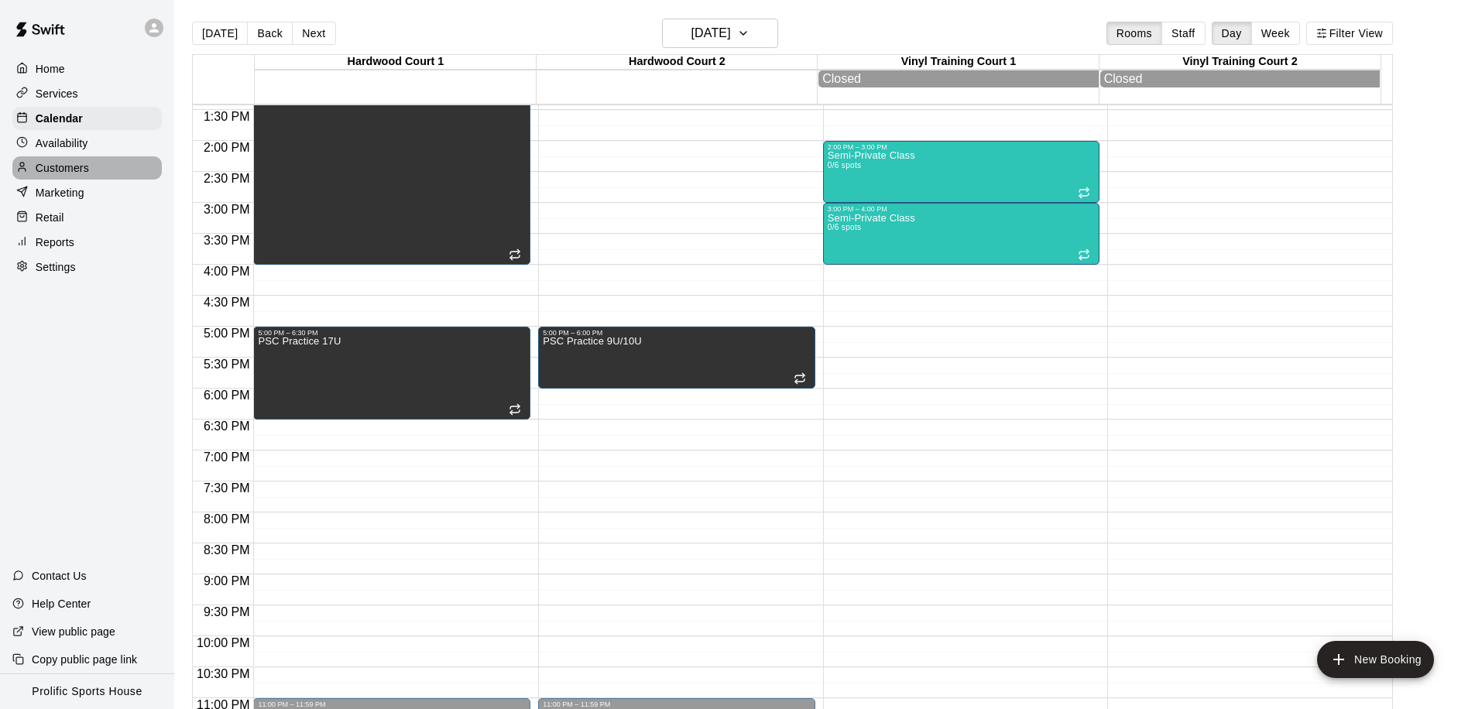
click at [67, 161] on p "Customers" at bounding box center [62, 167] width 53 height 15
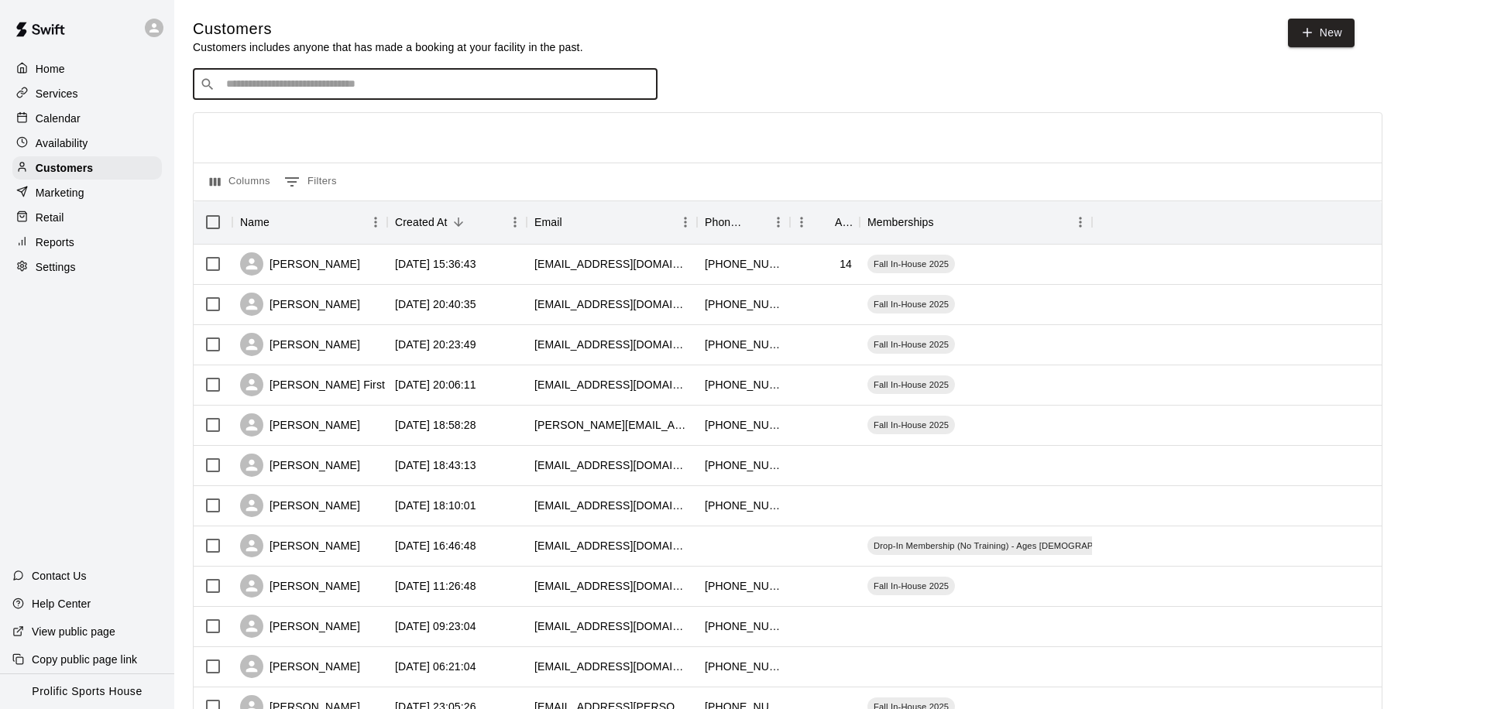
click at [278, 85] on input "Search customers by name or email" at bounding box center [435, 84] width 429 height 15
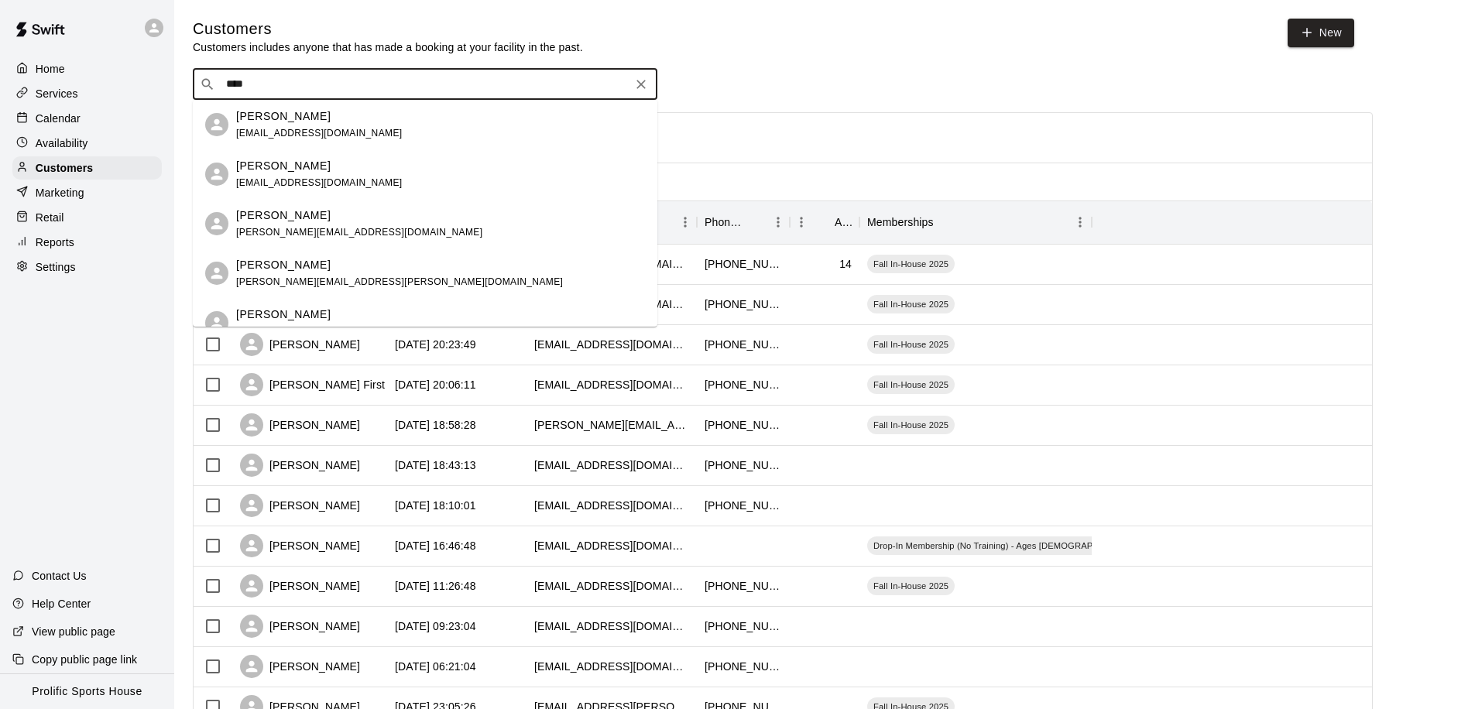
type input "*****"
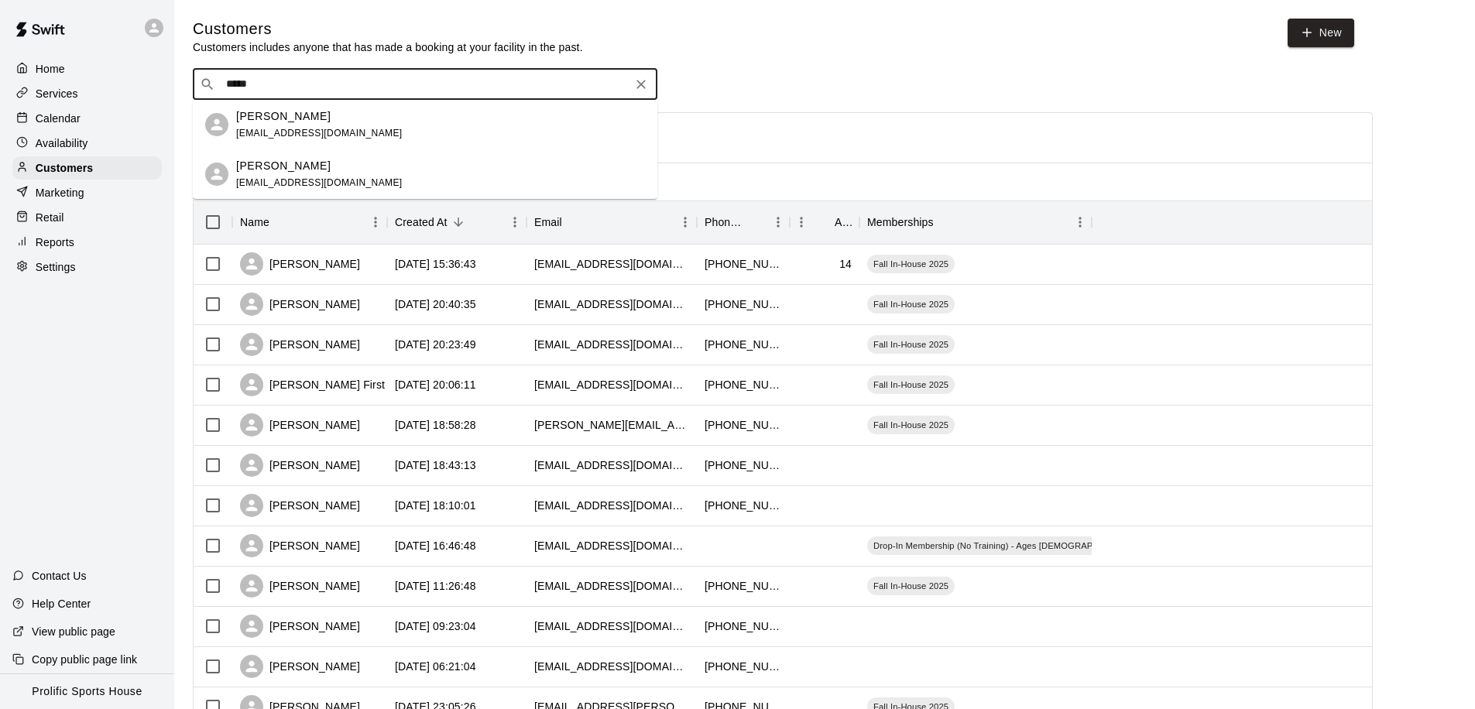
click at [269, 126] on div "Kim Beausoleil kimma_bee@hotmail.com" at bounding box center [319, 124] width 166 height 33
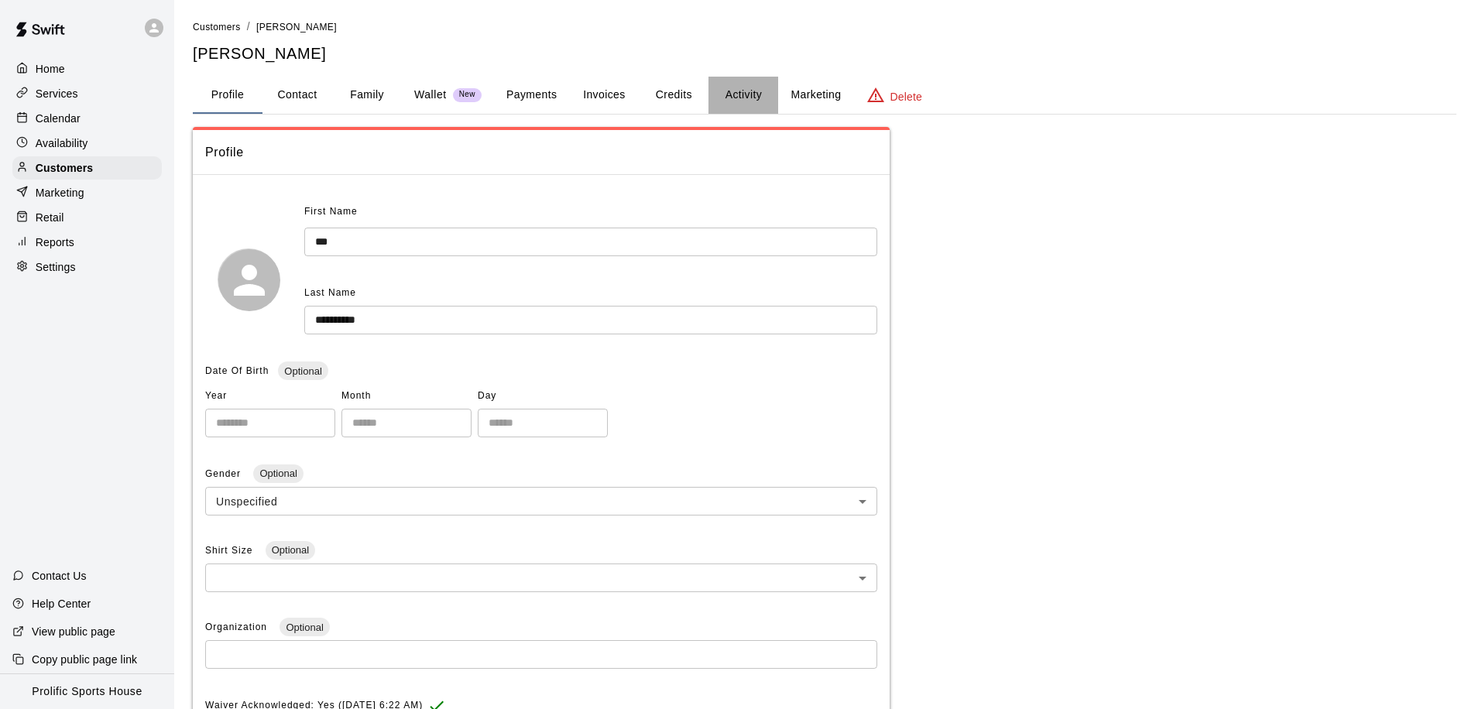
click at [749, 100] on button "Activity" at bounding box center [743, 95] width 70 height 37
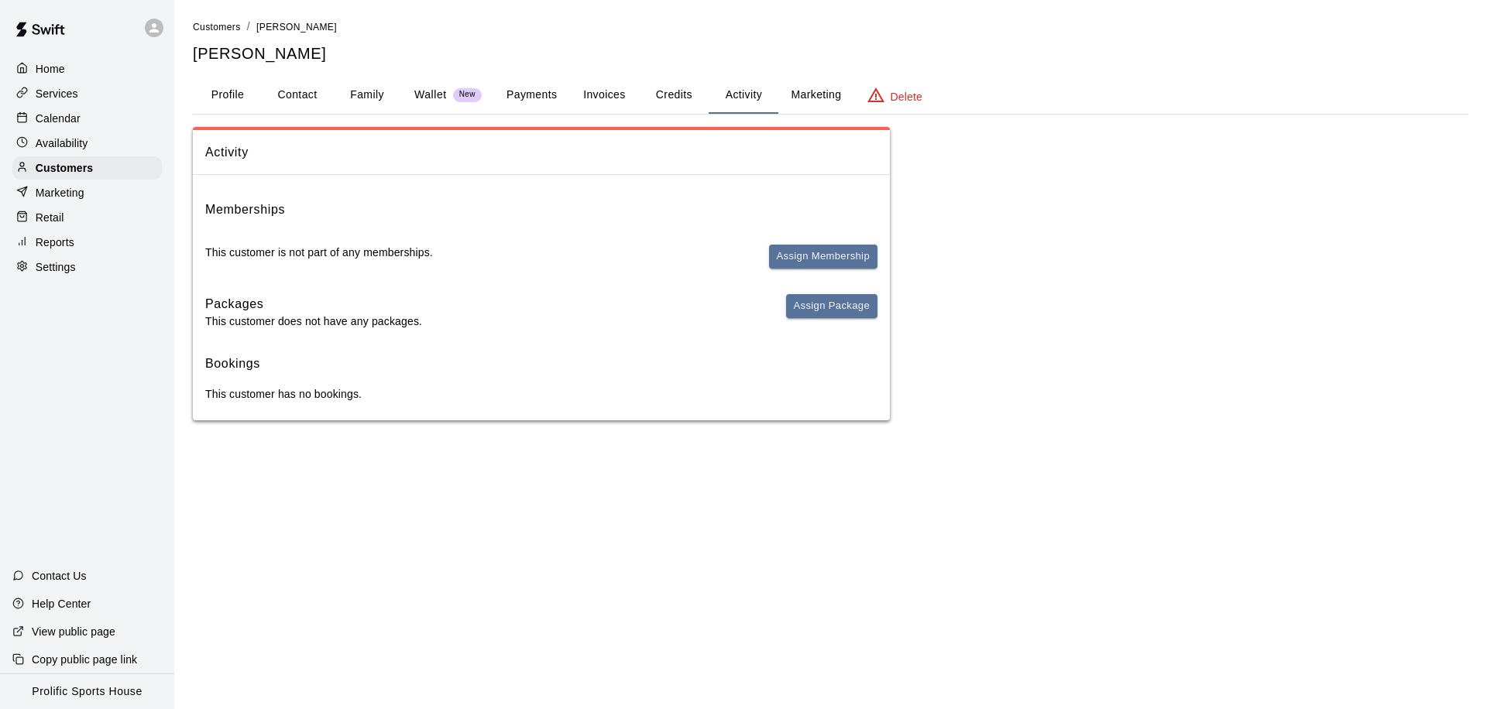
click at [367, 101] on button "Family" at bounding box center [367, 95] width 70 height 37
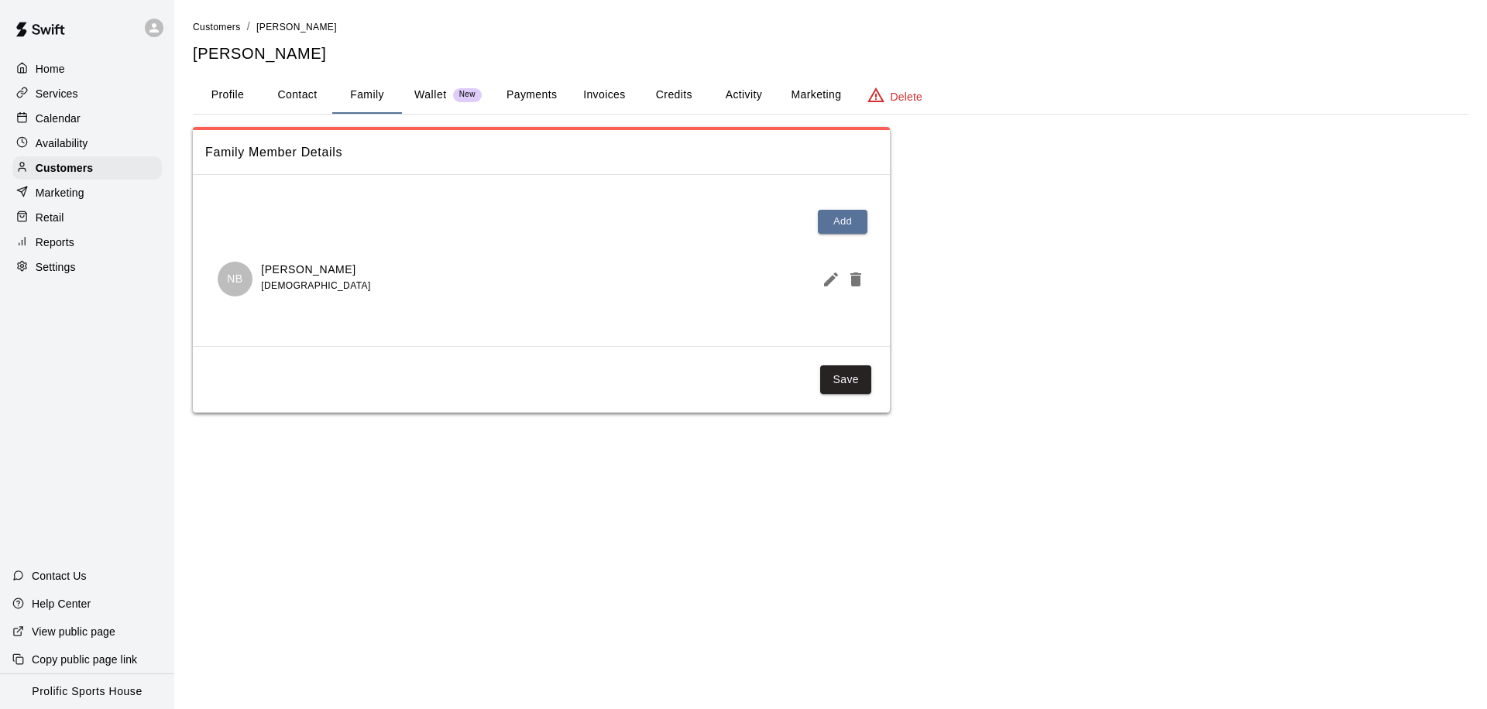
click at [729, 97] on button "Activity" at bounding box center [743, 95] width 70 height 37
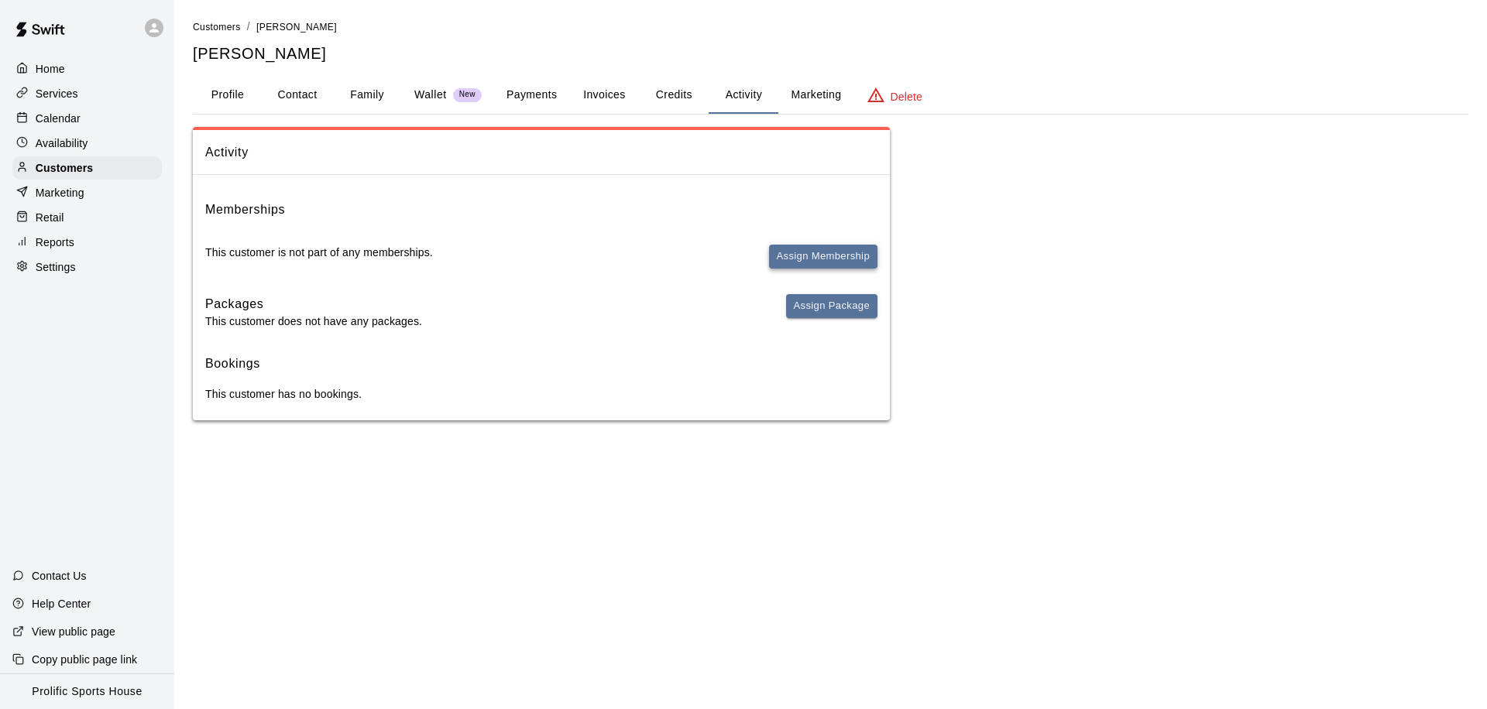
click at [809, 263] on button "Assign Membership" at bounding box center [823, 257] width 108 height 24
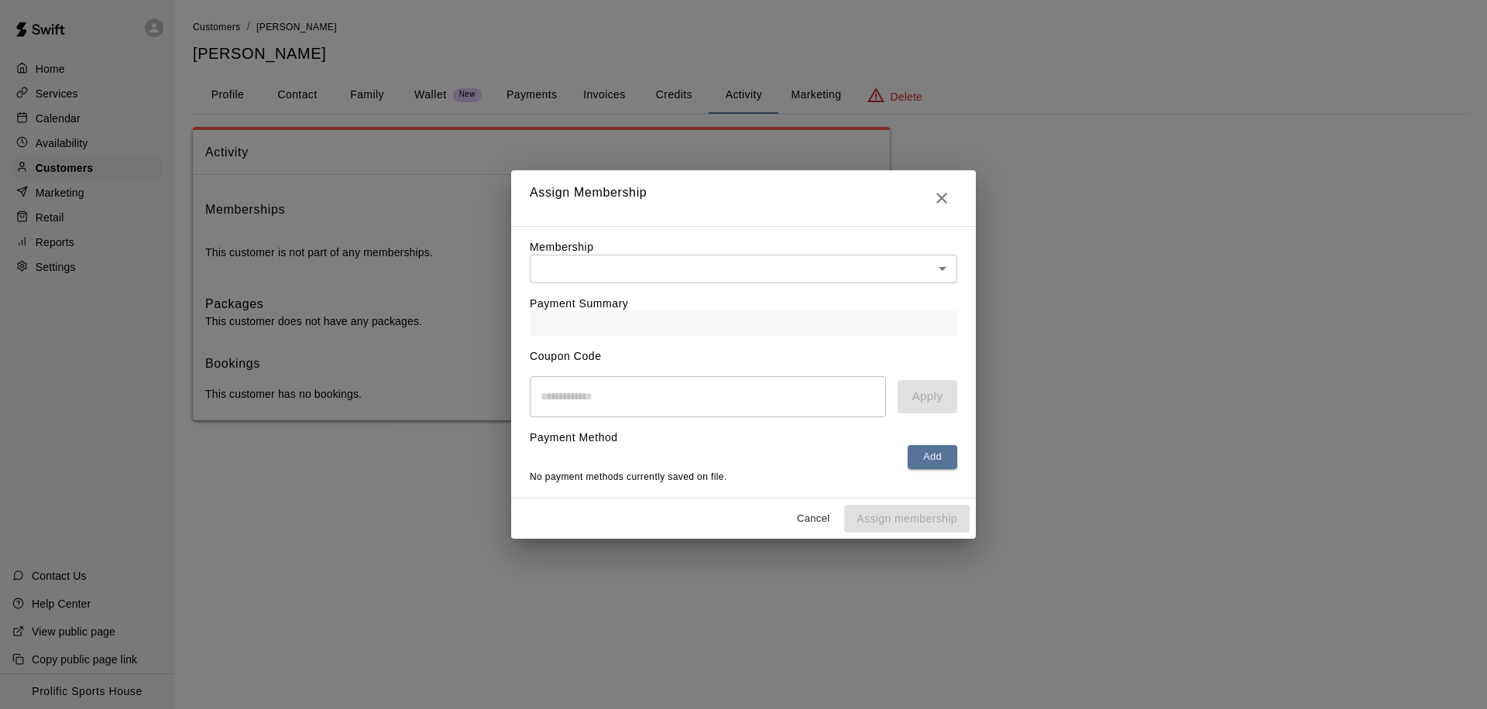
click at [739, 269] on body "Home Services Calendar Availability Customers Marketing Retail Reports Settings…" at bounding box center [743, 225] width 1487 height 451
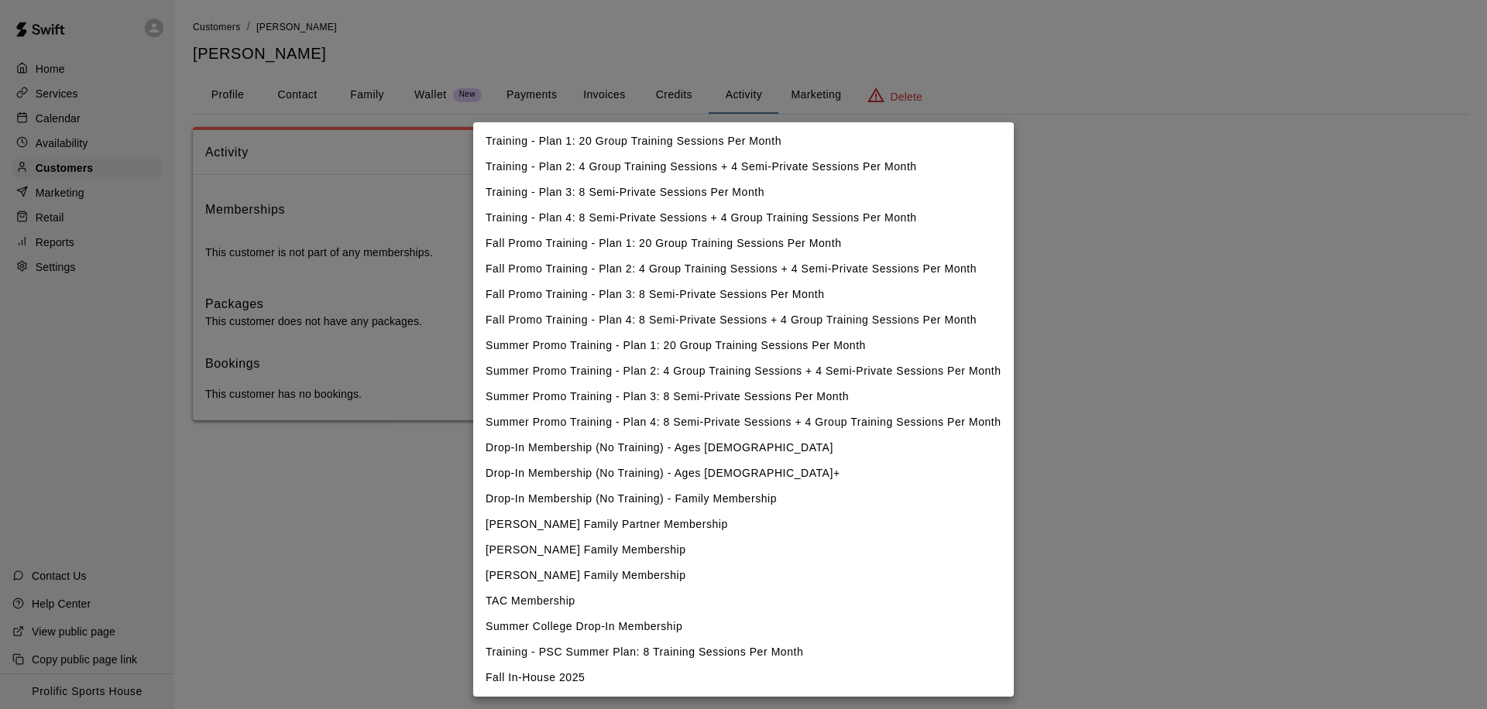
click at [523, 679] on li "Fall In-House 2025" at bounding box center [743, 678] width 540 height 26
type input "**********"
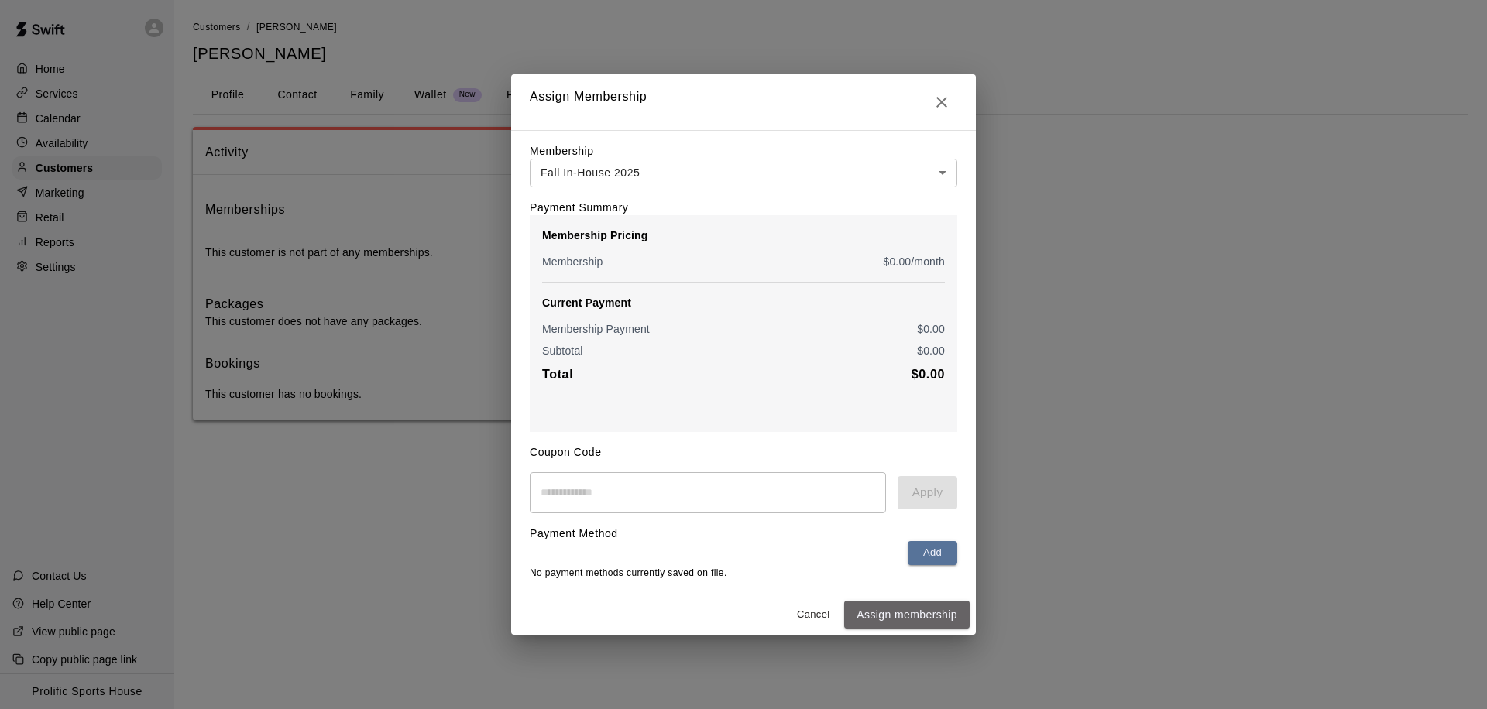
click at [887, 611] on button "Assign membership" at bounding box center [906, 615] width 125 height 29
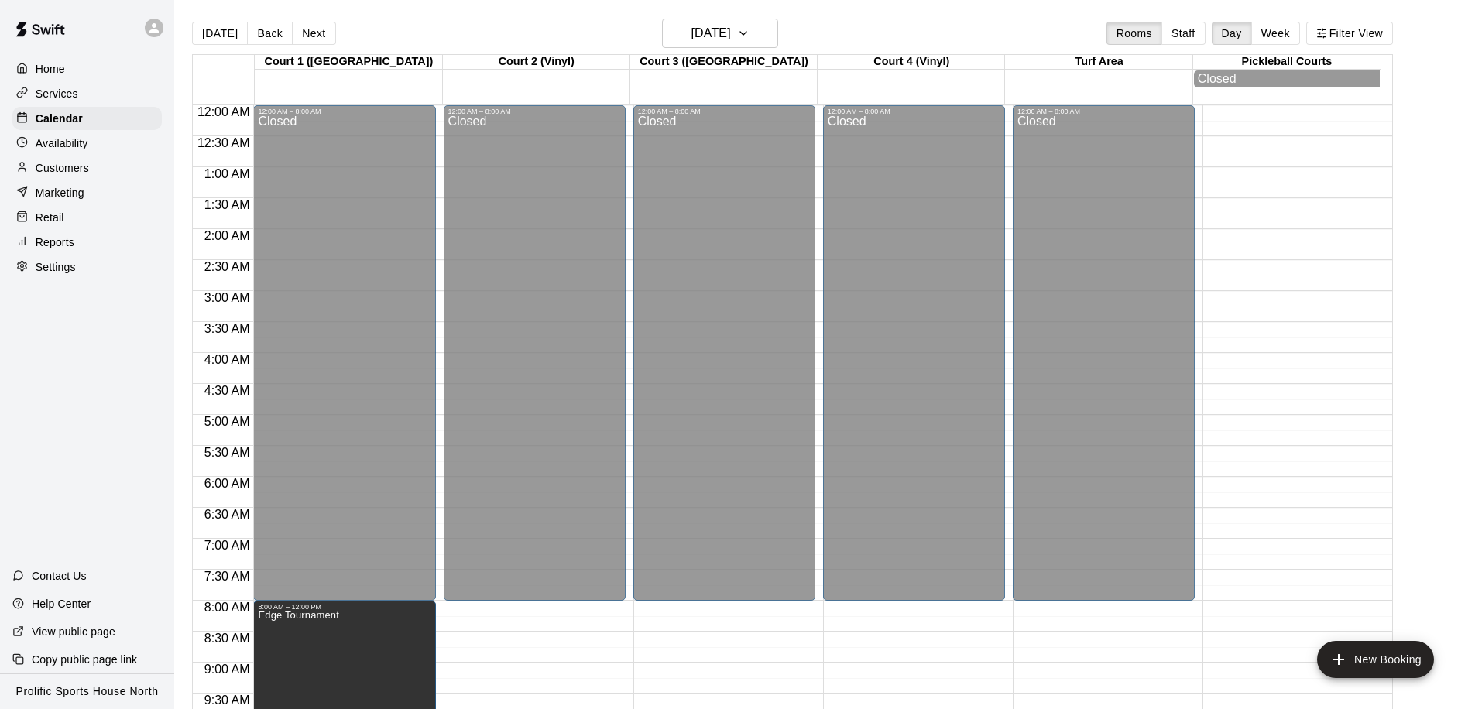
scroll to position [420, 0]
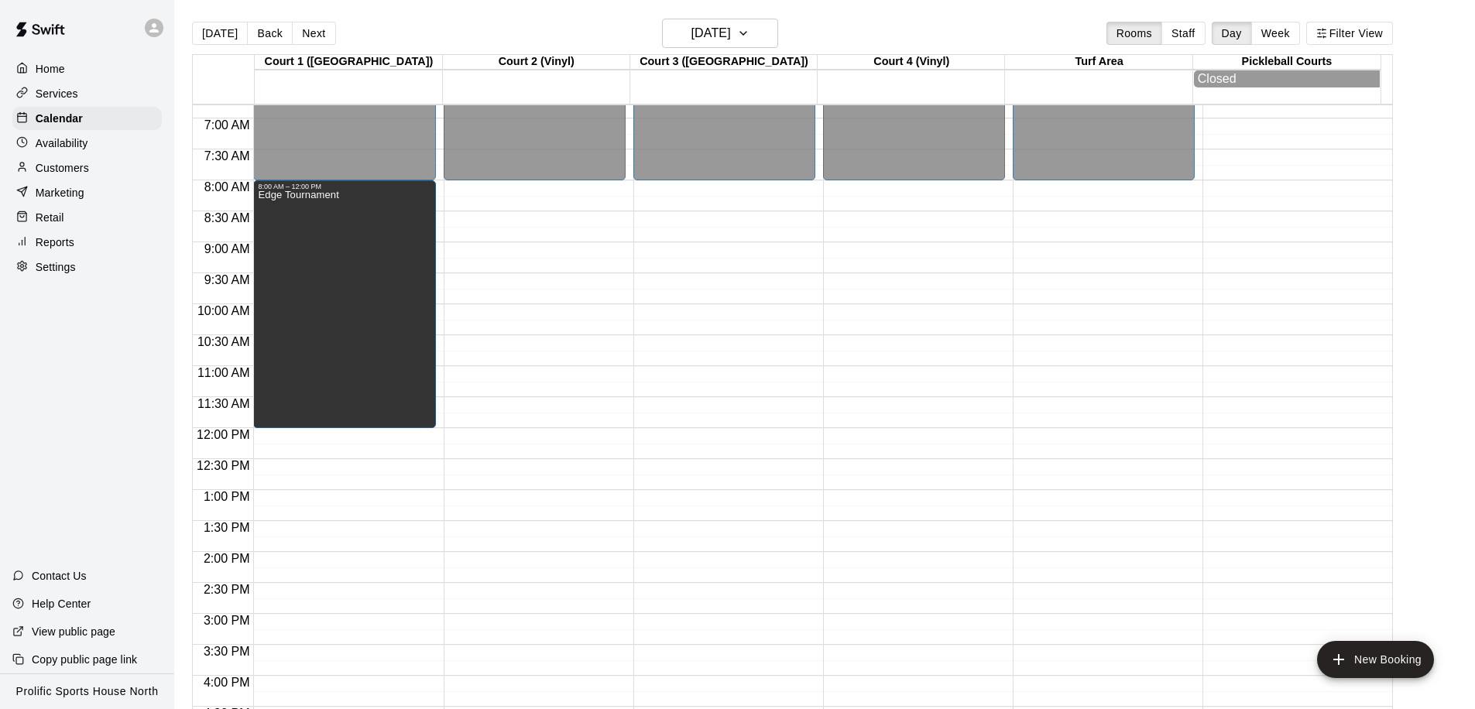
click at [65, 194] on p "Marketing" at bounding box center [60, 192] width 49 height 15
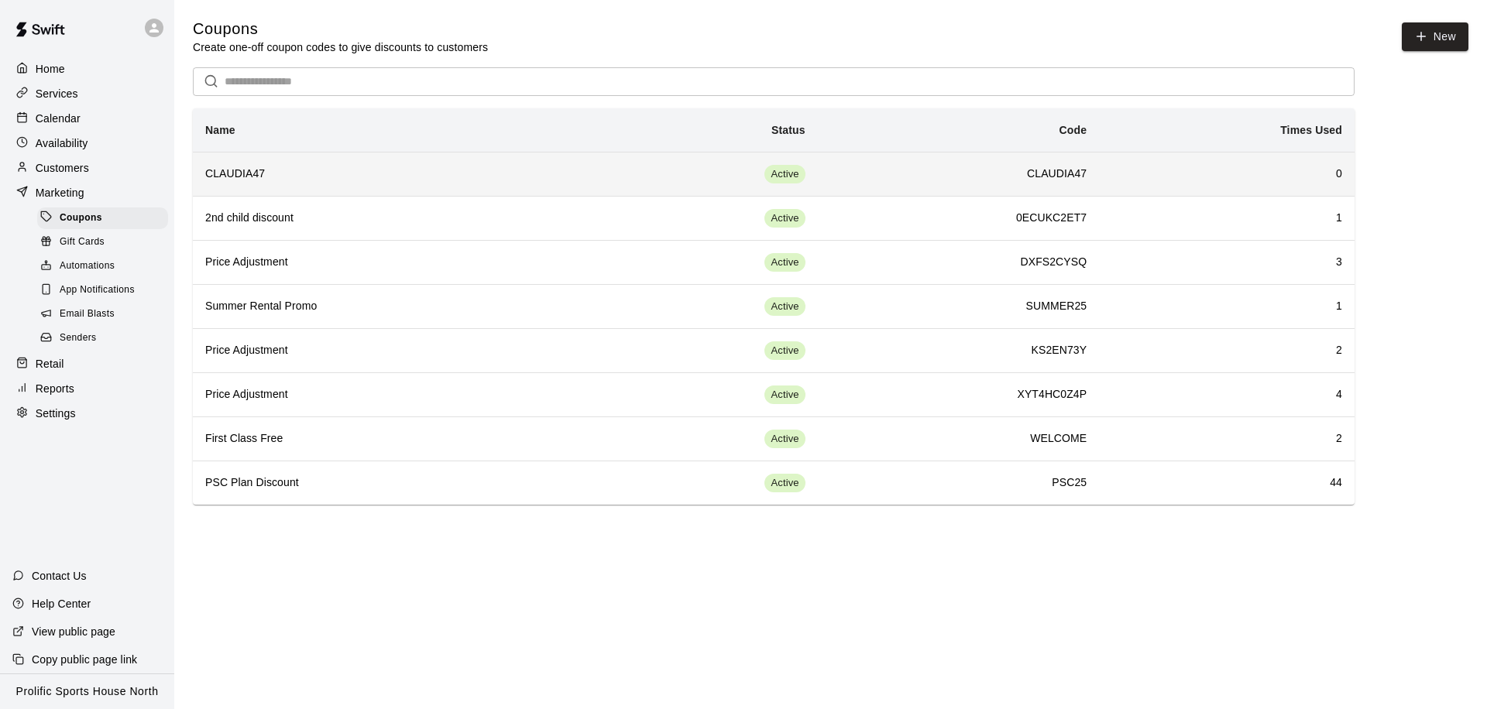
click at [361, 180] on h6 "CLAUDIA47" at bounding box center [394, 174] width 378 height 17
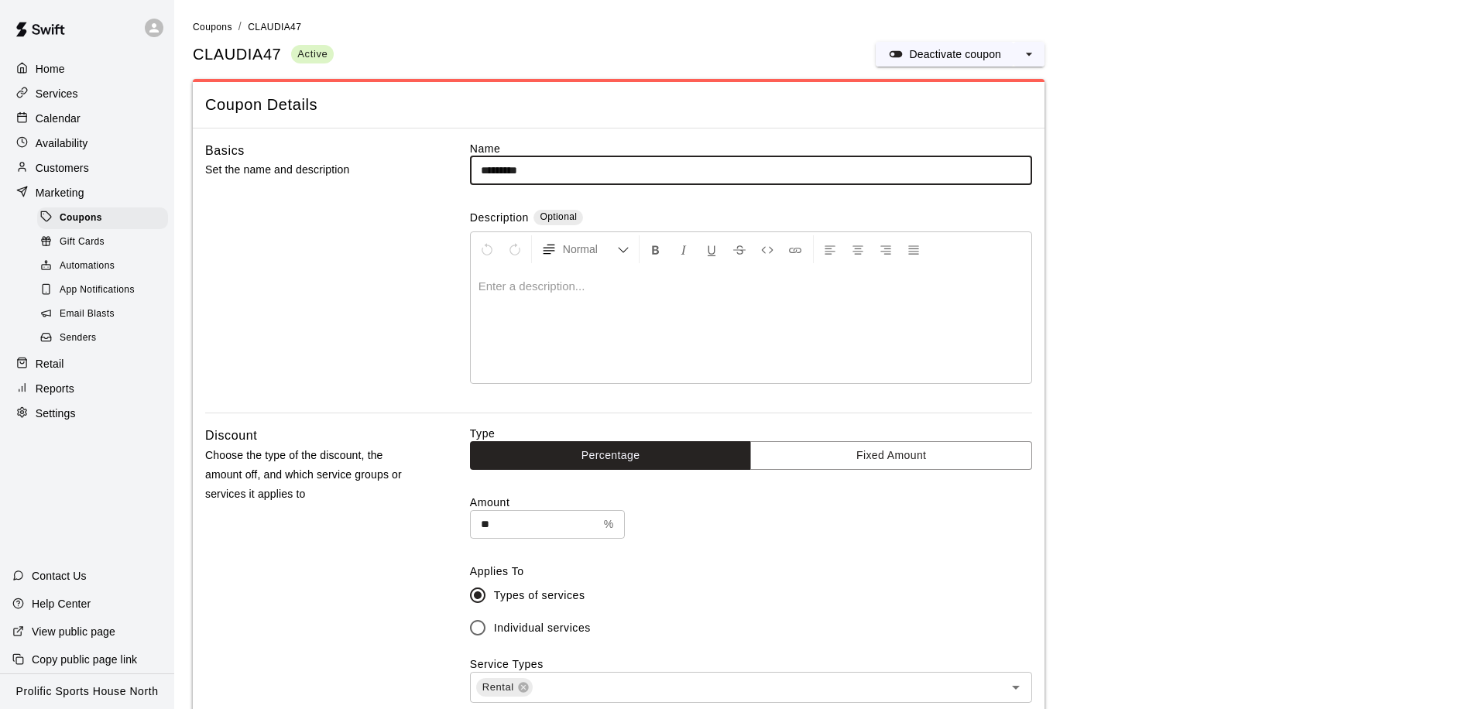
type input "*********"
click at [551, 526] on input "**" at bounding box center [534, 524] width 128 height 29
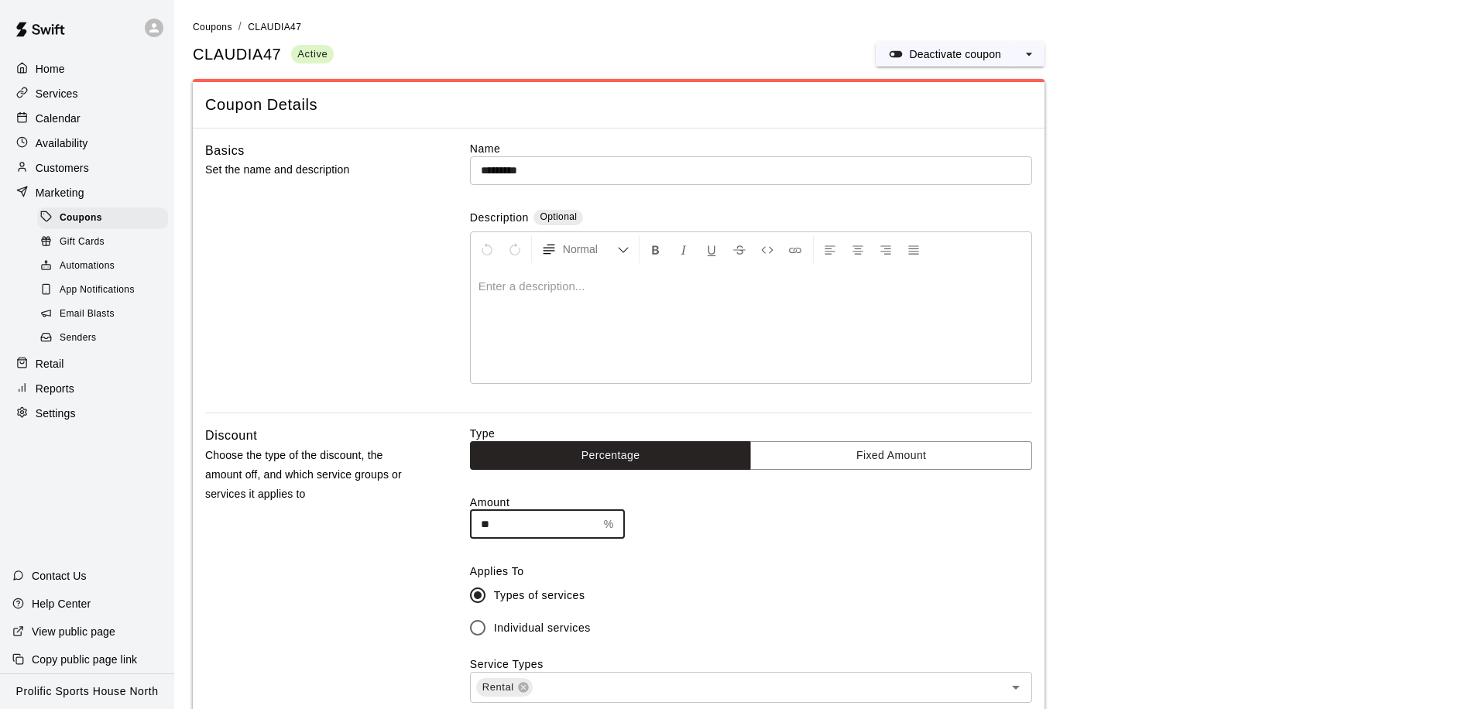
type input "*"
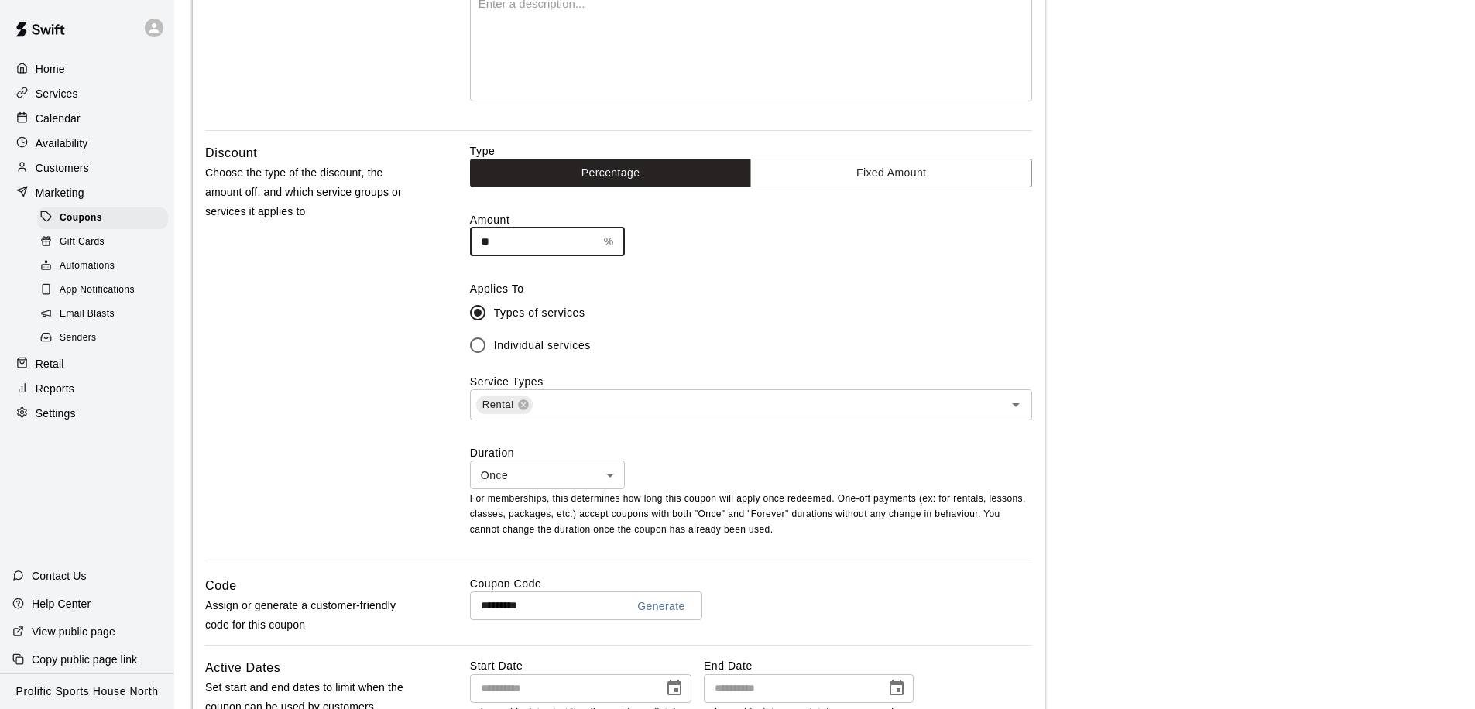
scroll to position [370, 0]
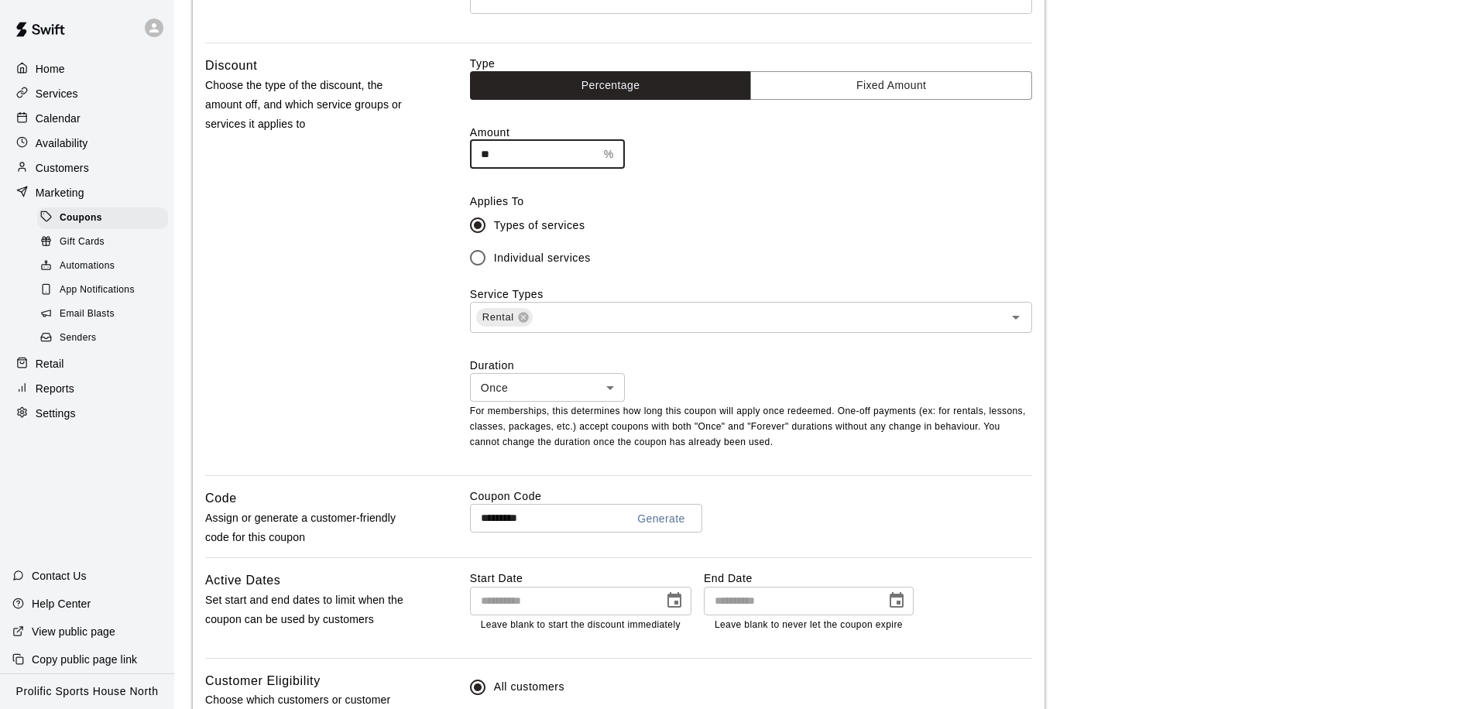
type input "**"
click at [567, 527] on input "*********" at bounding box center [542, 518] width 144 height 29
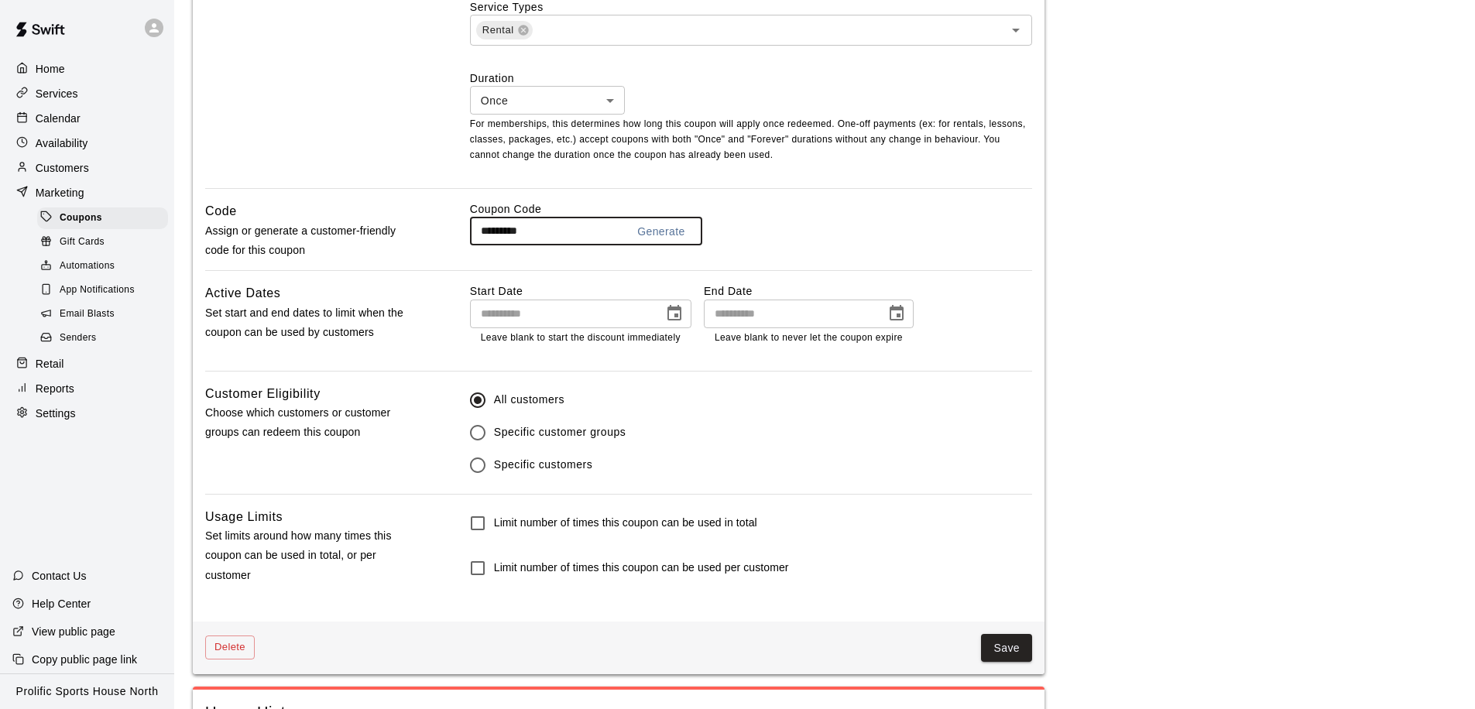
scroll to position [748, 0]
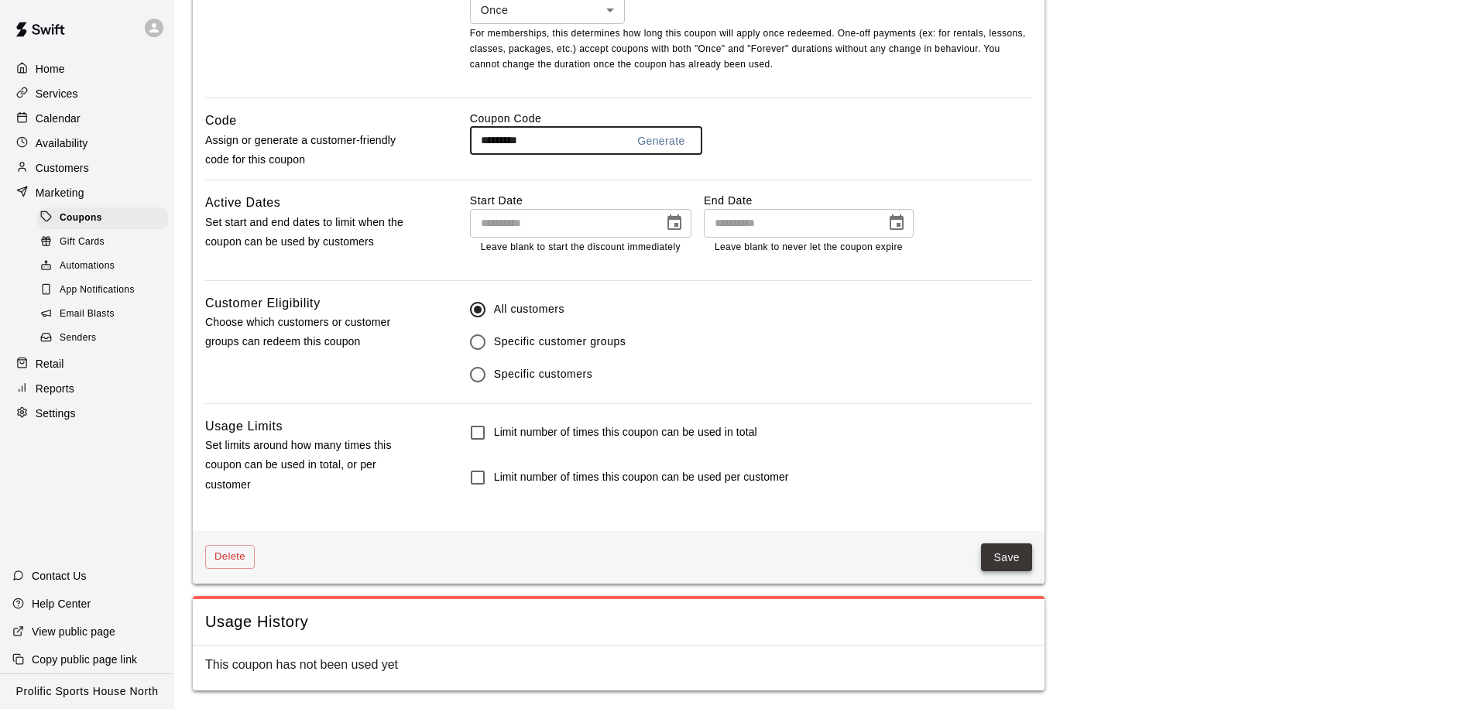
type input "*********"
click at [999, 565] on button "Save" at bounding box center [1006, 558] width 51 height 29
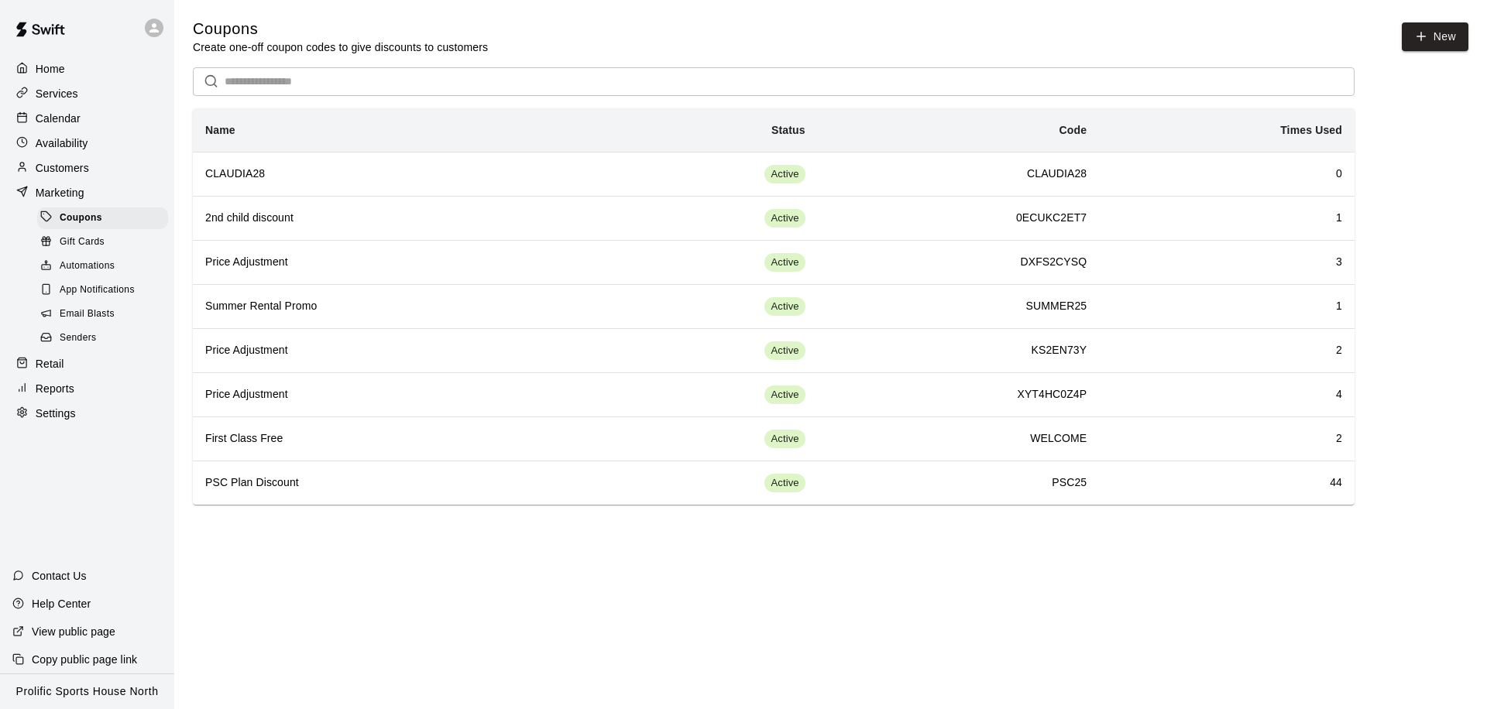
click at [67, 119] on p "Calendar" at bounding box center [58, 118] width 45 height 15
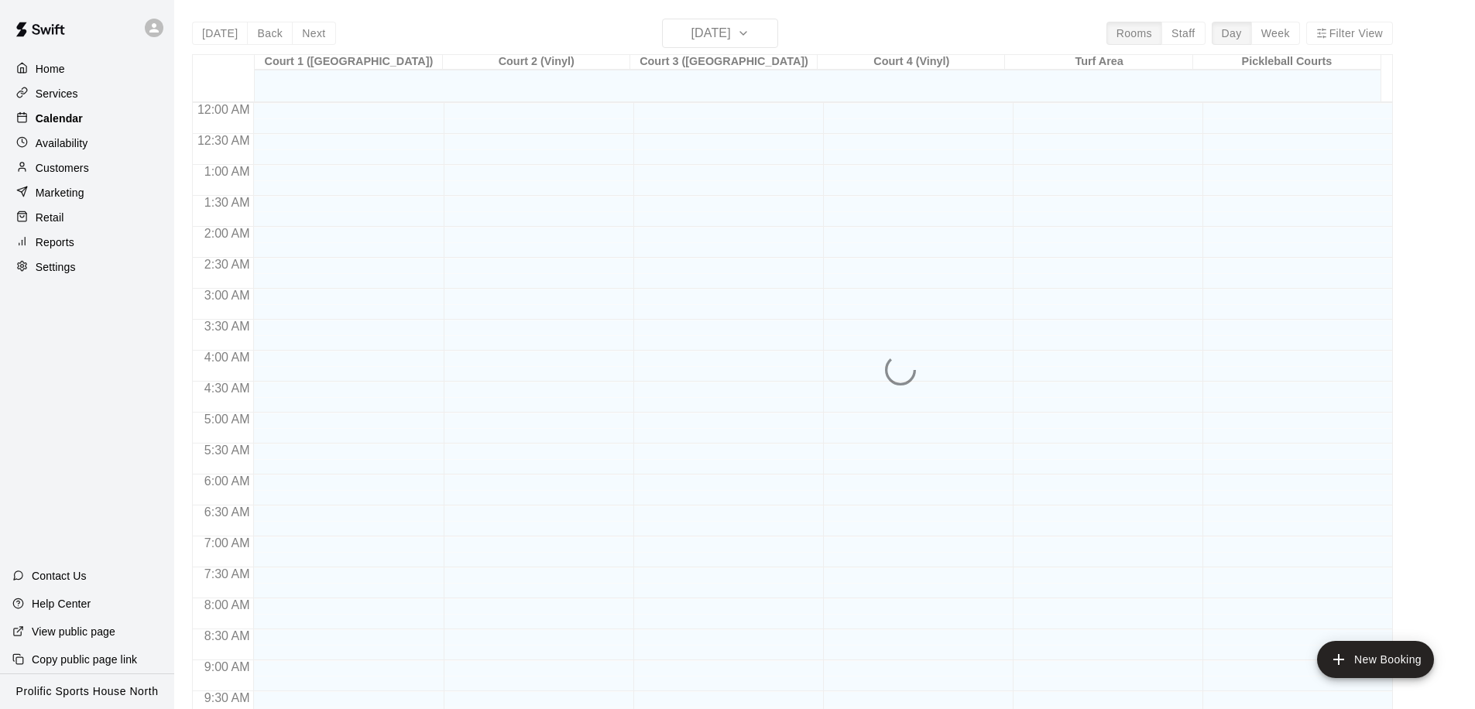
scroll to position [816, 0]
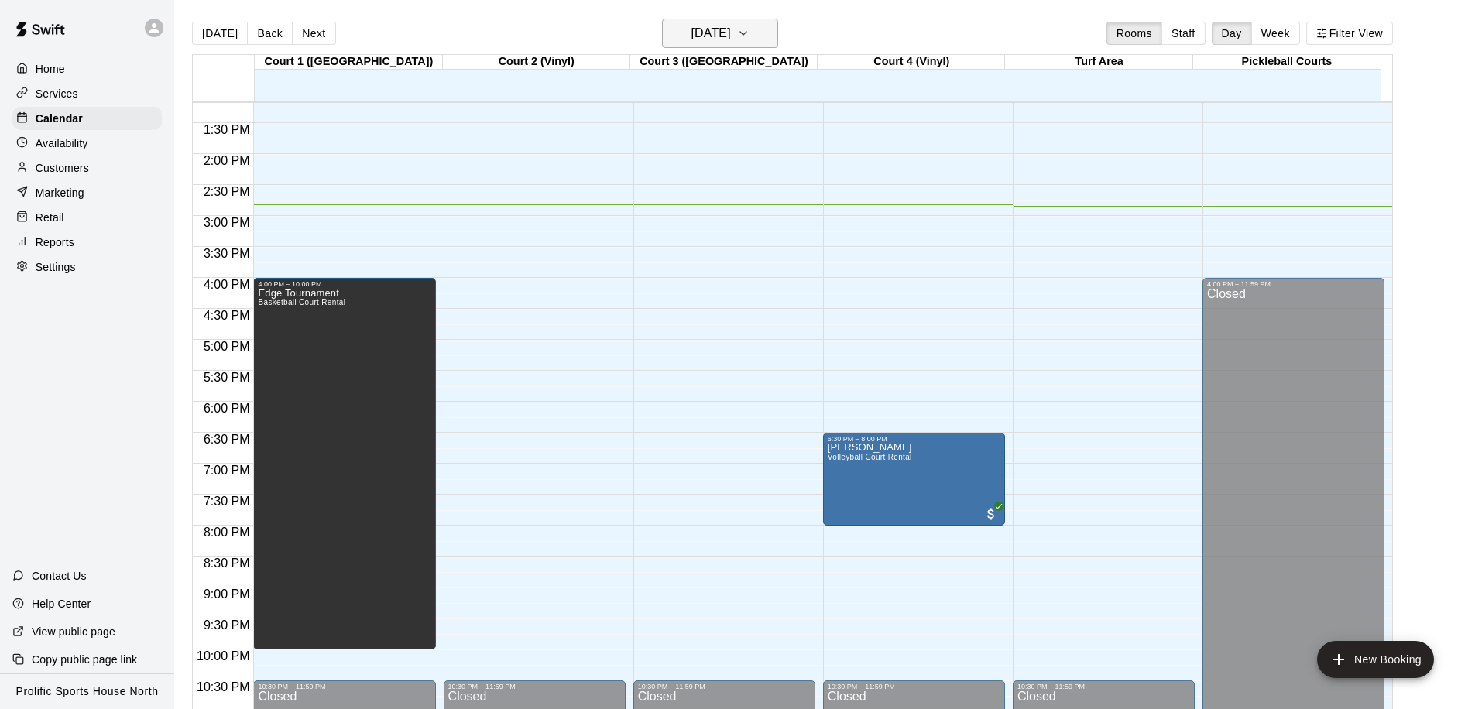
click at [702, 41] on h6 "[DATE]" at bounding box center [710, 33] width 39 height 22
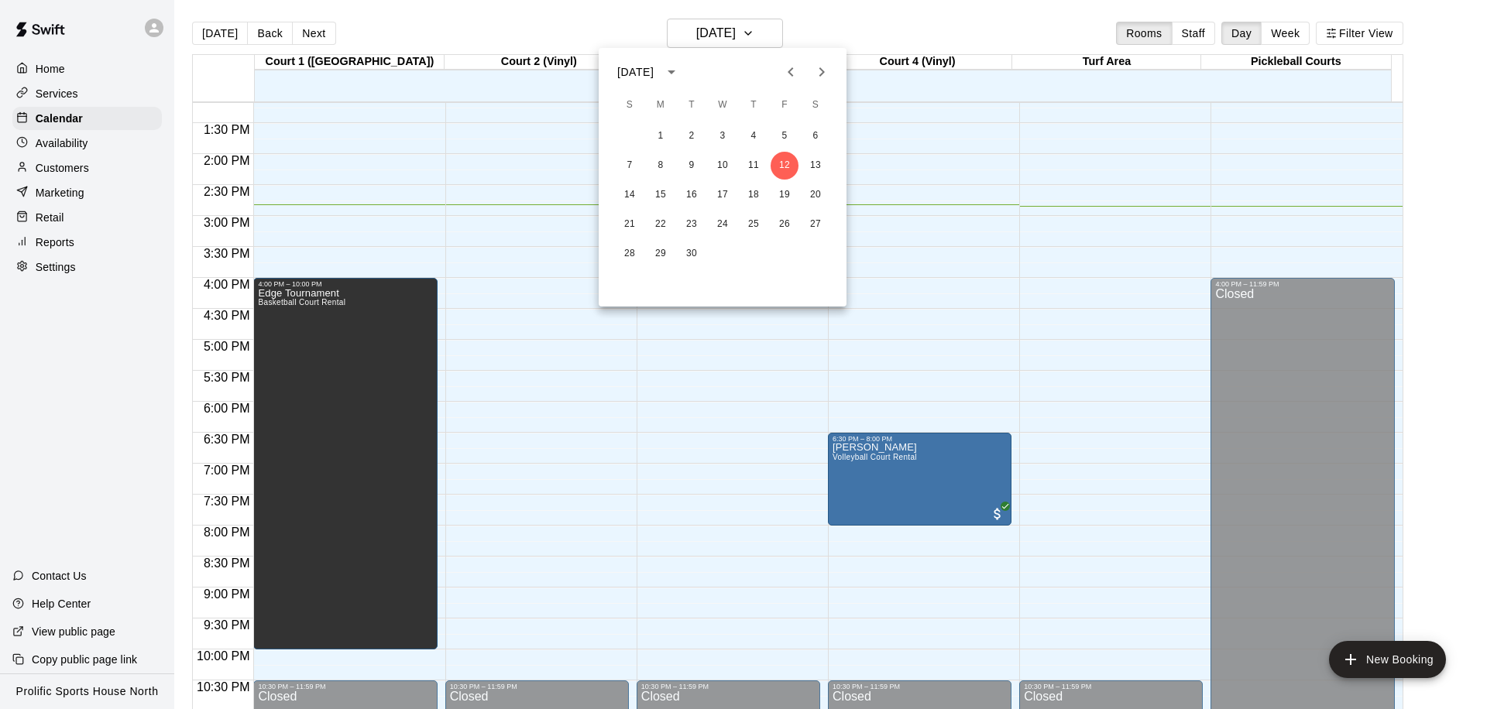
click at [829, 70] on icon "Next month" at bounding box center [821, 72] width 19 height 19
click at [787, 65] on icon "Previous month" at bounding box center [790, 72] width 19 height 19
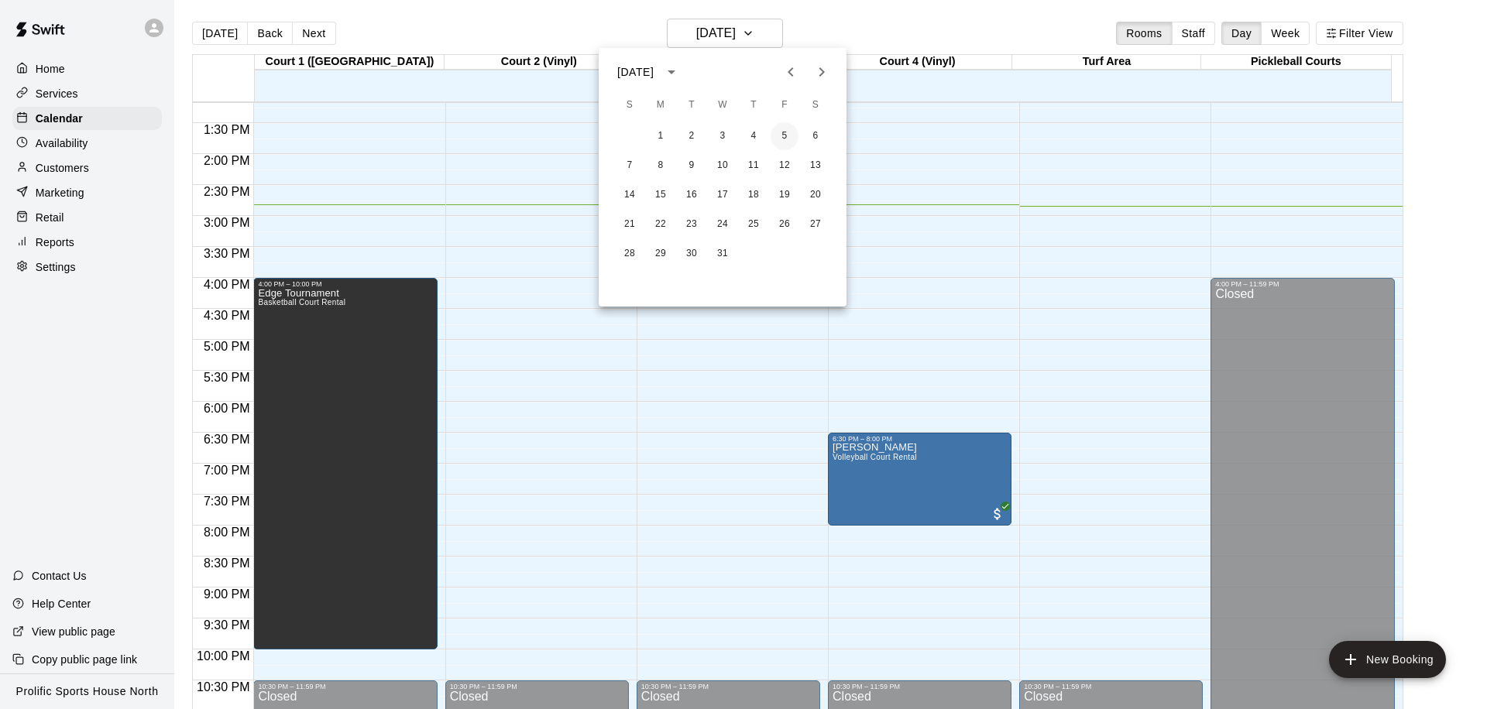
click at [790, 135] on button "5" at bounding box center [784, 136] width 28 height 28
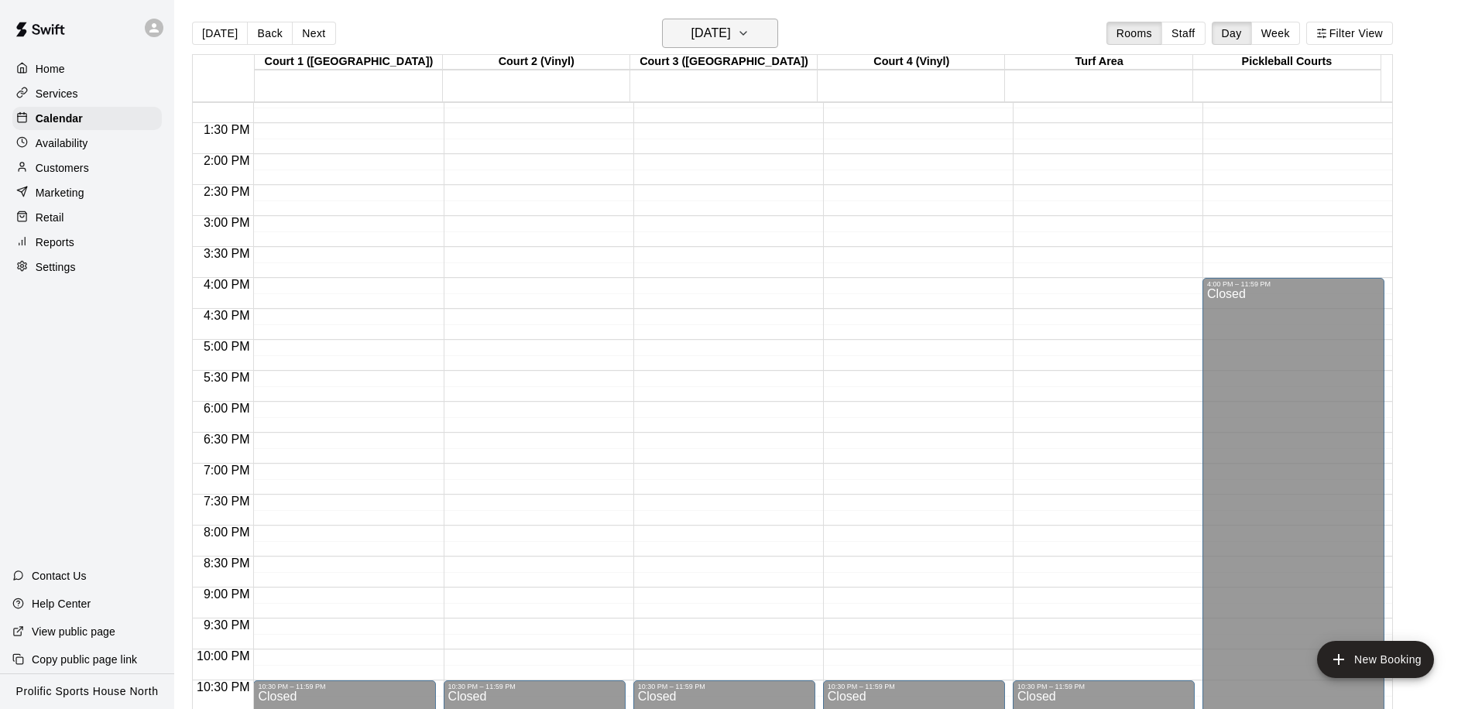
click at [731, 33] on h6 "[DATE]" at bounding box center [710, 33] width 39 height 22
click at [712, 27] on h6 "[DATE]" at bounding box center [710, 33] width 39 height 22
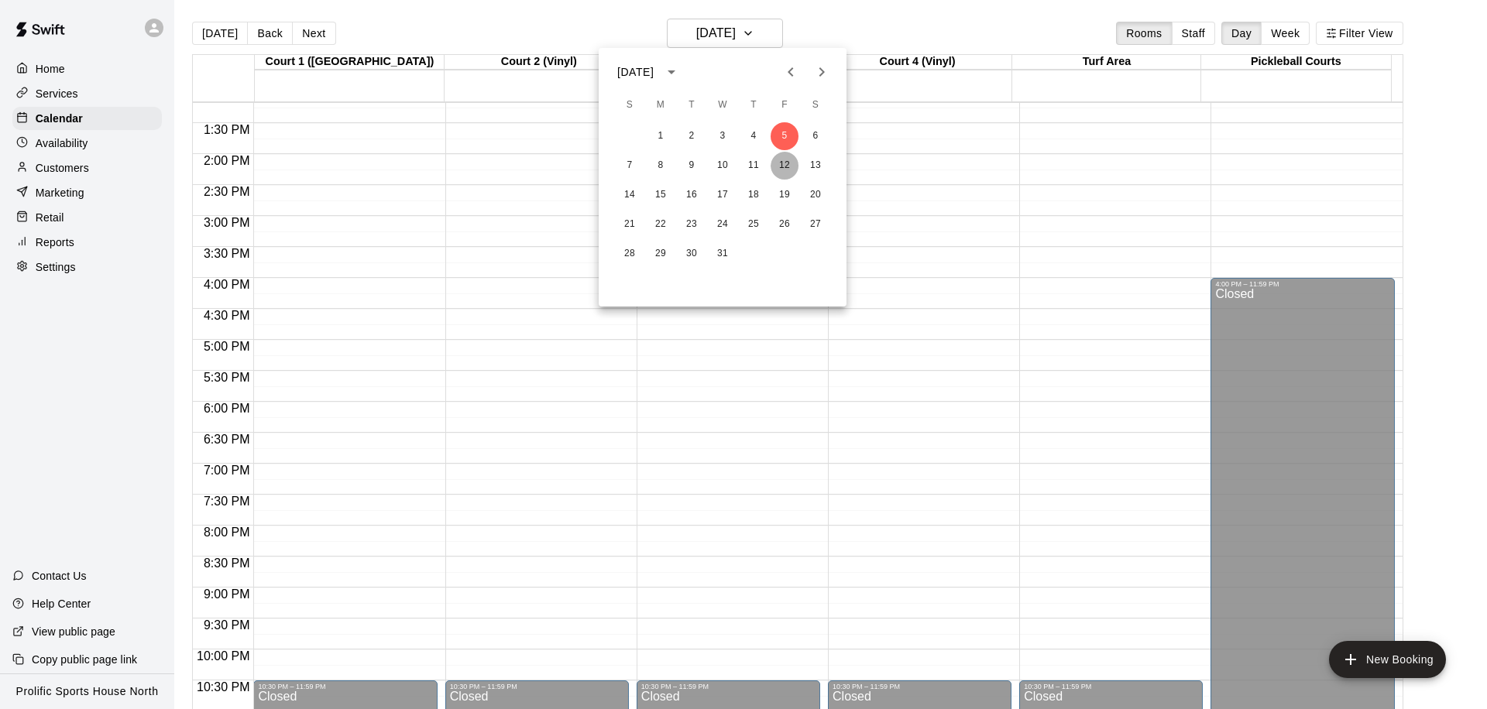
click at [781, 170] on button "12" at bounding box center [784, 166] width 28 height 28
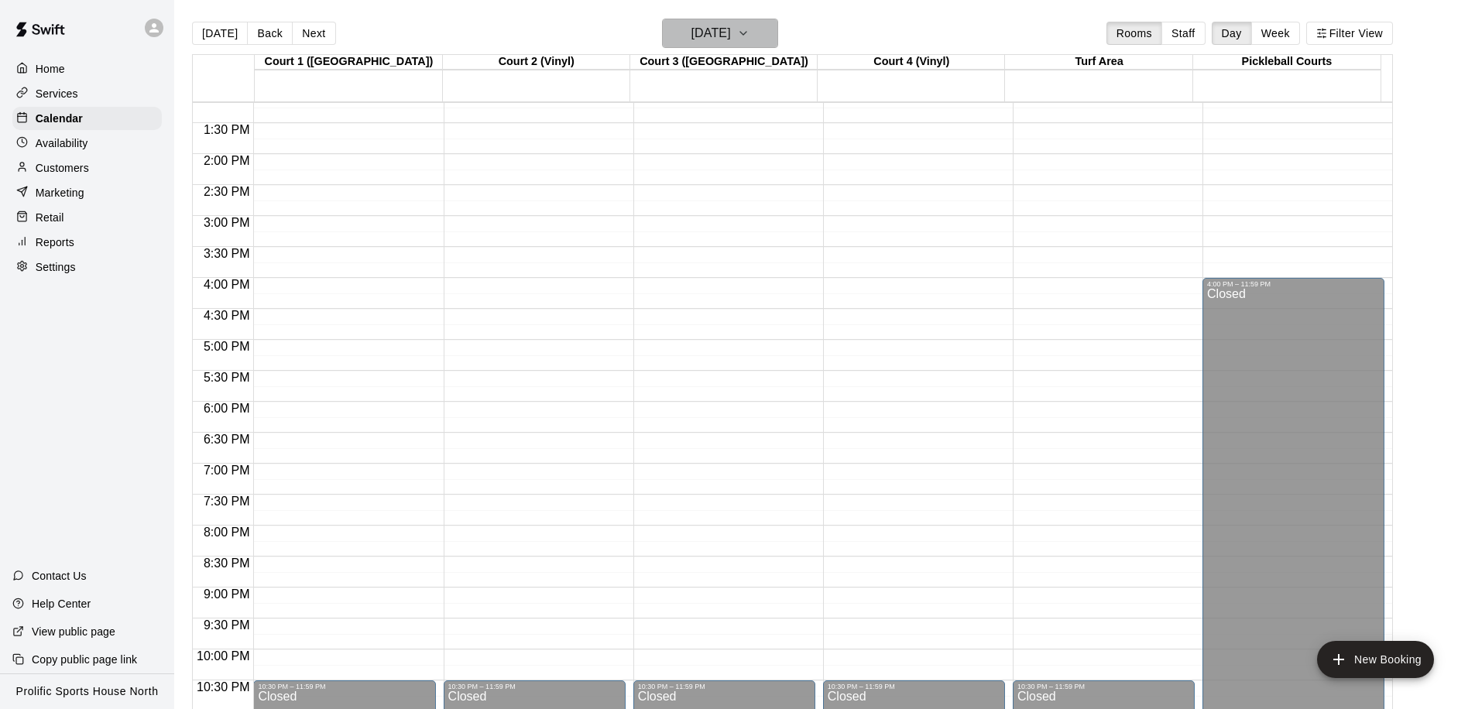
click at [731, 37] on h6 "[DATE]" at bounding box center [710, 33] width 39 height 22
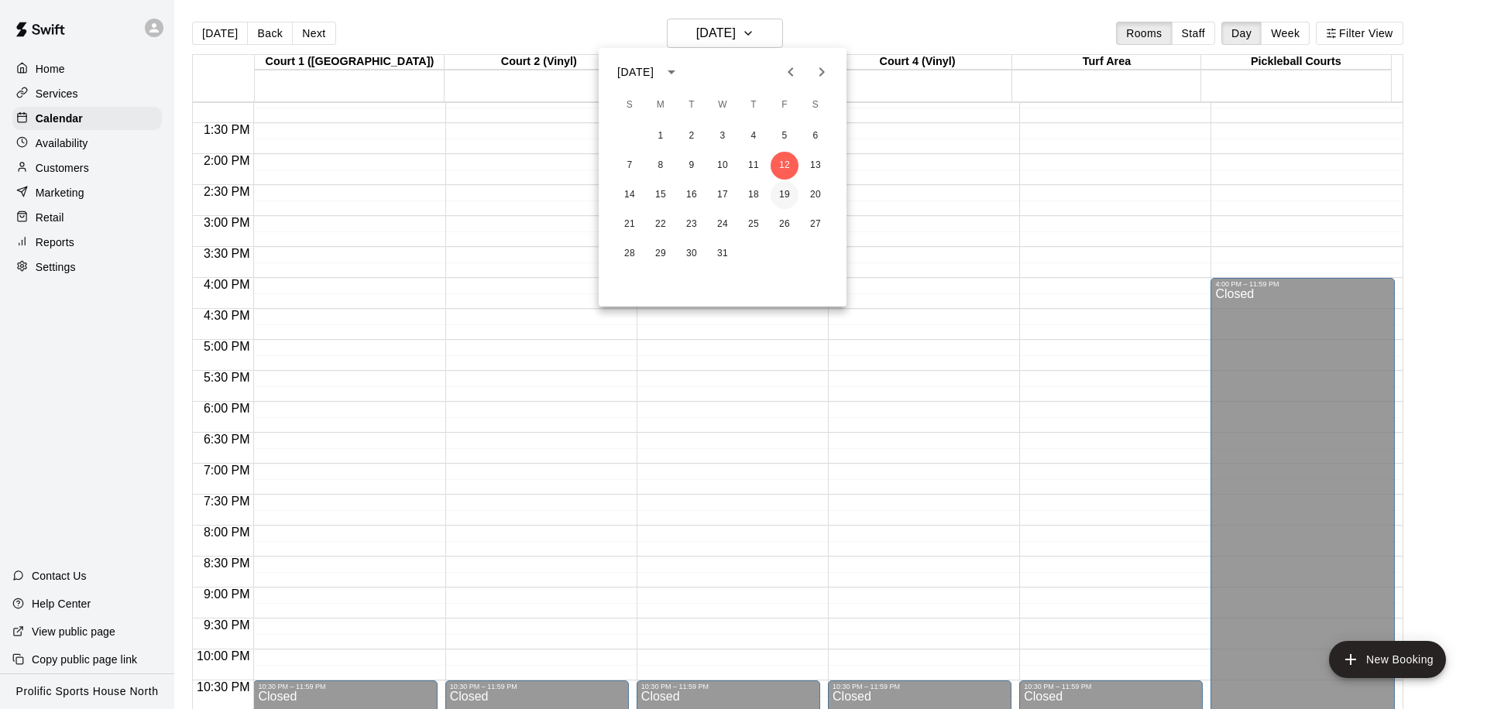
click at [787, 194] on button "19" at bounding box center [784, 195] width 28 height 28
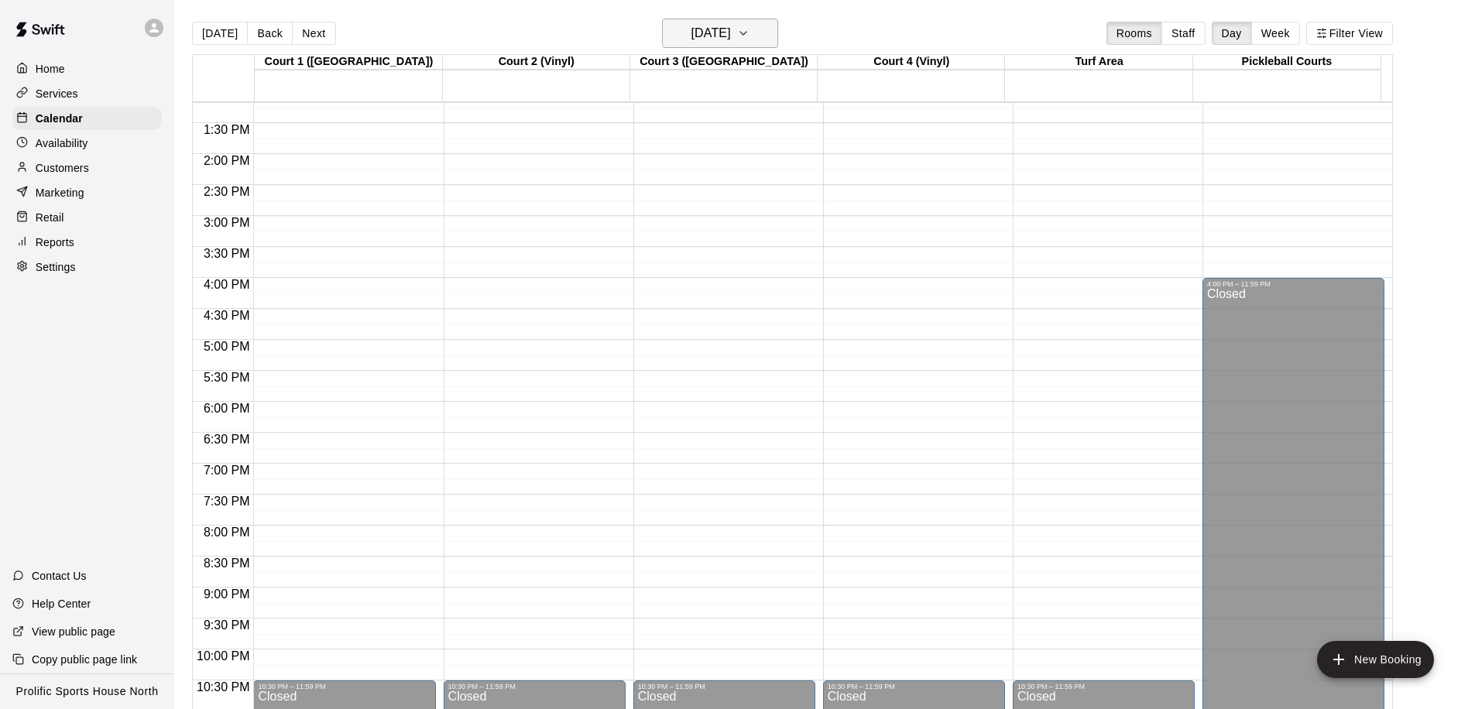
click at [731, 40] on h6 "[DATE]" at bounding box center [710, 33] width 39 height 22
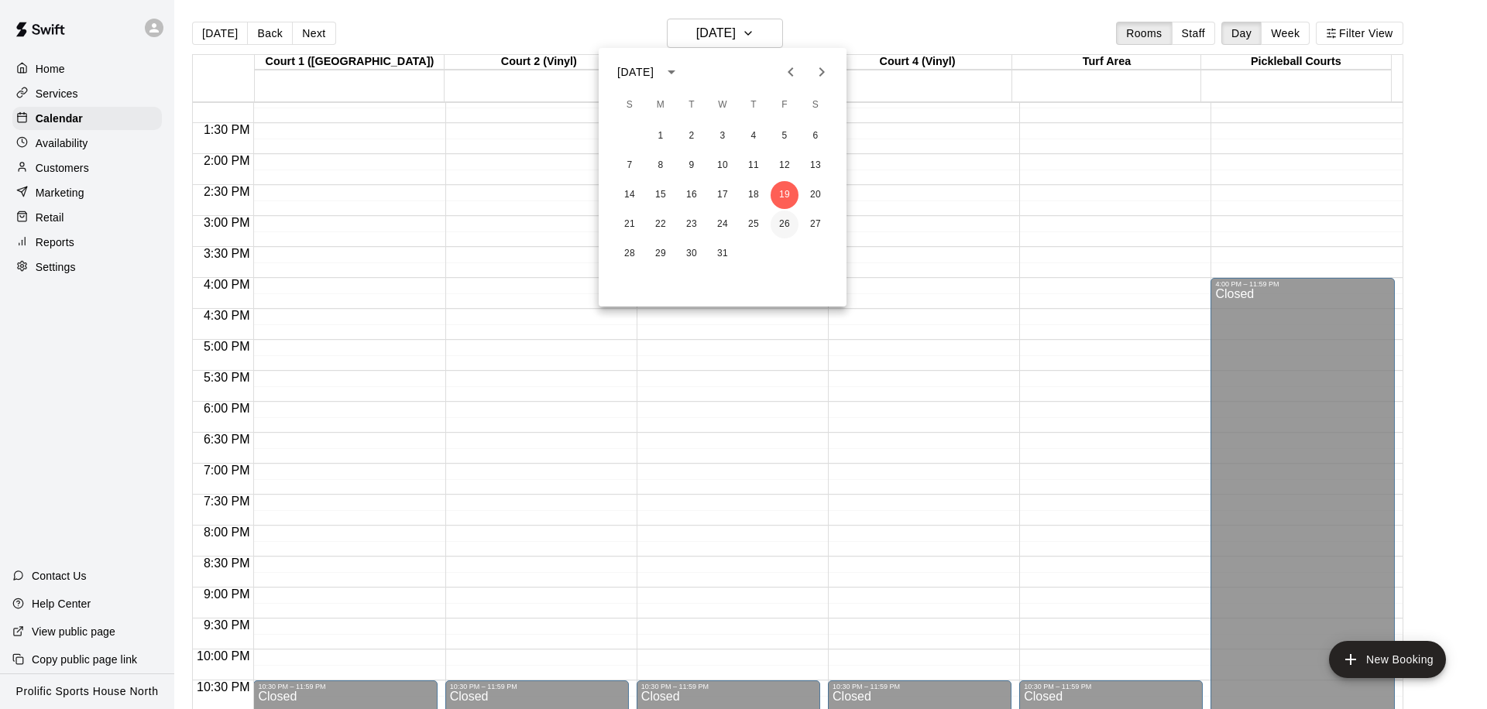
click at [788, 220] on button "26" at bounding box center [784, 225] width 28 height 28
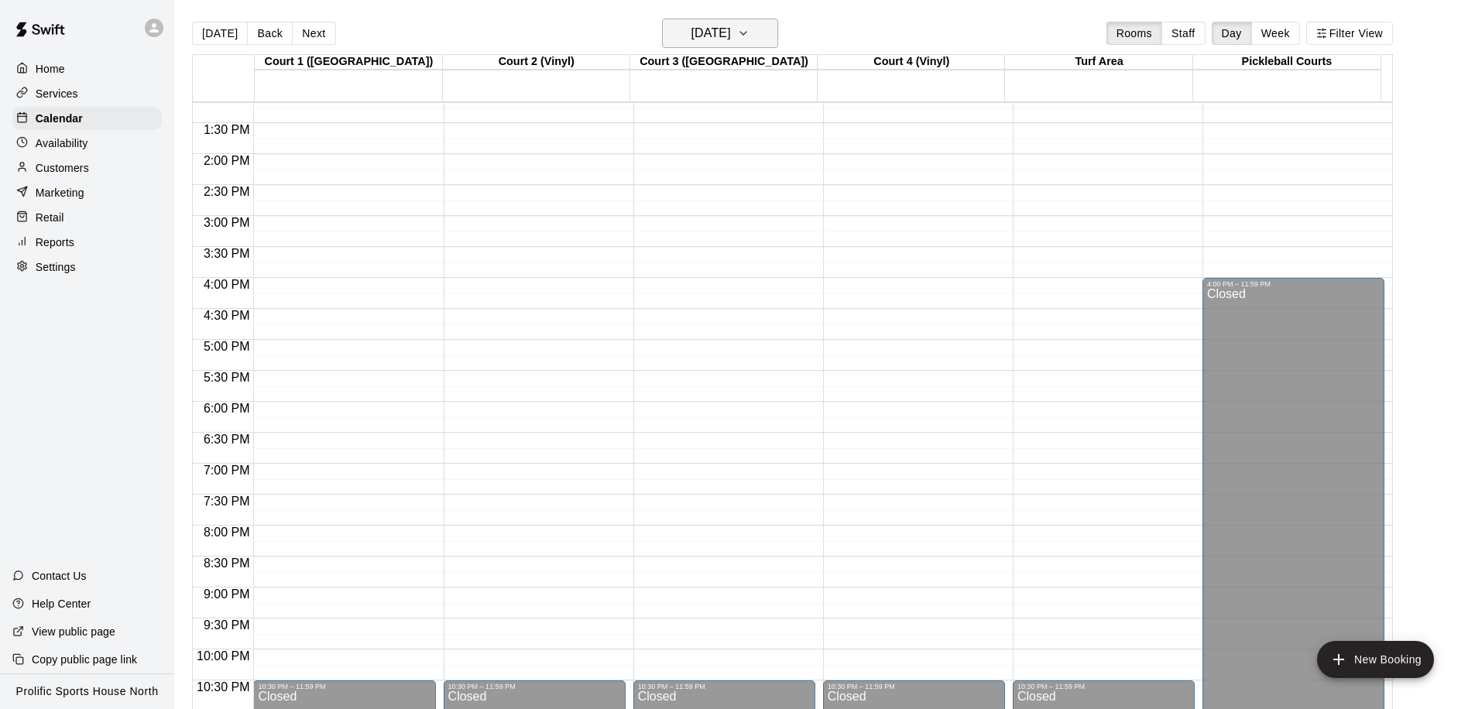
click at [731, 36] on h6 "[DATE]" at bounding box center [710, 33] width 39 height 22
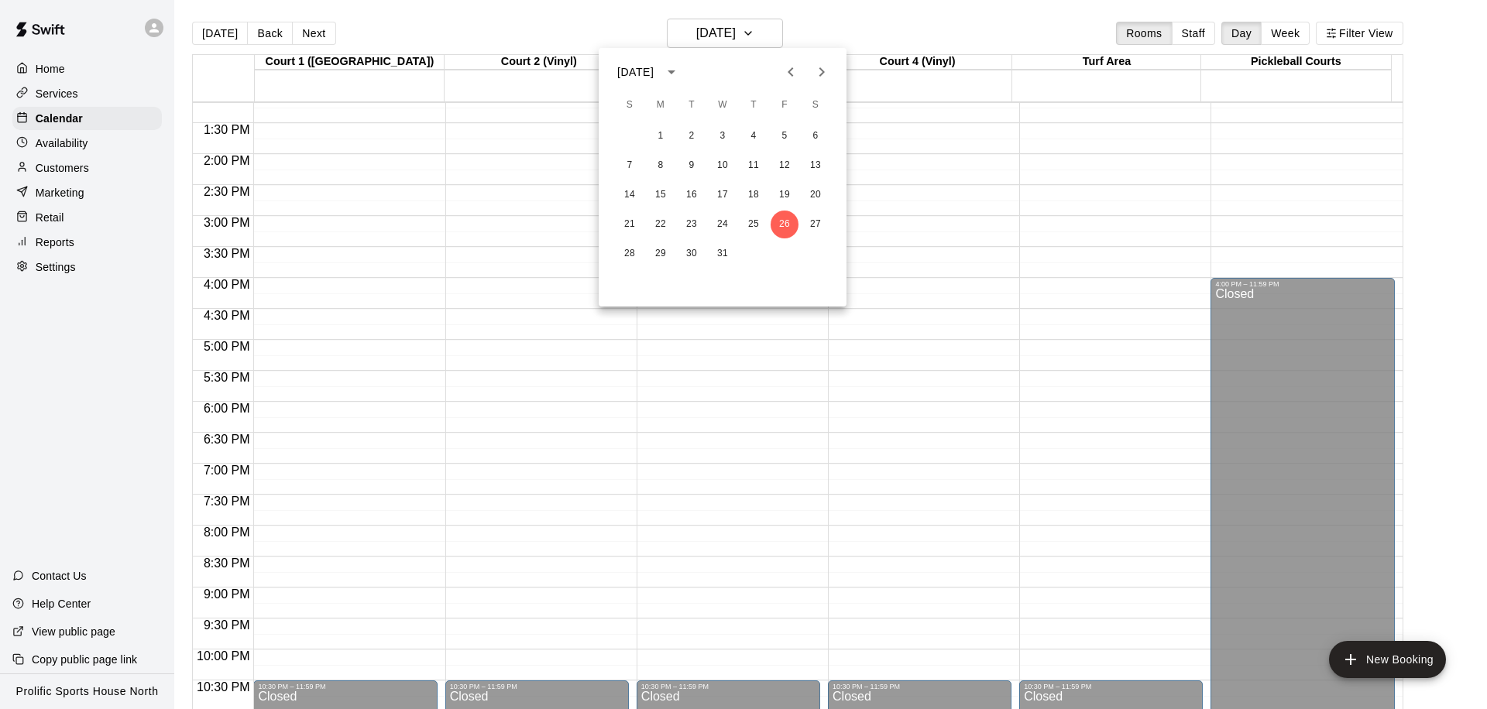
click at [823, 77] on icon "Next month" at bounding box center [821, 72] width 19 height 19
click at [777, 136] on button "2" at bounding box center [784, 136] width 28 height 28
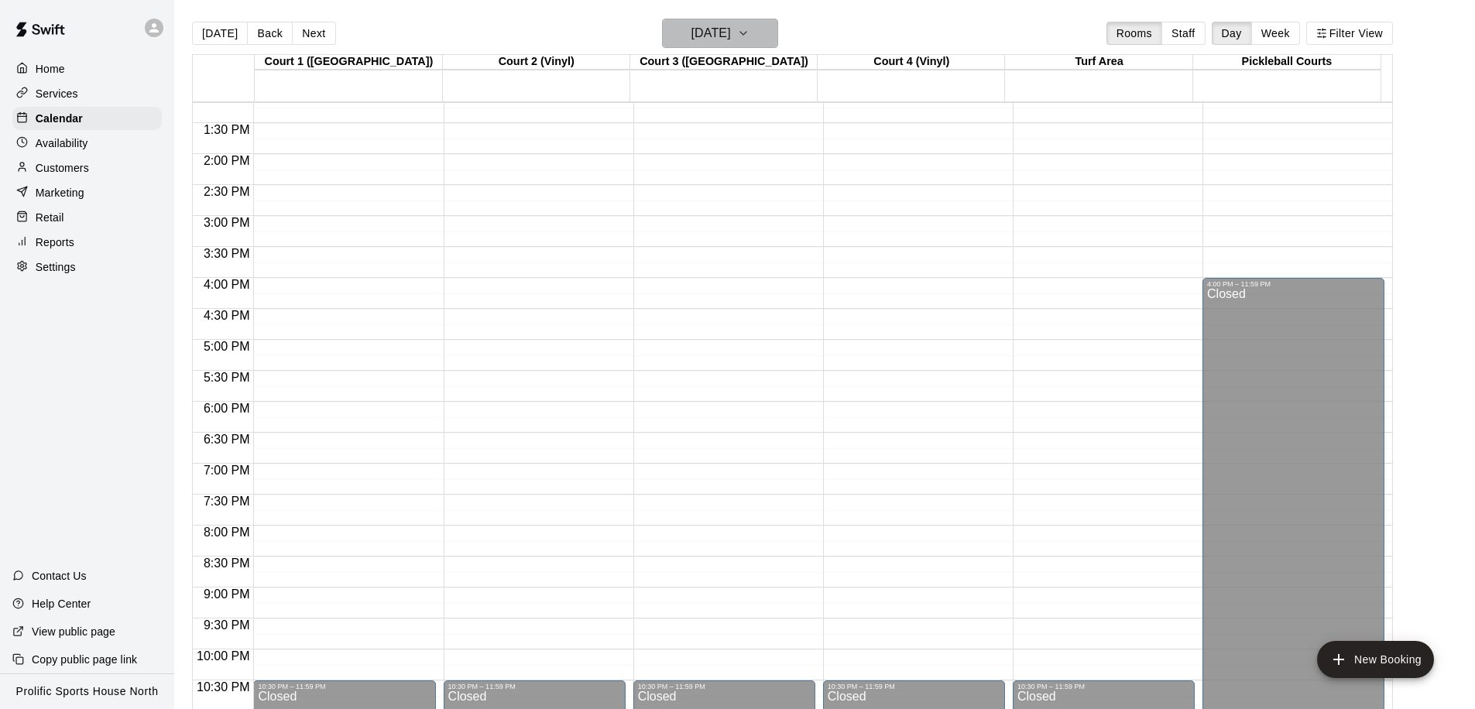
click at [756, 42] on button "[DATE]" at bounding box center [720, 33] width 116 height 29
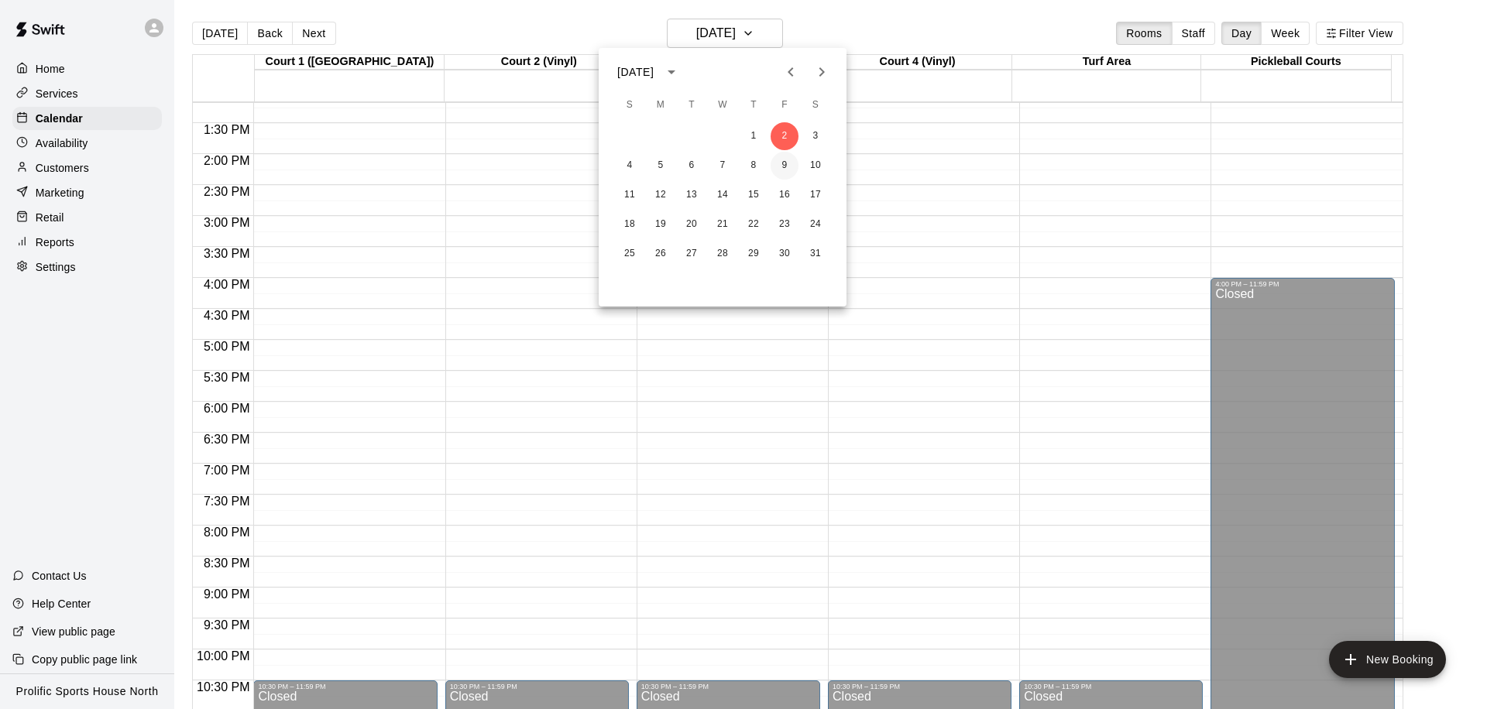
click at [784, 159] on button "9" at bounding box center [784, 166] width 28 height 28
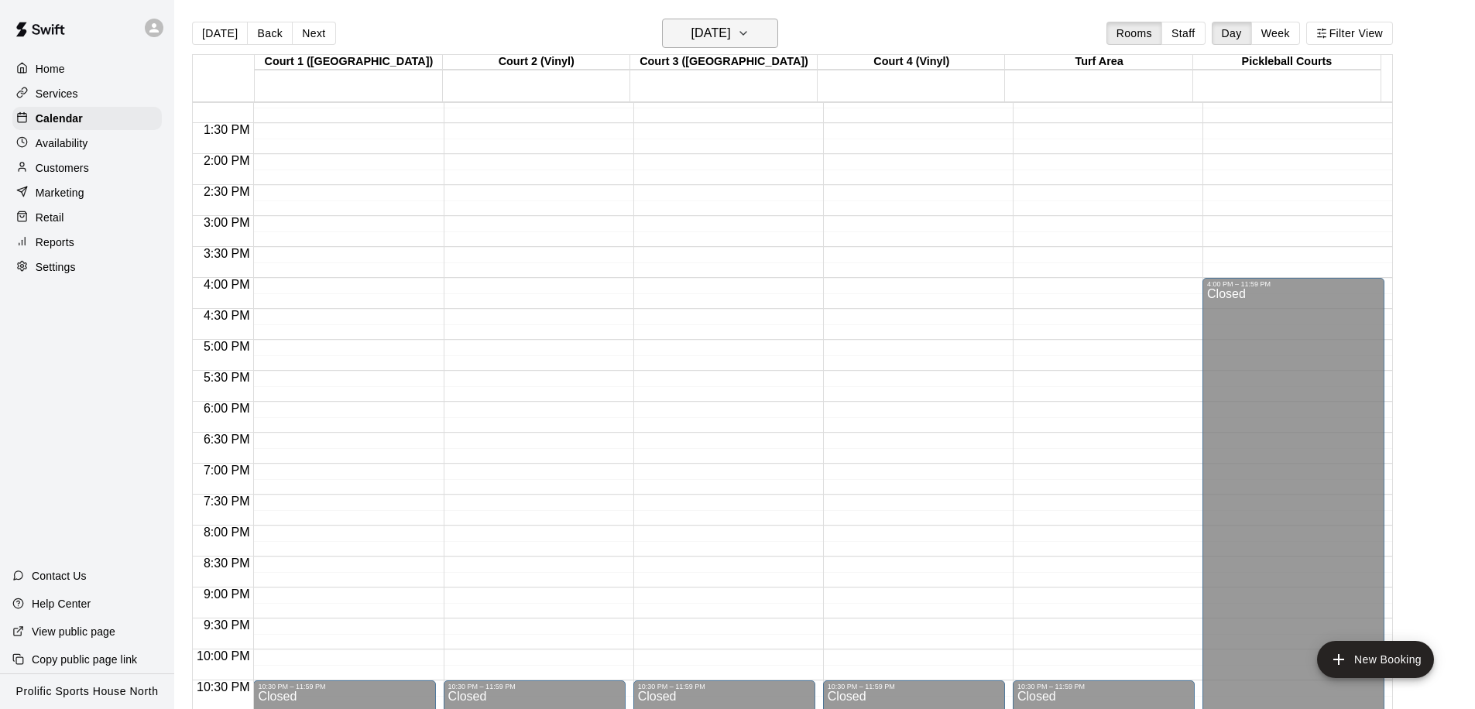
click at [749, 38] on icon "button" at bounding box center [743, 33] width 12 height 19
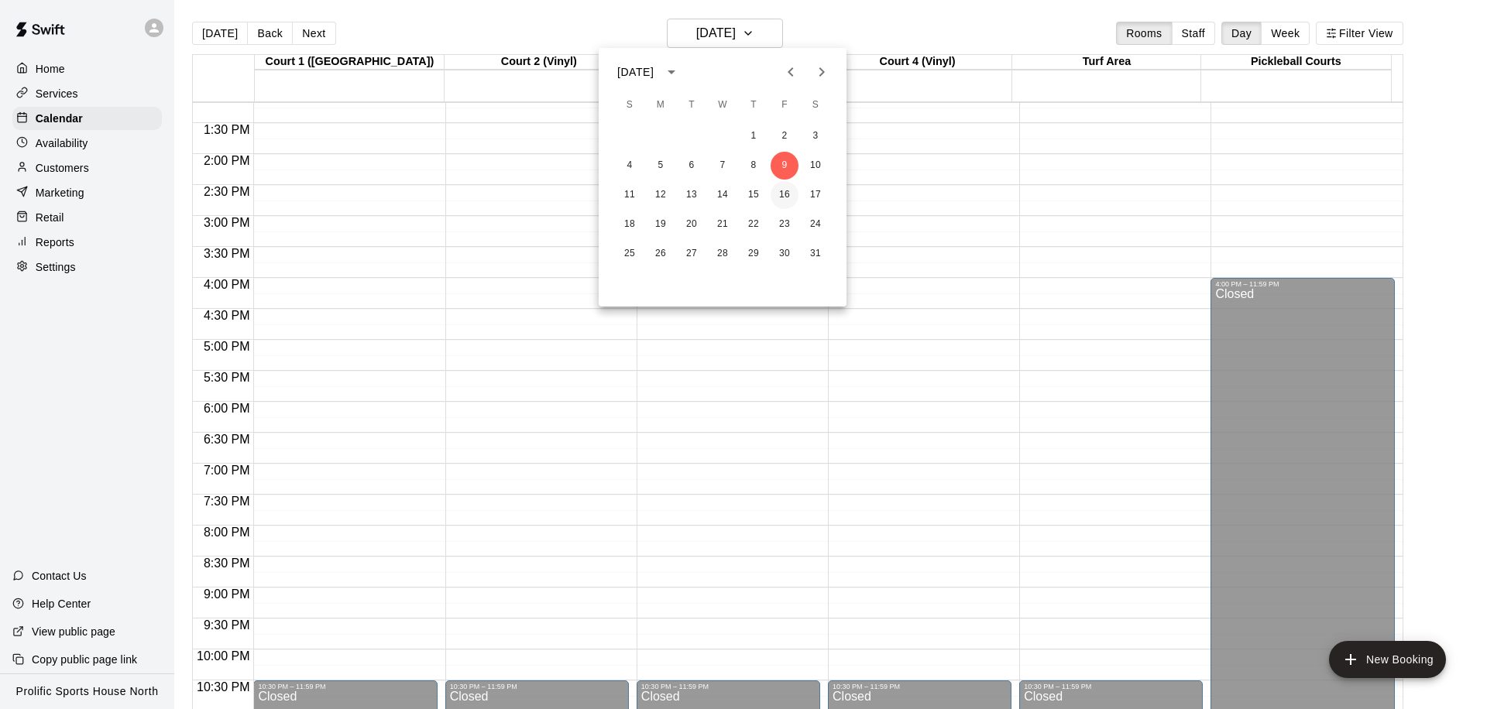
click at [784, 200] on button "16" at bounding box center [784, 195] width 28 height 28
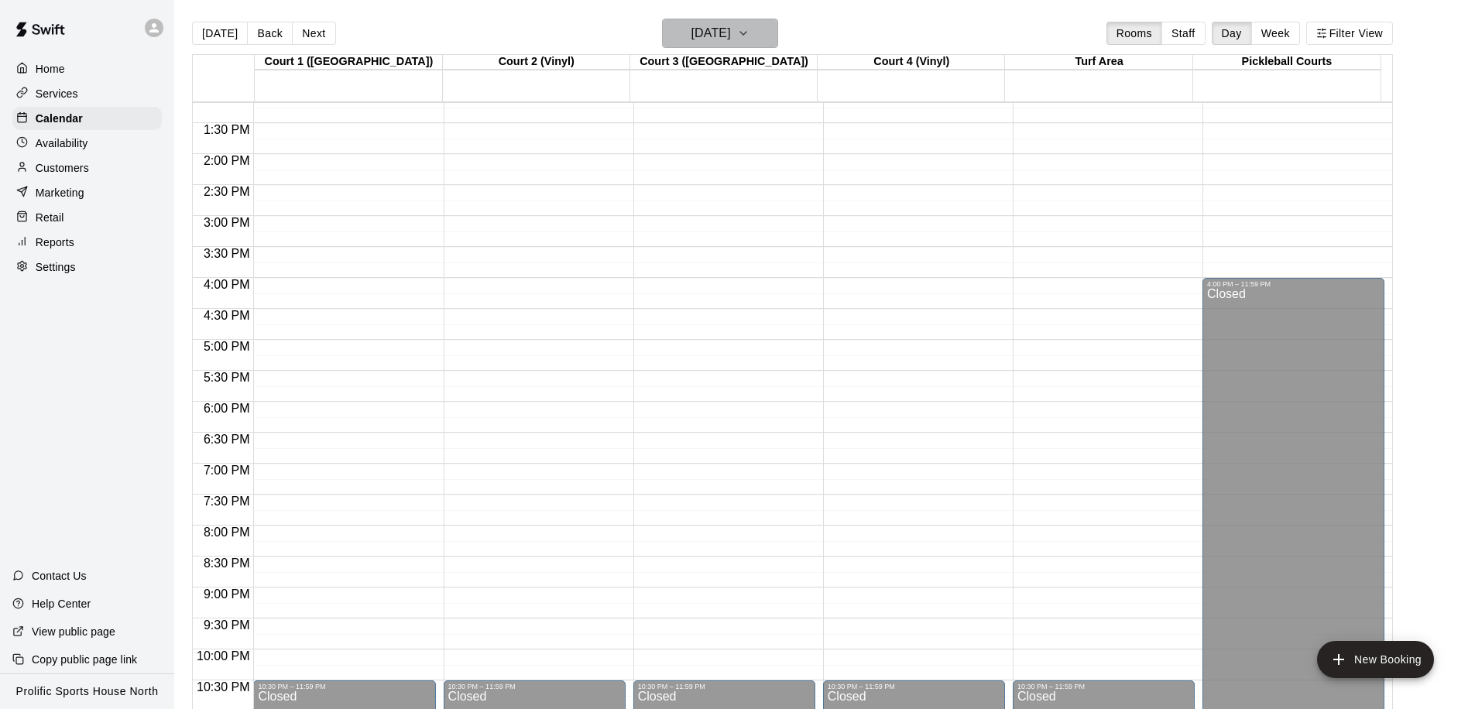
click at [731, 36] on h6 "[DATE]" at bounding box center [710, 33] width 39 height 22
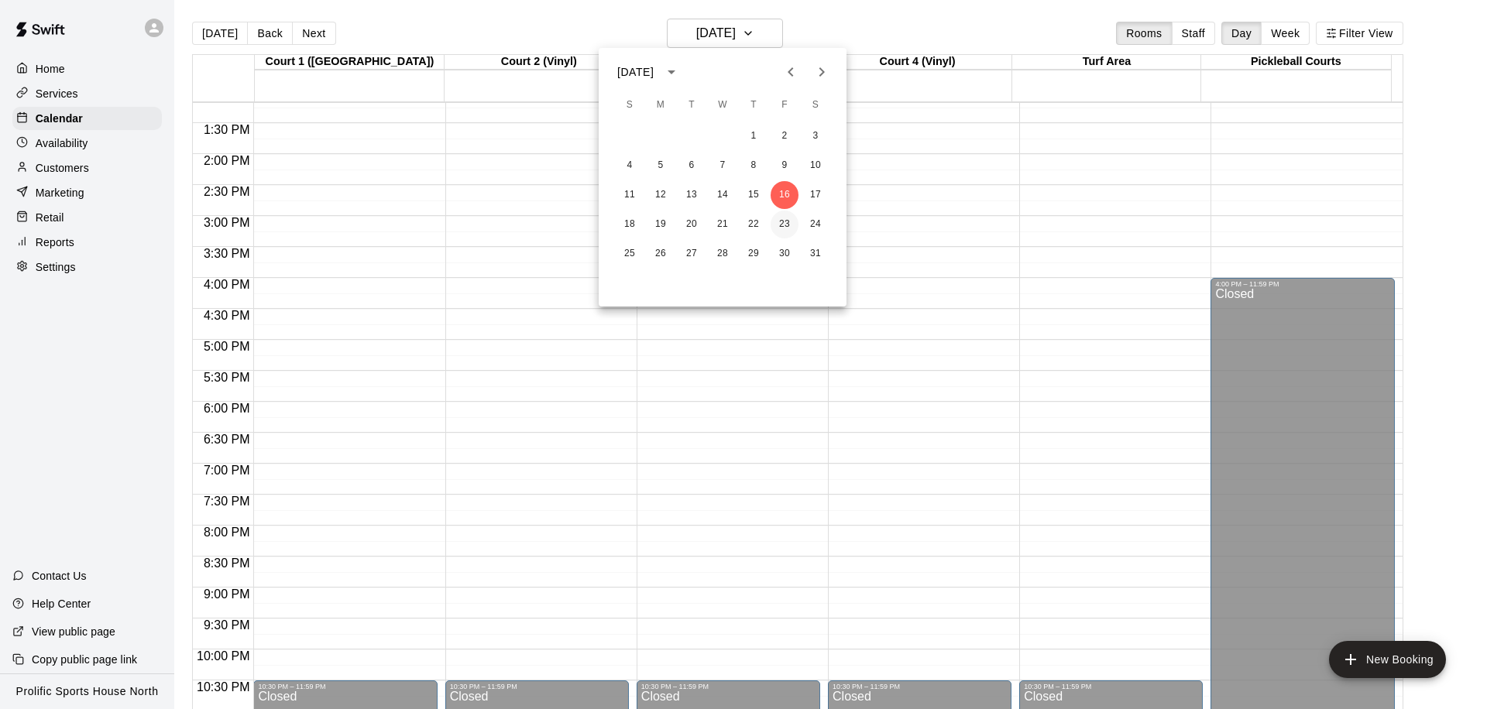
click at [788, 216] on button "23" at bounding box center [784, 225] width 28 height 28
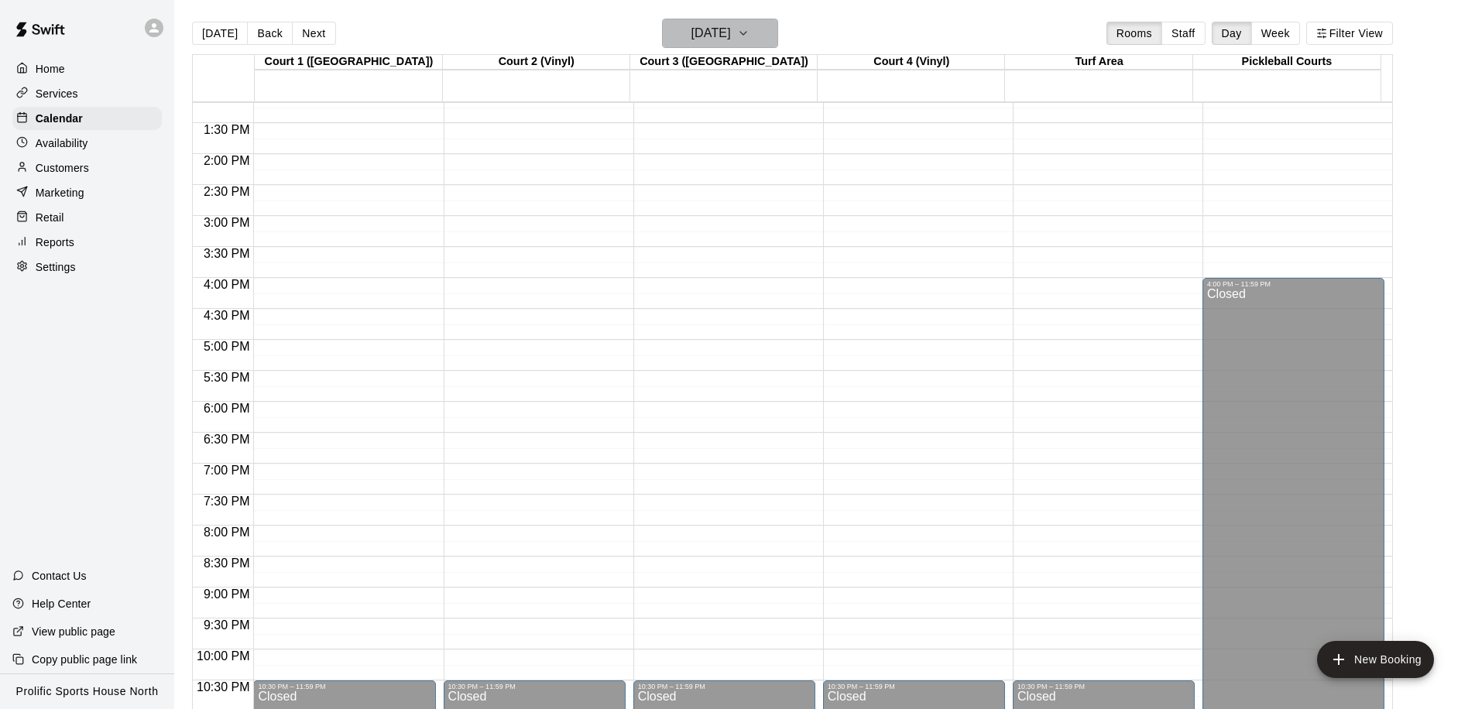
click at [731, 37] on h6 "[DATE]" at bounding box center [710, 33] width 39 height 22
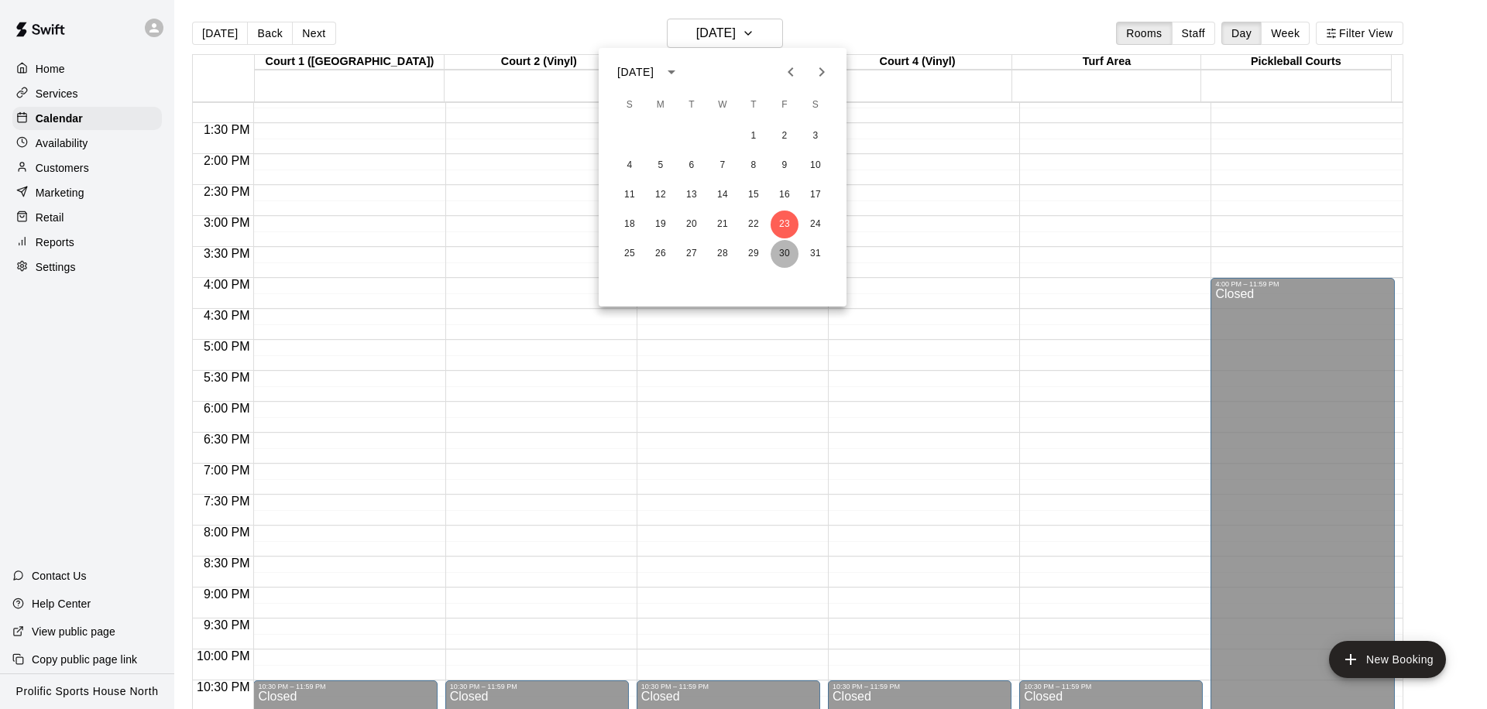
click at [787, 253] on button "30" at bounding box center [784, 254] width 28 height 28
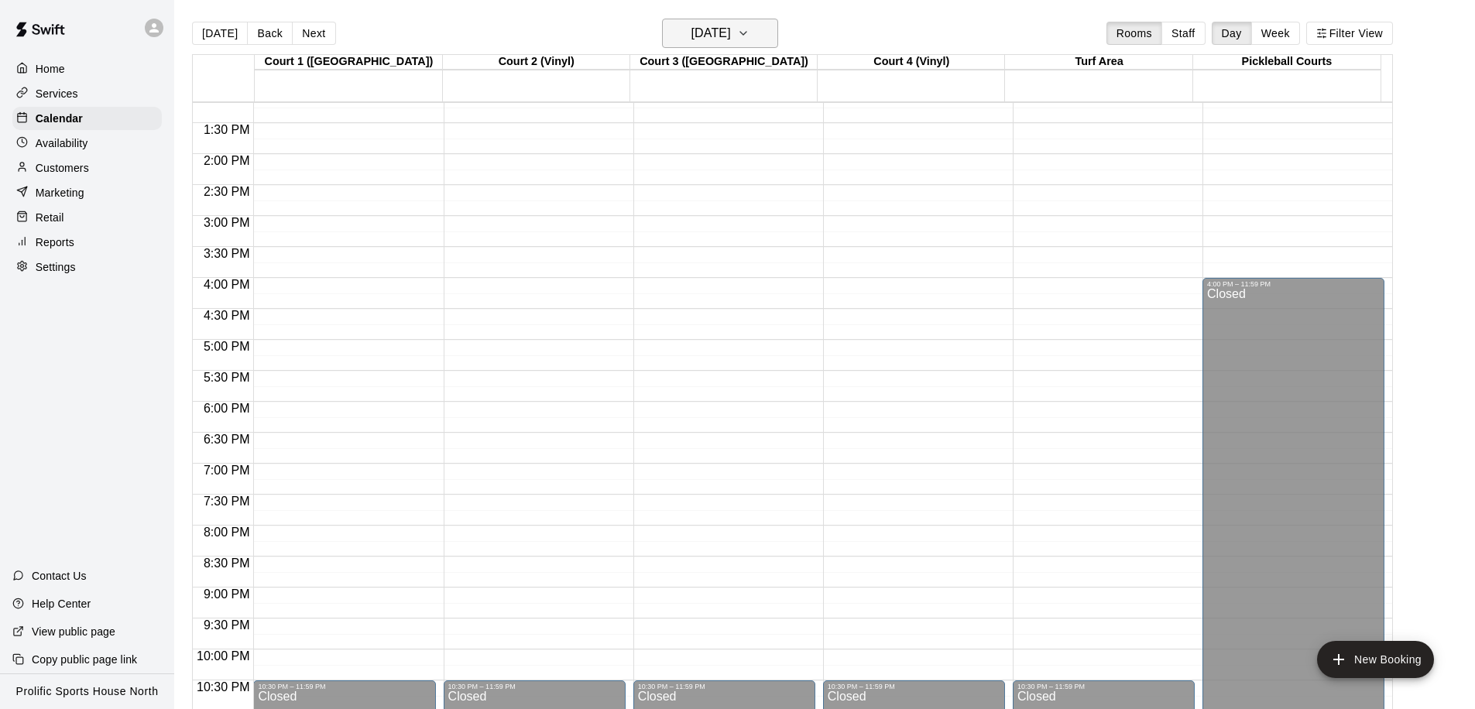
click at [749, 30] on icon "button" at bounding box center [743, 33] width 12 height 19
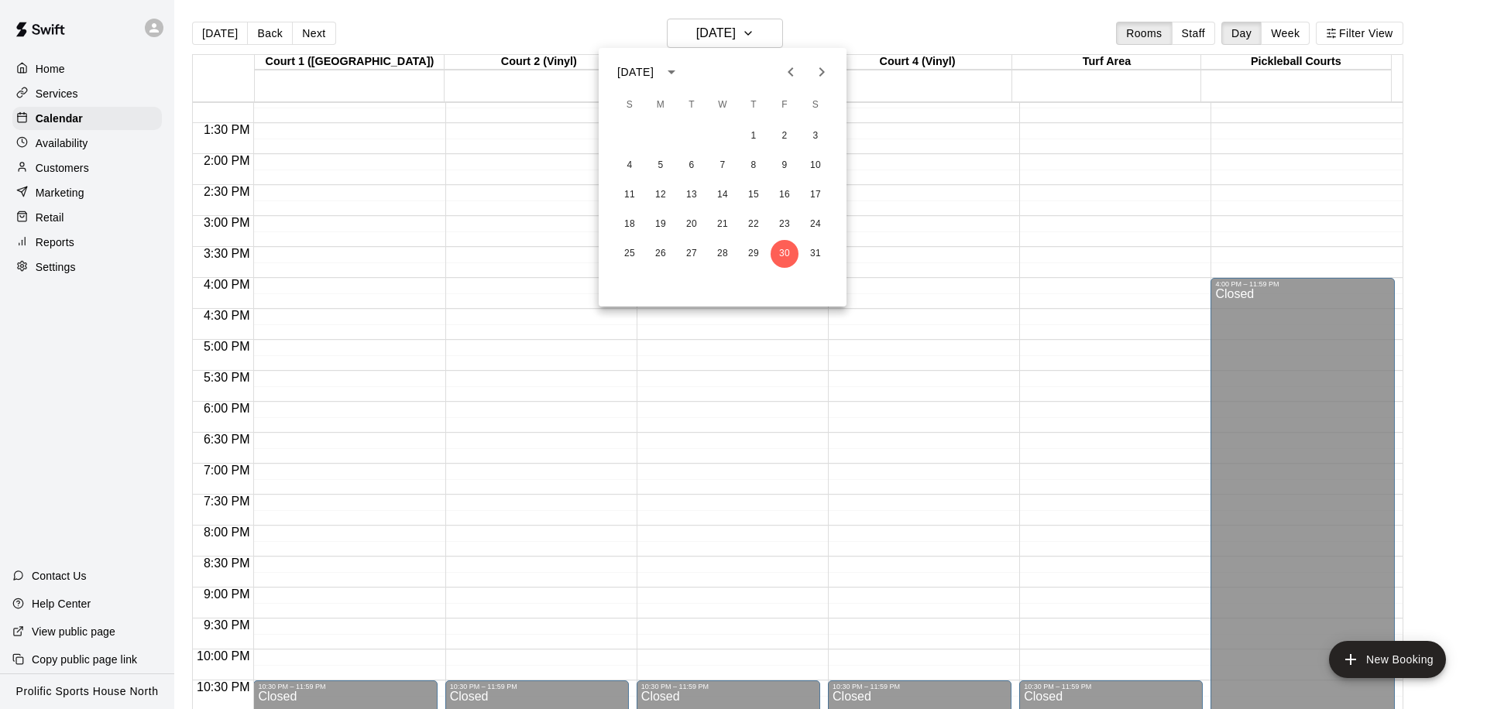
click at [815, 75] on icon "Next month" at bounding box center [821, 72] width 19 height 19
click at [775, 132] on button "6" at bounding box center [784, 136] width 28 height 28
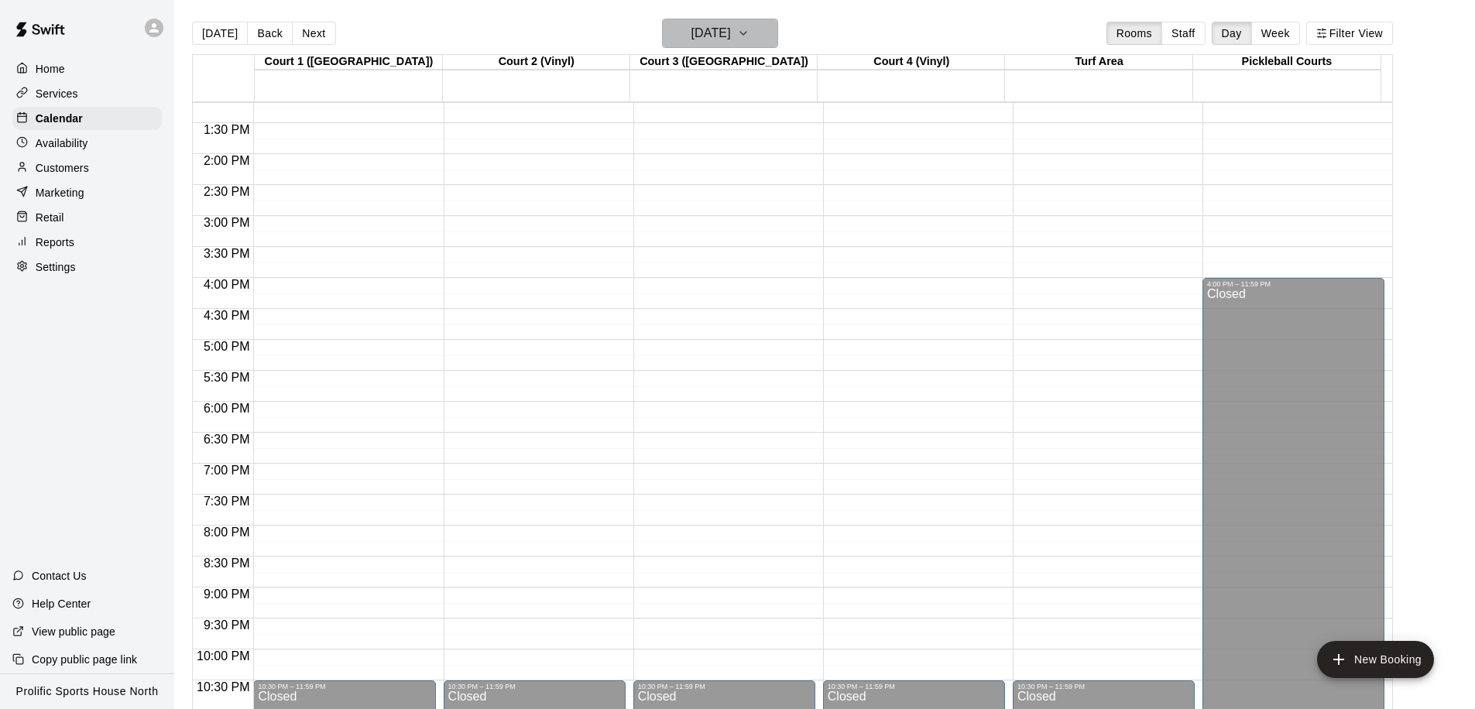
click at [764, 45] on button "[DATE]" at bounding box center [720, 33] width 116 height 29
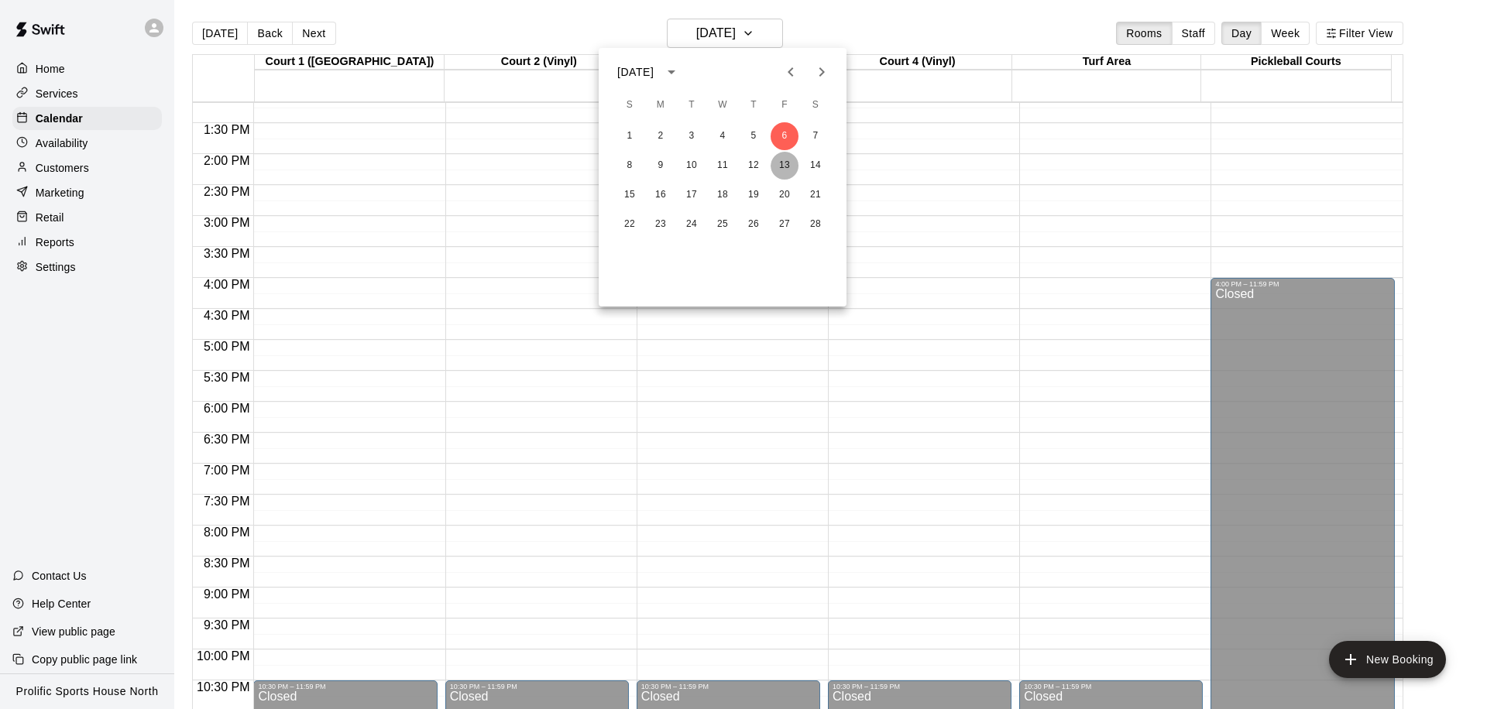
click at [778, 160] on button "13" at bounding box center [784, 166] width 28 height 28
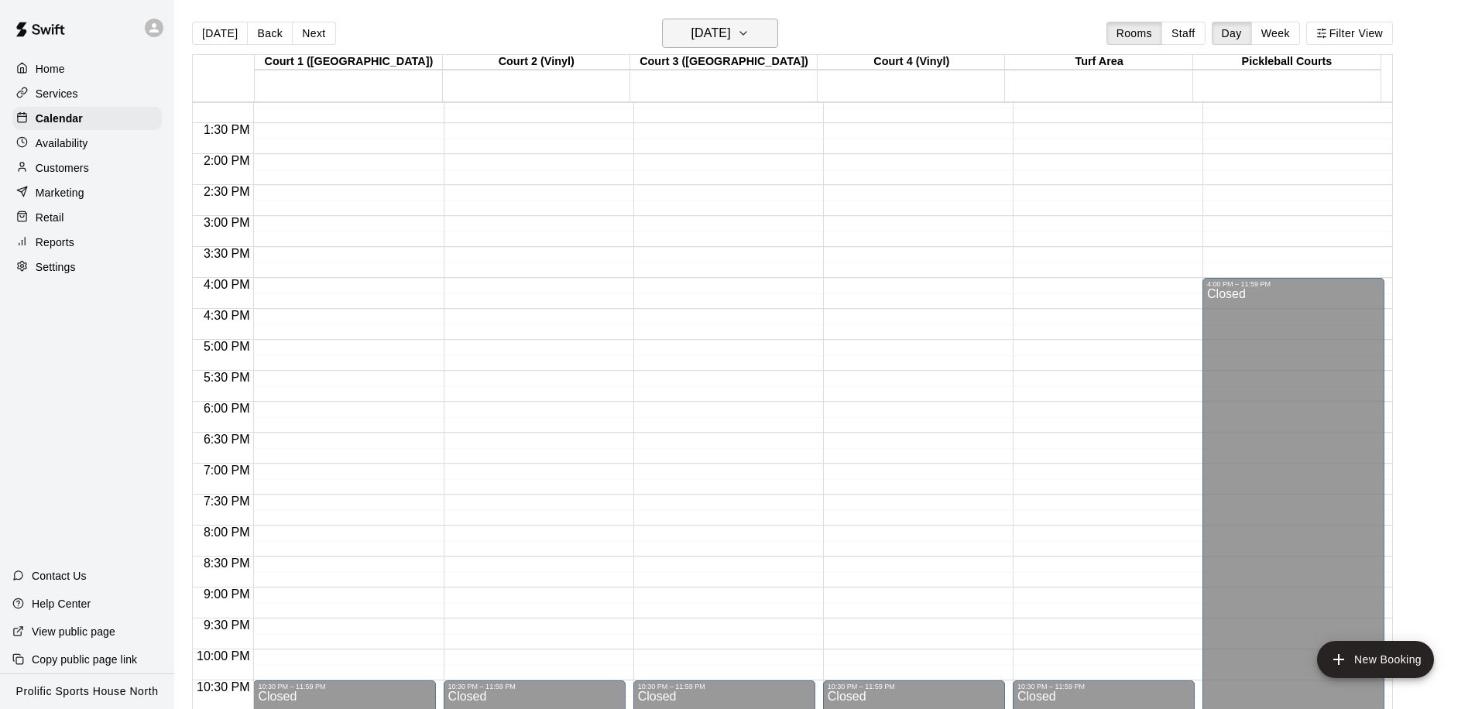
click at [731, 36] on h6 "[DATE]" at bounding box center [710, 33] width 39 height 22
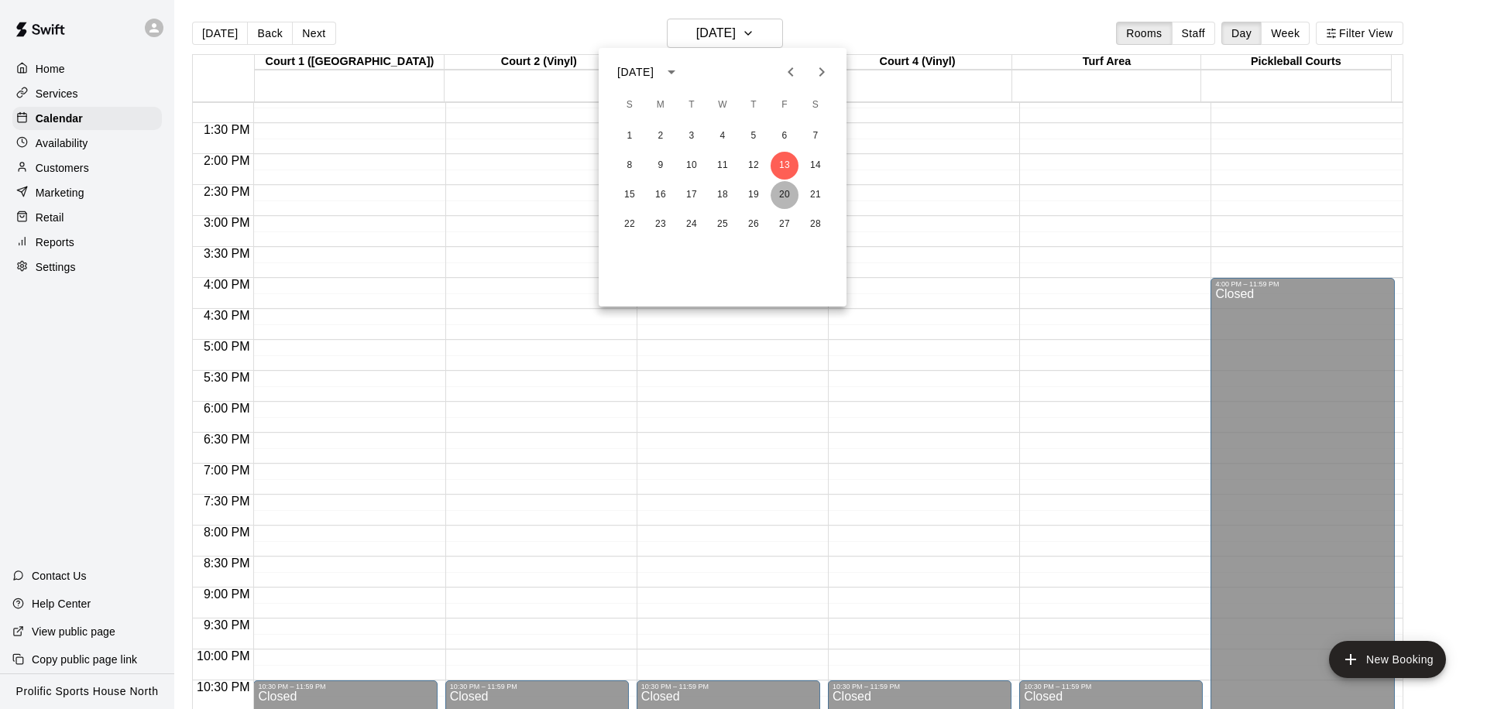
click at [784, 185] on button "20" at bounding box center [784, 195] width 28 height 28
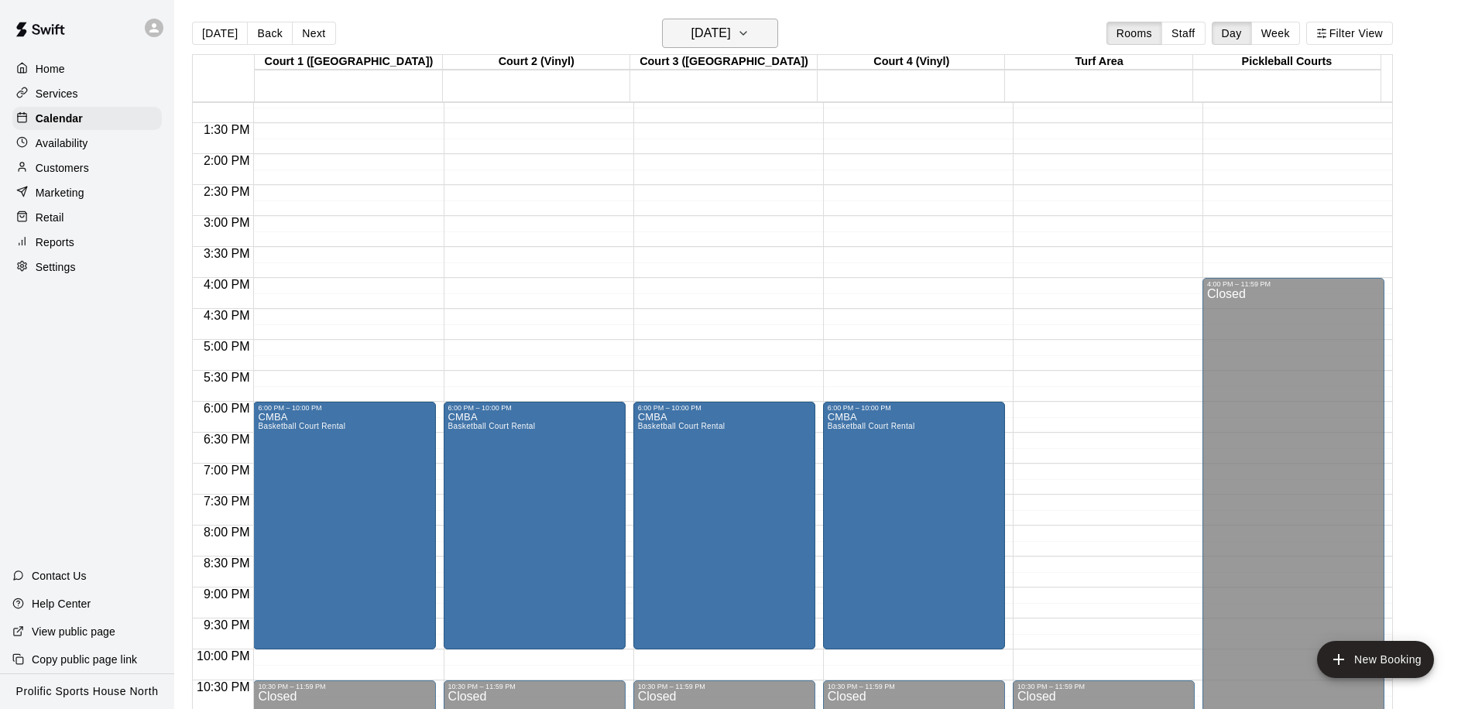
click at [725, 33] on h6 "[DATE]" at bounding box center [710, 33] width 39 height 22
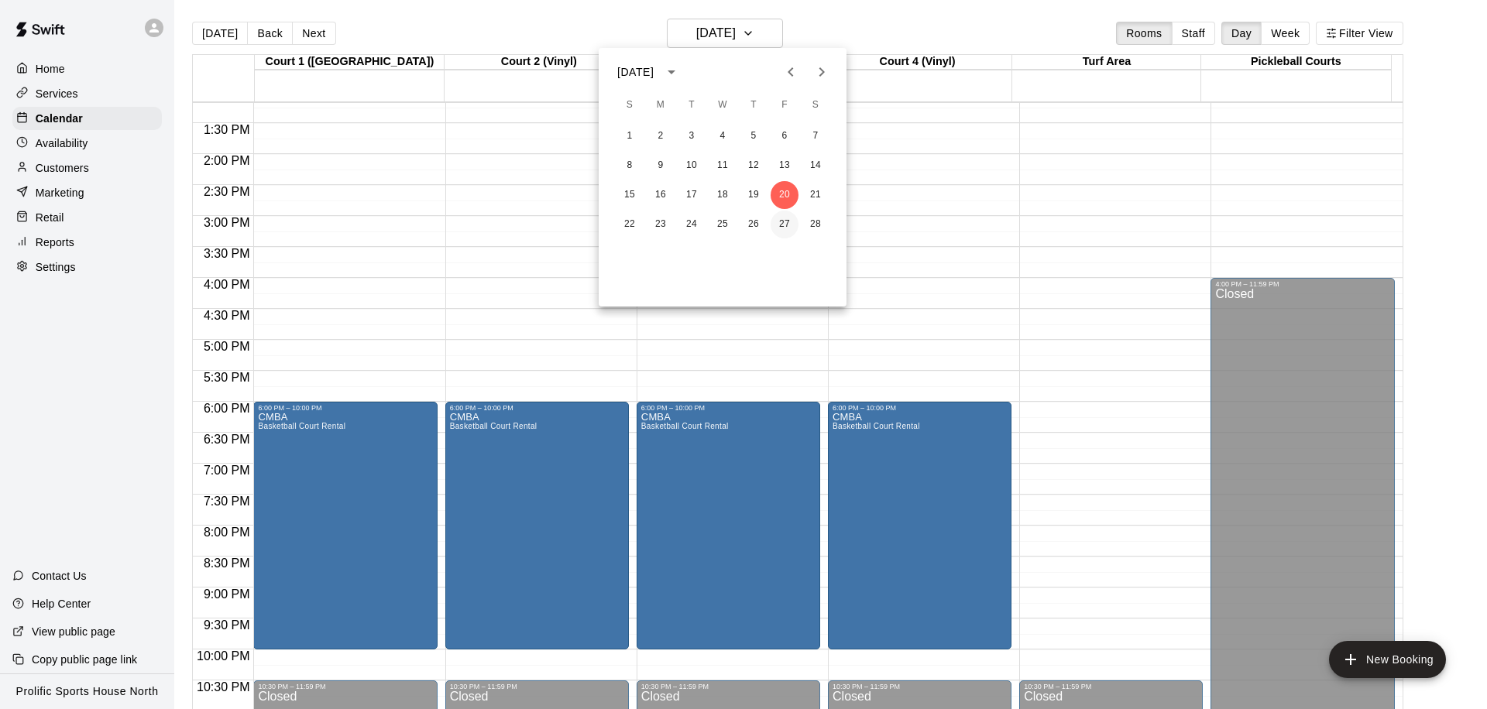
click at [786, 222] on button "27" at bounding box center [784, 225] width 28 height 28
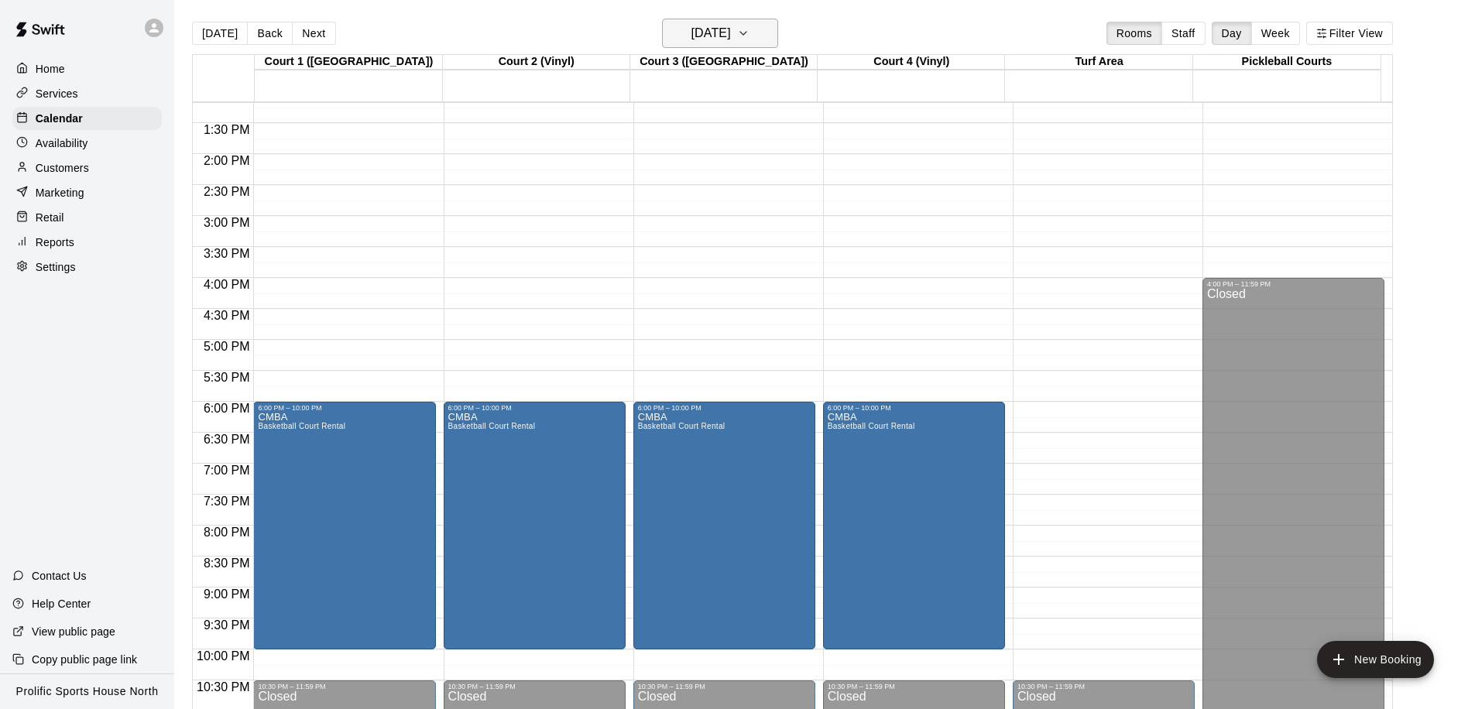
click at [731, 33] on h6 "[DATE]" at bounding box center [710, 33] width 39 height 22
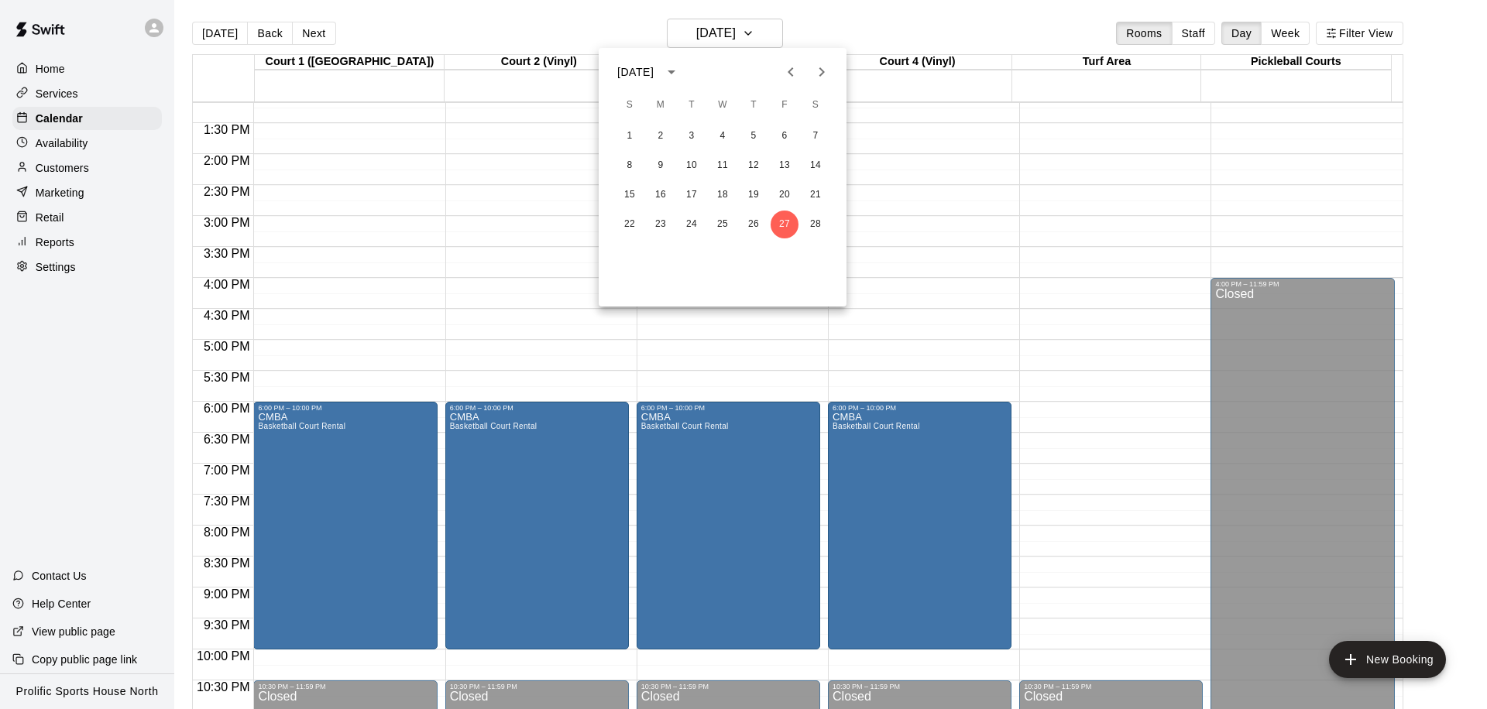
click at [818, 73] on icon "Next month" at bounding box center [821, 72] width 19 height 19
click at [772, 135] on button "6" at bounding box center [784, 136] width 28 height 28
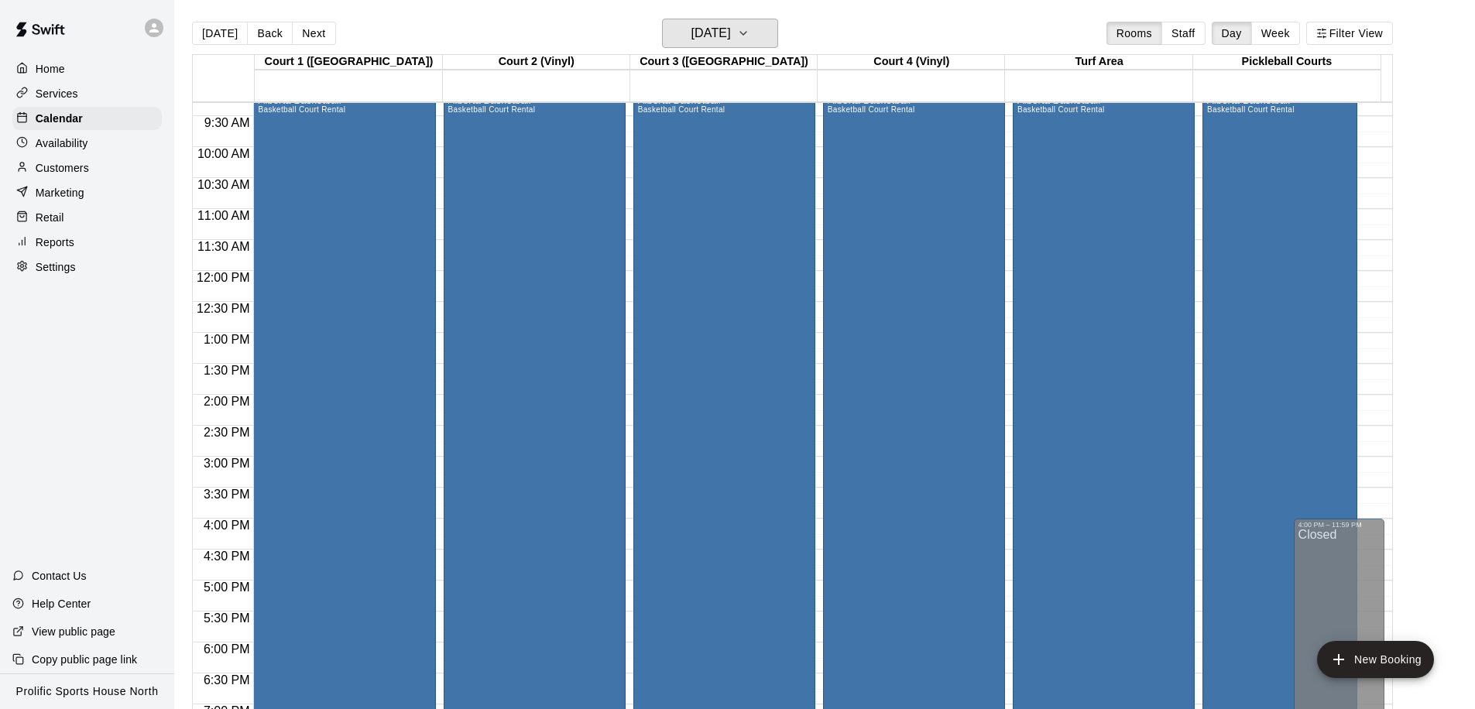
scroll to position [492, 0]
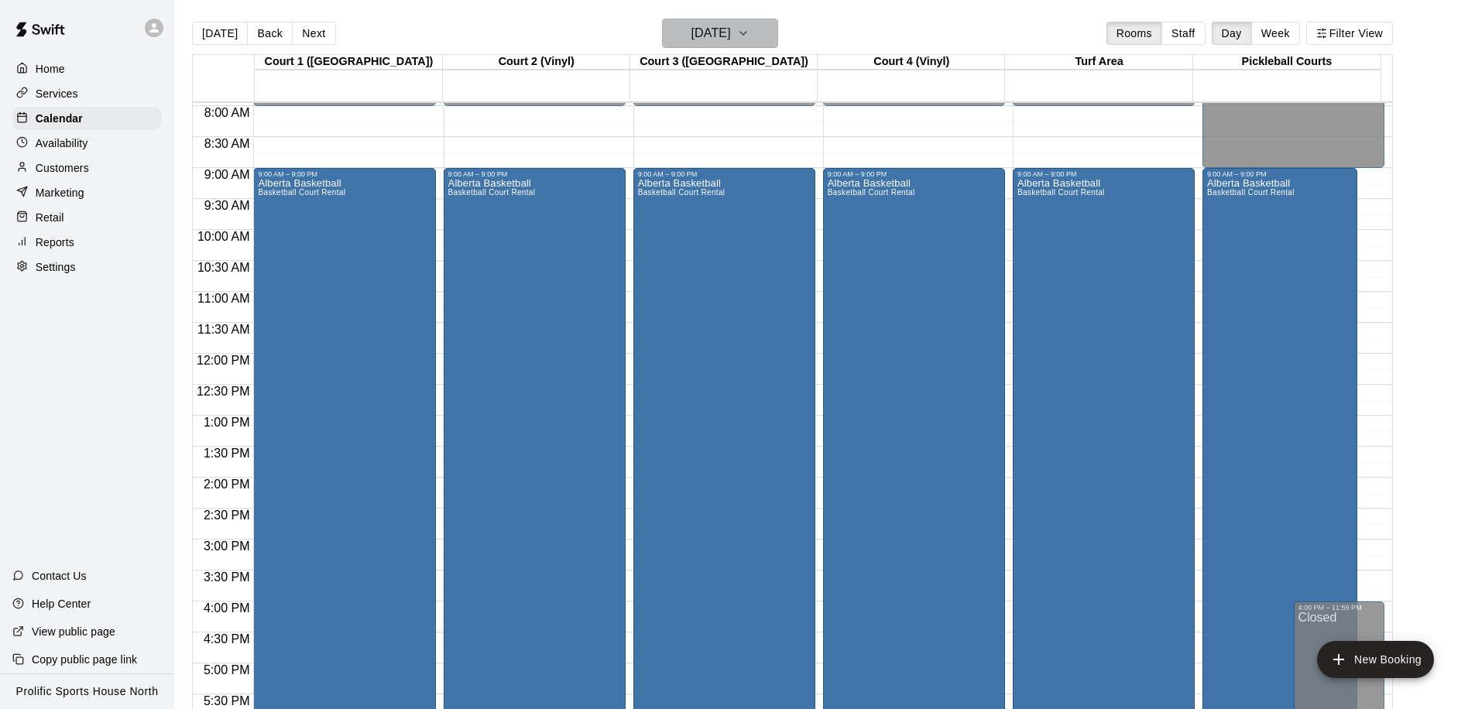
click at [756, 39] on button "[DATE]" at bounding box center [720, 33] width 116 height 29
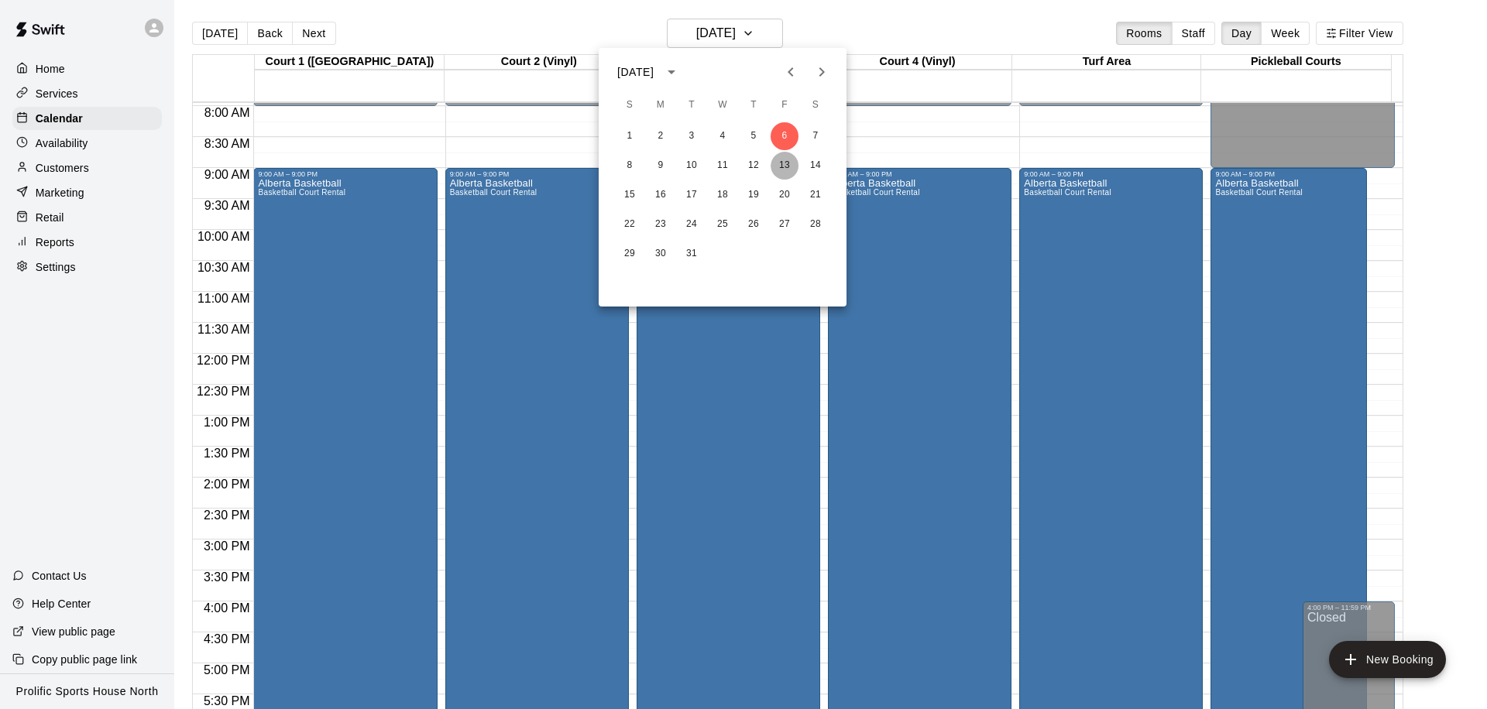
click at [792, 170] on button "13" at bounding box center [784, 166] width 28 height 28
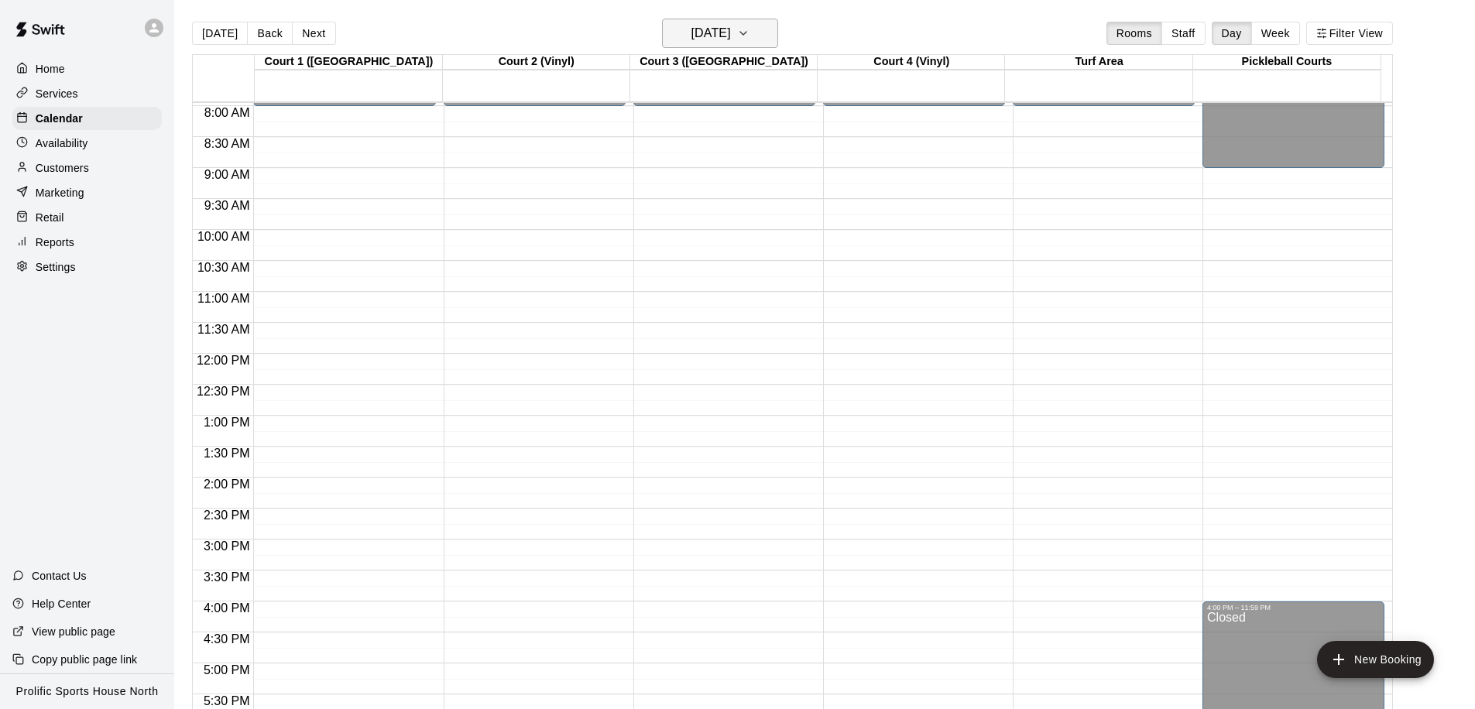
click at [716, 29] on h6 "[DATE]" at bounding box center [710, 33] width 39 height 22
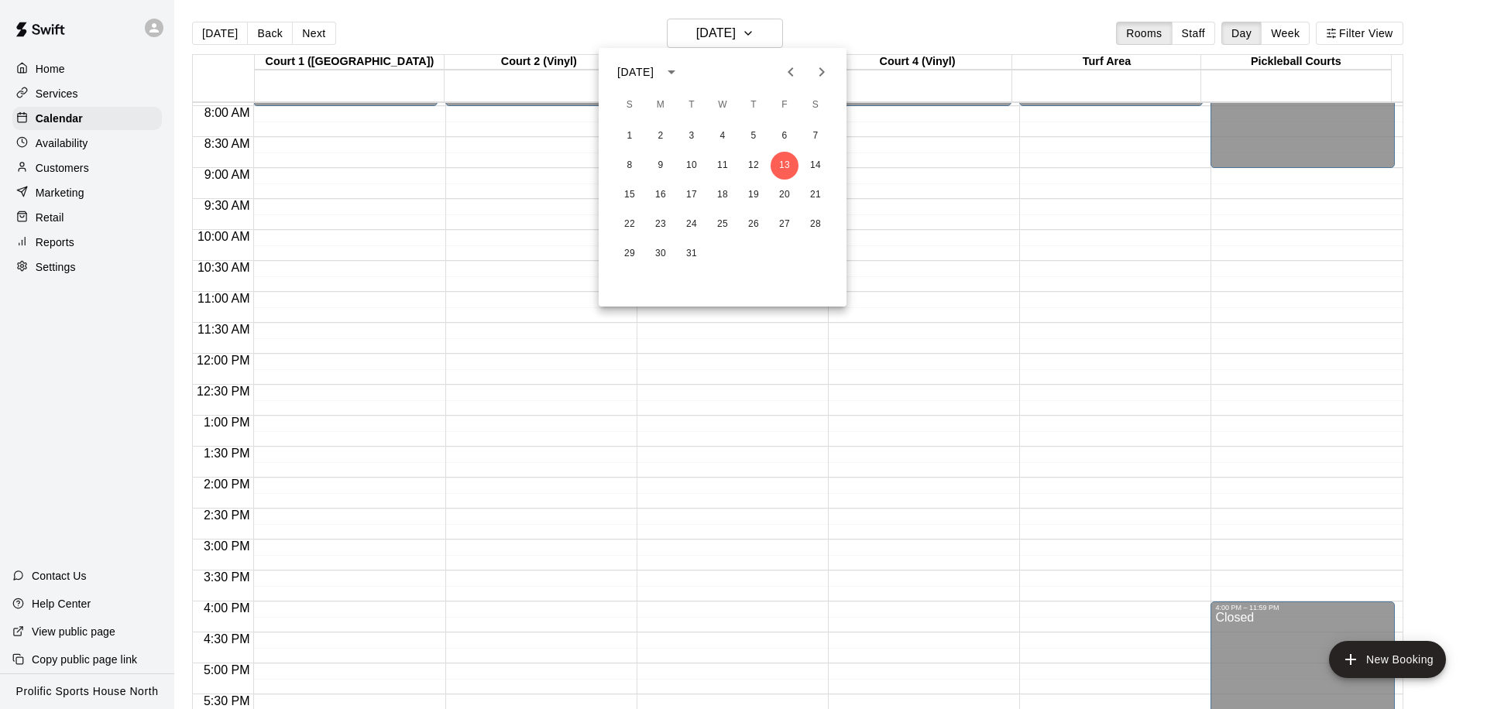
click at [921, 178] on div at bounding box center [743, 354] width 1487 height 709
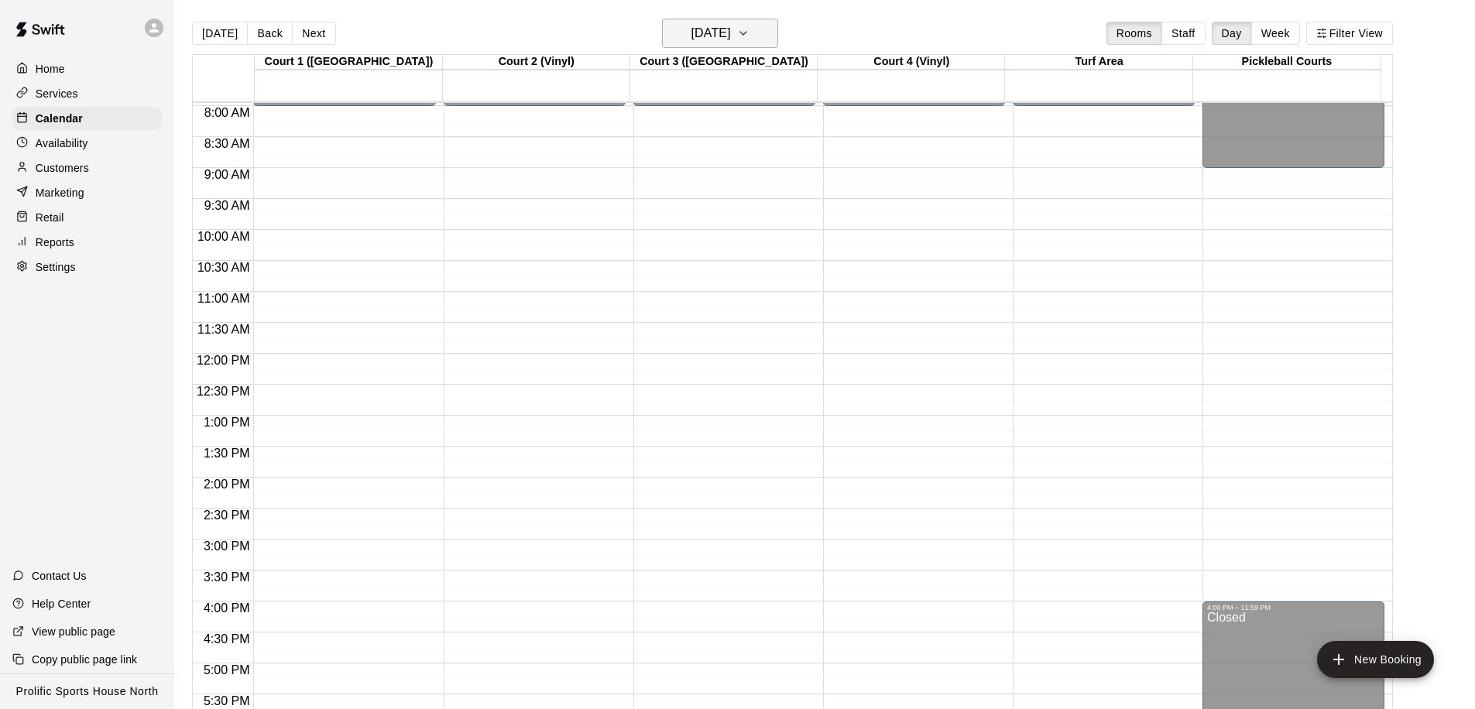
click at [731, 36] on h6 "[DATE]" at bounding box center [710, 33] width 39 height 22
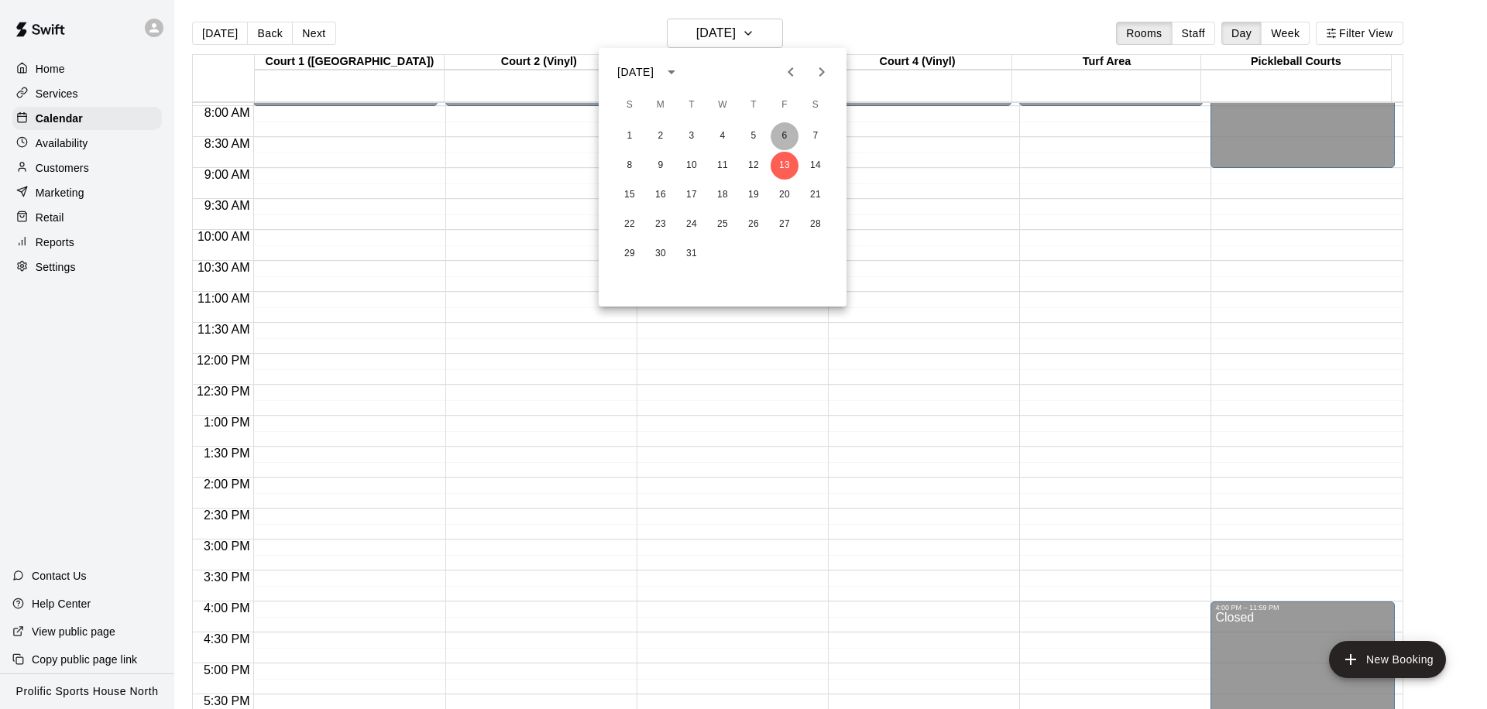
click at [784, 132] on button "6" at bounding box center [784, 136] width 28 height 28
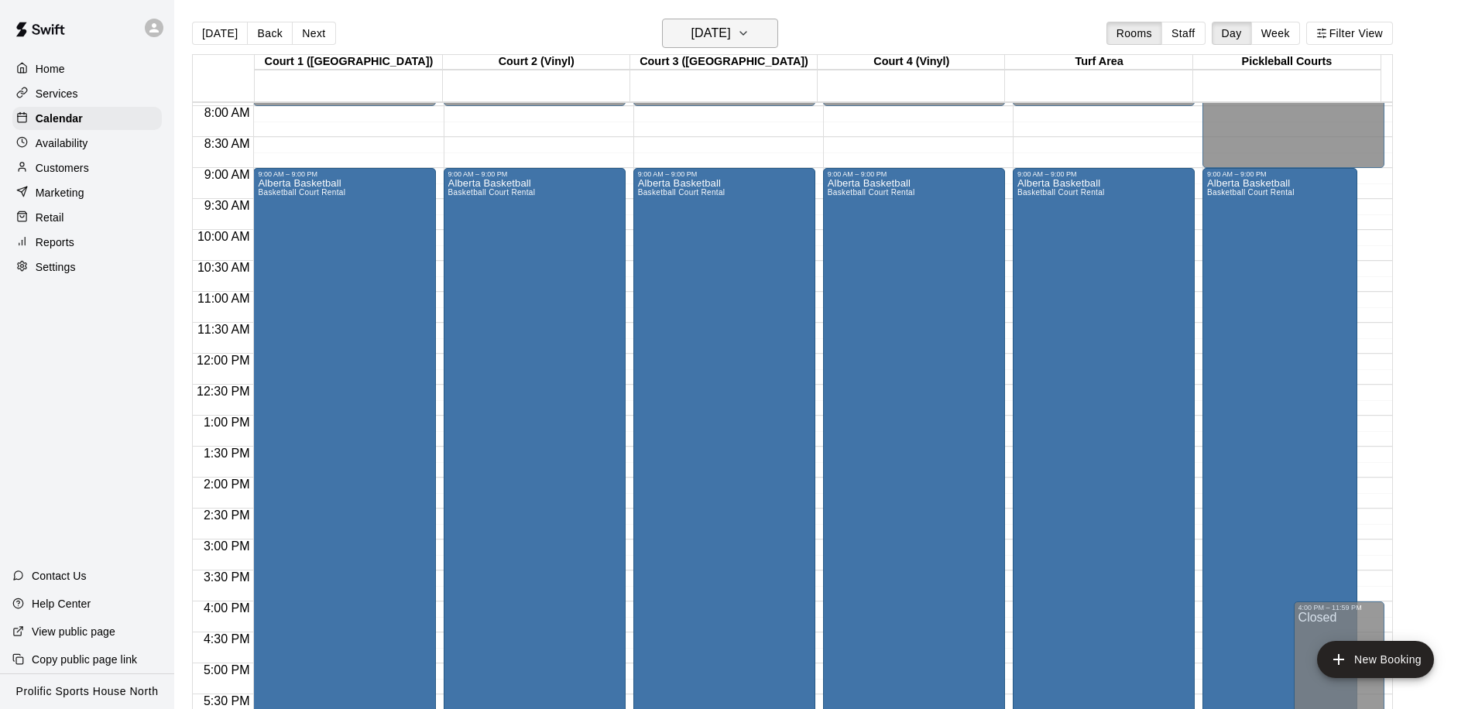
click at [731, 36] on h6 "[DATE]" at bounding box center [710, 33] width 39 height 22
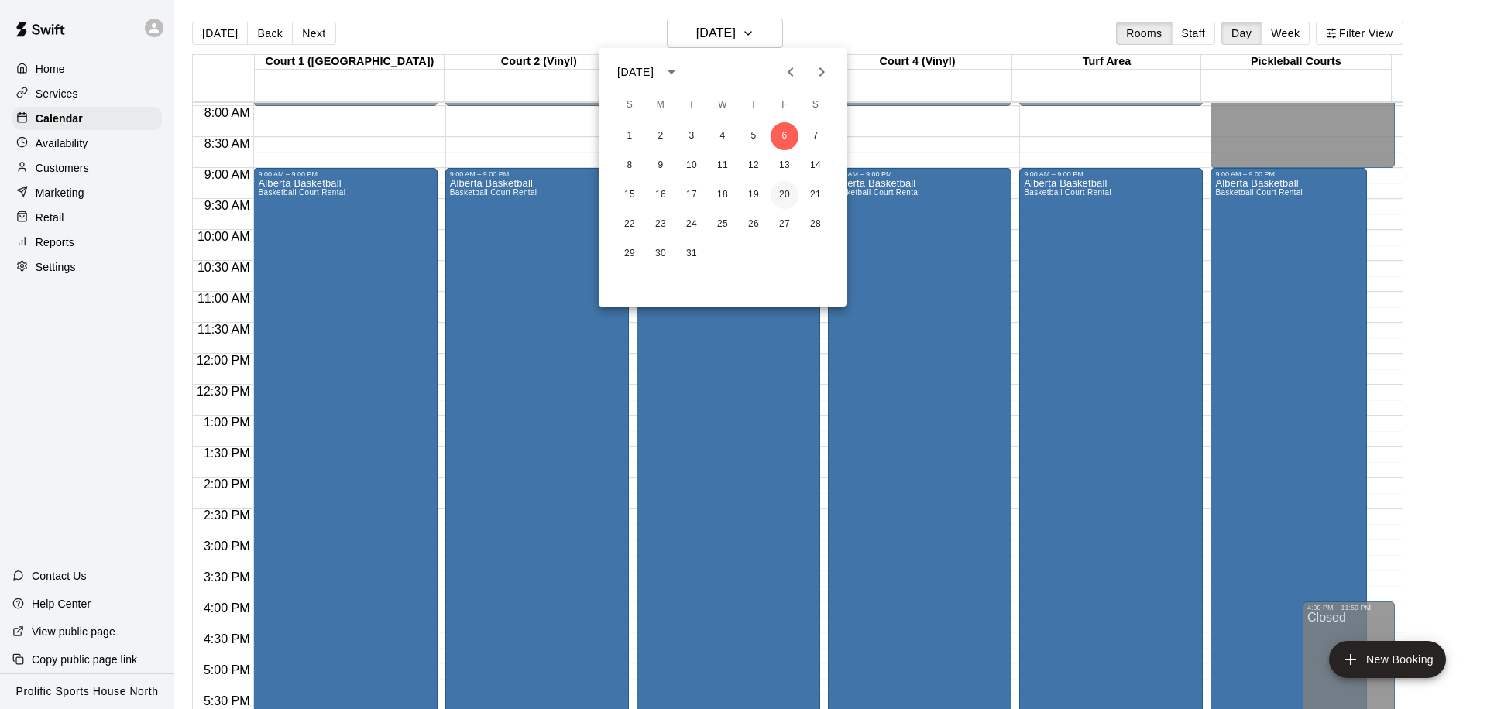
click at [783, 201] on button "20" at bounding box center [784, 195] width 28 height 28
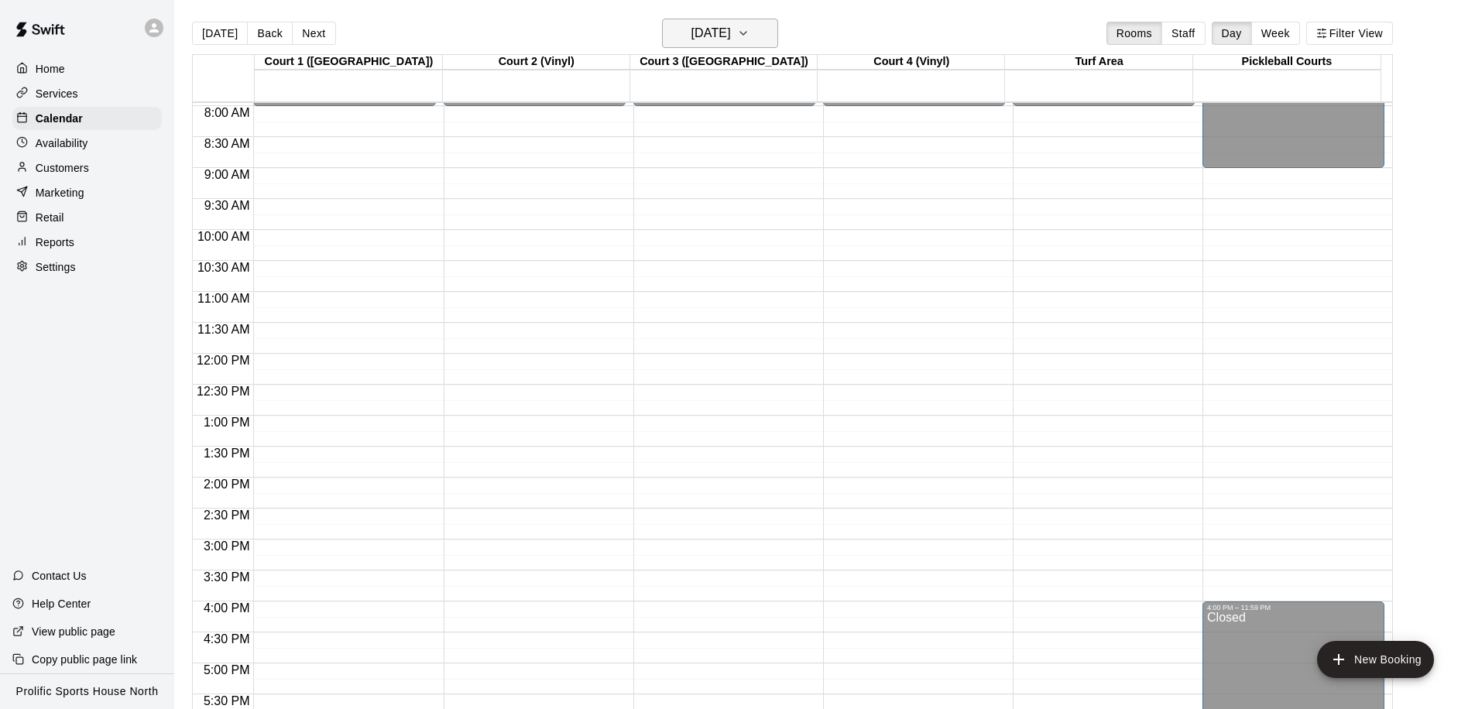
click at [725, 26] on h6 "[DATE]" at bounding box center [710, 33] width 39 height 22
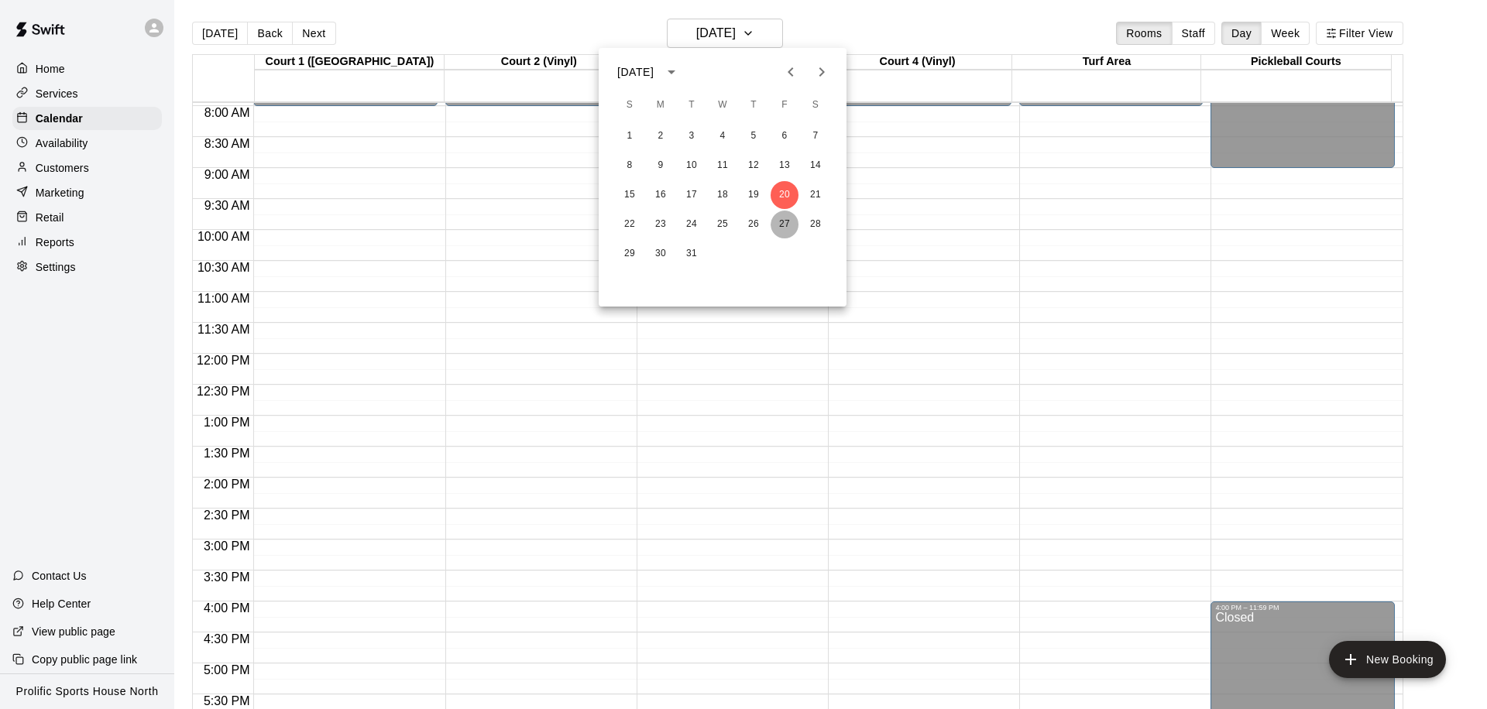
click at [781, 217] on button "27" at bounding box center [784, 225] width 28 height 28
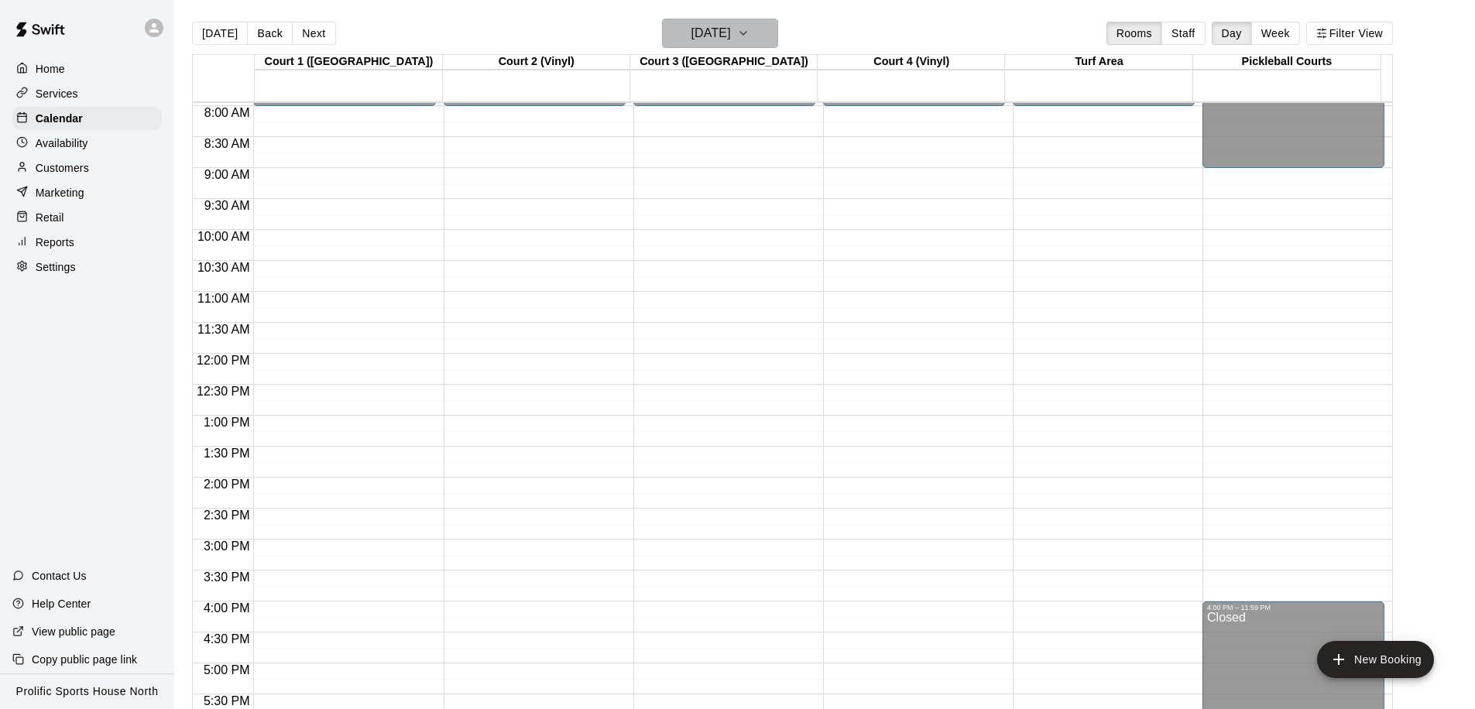
click at [749, 36] on icon "button" at bounding box center [743, 33] width 12 height 19
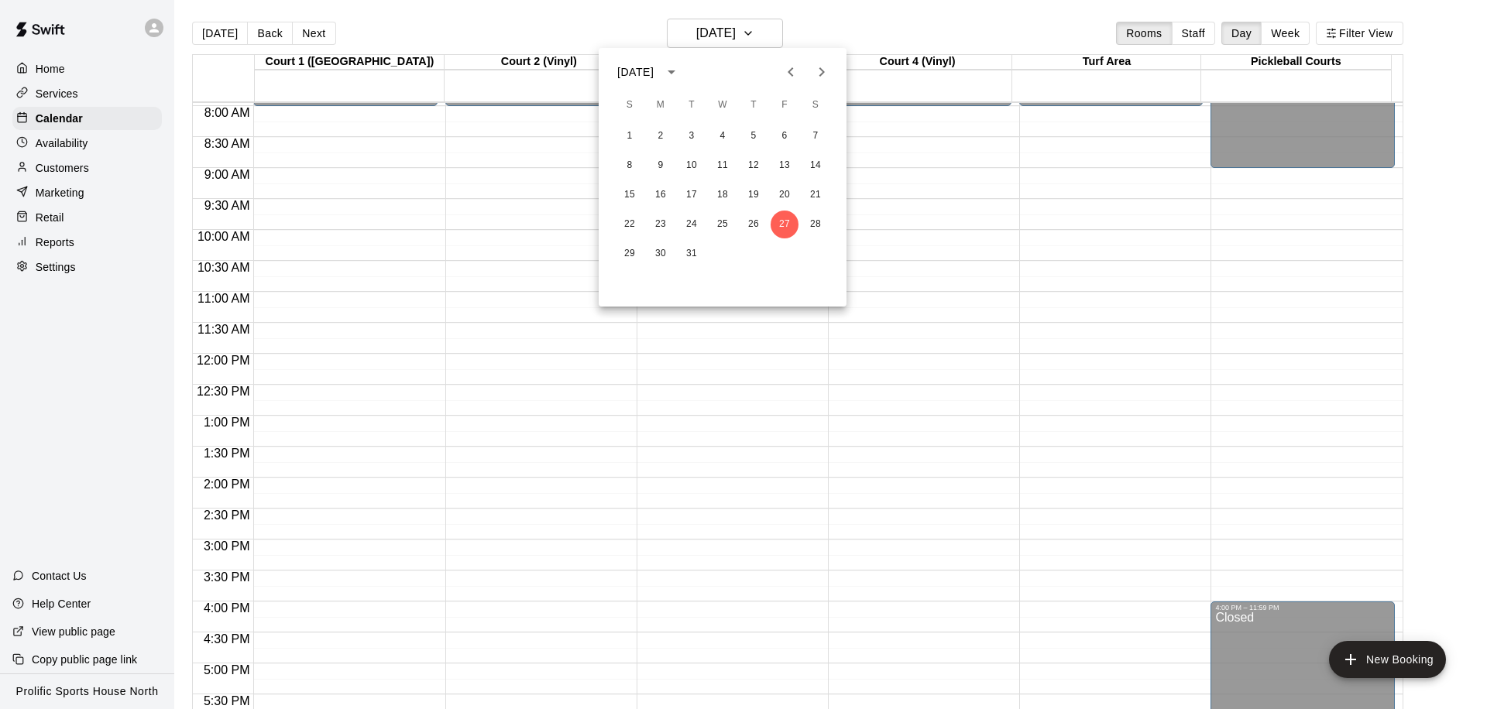
click at [795, 77] on icon "Previous month" at bounding box center [790, 72] width 19 height 19
click at [786, 228] on button "27" at bounding box center [784, 225] width 28 height 28
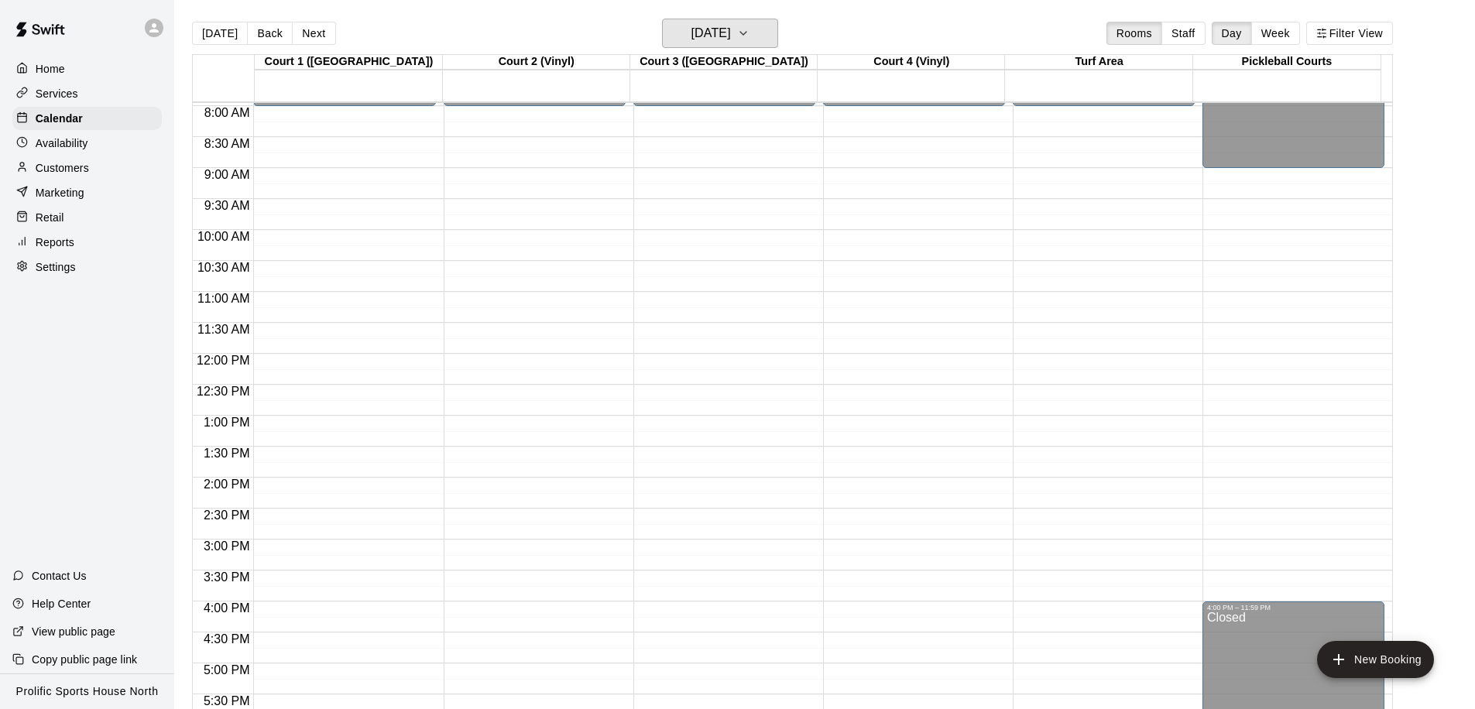
scroll to position [496, 0]
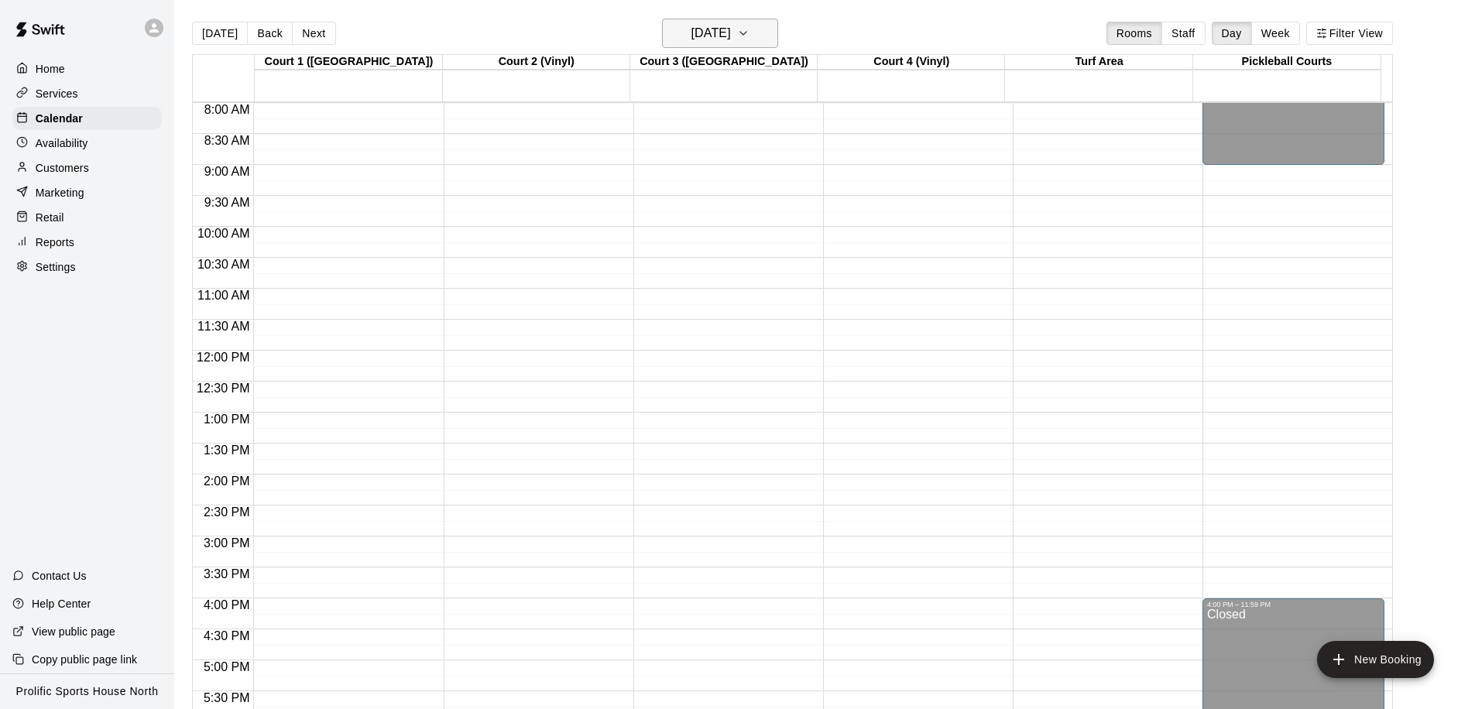
click at [715, 29] on h6 "[DATE]" at bounding box center [710, 33] width 39 height 22
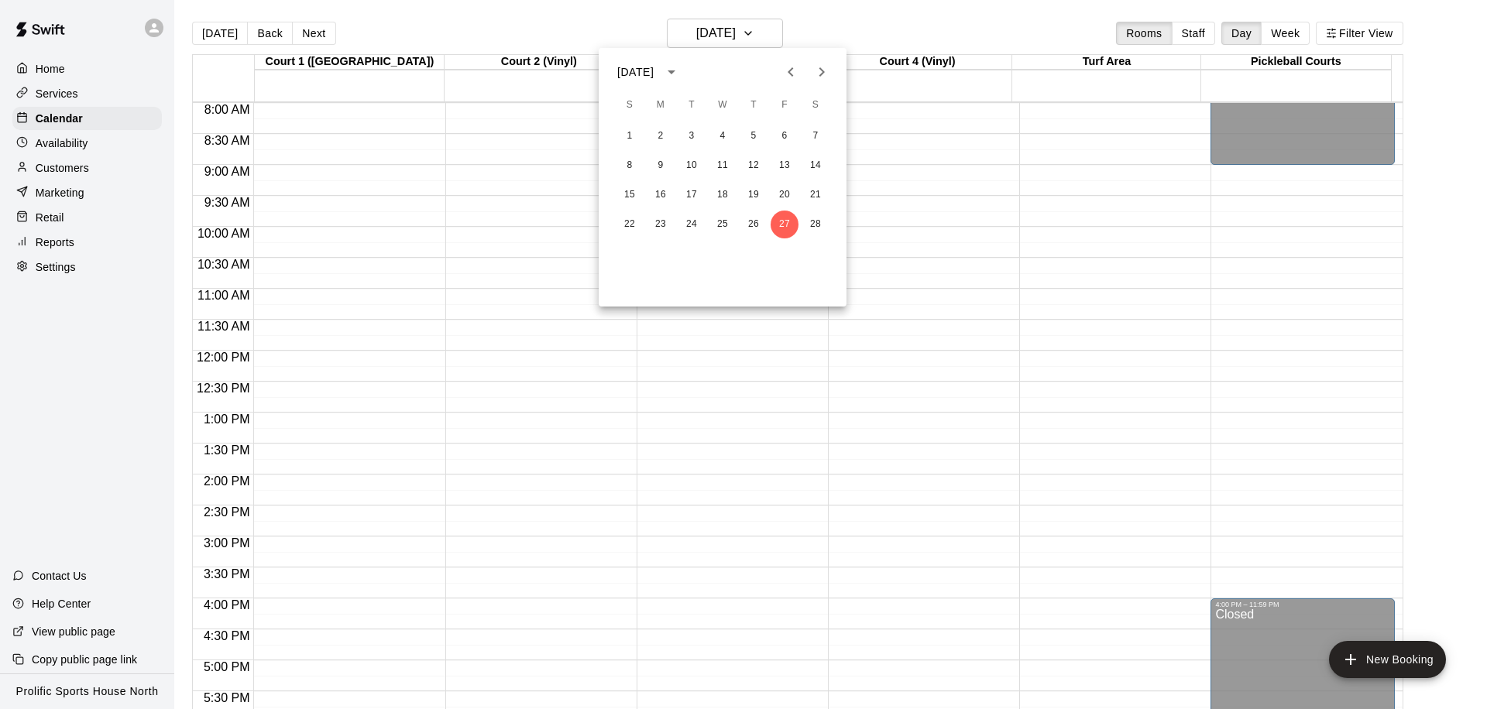
click at [220, 33] on div at bounding box center [743, 354] width 1487 height 709
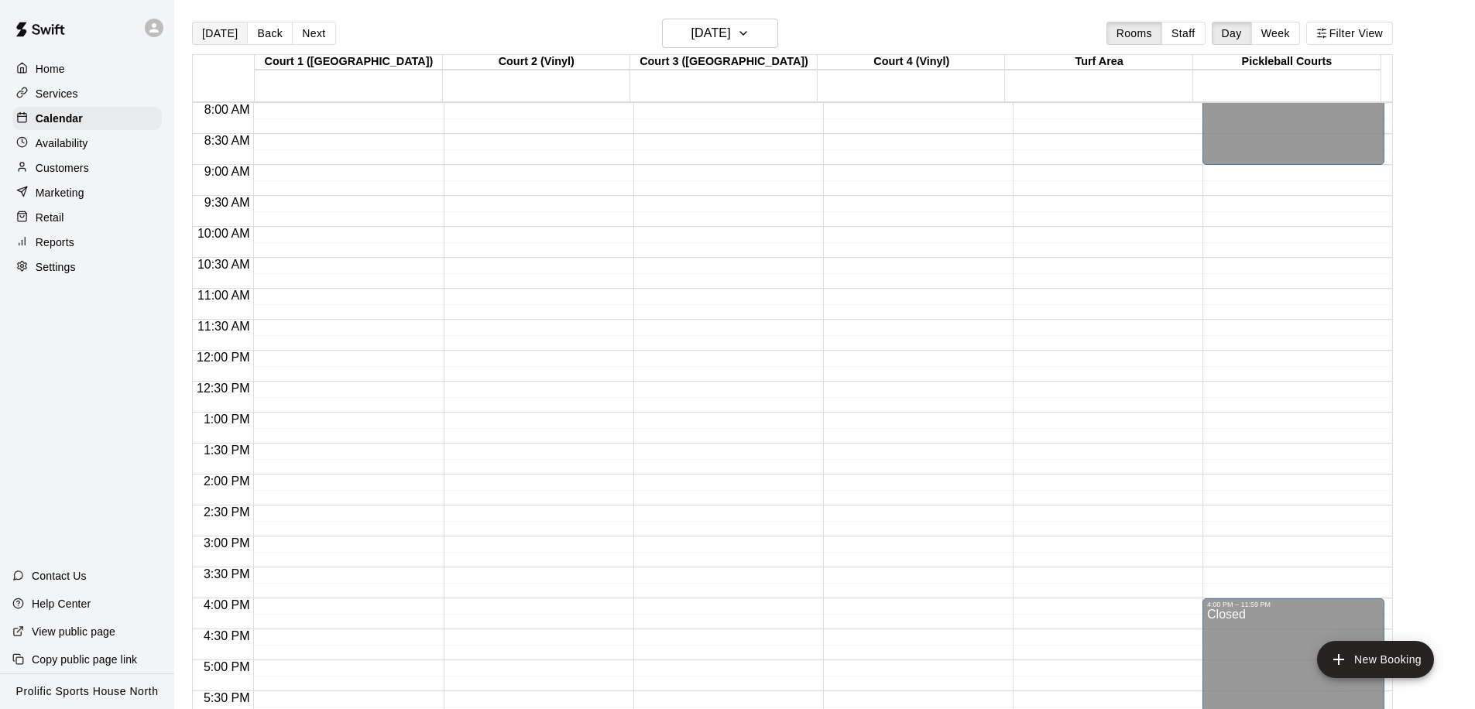
click at [228, 31] on button "[DATE]" at bounding box center [220, 33] width 56 height 23
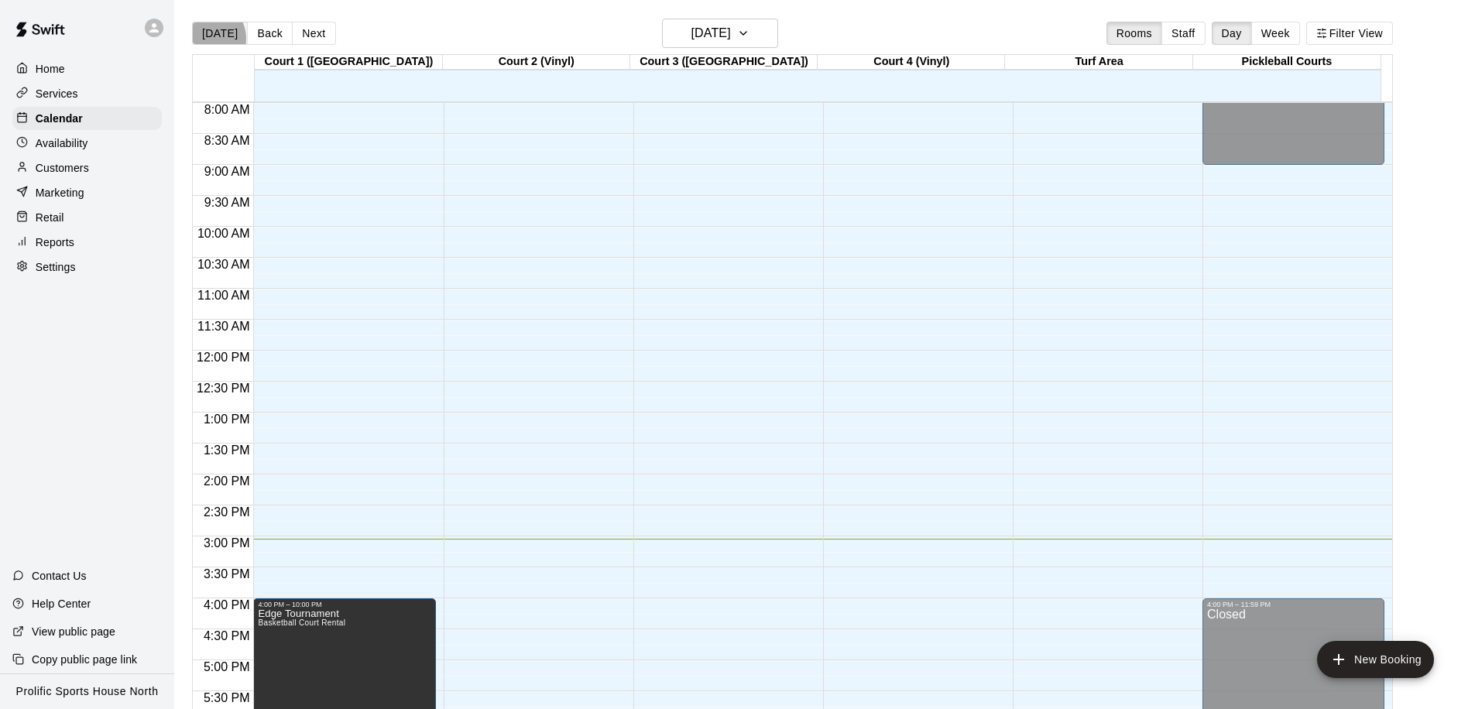
click at [206, 39] on button "[DATE]" at bounding box center [220, 33] width 56 height 23
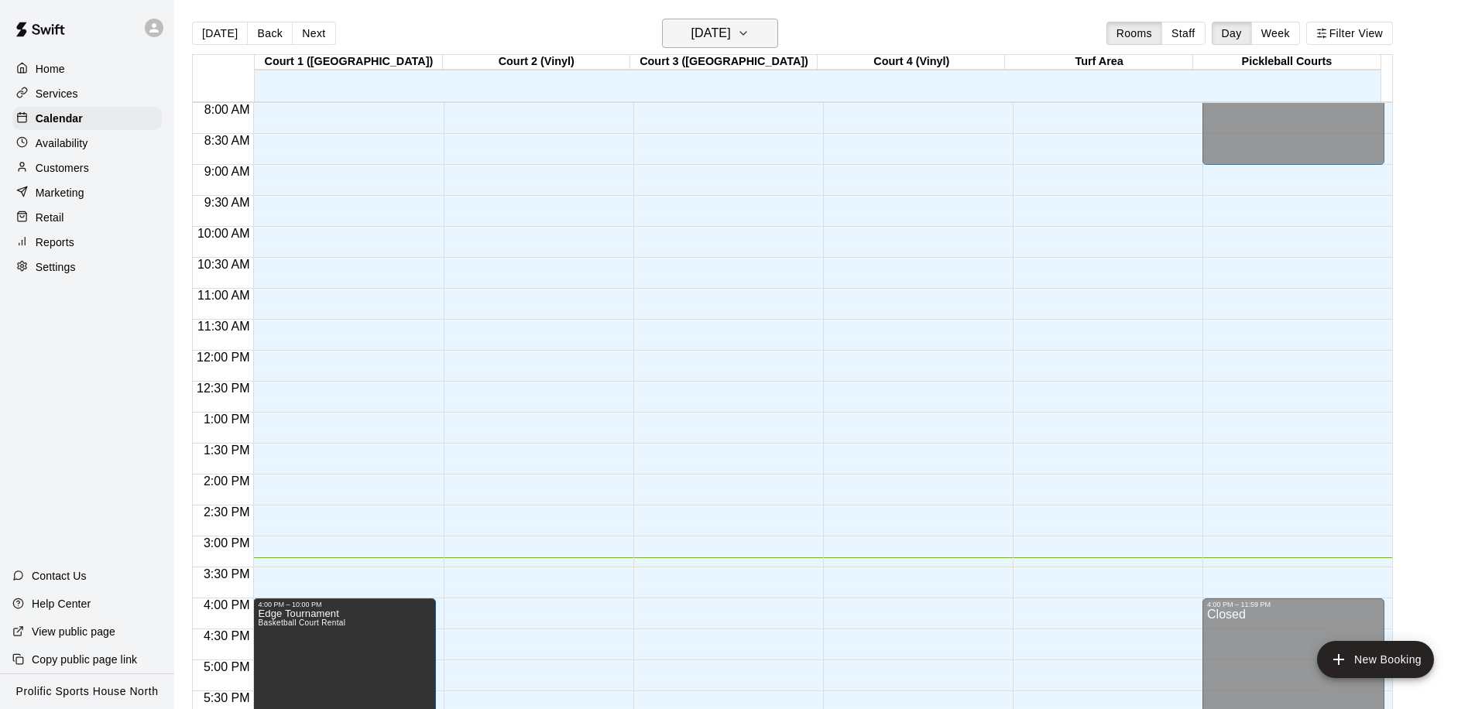
click at [731, 35] on h6 "[DATE]" at bounding box center [710, 33] width 39 height 22
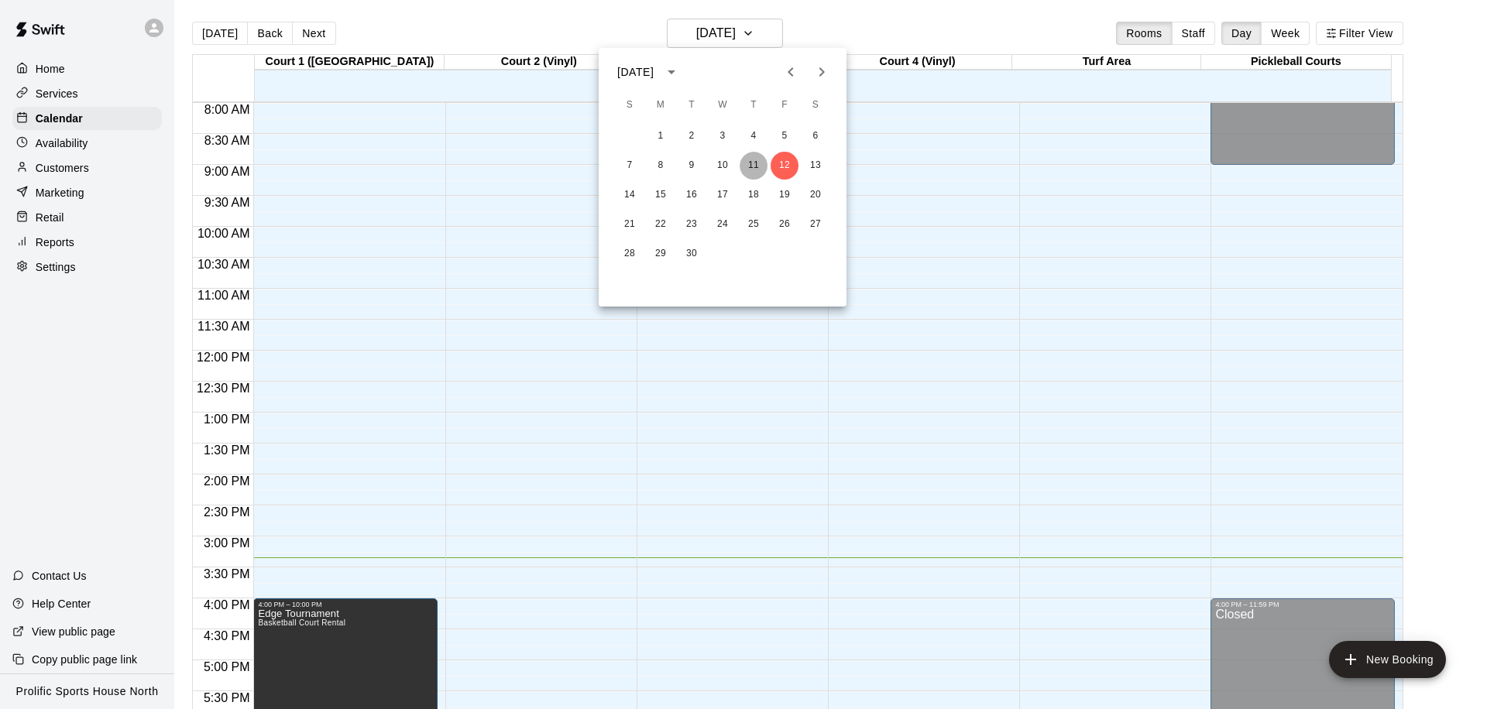
click at [748, 163] on button "11" at bounding box center [753, 166] width 28 height 28
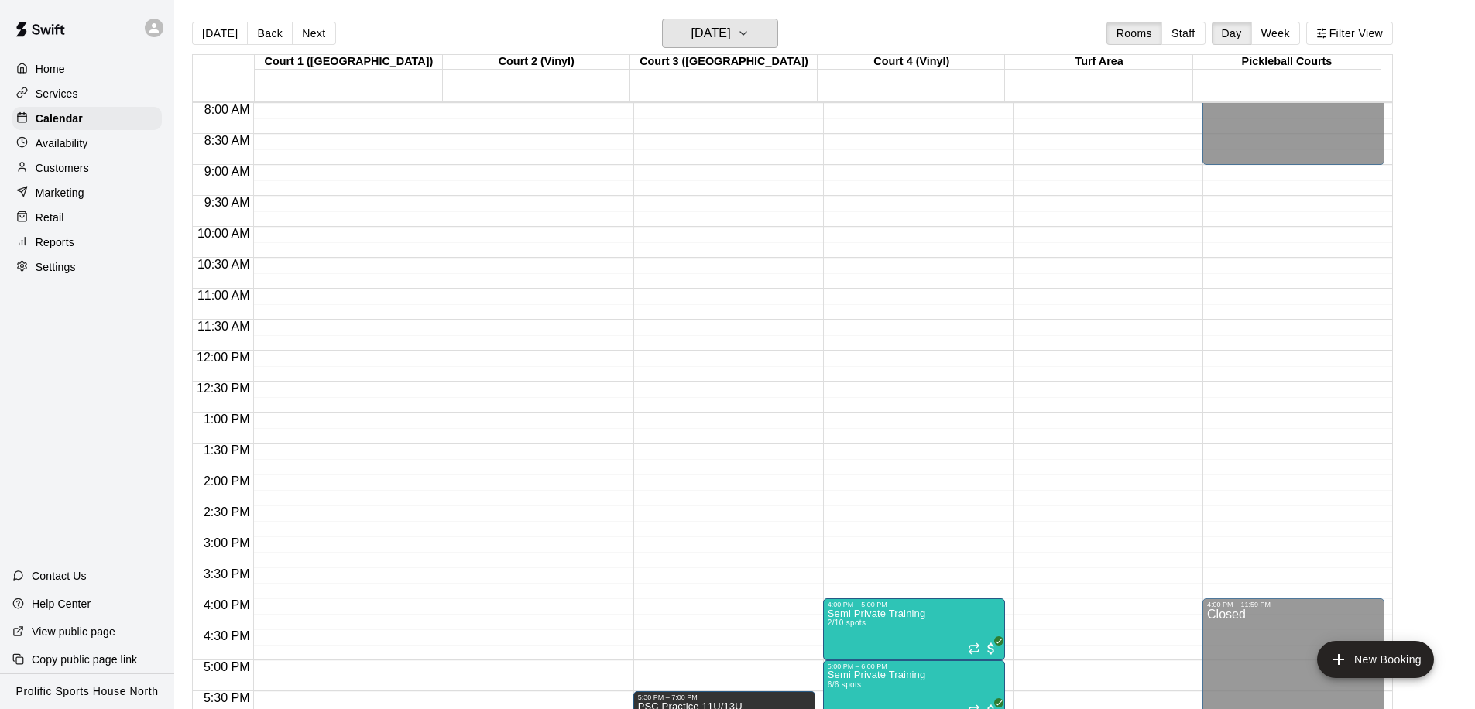
scroll to position [715, 0]
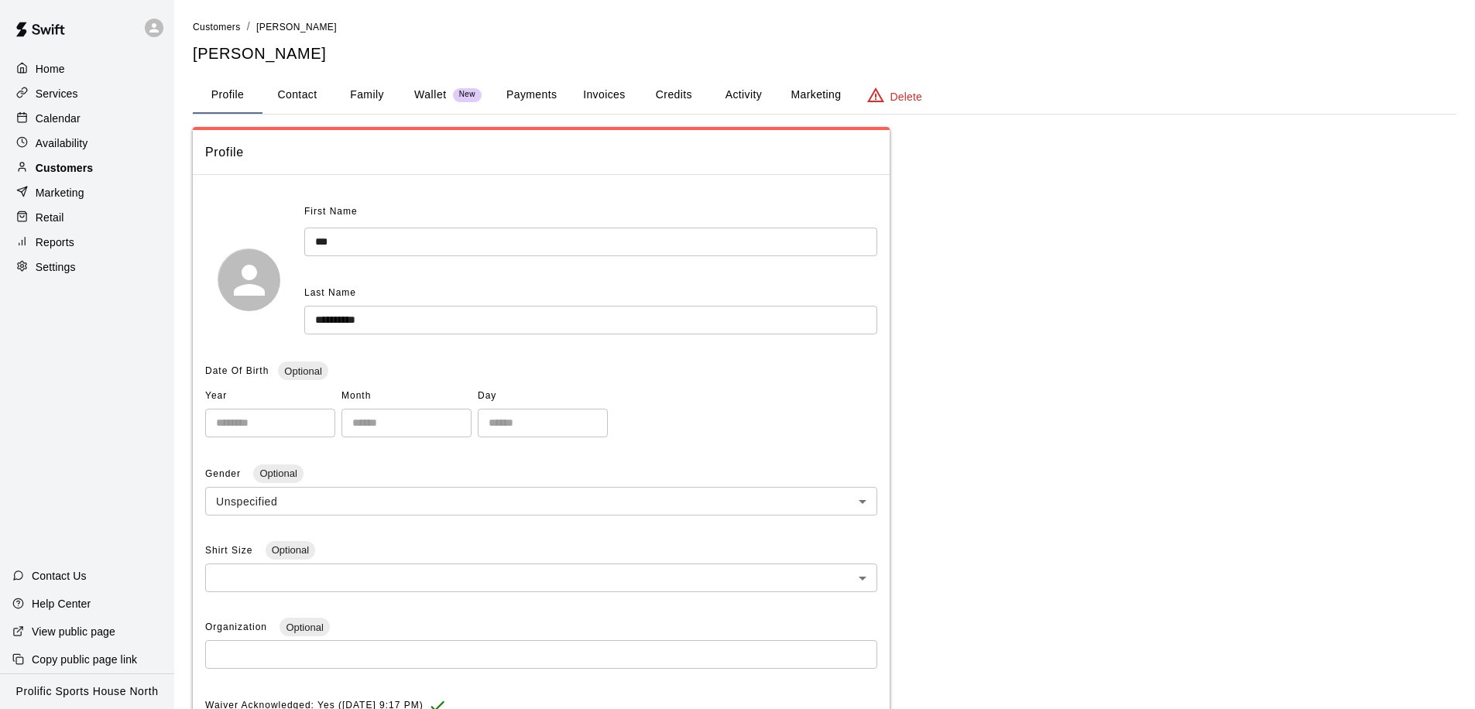
click at [43, 173] on p "Customers" at bounding box center [64, 167] width 57 height 15
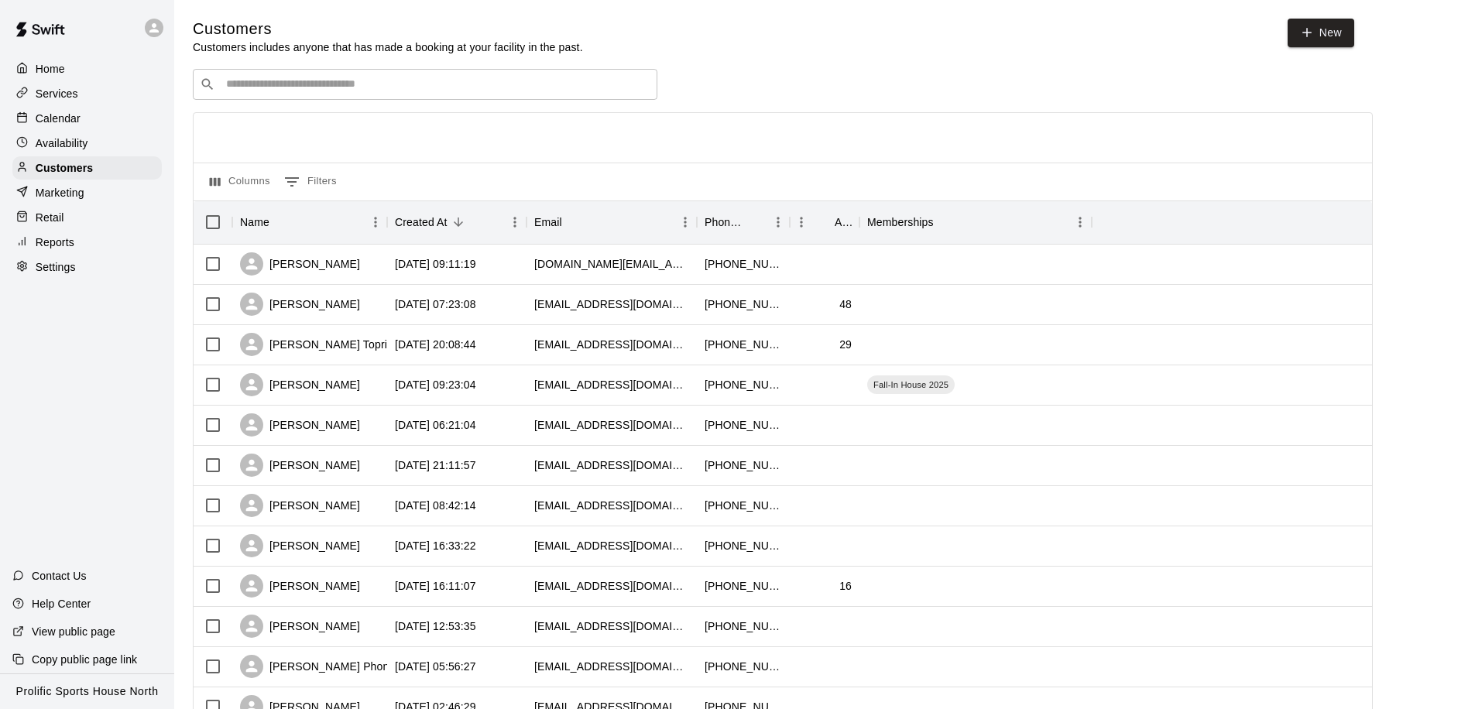
click at [324, 93] on div "​ ​" at bounding box center [425, 84] width 465 height 31
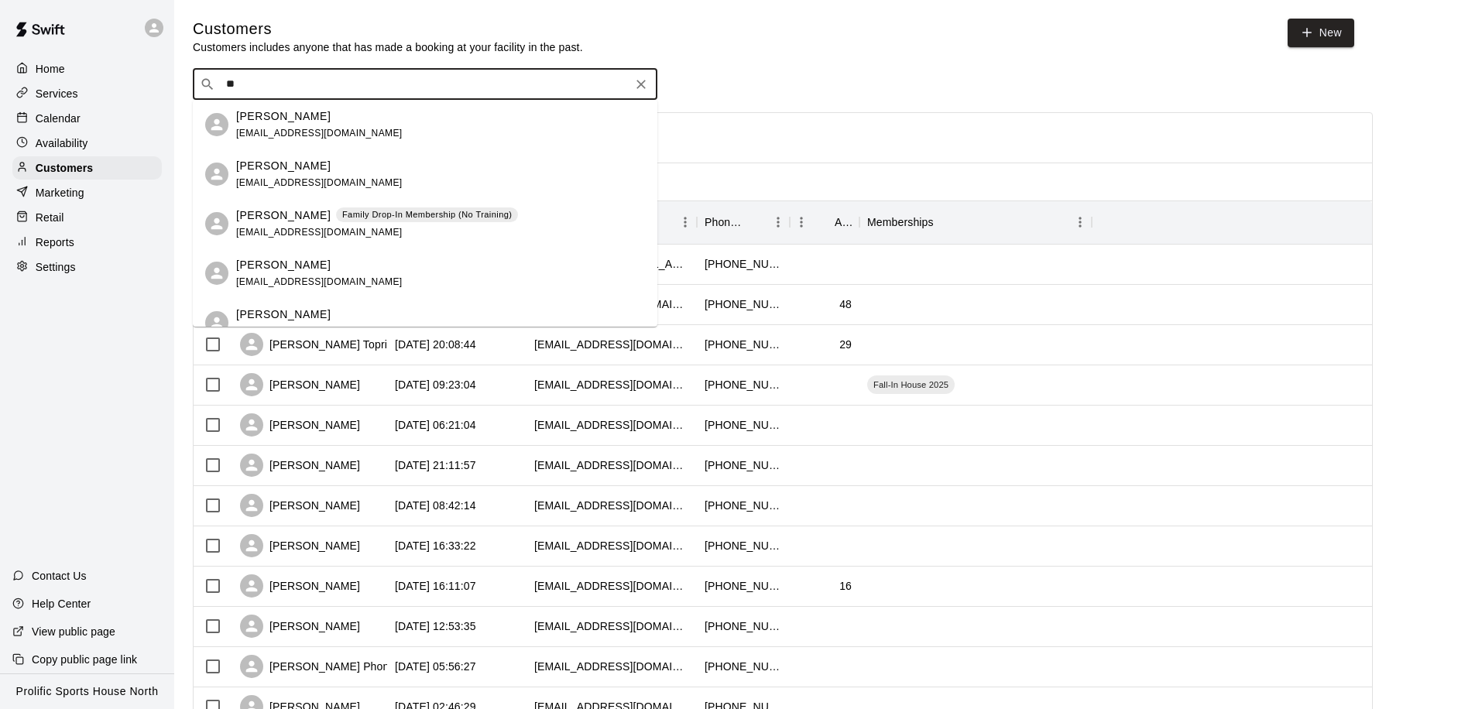
type input "*"
type input "*****"
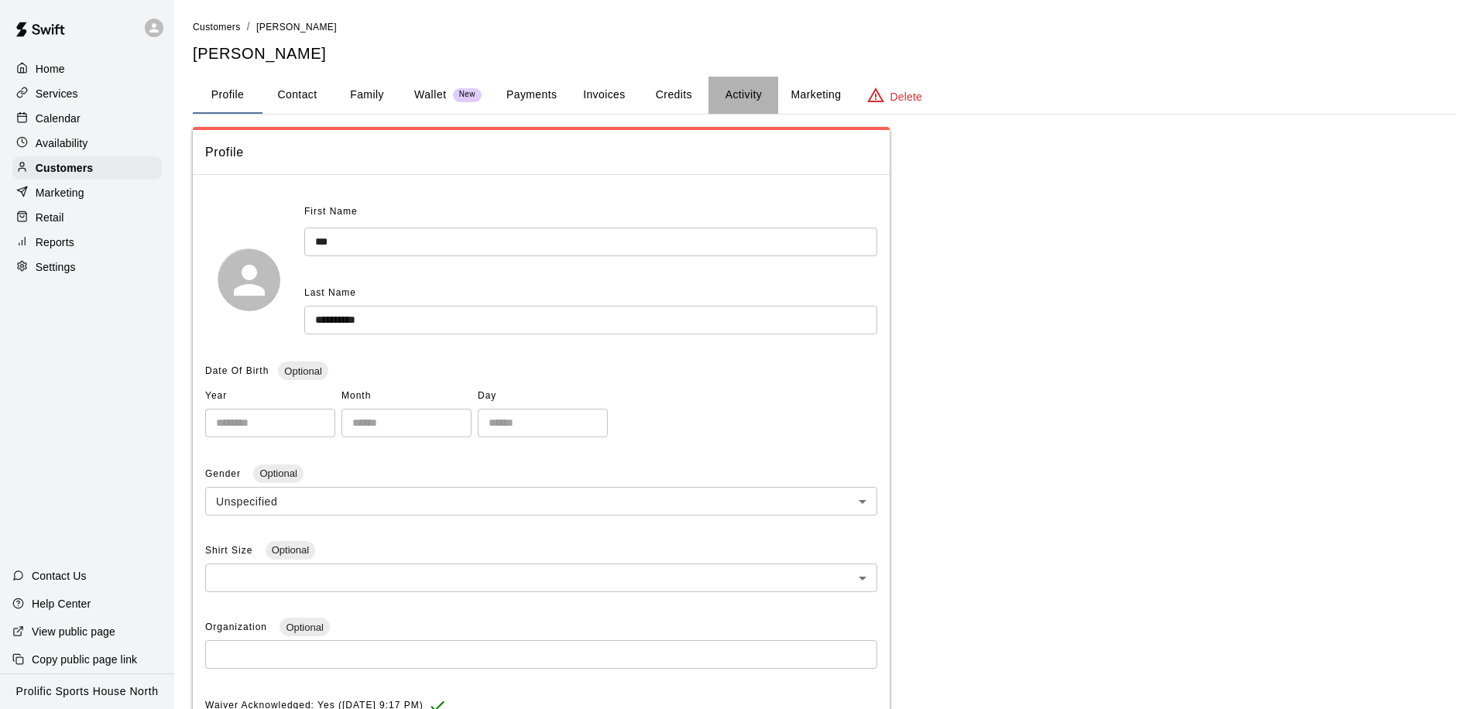
click at [739, 98] on button "Activity" at bounding box center [743, 95] width 70 height 37
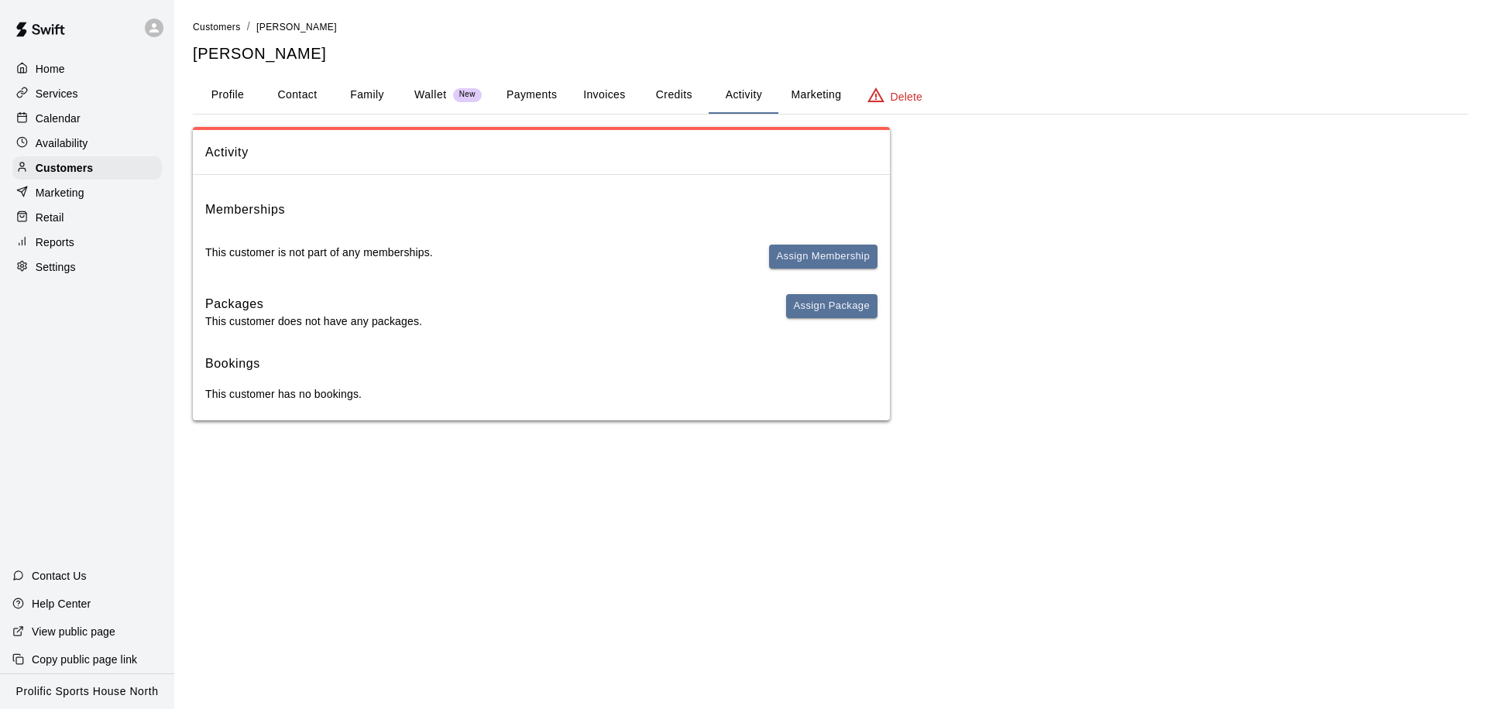
click at [235, 94] on button "Profile" at bounding box center [228, 95] width 70 height 37
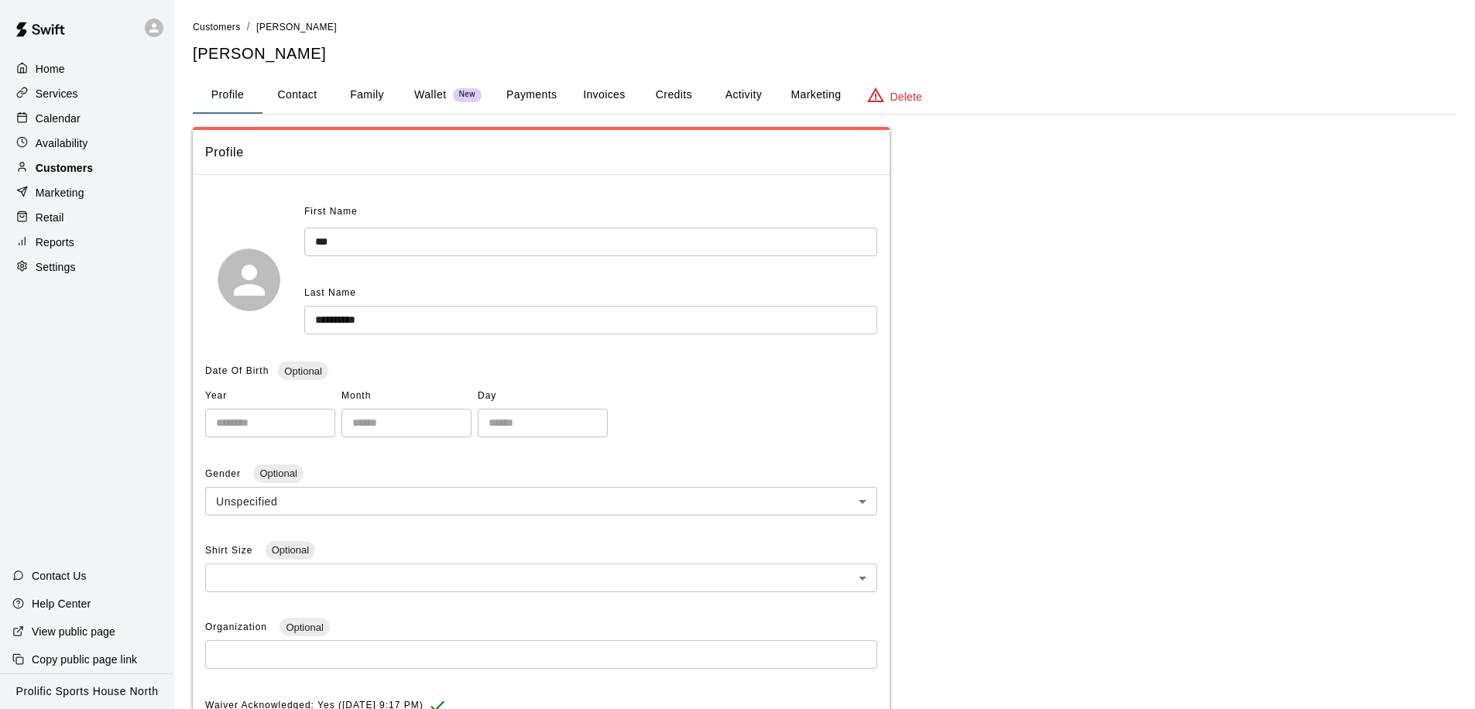
click at [82, 163] on p "Customers" at bounding box center [64, 167] width 57 height 15
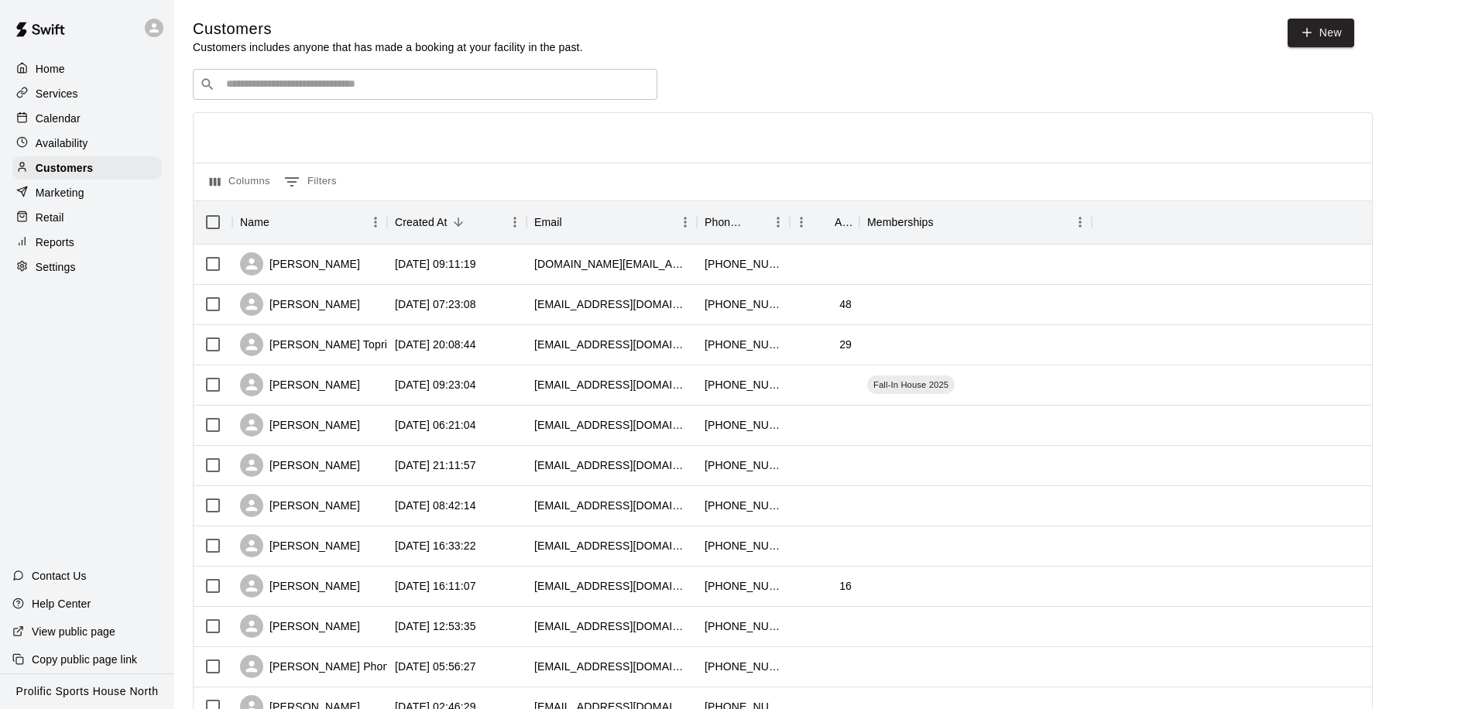
click at [314, 82] on input "Search customers by name or email" at bounding box center [435, 84] width 429 height 15
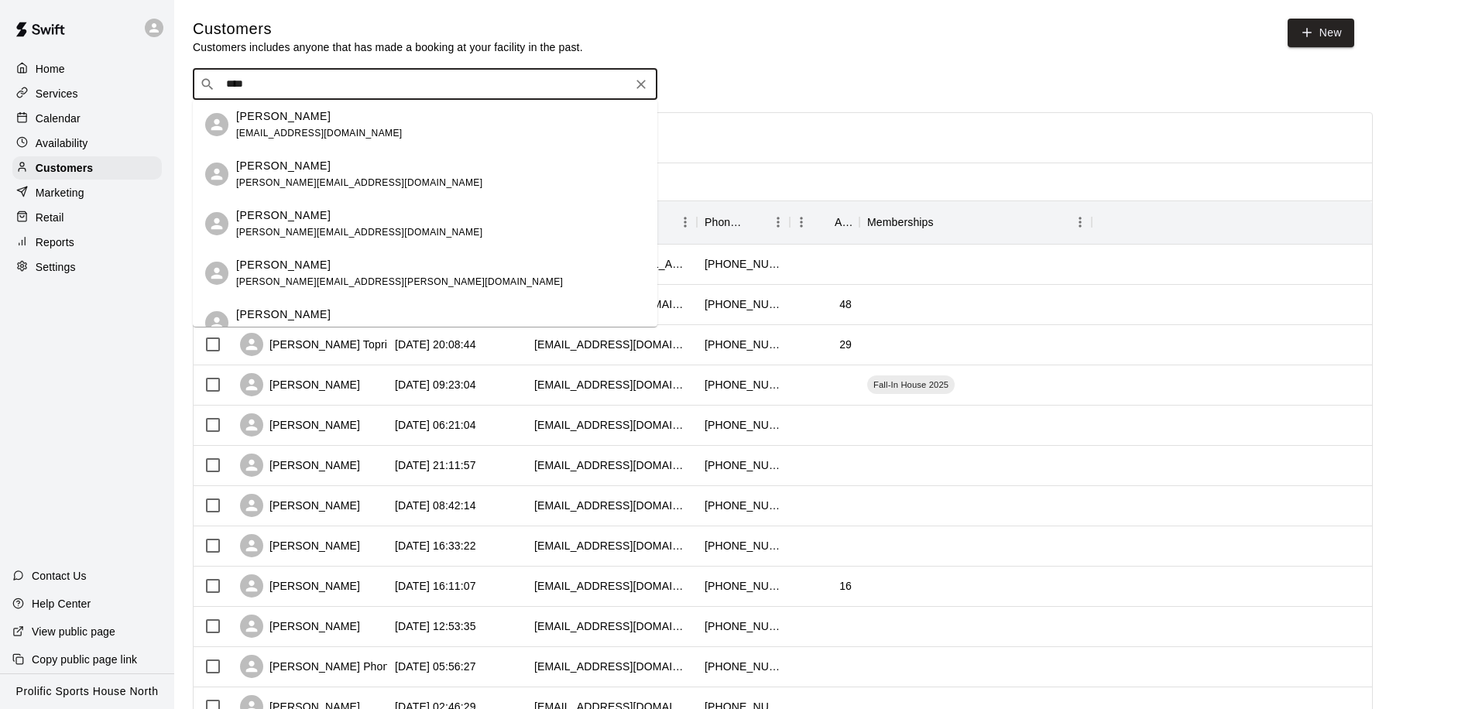
type input "*****"
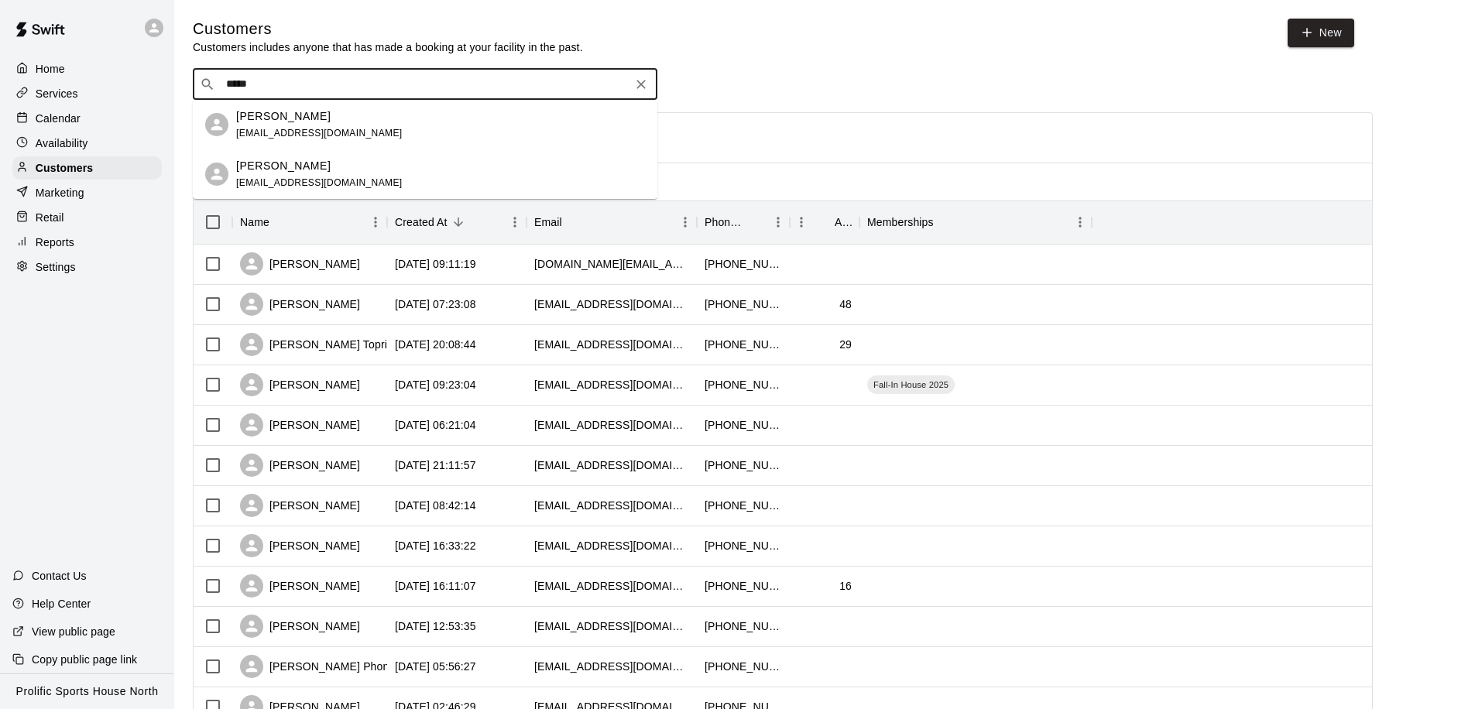
click at [320, 177] on span "[EMAIL_ADDRESS][DOMAIN_NAME]" at bounding box center [319, 182] width 166 height 11
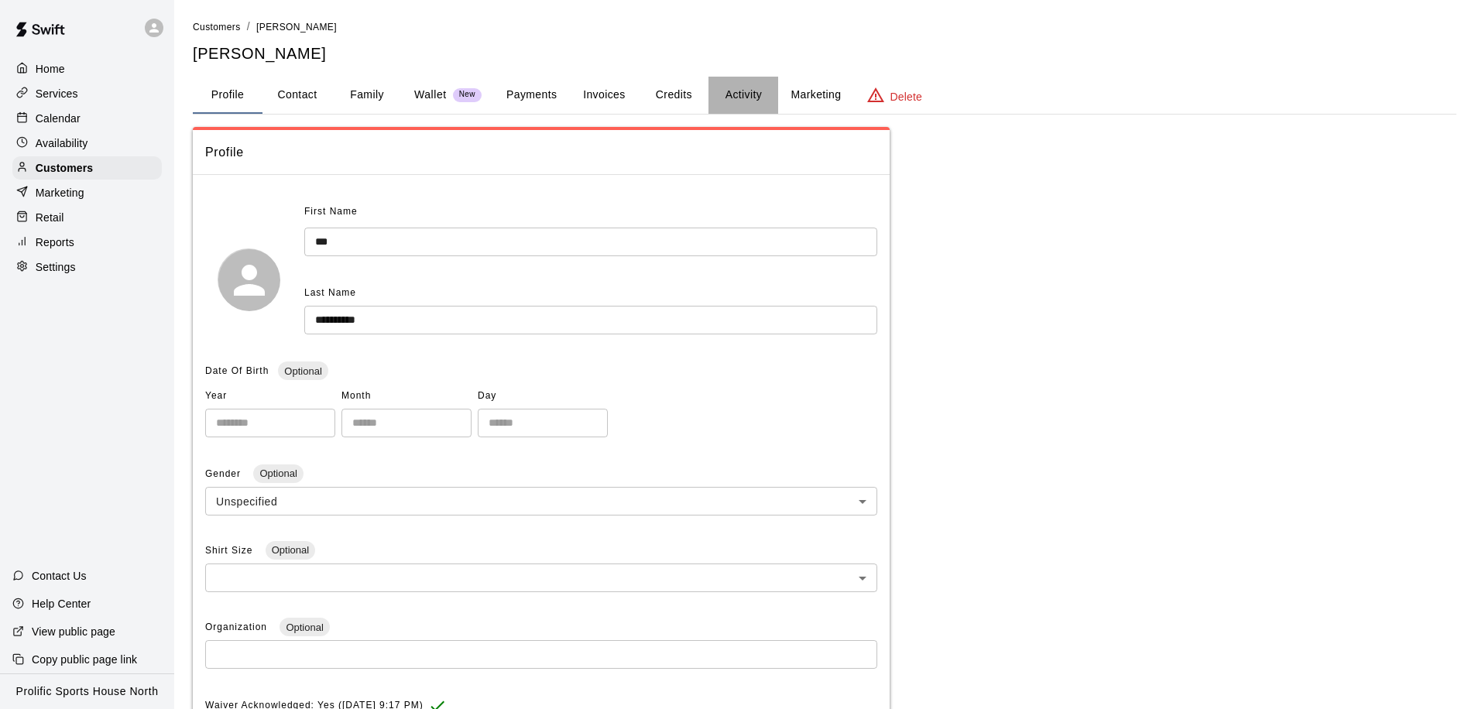
click at [746, 95] on button "Activity" at bounding box center [743, 95] width 70 height 37
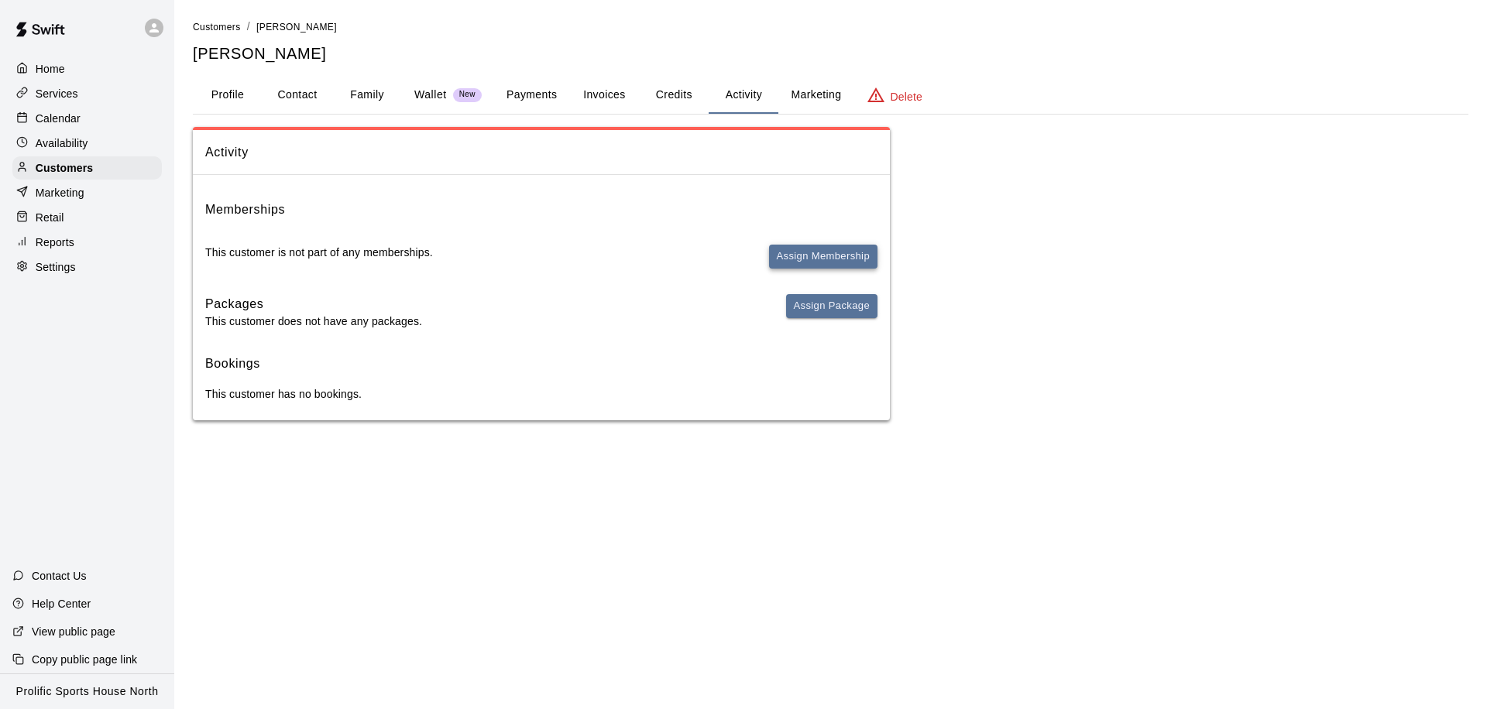
click at [819, 255] on button "Assign Membership" at bounding box center [823, 257] width 108 height 24
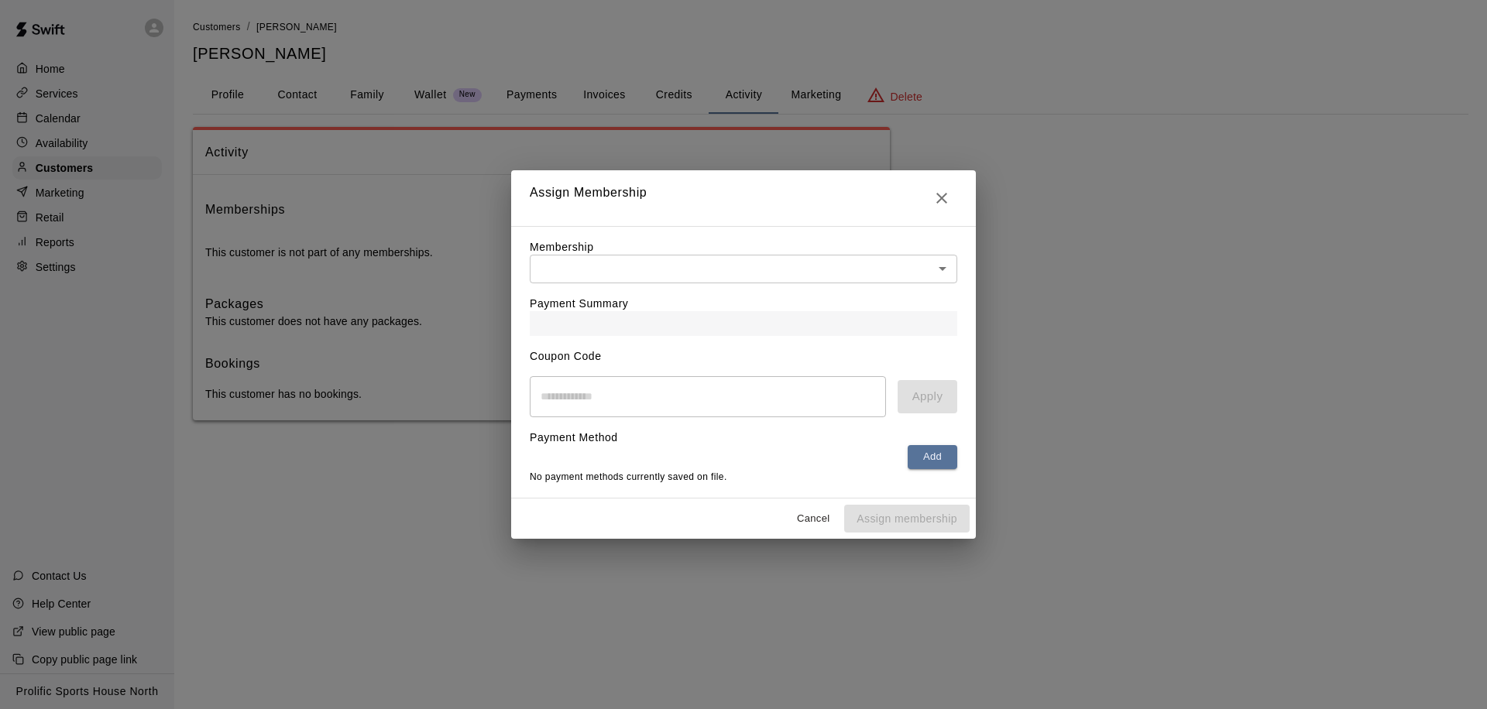
click at [675, 260] on body "Home Services Calendar Availability Customers Marketing Retail Reports Settings…" at bounding box center [743, 225] width 1487 height 451
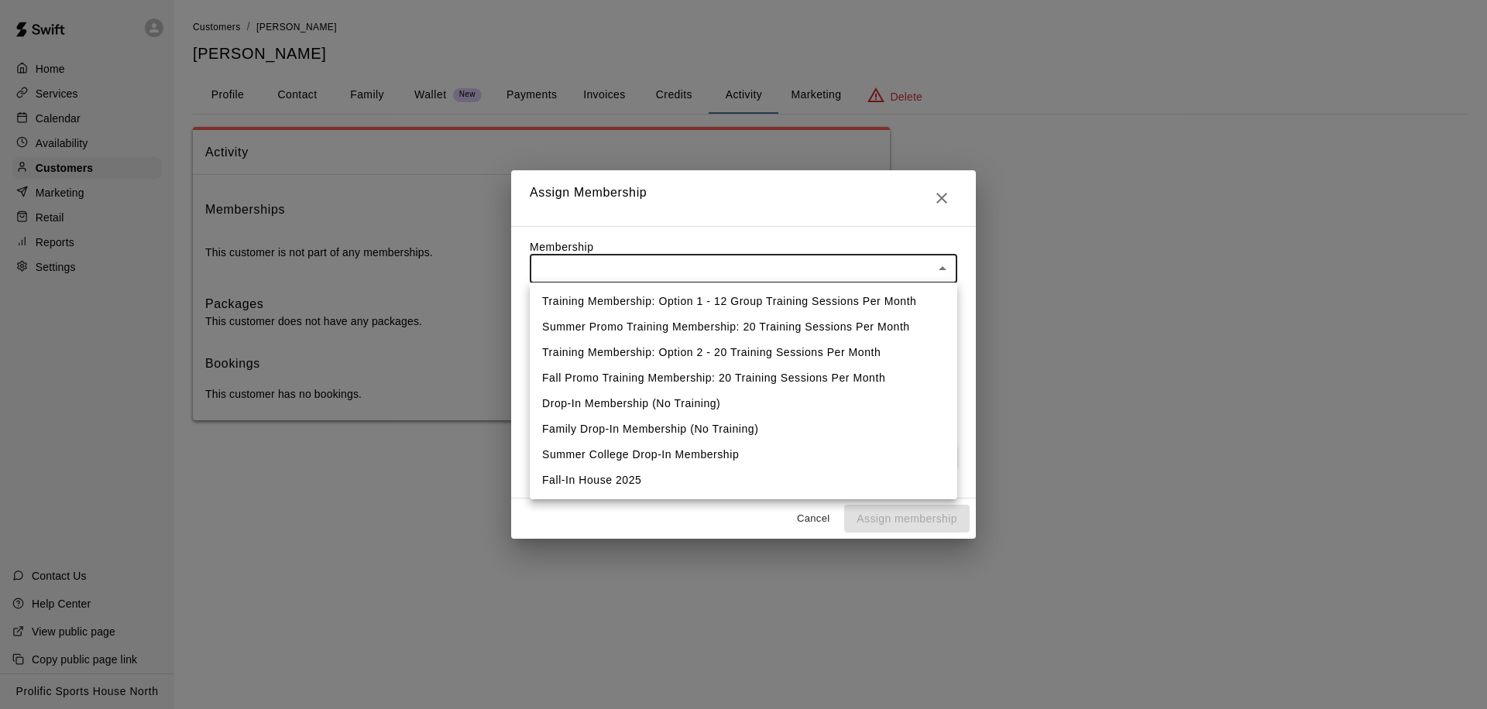
click at [643, 479] on li "Fall-In House 2025" at bounding box center [743, 481] width 427 height 26
type input "**********"
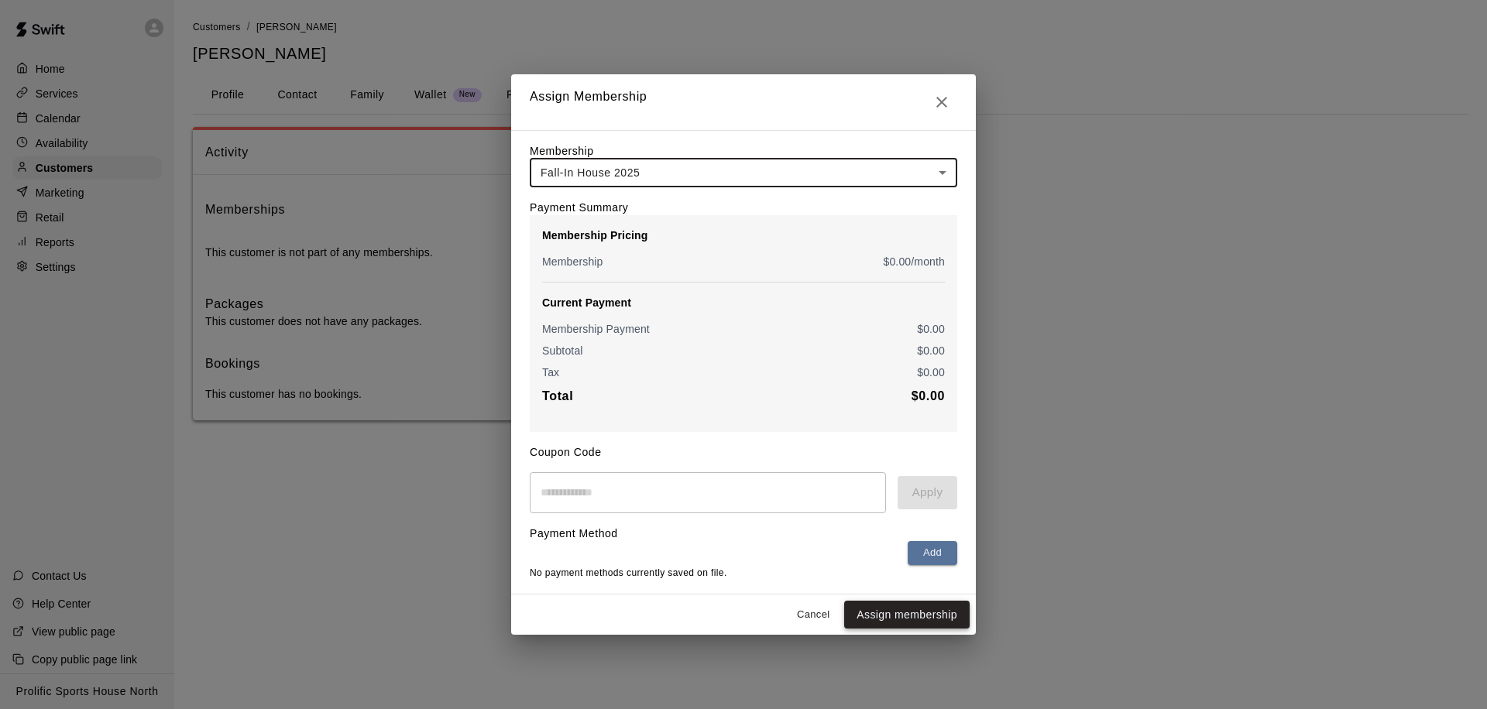
click at [868, 618] on button "Assign membership" at bounding box center [906, 615] width 125 height 29
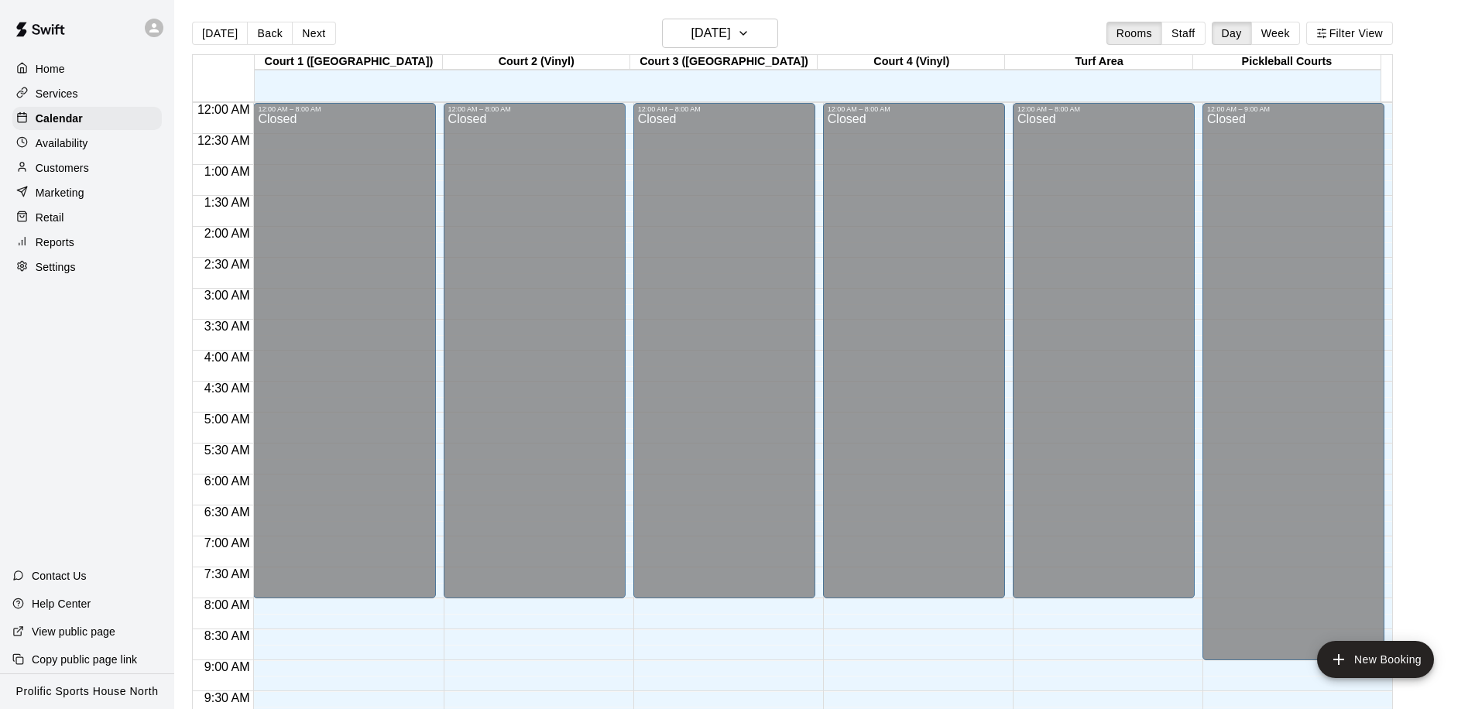
scroll to position [816, 0]
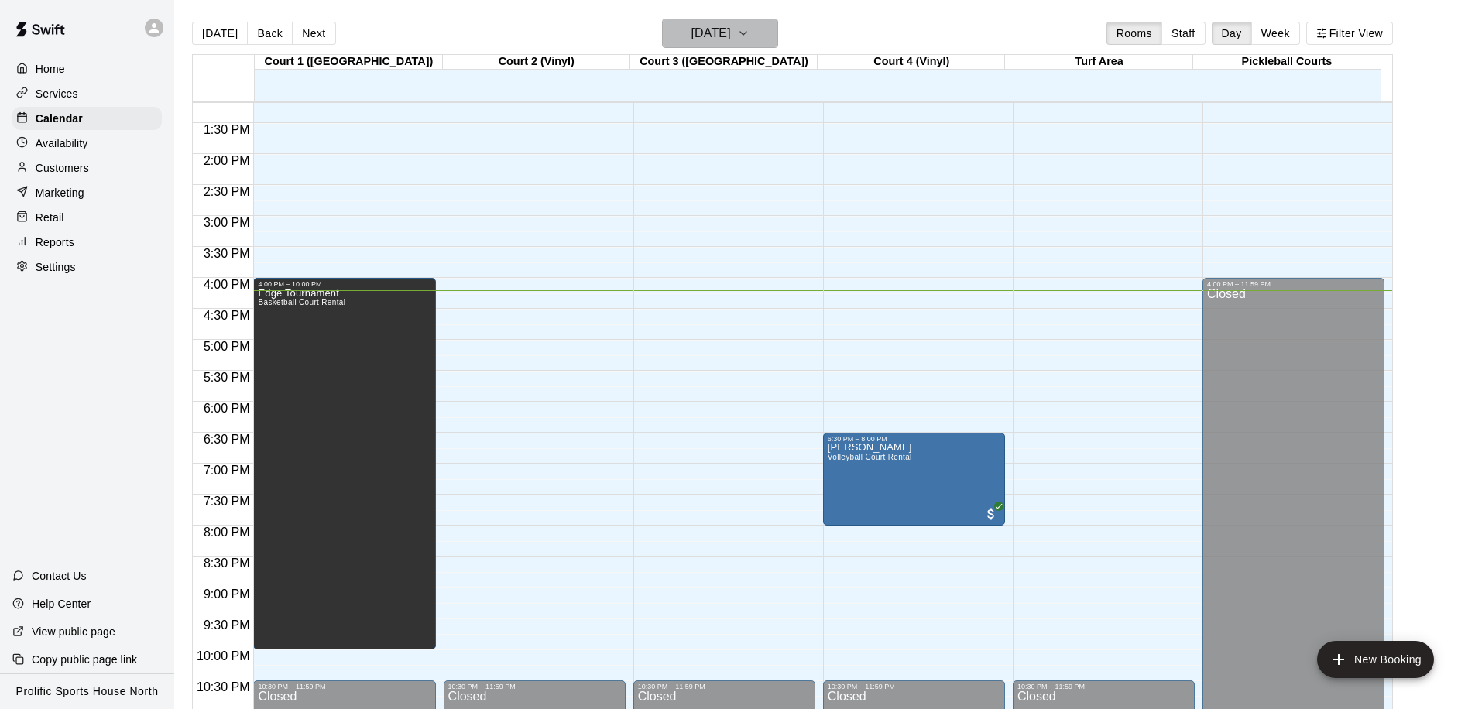
click at [773, 37] on button "[DATE]" at bounding box center [720, 33] width 116 height 29
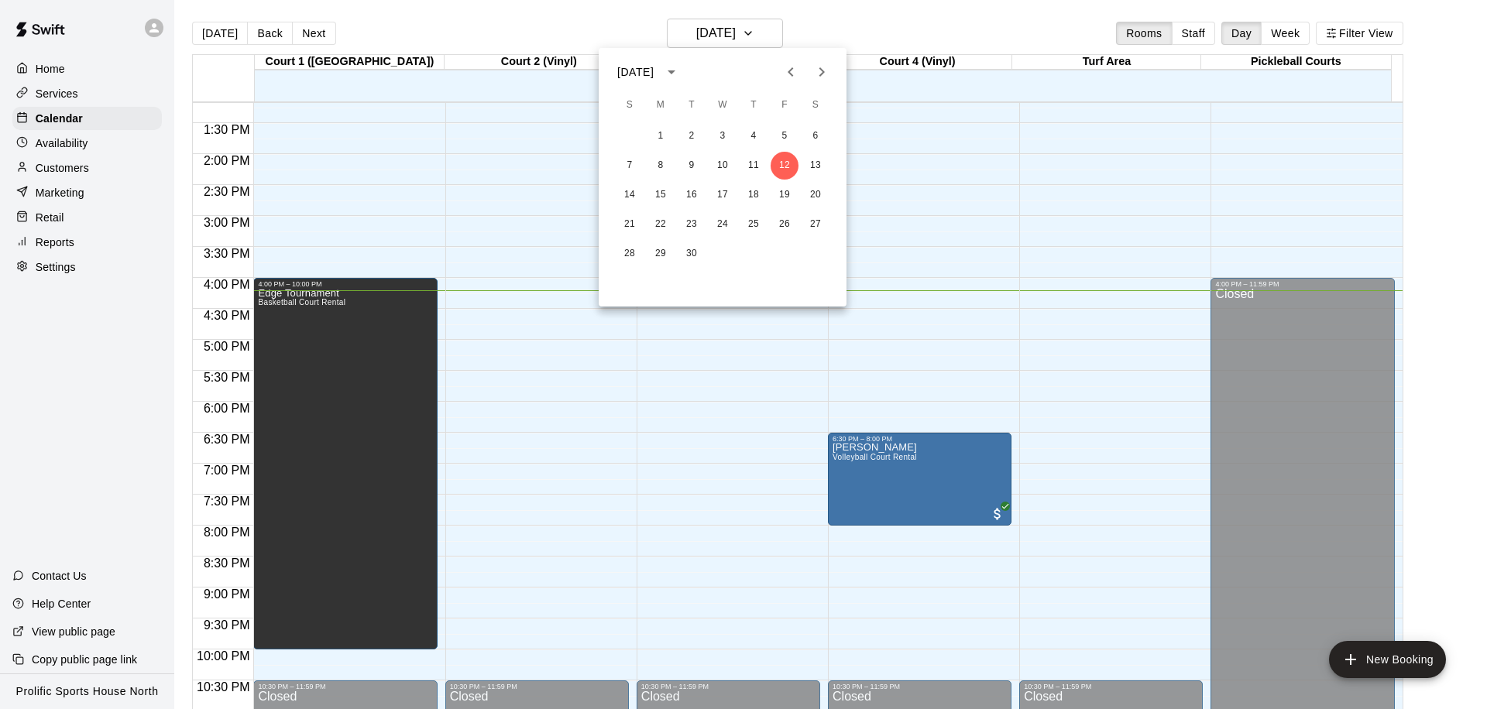
click at [813, 73] on icon "Next month" at bounding box center [821, 72] width 19 height 19
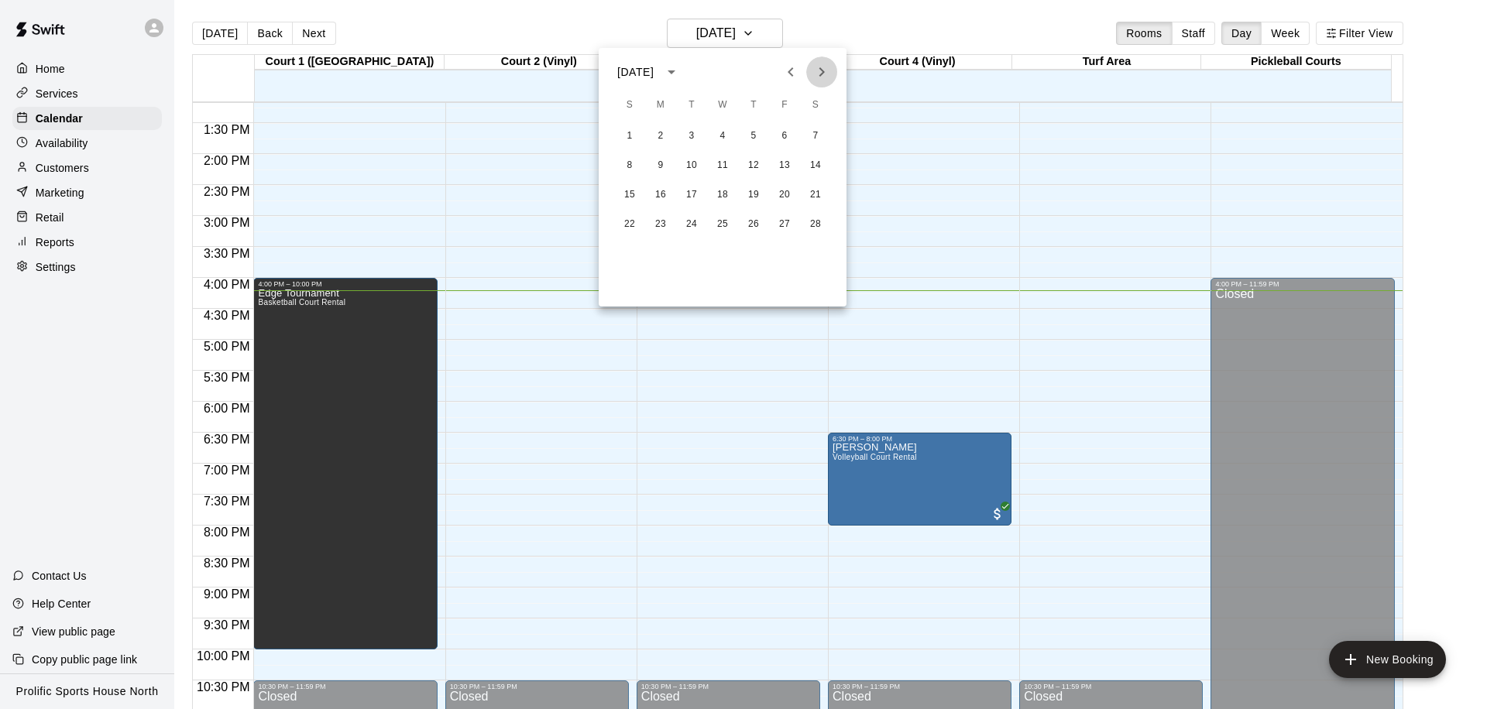
click at [813, 73] on icon "Next month" at bounding box center [821, 72] width 19 height 19
click at [749, 132] on button "5" at bounding box center [753, 136] width 28 height 28
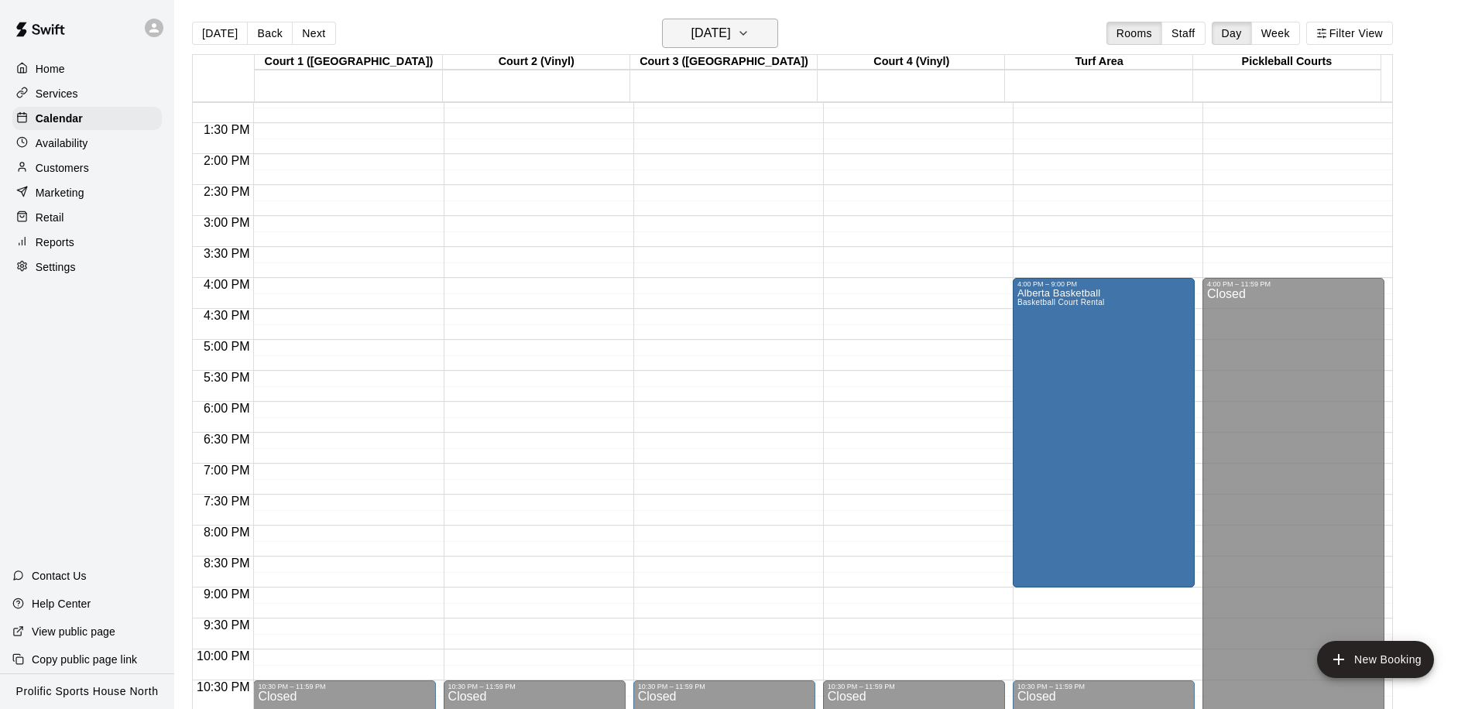
click at [731, 43] on h6 "[DATE]" at bounding box center [710, 33] width 39 height 22
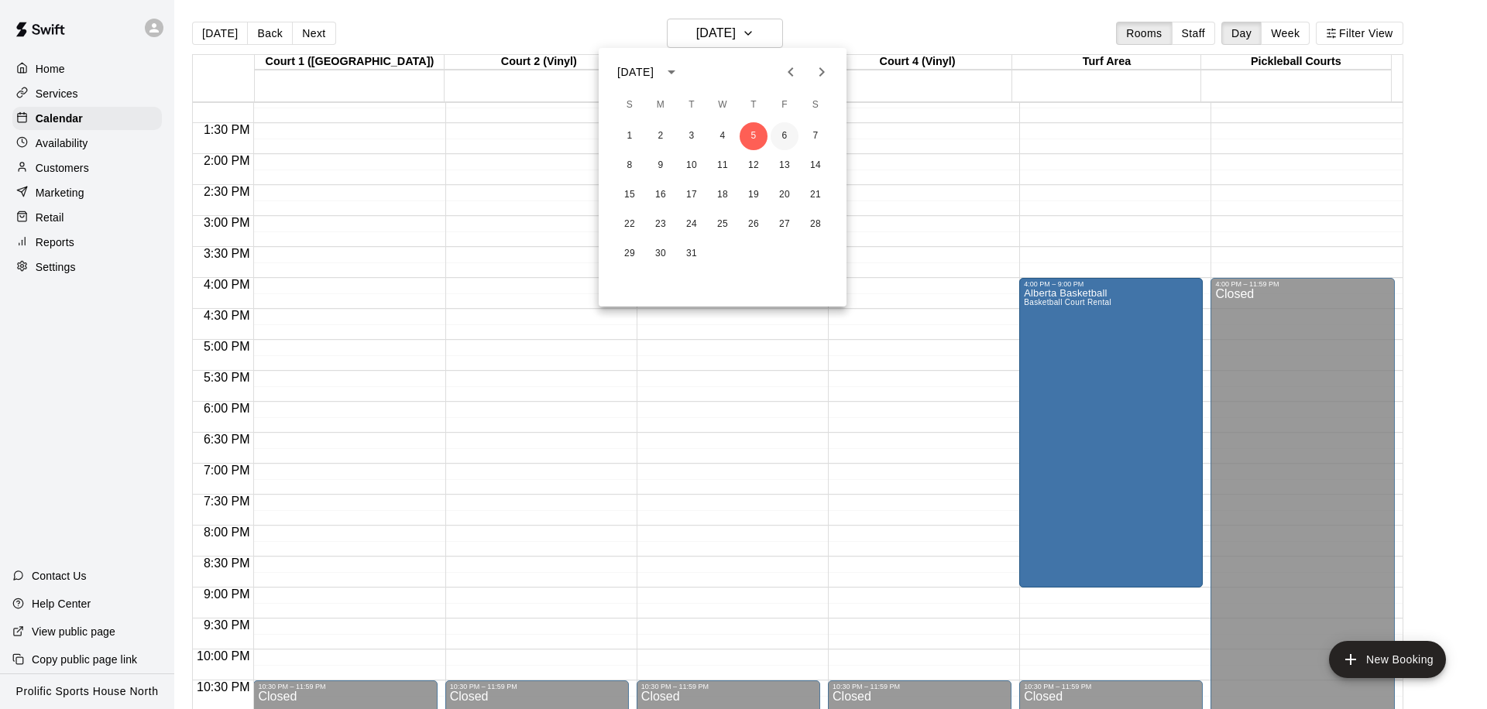
click at [789, 131] on button "6" at bounding box center [784, 136] width 28 height 28
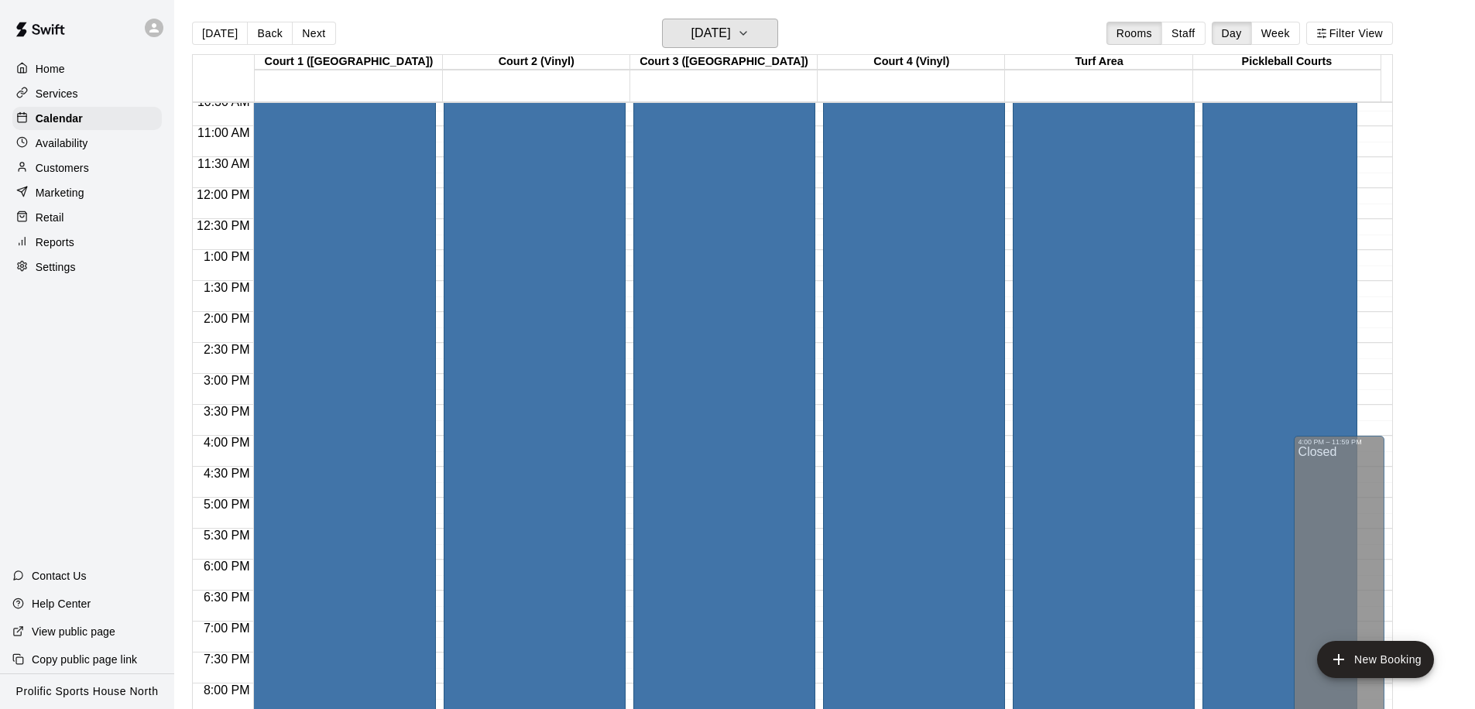
scroll to position [274, 0]
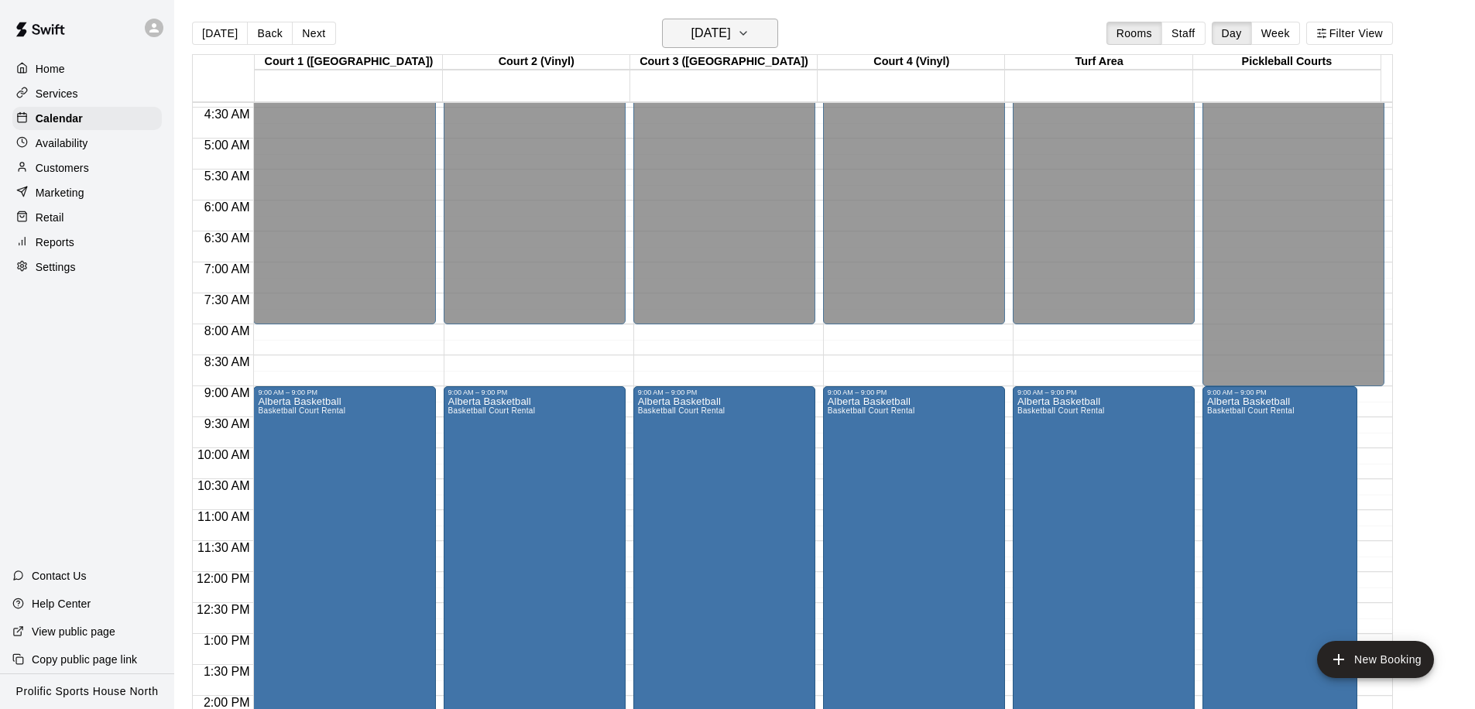
click at [752, 42] on button "[DATE]" at bounding box center [720, 33] width 116 height 29
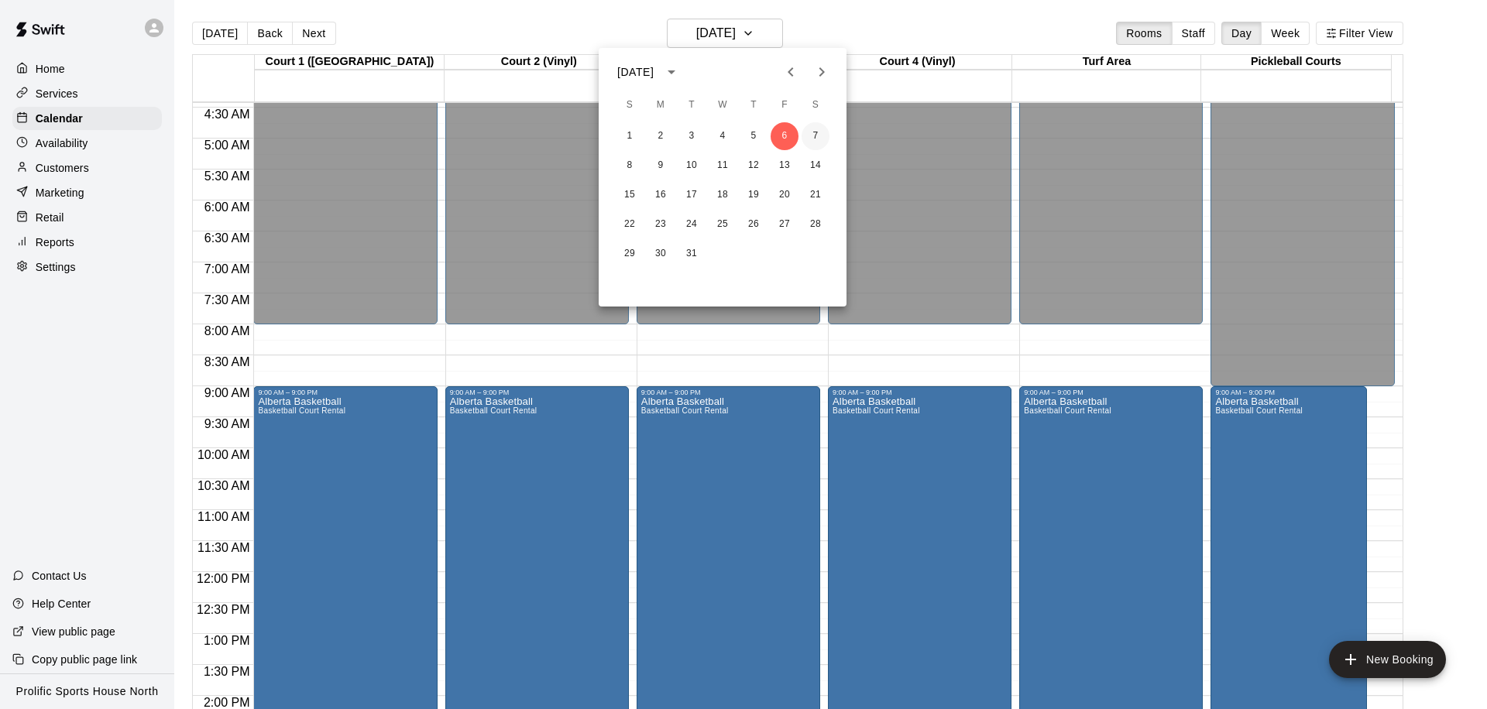
click at [808, 139] on button "7" at bounding box center [815, 136] width 28 height 28
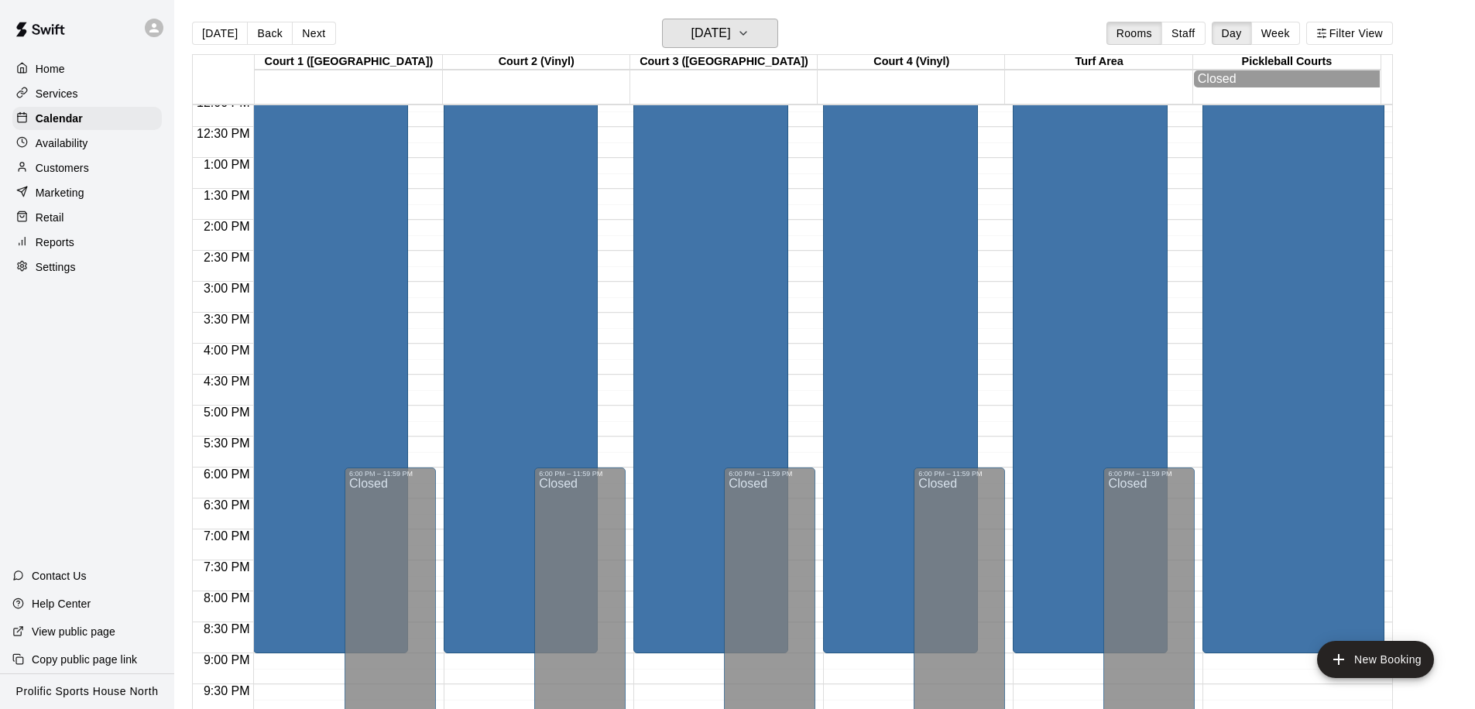
scroll to position [865, 0]
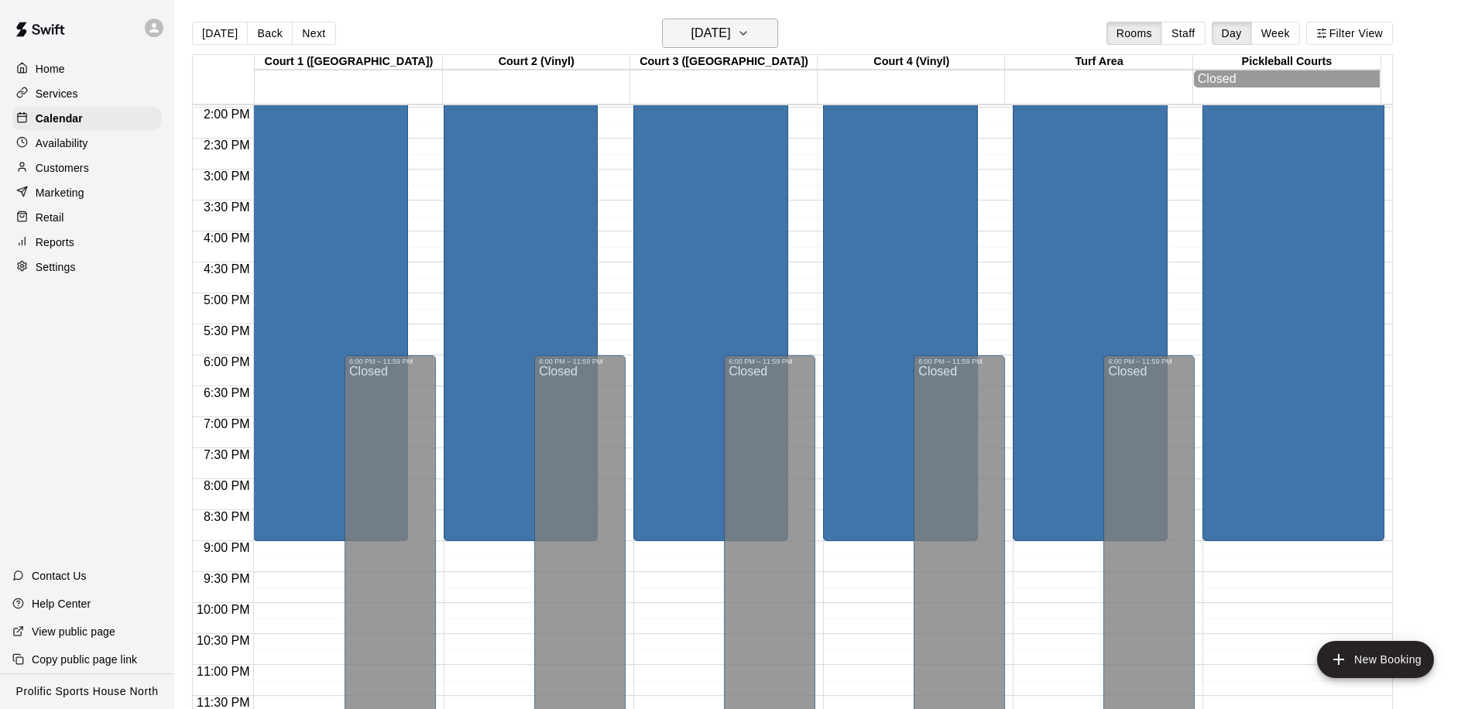
click at [723, 22] on h6 "[DATE]" at bounding box center [710, 33] width 39 height 22
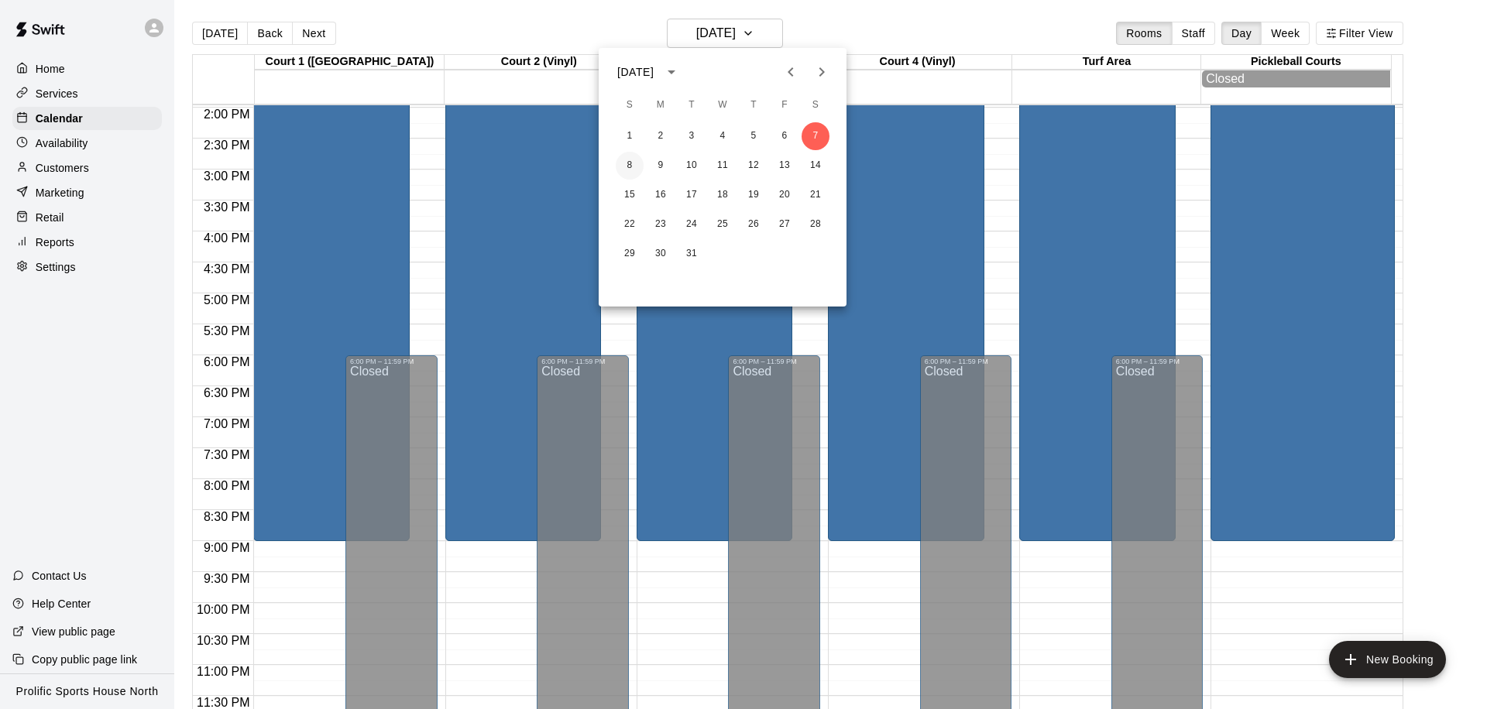
click at [632, 163] on button "8" at bounding box center [630, 166] width 28 height 28
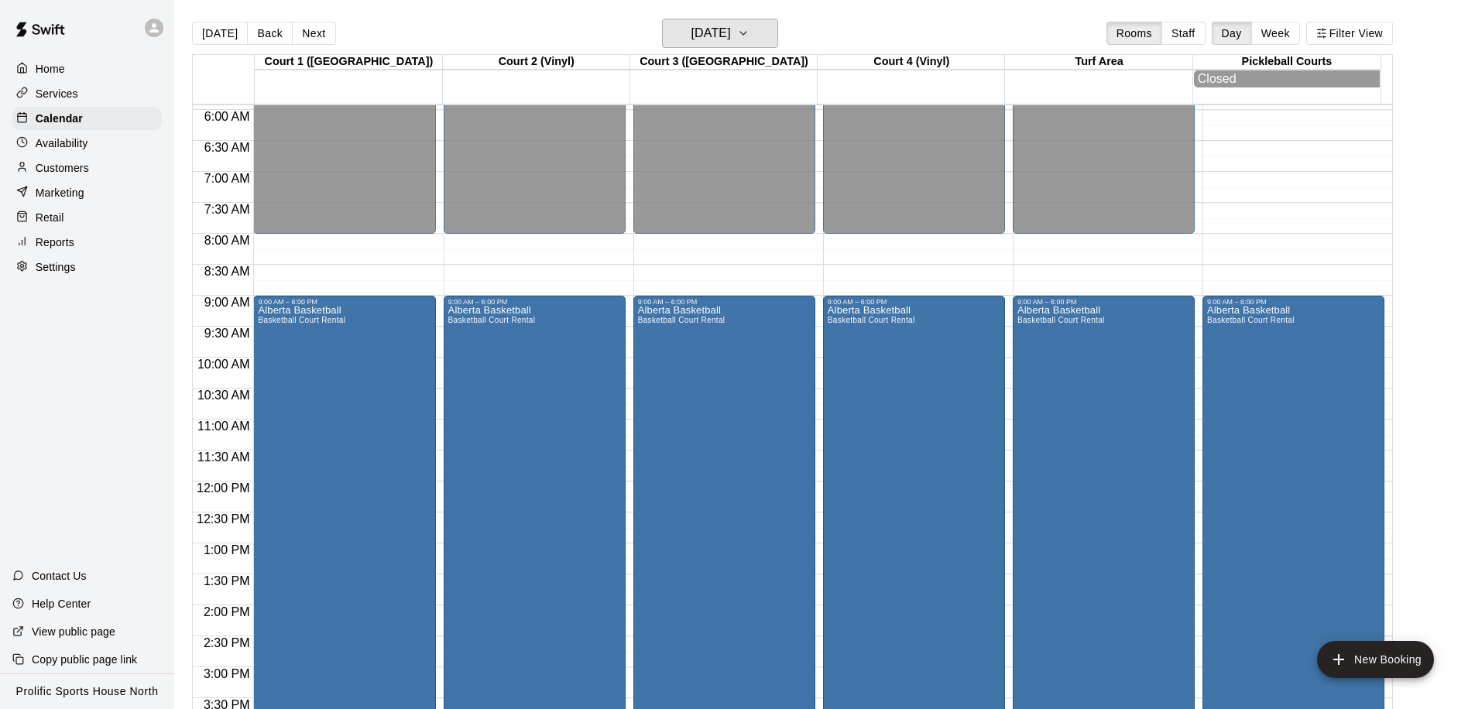
scroll to position [461, 0]
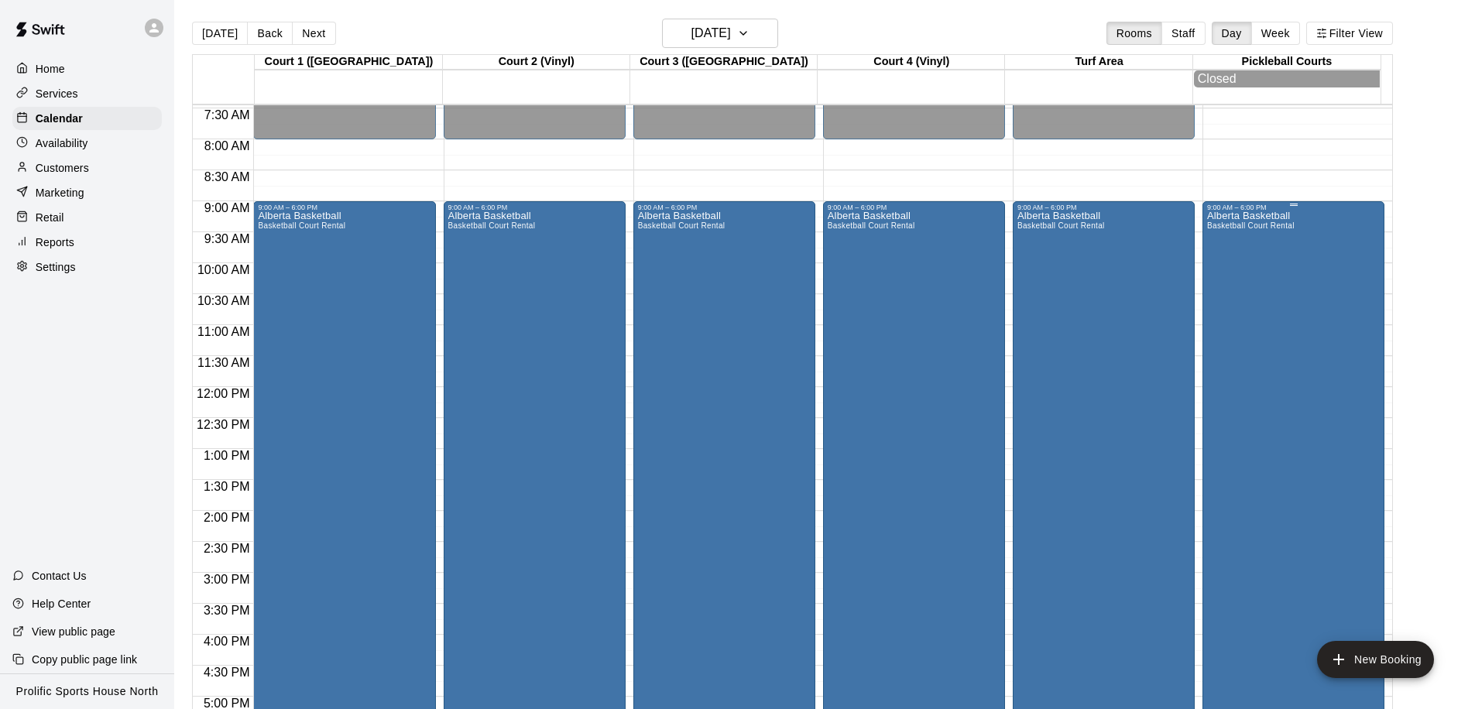
click at [1313, 317] on div "Alberta Basketball Basketball Court Rental" at bounding box center [1293, 565] width 173 height 709
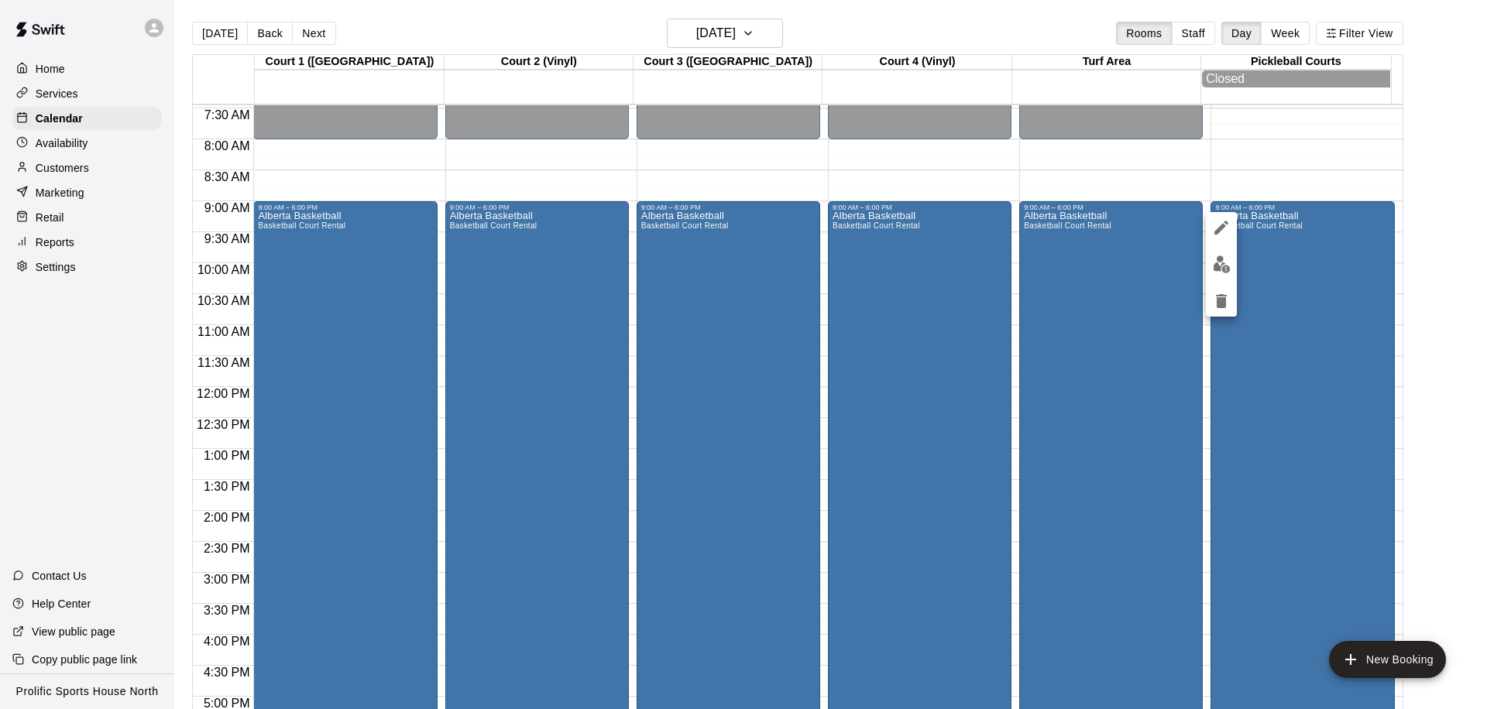
drag, startPoint x: 1398, startPoint y: 359, endPoint x: 1403, endPoint y: 306, distance: 53.6
click at [1403, 306] on div at bounding box center [743, 354] width 1487 height 709
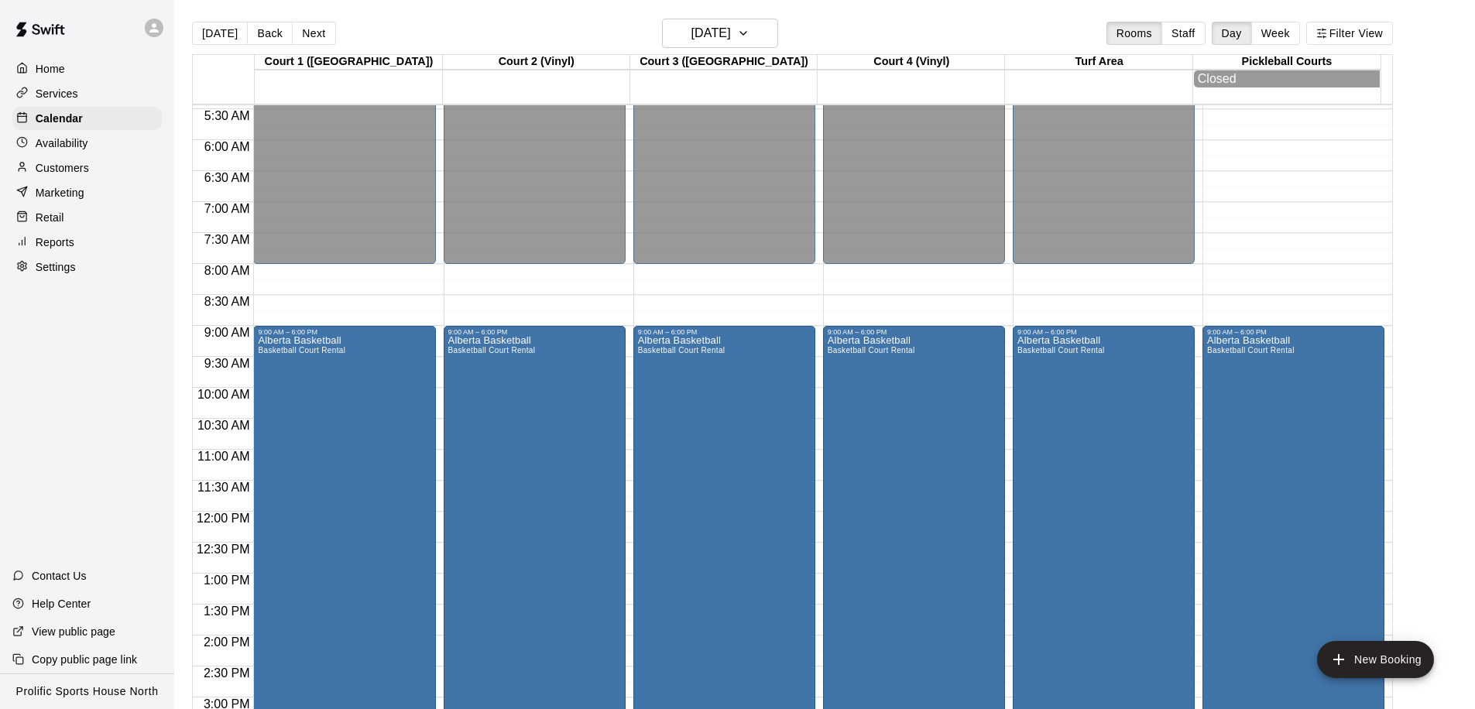
scroll to position [331, 0]
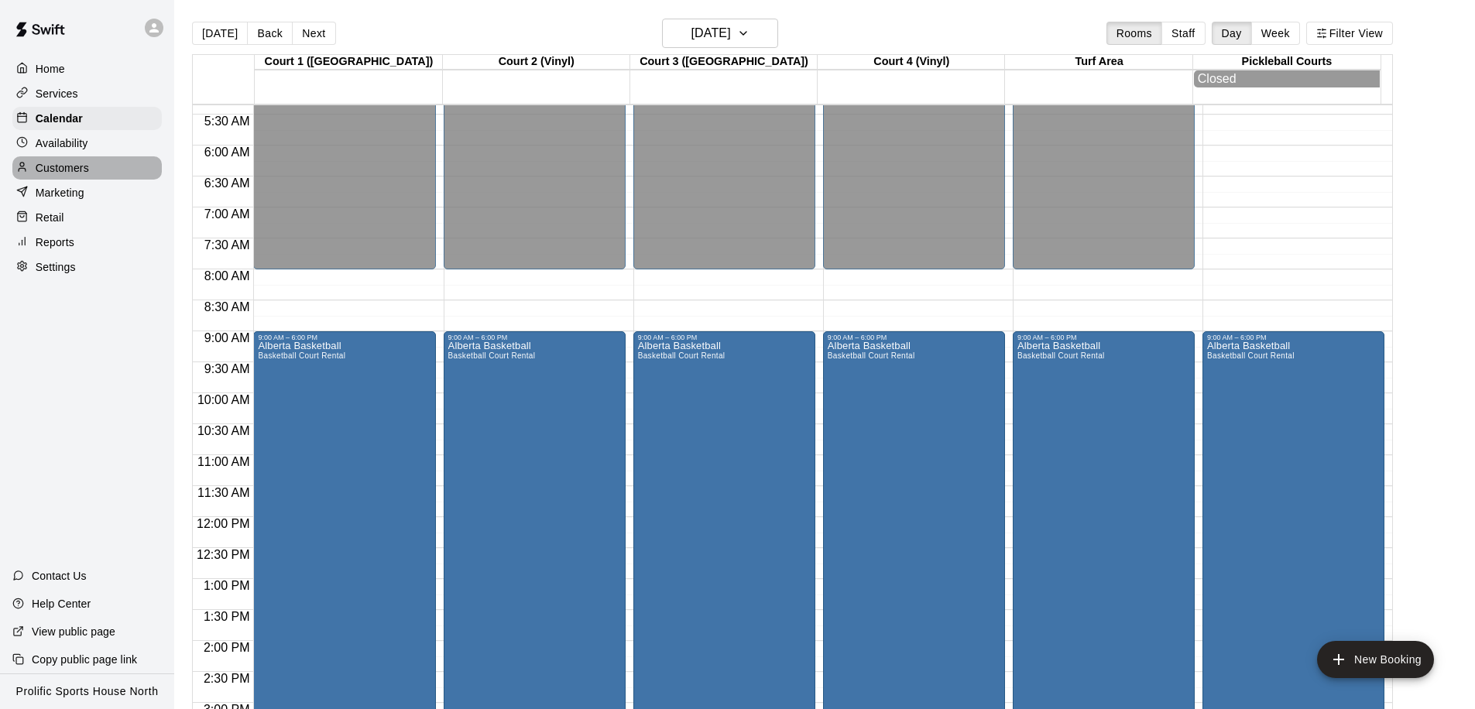
click at [66, 170] on p "Customers" at bounding box center [62, 167] width 53 height 15
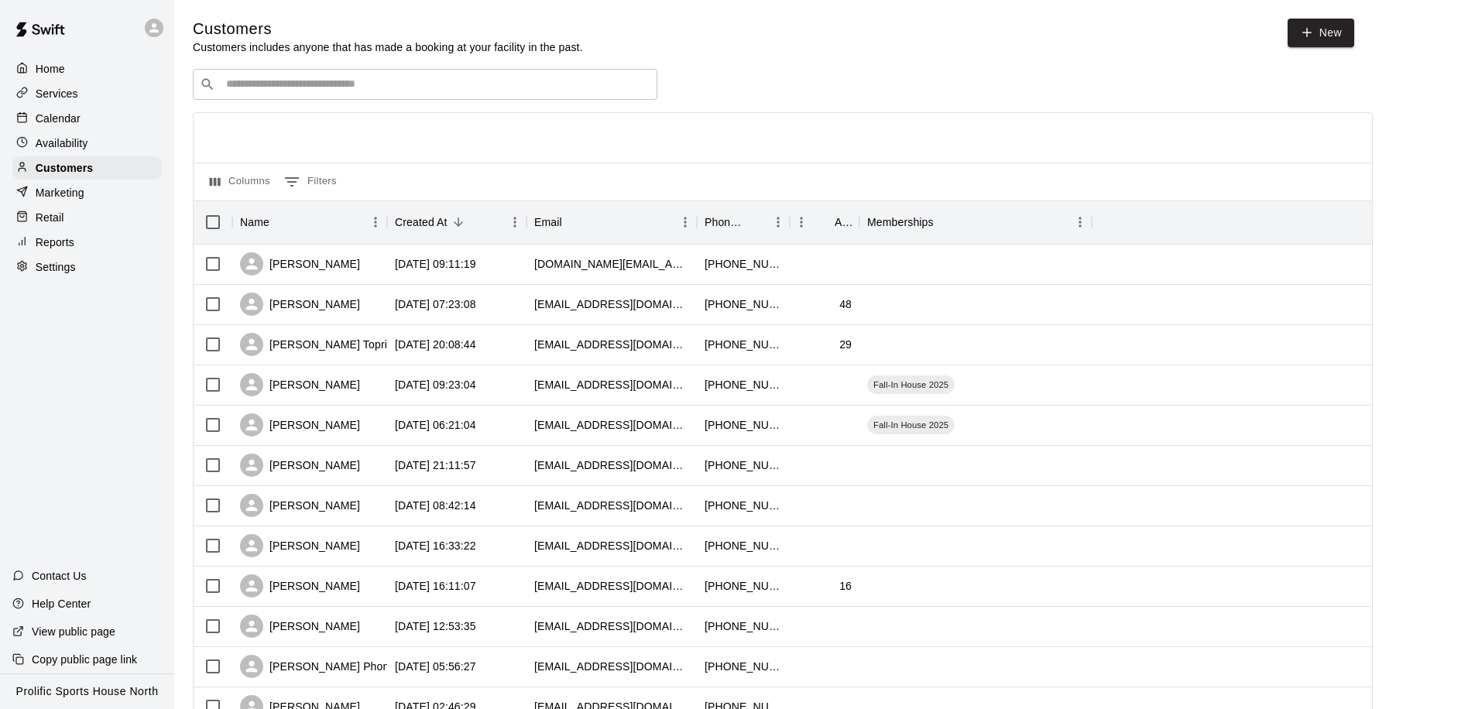
click at [290, 74] on div "​ ​" at bounding box center [425, 84] width 465 height 31
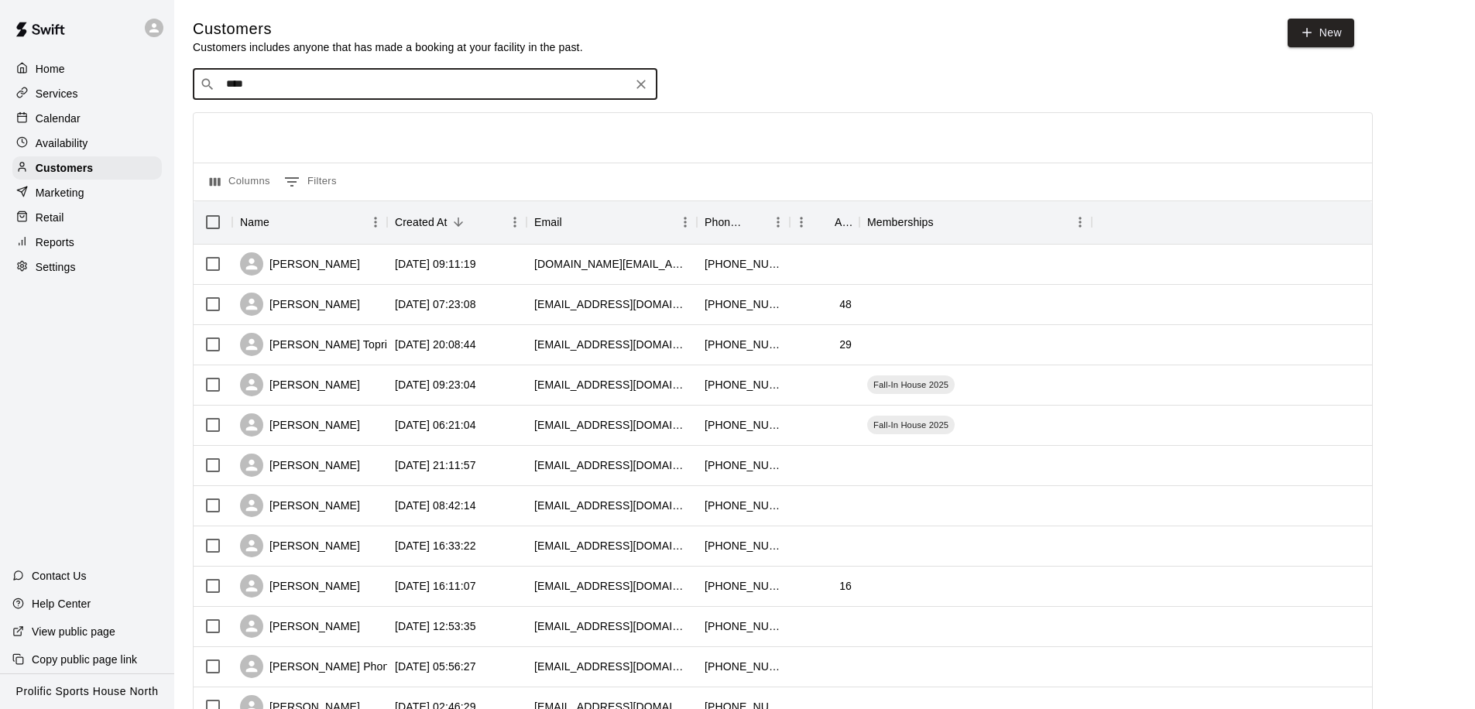
type input "*****"
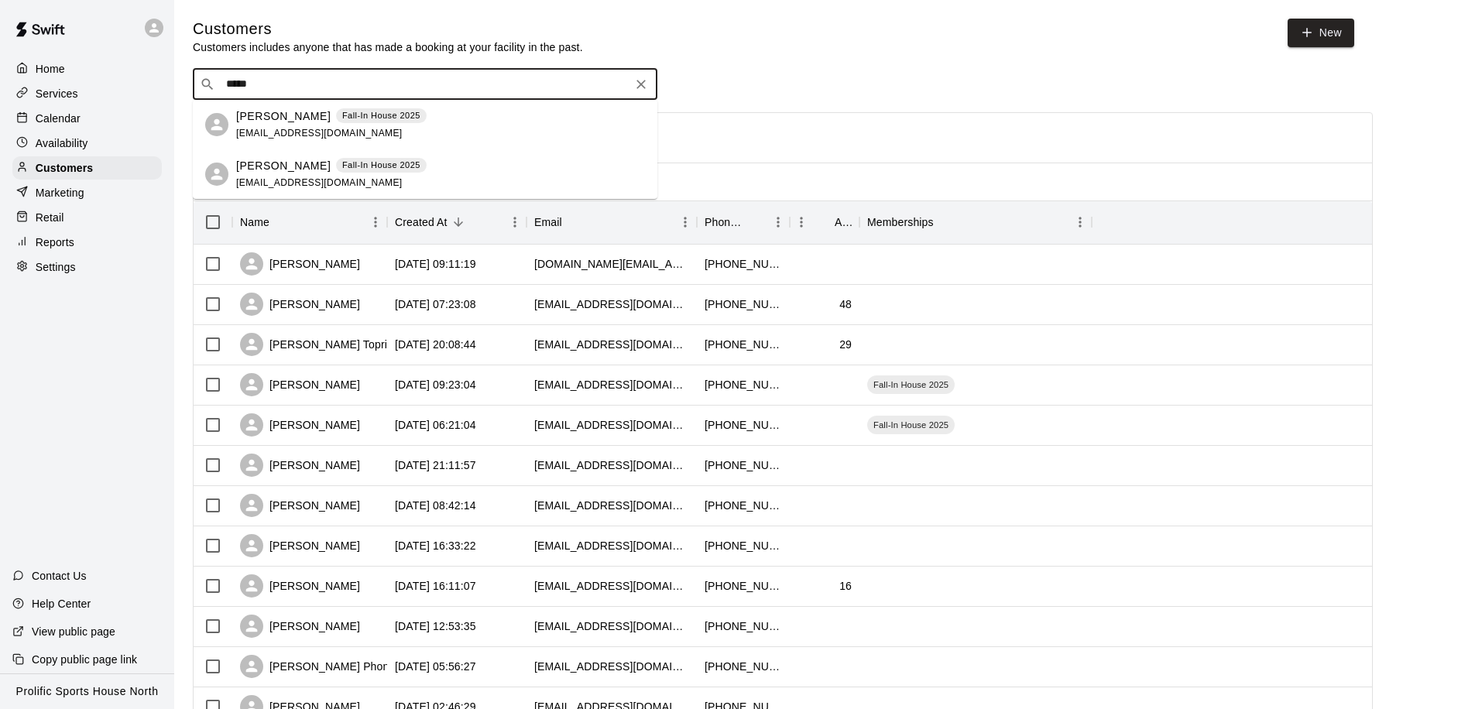
click at [291, 168] on p "[PERSON_NAME]" at bounding box center [283, 166] width 94 height 16
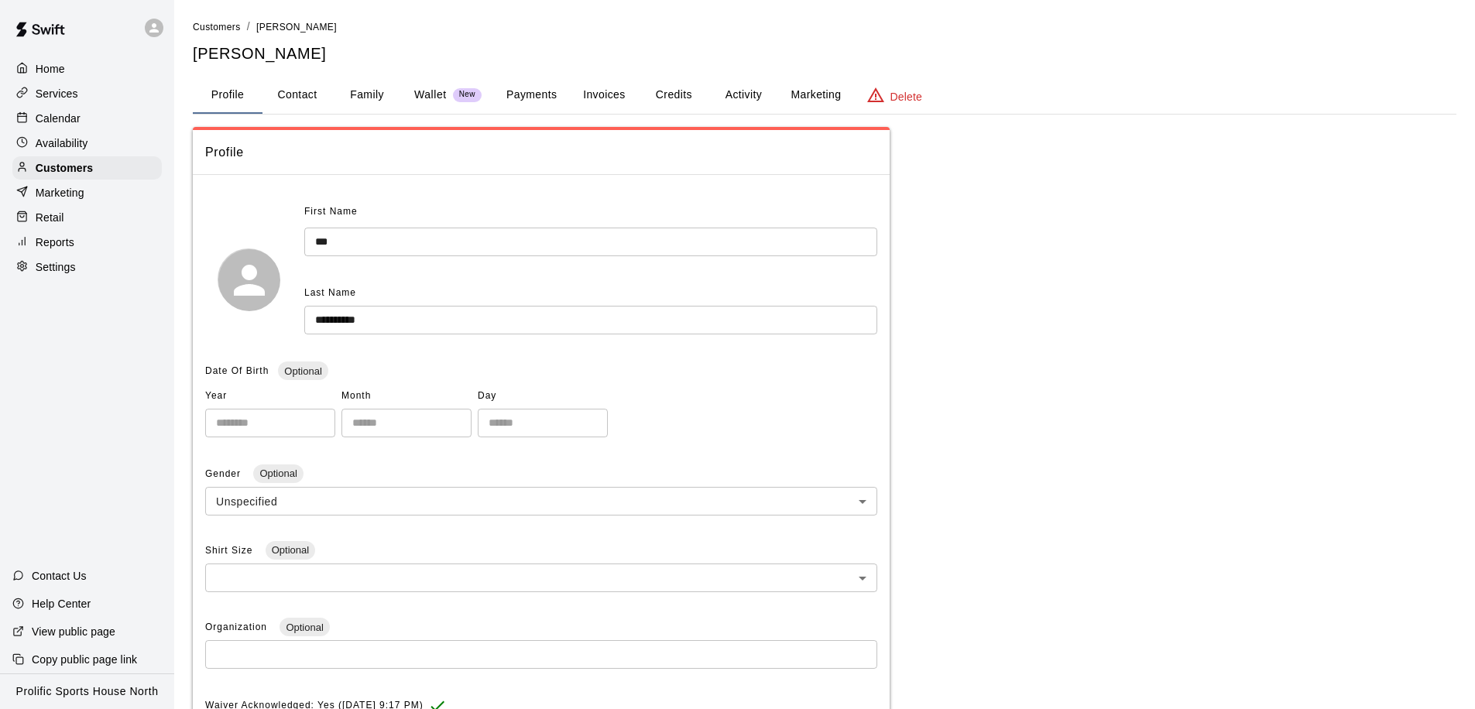
click at [735, 93] on button "Activity" at bounding box center [743, 95] width 70 height 37
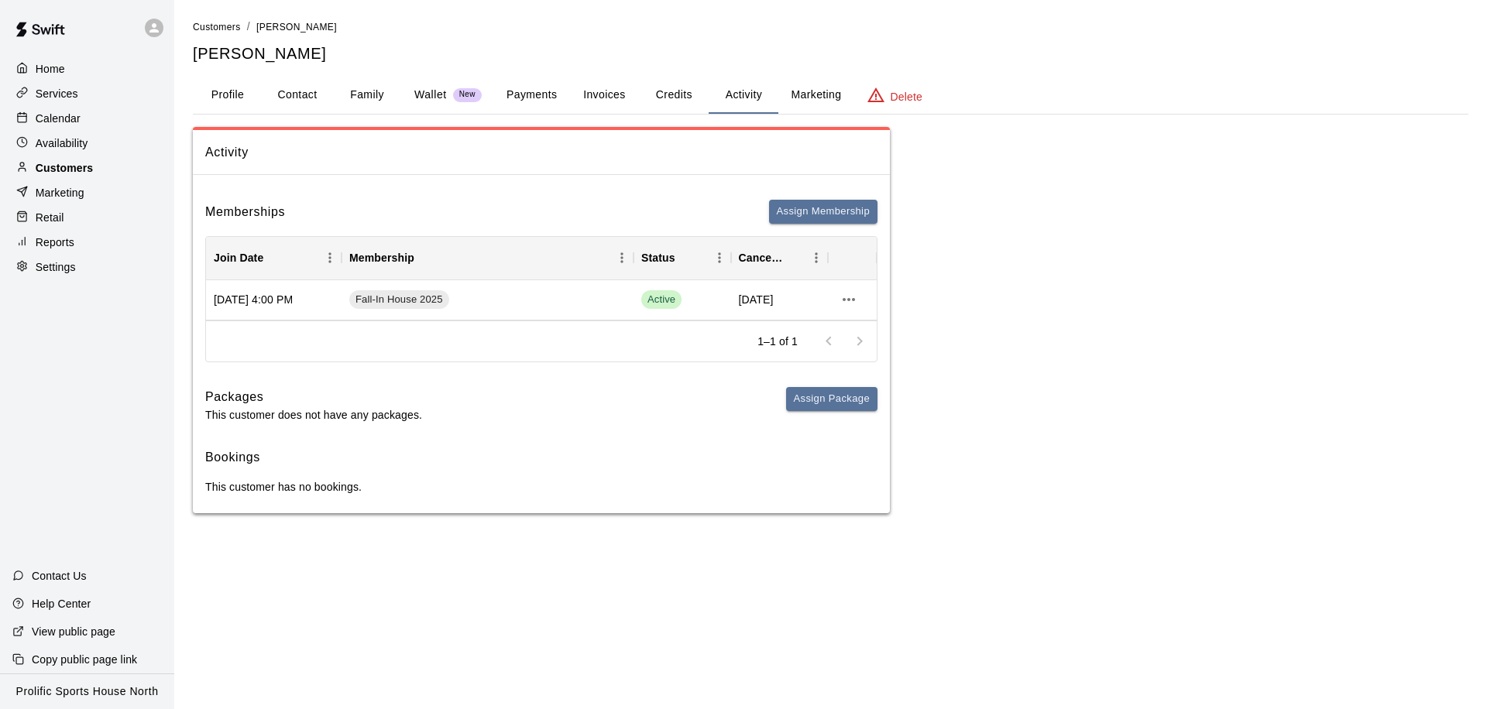
click at [80, 169] on p "Customers" at bounding box center [64, 167] width 57 height 15
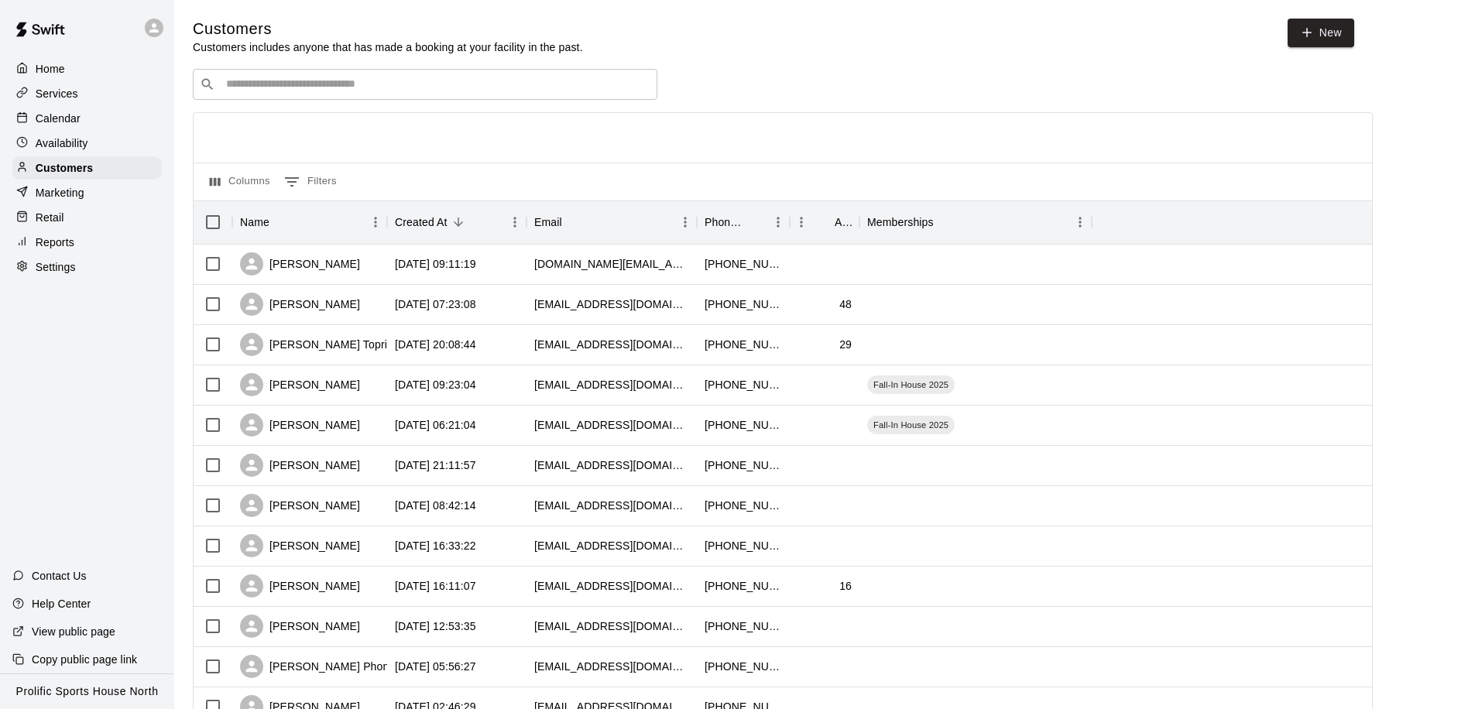
click at [287, 82] on input "Search customers by name or email" at bounding box center [435, 84] width 429 height 15
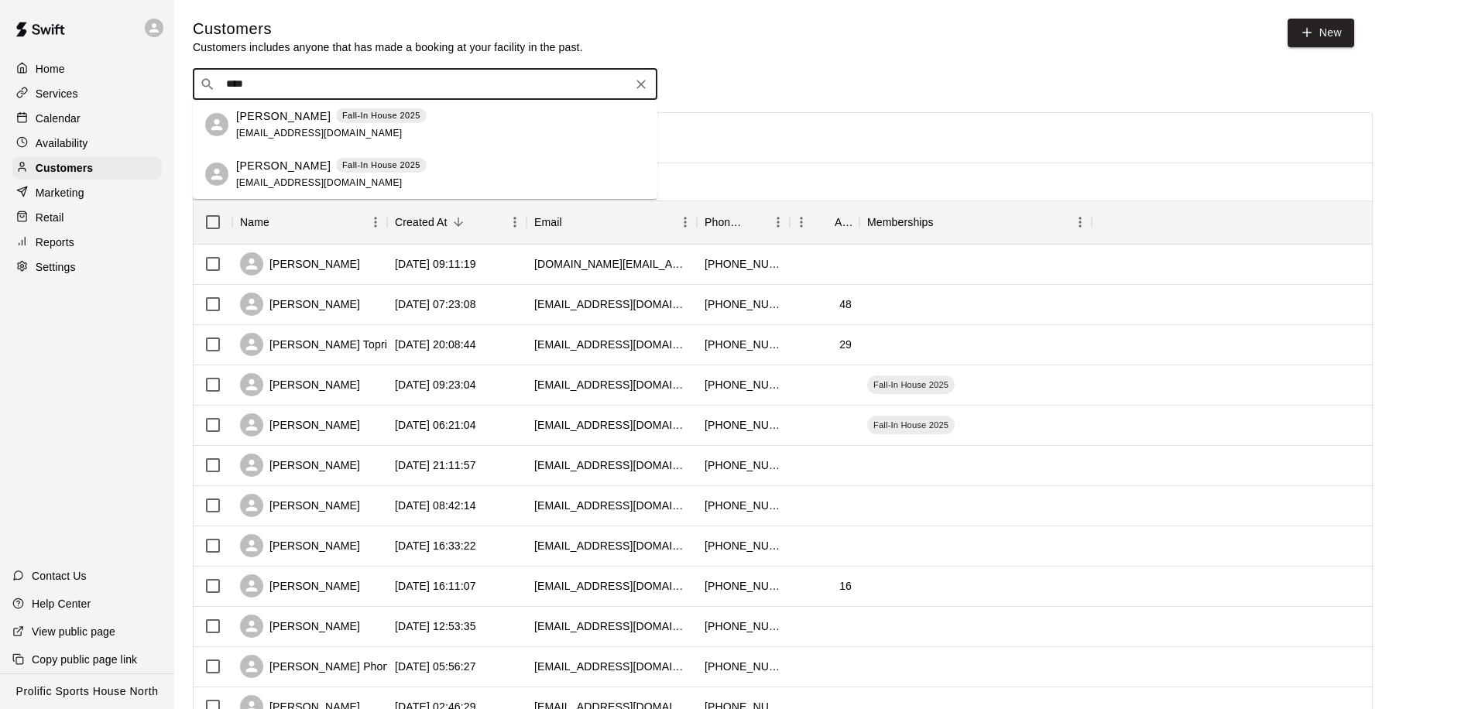
type input "*****"
click at [298, 115] on p "[PERSON_NAME]" at bounding box center [283, 116] width 94 height 16
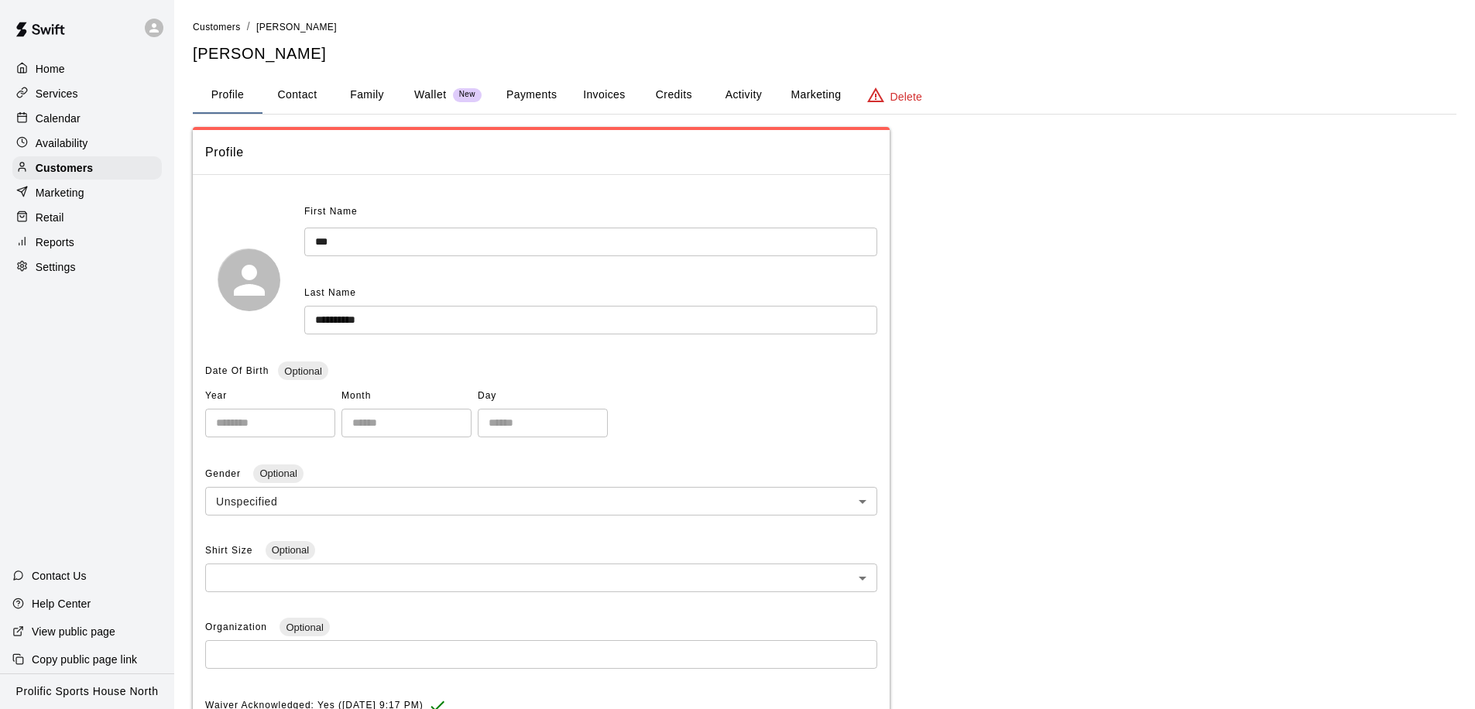
click at [736, 100] on button "Activity" at bounding box center [743, 95] width 70 height 37
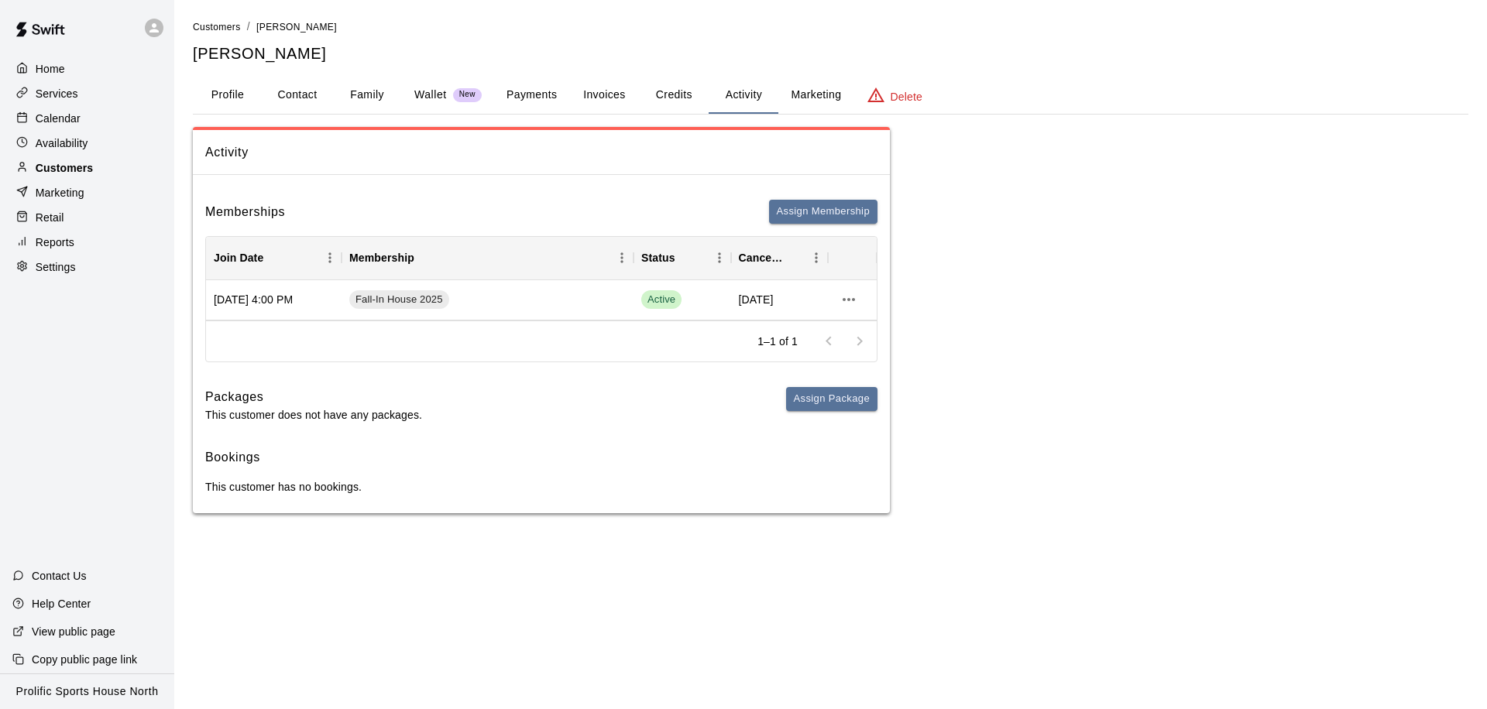
click at [84, 167] on p "Customers" at bounding box center [64, 167] width 57 height 15
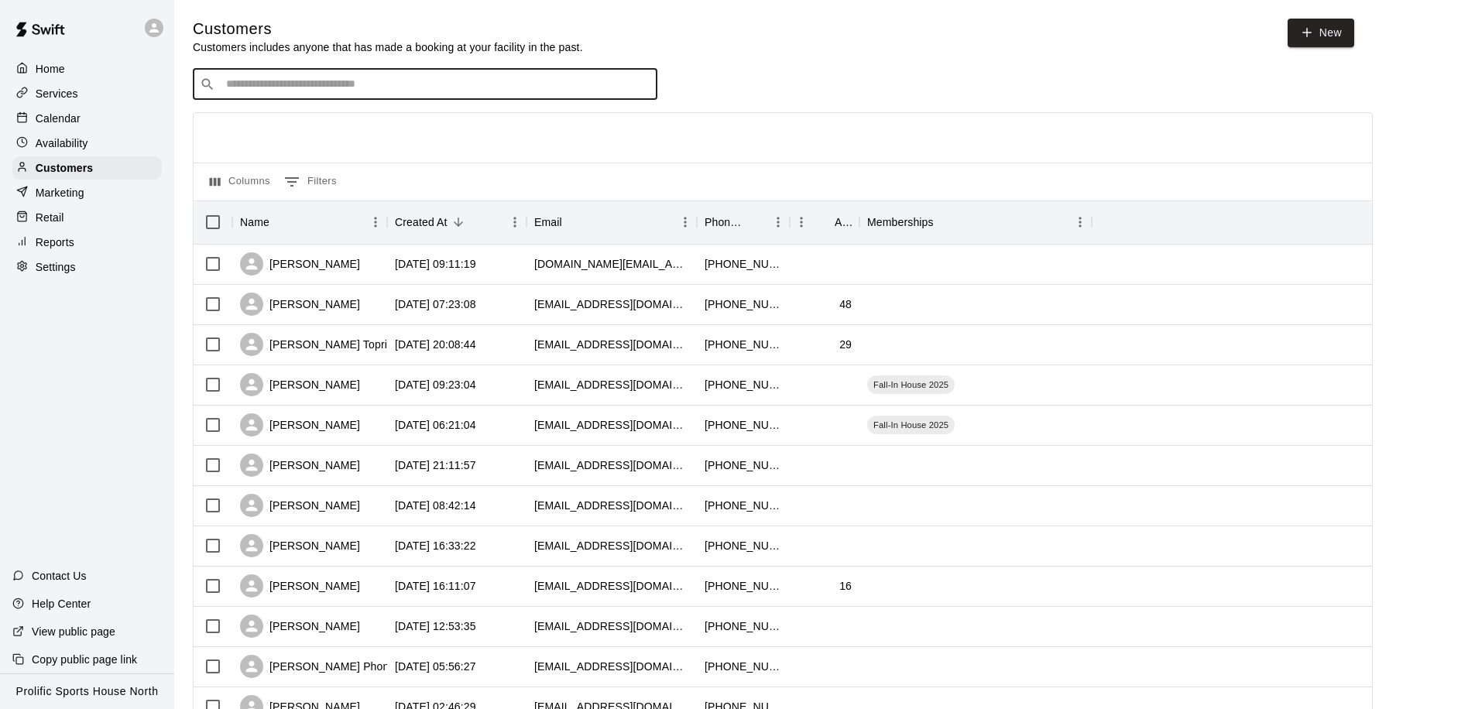
click at [261, 84] on input "Search customers by name or email" at bounding box center [435, 84] width 429 height 15
type input "******"
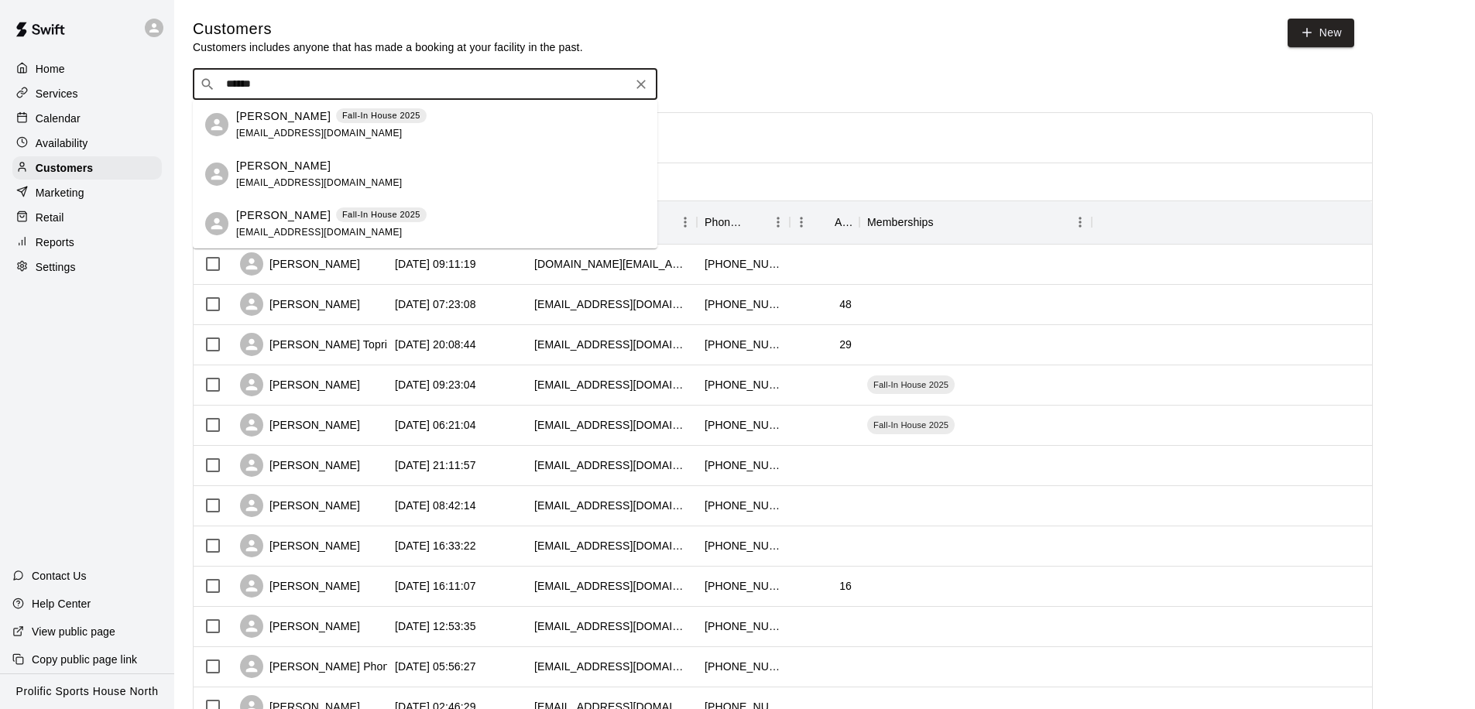
click at [283, 227] on span "[EMAIL_ADDRESS][DOMAIN_NAME]" at bounding box center [319, 232] width 166 height 11
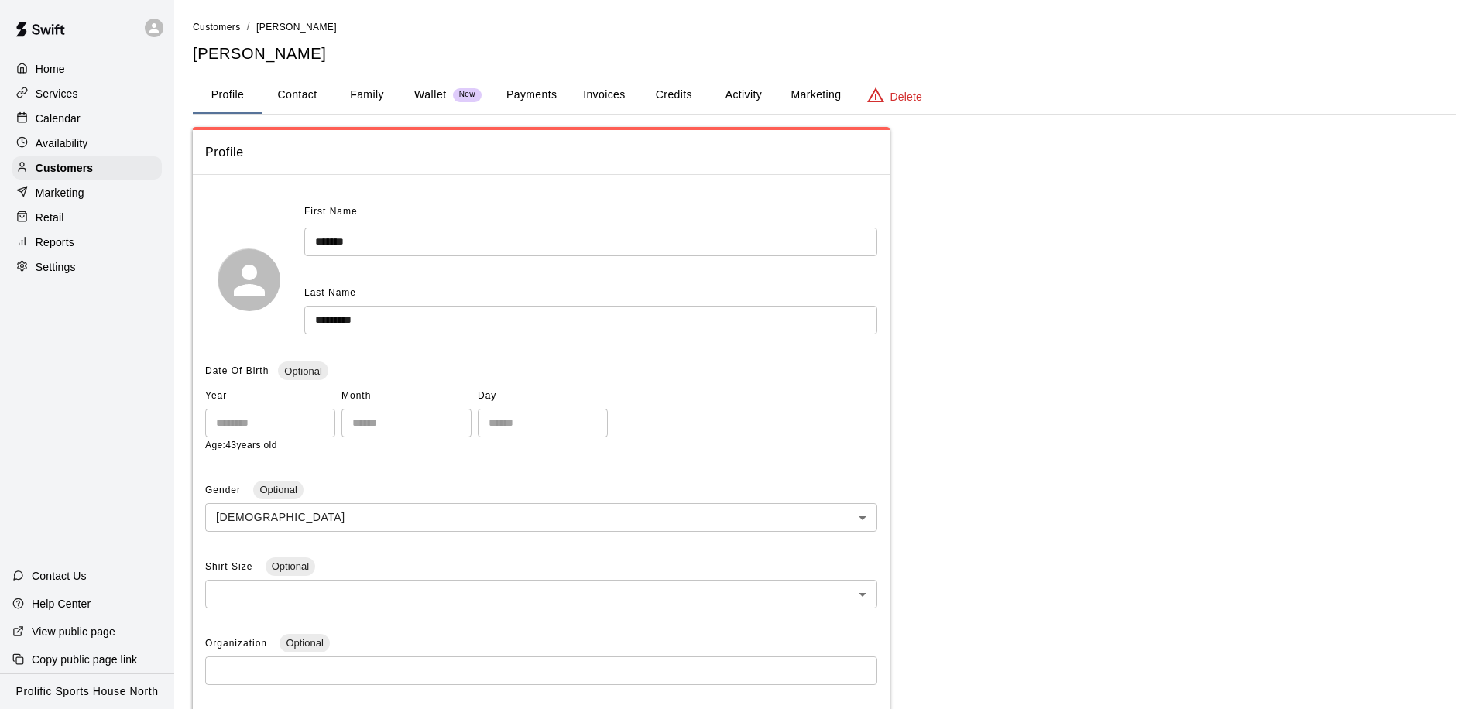
click at [737, 91] on button "Activity" at bounding box center [743, 95] width 70 height 37
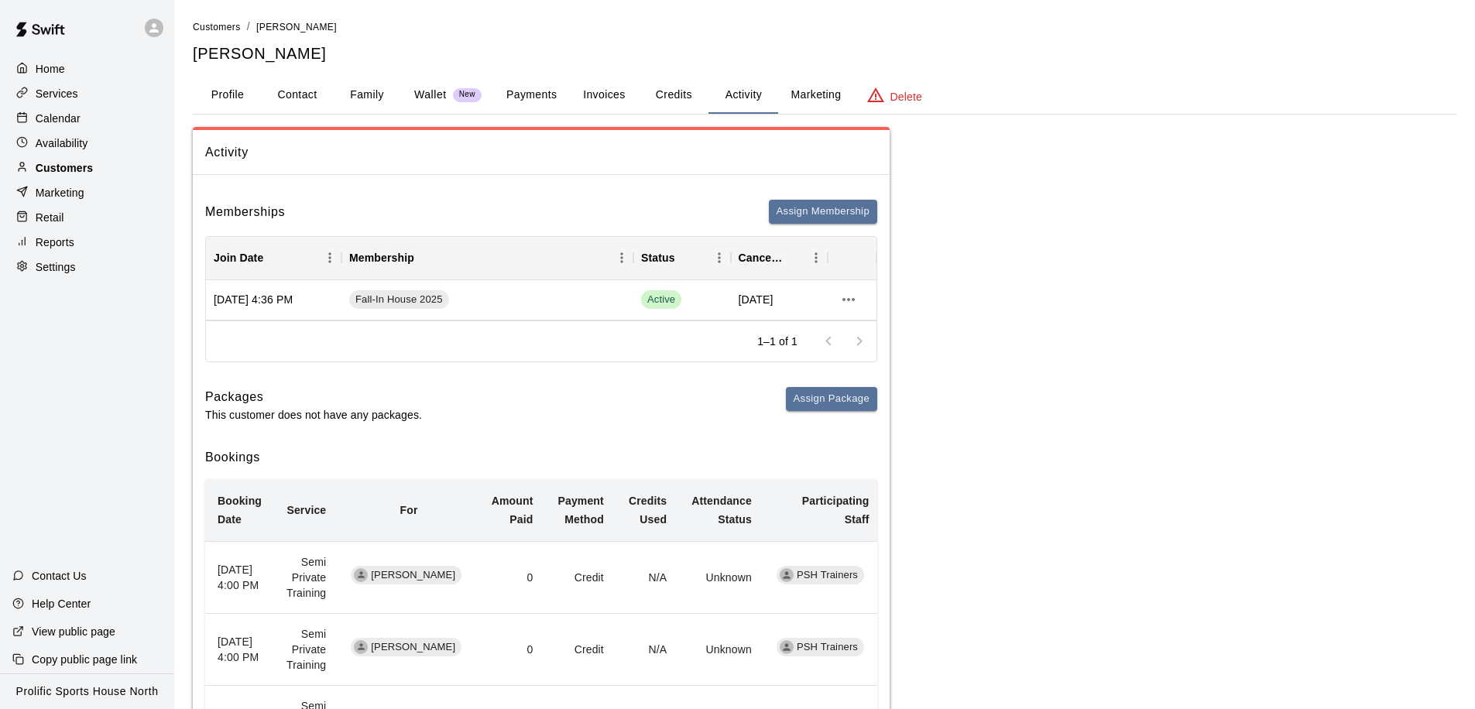
click at [51, 170] on p "Customers" at bounding box center [64, 167] width 57 height 15
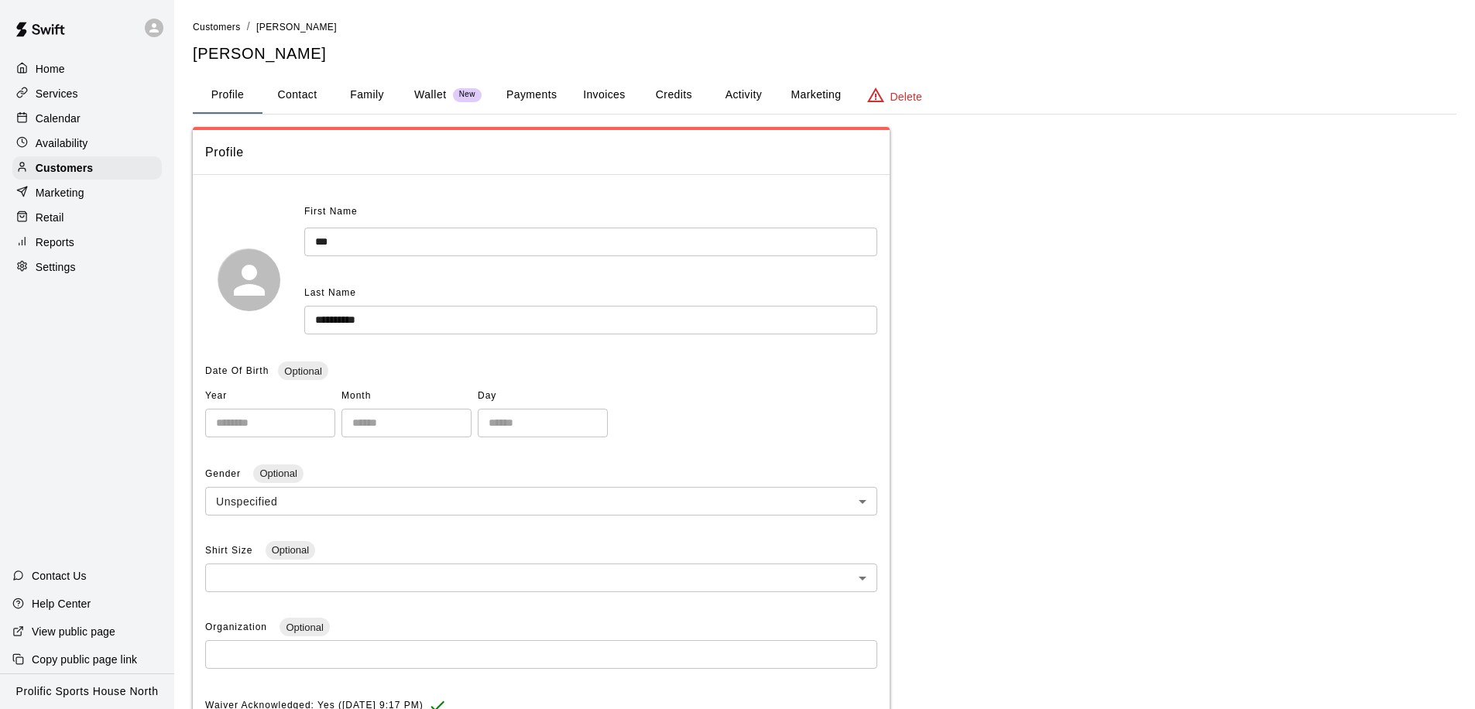
click at [736, 89] on button "Activity" at bounding box center [743, 95] width 70 height 37
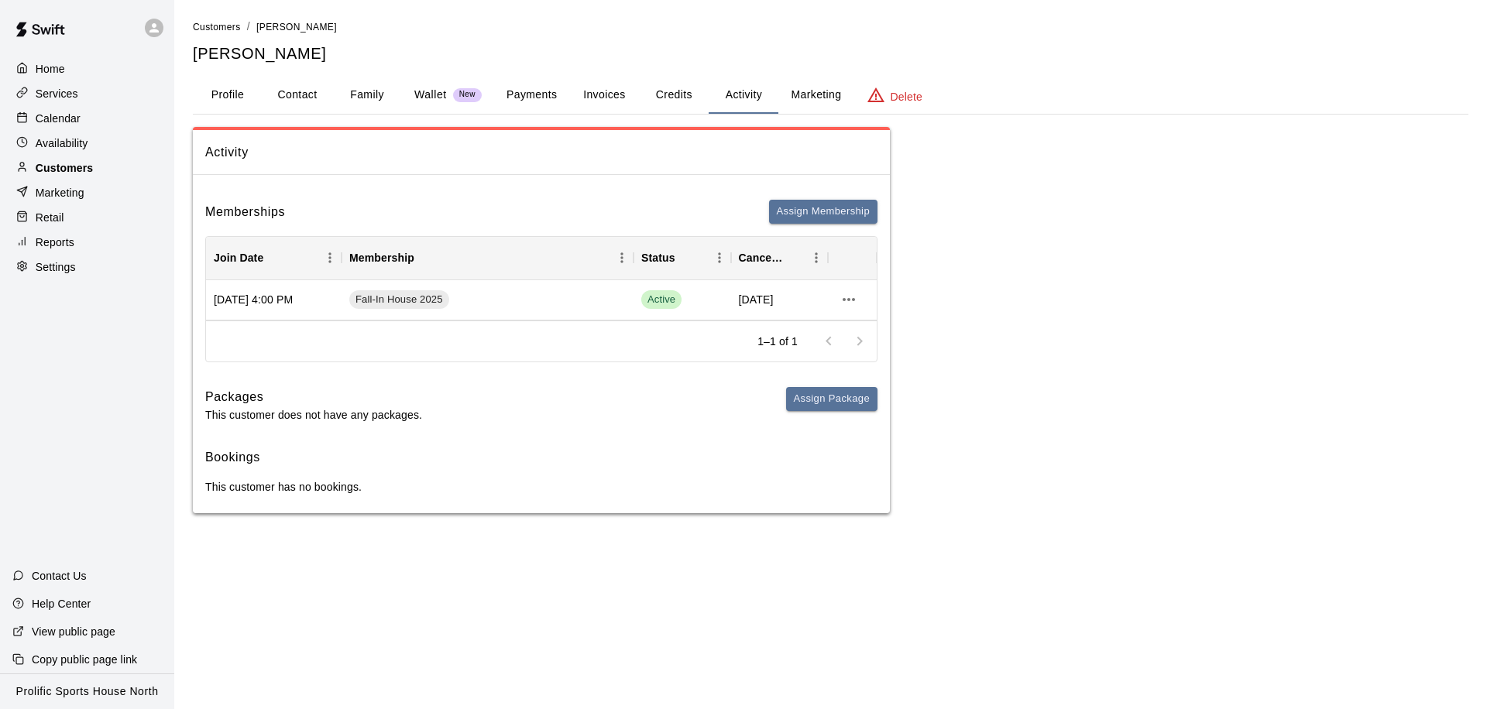
click at [96, 170] on div "Customers" at bounding box center [86, 167] width 149 height 23
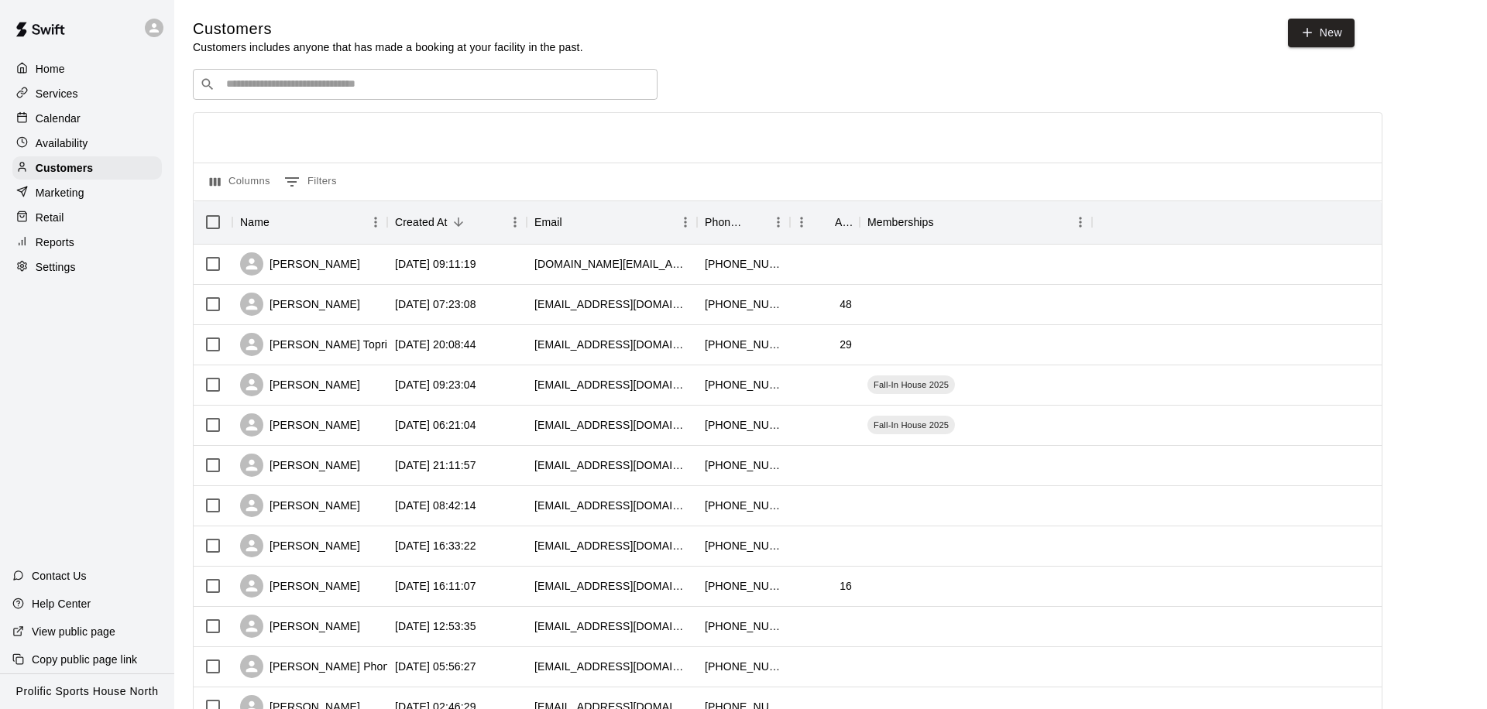
click at [297, 78] on input "Search customers by name or email" at bounding box center [435, 84] width 429 height 15
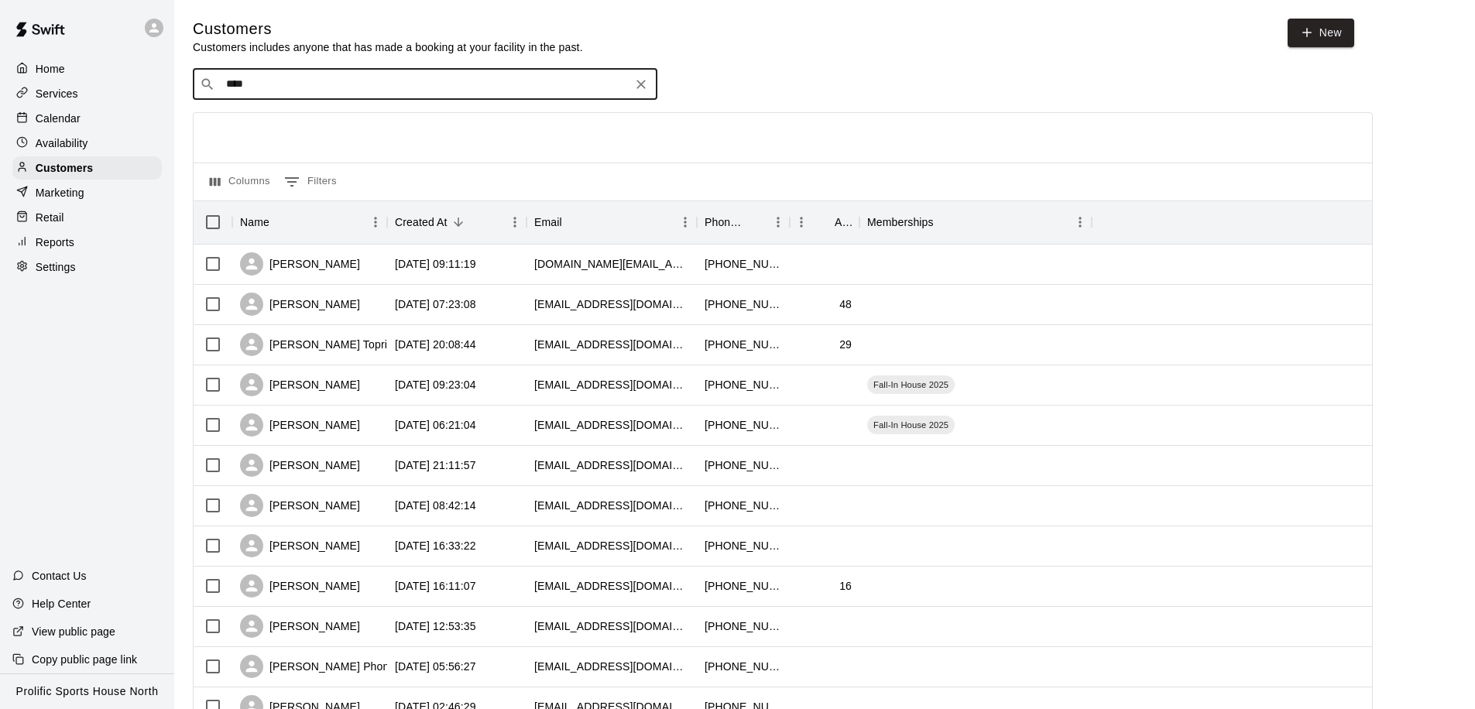
type input "*****"
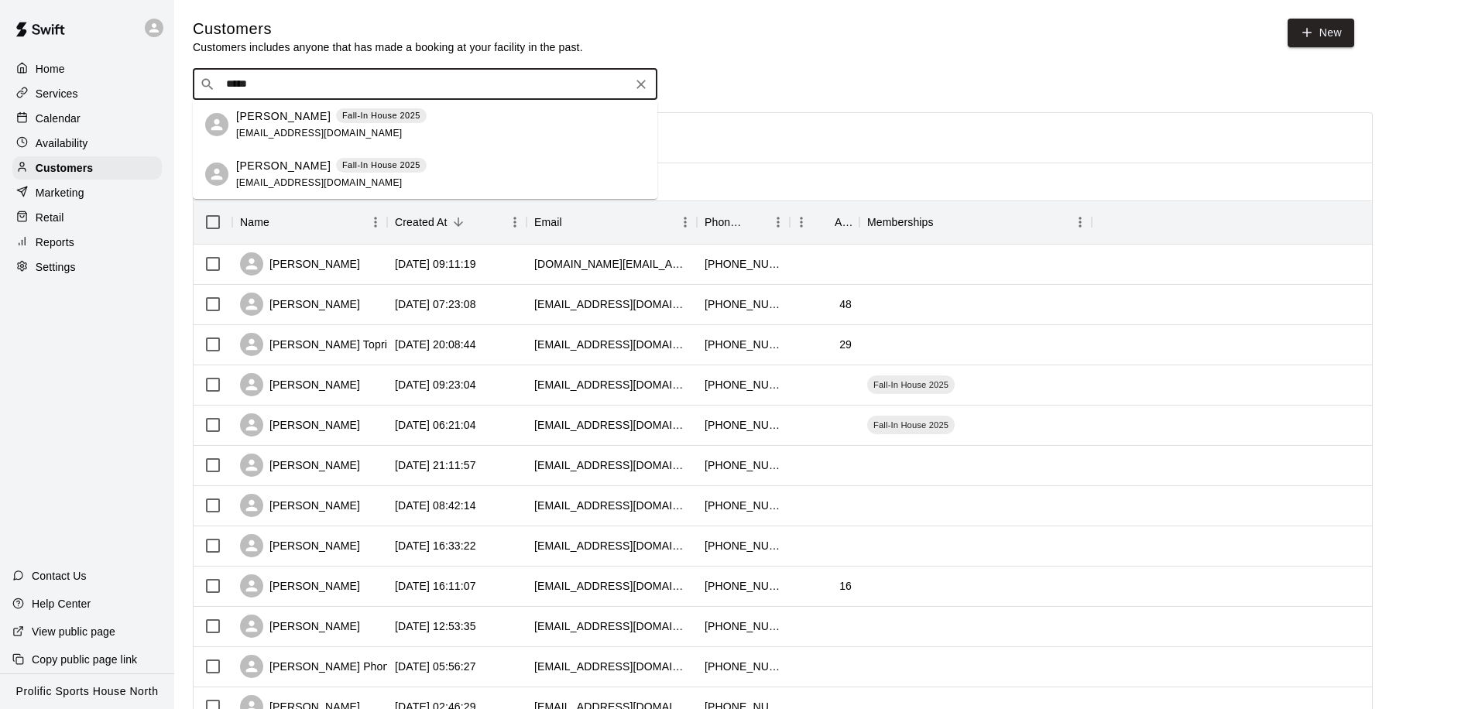
click at [267, 122] on p "[PERSON_NAME]" at bounding box center [283, 116] width 94 height 16
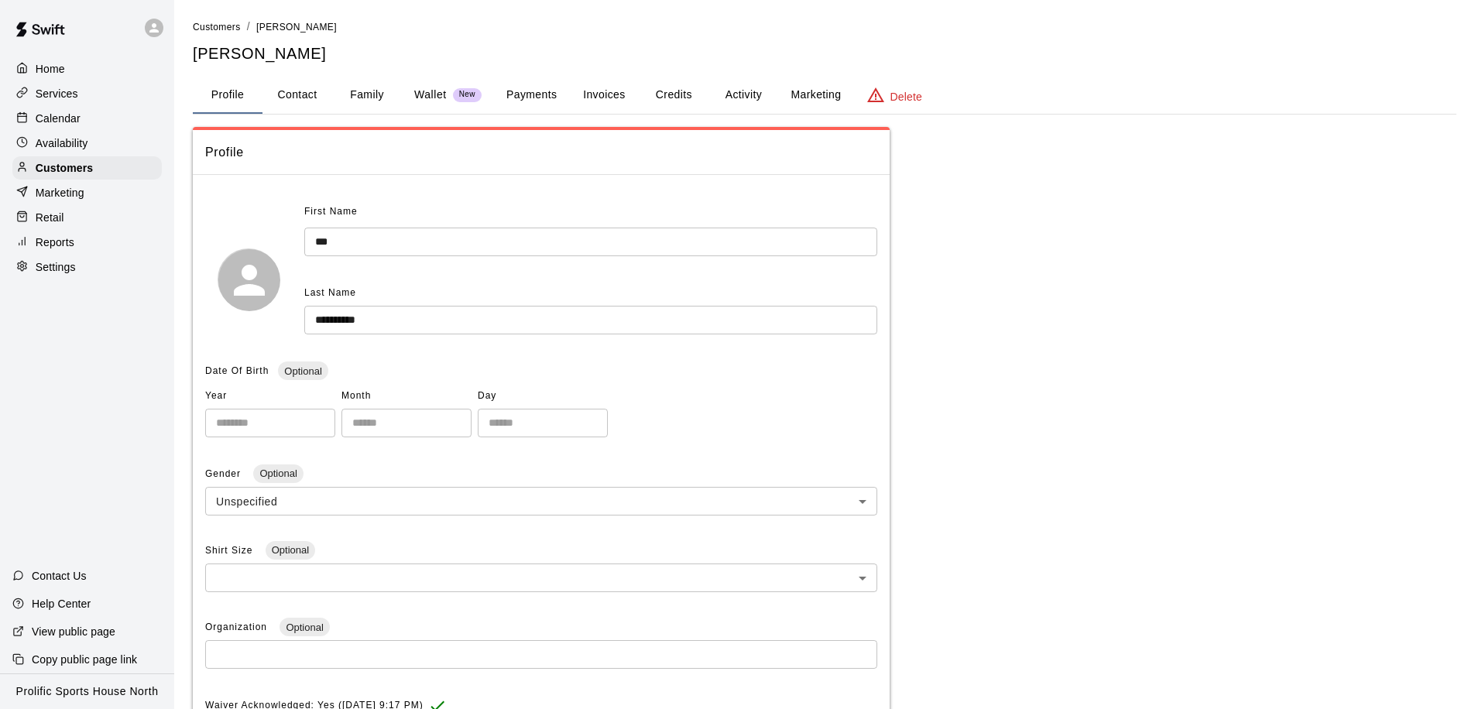
click at [755, 97] on button "Activity" at bounding box center [743, 95] width 70 height 37
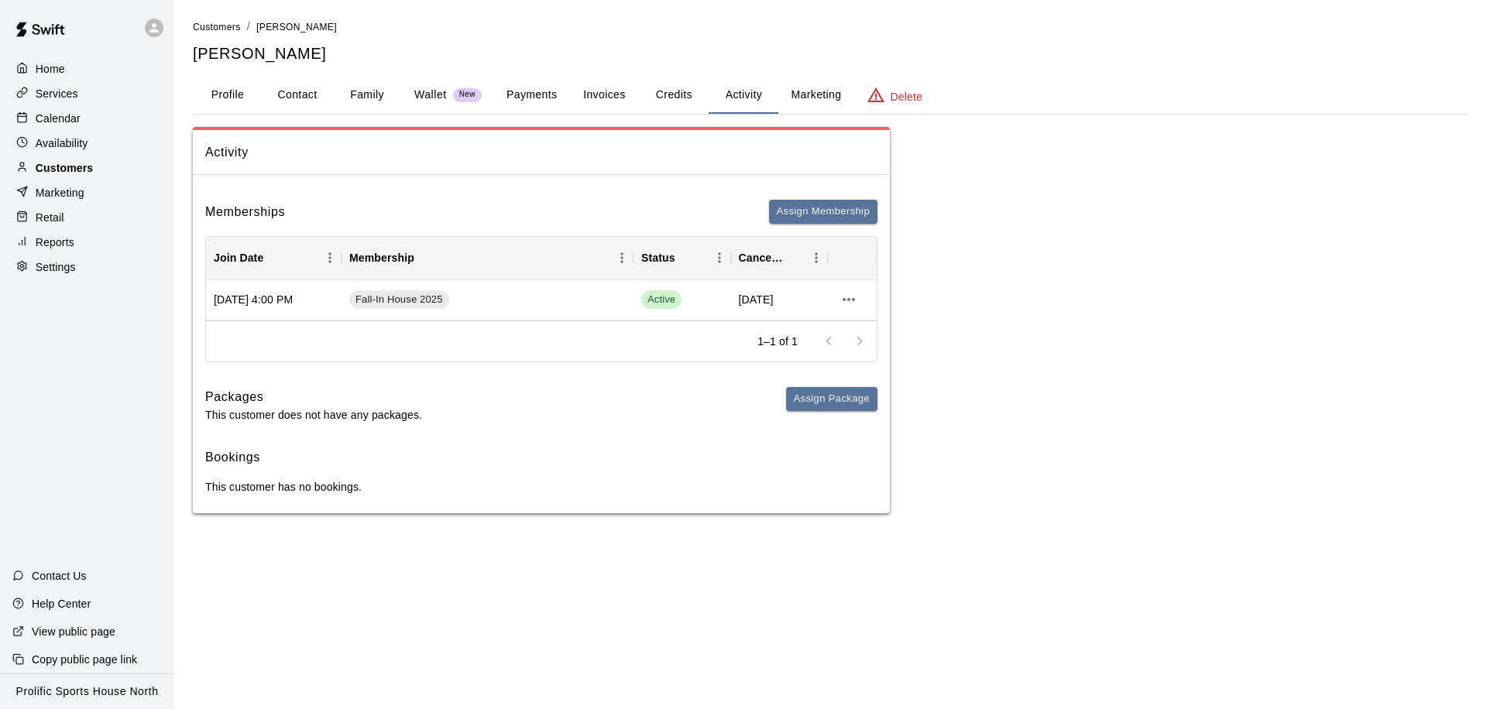
click at [98, 165] on div "Customers" at bounding box center [86, 167] width 149 height 23
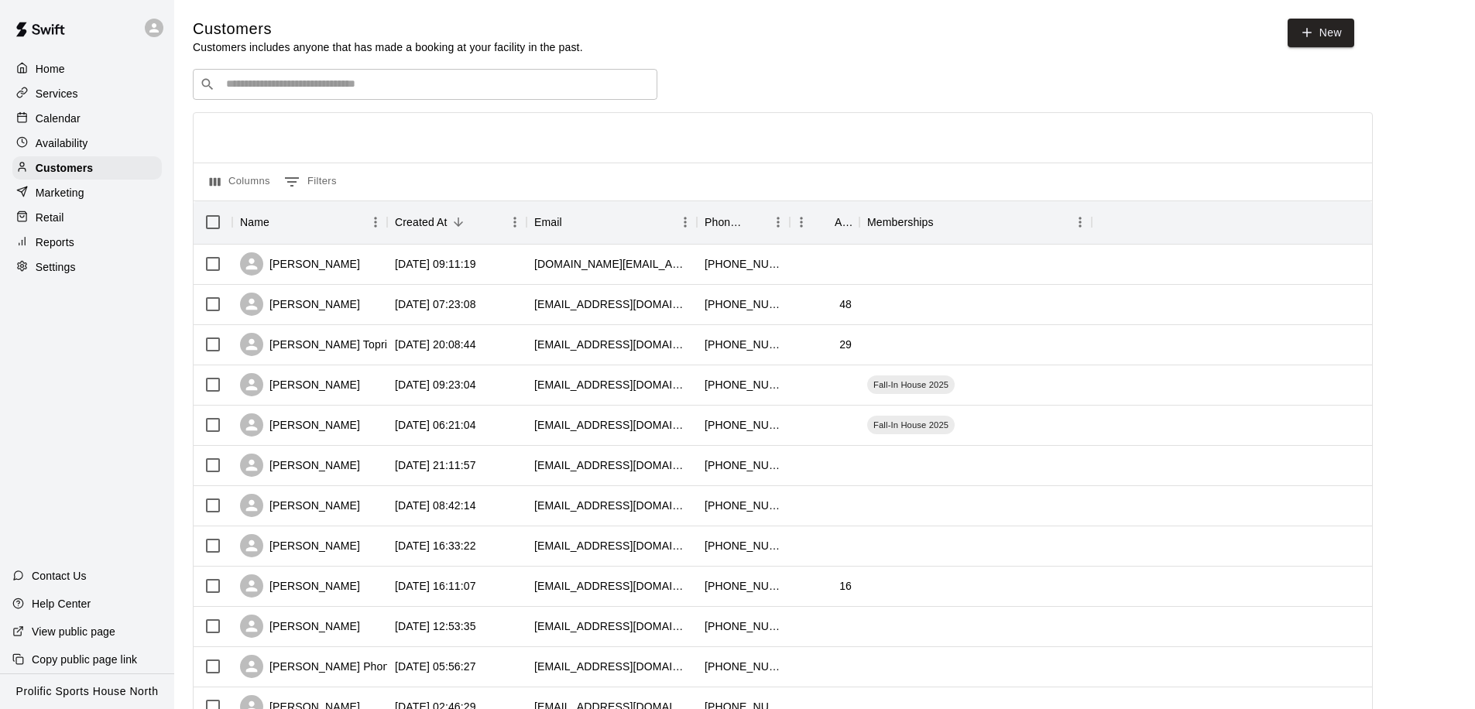
click at [273, 86] on input "Search customers by name or email" at bounding box center [435, 84] width 429 height 15
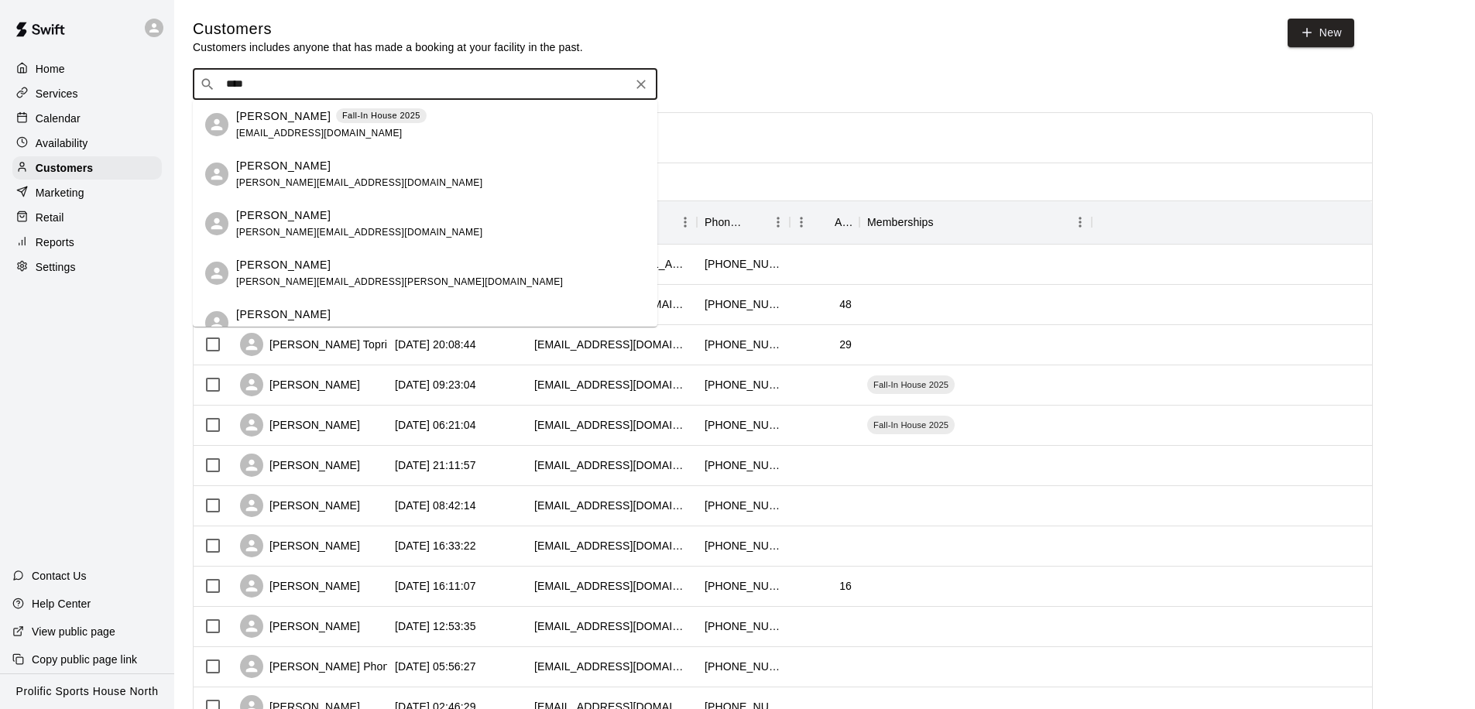
type input "*****"
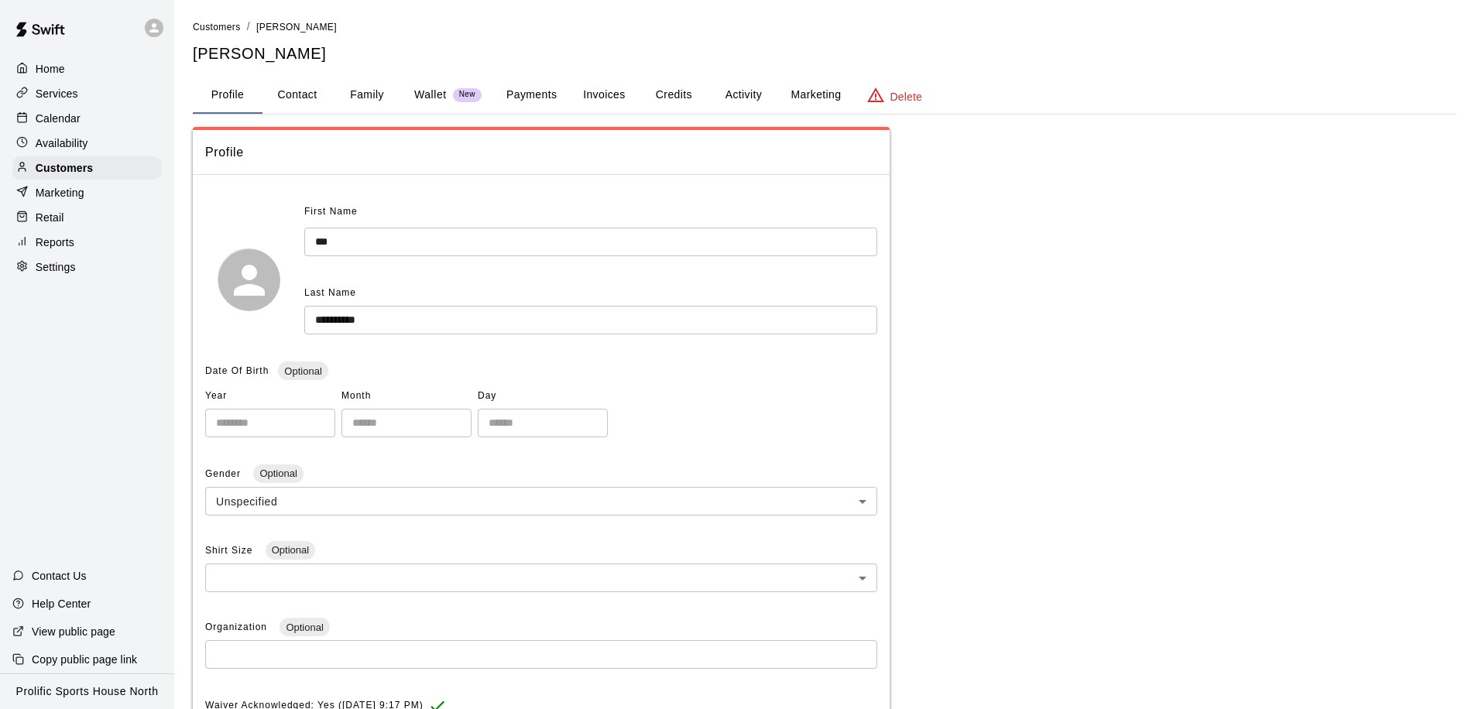
click at [749, 97] on button "Activity" at bounding box center [743, 95] width 70 height 37
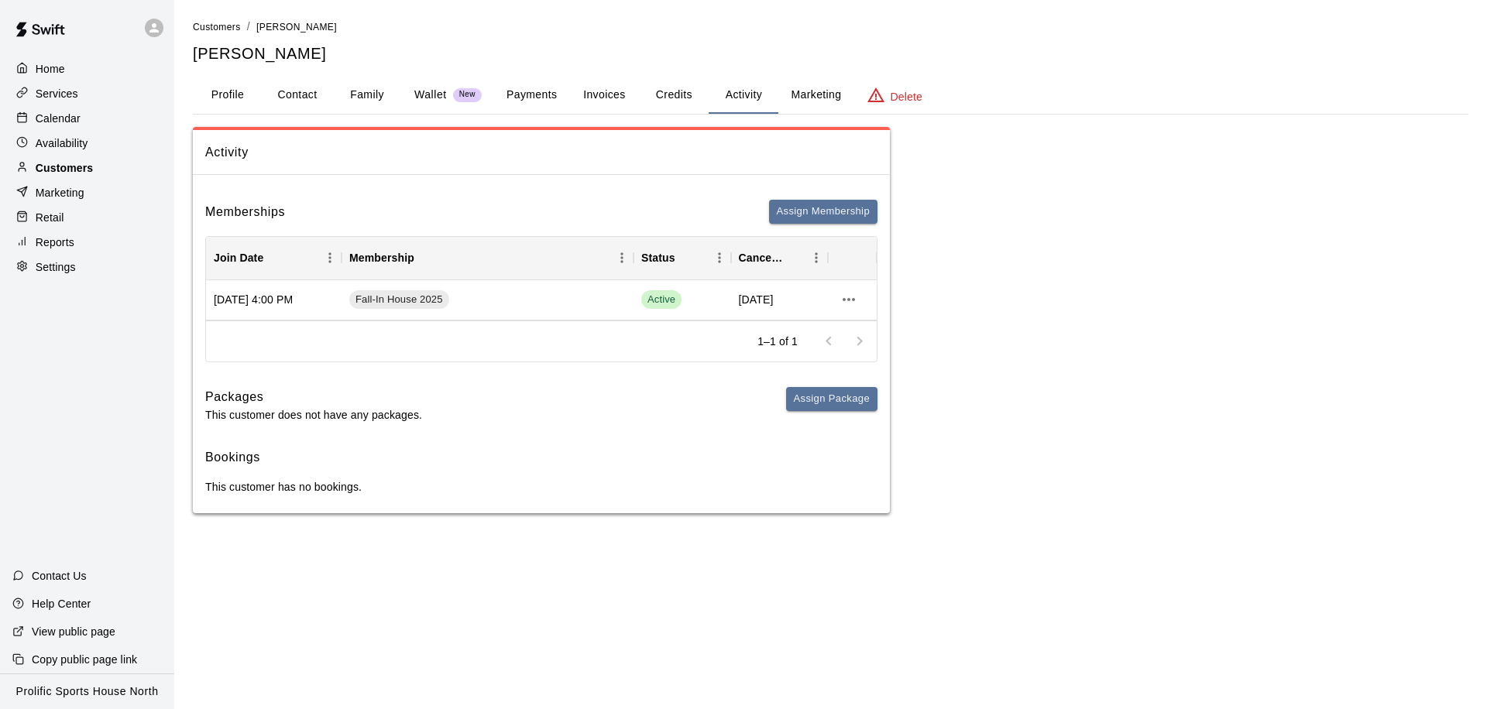
click at [91, 163] on p "Customers" at bounding box center [64, 167] width 57 height 15
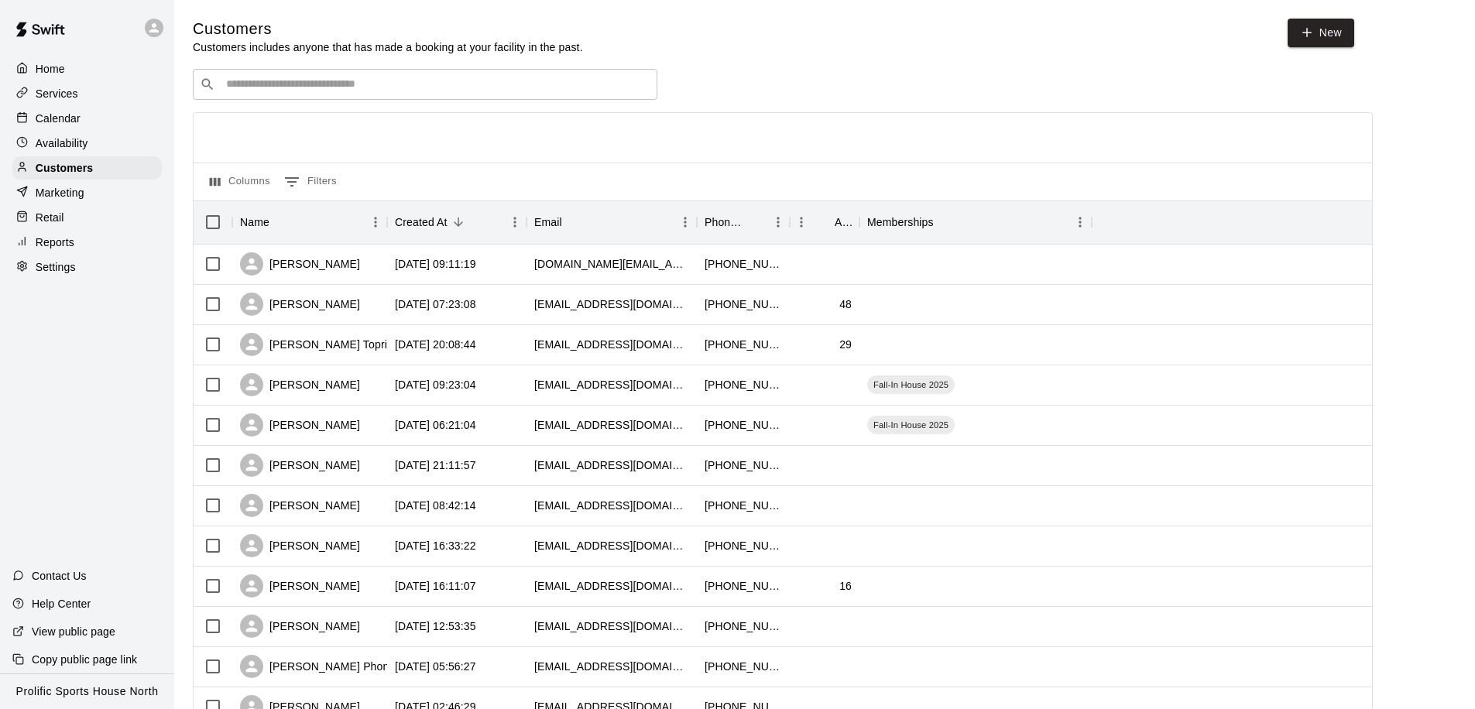
click at [286, 83] on input "Search customers by name or email" at bounding box center [435, 84] width 429 height 15
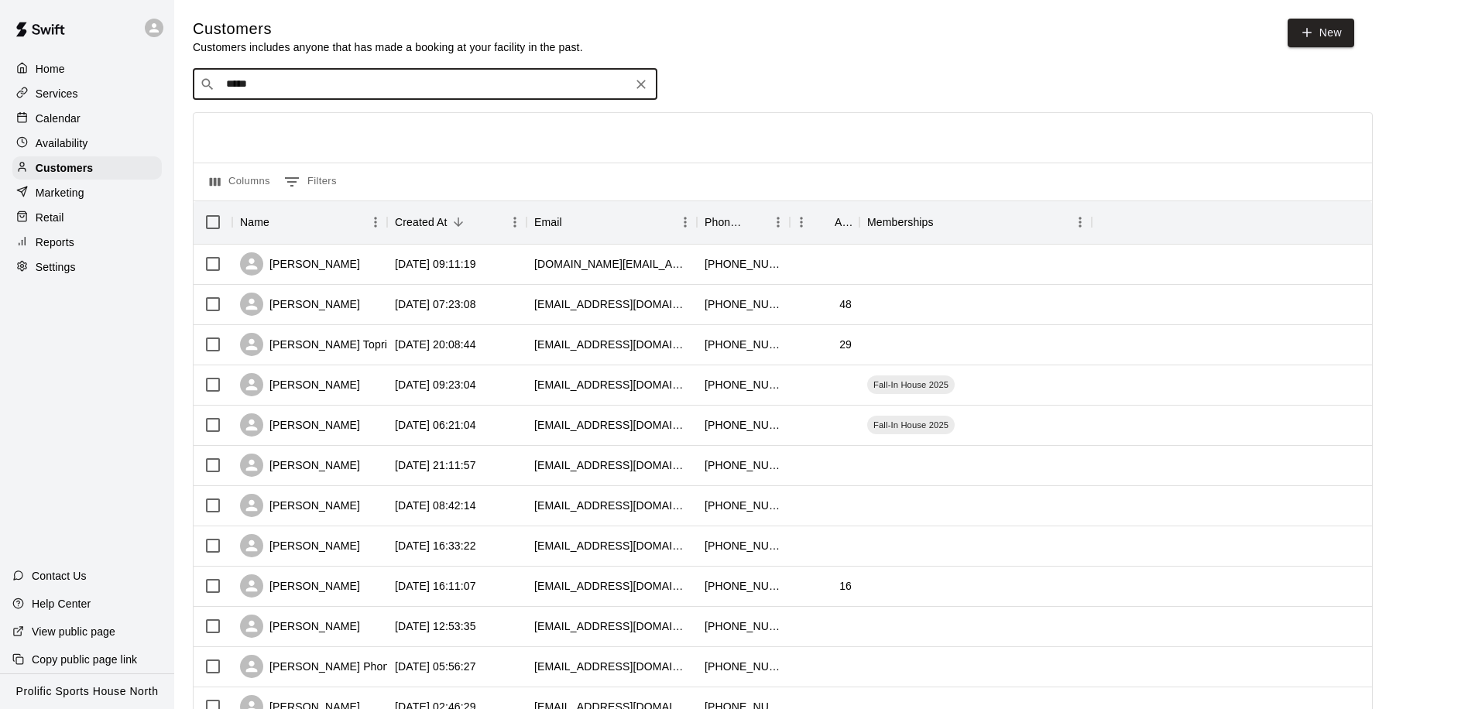
type input "******"
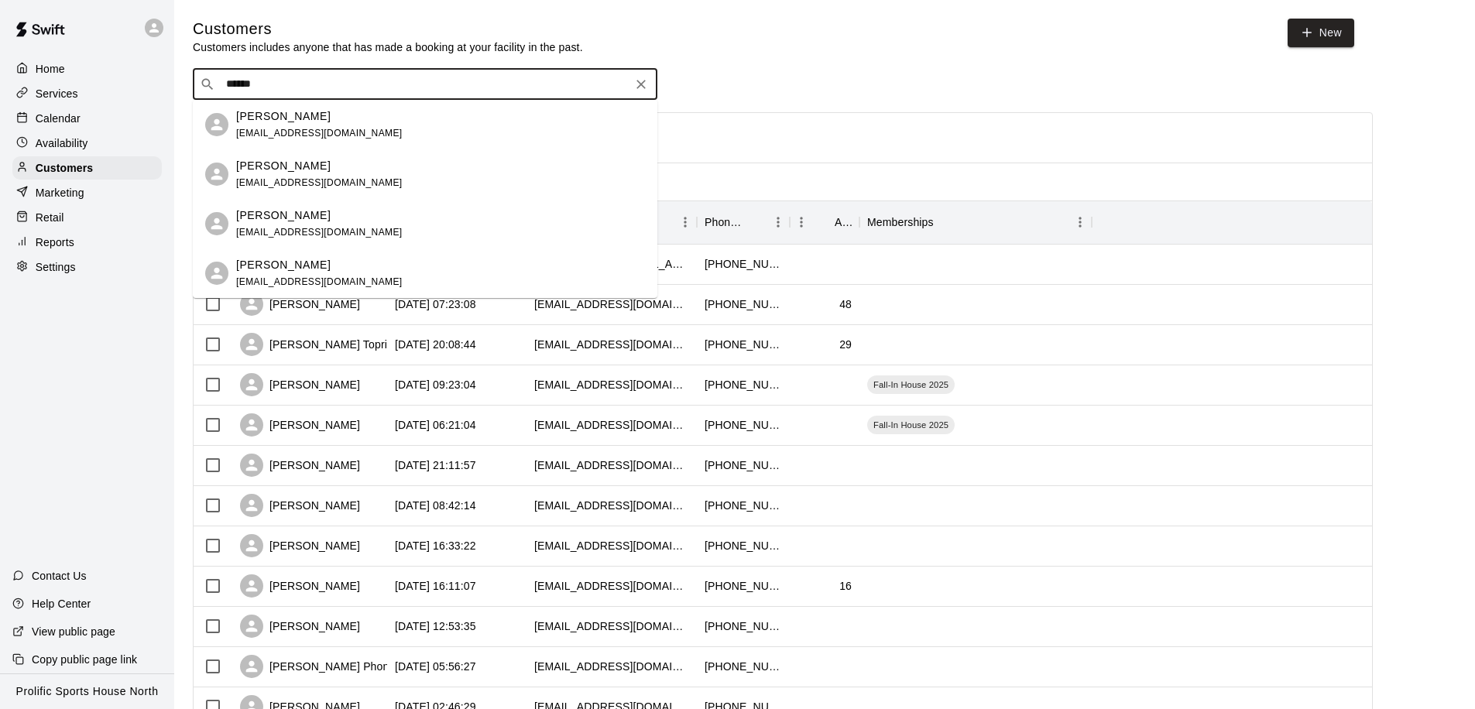
click at [265, 120] on p "[PERSON_NAME]" at bounding box center [283, 116] width 94 height 16
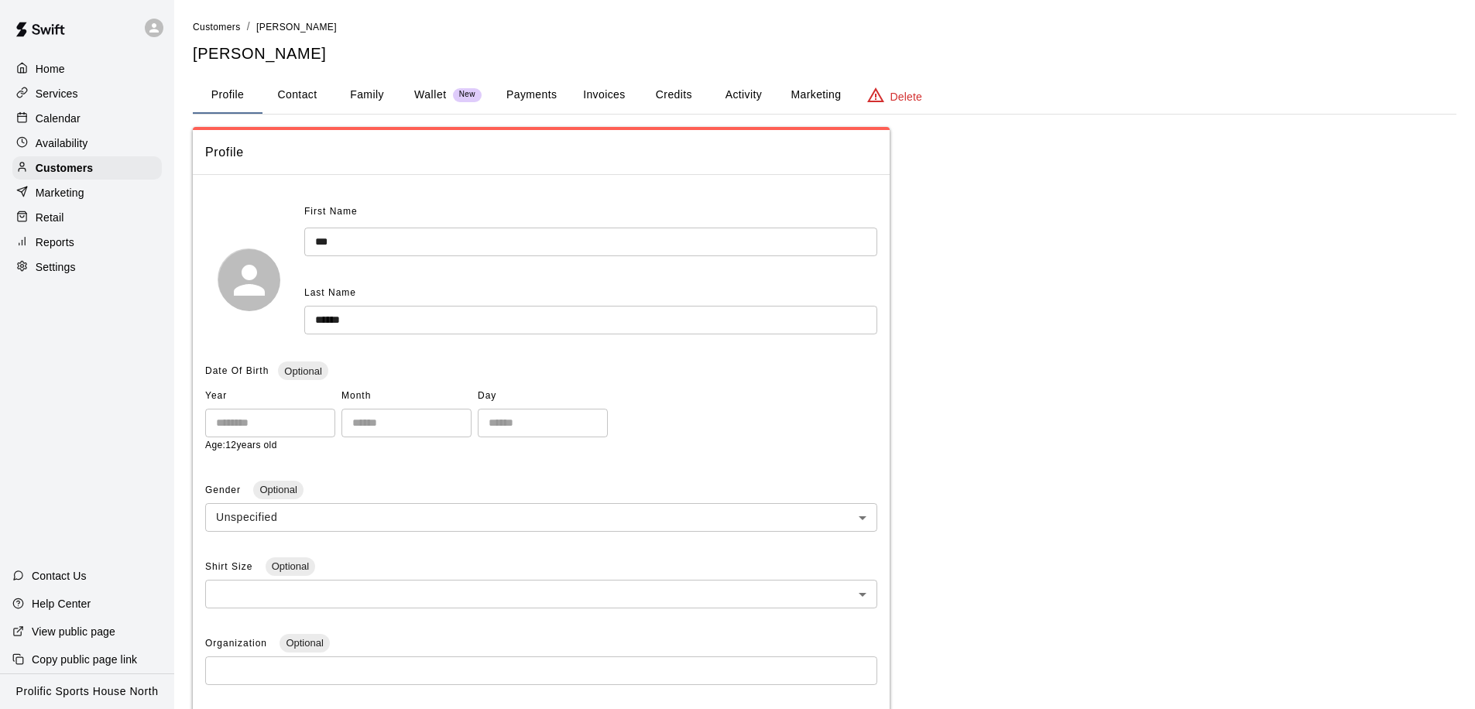
click at [748, 87] on button "Activity" at bounding box center [743, 95] width 70 height 37
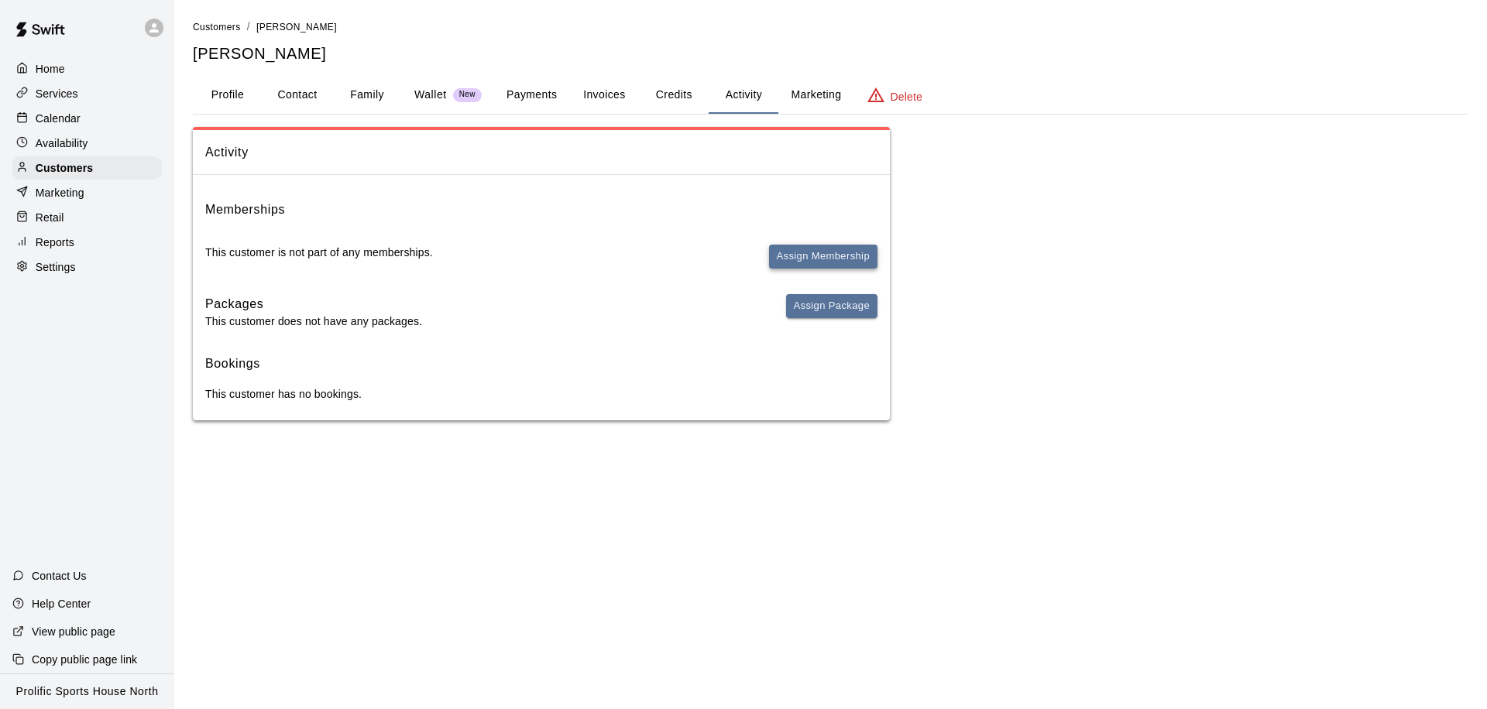
click at [774, 259] on button "Assign Membership" at bounding box center [823, 257] width 108 height 24
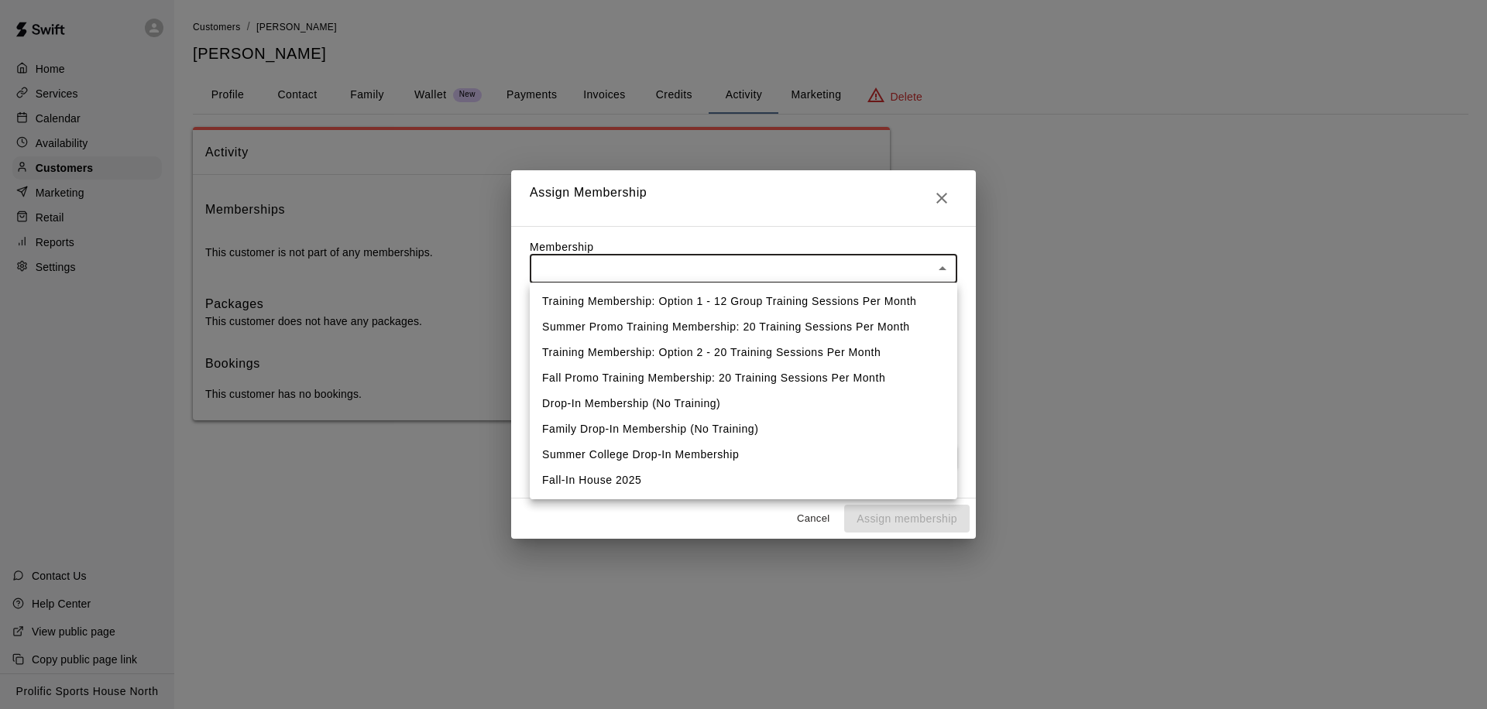
click at [719, 268] on body "Home Services Calendar Availability Customers Marketing Retail Reports Settings…" at bounding box center [743, 225] width 1487 height 451
click at [598, 479] on li "Fall-In House 2025" at bounding box center [743, 481] width 427 height 26
type input "**********"
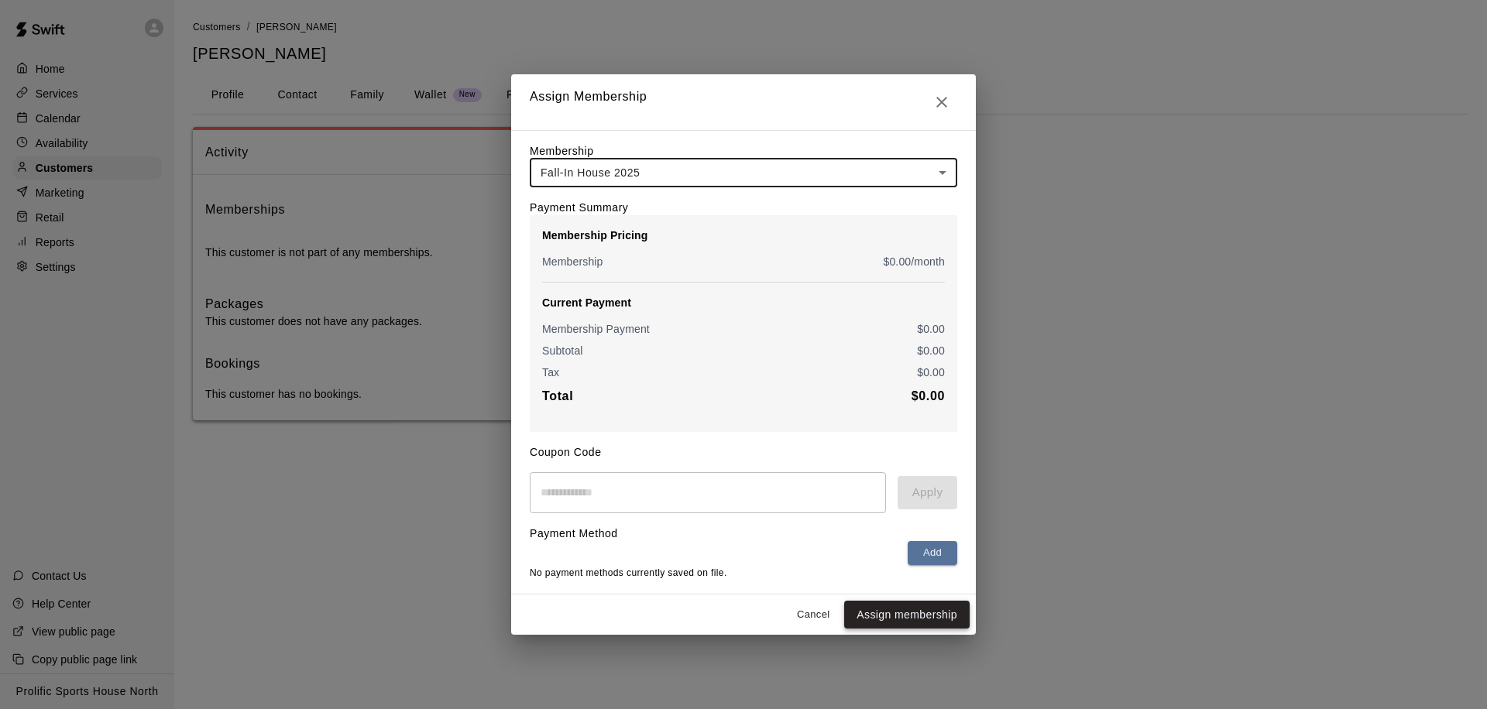
click at [878, 613] on button "Assign membership" at bounding box center [906, 615] width 125 height 29
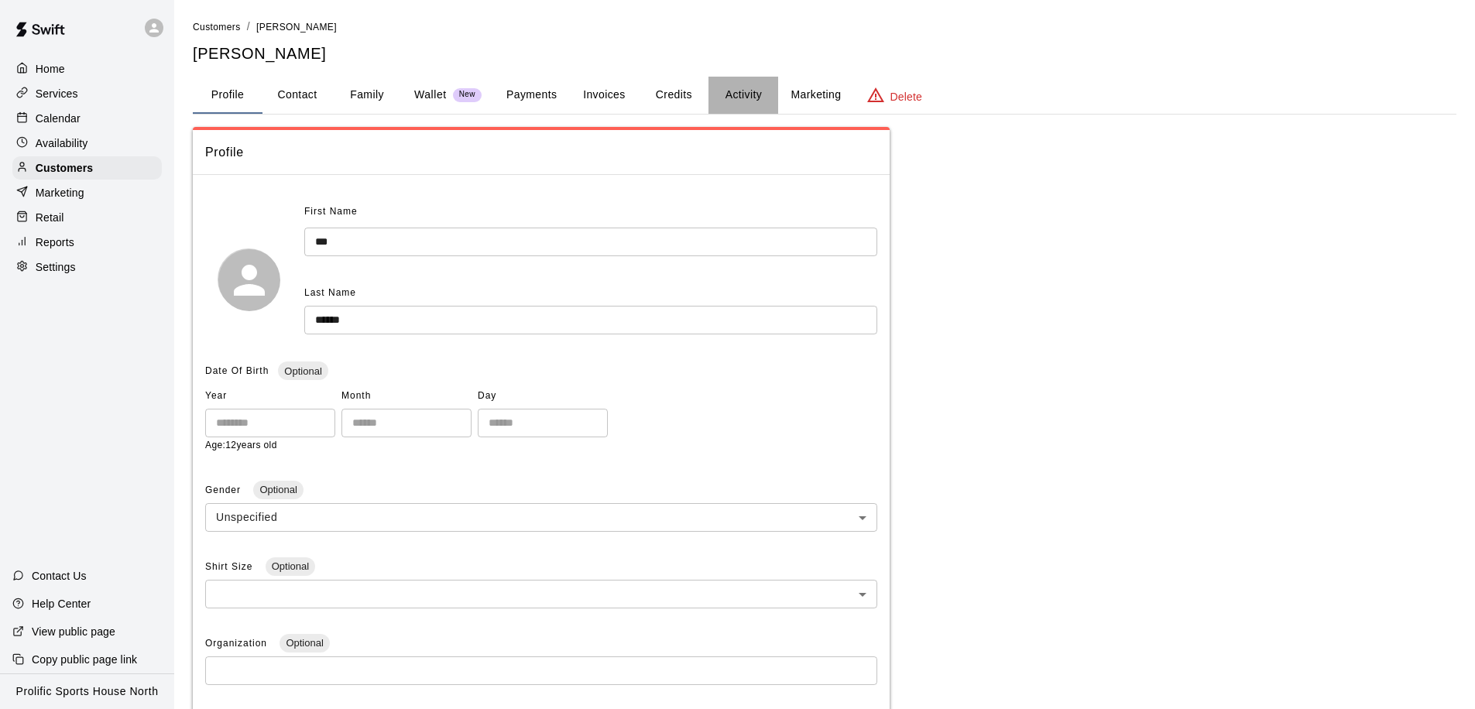
click at [747, 100] on button "Activity" at bounding box center [743, 95] width 70 height 37
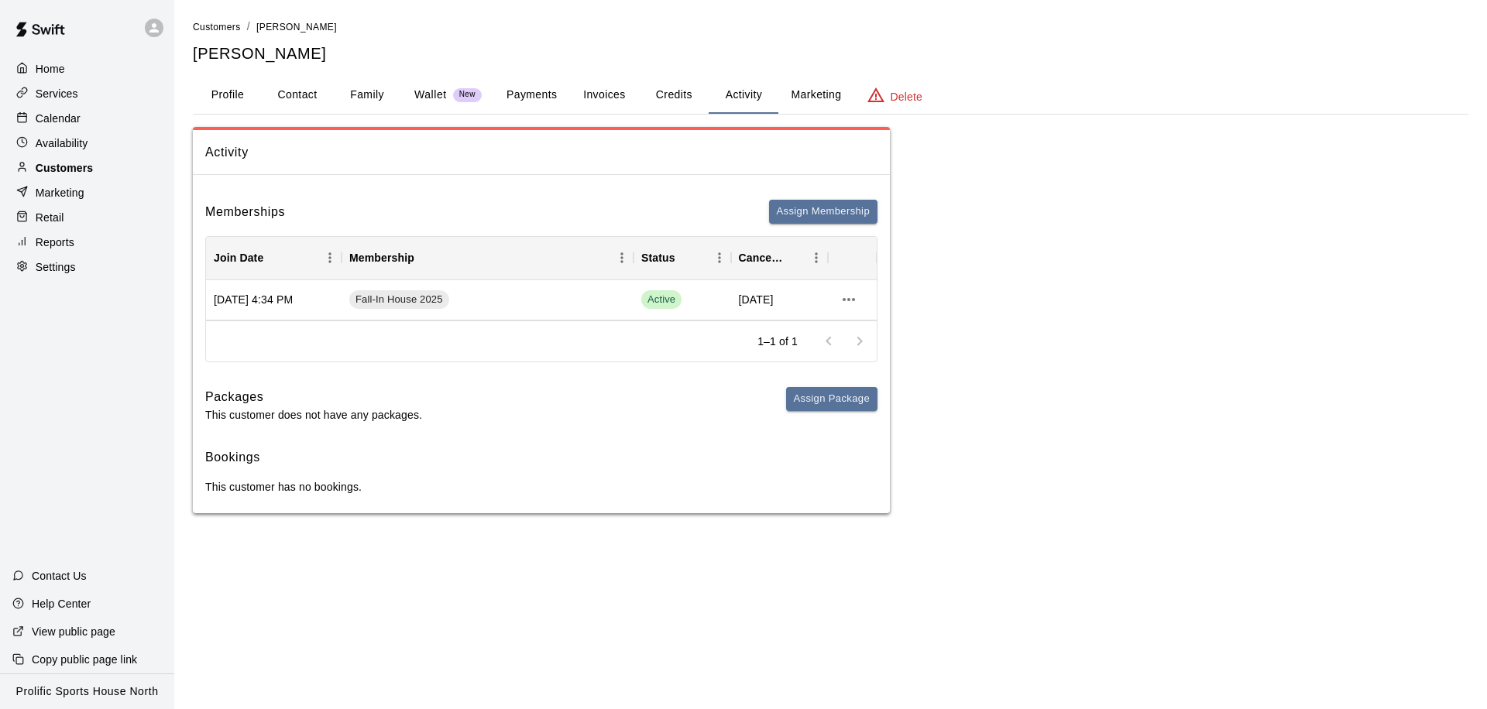
click at [101, 165] on div "Customers" at bounding box center [86, 167] width 149 height 23
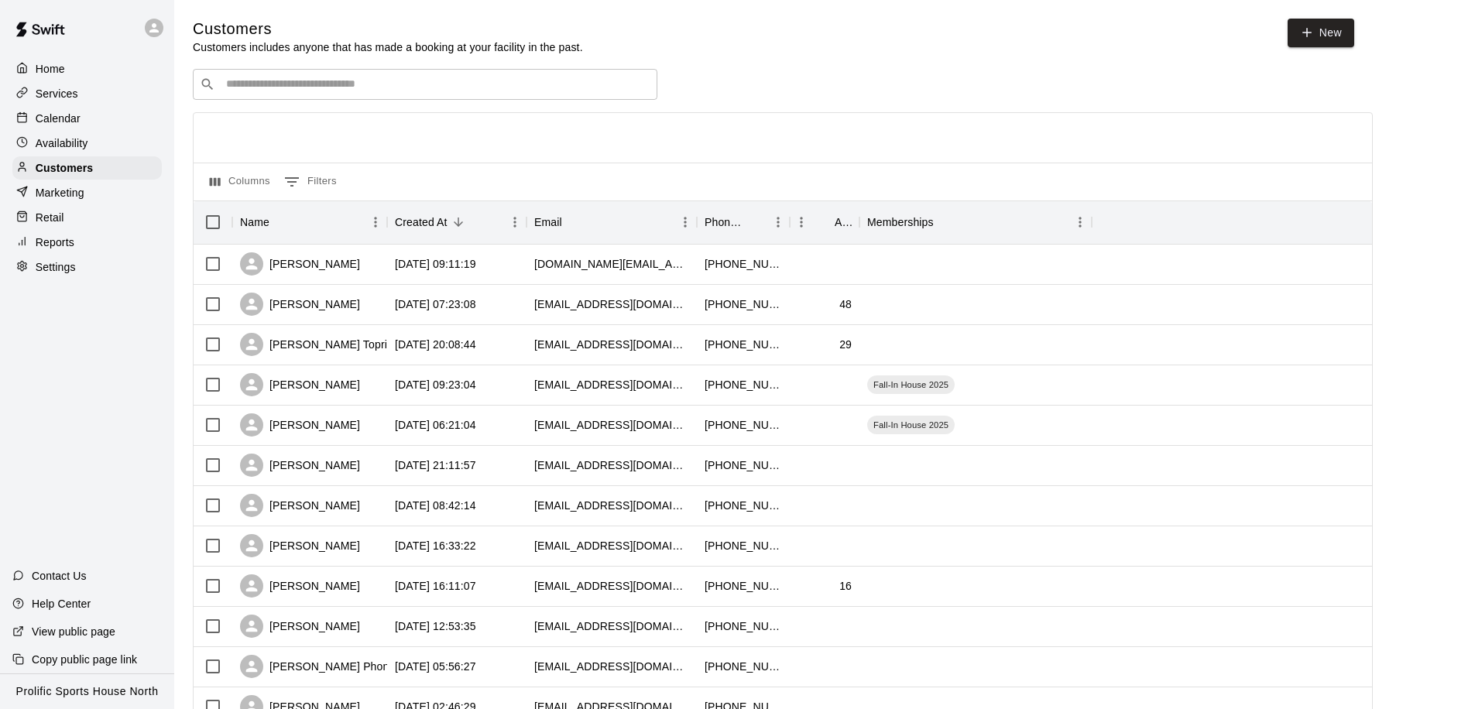
click at [317, 74] on div "​ ​" at bounding box center [425, 84] width 465 height 31
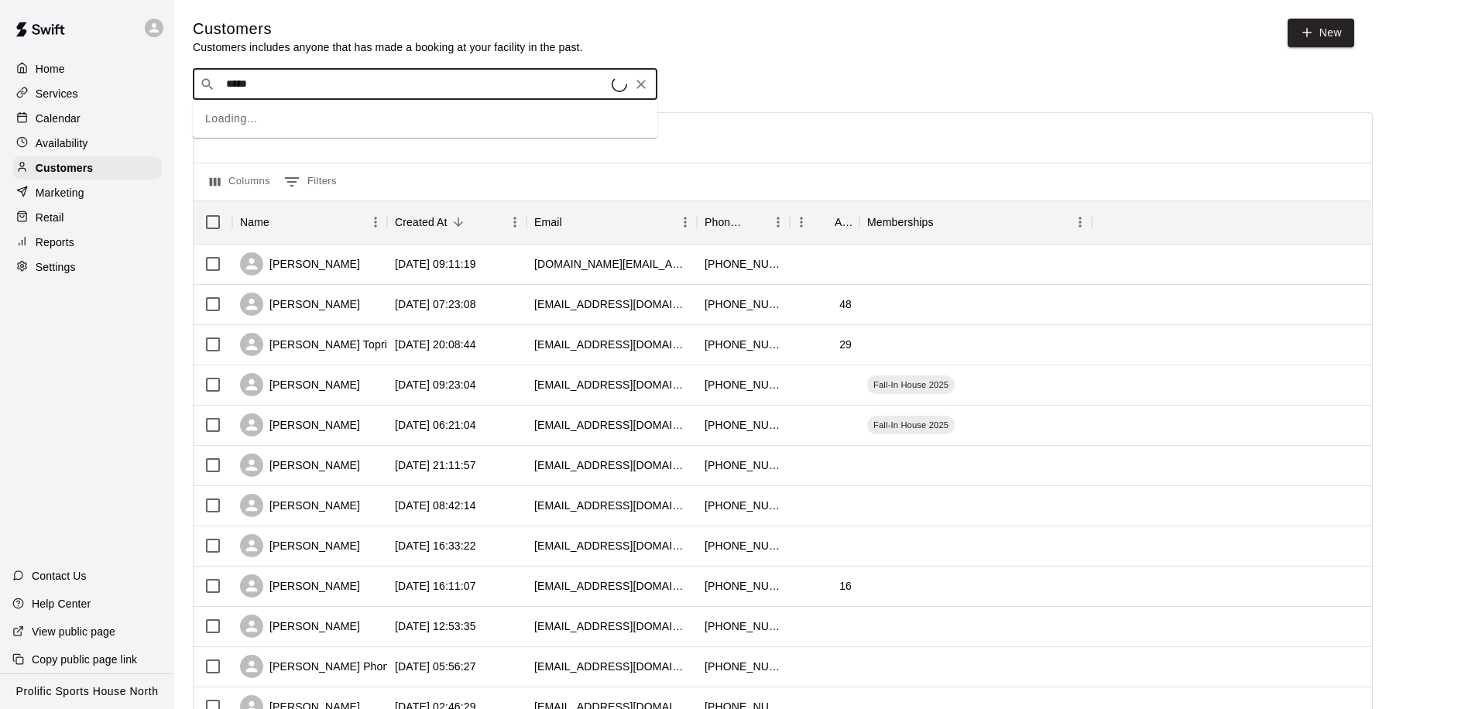
type input "******"
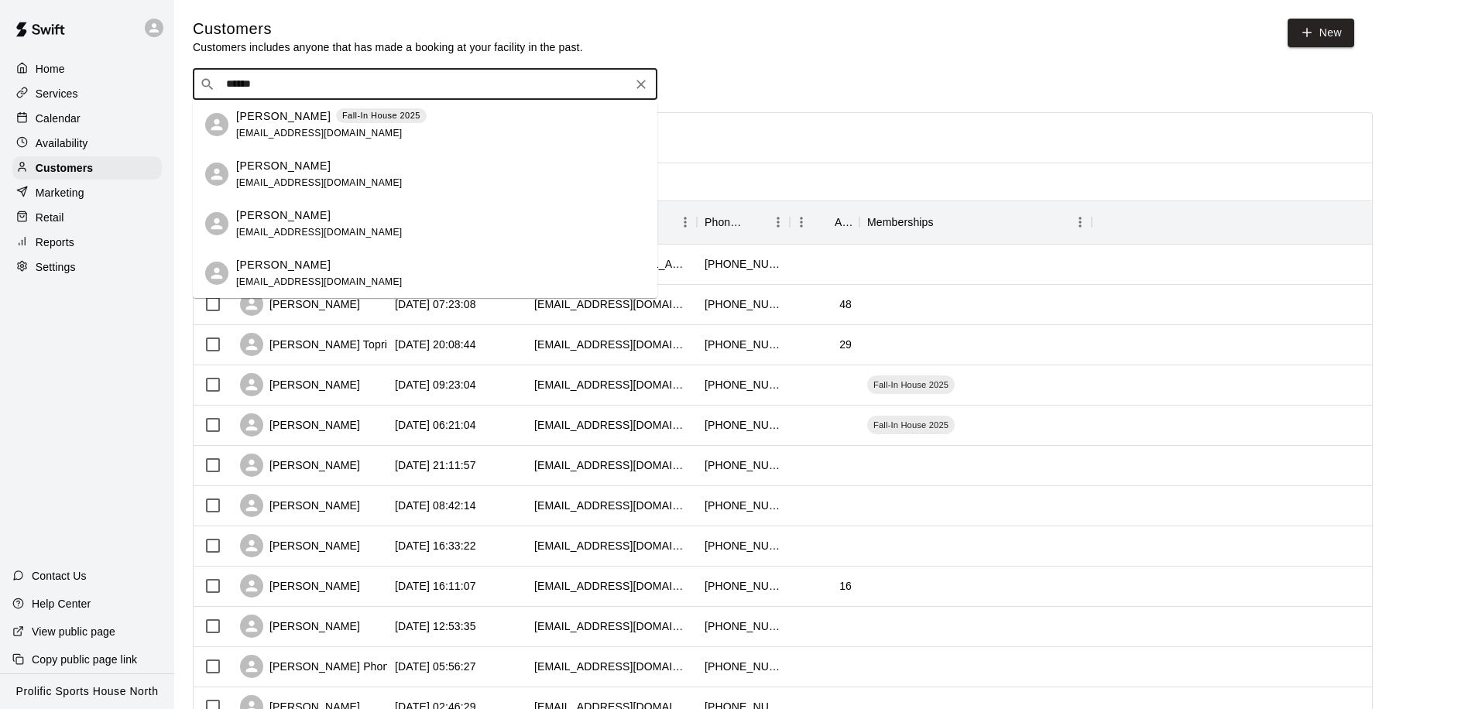
click at [330, 227] on span "[EMAIL_ADDRESS][DOMAIN_NAME]" at bounding box center [319, 232] width 166 height 11
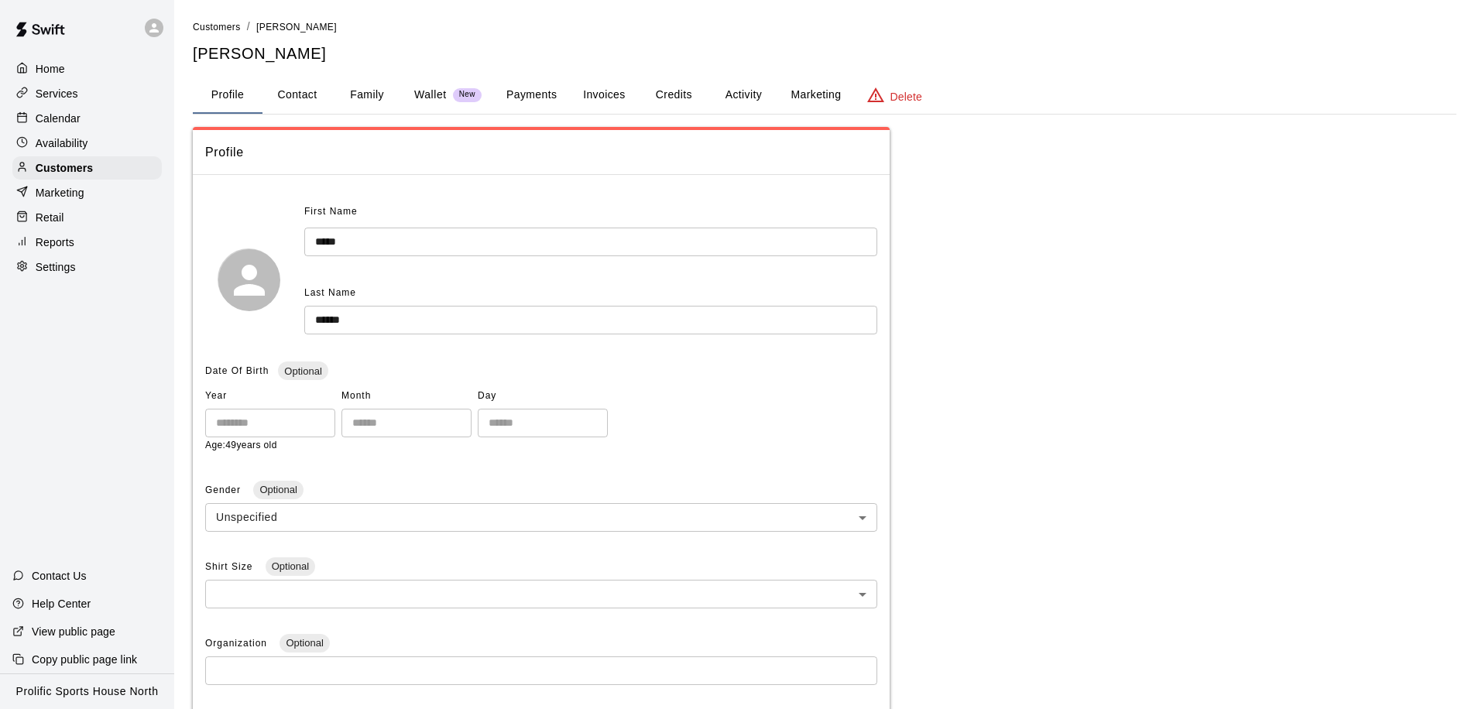
click at [365, 105] on button "Family" at bounding box center [367, 95] width 70 height 37
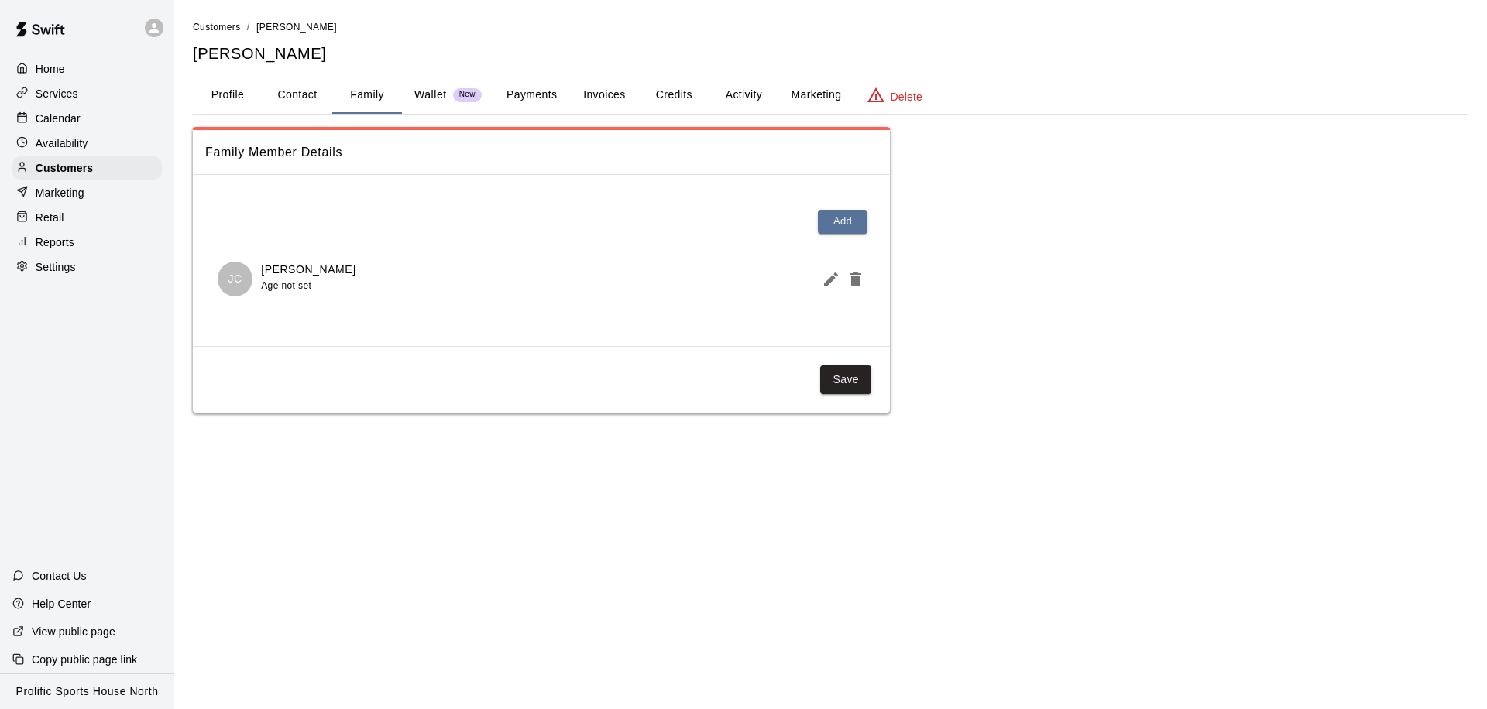
click at [751, 88] on button "Activity" at bounding box center [743, 95] width 70 height 37
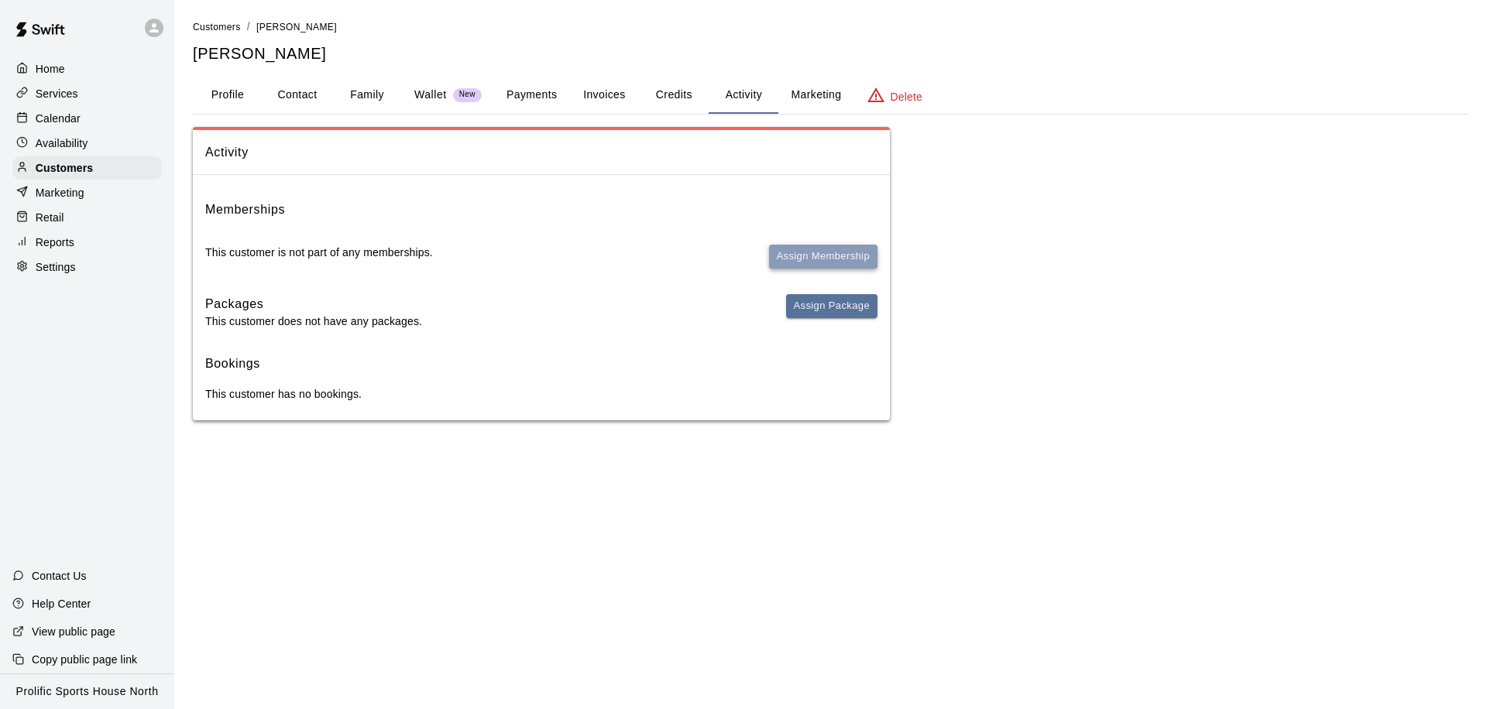
click at [799, 262] on button "Assign Membership" at bounding box center [823, 257] width 108 height 24
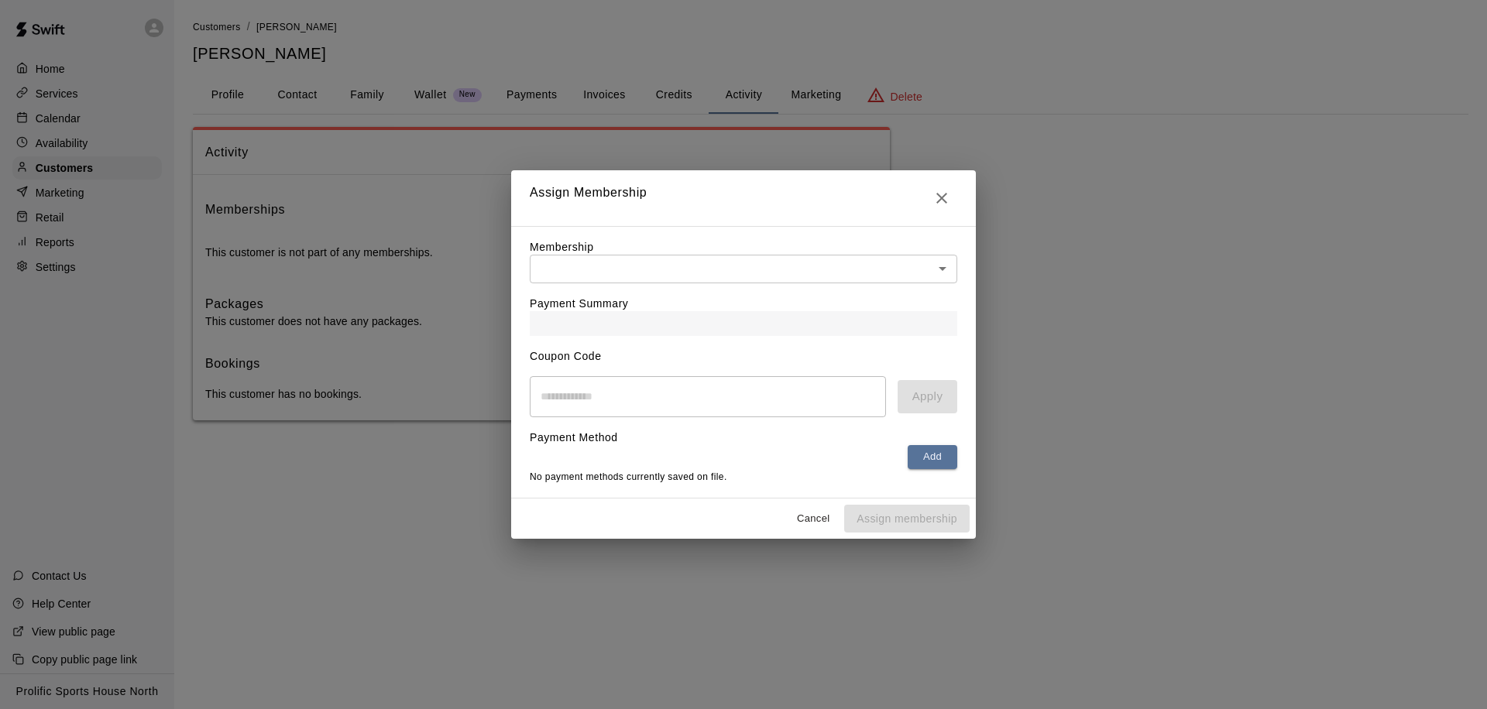
click at [735, 262] on body "Home Services Calendar Availability Customers Marketing Retail Reports Settings…" at bounding box center [743, 225] width 1487 height 451
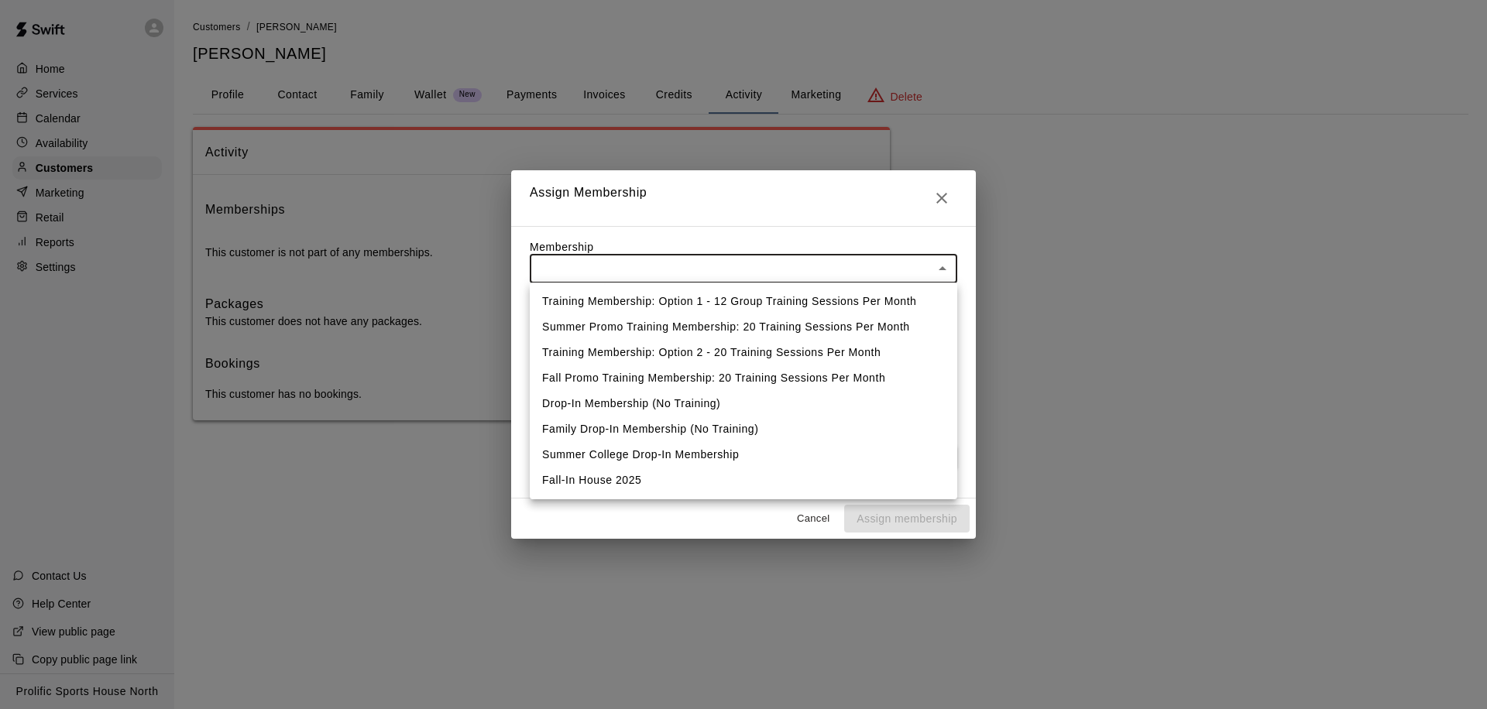
click at [554, 482] on li "Fall-In House 2025" at bounding box center [743, 481] width 427 height 26
type input "**********"
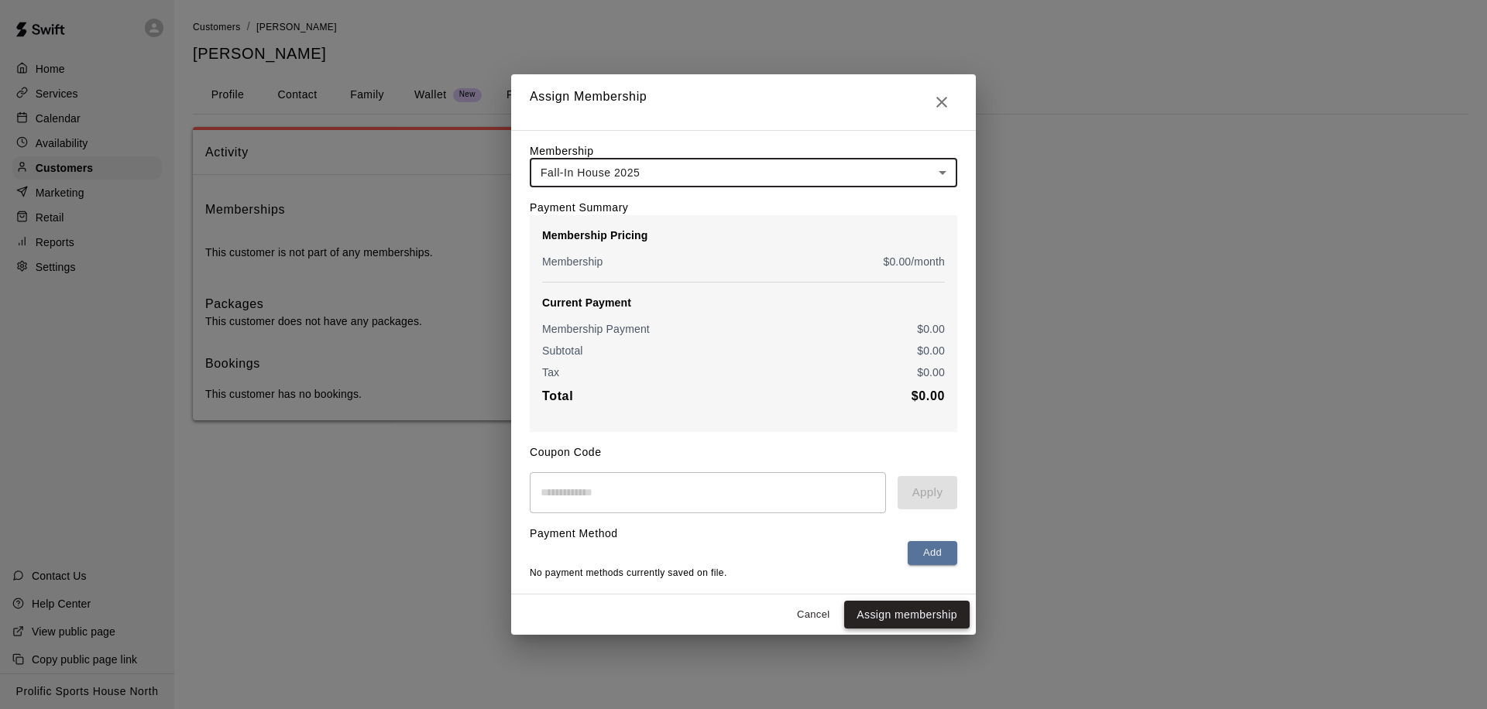
click at [867, 609] on button "Assign membership" at bounding box center [906, 615] width 125 height 29
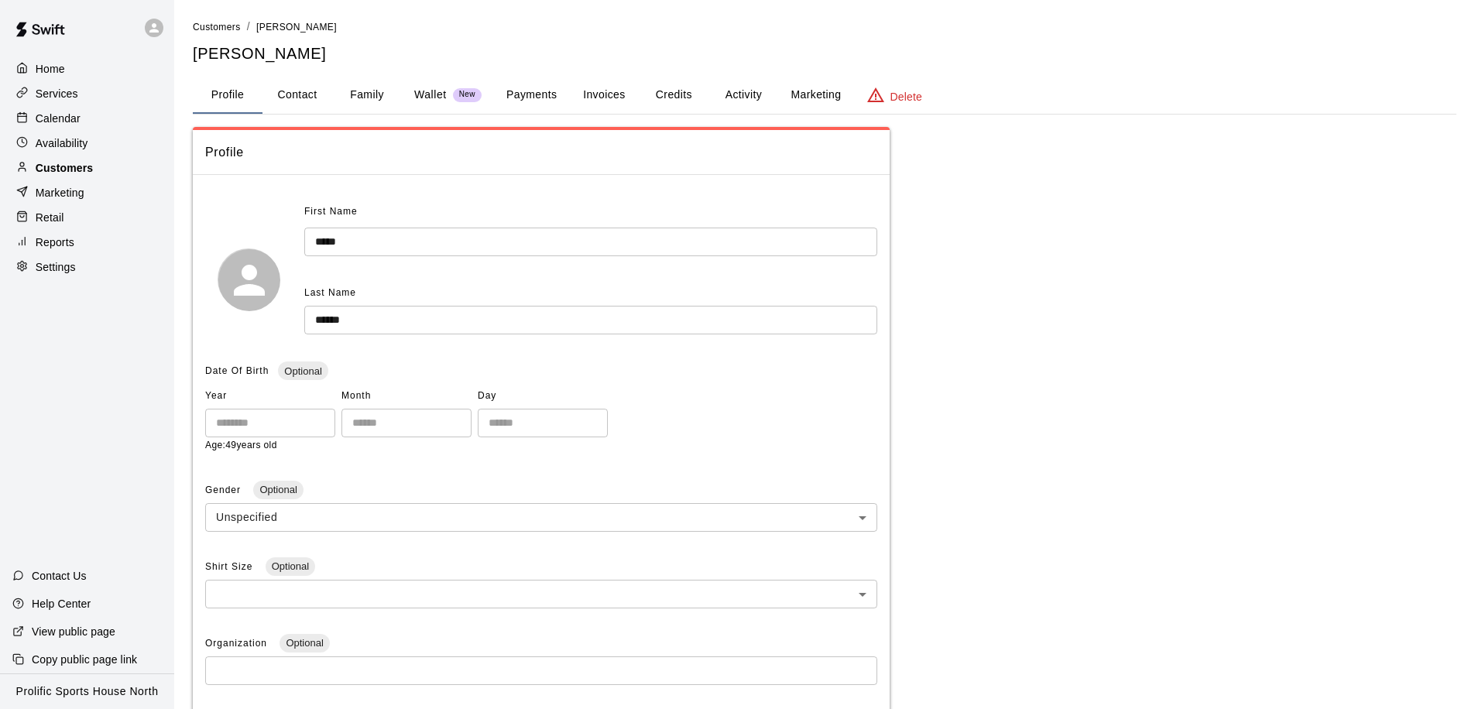
click at [87, 170] on p "Customers" at bounding box center [64, 167] width 57 height 15
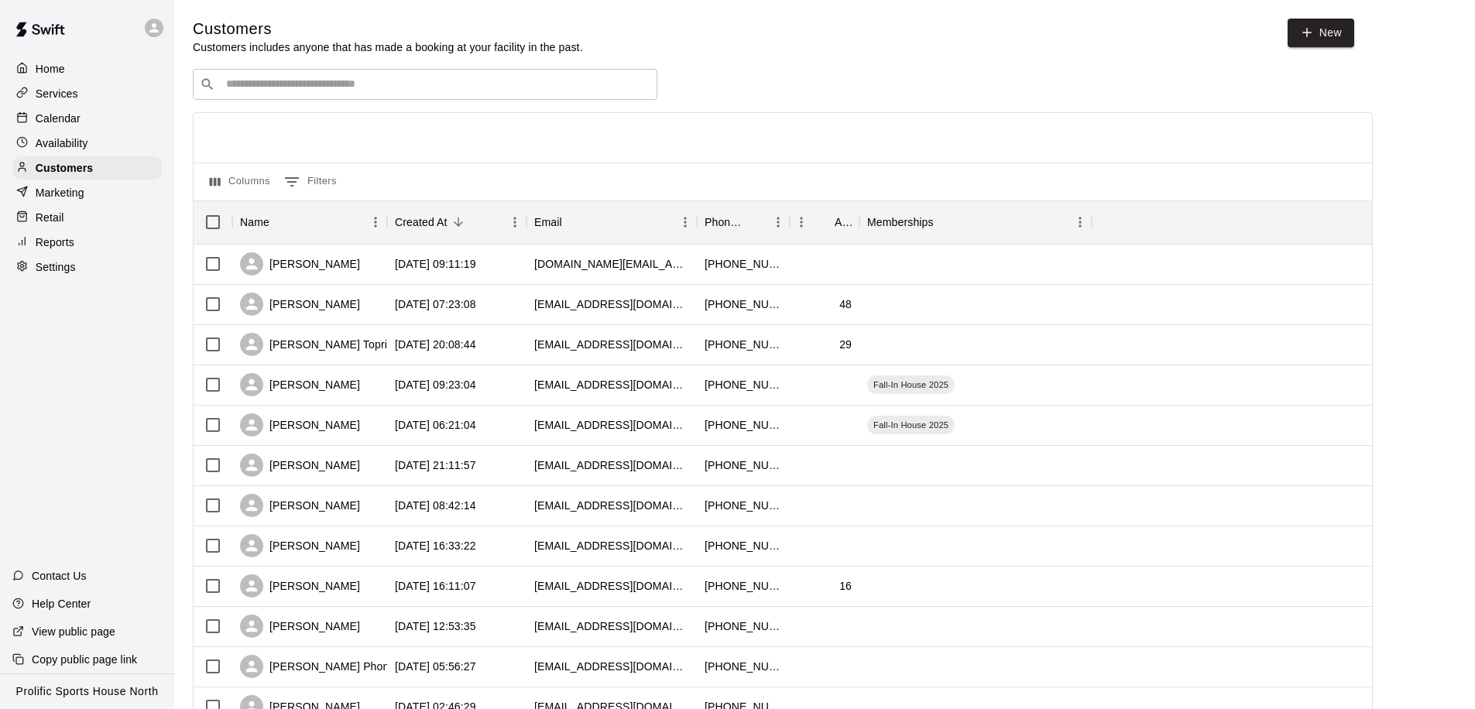
click at [359, 81] on input "Search customers by name or email" at bounding box center [435, 84] width 429 height 15
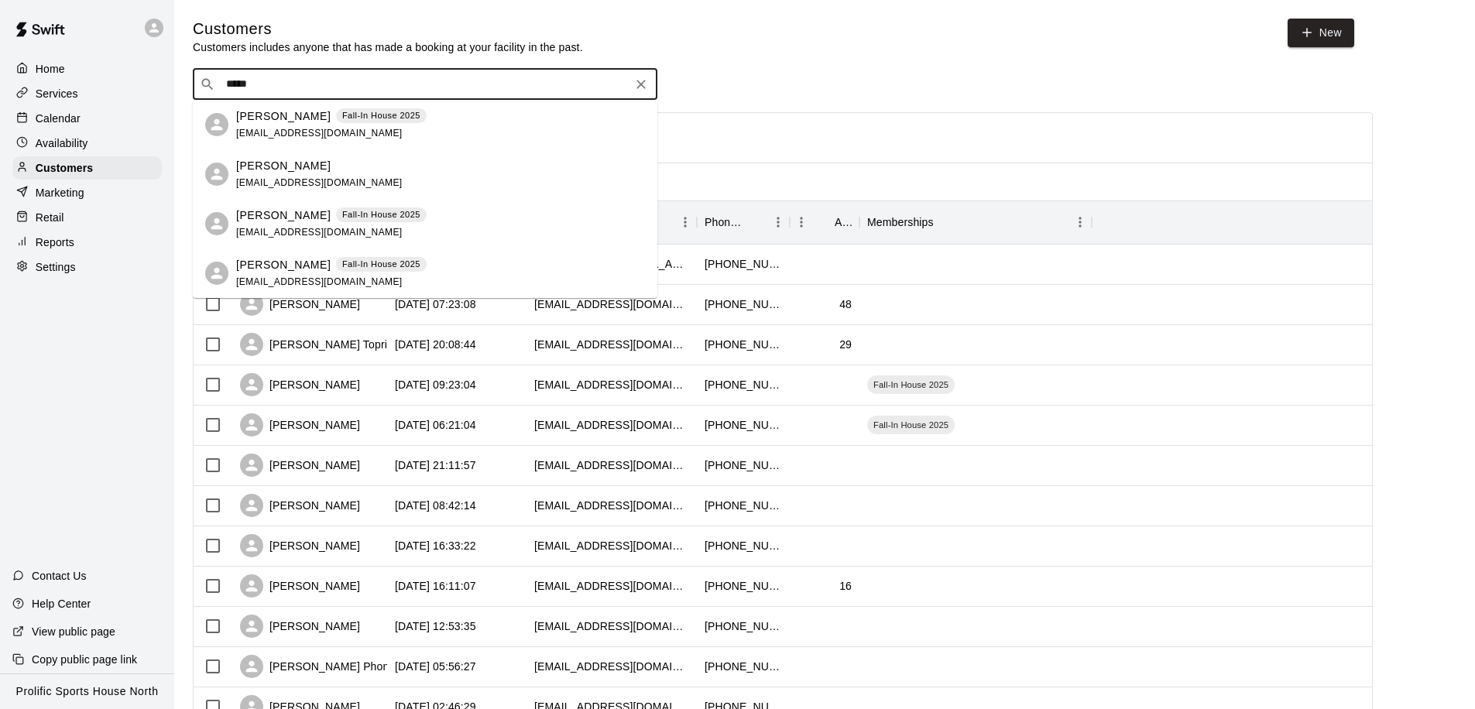
type input "******"
drag, startPoint x: 307, startPoint y: 81, endPoint x: 190, endPoint y: 81, distance: 116.1
click at [190, 81] on div "Customers Customers includes anyone that has made a booking at your facility in…" at bounding box center [824, 656] width 1288 height 1274
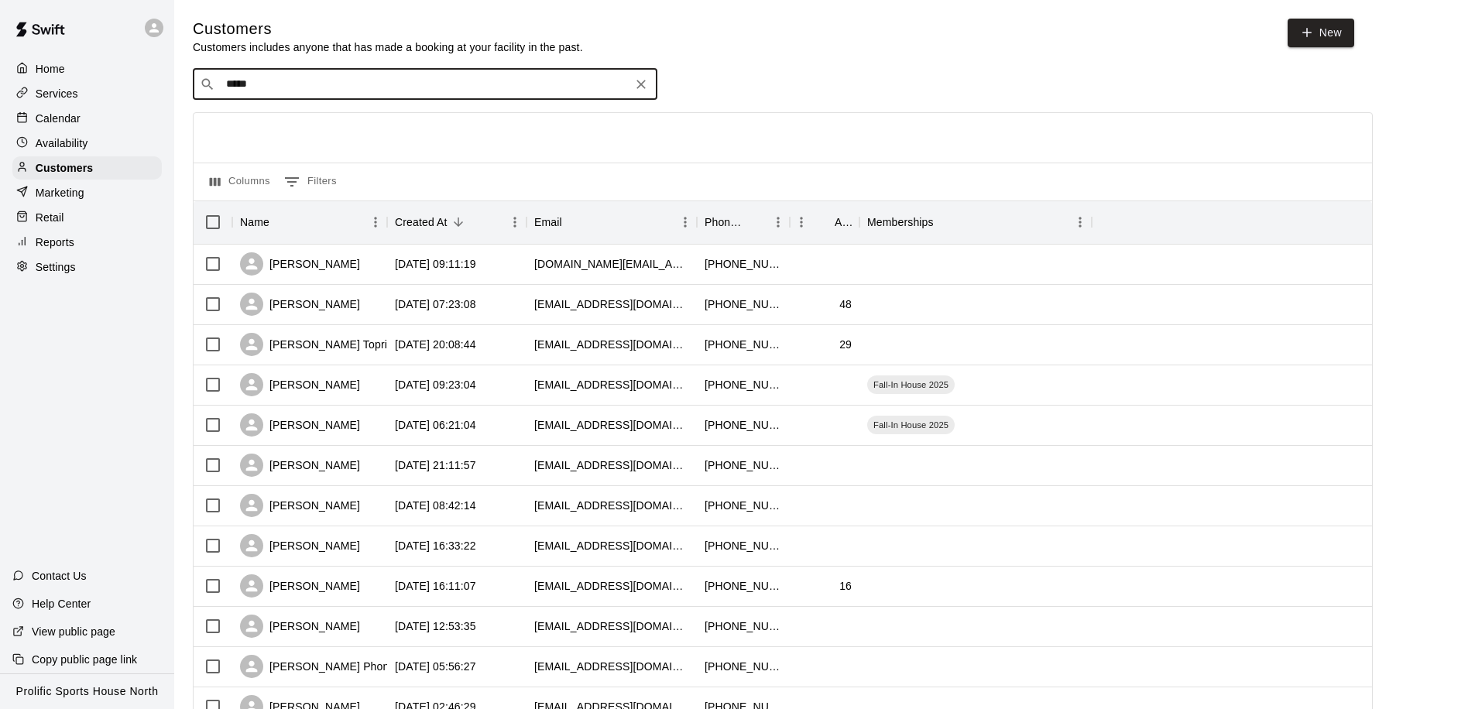
type input "******"
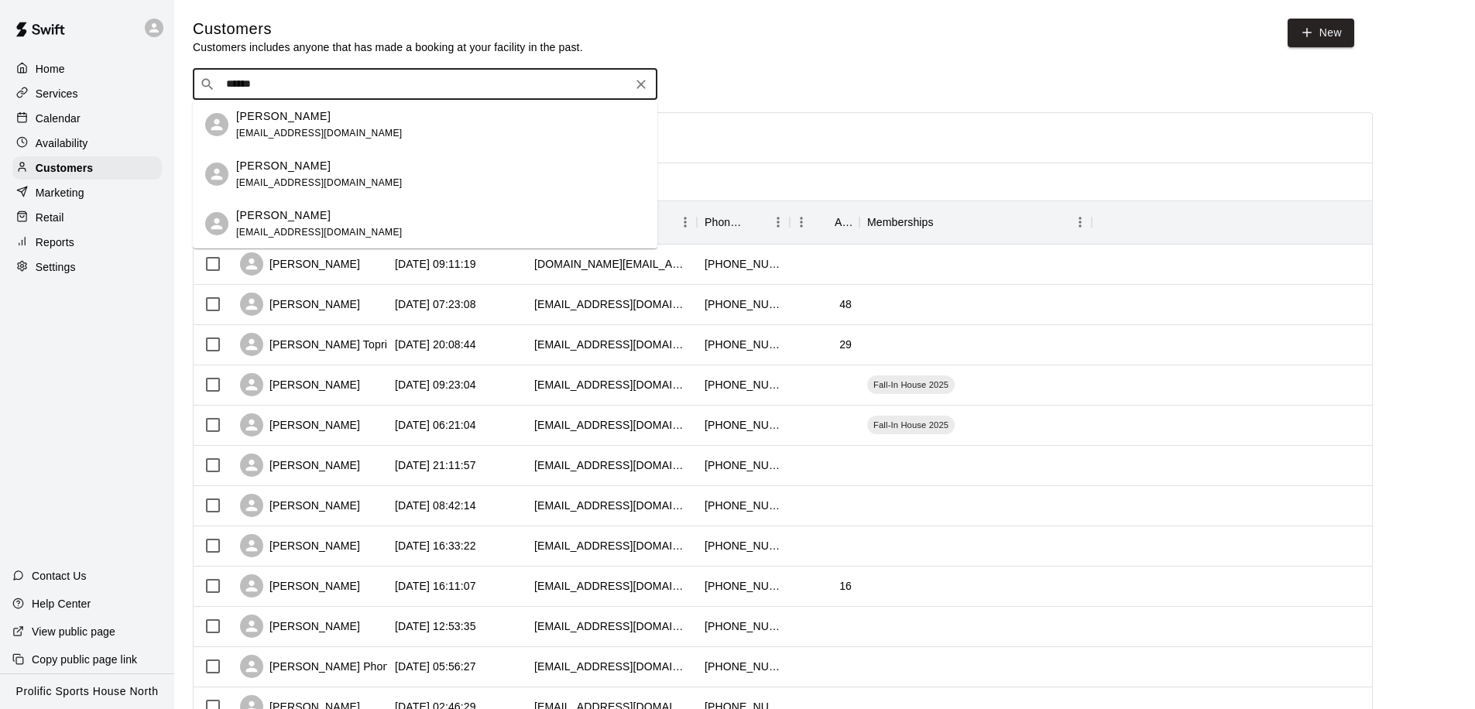
click at [291, 229] on span "[EMAIL_ADDRESS][DOMAIN_NAME]" at bounding box center [319, 232] width 166 height 11
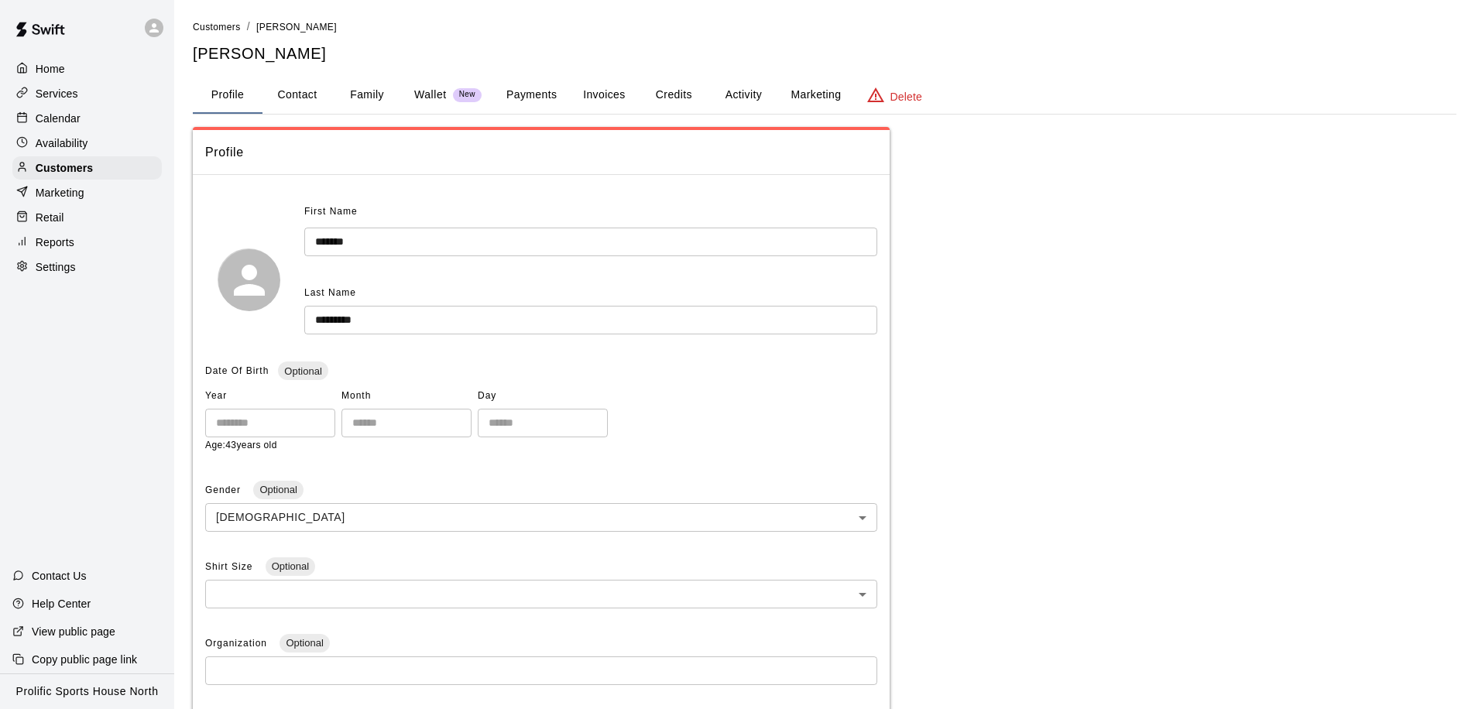
click at [300, 94] on button "Contact" at bounding box center [297, 95] width 70 height 37
select select "**"
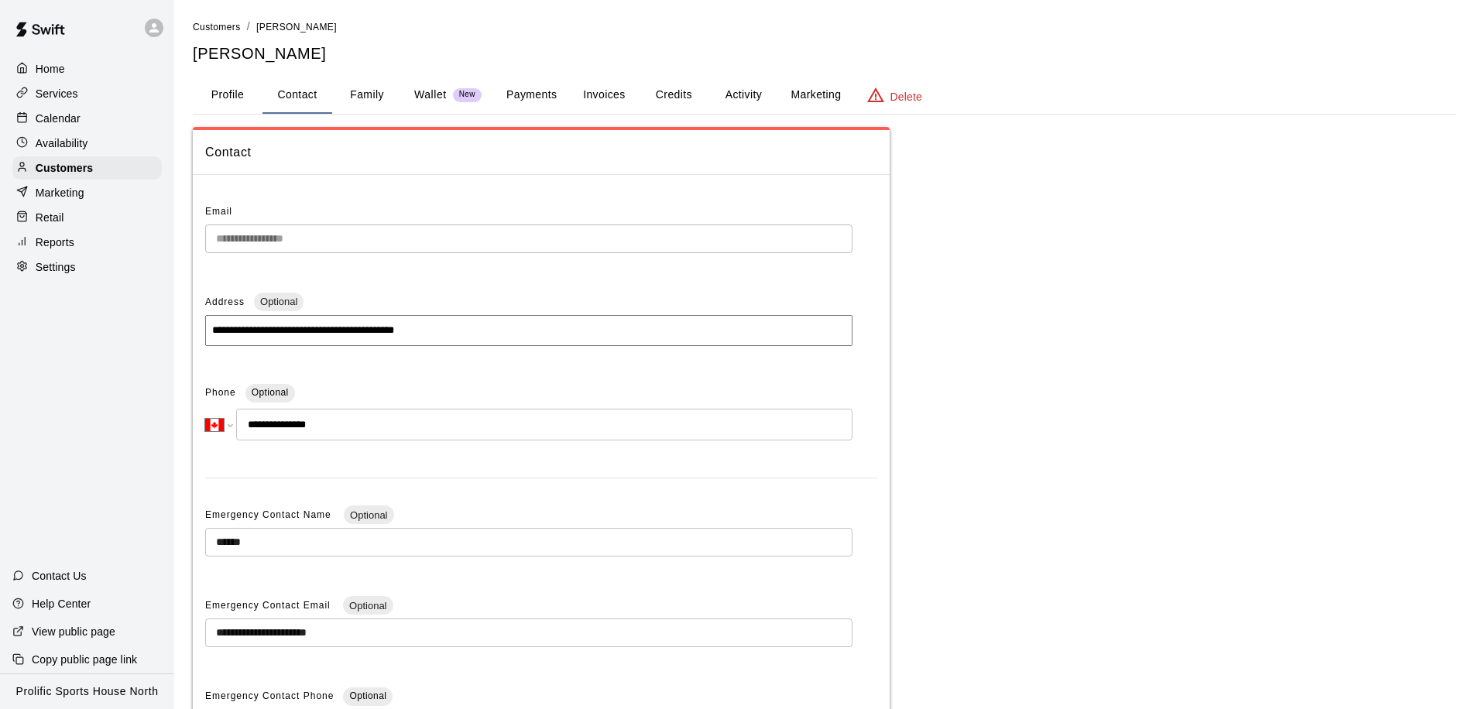
click at [734, 104] on button "Activity" at bounding box center [743, 95] width 70 height 37
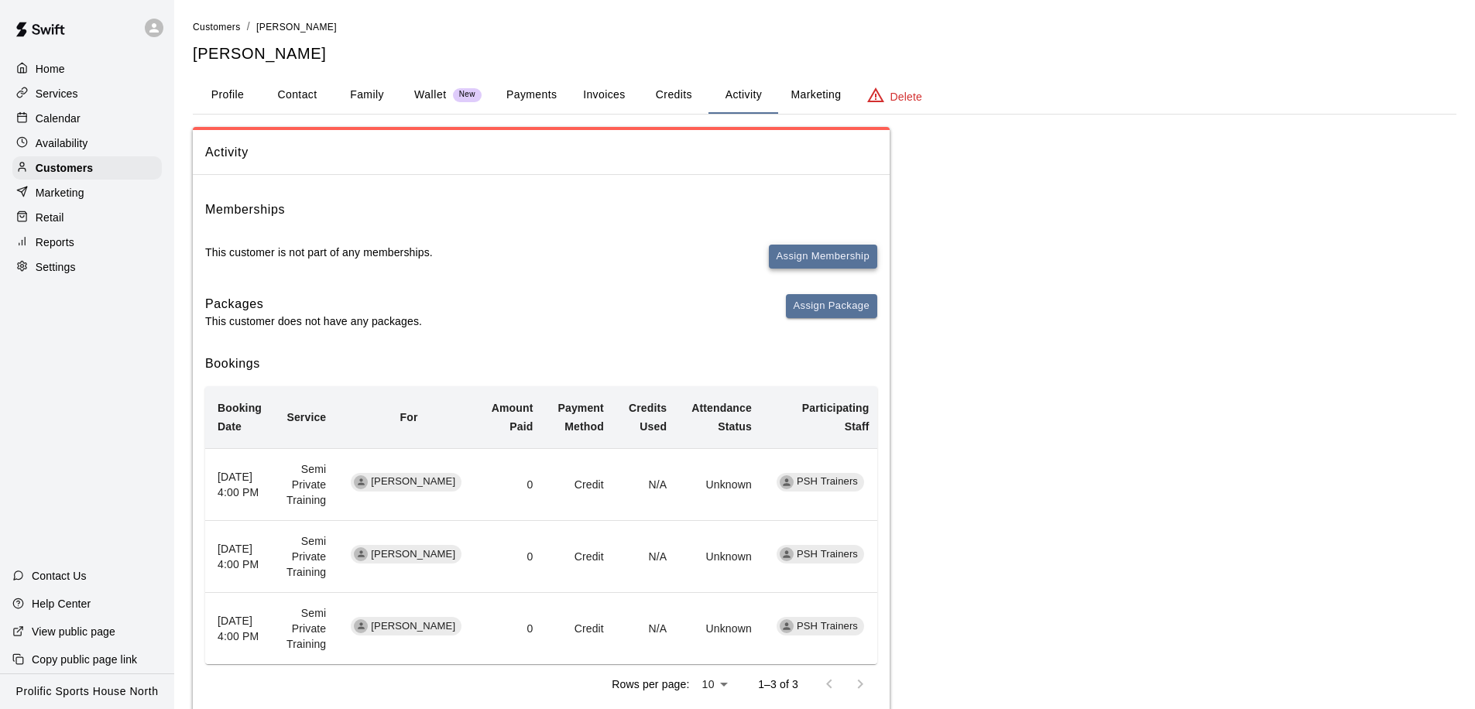
click at [780, 255] on button "Assign Membership" at bounding box center [823, 257] width 108 height 24
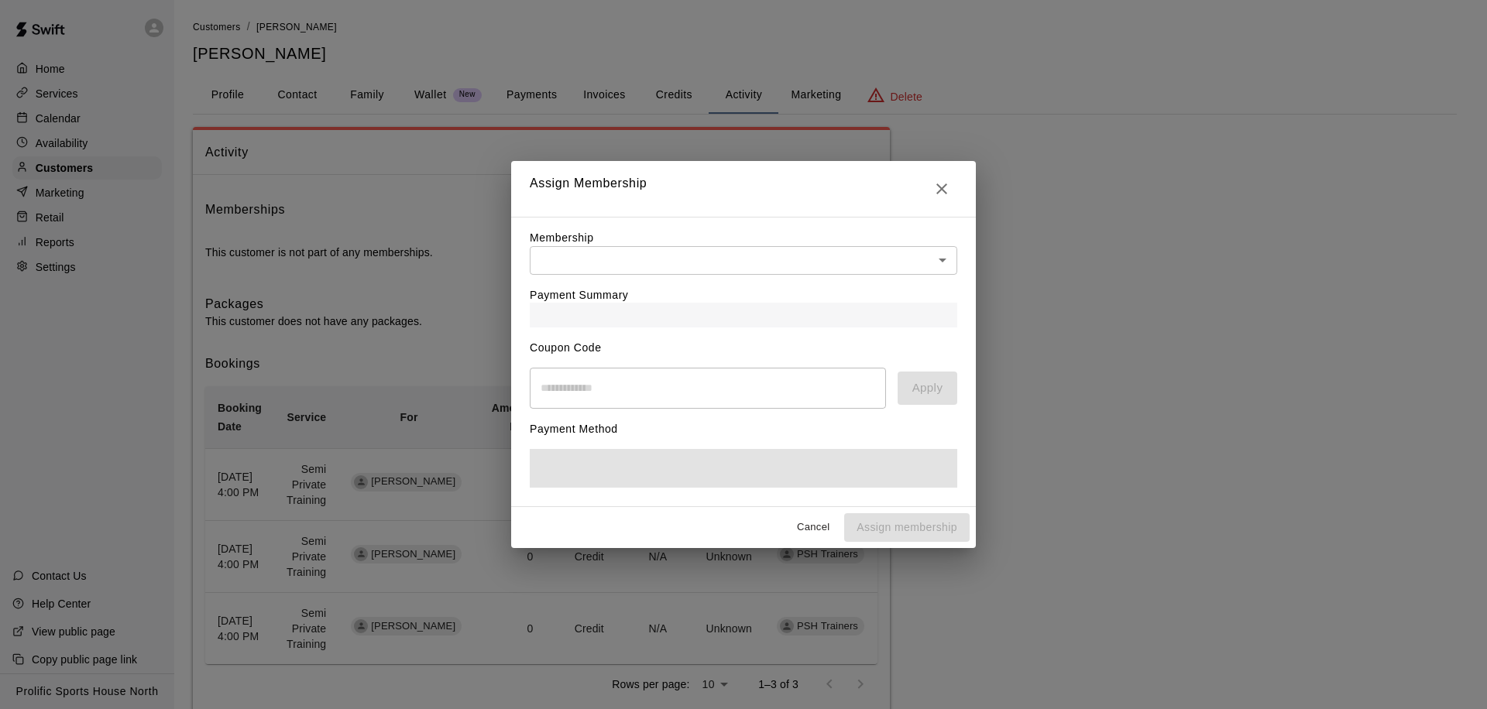
click at [696, 250] on div "Membership ​ ​" at bounding box center [743, 252] width 427 height 44
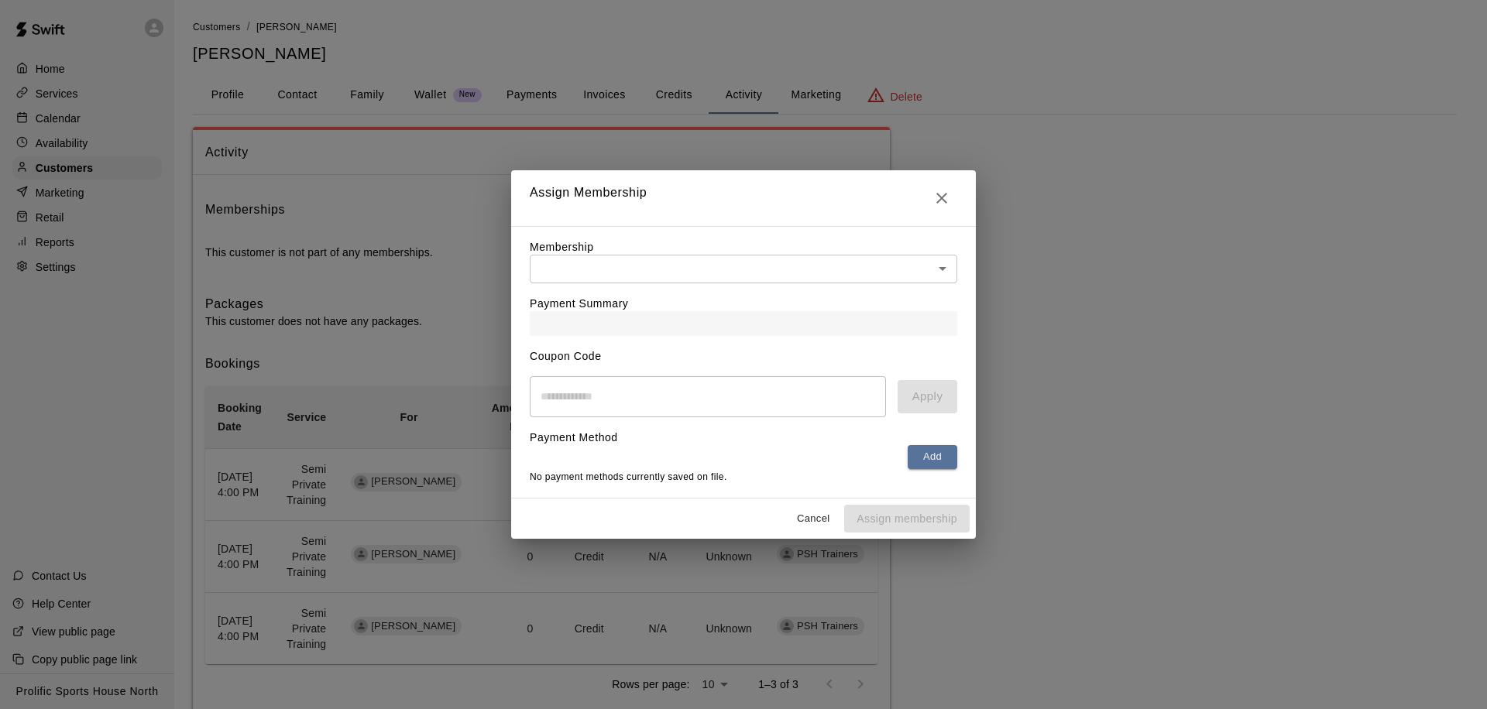
click at [682, 272] on body "Home Services Calendar Availability Customers Marketing Retail Reports Settings…" at bounding box center [743, 377] width 1487 height 754
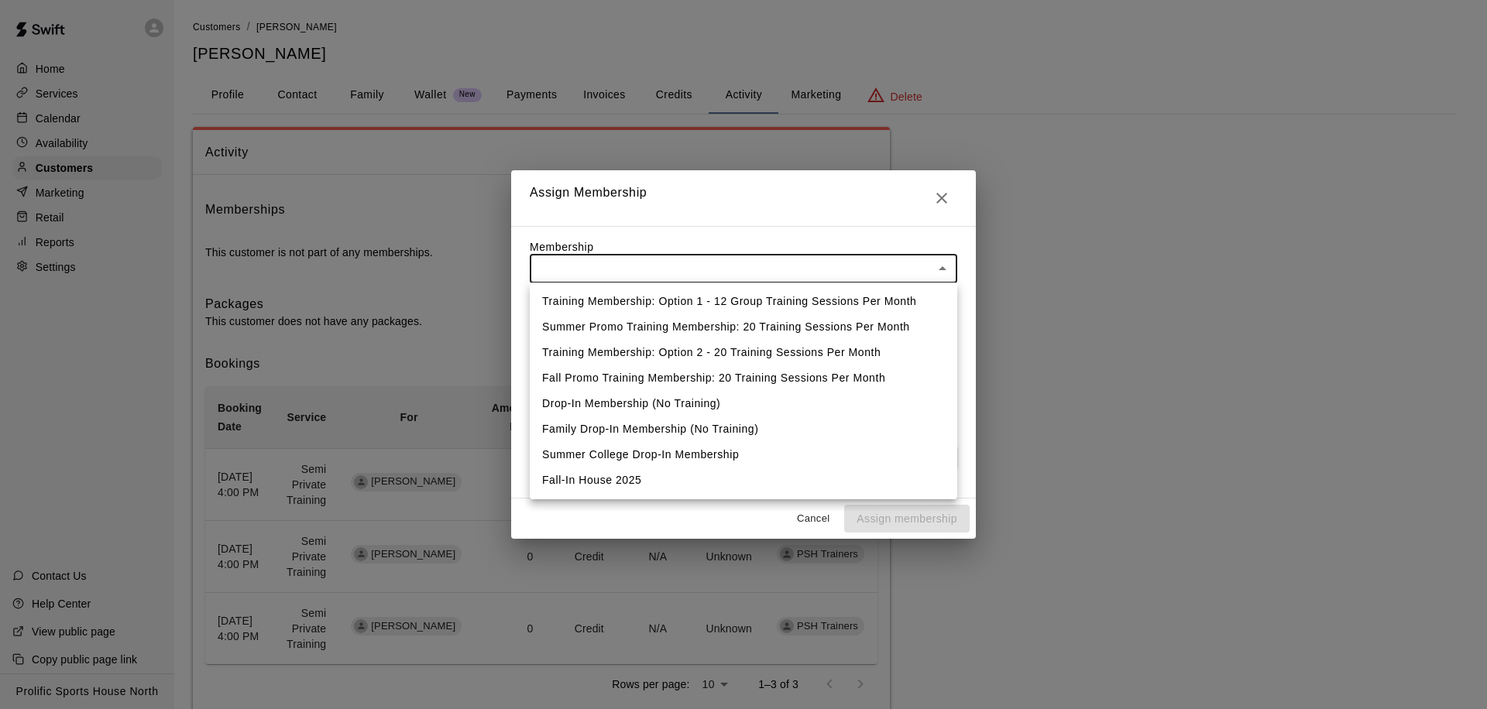
click at [592, 484] on li "Fall-In House 2025" at bounding box center [743, 481] width 427 height 26
type input "**********"
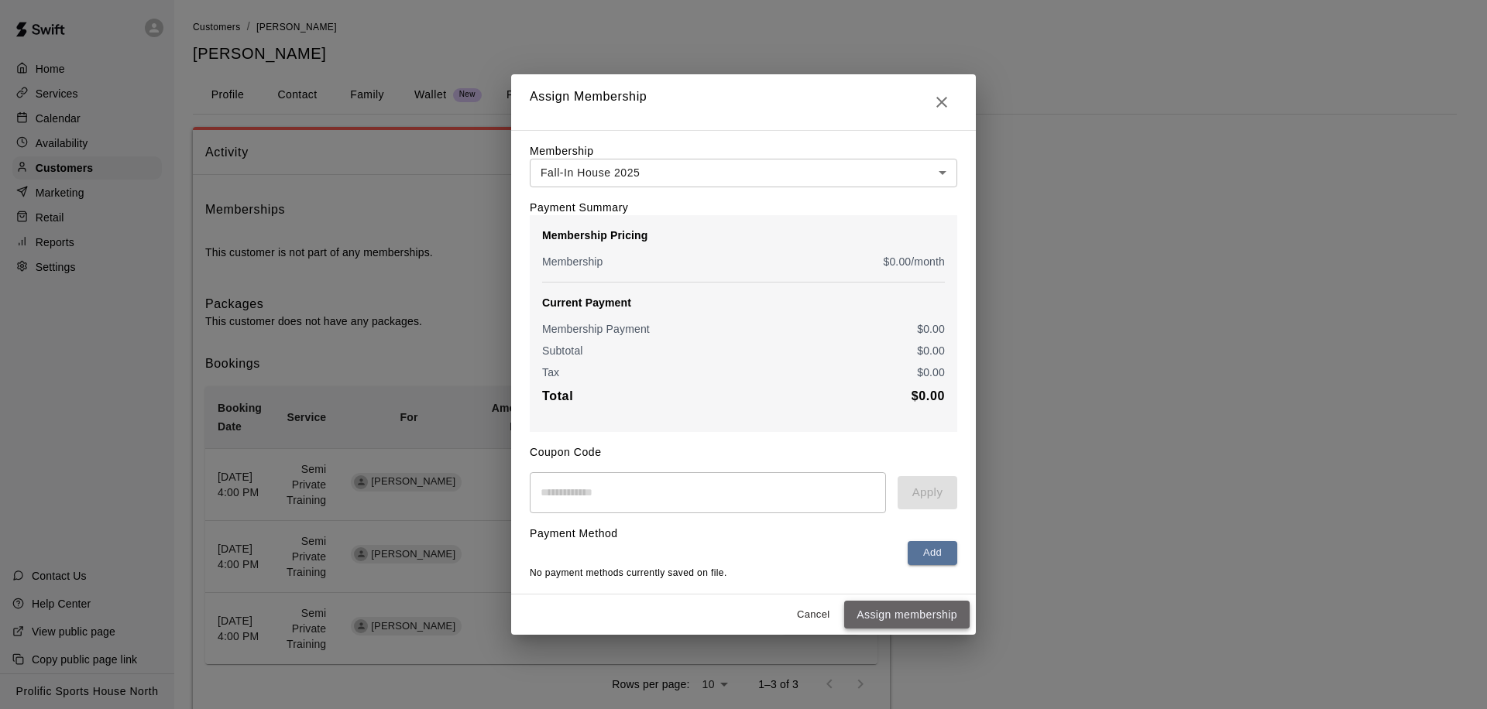
click at [866, 619] on button "Assign membership" at bounding box center [906, 615] width 125 height 29
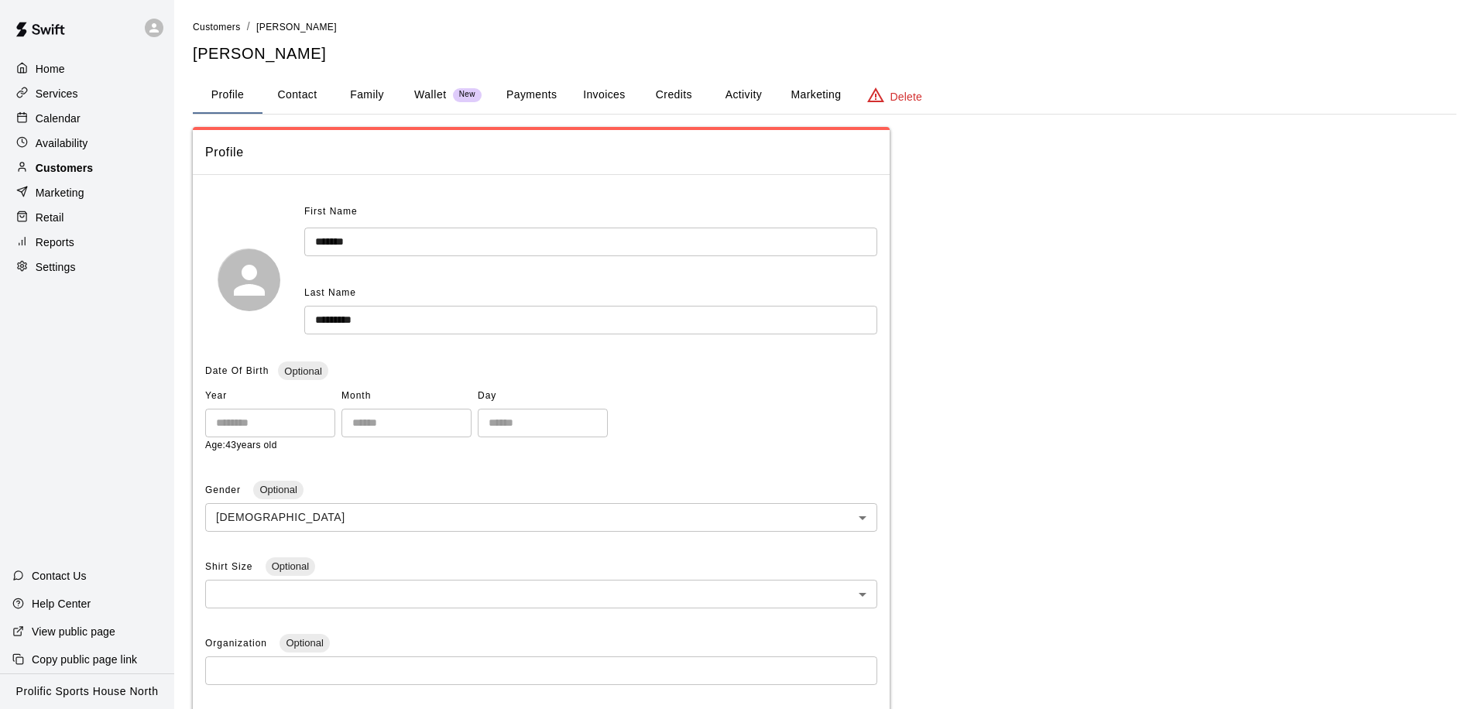
click at [75, 167] on p "Customers" at bounding box center [64, 167] width 57 height 15
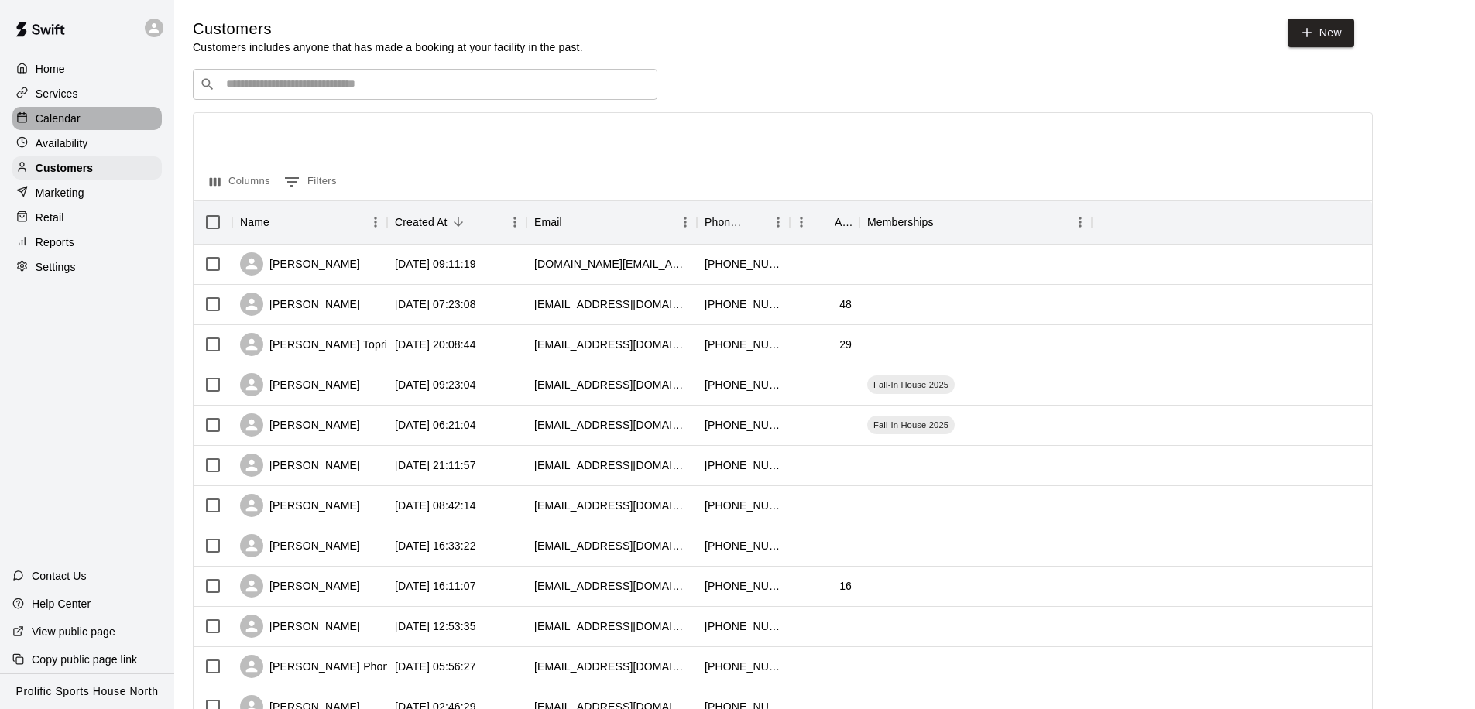
click at [70, 114] on p "Calendar" at bounding box center [58, 118] width 45 height 15
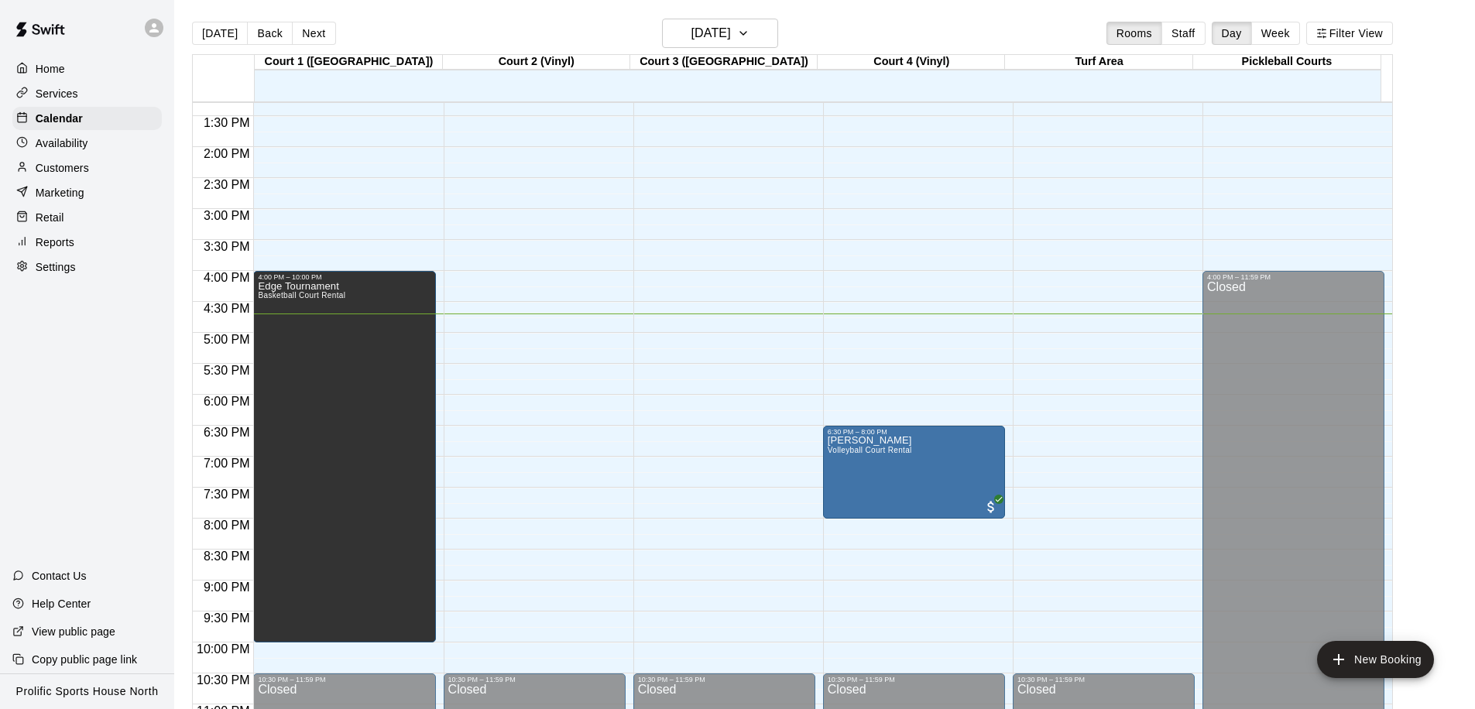
scroll to position [793, 0]
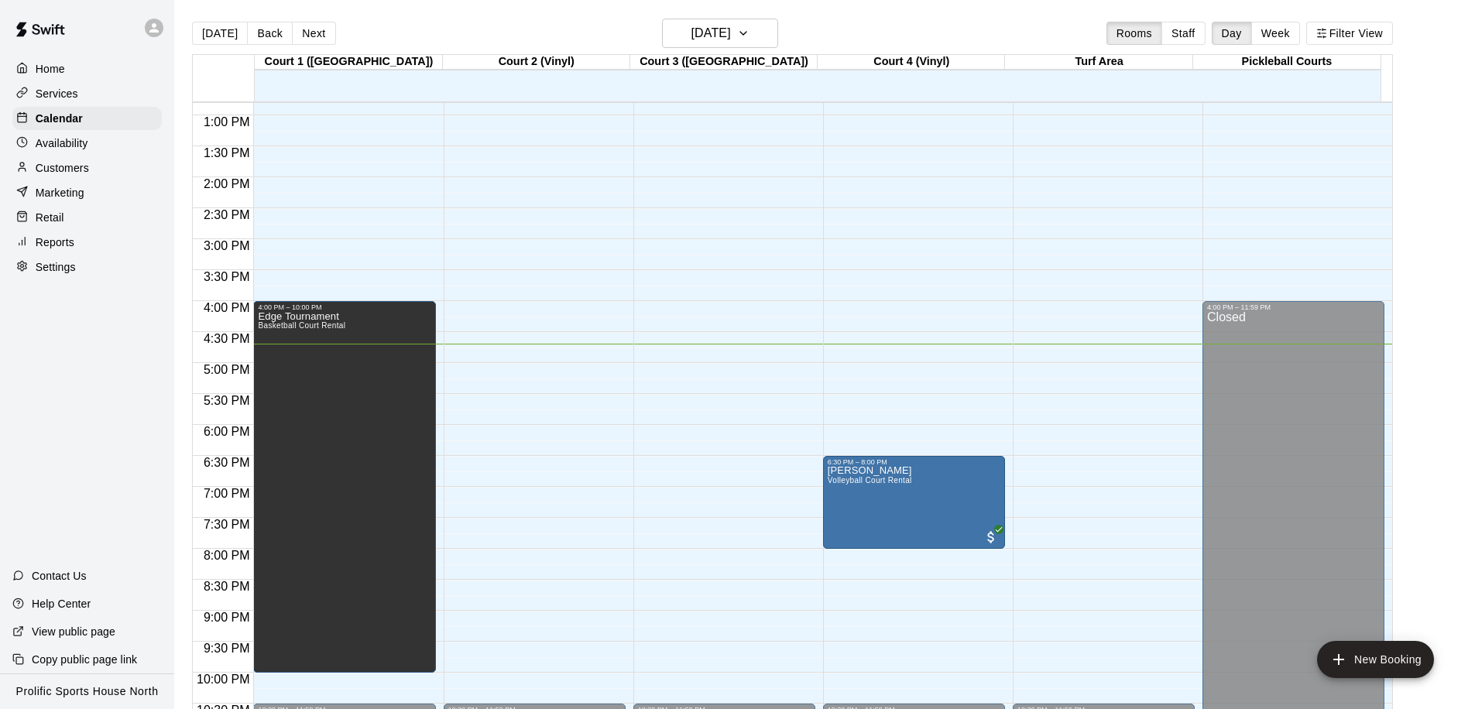
click at [149, 32] on icon at bounding box center [153, 27] width 9 height 9
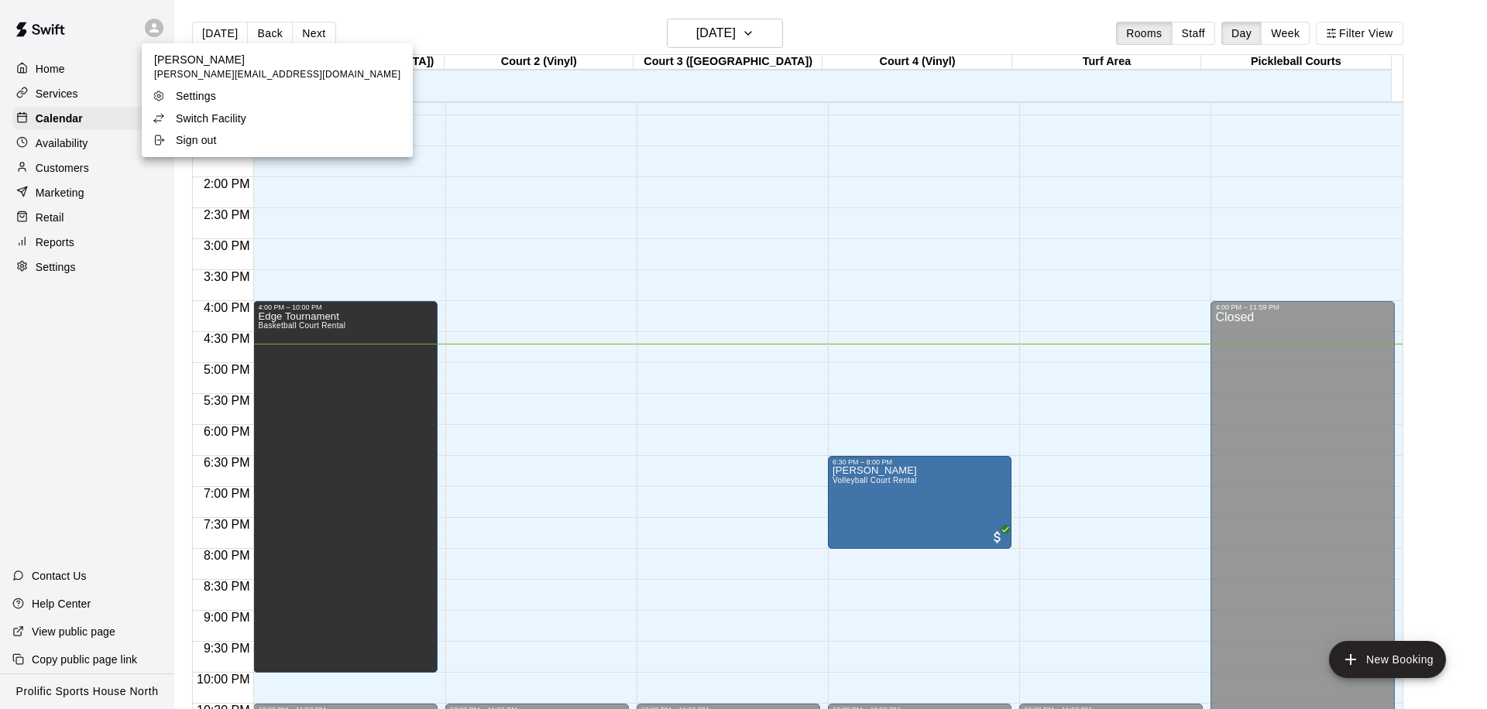
click at [237, 122] on p "Switch Facility" at bounding box center [211, 118] width 70 height 15
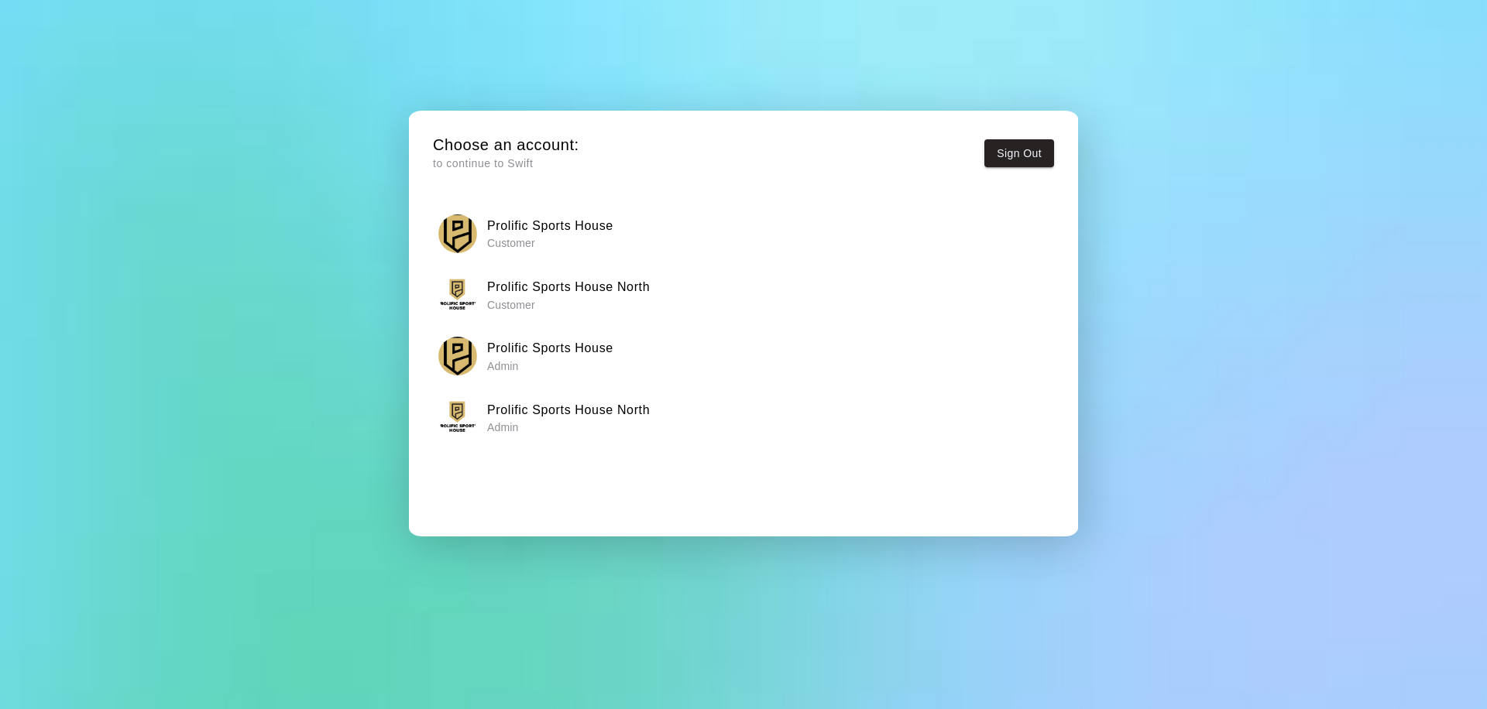
click at [584, 367] on p "Admin" at bounding box center [550, 365] width 126 height 15
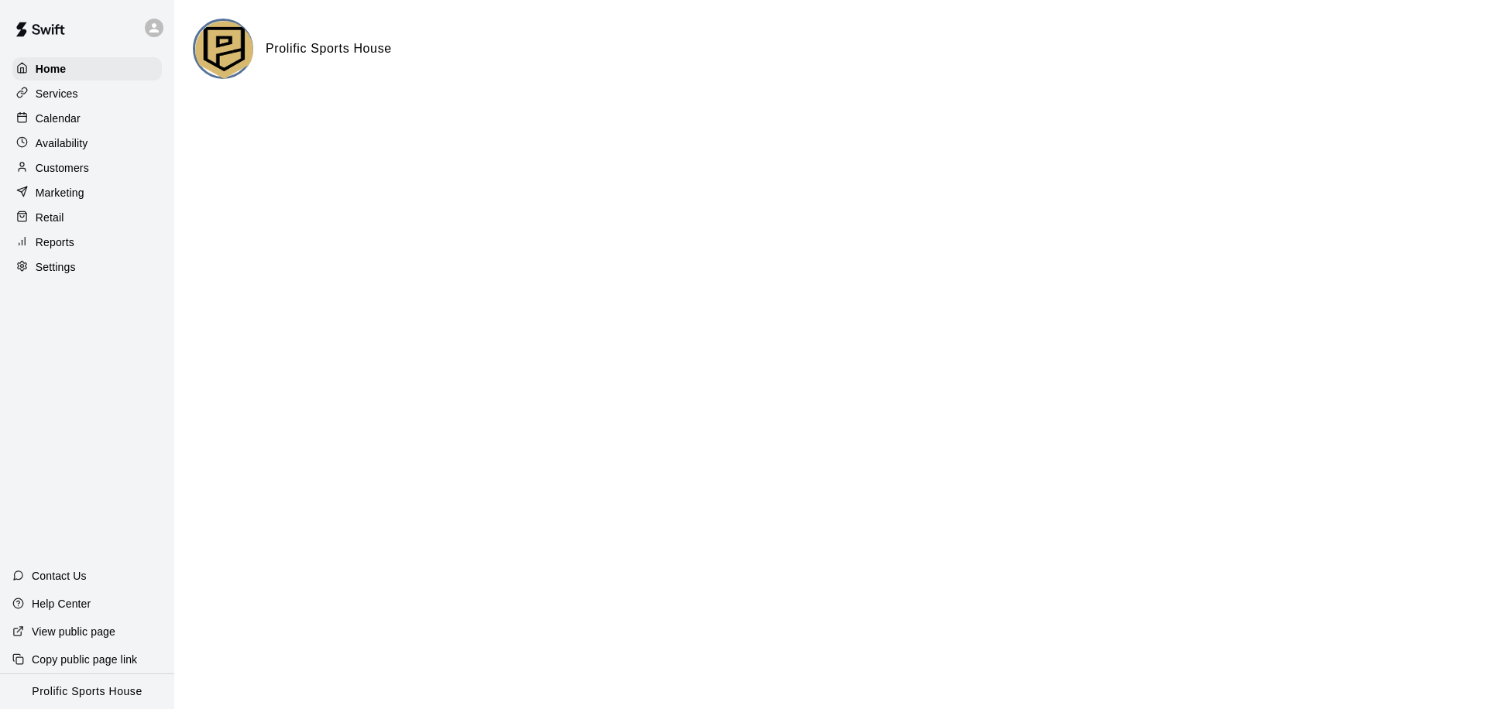
click at [69, 161] on p "Customers" at bounding box center [62, 167] width 53 height 15
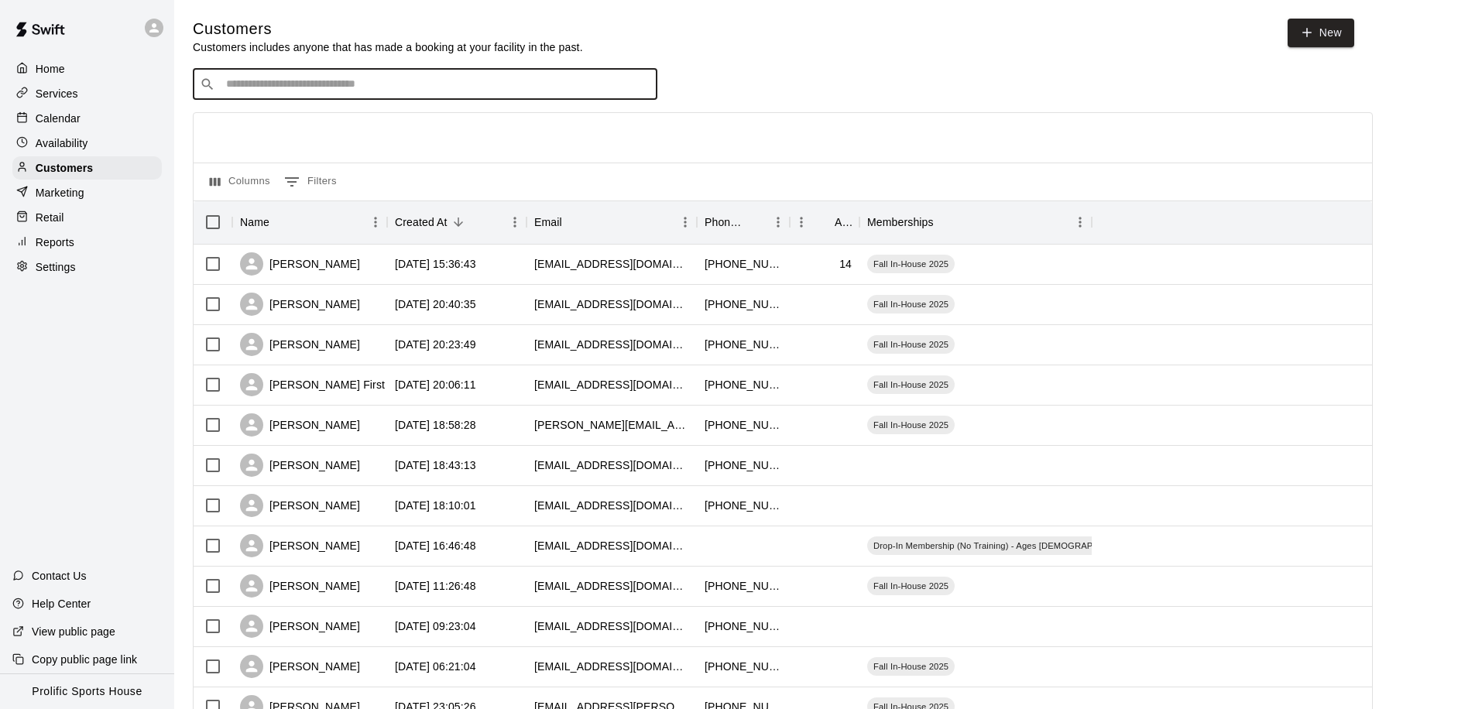
click at [391, 89] on input "Search customers by name or email" at bounding box center [435, 84] width 429 height 15
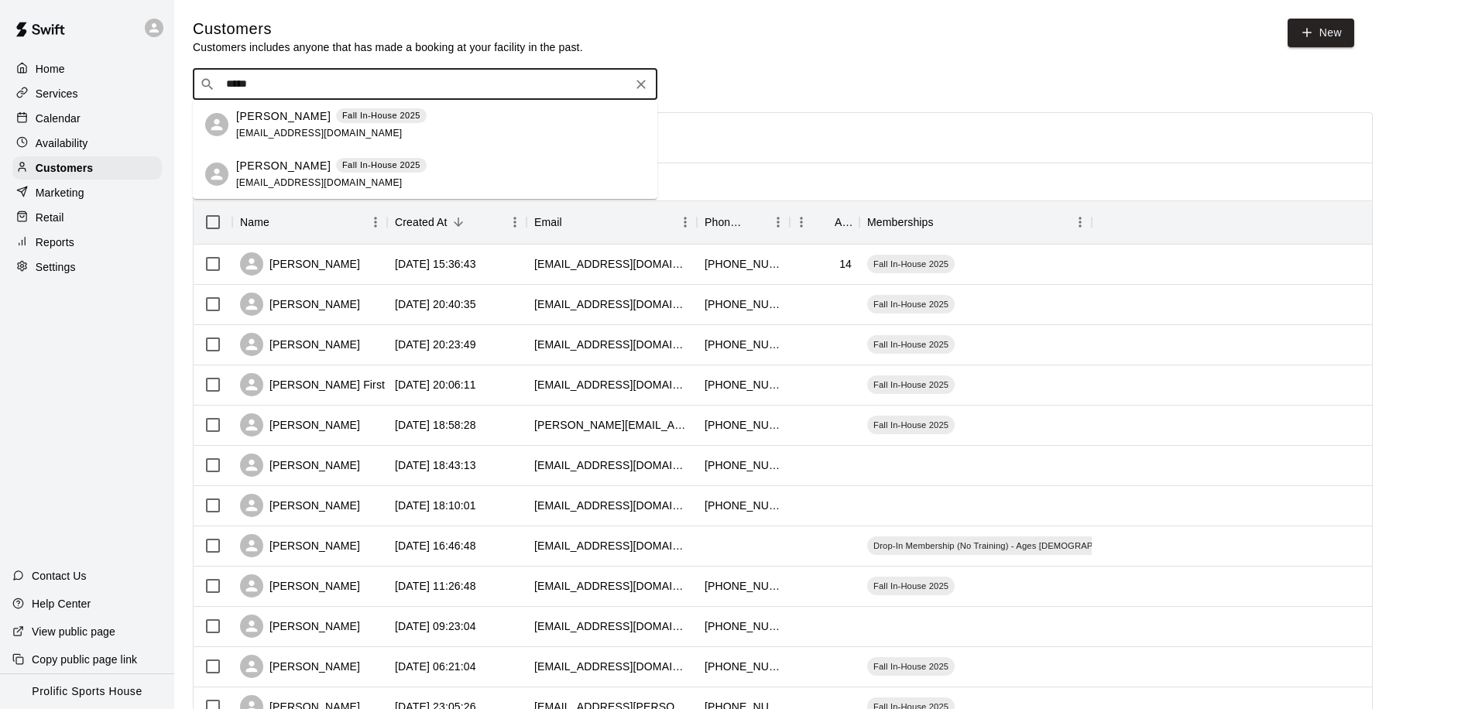
drag, startPoint x: 296, startPoint y: 86, endPoint x: 210, endPoint y: 77, distance: 86.4
click at [210, 77] on div "​ ***** ​" at bounding box center [425, 84] width 465 height 31
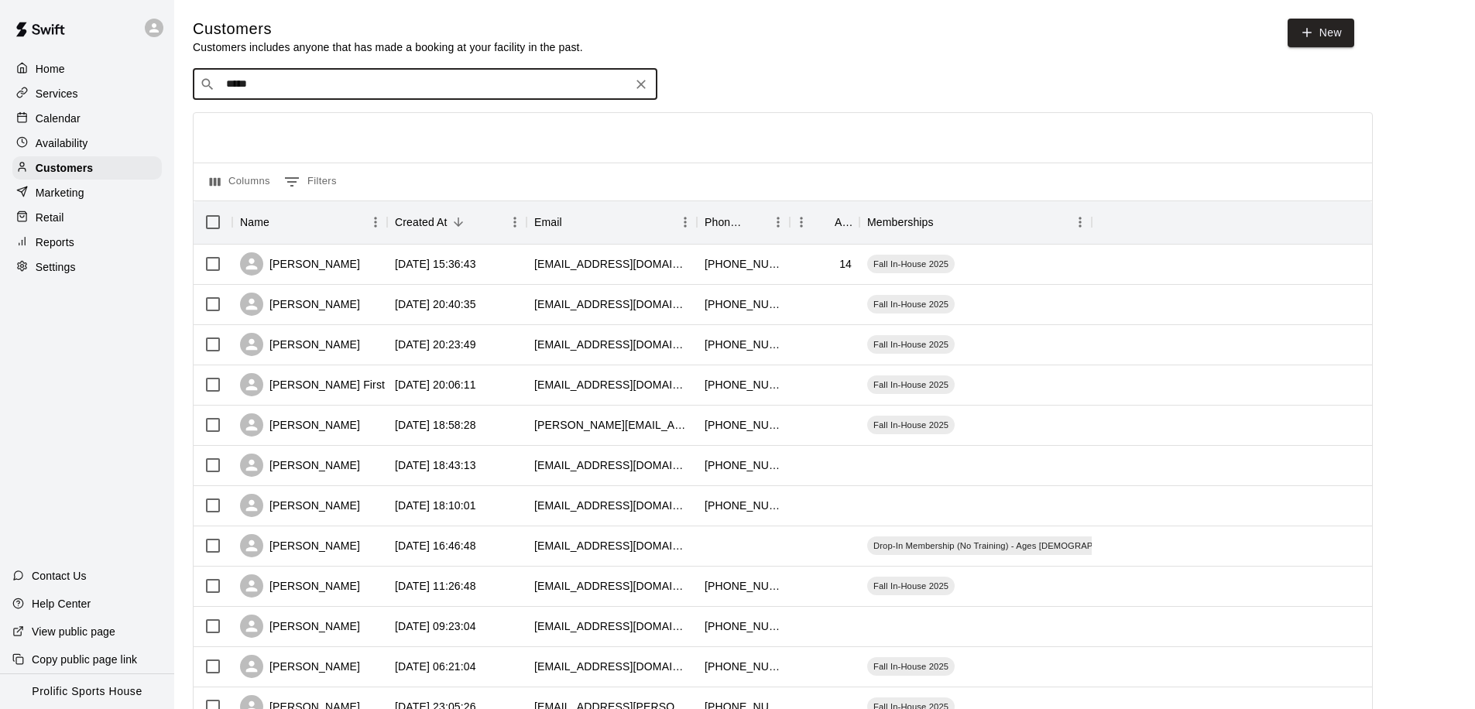
type input "******"
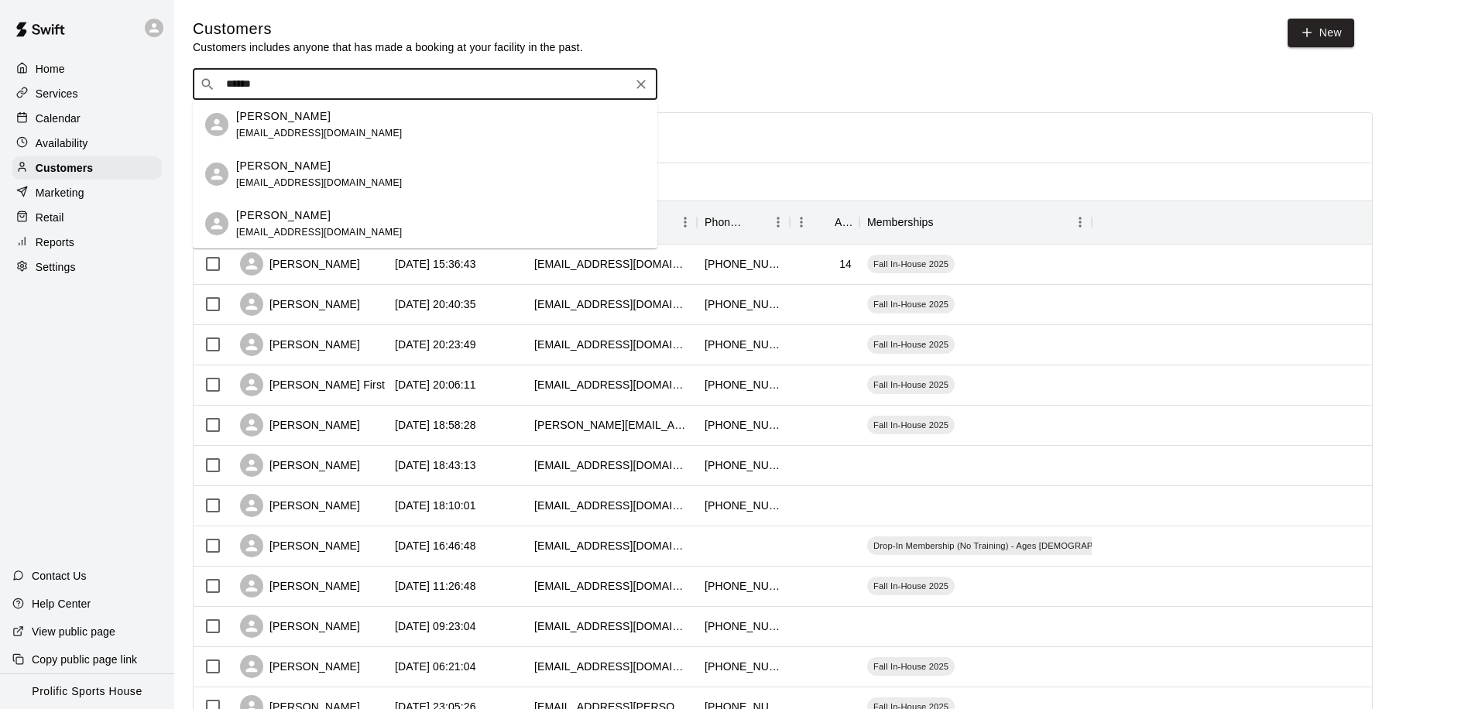
click at [273, 221] on p "[PERSON_NAME]" at bounding box center [283, 215] width 94 height 16
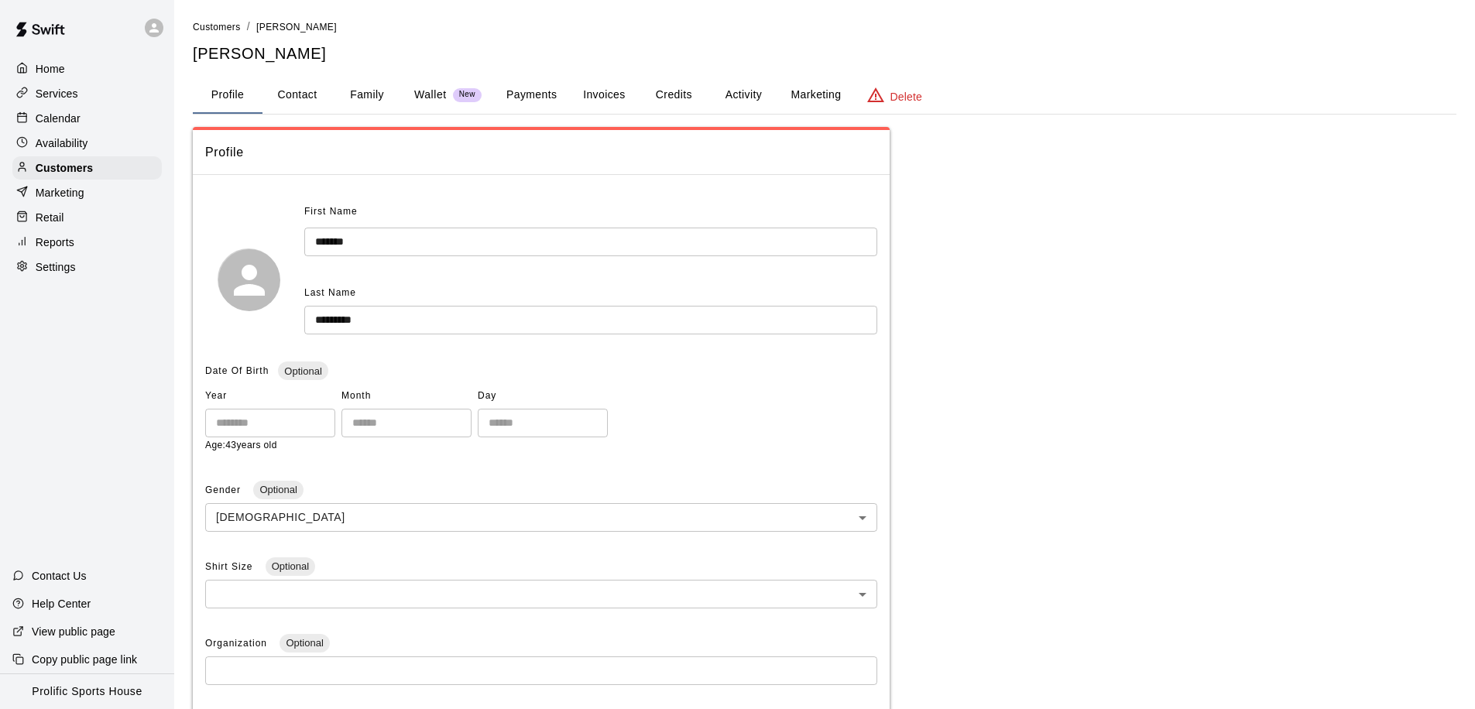
click at [731, 101] on button "Activity" at bounding box center [743, 95] width 70 height 37
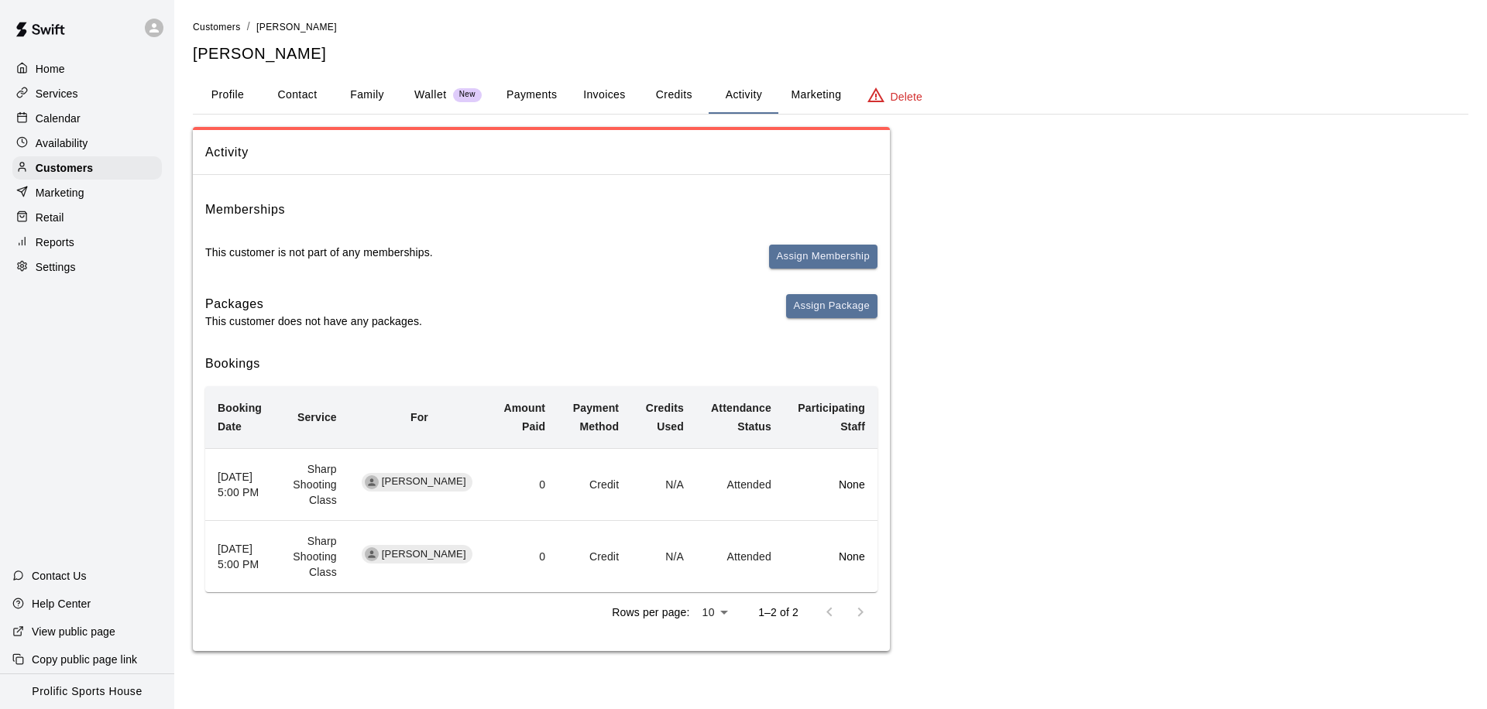
click at [87, 112] on div "Calendar" at bounding box center [86, 118] width 149 height 23
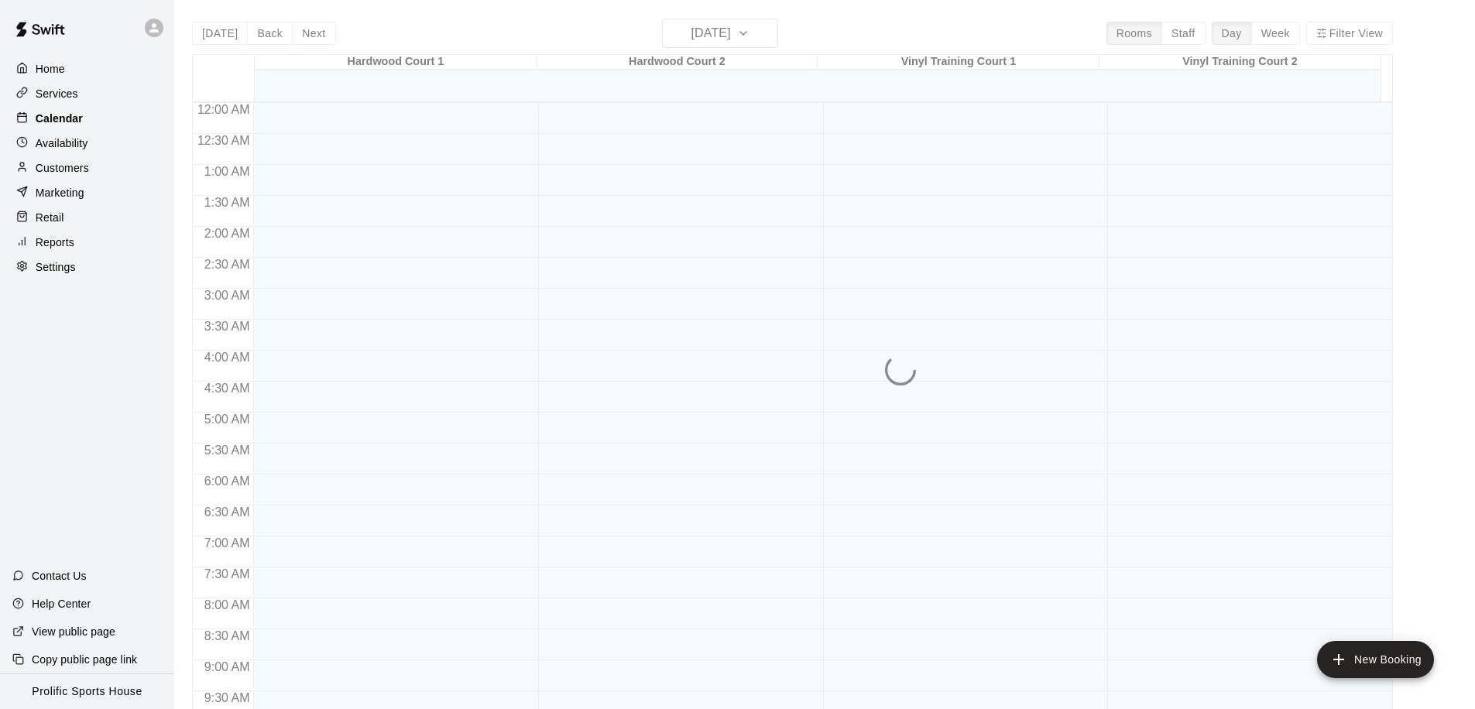
scroll to position [816, 0]
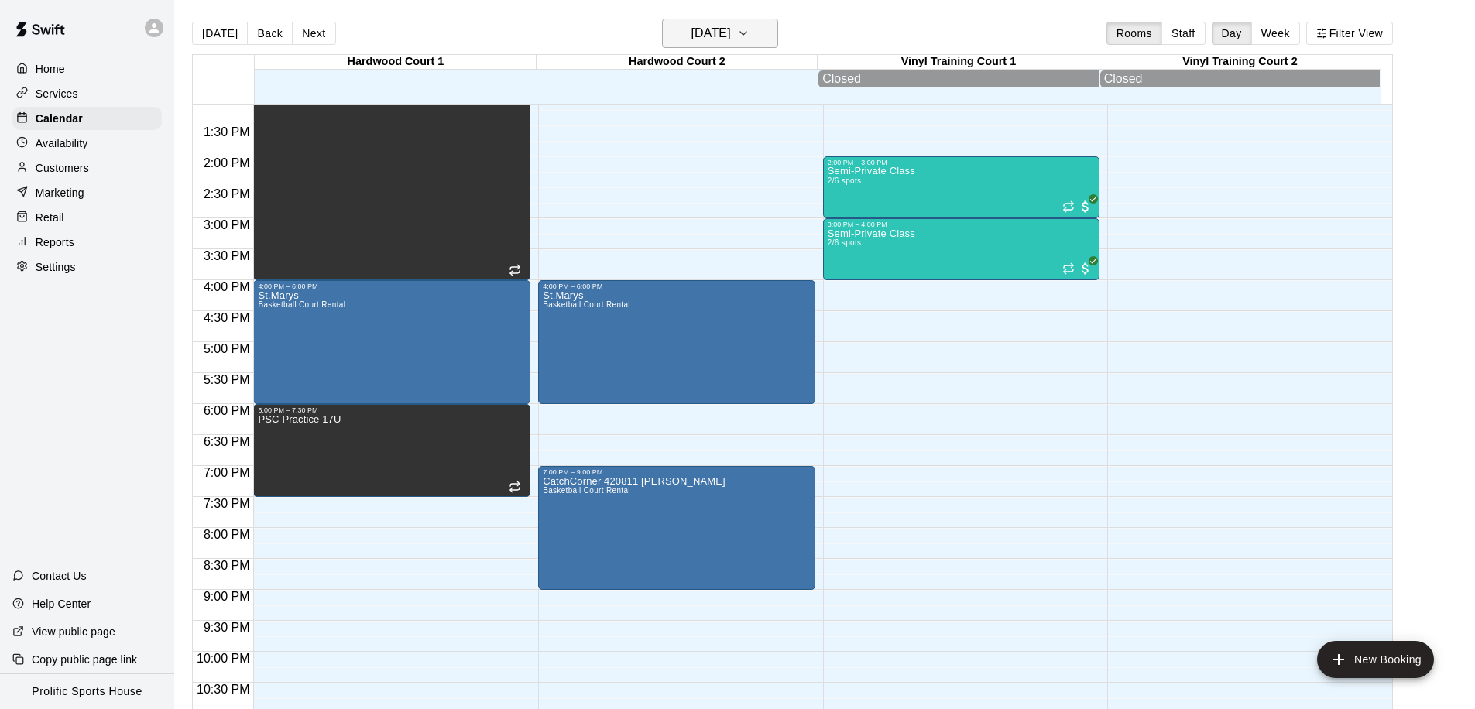
click at [695, 38] on h6 "[DATE]" at bounding box center [710, 33] width 39 height 22
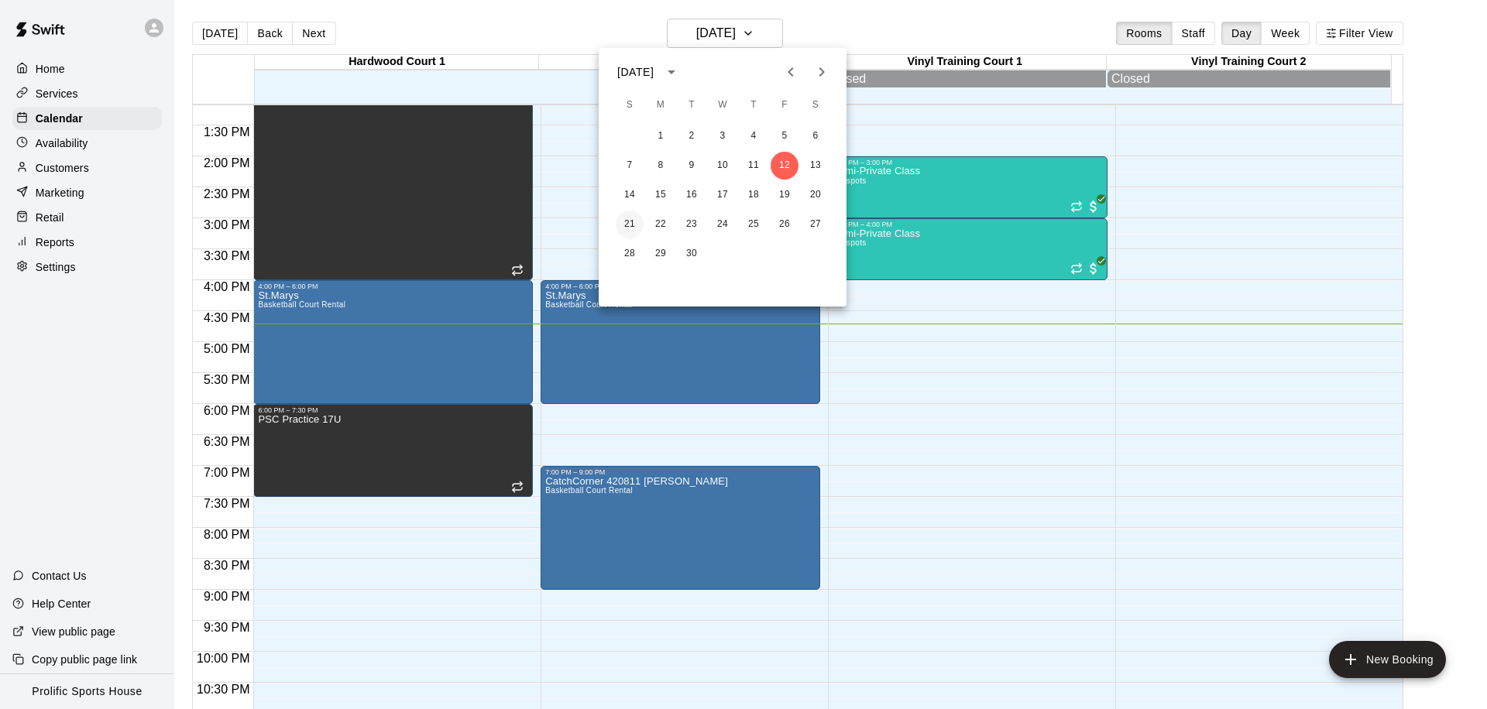
click at [621, 227] on button "21" at bounding box center [630, 225] width 28 height 28
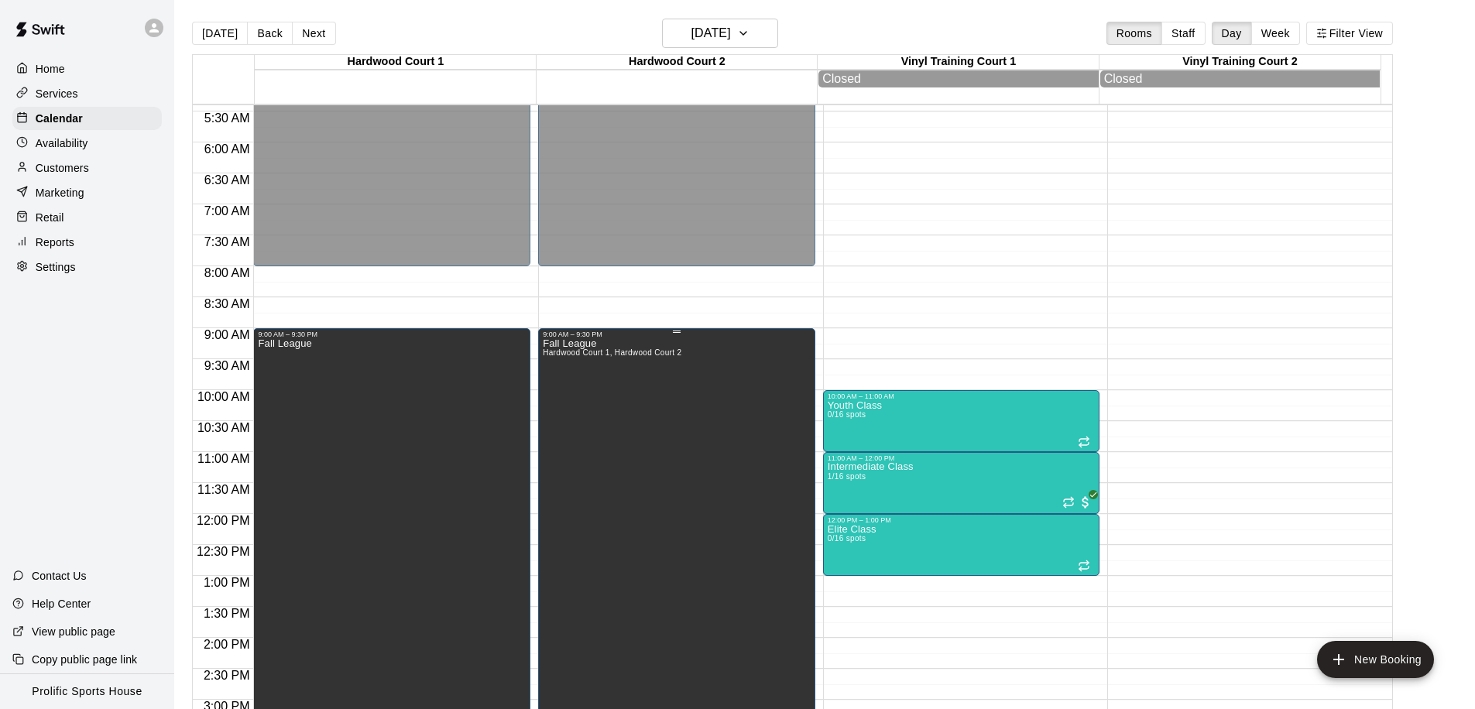
scroll to position [290, 0]
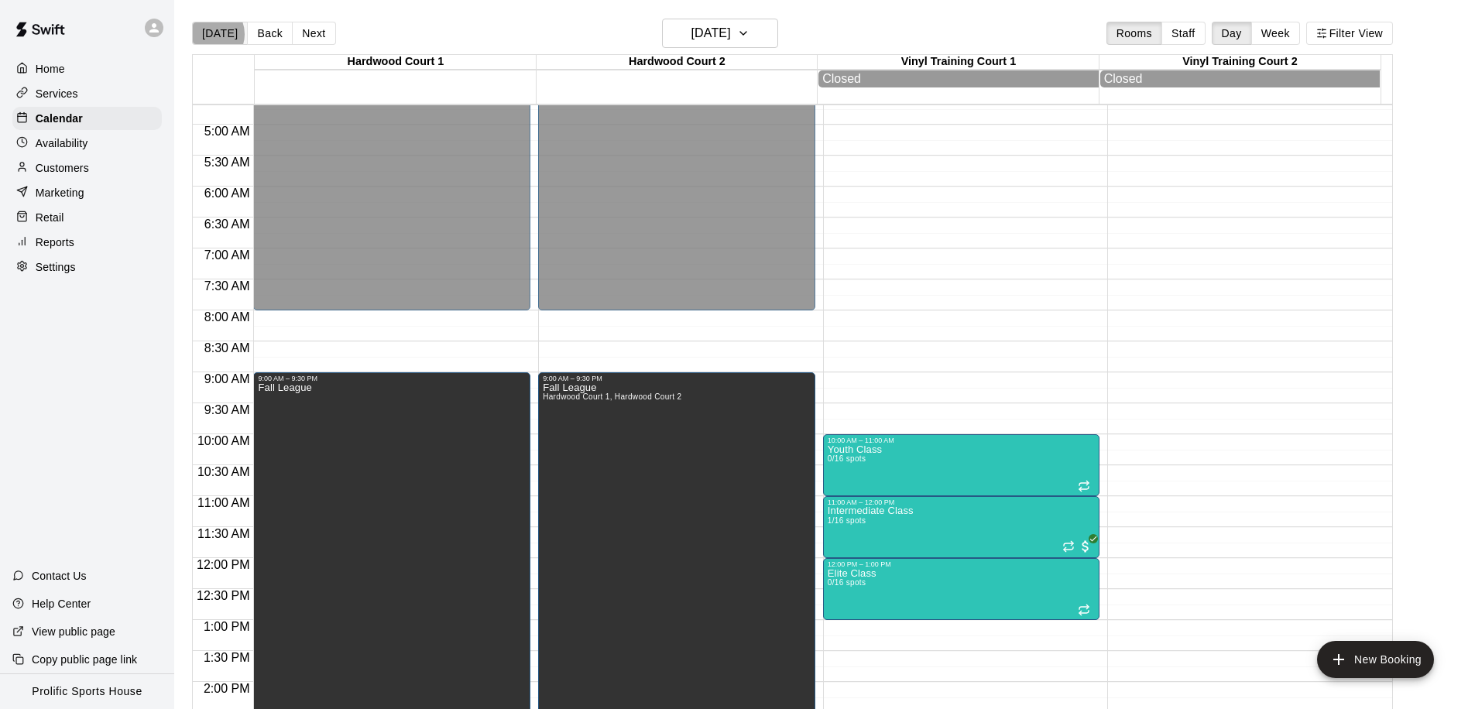
click at [209, 34] on button "[DATE]" at bounding box center [220, 33] width 56 height 23
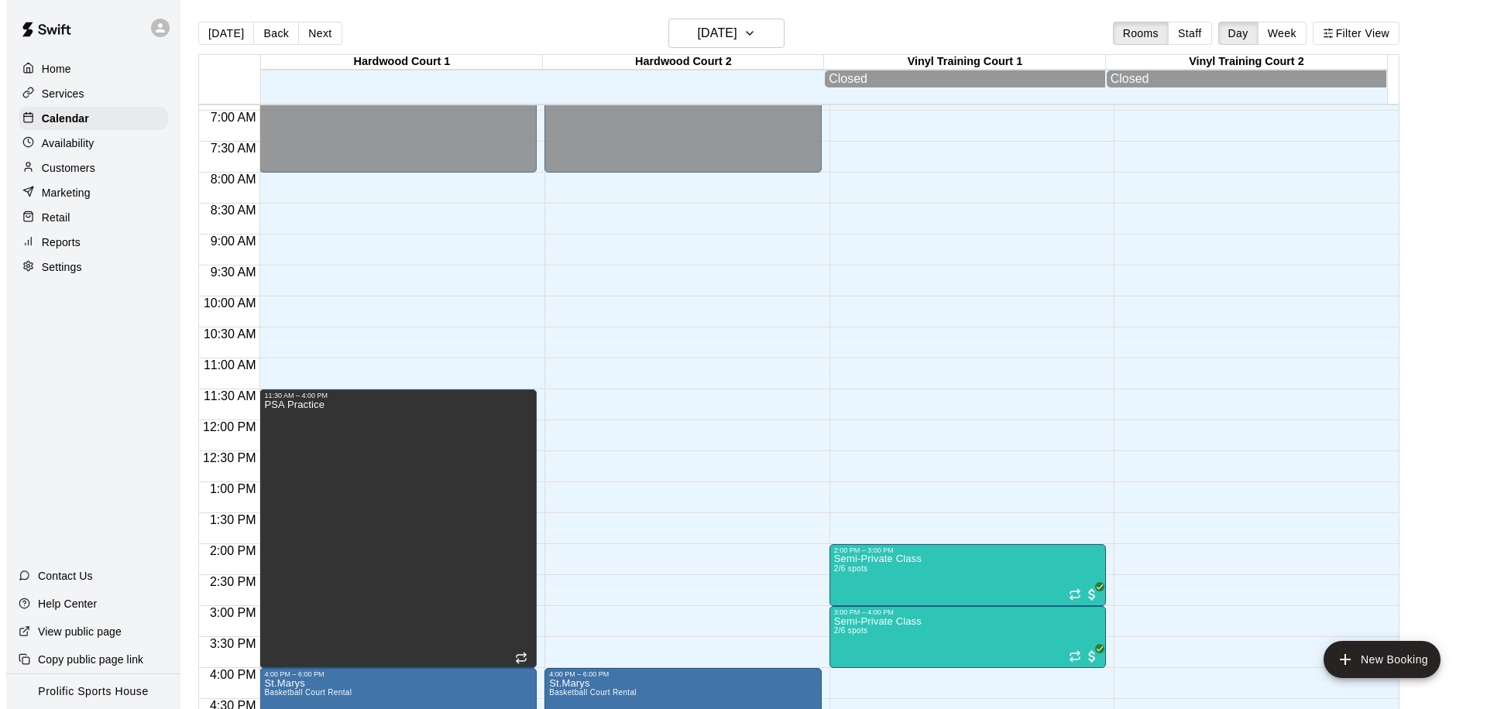
scroll to position [727, 0]
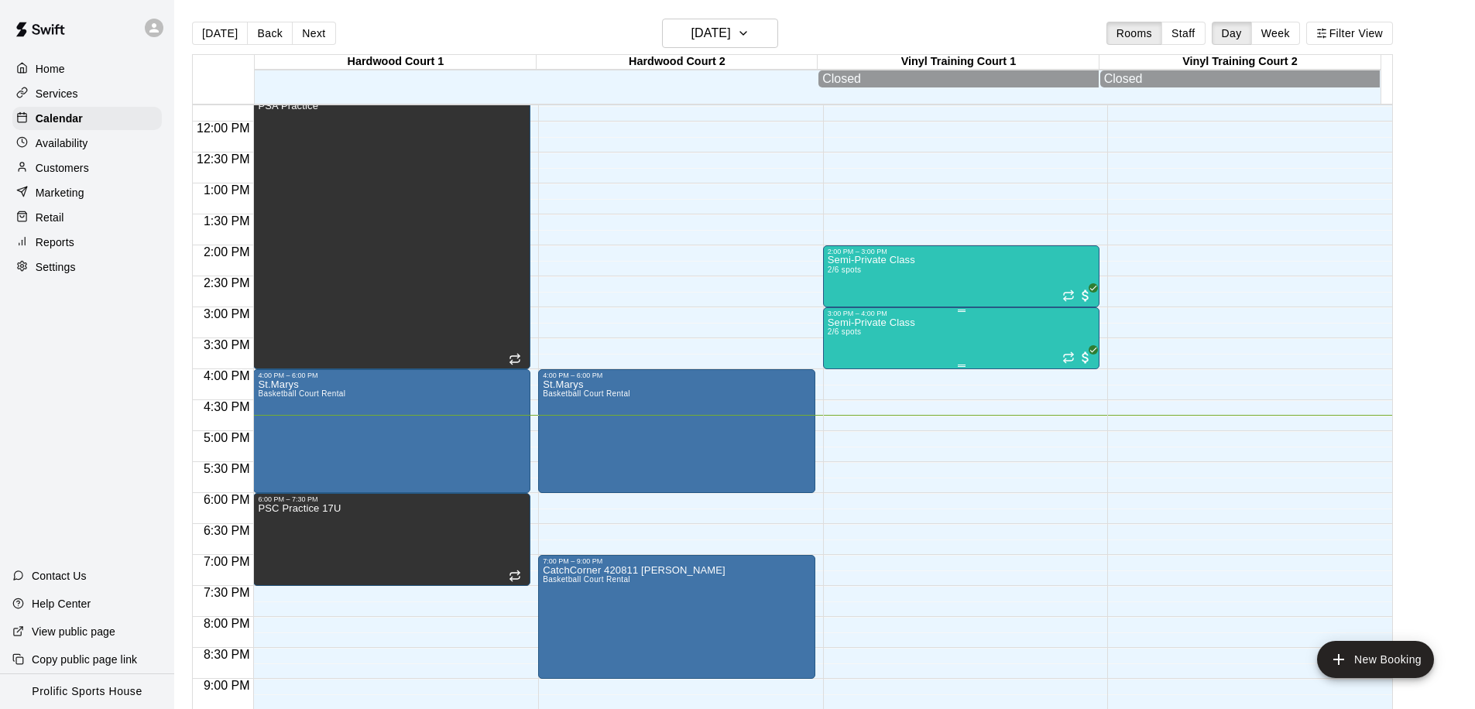
click at [883, 342] on div "Semi-Private Class 2/6 spots" at bounding box center [871, 671] width 87 height 709
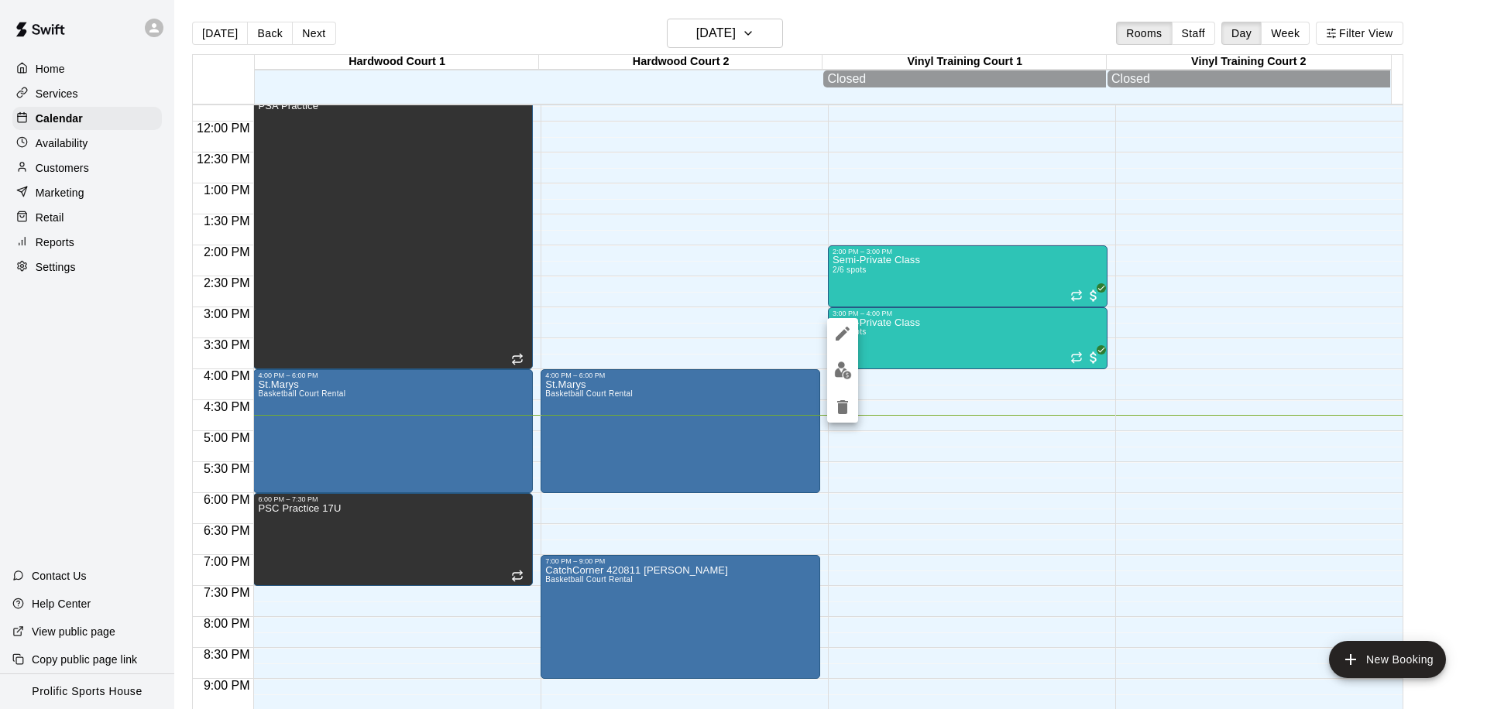
click at [835, 369] on img "edit" at bounding box center [843, 371] width 18 height 18
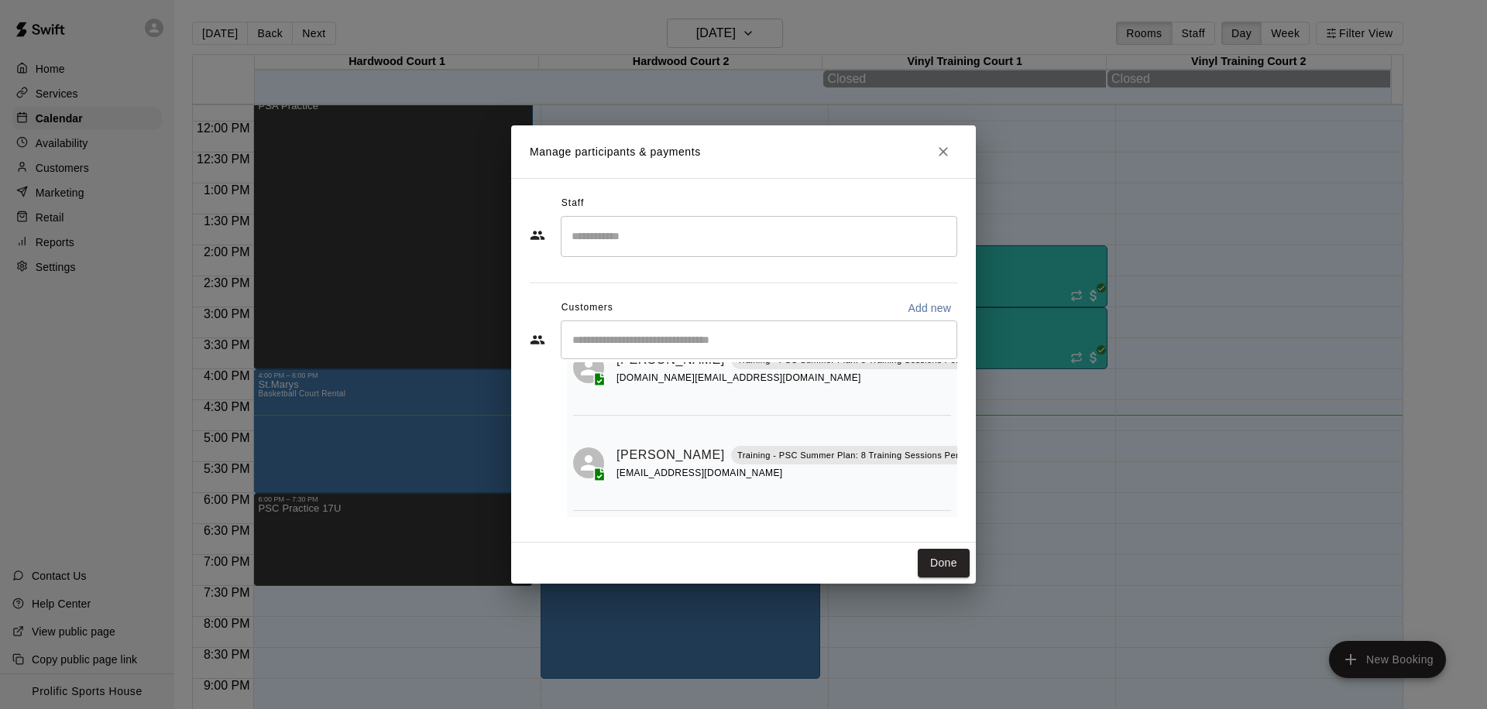
scroll to position [0, 0]
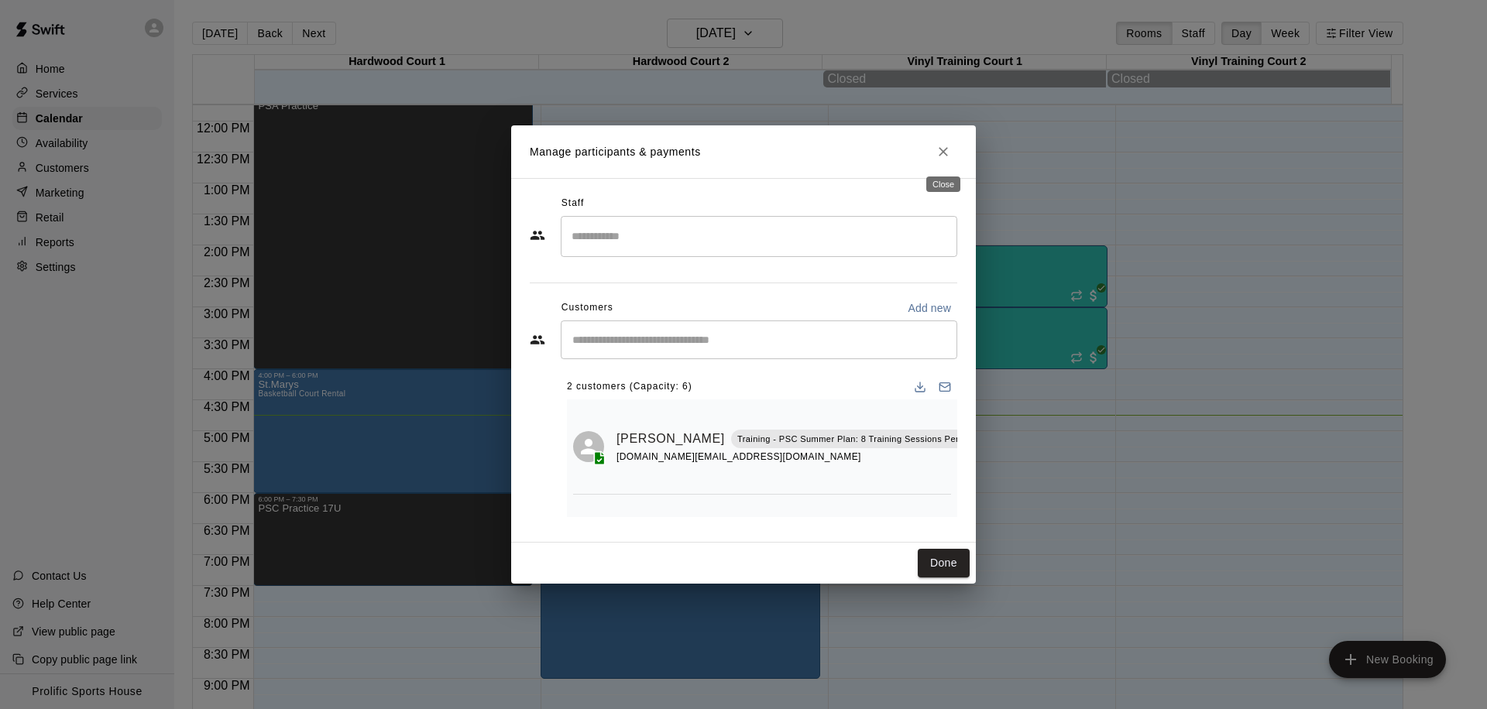
click at [941, 146] on icon "Close" at bounding box center [942, 151] width 15 height 15
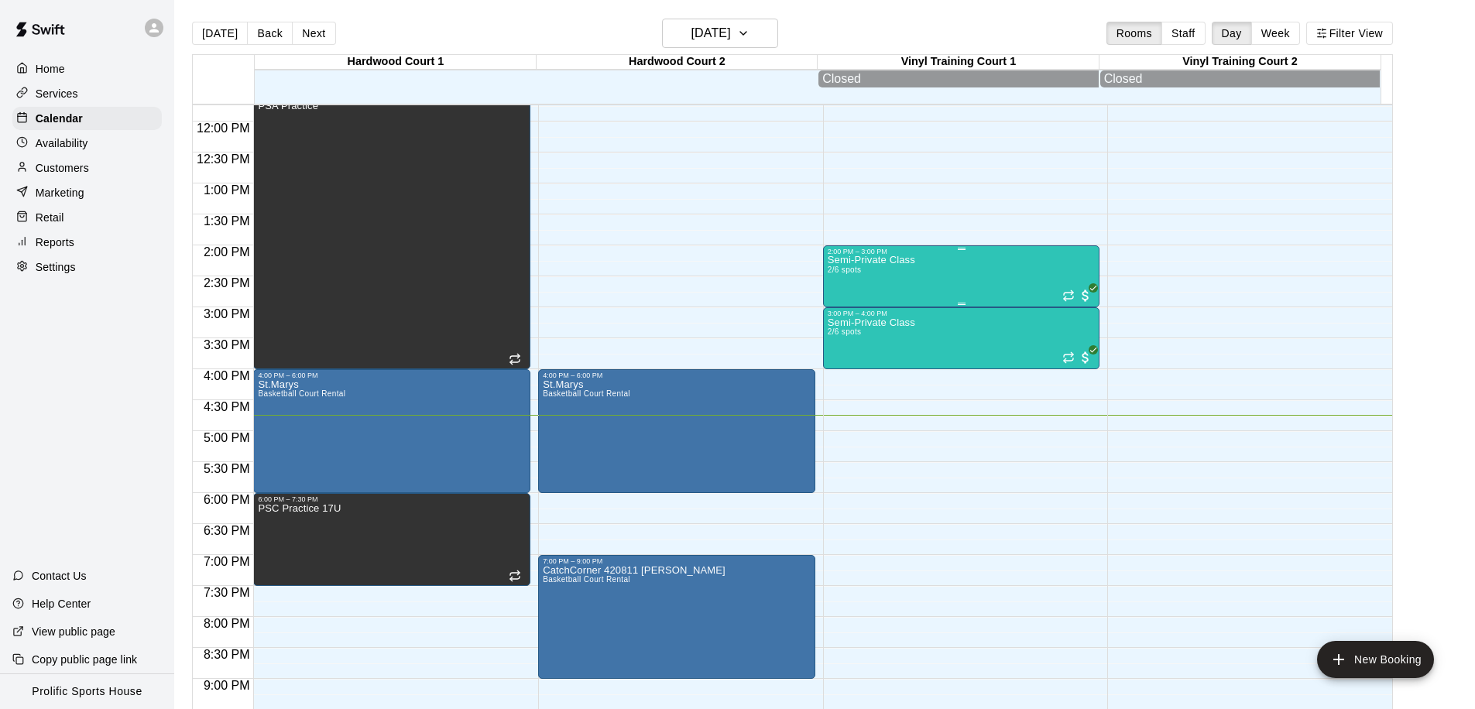
click at [992, 291] on div "Semi-Private Class 2/6 spots" at bounding box center [962, 609] width 268 height 709
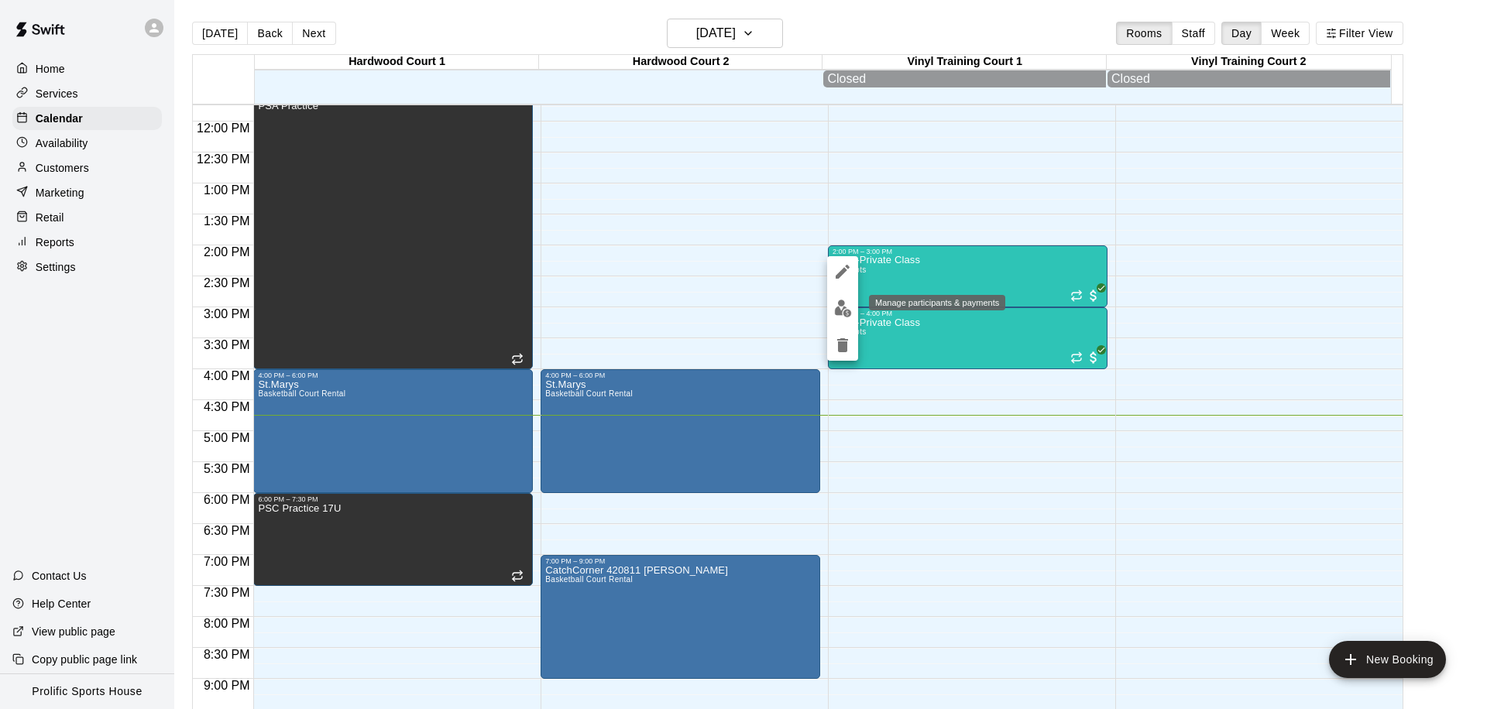
click at [839, 312] on img "edit" at bounding box center [843, 309] width 18 height 18
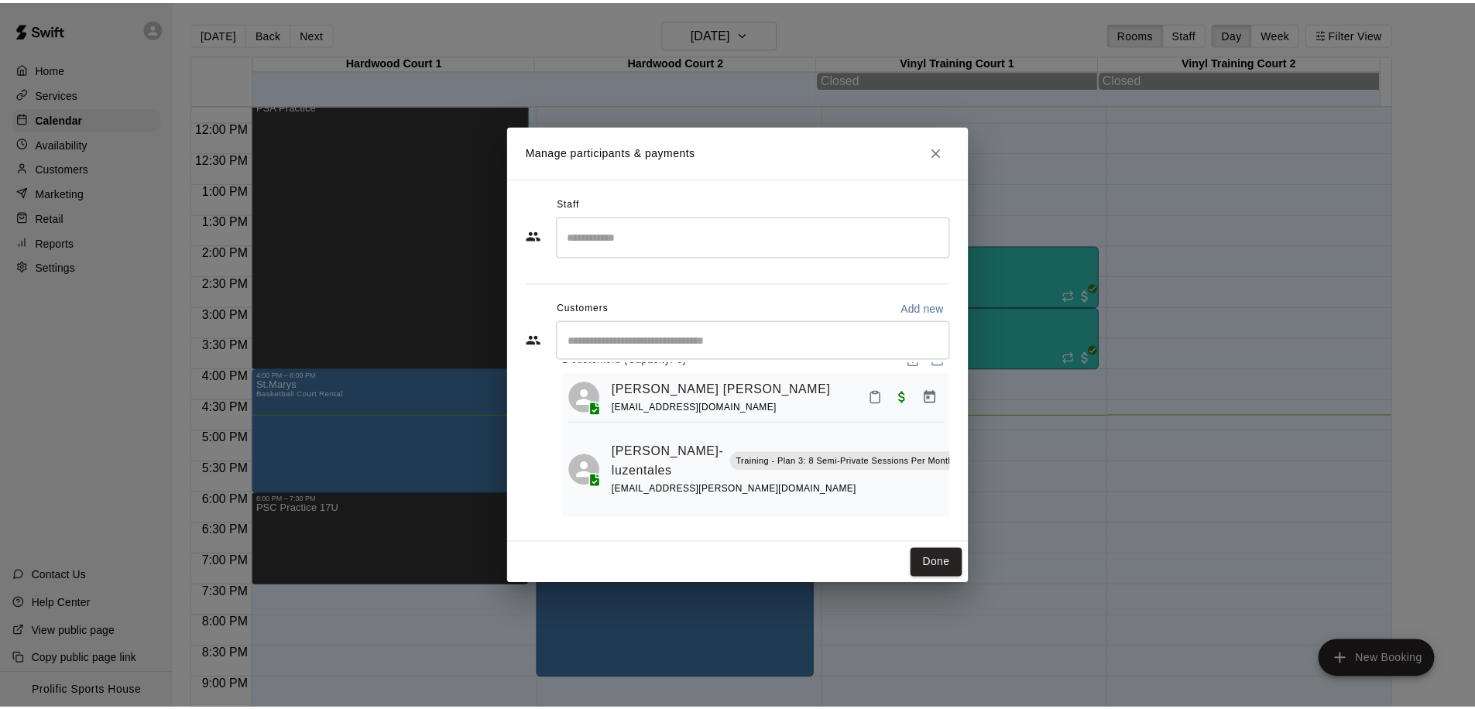
scroll to position [46, 0]
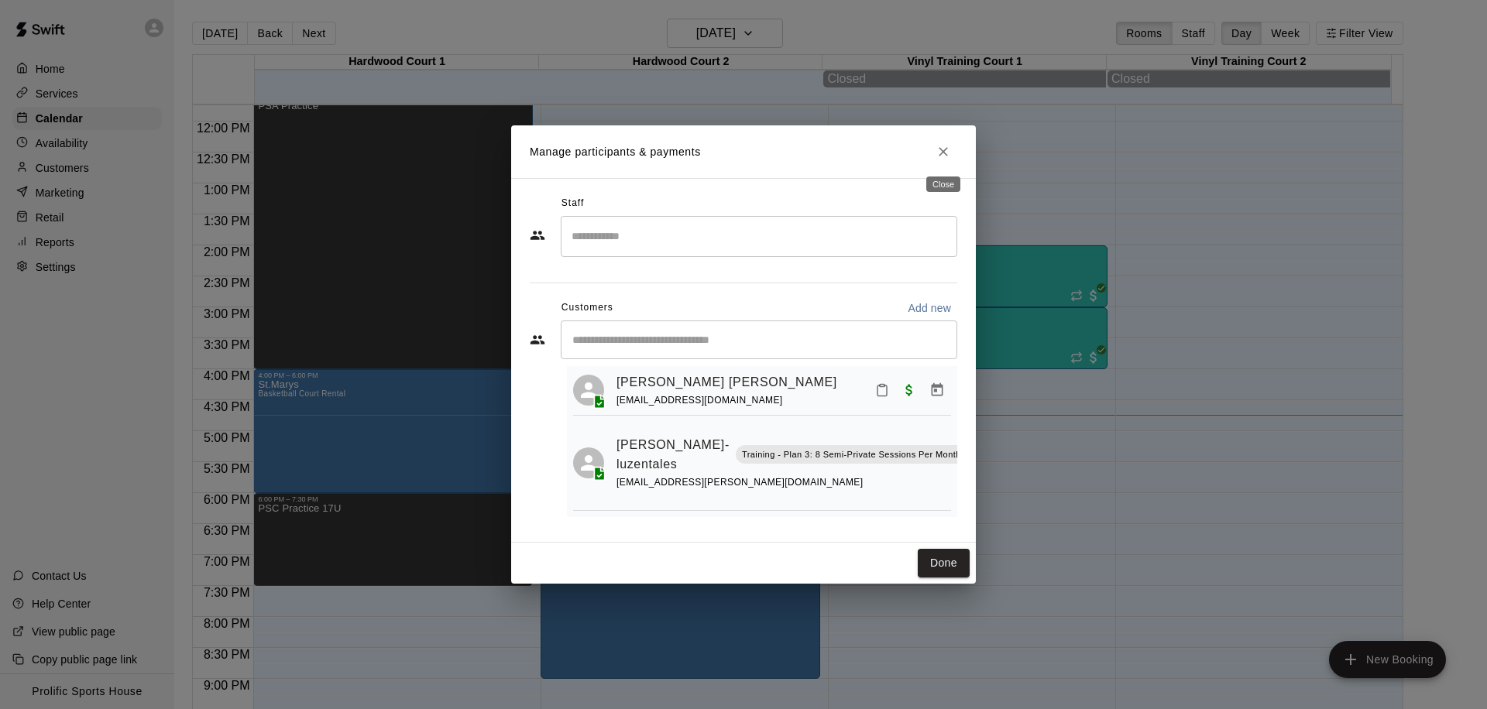
click at [946, 156] on icon "Close" at bounding box center [942, 151] width 15 height 15
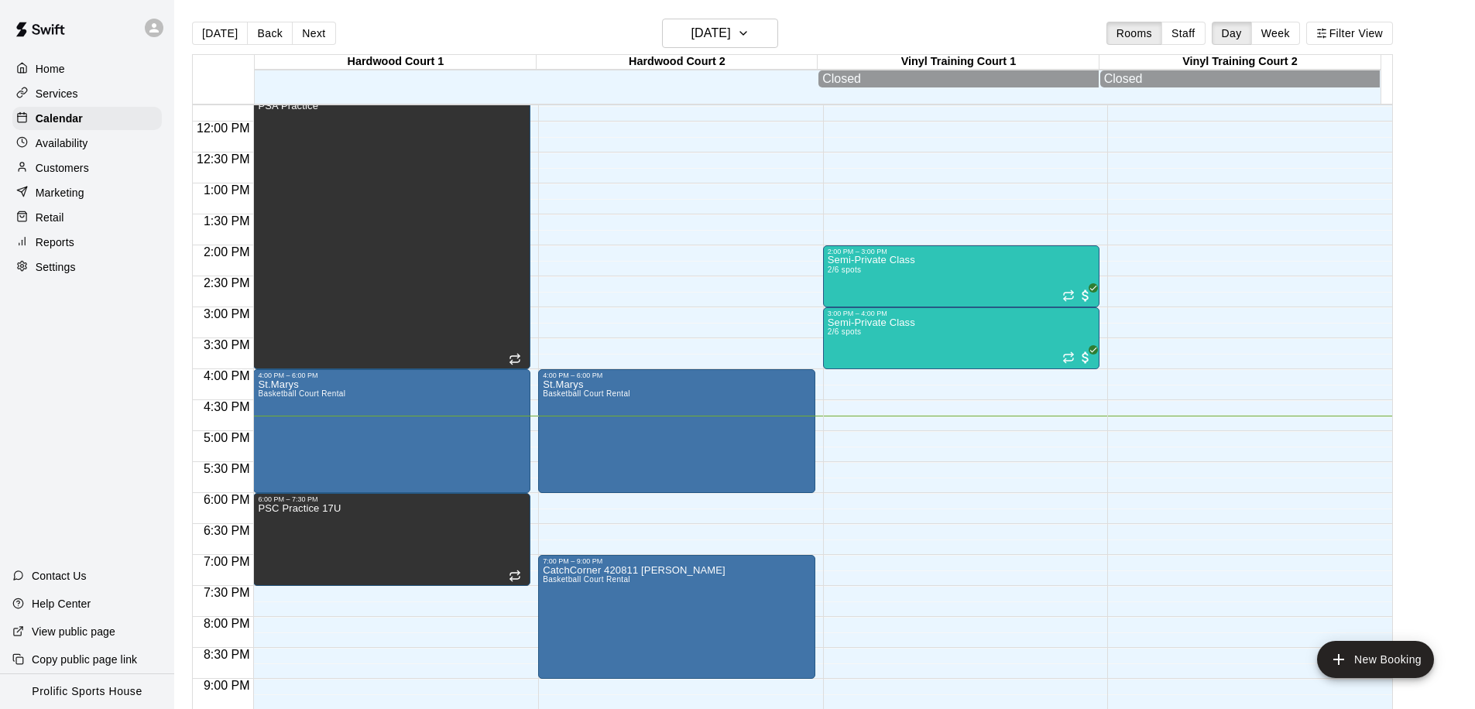
scroll to position [730, 0]
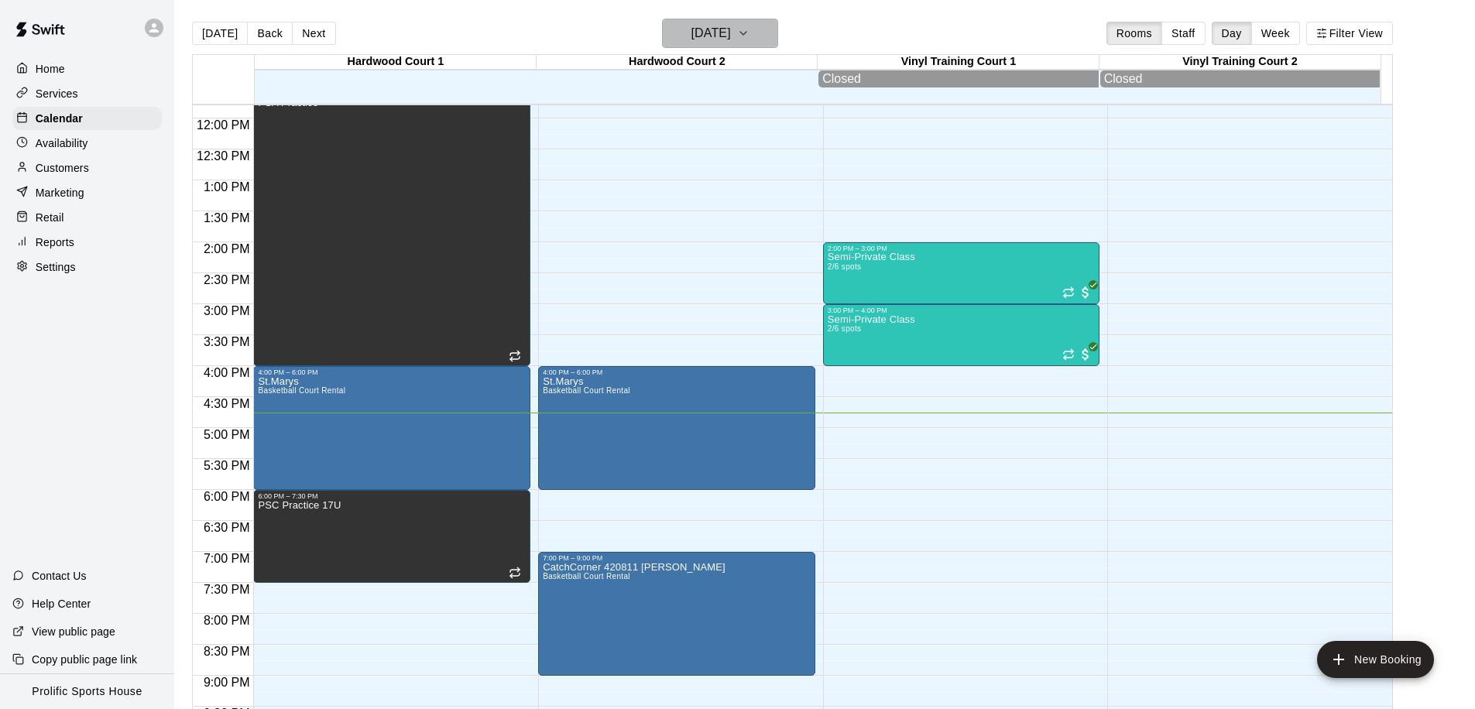
click at [731, 32] on h6 "[DATE]" at bounding box center [710, 33] width 39 height 22
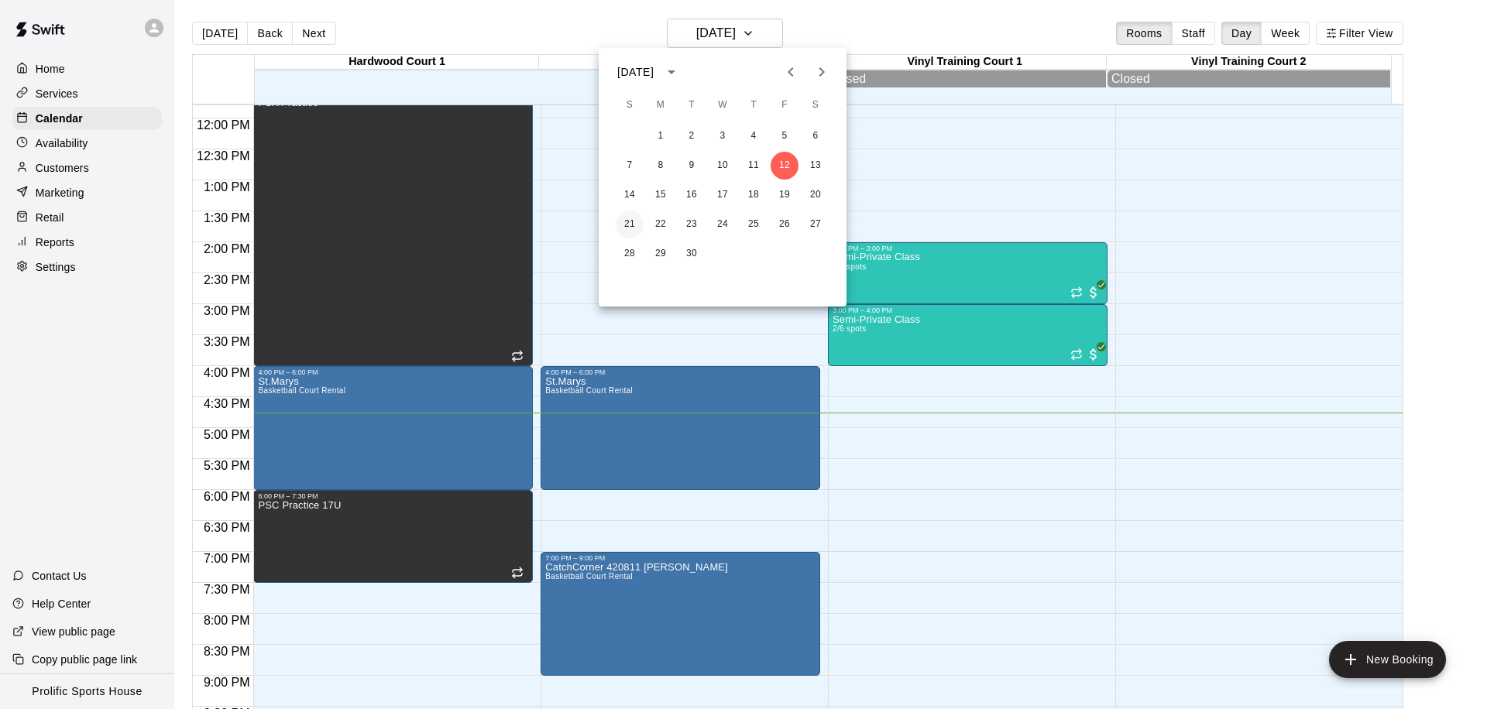
click at [628, 228] on button "21" at bounding box center [630, 225] width 28 height 28
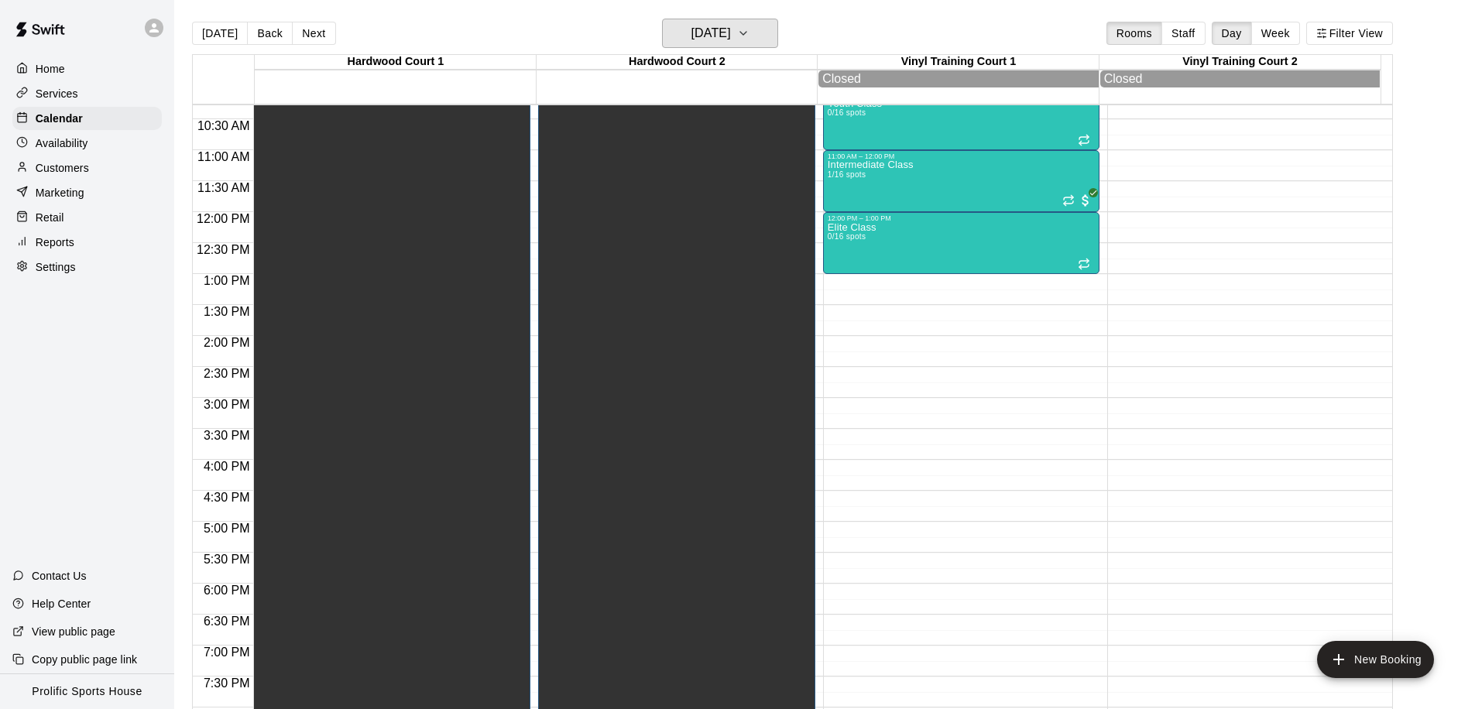
scroll to position [469, 0]
